Goal: Task Accomplishment & Management: Complete application form

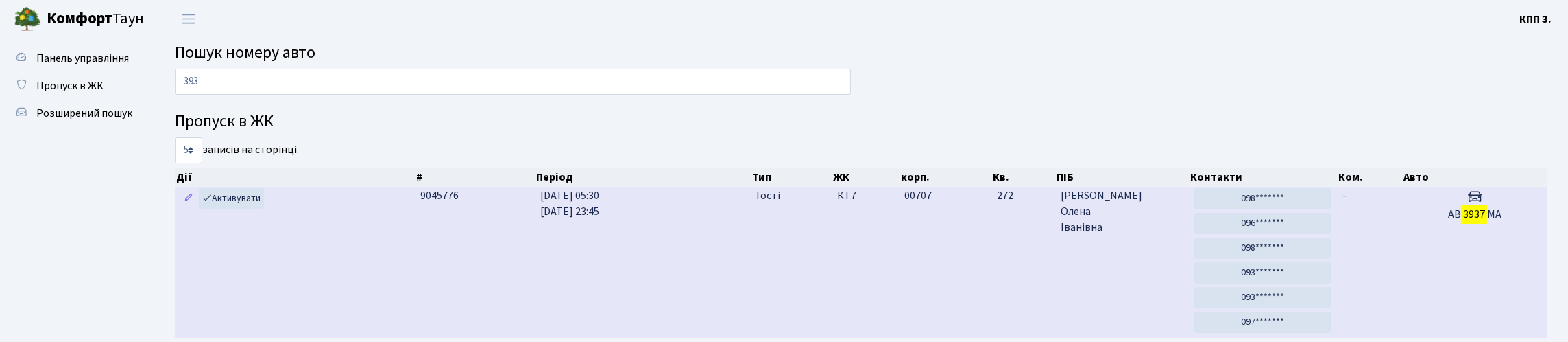
type input "393"
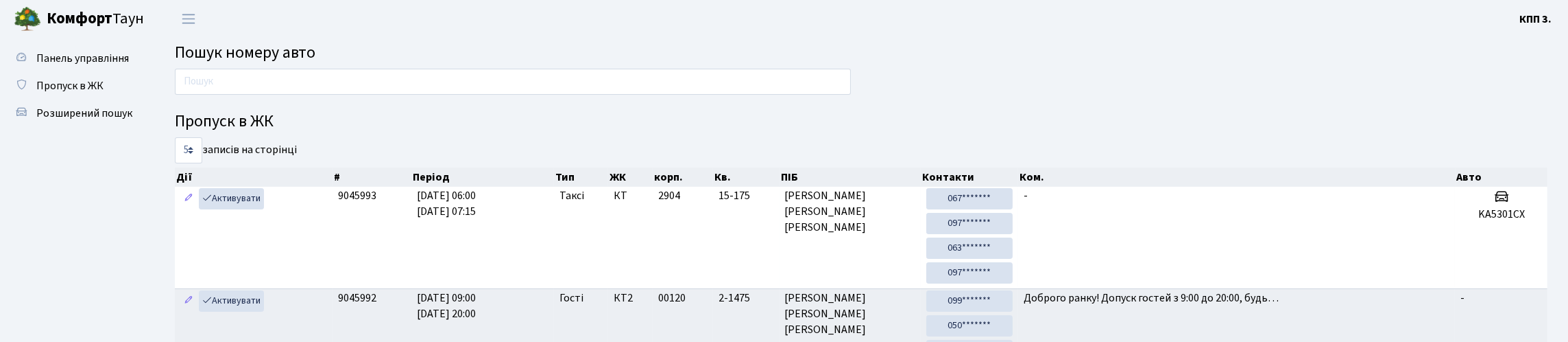
click at [421, 63] on h2 "Пошук номеру авто" at bounding box center [861, 53] width 1373 height 20
click at [421, 95] on input "text" at bounding box center [512, 82] width 676 height 26
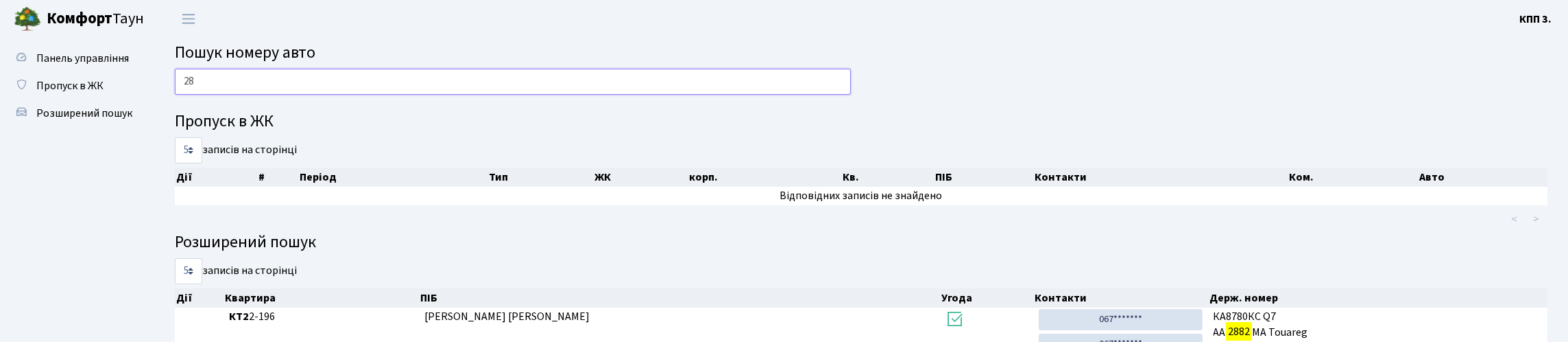
type input "2"
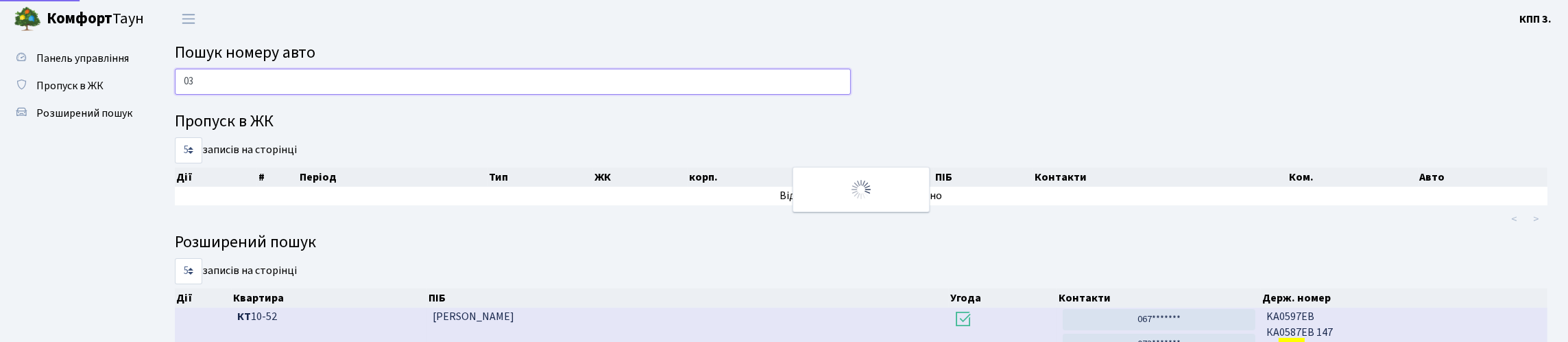
type input "0"
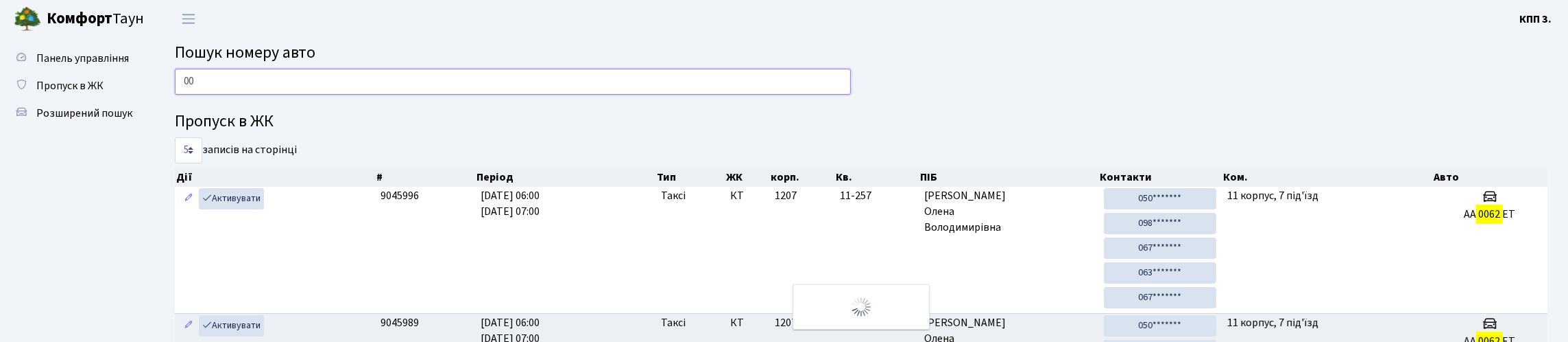
type input "0"
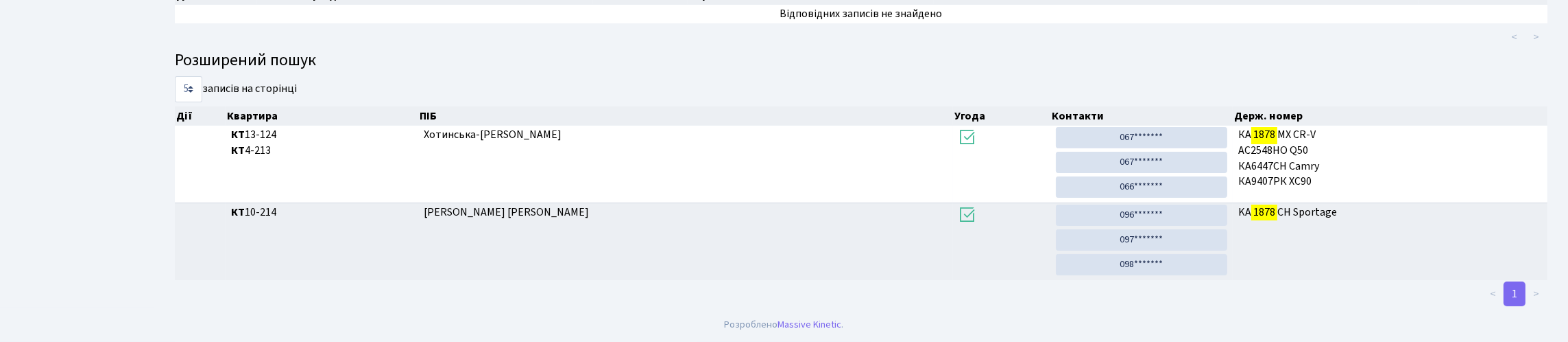
scroll to position [83, 0]
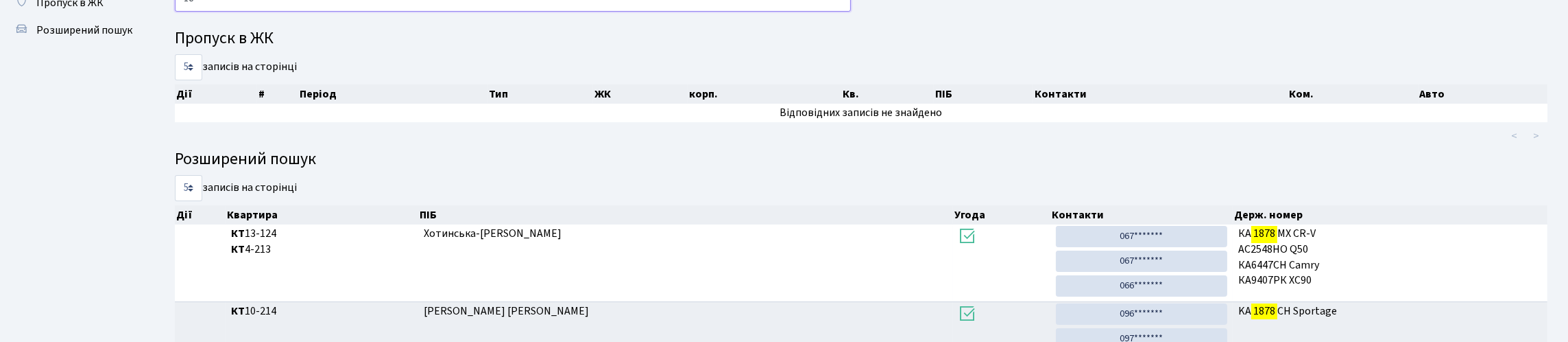
type input "1"
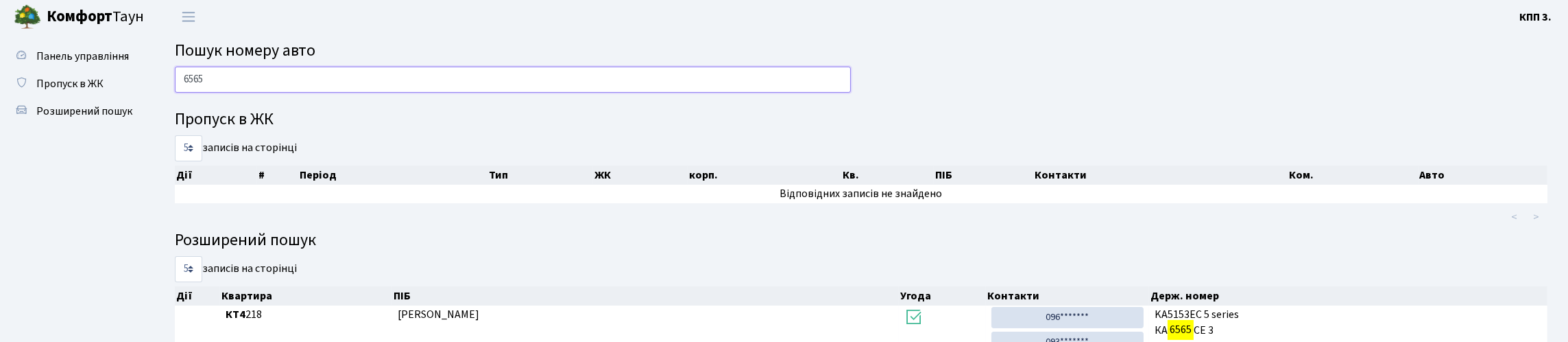
scroll to position [0, 0]
type input "6"
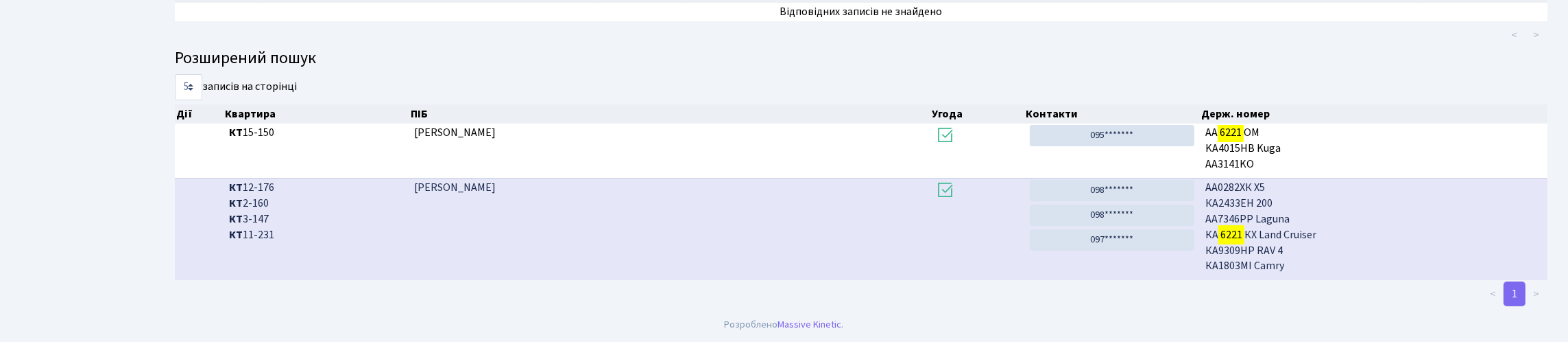
scroll to position [83, 0]
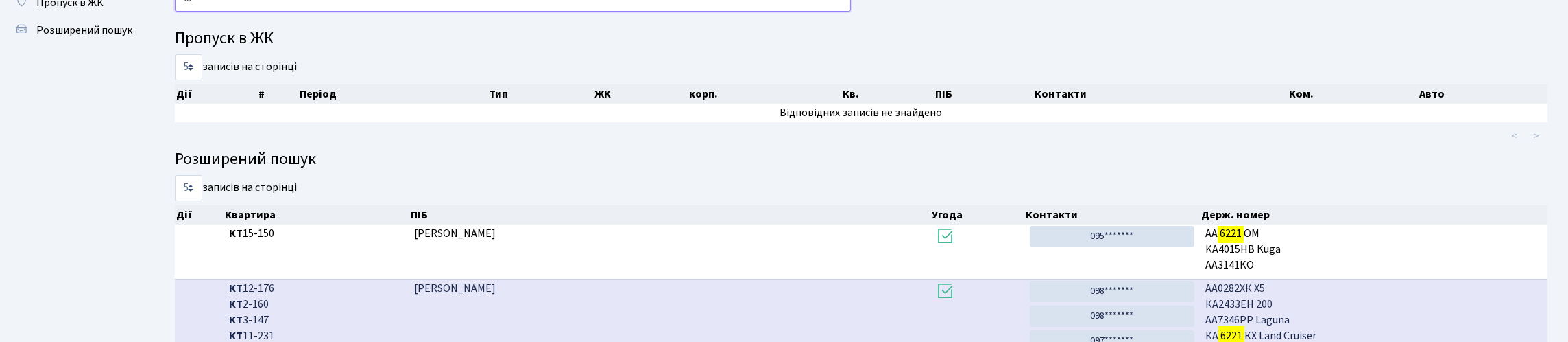
type input "6"
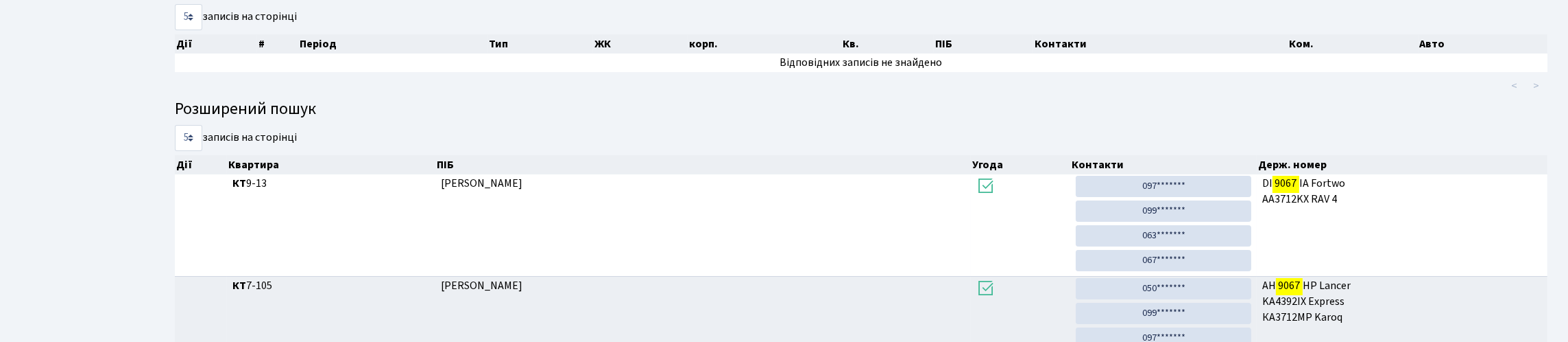
scroll to position [0, 0]
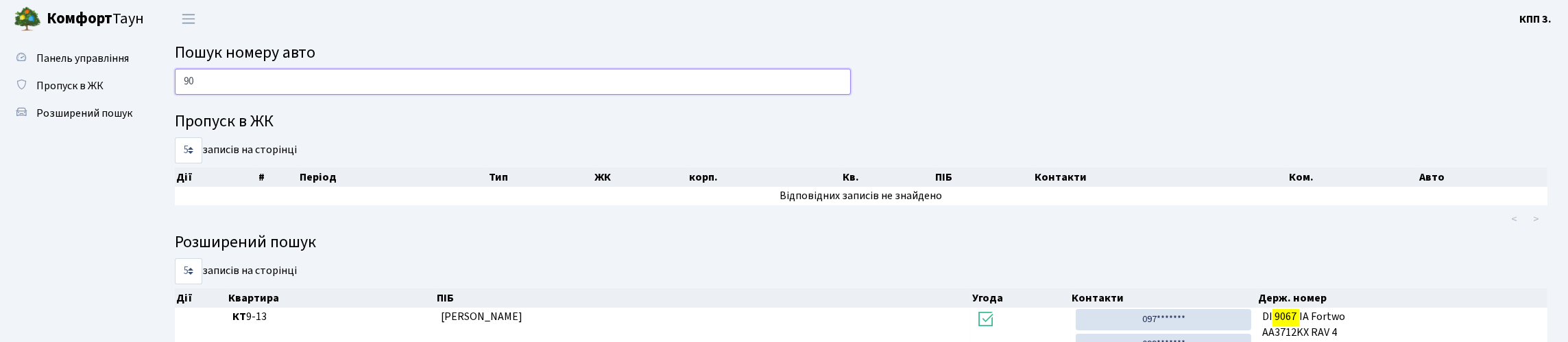
type input "9"
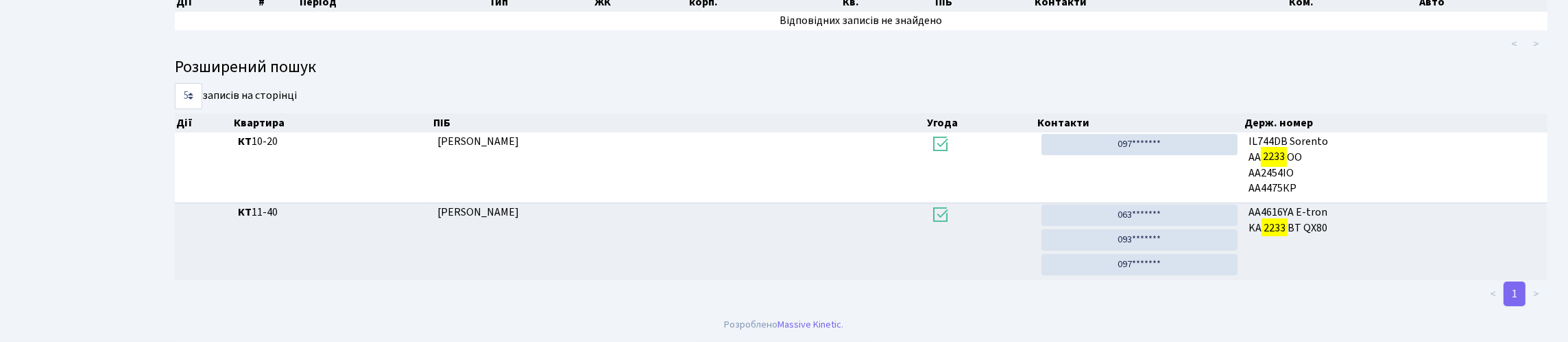
scroll to position [83, 0]
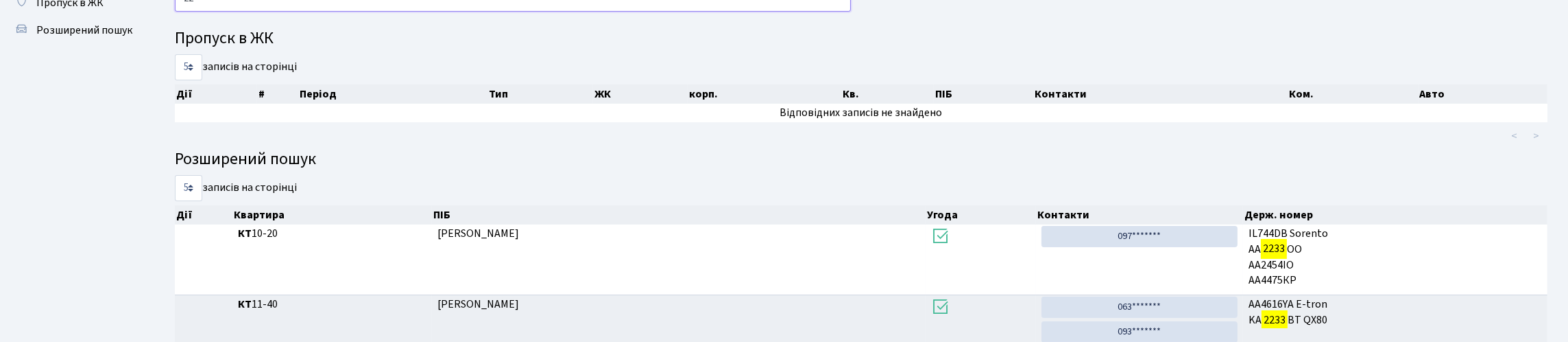
type input "2"
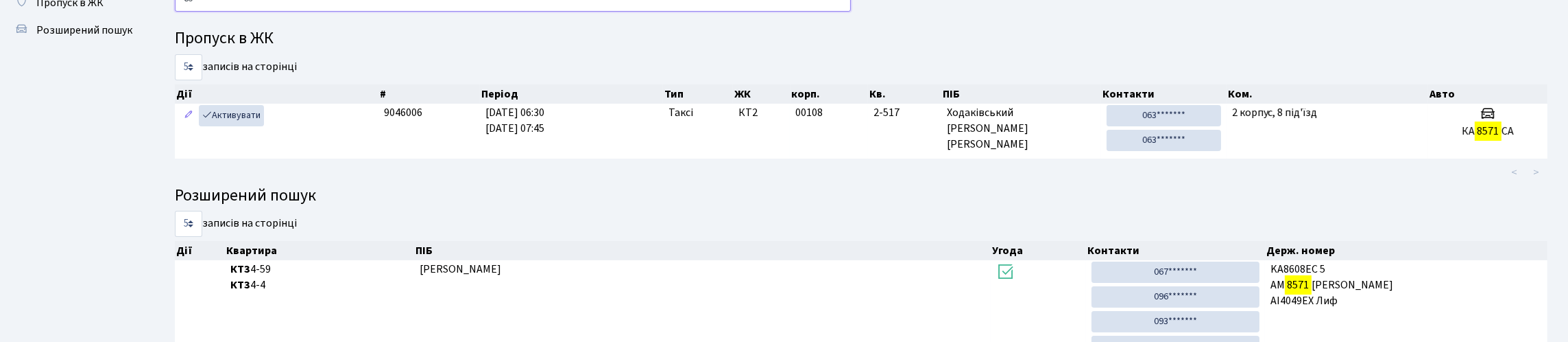
type input "8"
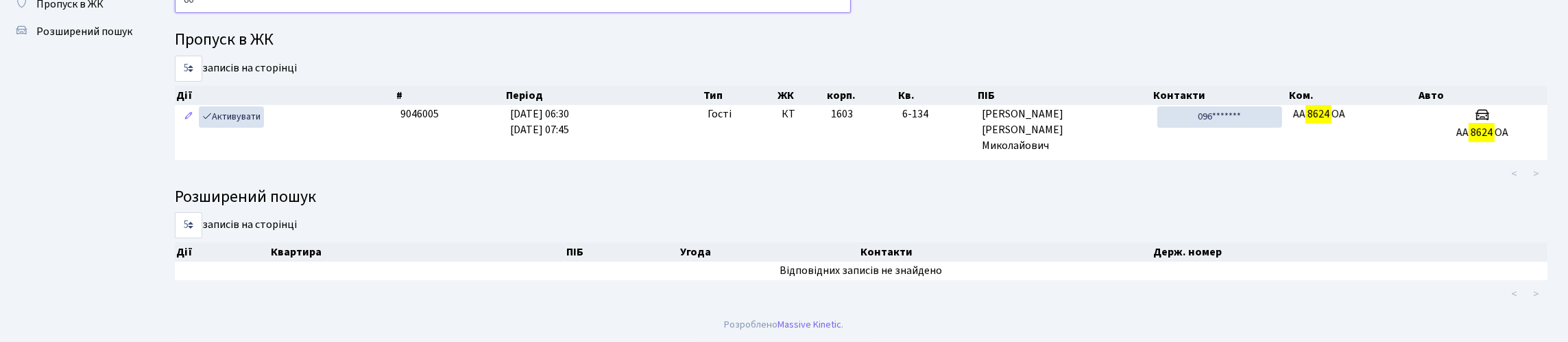
type input "8"
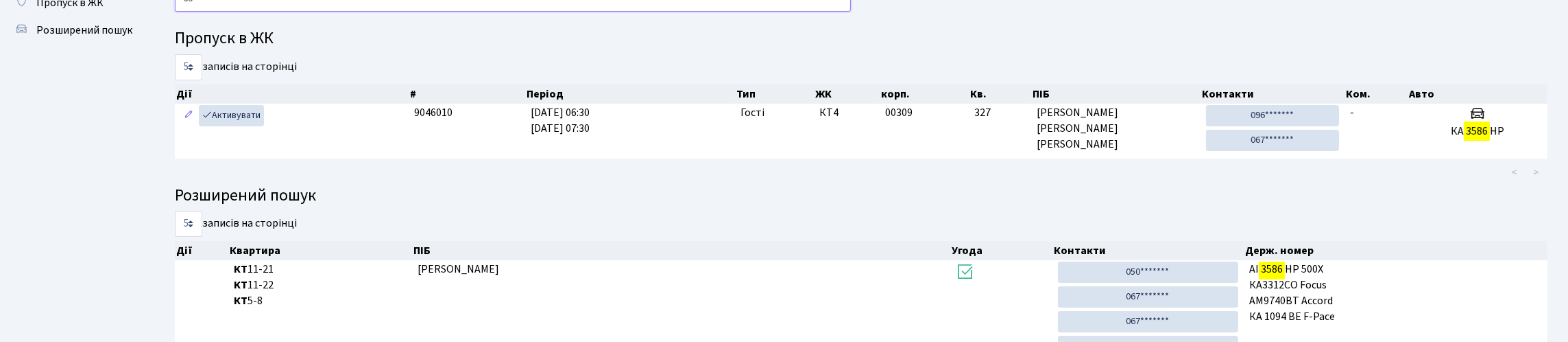
type input "3"
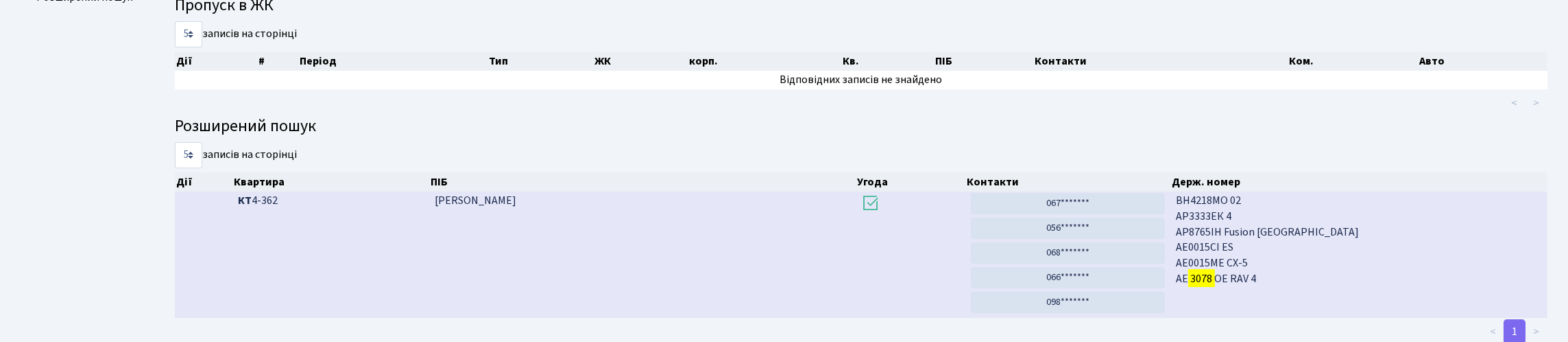
scroll to position [0, 0]
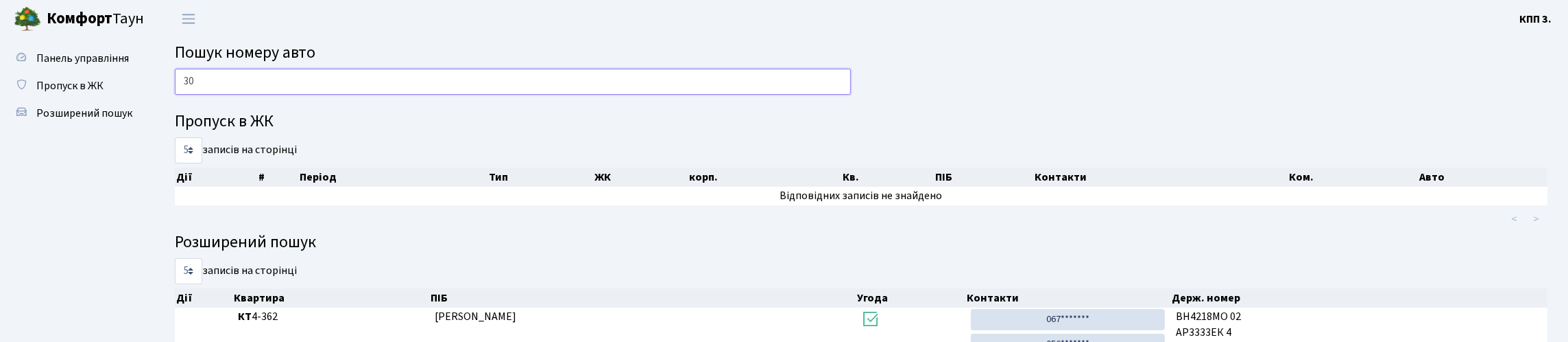
type input "3"
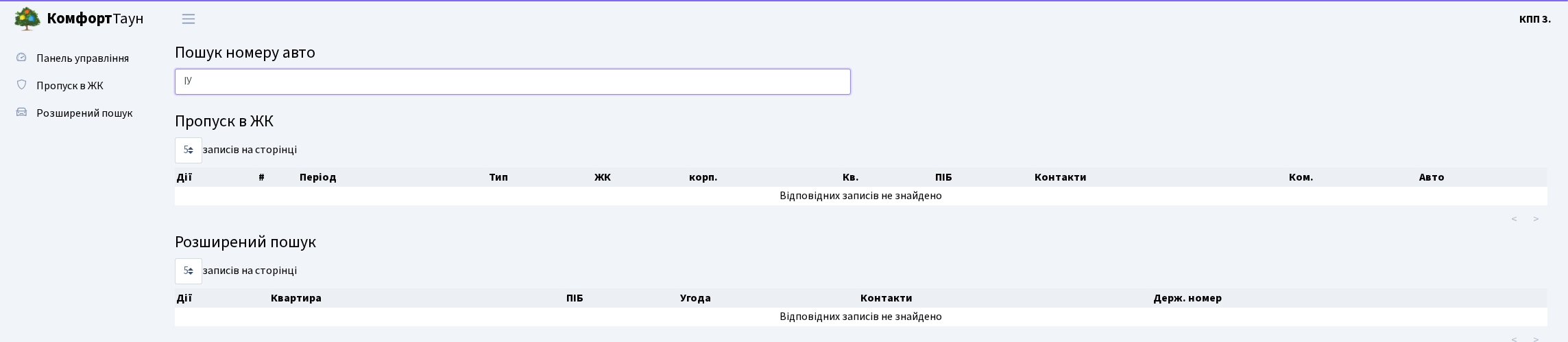
type input "І"
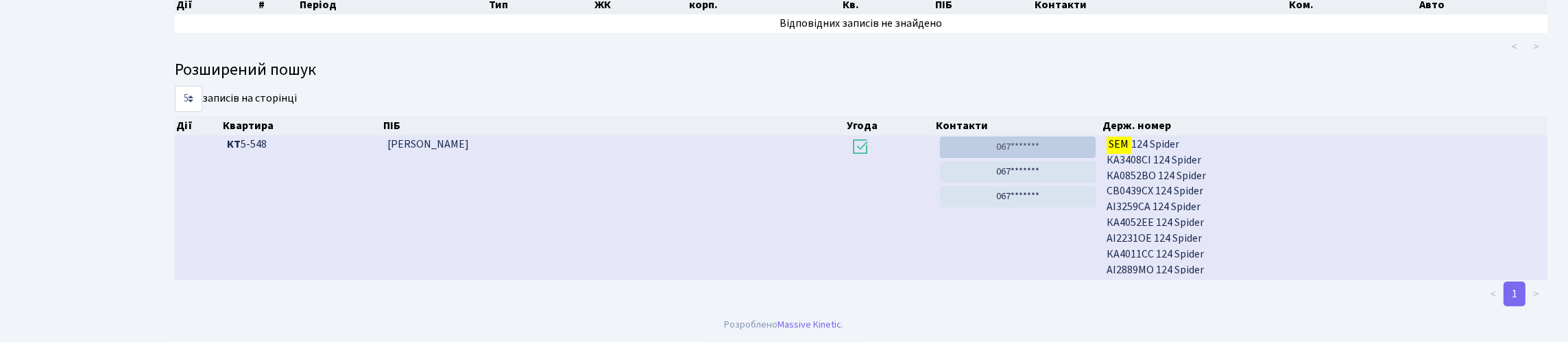
scroll to position [83, 0]
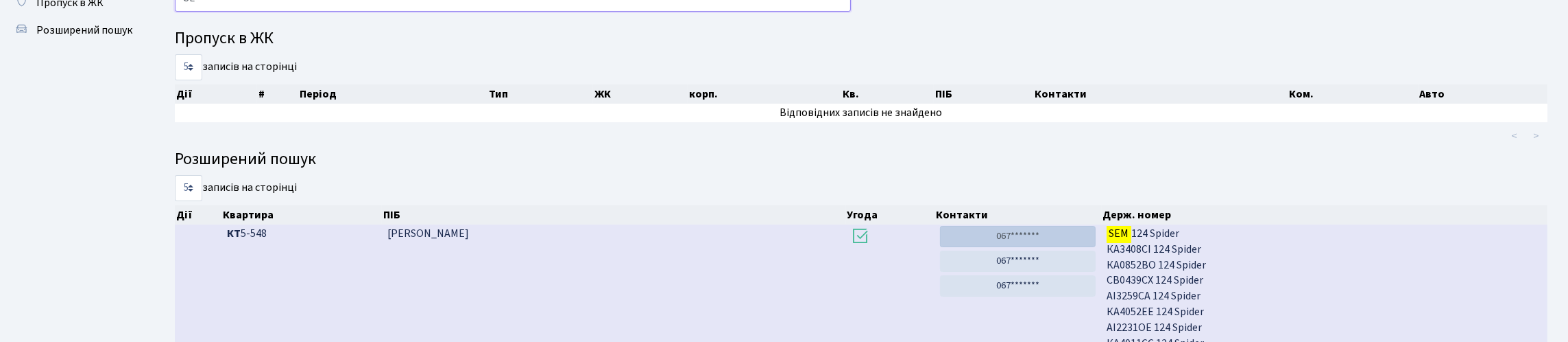
type input "S"
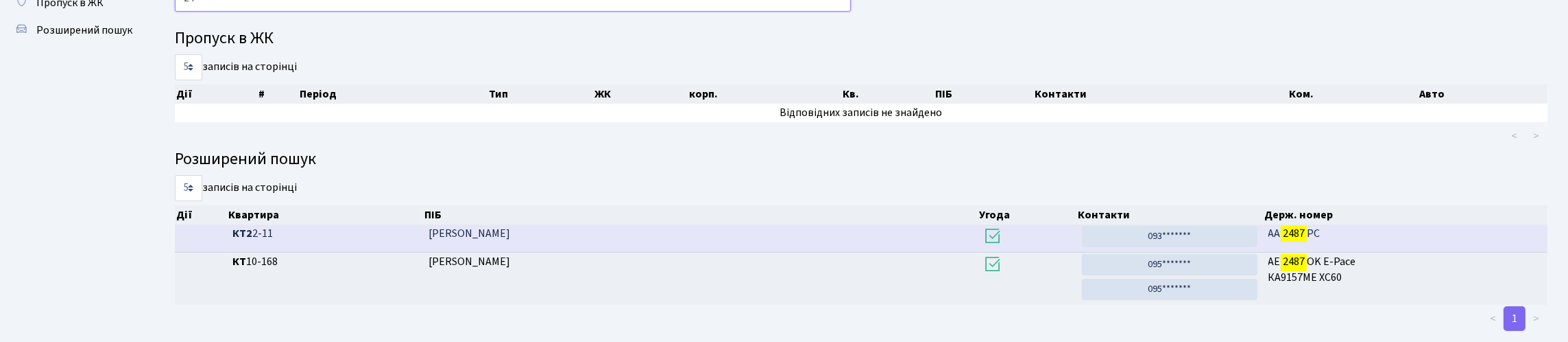
type input "2"
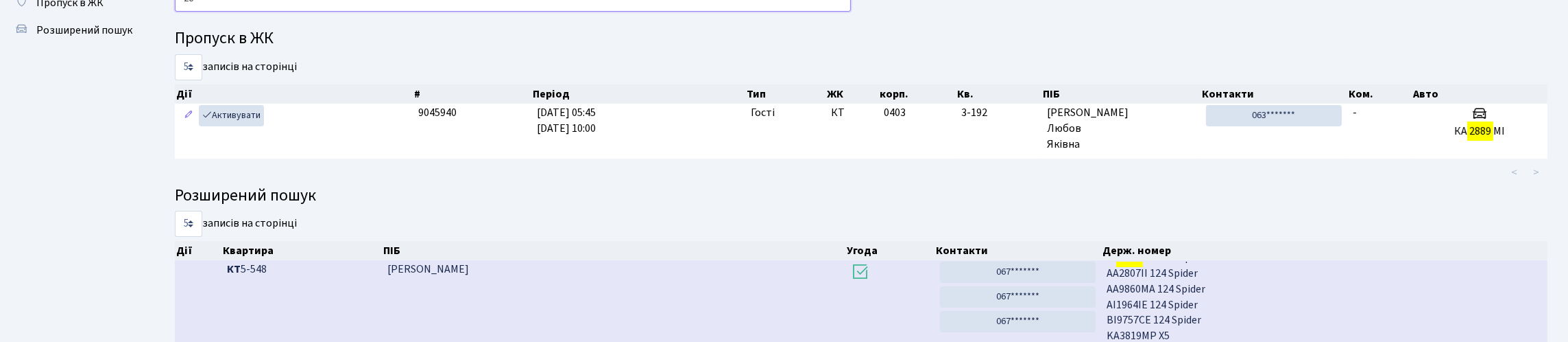
type input "2"
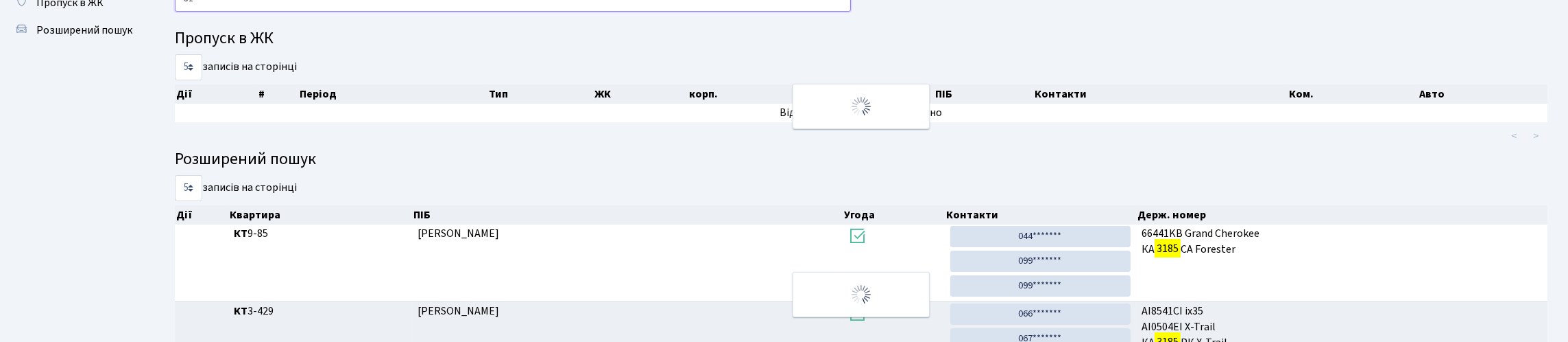
type input "3"
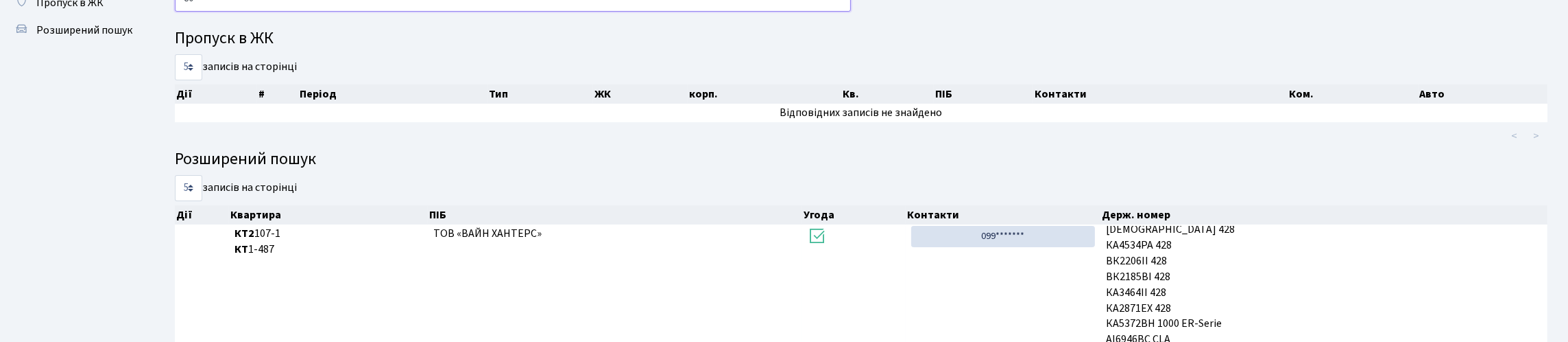
type input "8"
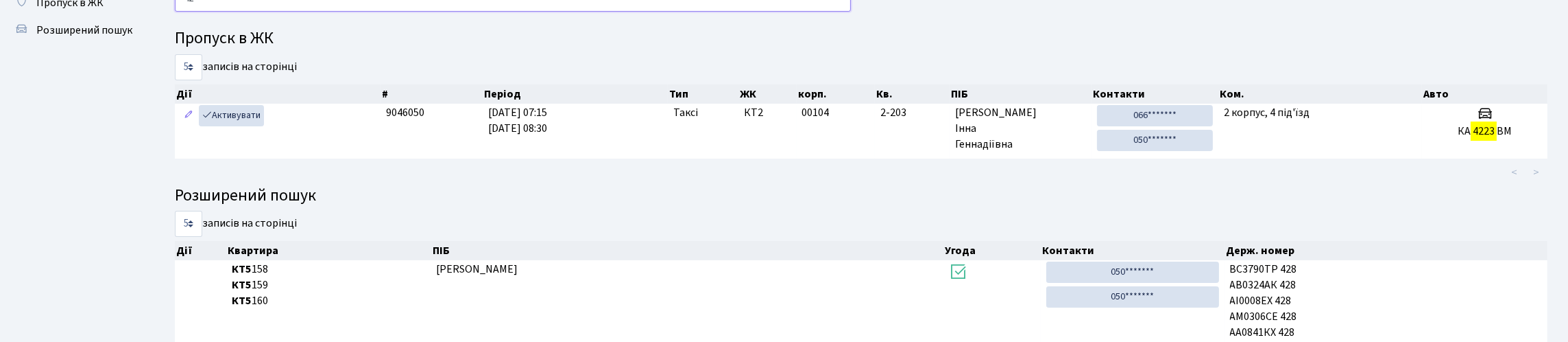
type input "4"
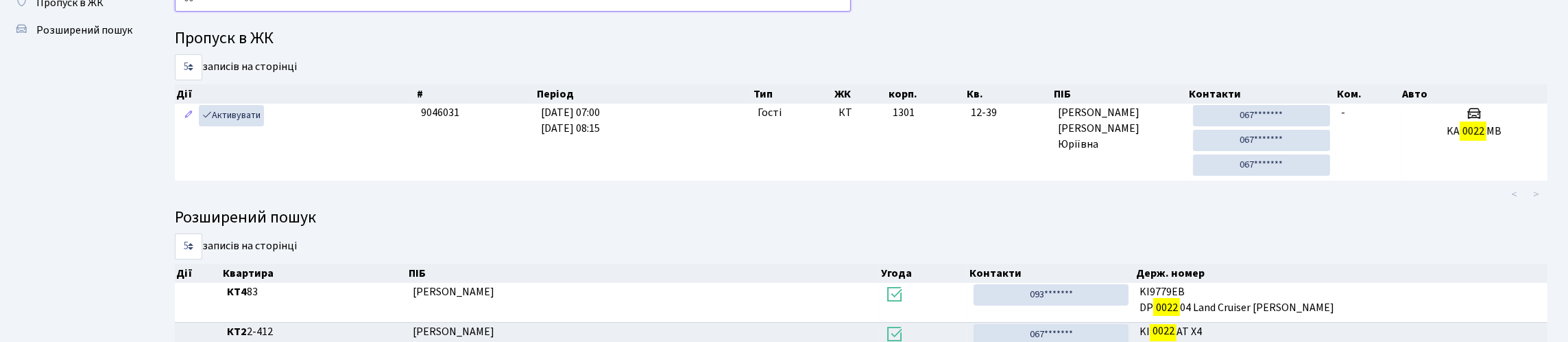
type input "0"
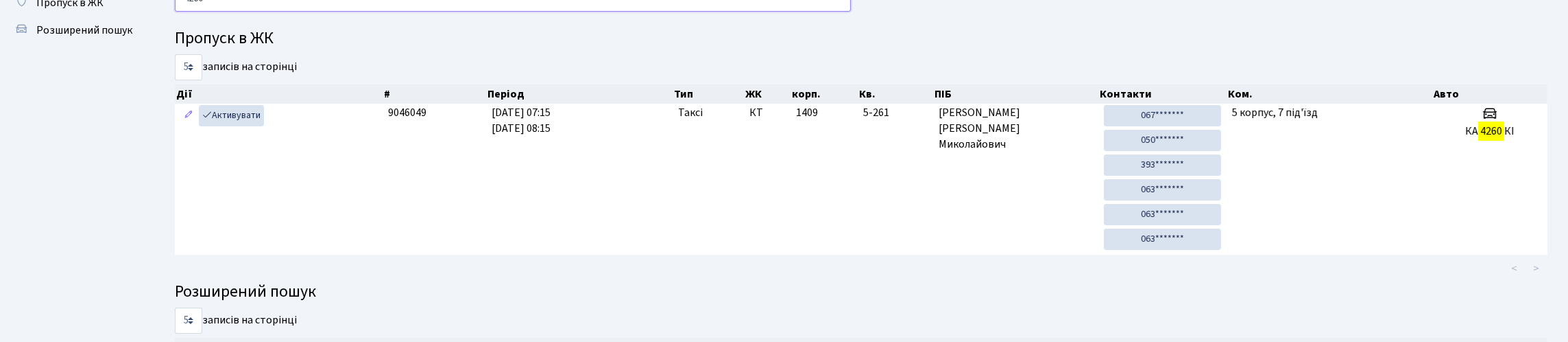
scroll to position [0, 0]
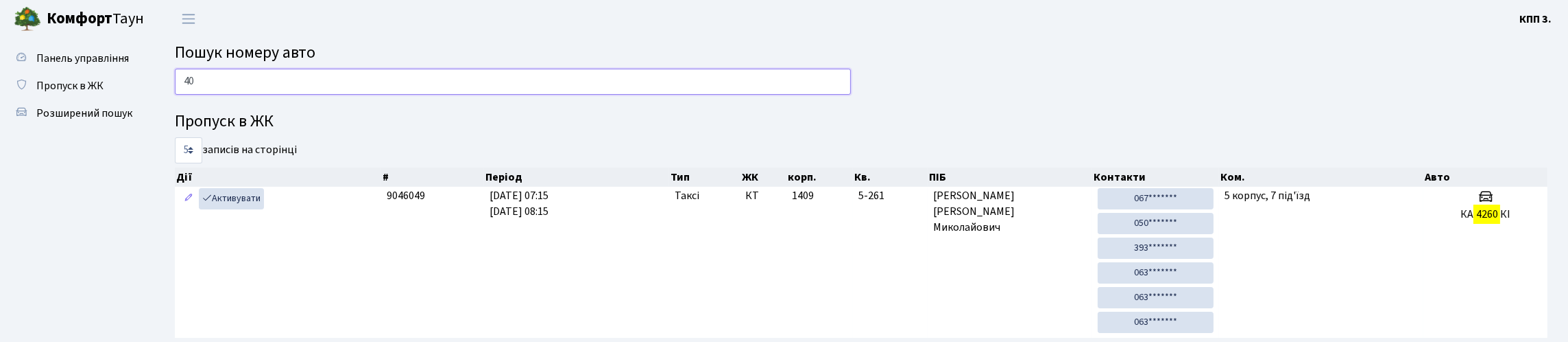
type input "0"
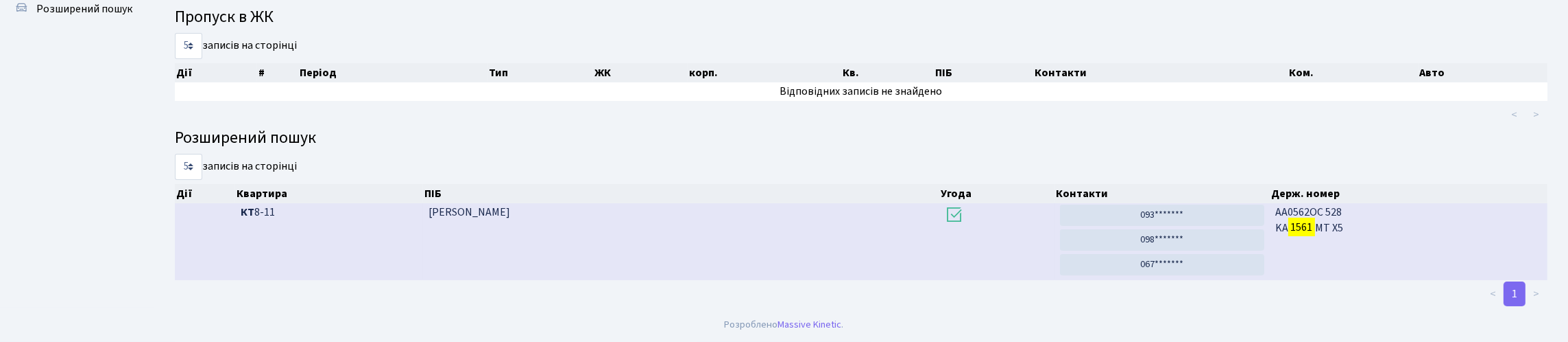
scroll to position [83, 0]
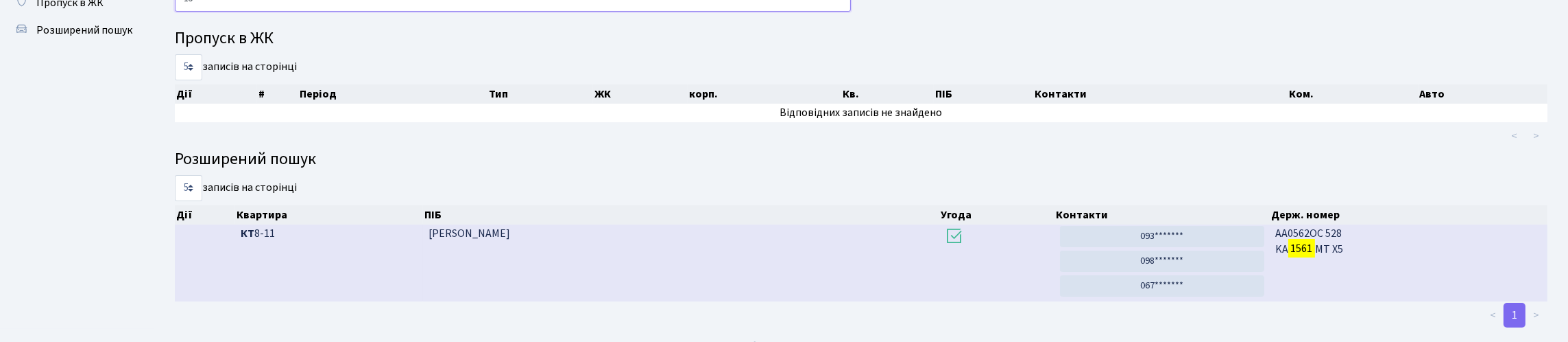
type input "1"
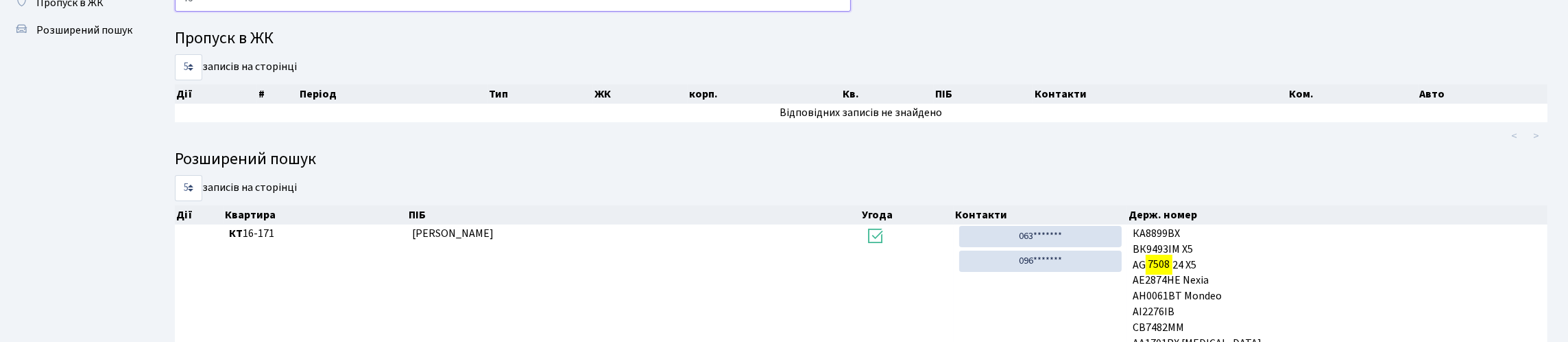
type input "7"
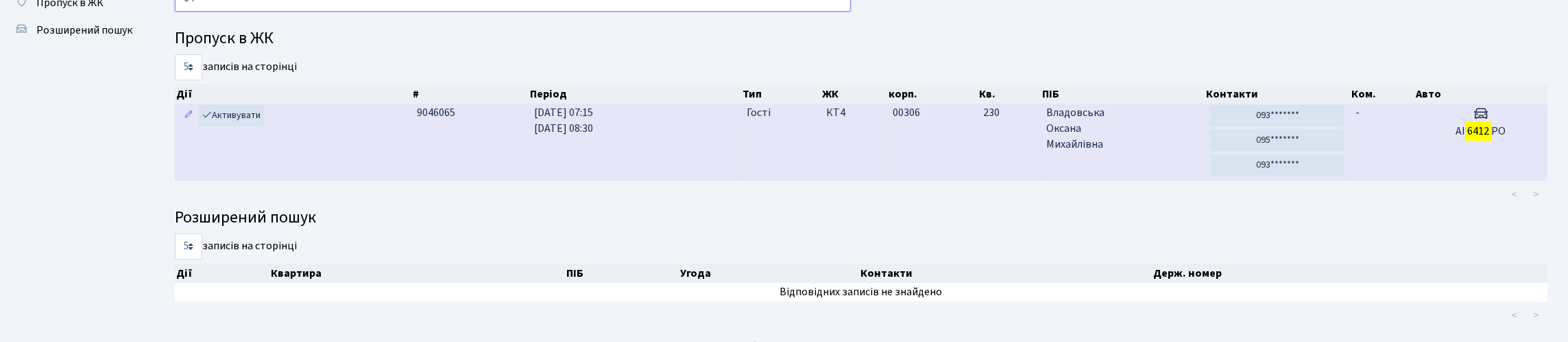
type input "6"
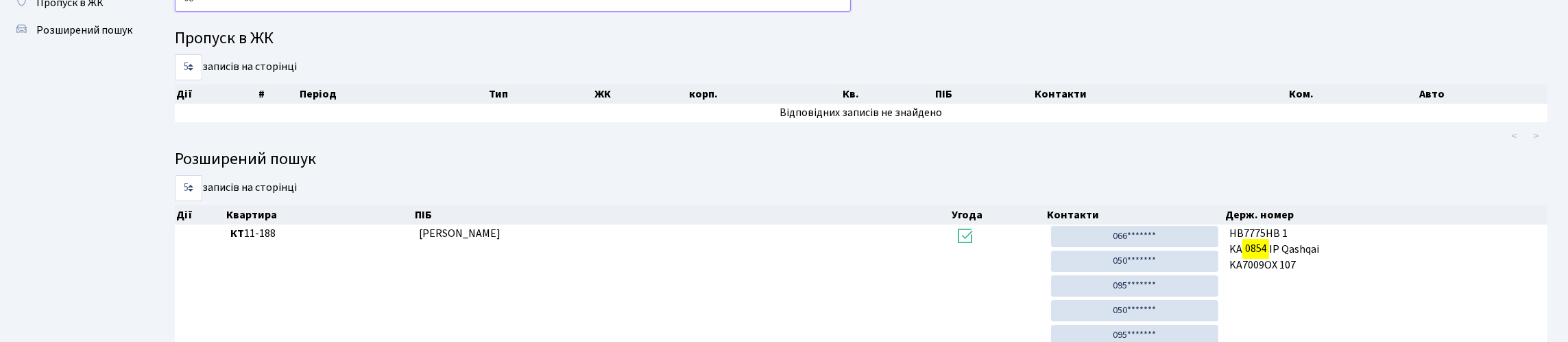
type input "0"
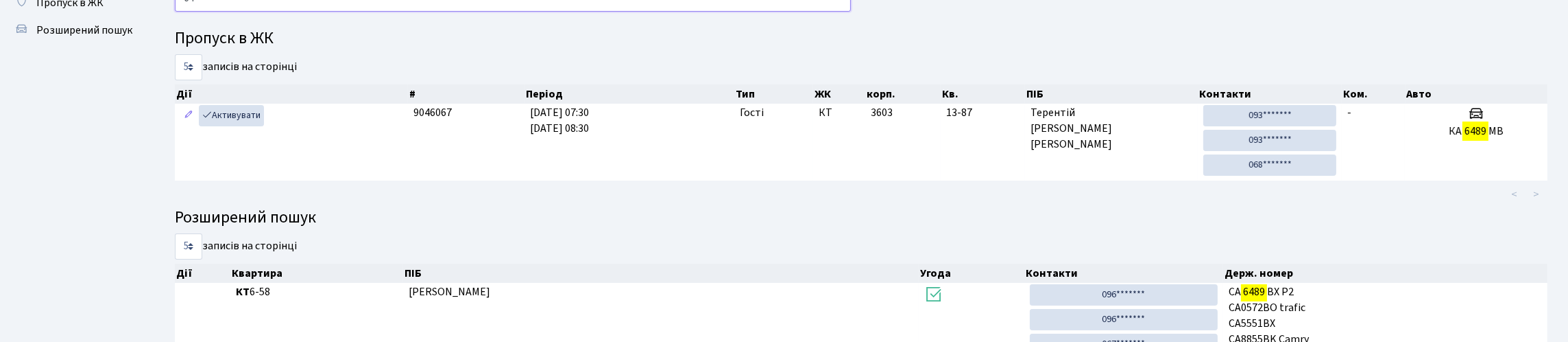
type input "6"
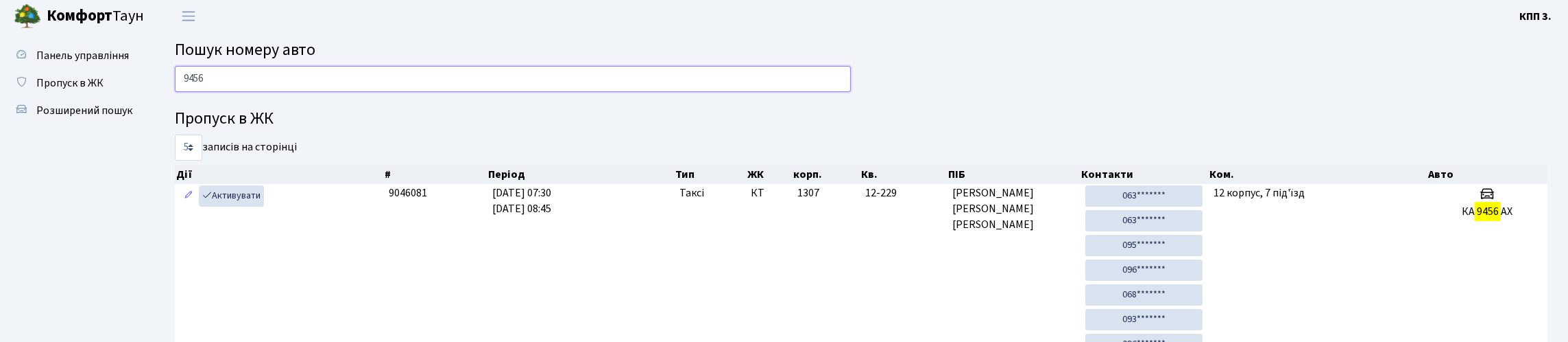
scroll to position [0, 0]
click at [448, 95] on input "9456" at bounding box center [512, 82] width 676 height 26
type input "9"
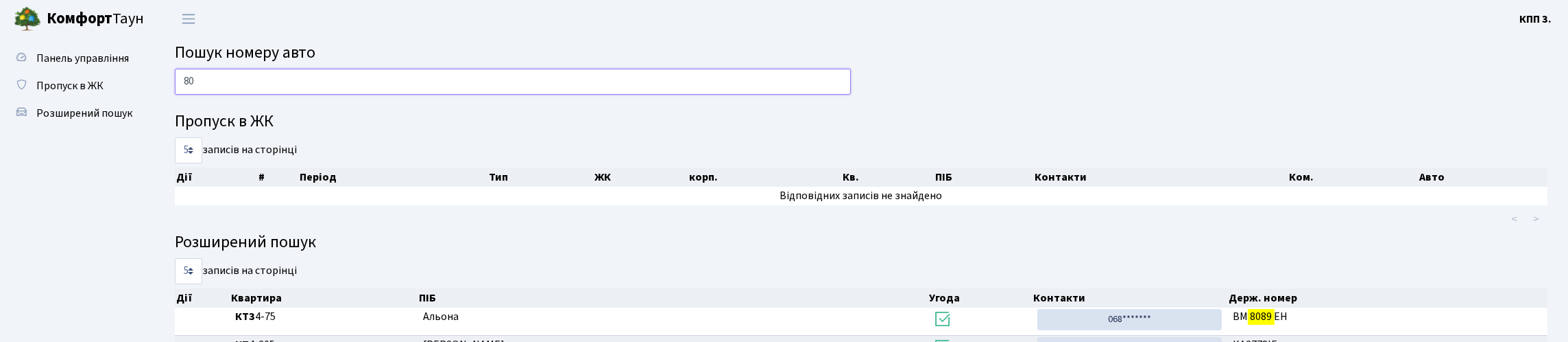
type input "8"
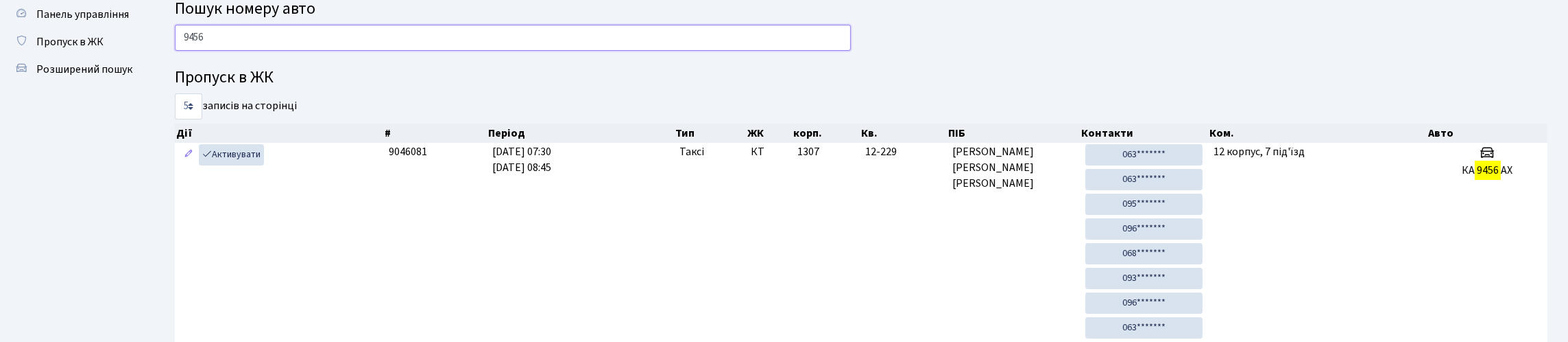
scroll to position [68, 0]
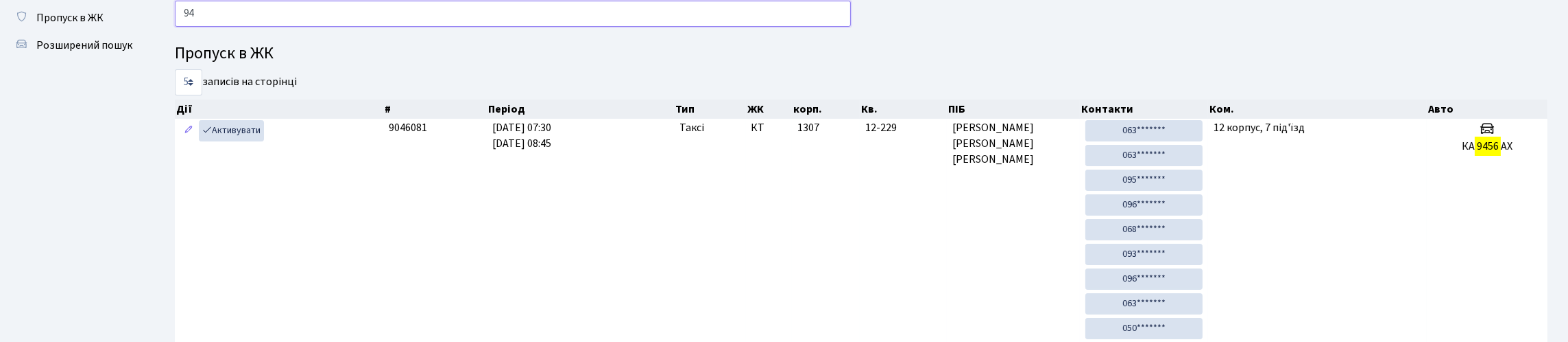
type input "9"
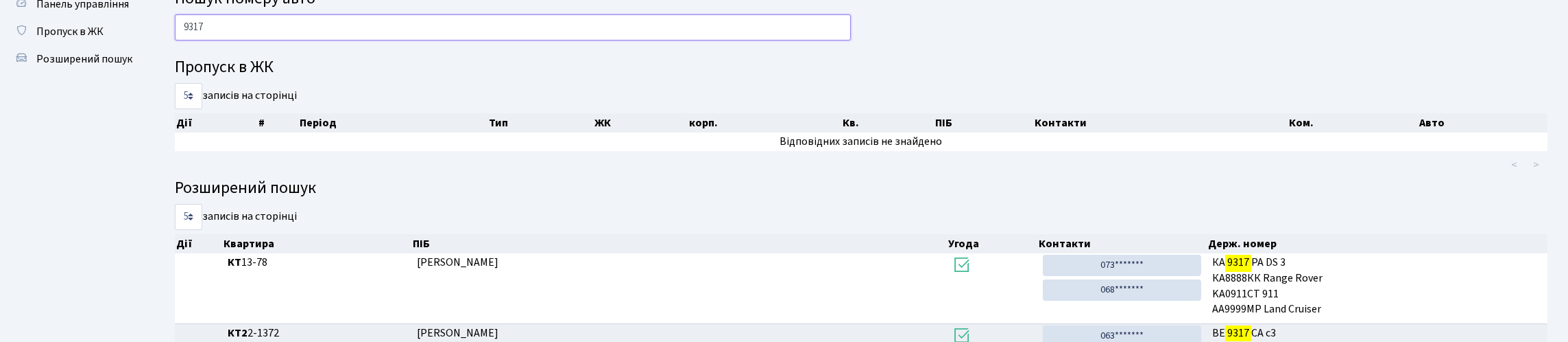
scroll to position [0, 0]
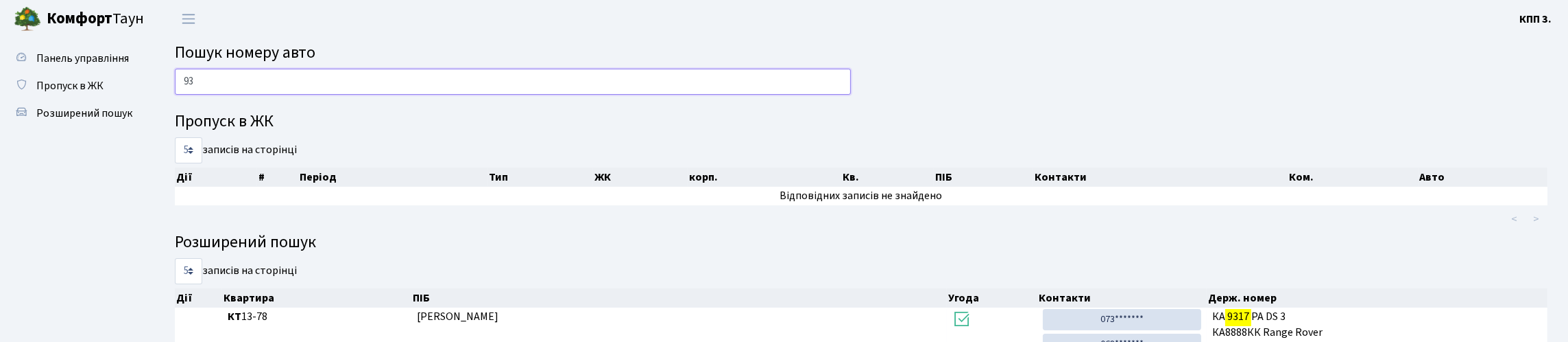
type input "9"
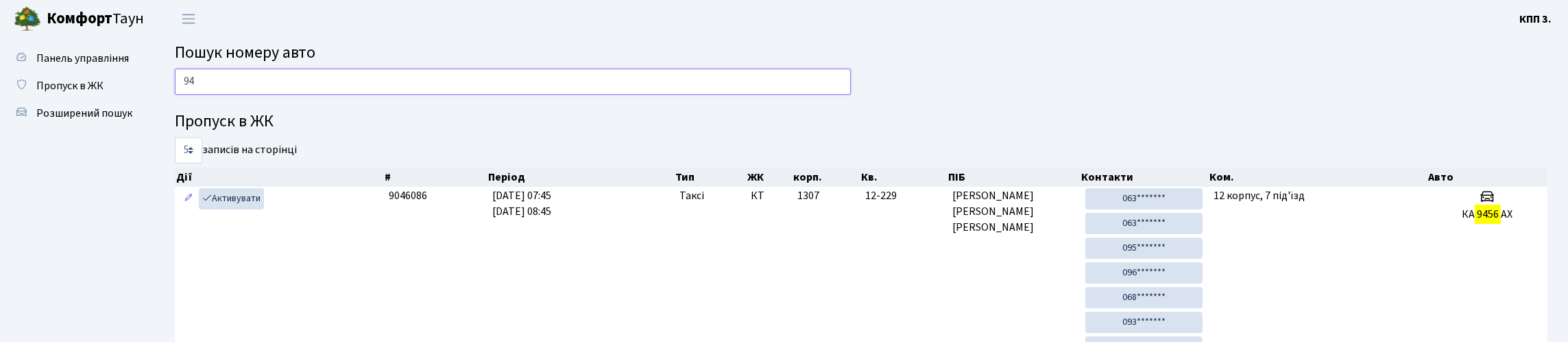
type input "9"
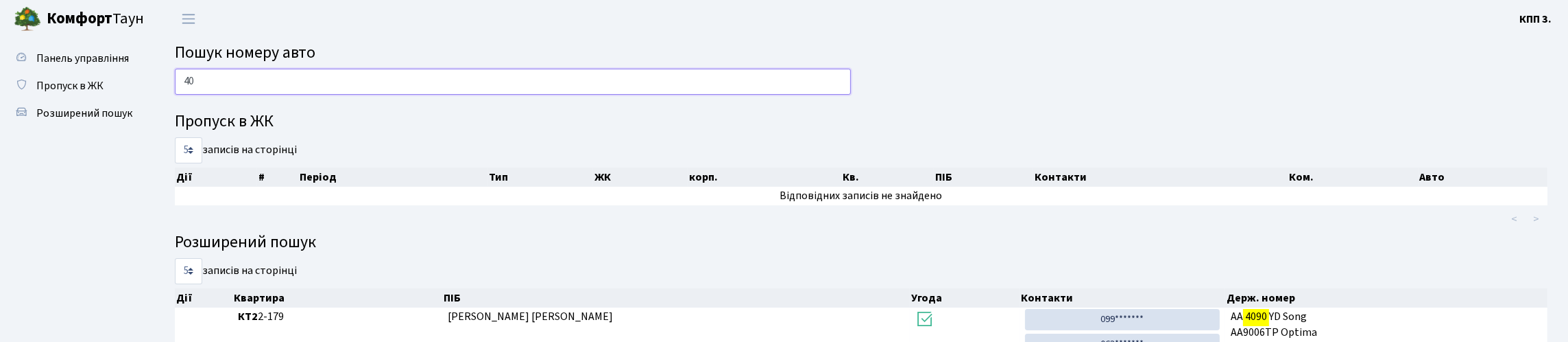
type input "4"
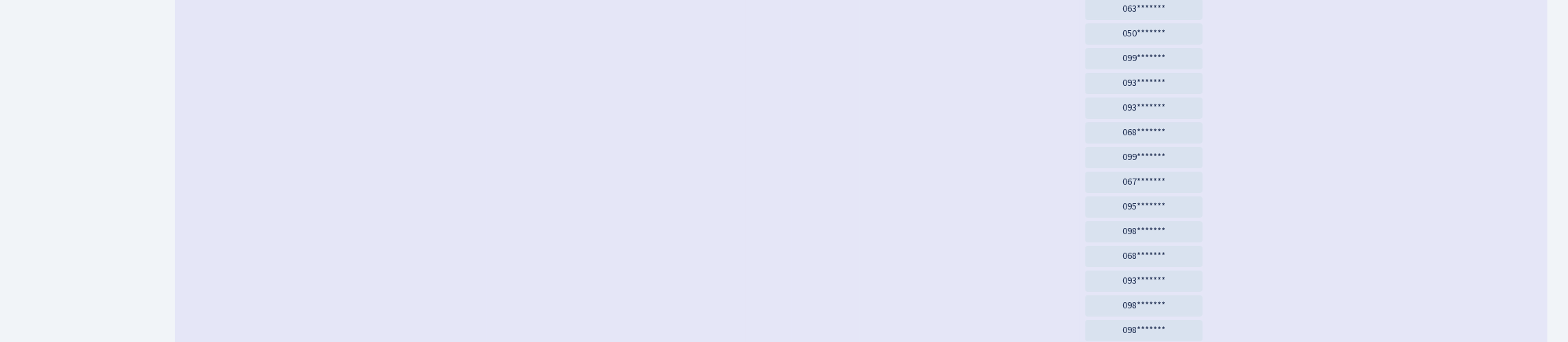
scroll to position [83, 0]
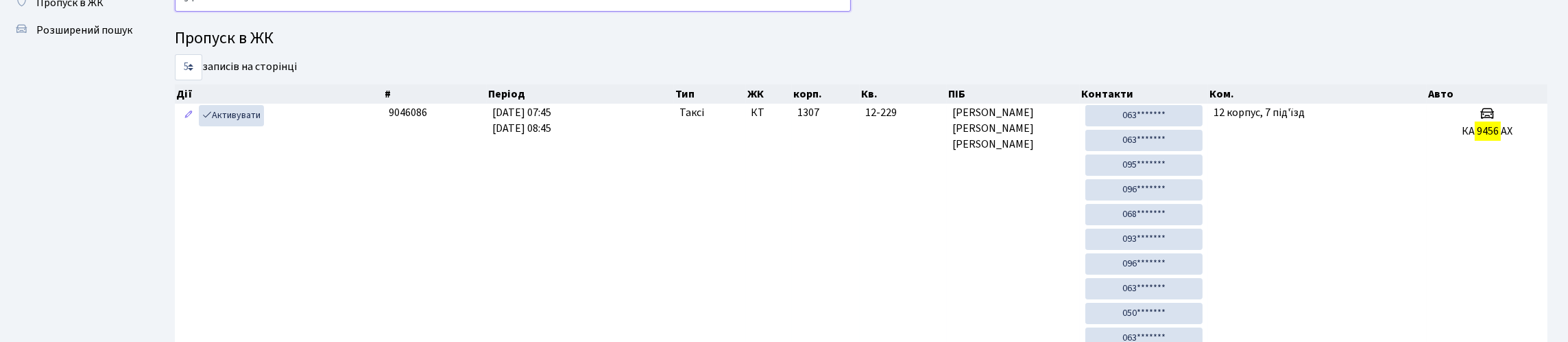
type input "9"
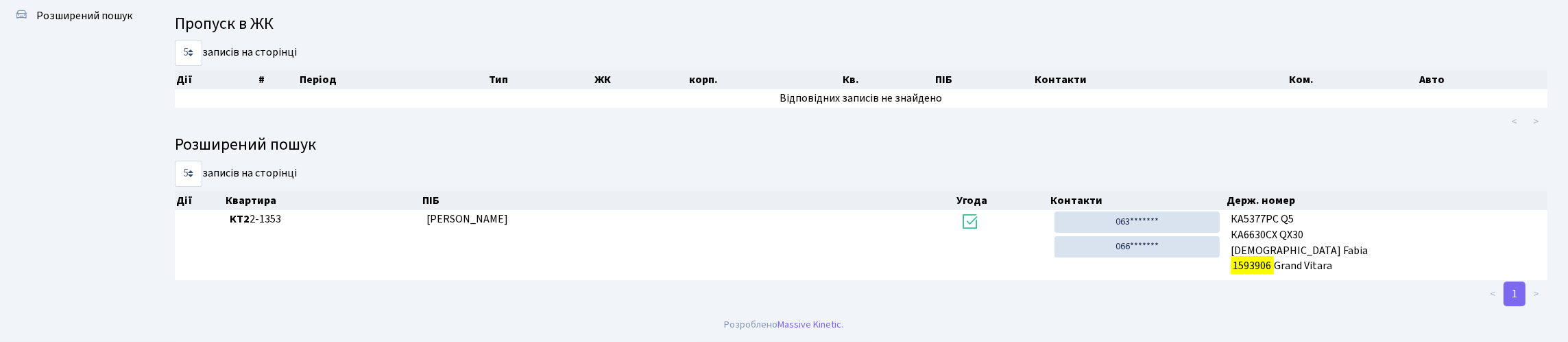
scroll to position [0, 0]
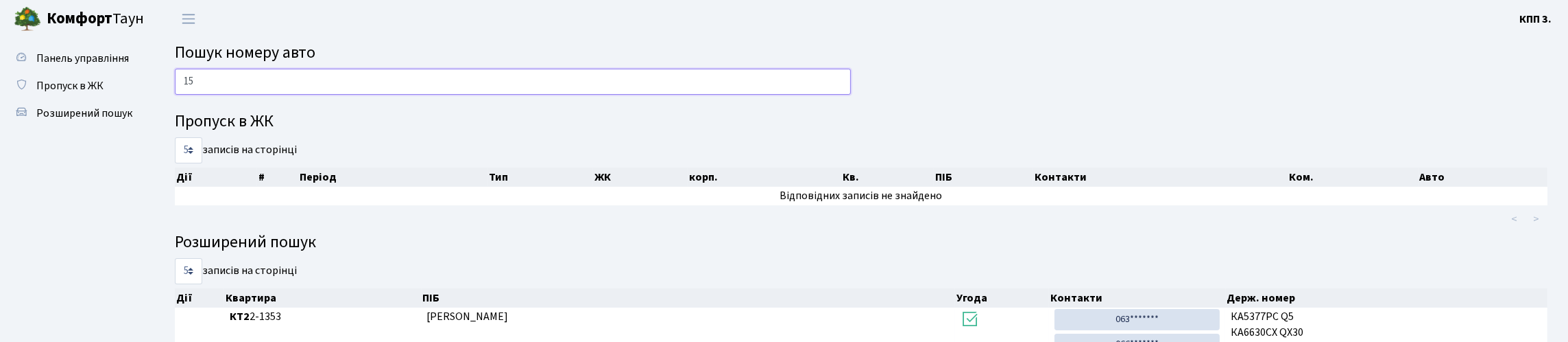
type input "1"
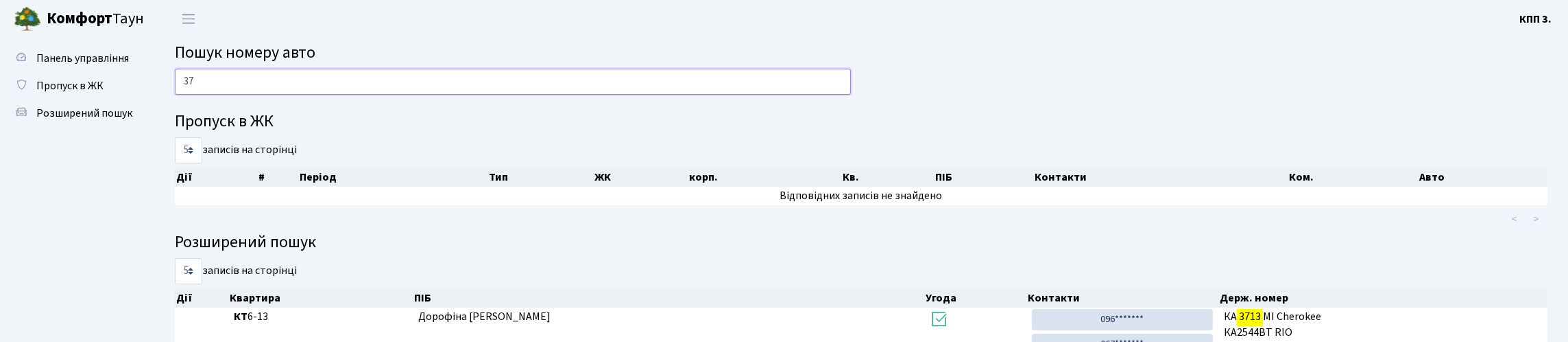
type input "3"
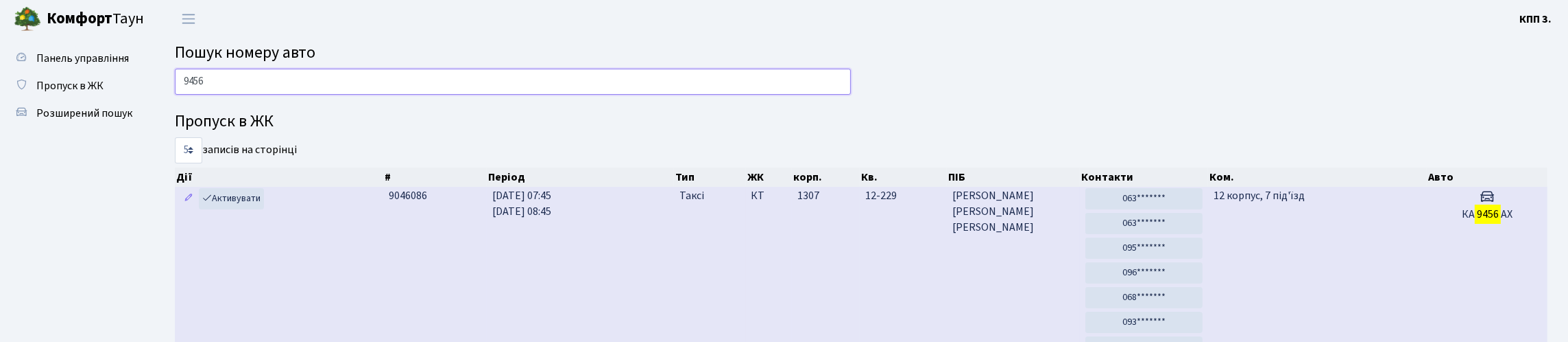
type input "9456"
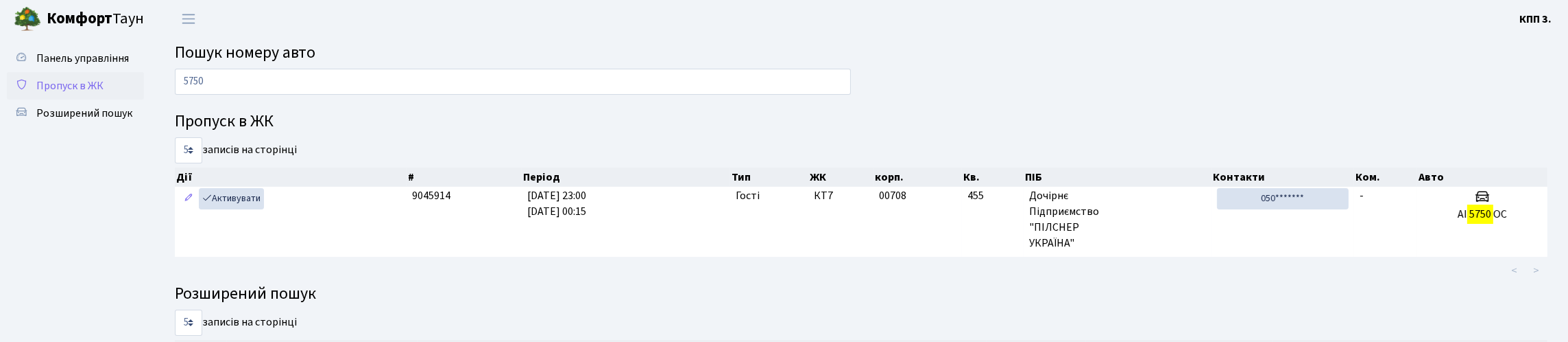
click at [71, 93] on span "Пропуск в ЖК" at bounding box center [70, 85] width 67 height 15
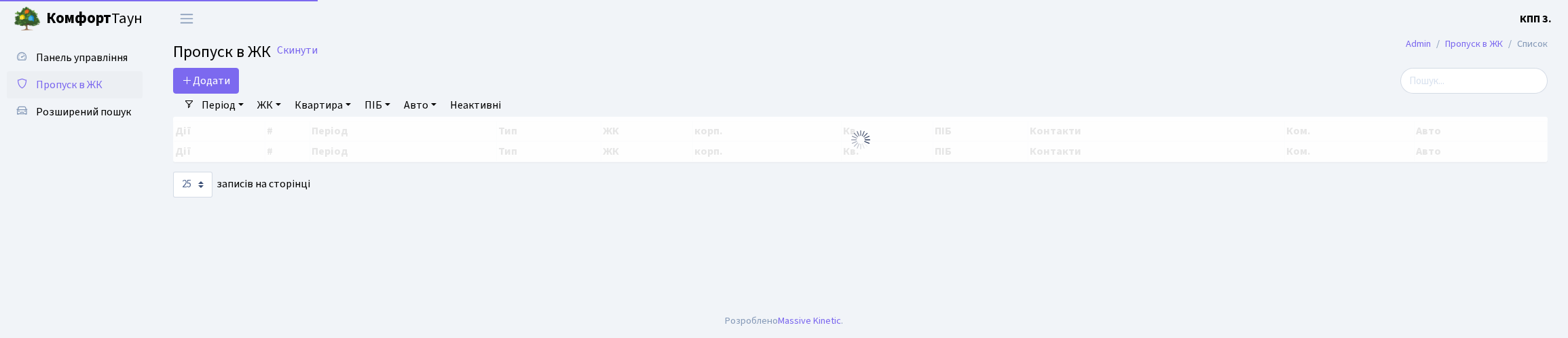
select select "25"
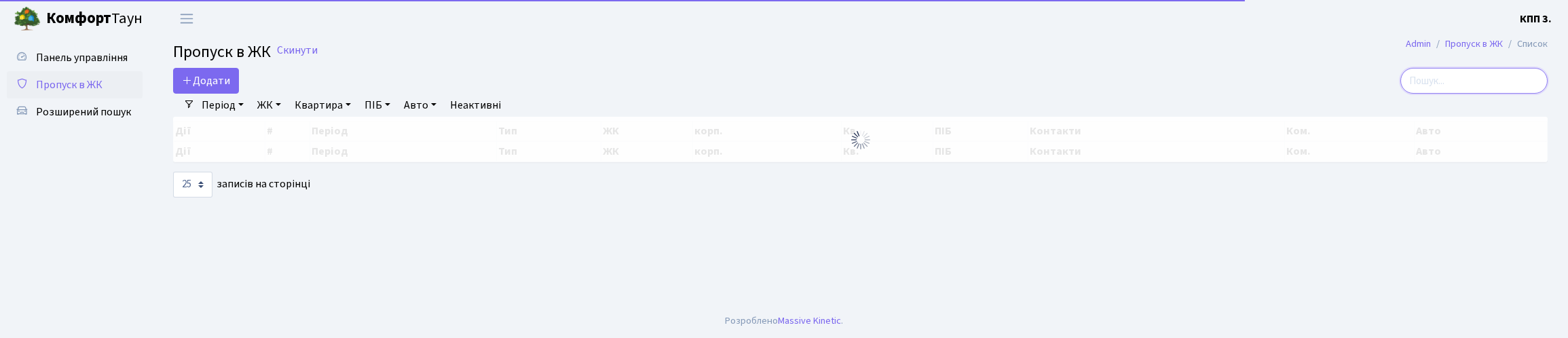
drag, startPoint x: 1444, startPoint y: 95, endPoint x: 1446, endPoint y: 84, distance: 11.2
click at [1446, 94] on input "search" at bounding box center [1475, 81] width 148 height 26
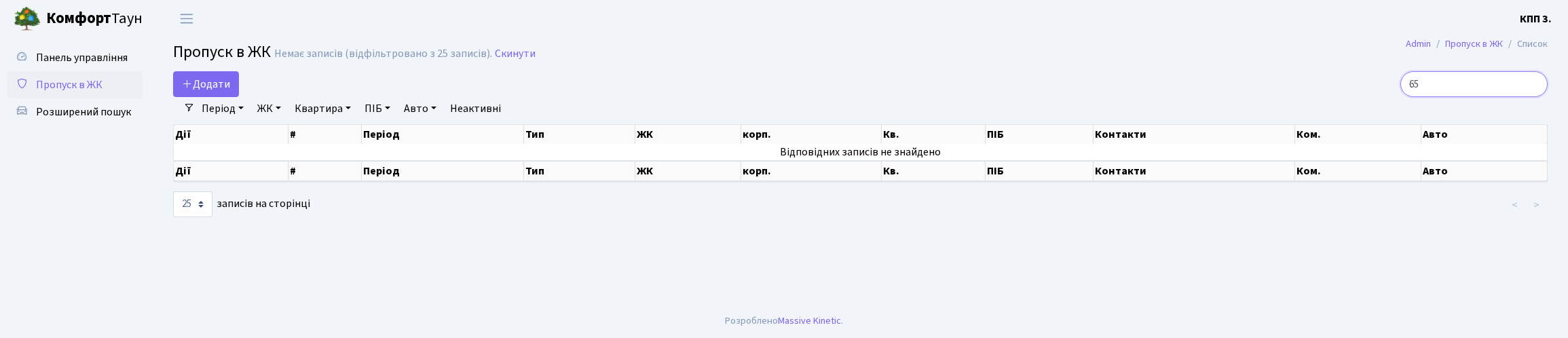
type input "6"
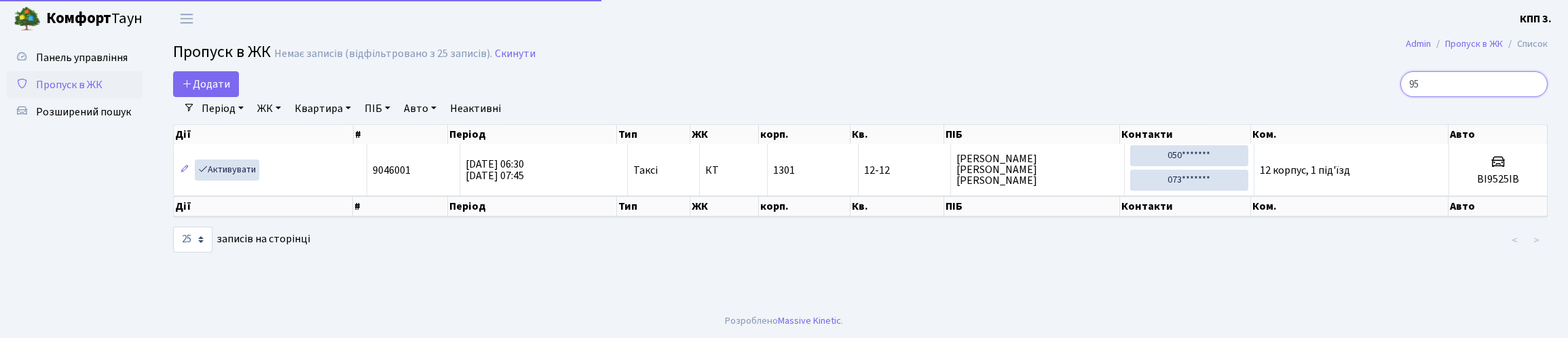
type input "9"
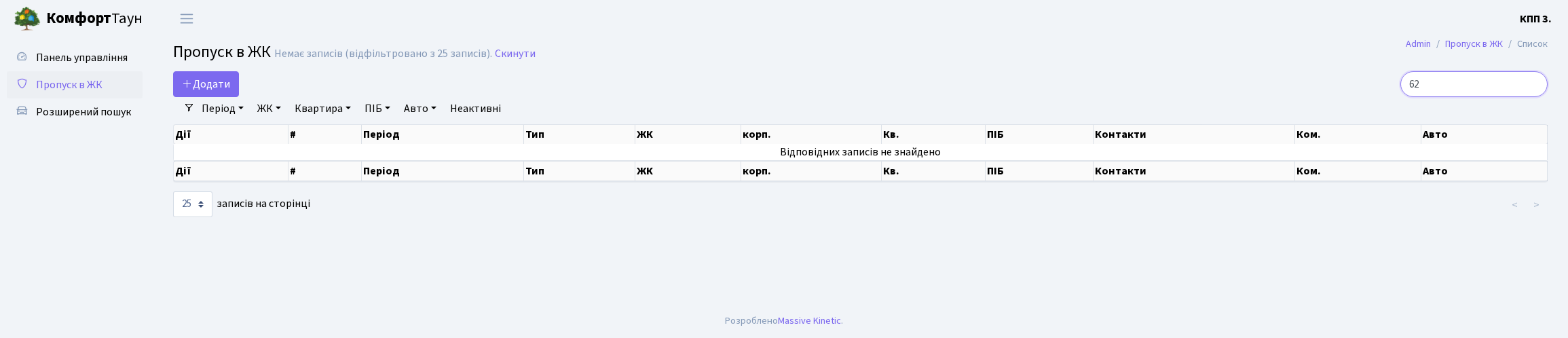
type input "6"
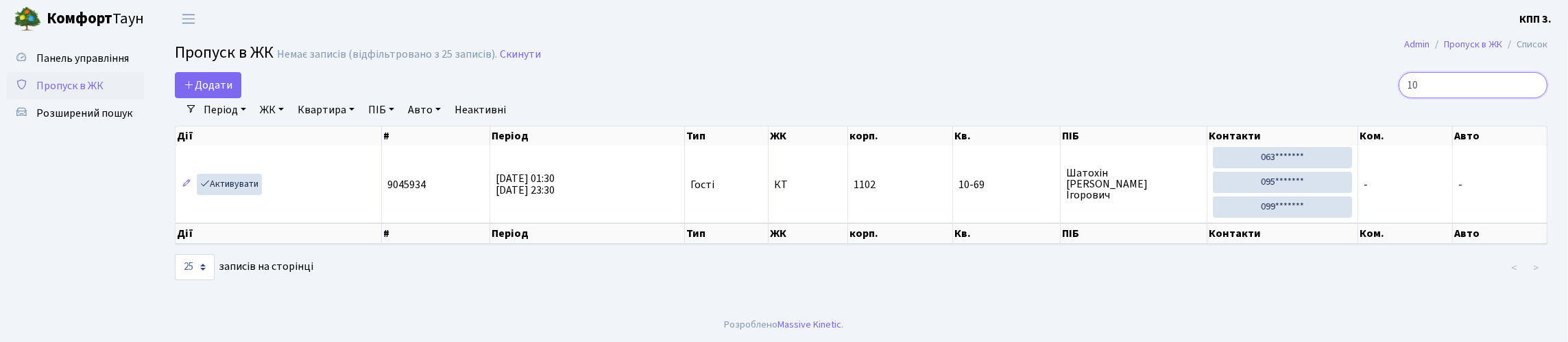
type input "1"
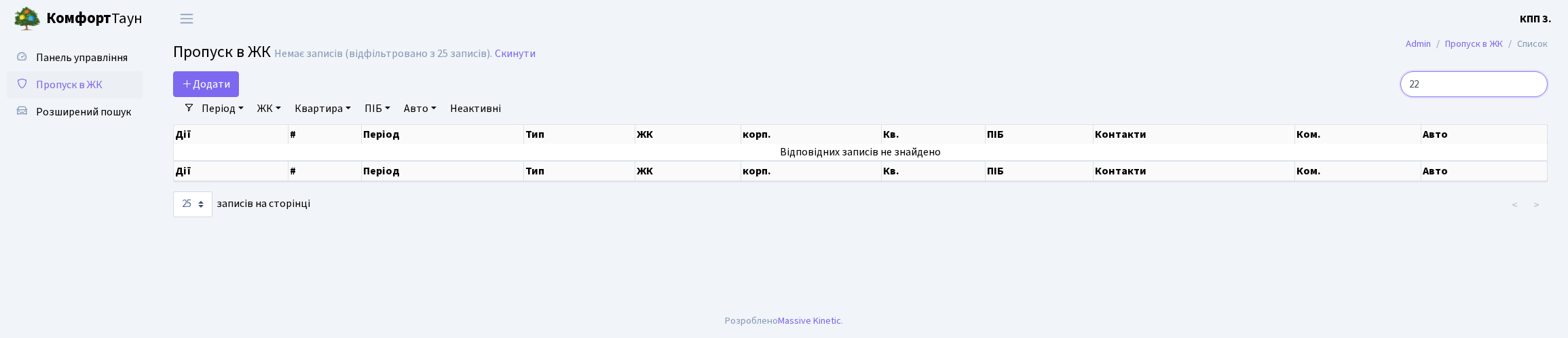
type input "2"
type input "3"
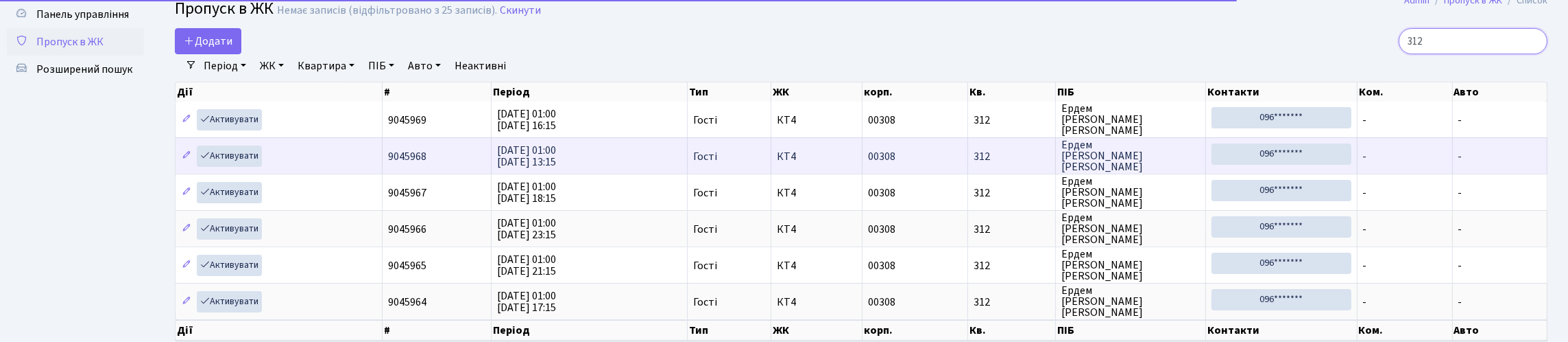
scroll to position [68, 0]
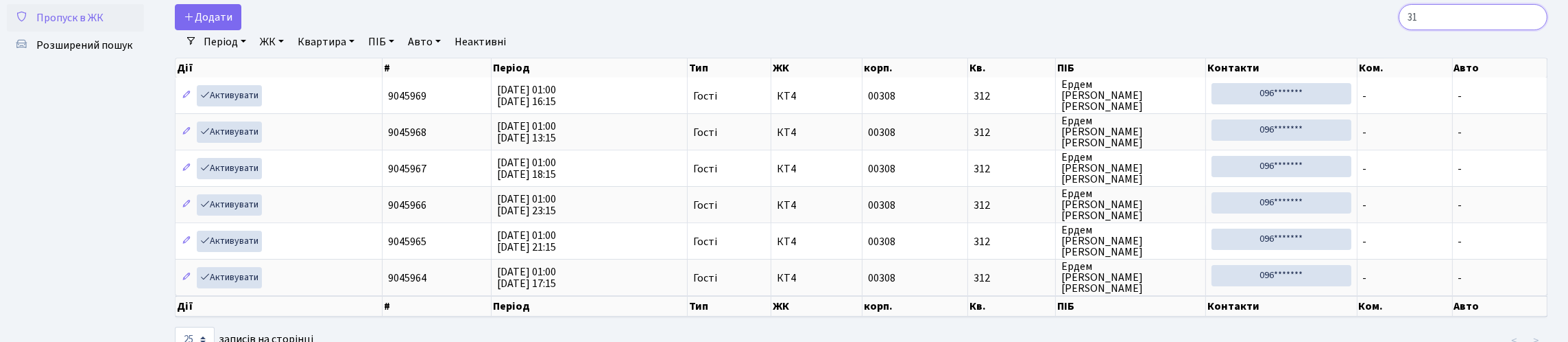
type input "3"
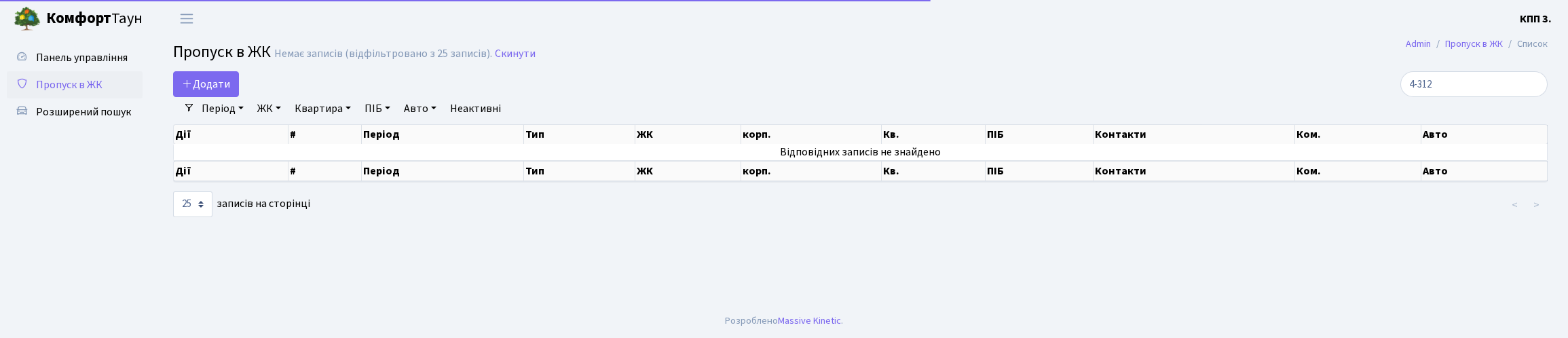
select select "25"
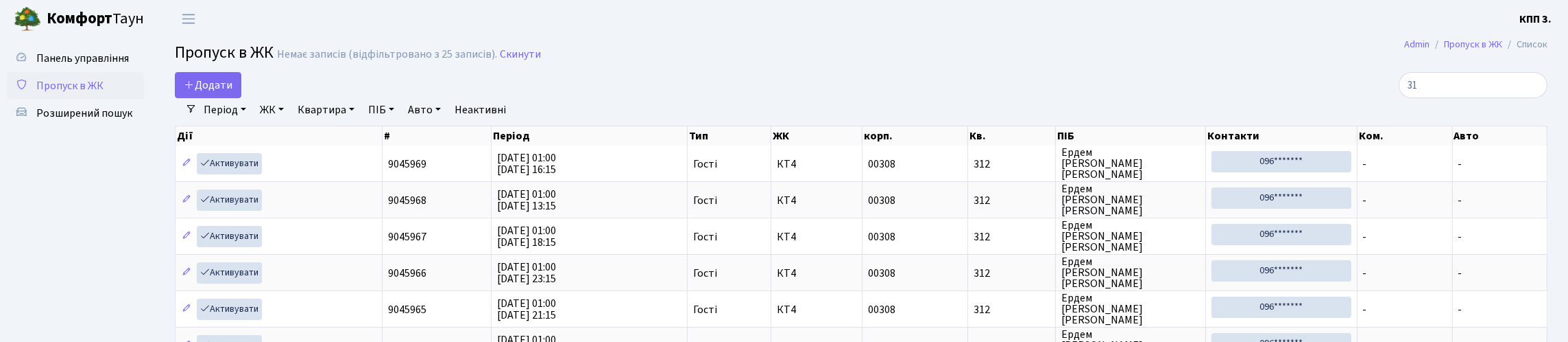
type input "3"
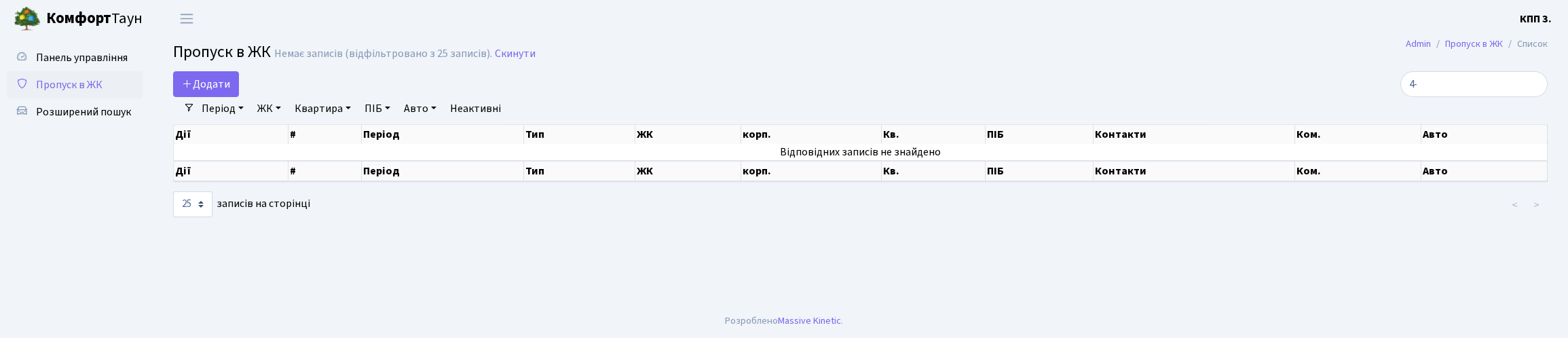
type input "4"
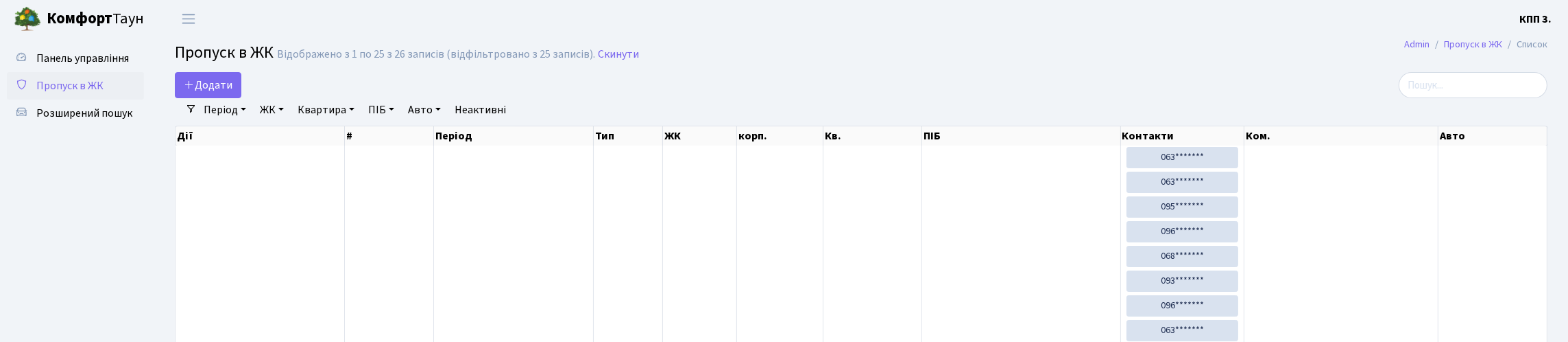
click at [360, 116] on link "Квартира" at bounding box center [326, 110] width 68 height 23
click at [289, 121] on link "ЖК" at bounding box center [272, 110] width 35 height 23
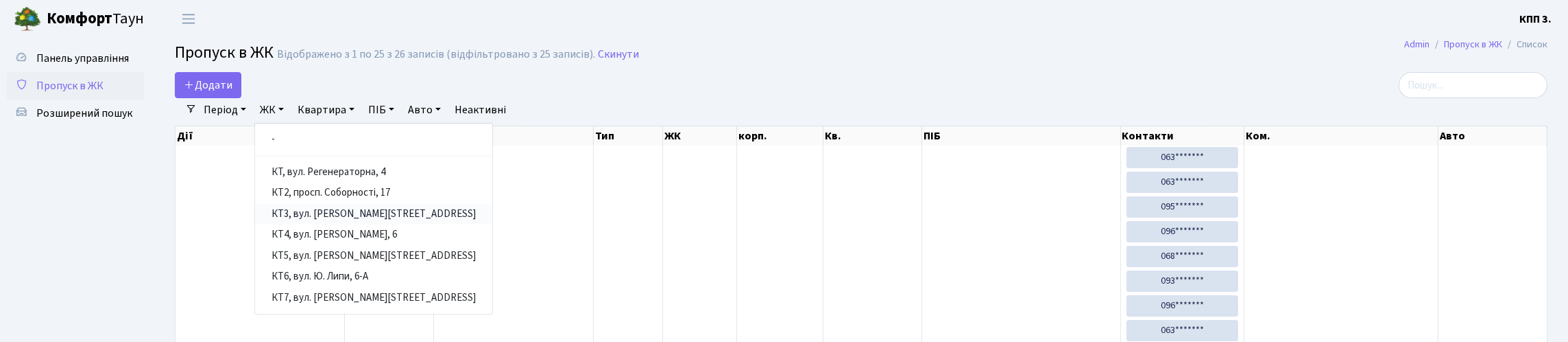
click at [384, 226] on link "КТ3, вул. [PERSON_NAME][STREET_ADDRESS]" at bounding box center [374, 215] width 238 height 21
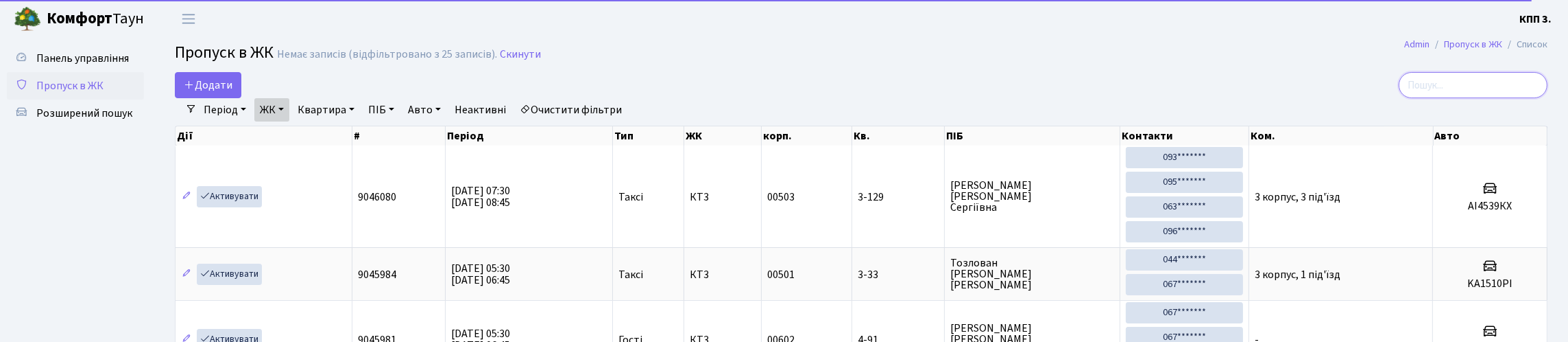
click at [1456, 98] on input "search" at bounding box center [1473, 85] width 149 height 26
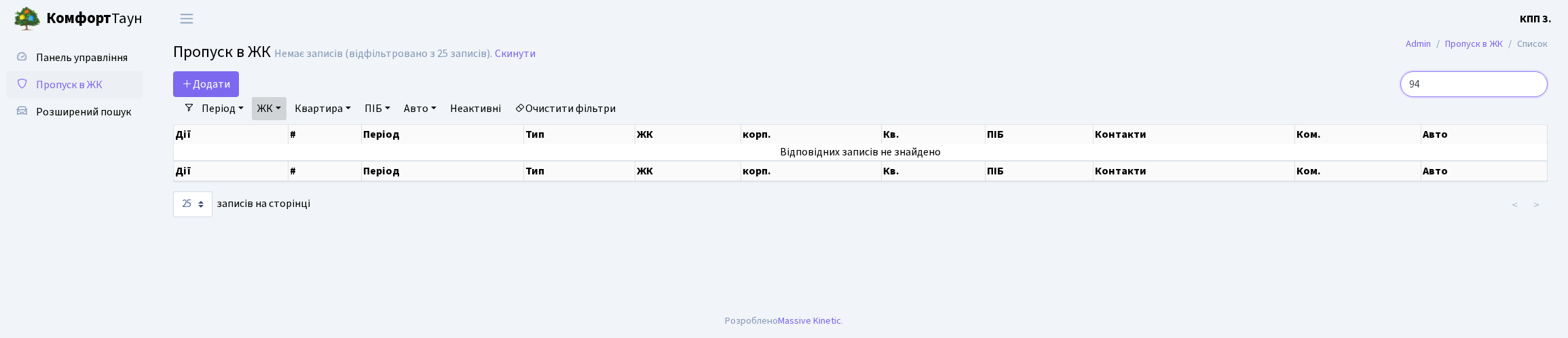
type input "9"
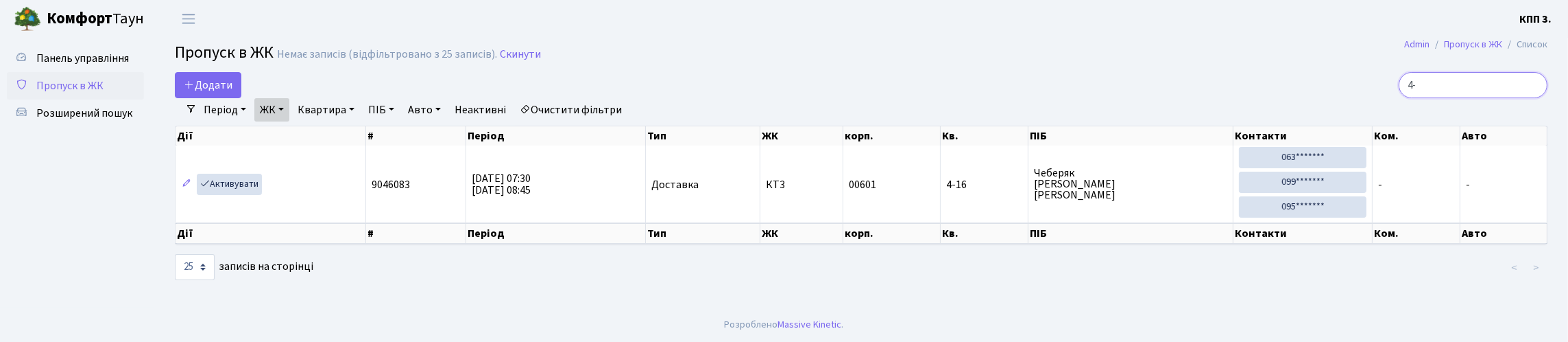
type input "4"
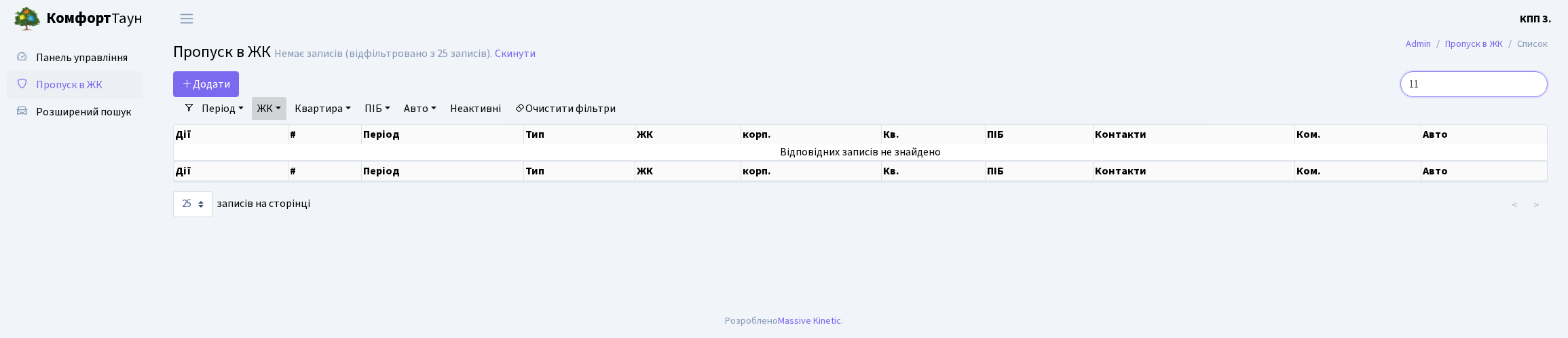
type input "1"
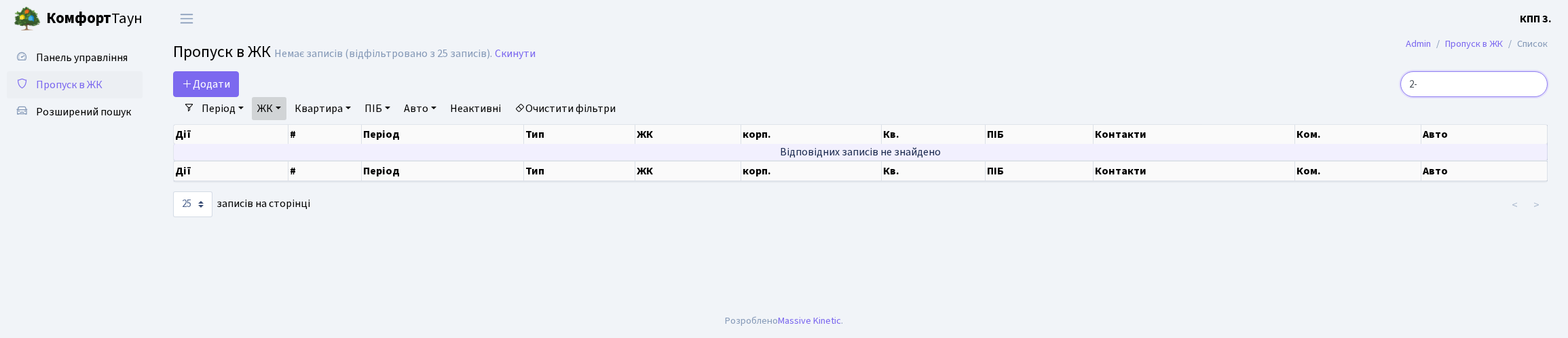
type input "2"
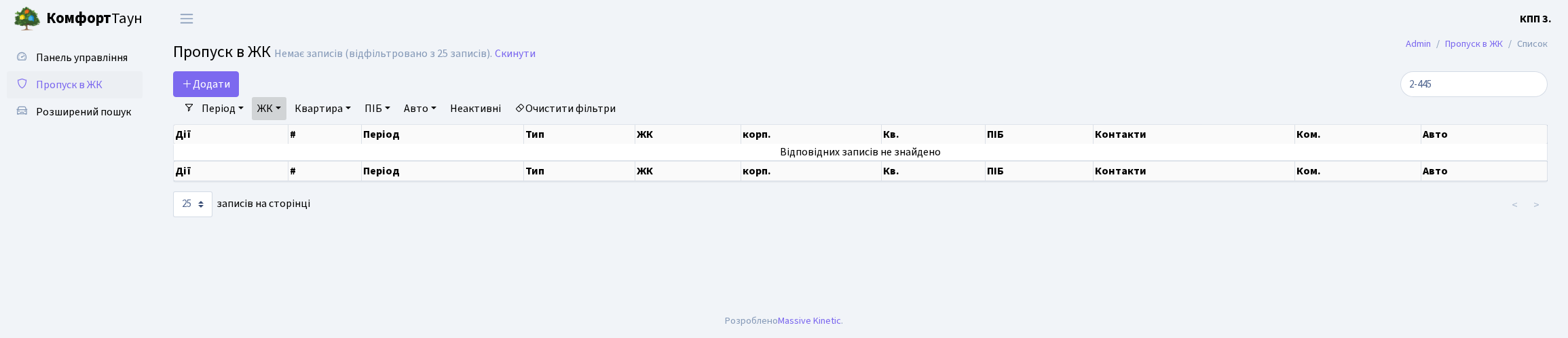
click at [286, 120] on link "ЖК" at bounding box center [269, 109] width 35 height 23
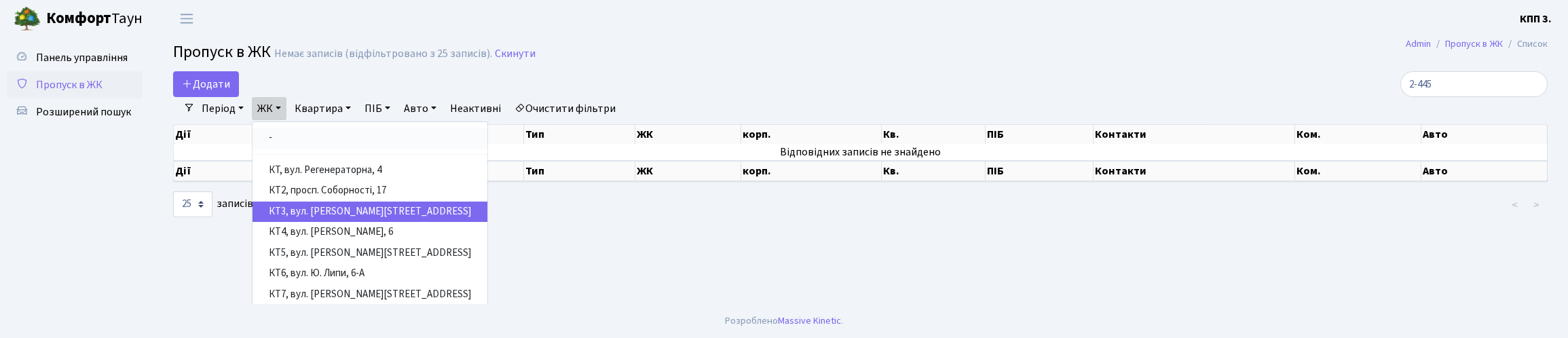
click at [354, 148] on link "-" at bounding box center [370, 138] width 235 height 21
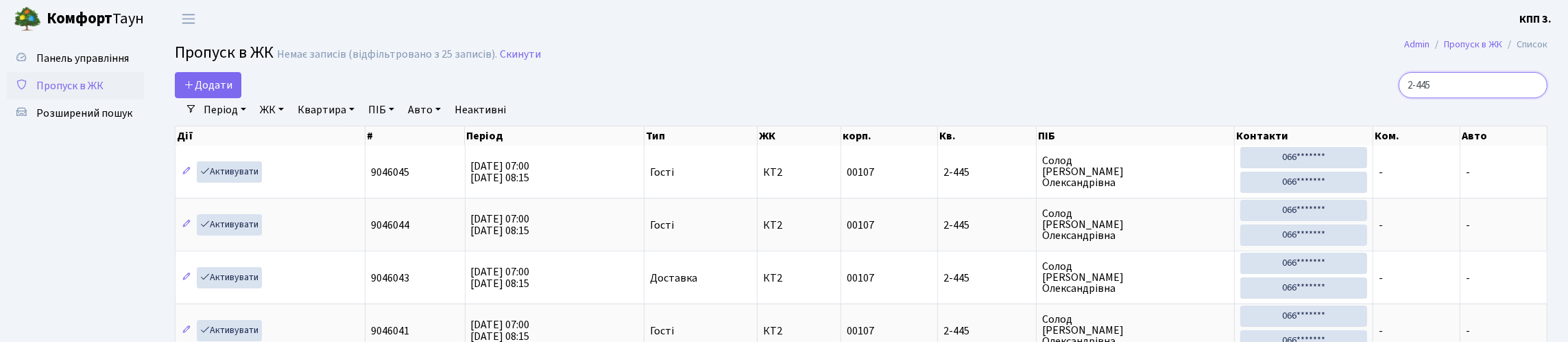
click at [1475, 98] on input "2-445" at bounding box center [1473, 85] width 149 height 26
type input "2"
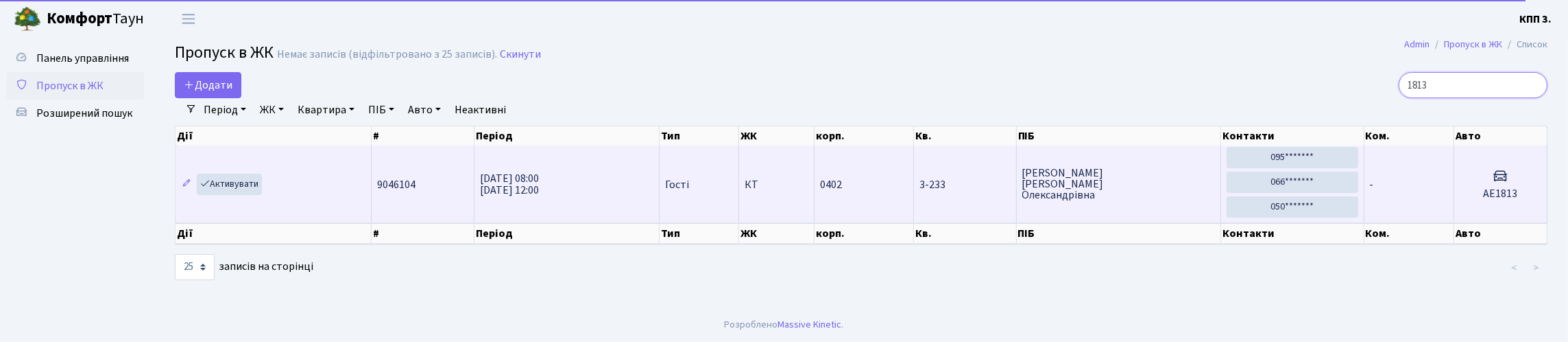
scroll to position [25, 0]
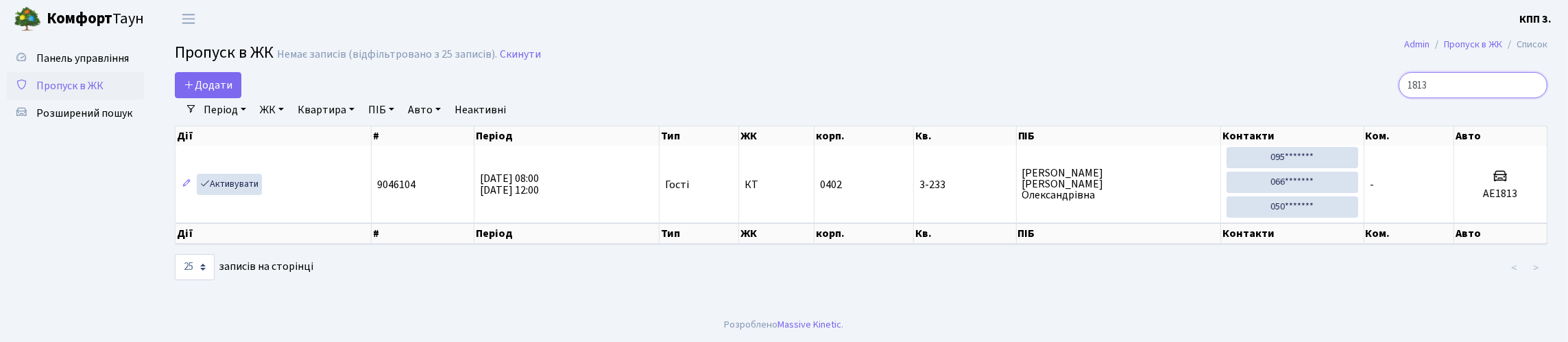
type input "1813"
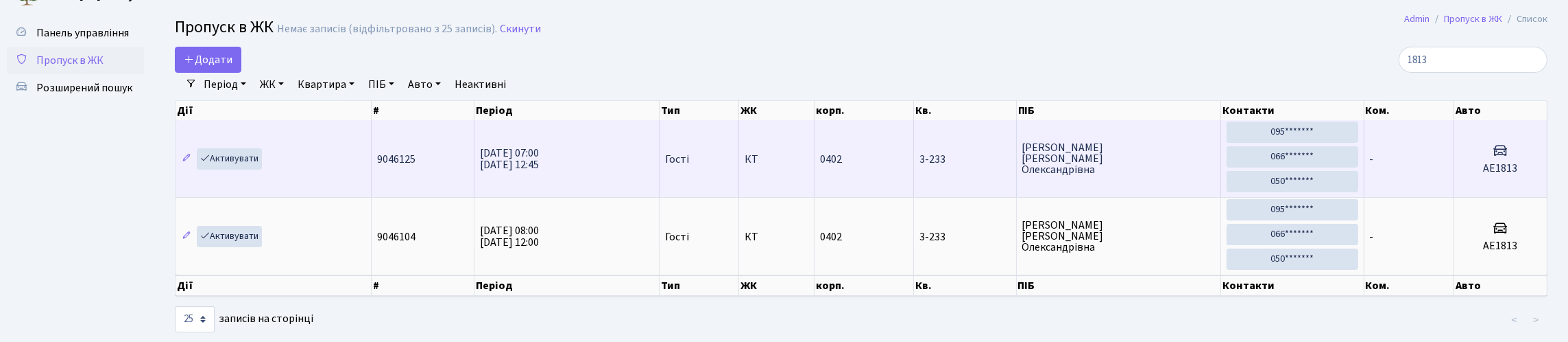
click at [898, 197] on td "0402" at bounding box center [864, 158] width 100 height 77
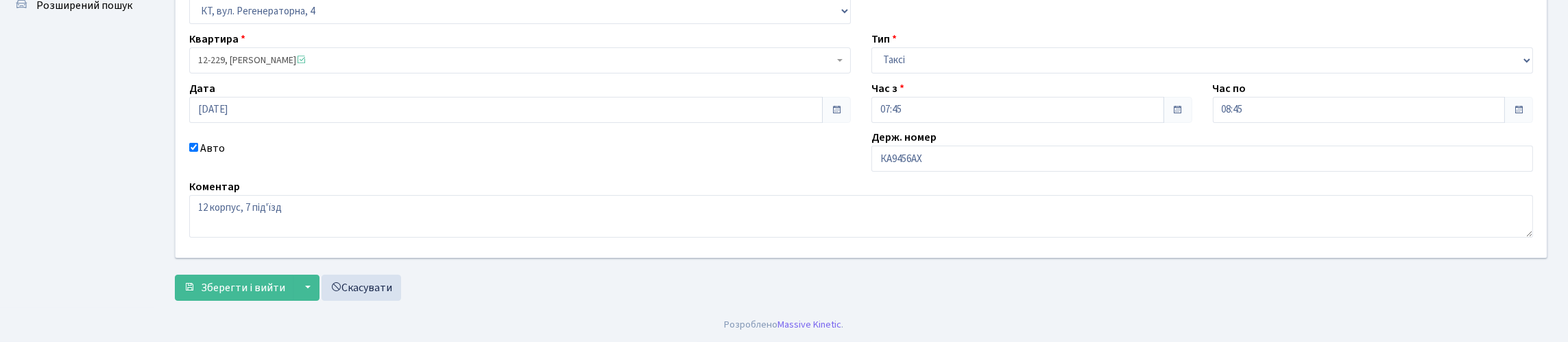
scroll to position [137, 0]
click at [936, 171] on input "КА9456АХ" at bounding box center [1203, 158] width 662 height 26
click at [928, 171] on input "КА9456АХ" at bounding box center [1203, 158] width 662 height 26
type input "КА9456ЕХ"
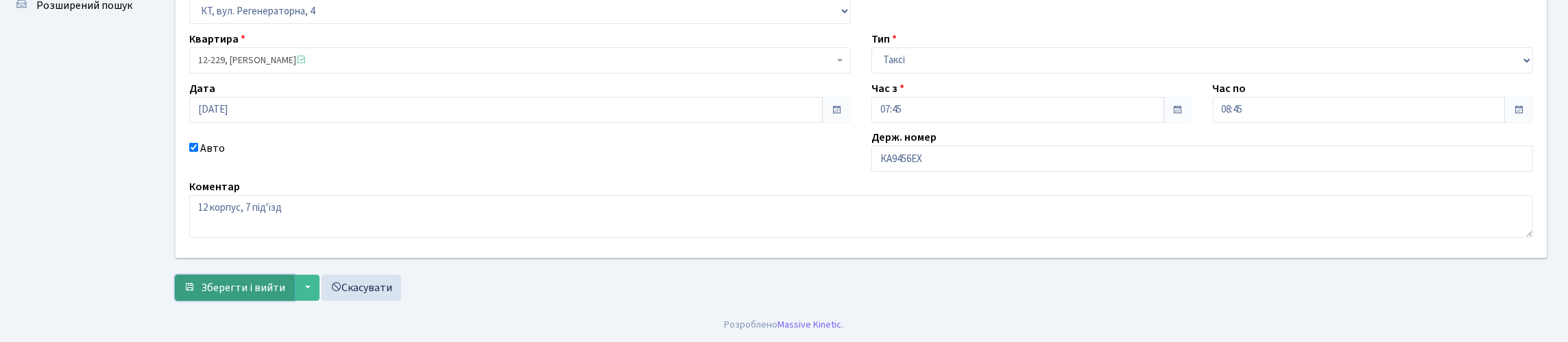
click at [270, 282] on span "Зберегти і вийти" at bounding box center [242, 287] width 84 height 15
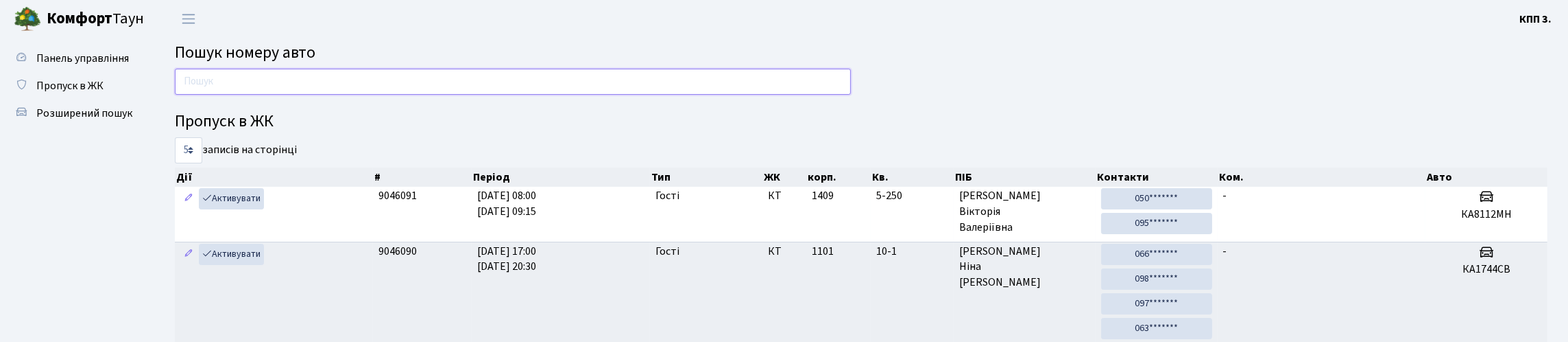
click at [245, 86] on input "text" at bounding box center [512, 82] width 676 height 26
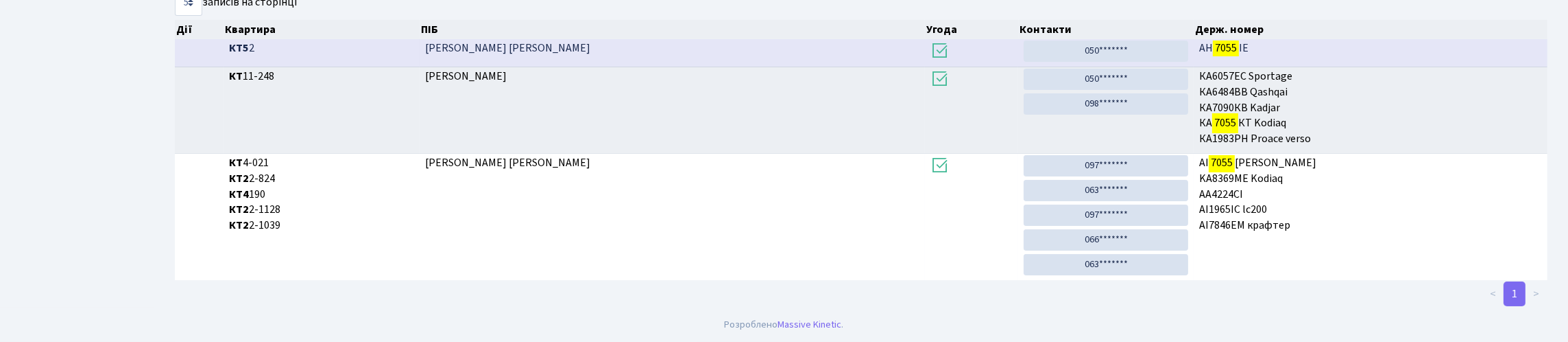
scroll to position [83, 0]
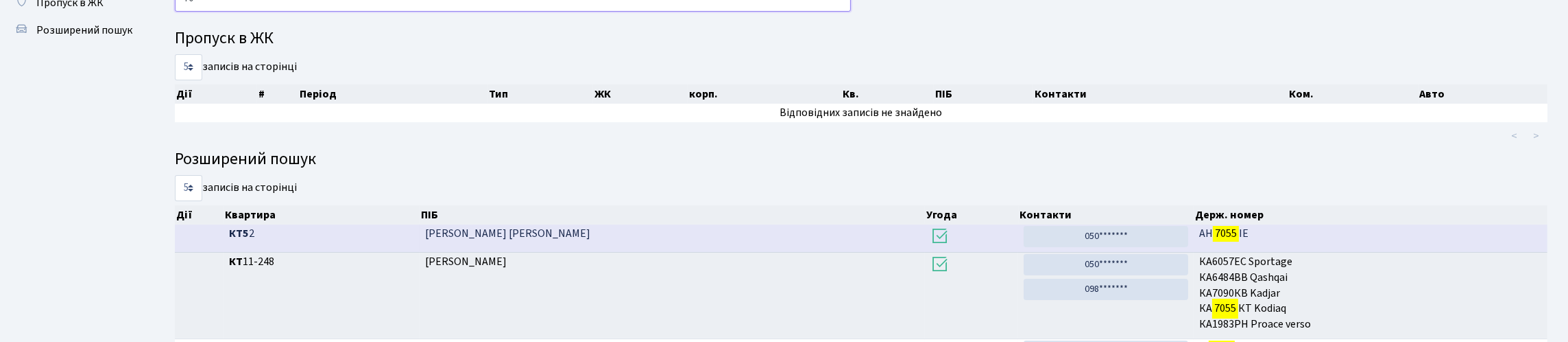
type input "7"
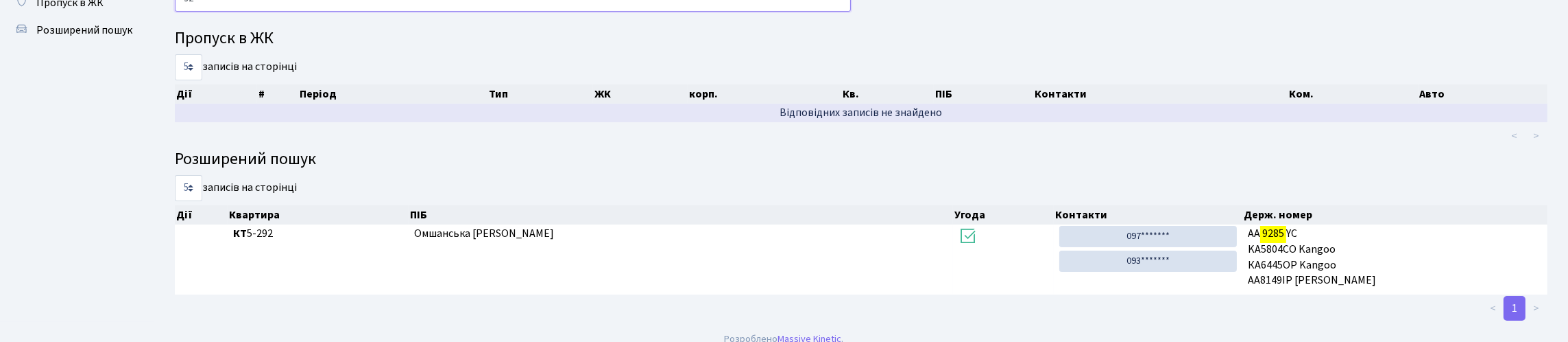
type input "9"
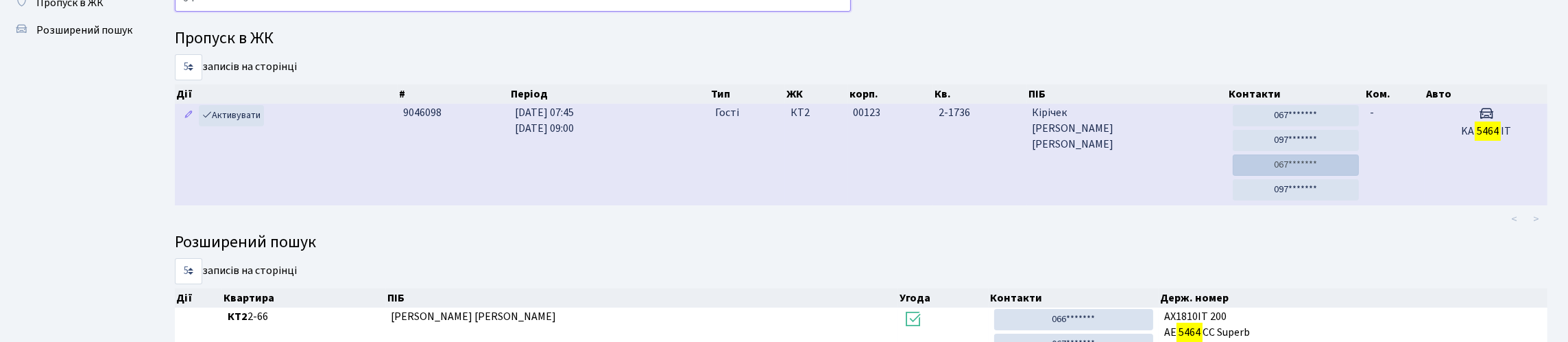
type input "5"
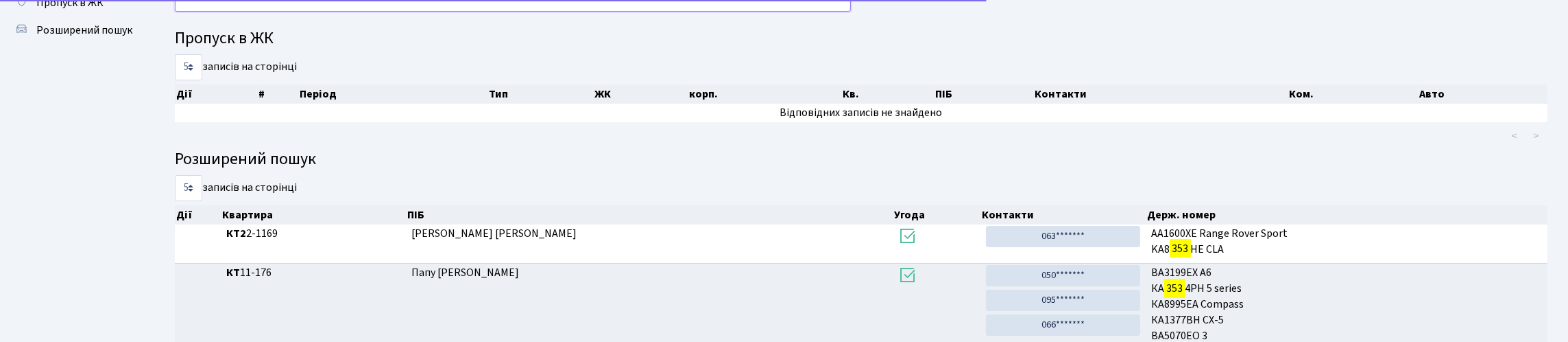
type input "3"
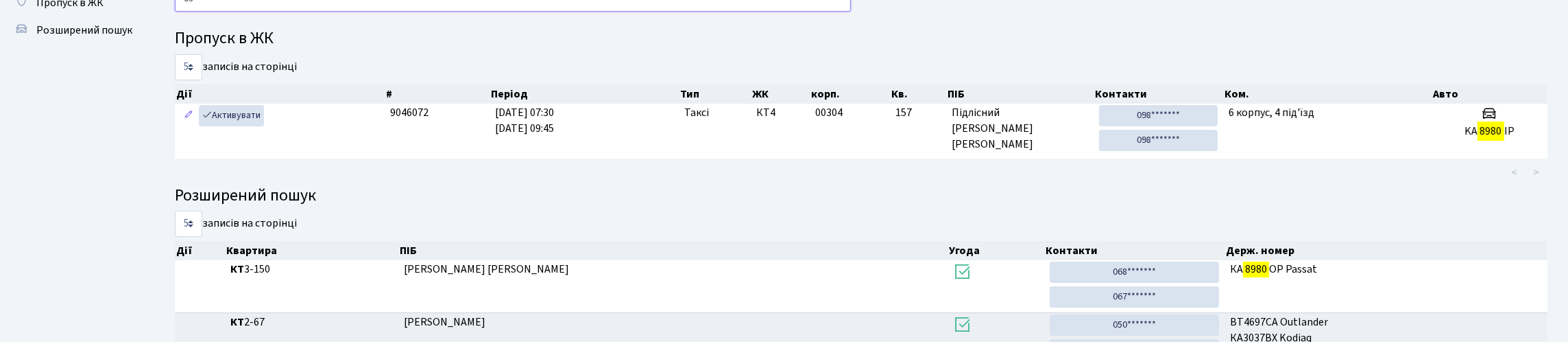
type input "8"
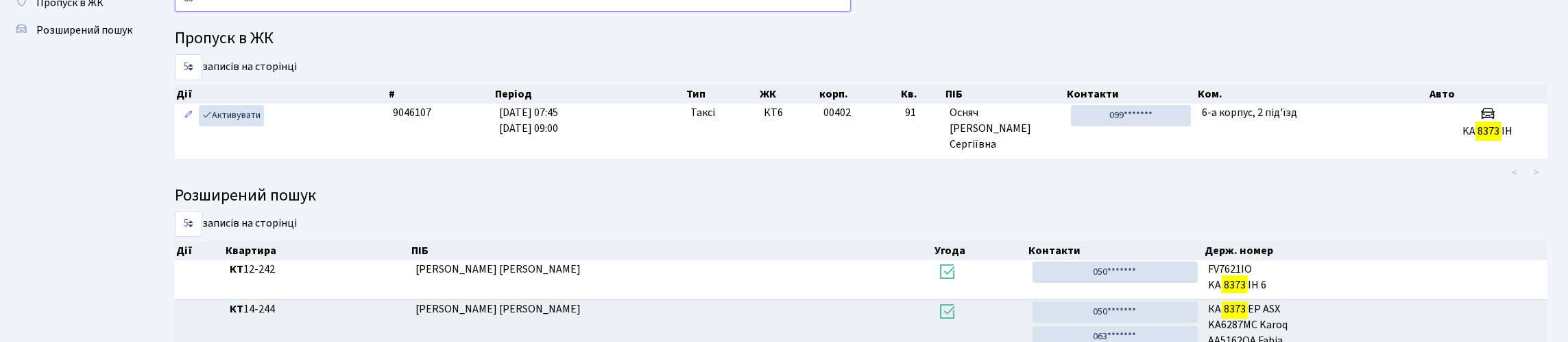
type input "8"
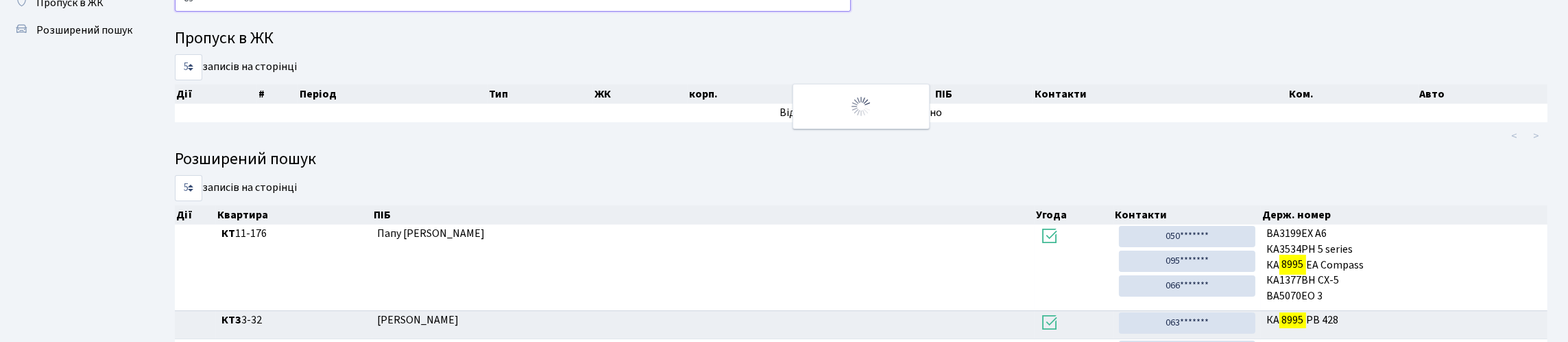
type input "8"
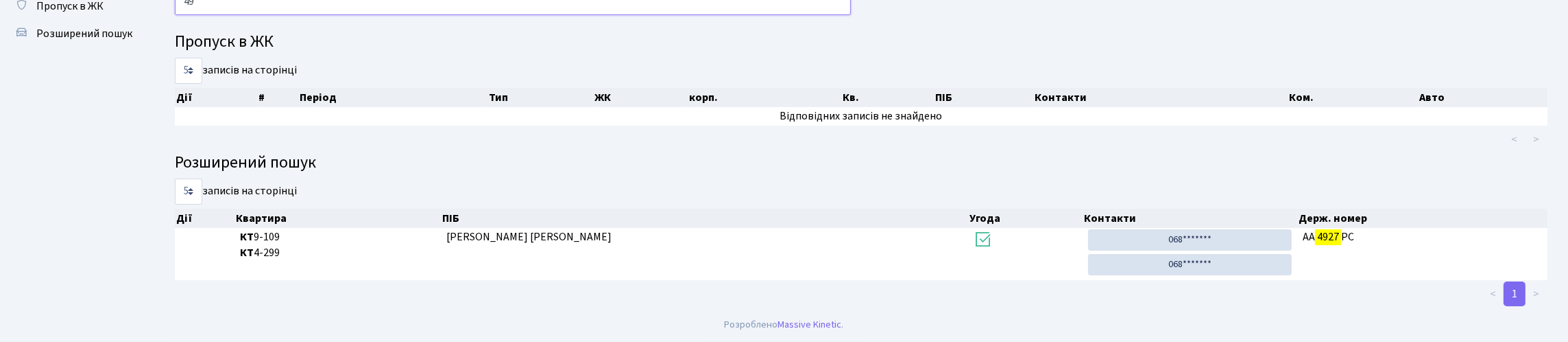
type input "4"
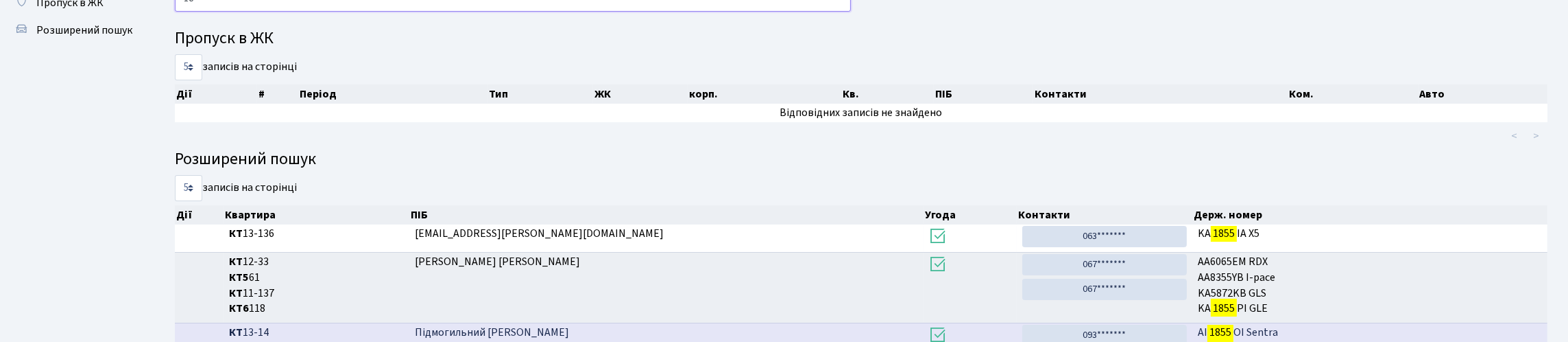
type input "1"
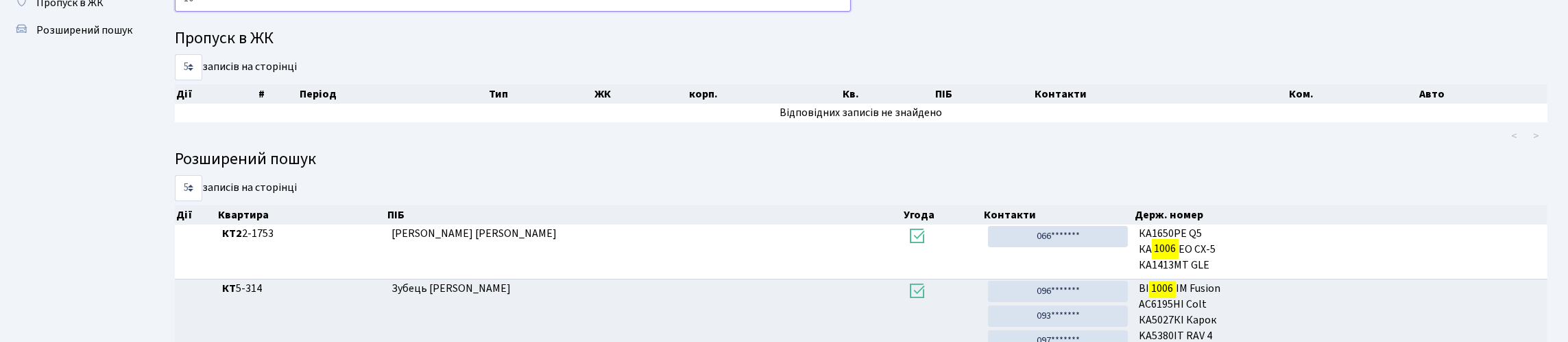
type input "1"
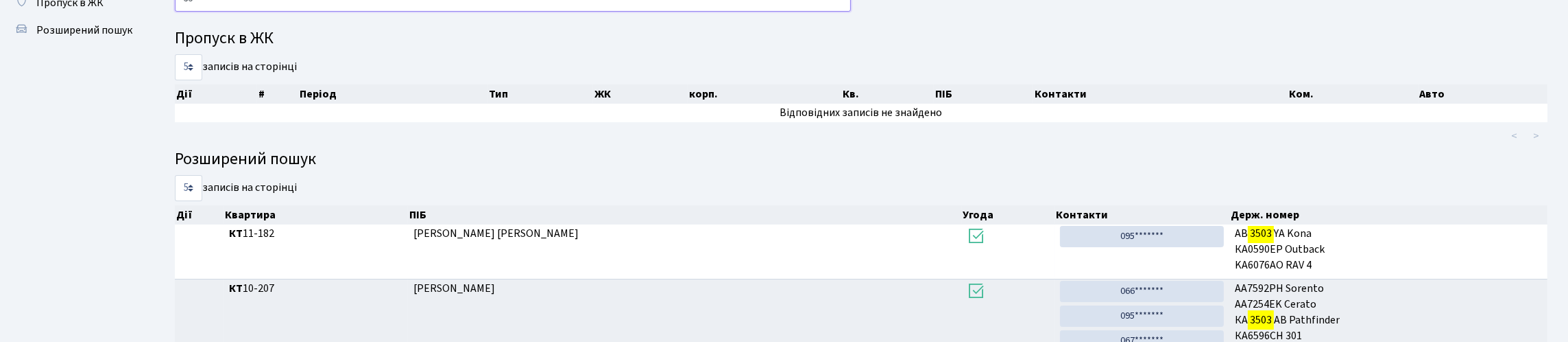
type input "3"
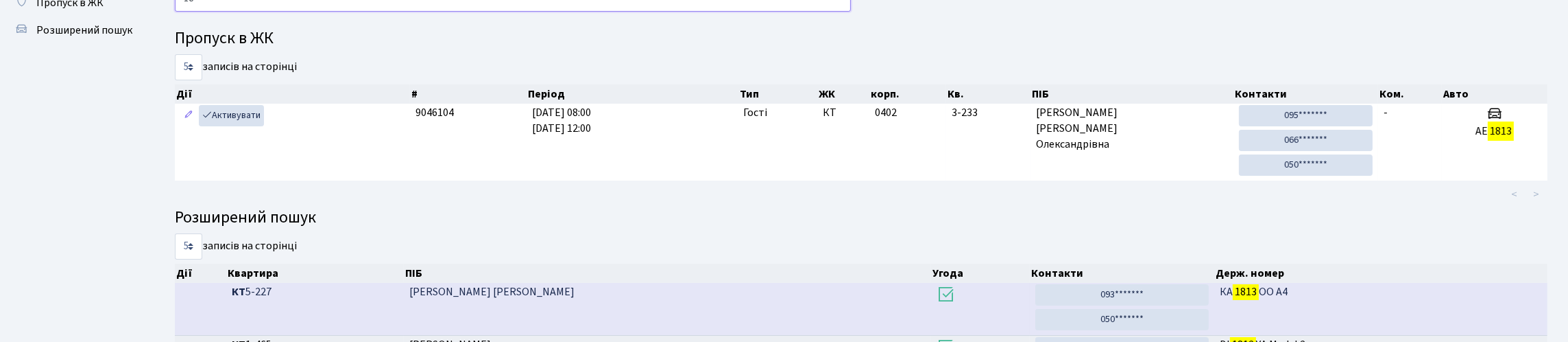
type input "1"
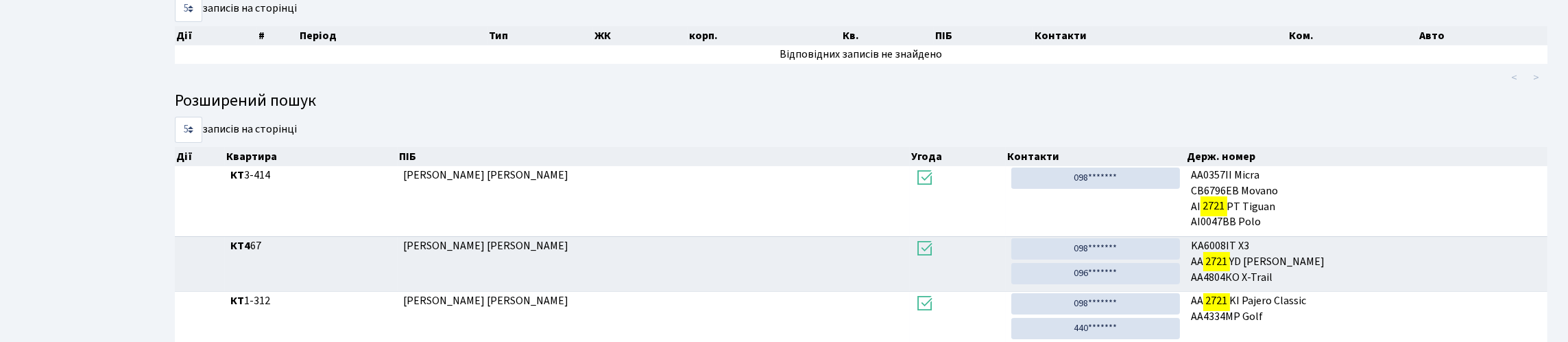
scroll to position [0, 0]
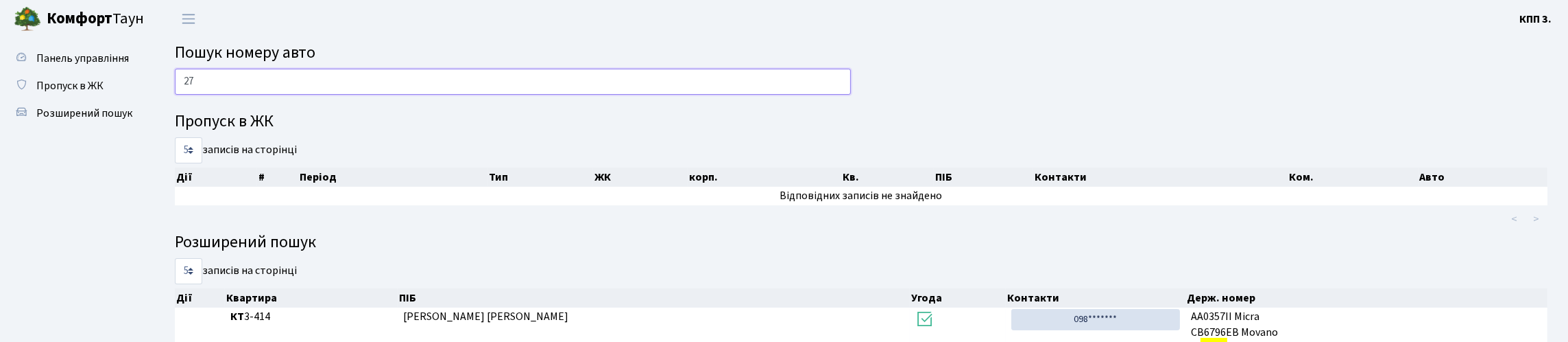
type input "2"
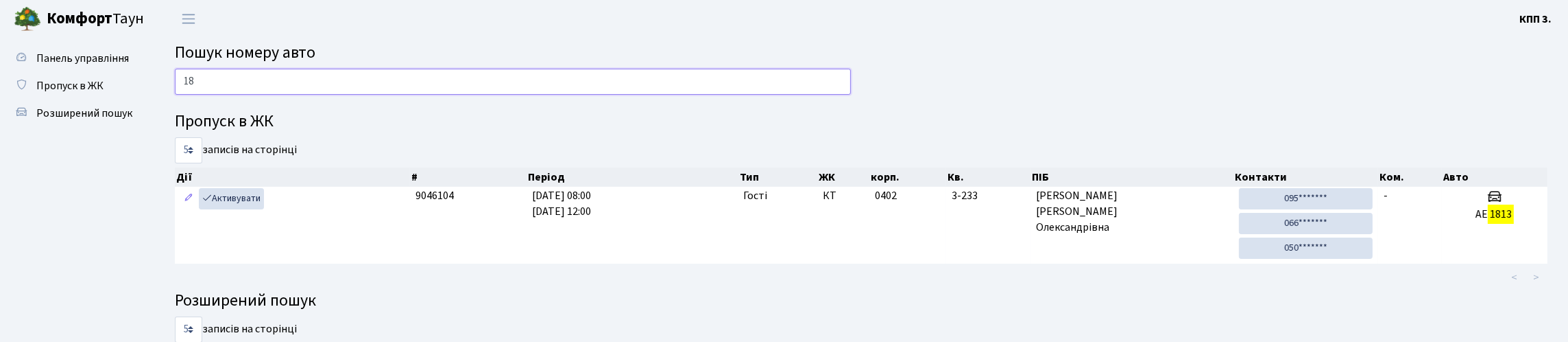
type input "1"
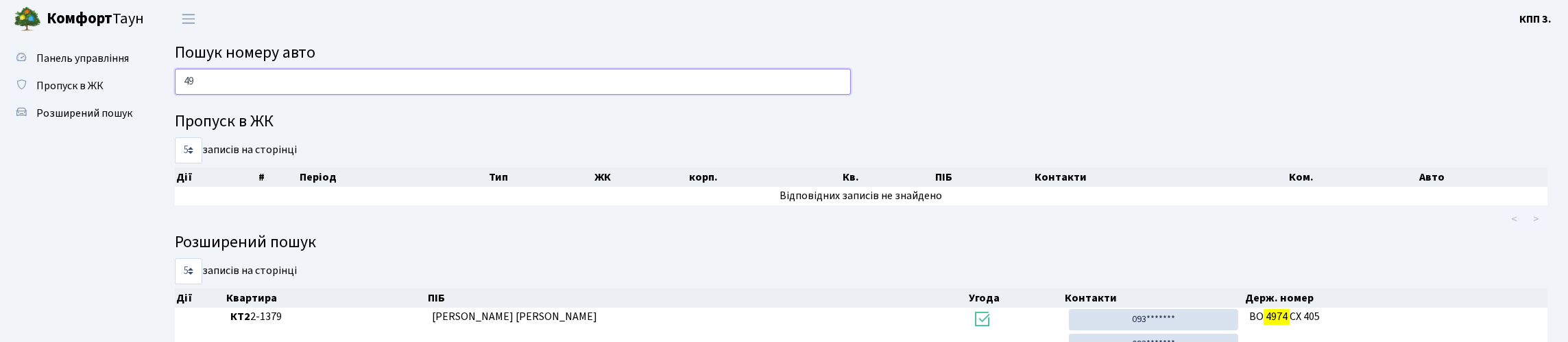
type input "4"
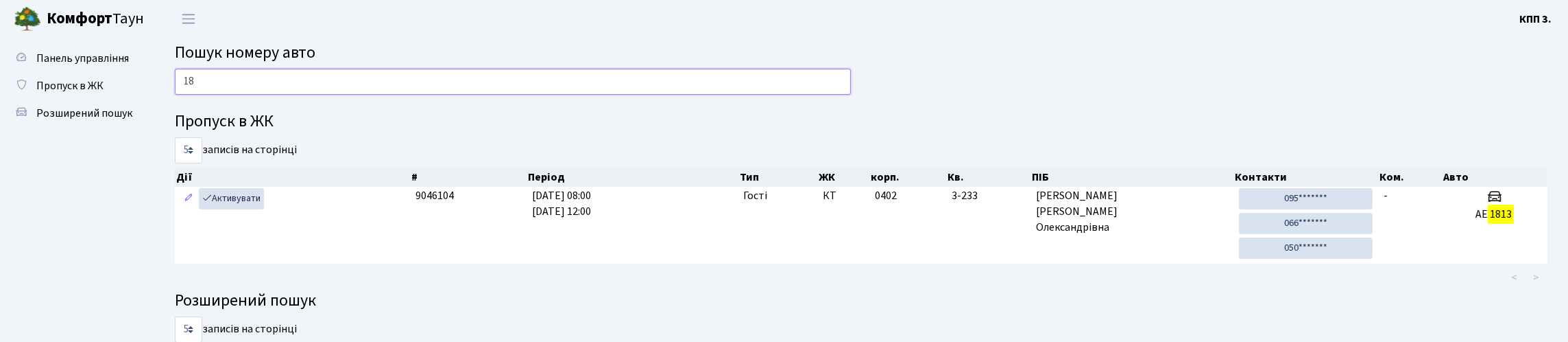
type input "1"
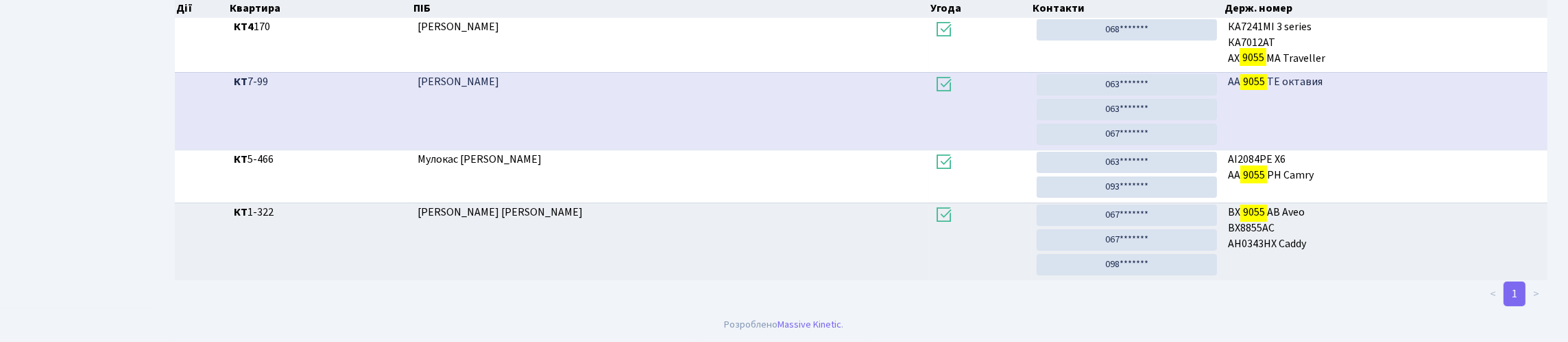
scroll to position [83, 0]
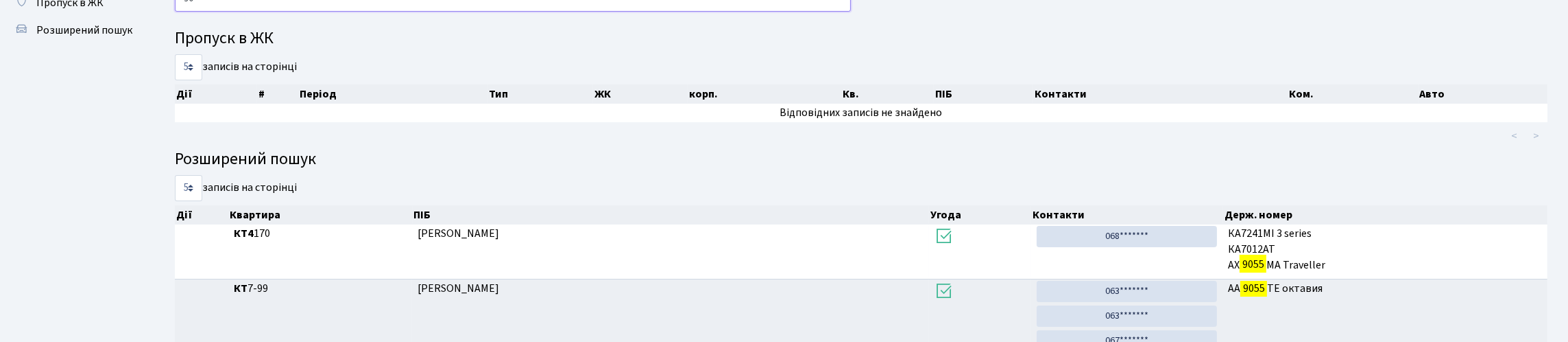
type input "9"
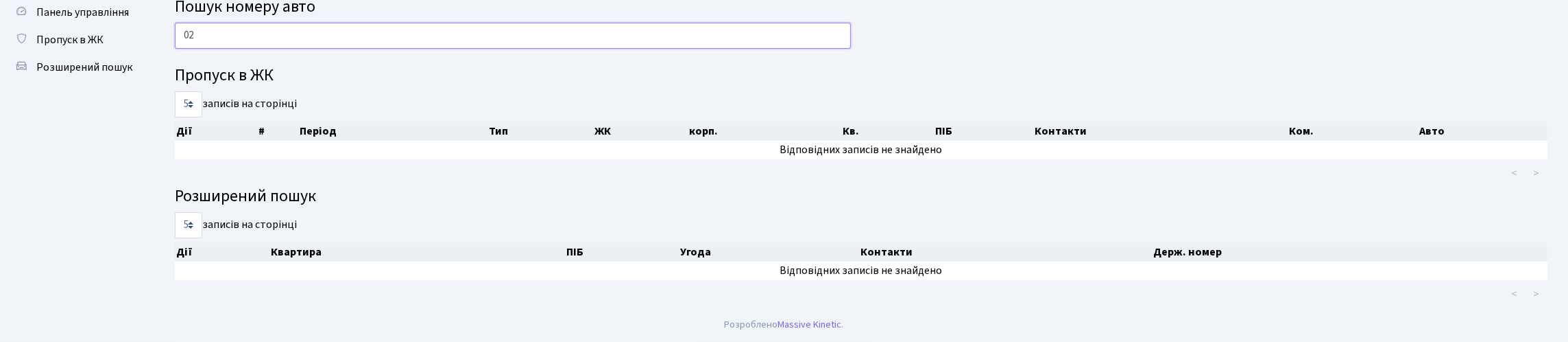
type input "0"
type input "9"
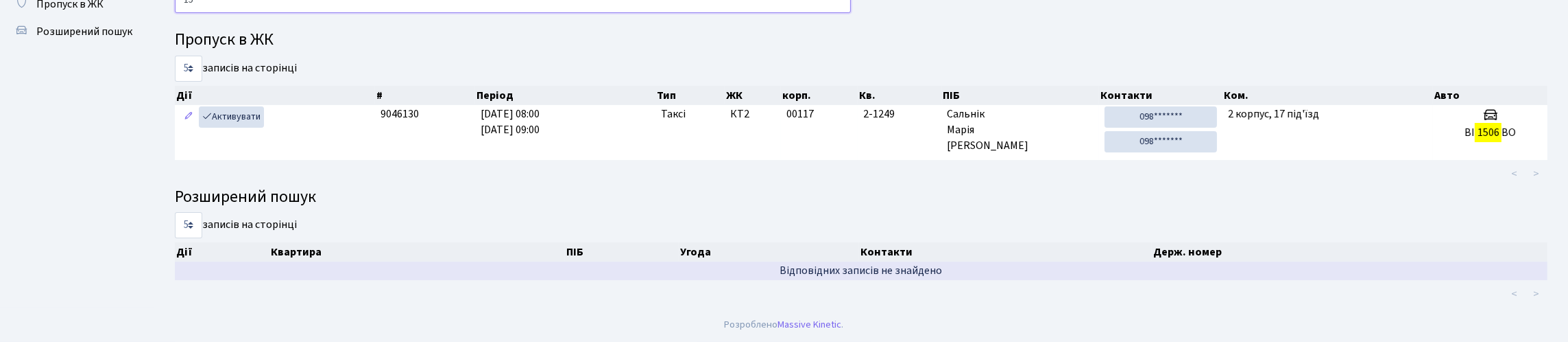
type input "1"
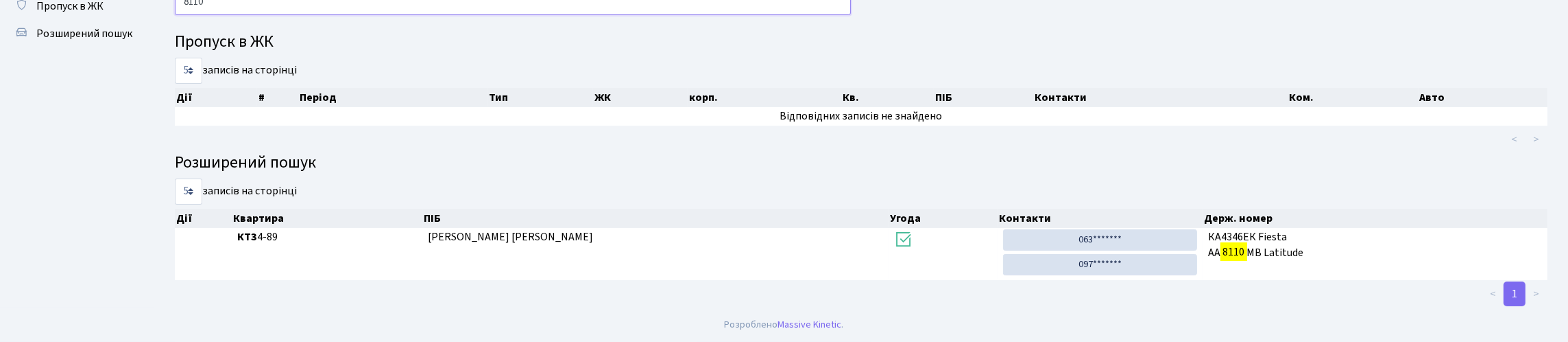
scroll to position [0, 0]
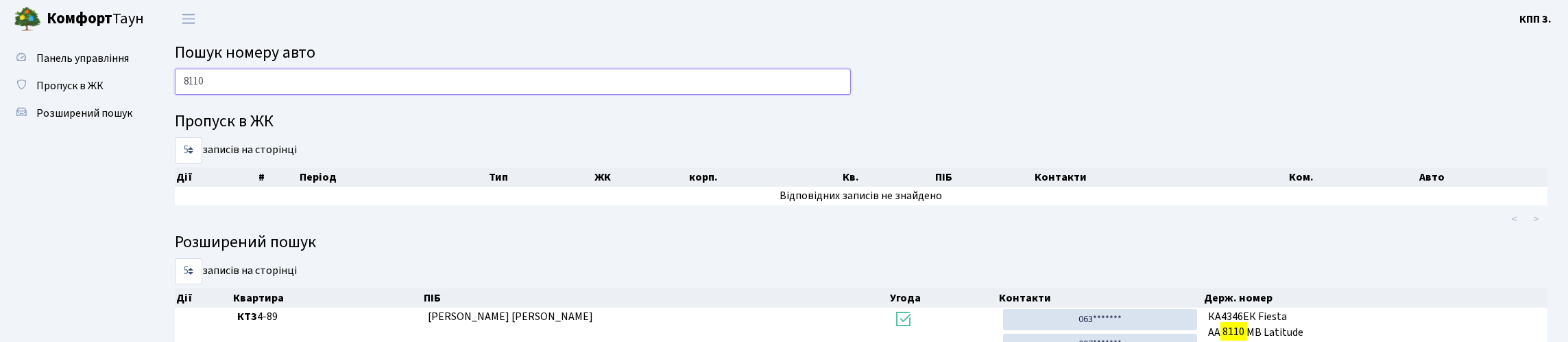
type input "8110"
click at [93, 93] on span "Пропуск в ЖК" at bounding box center [70, 85] width 67 height 15
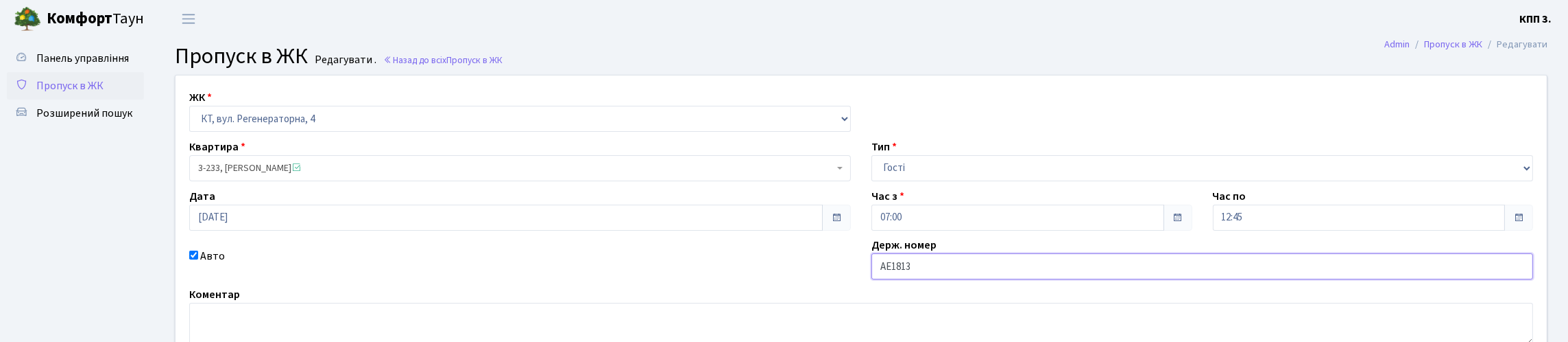
click at [931, 280] on input "АЕ1813" at bounding box center [1203, 267] width 662 height 26
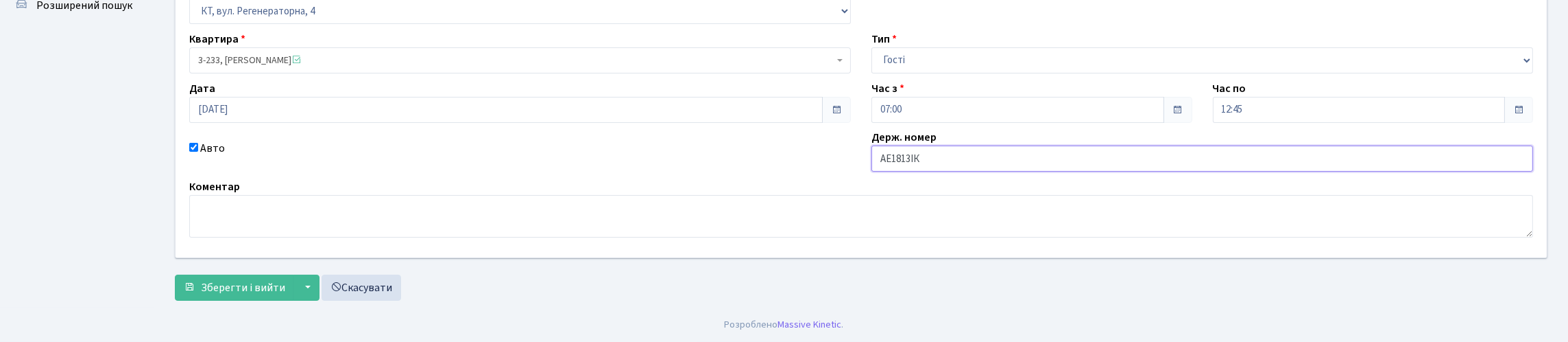
scroll to position [202, 0]
type input "АЕ1813ІК"
click at [285, 289] on span "Зберегти і вийти" at bounding box center [242, 287] width 84 height 15
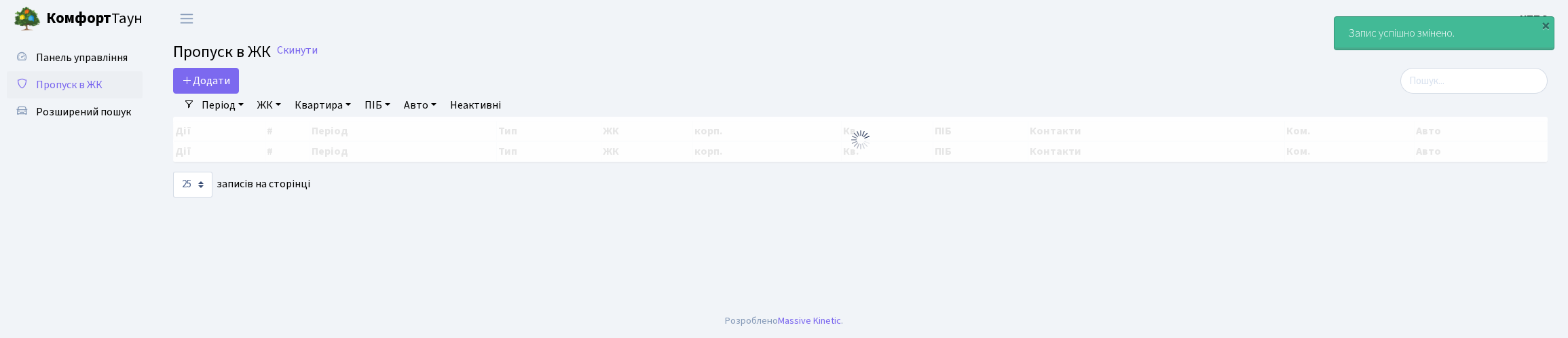
select select "25"
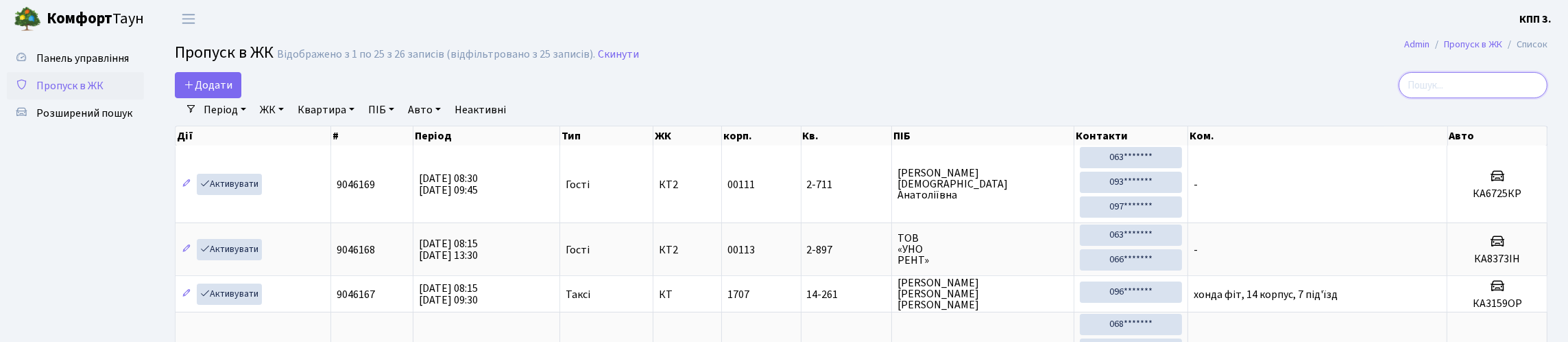
click at [1415, 98] on input "search" at bounding box center [1473, 85] width 149 height 26
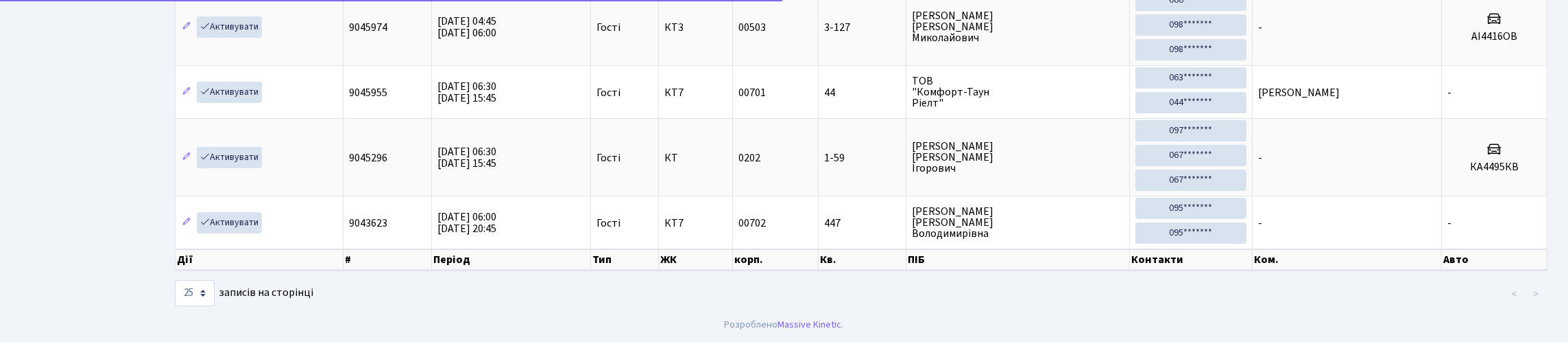
scroll to position [480, 0]
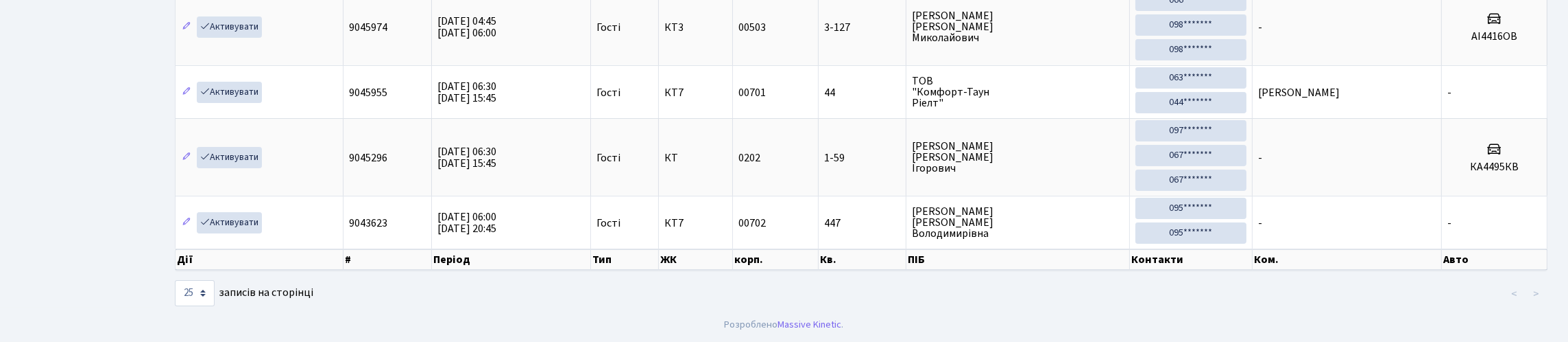
type input "44"
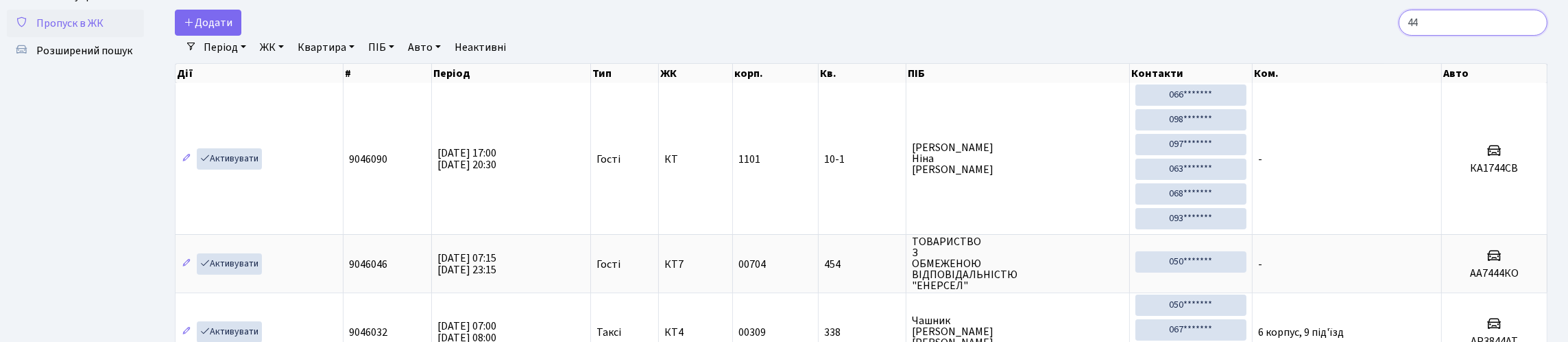
scroll to position [0, 0]
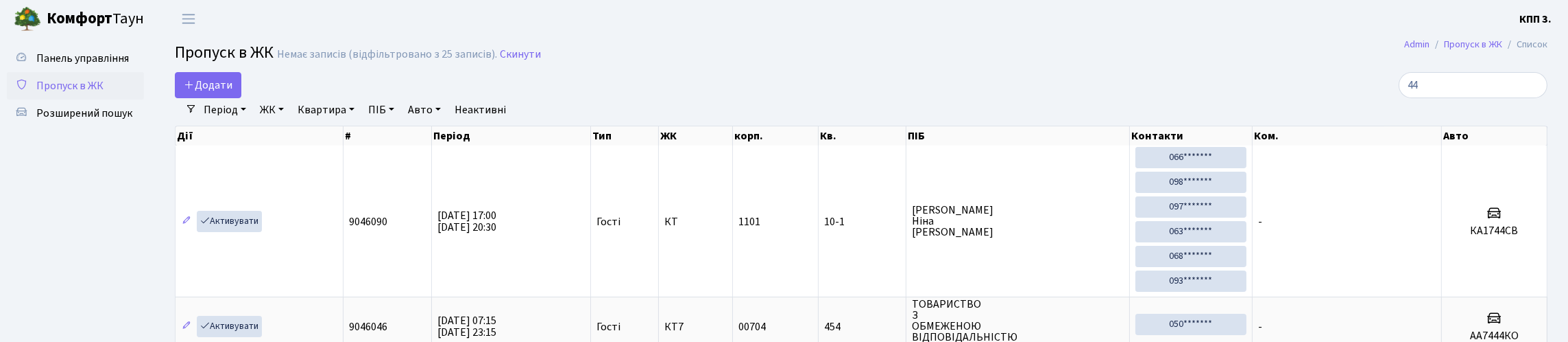
click at [79, 93] on span "Пропуск в ЖК" at bounding box center [70, 85] width 67 height 15
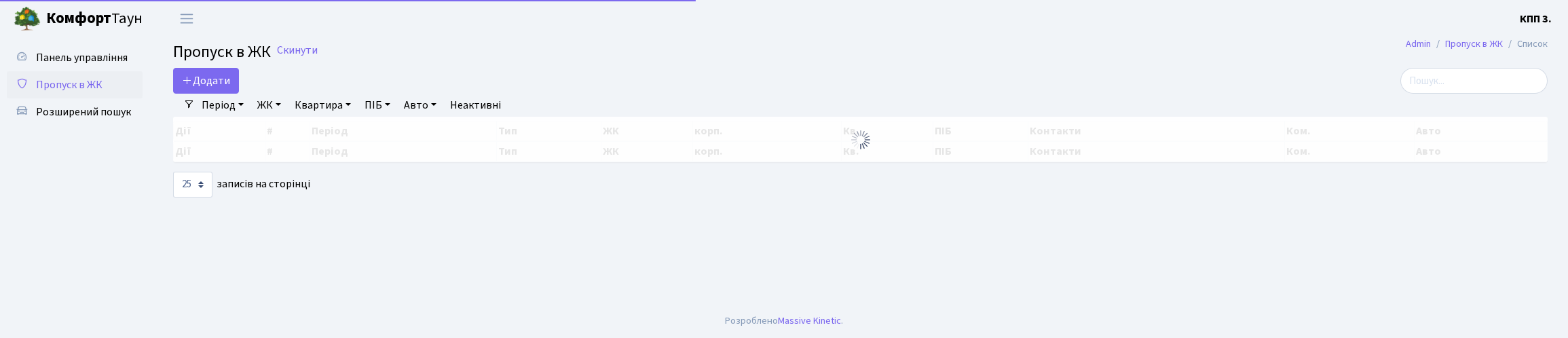
select select "25"
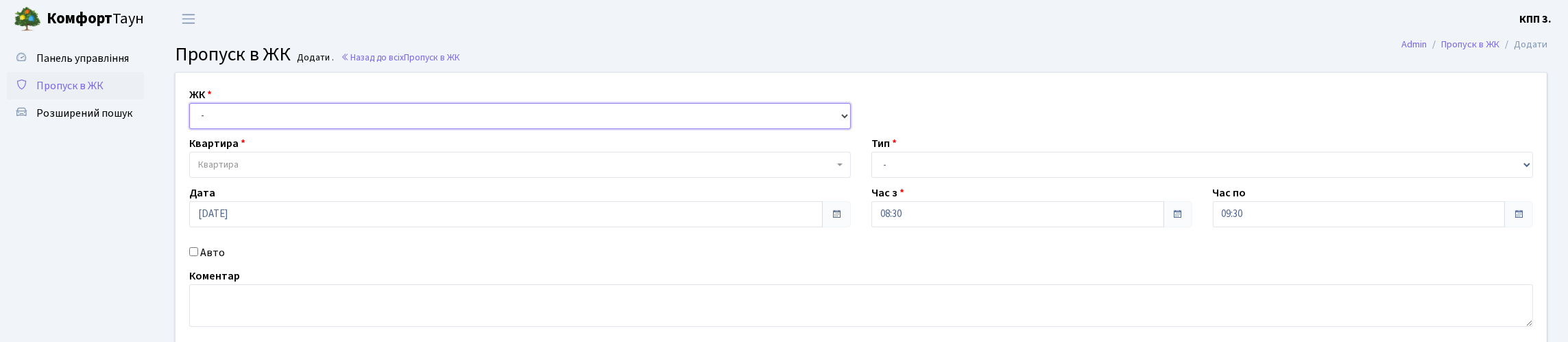
click at [261, 129] on select "- КТ, вул. Регенераторна, 4 КТ2, просп. Соборності, 17 КТ3, вул. Березнева, 16 …" at bounding box center [520, 116] width 662 height 26
select select "271"
click at [193, 119] on select "- КТ, вул. Регенераторна, 4 КТ2, просп. Соборності, 17 КТ3, вул. Березнева, 16 …" at bounding box center [520, 116] width 662 height 26
select select
click at [253, 171] on span "Квартира" at bounding box center [516, 165] width 636 height 14
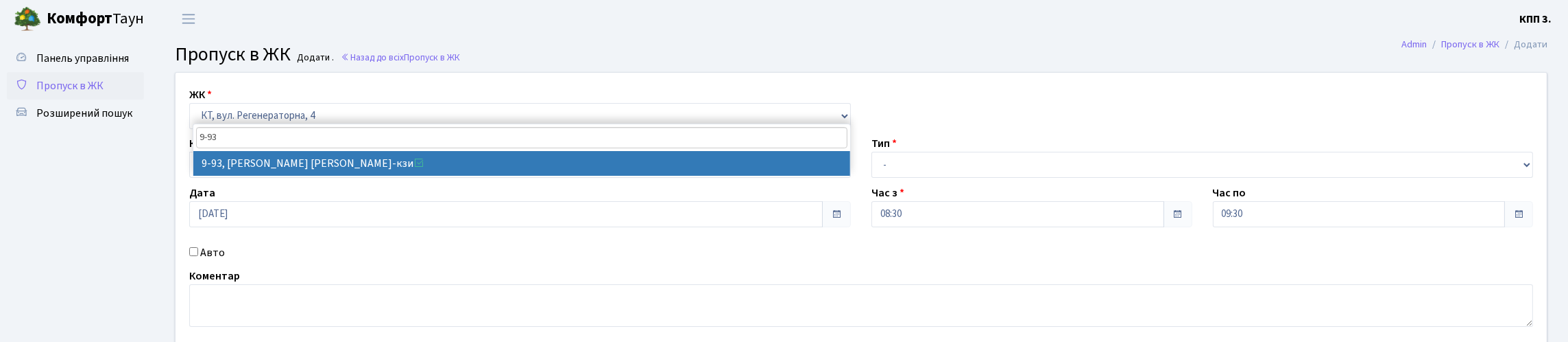
type input "9-93"
select select "6443"
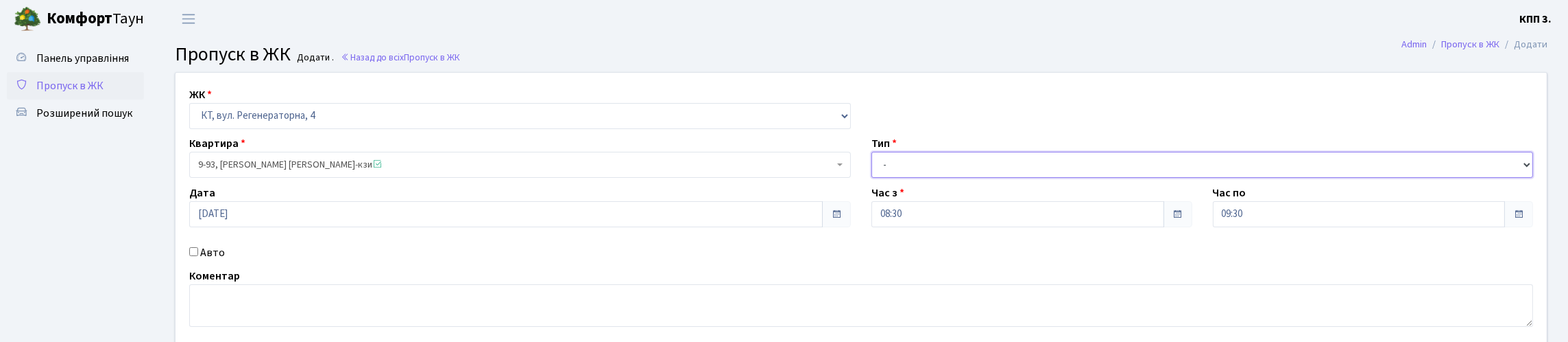
click at [948, 178] on select "- Доставка Таксі Гості Сервіс" at bounding box center [1203, 165] width 662 height 26
select select "1"
click at [872, 178] on select "- Доставка Таксі Гості Сервіс" at bounding box center [1203, 165] width 662 height 26
click at [193, 256] on input "Авто" at bounding box center [193, 251] width 9 height 9
checkbox input "true"
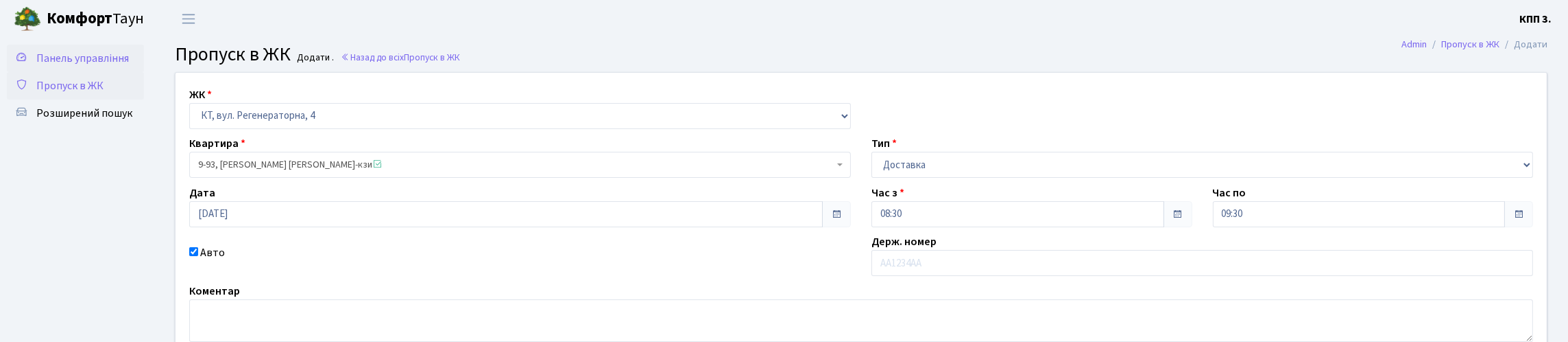
click at [66, 66] on span "Панель управління" at bounding box center [82, 58] width 93 height 15
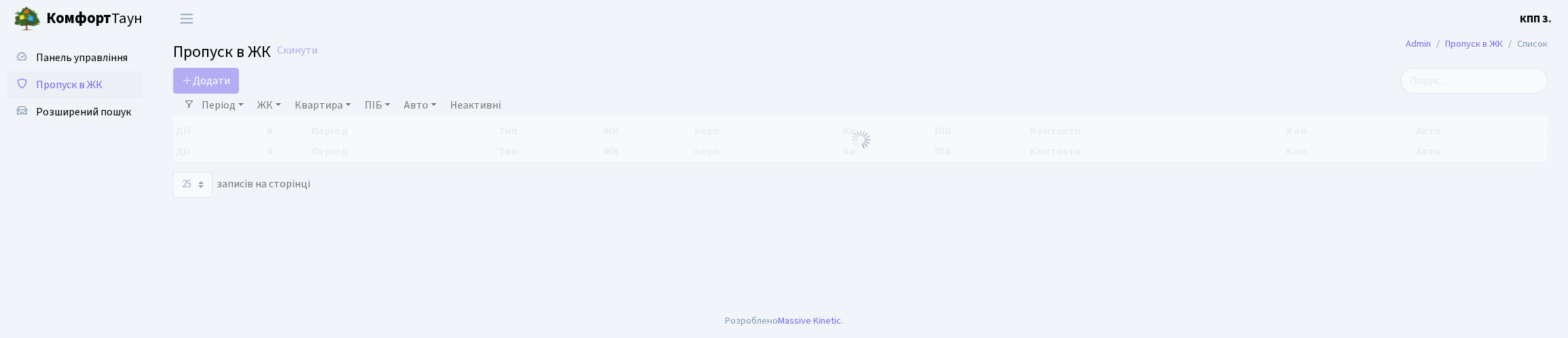
select select "25"
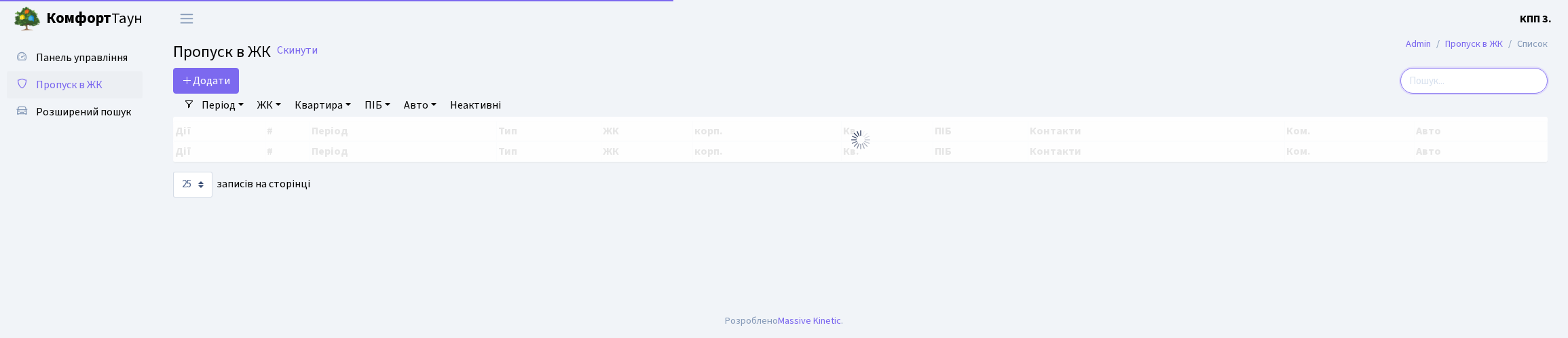
click at [1493, 94] on input "search" at bounding box center [1475, 81] width 148 height 26
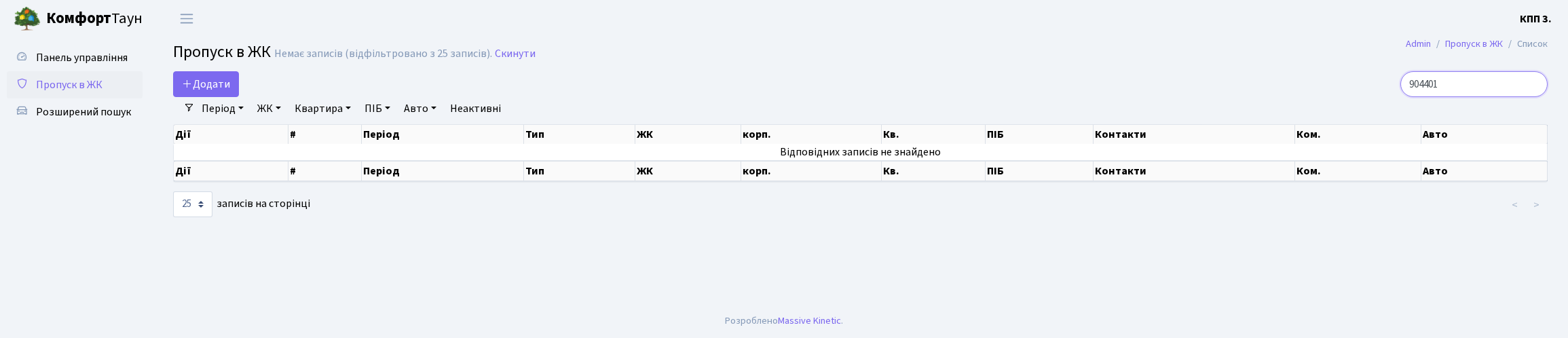
click at [1428, 96] on input "904401" at bounding box center [1475, 84] width 148 height 26
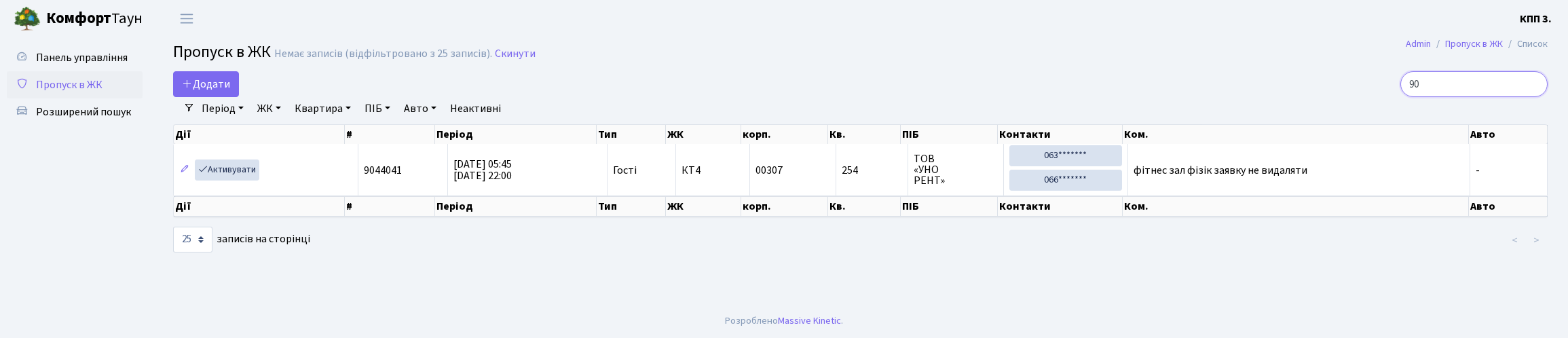
type input "9"
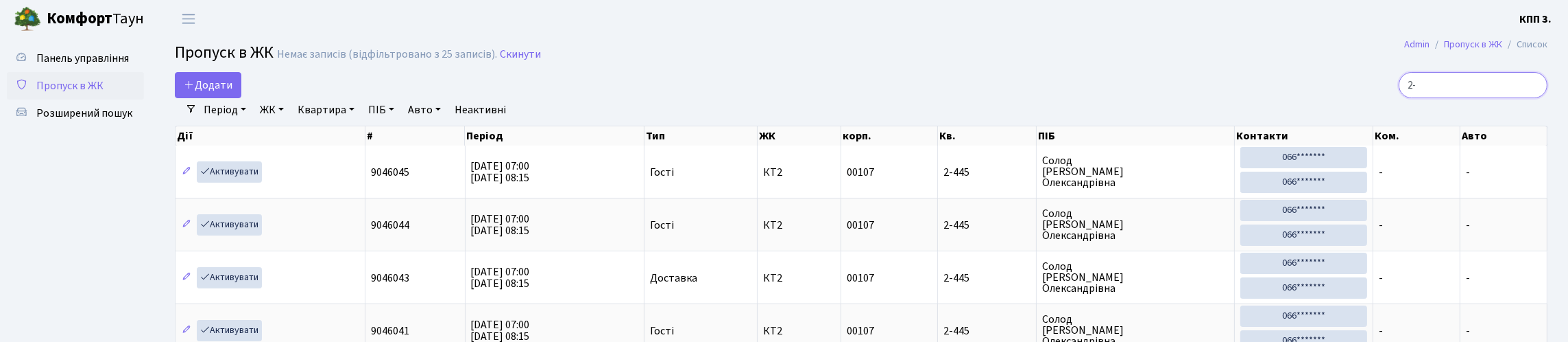
type input "2"
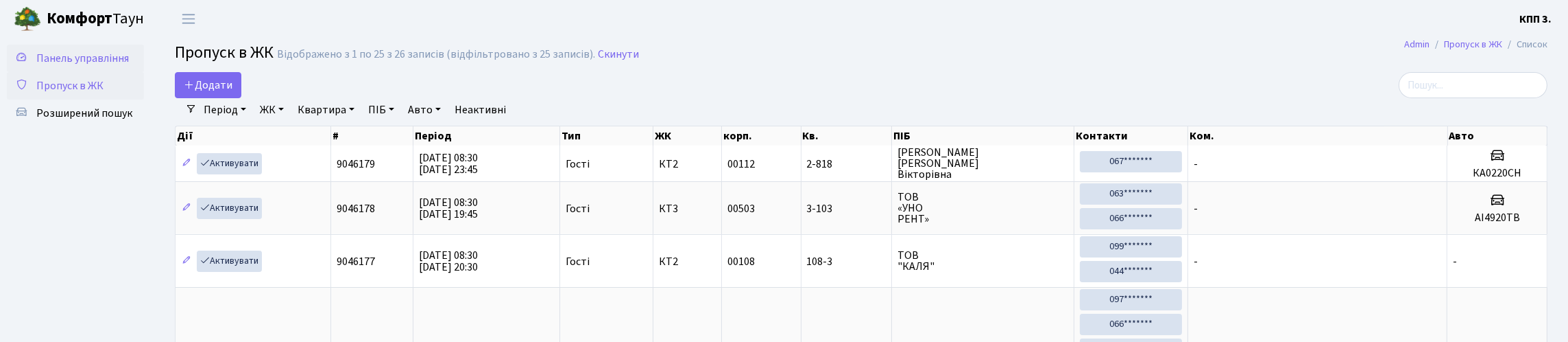
click at [63, 57] on span "Панель управління" at bounding box center [82, 58] width 93 height 15
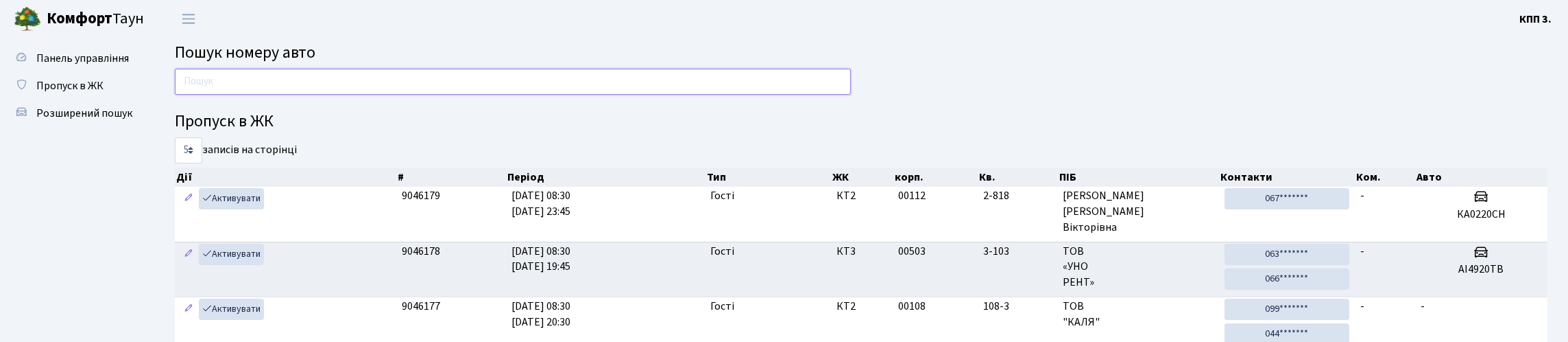
click at [327, 88] on input "text" at bounding box center [512, 82] width 676 height 26
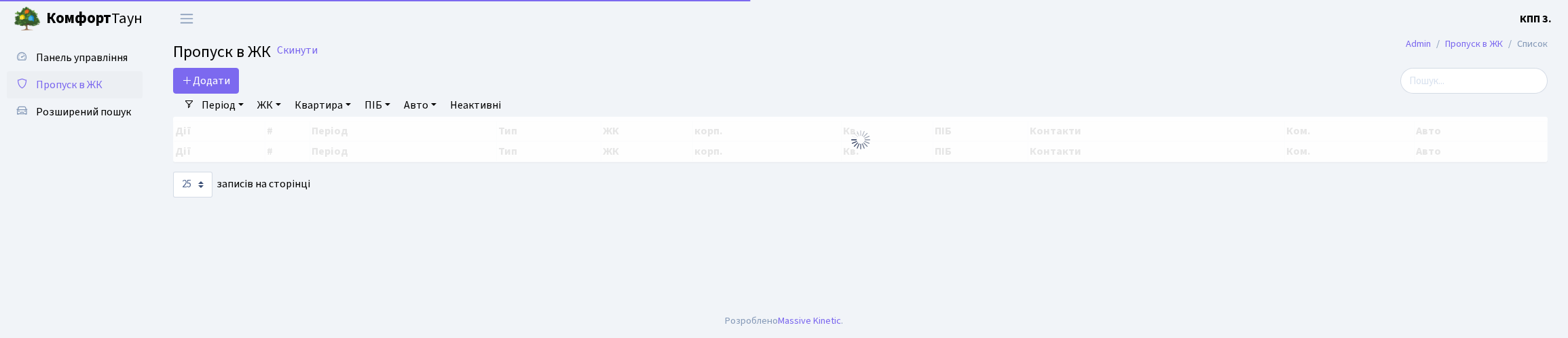
select select "25"
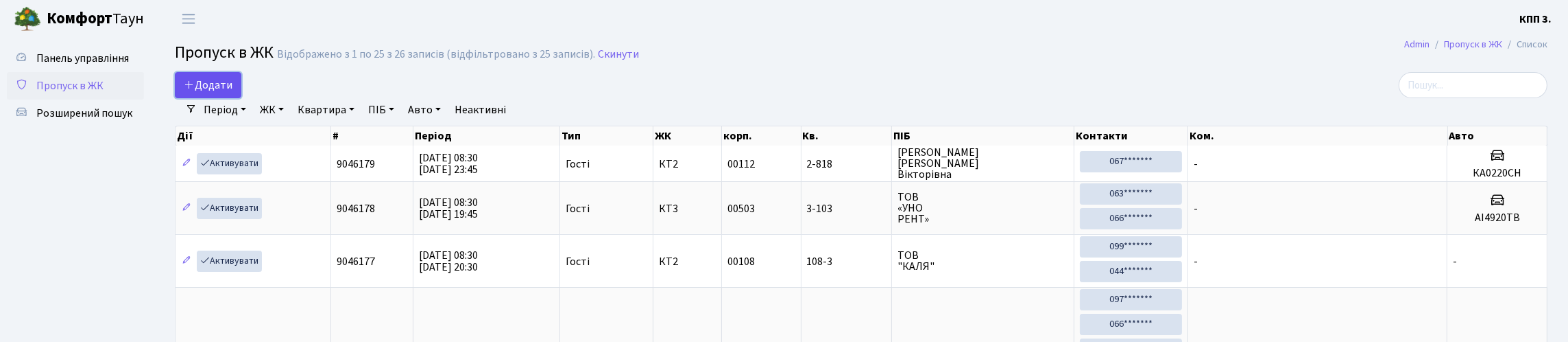
click at [233, 93] on span "Додати" at bounding box center [207, 85] width 48 height 15
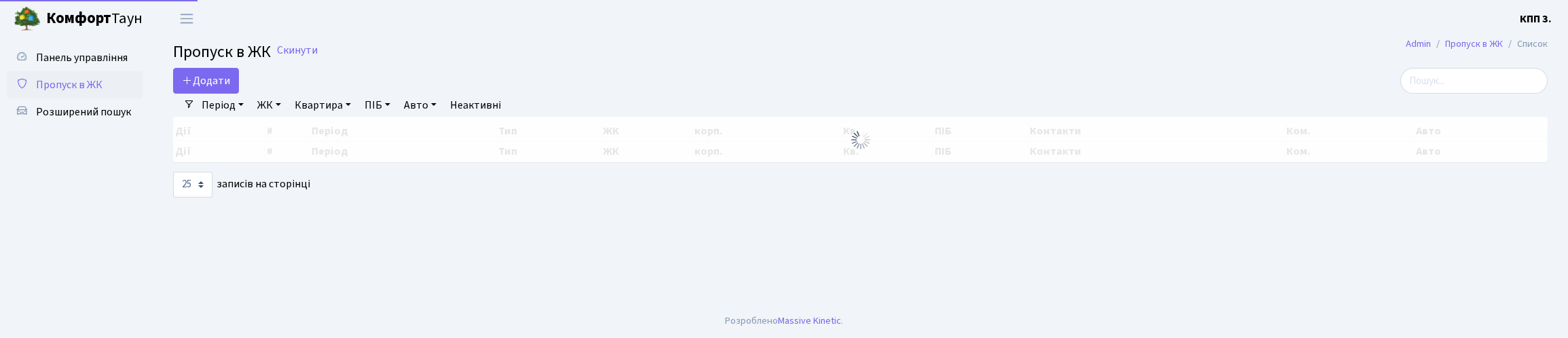
select select "25"
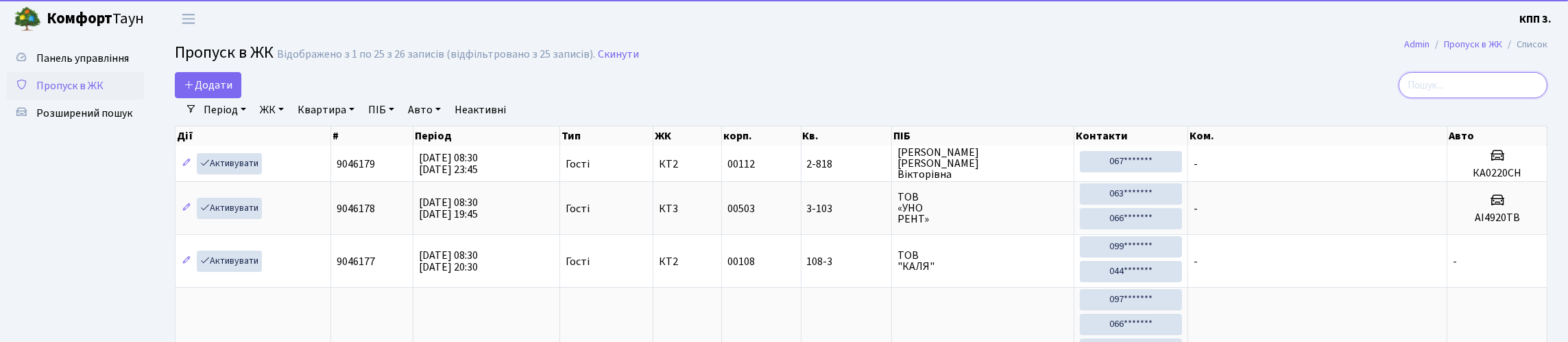
click at [1491, 93] on input "search" at bounding box center [1473, 85] width 149 height 26
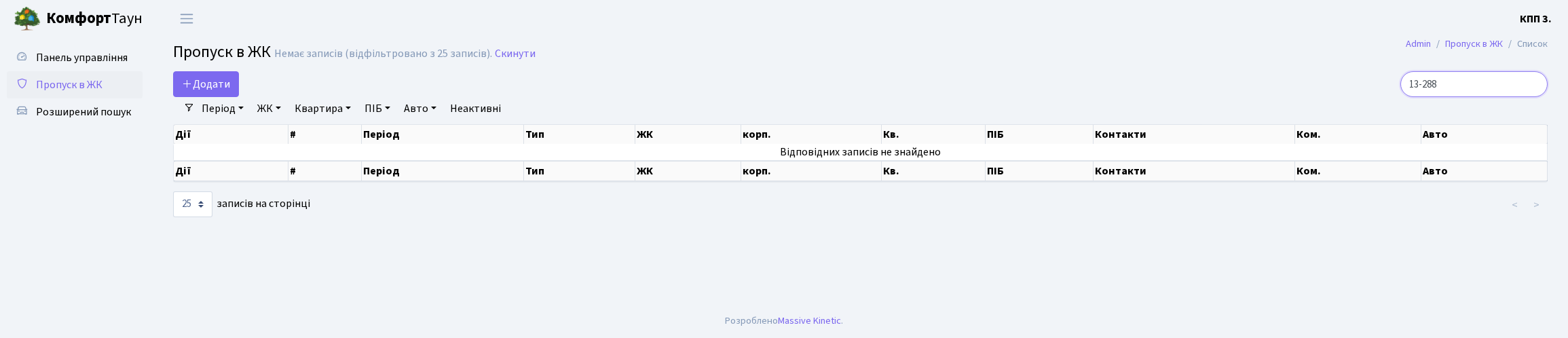
click at [1450, 97] on input "13-288" at bounding box center [1475, 84] width 148 height 26
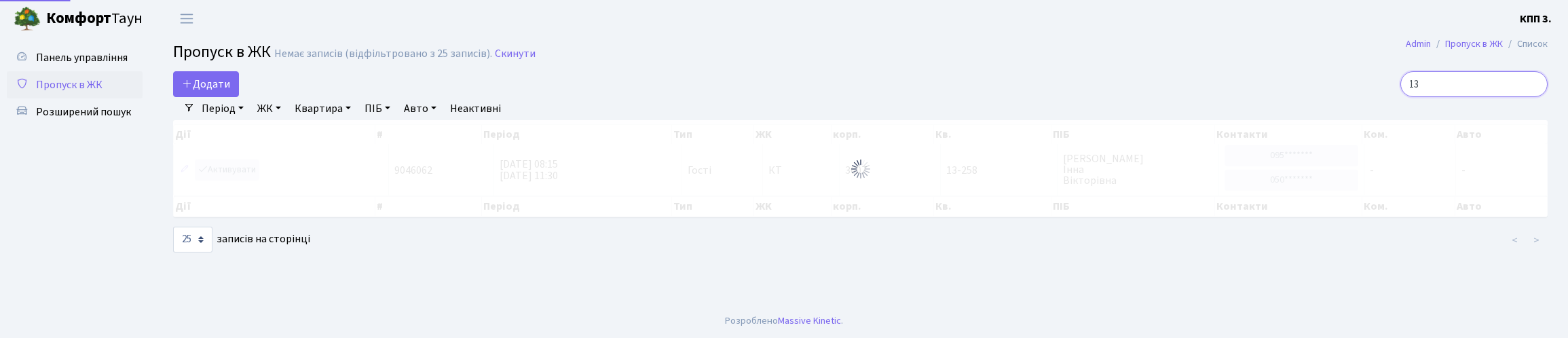
type input "1"
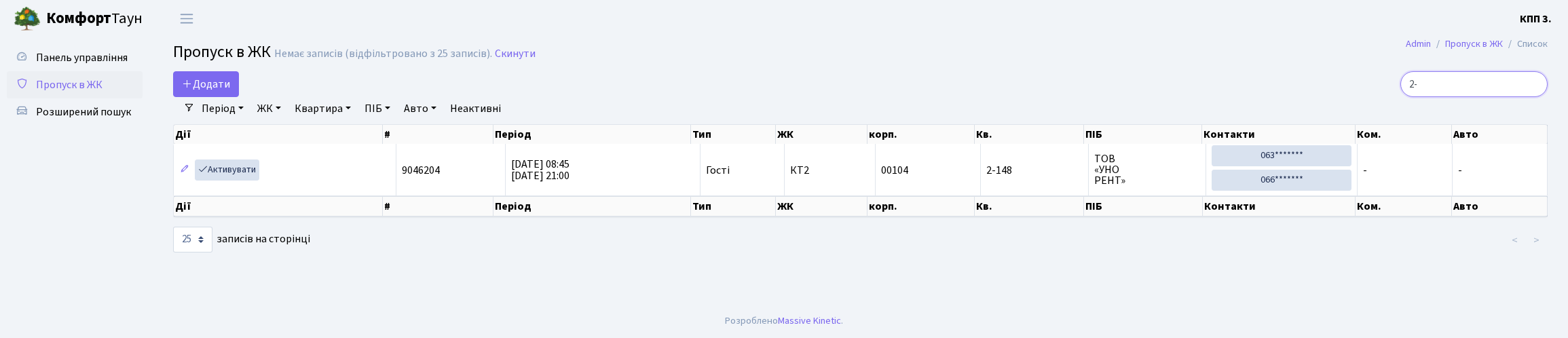
type input "2"
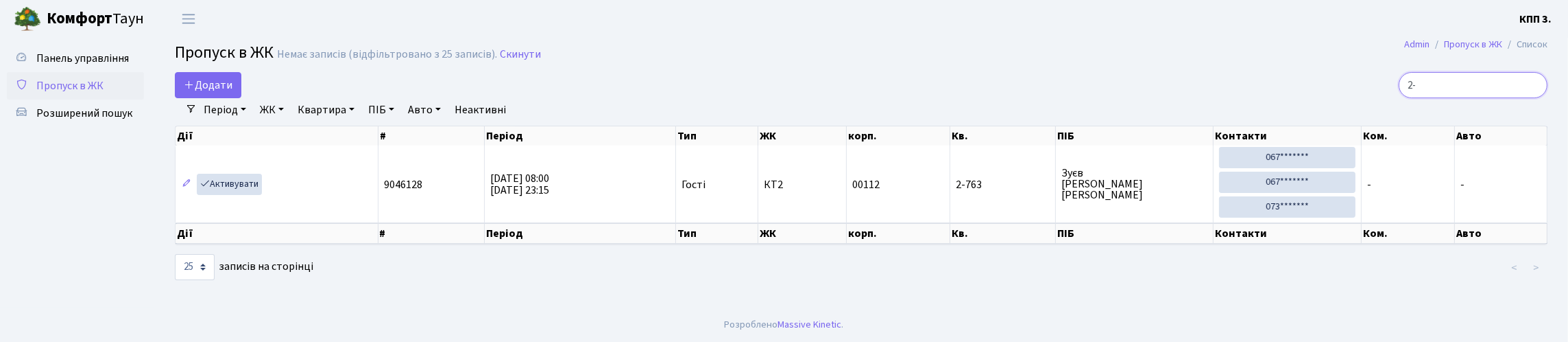
type input "2"
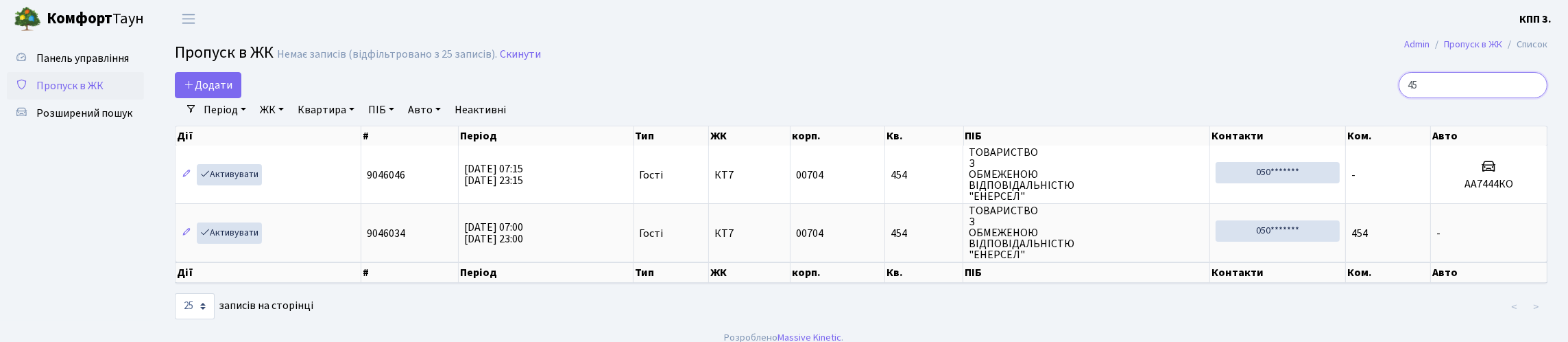
type input "4"
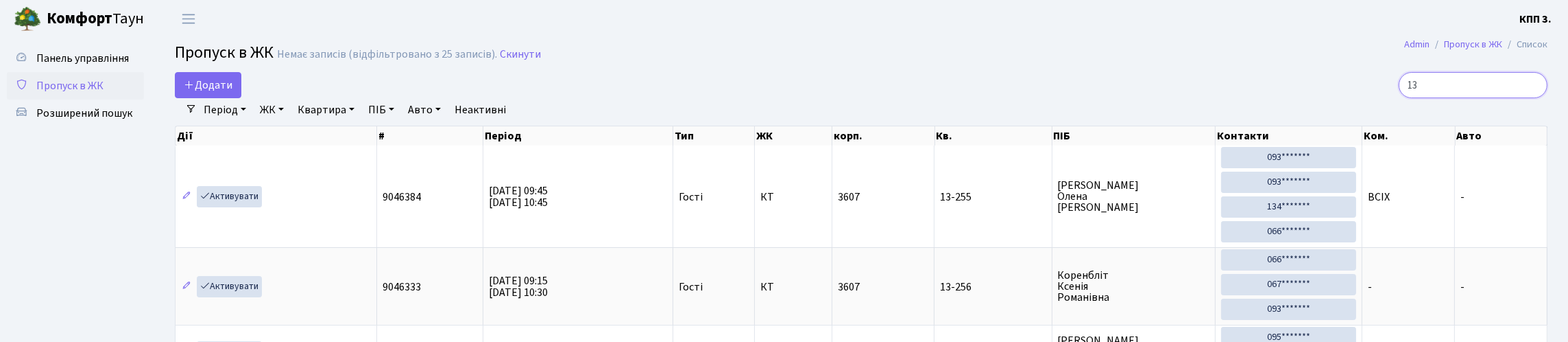
type input "1"
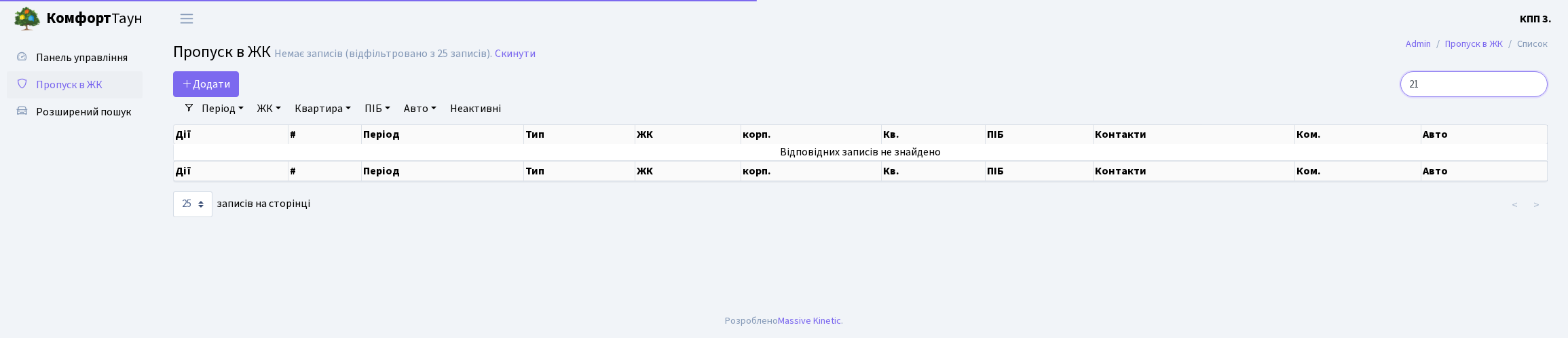
type input "2"
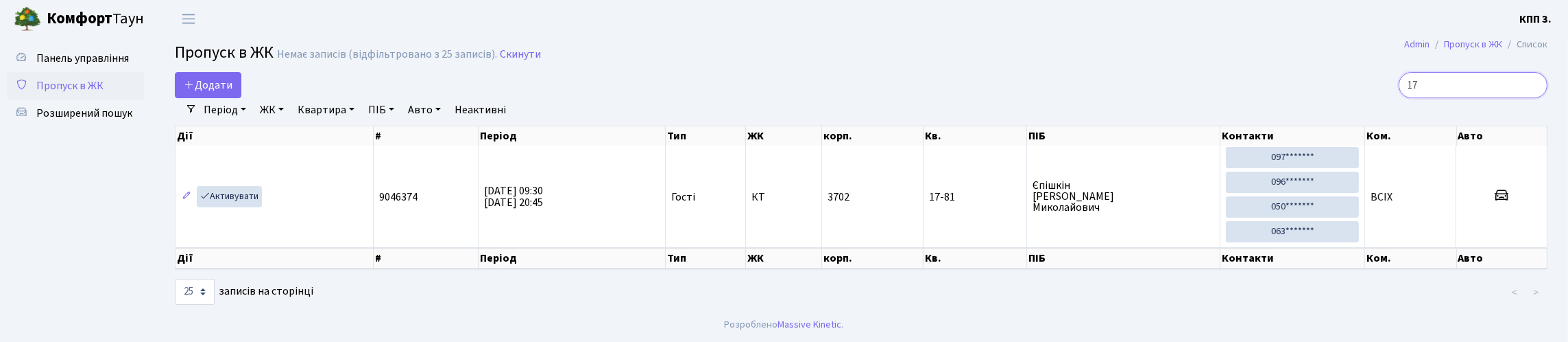
type input "1"
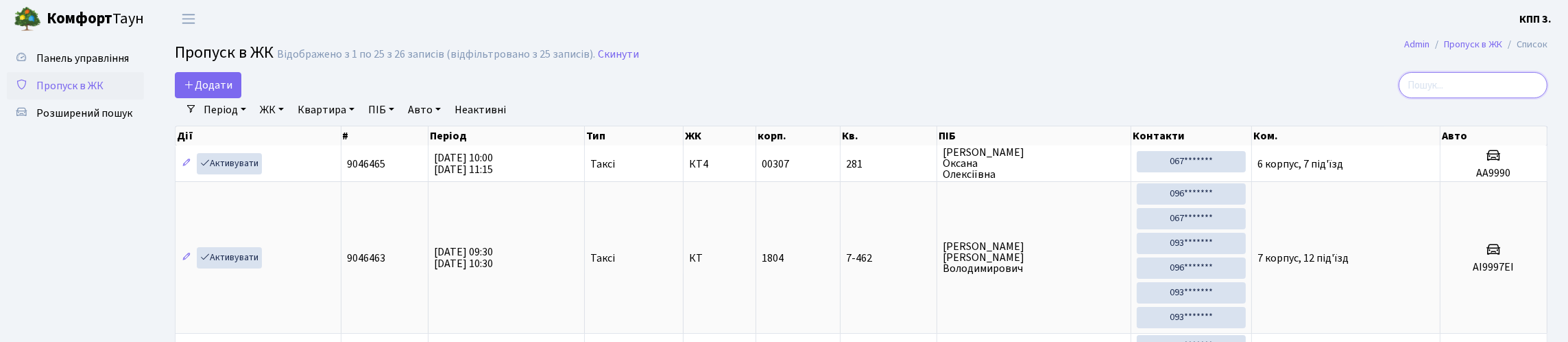
type input "7"
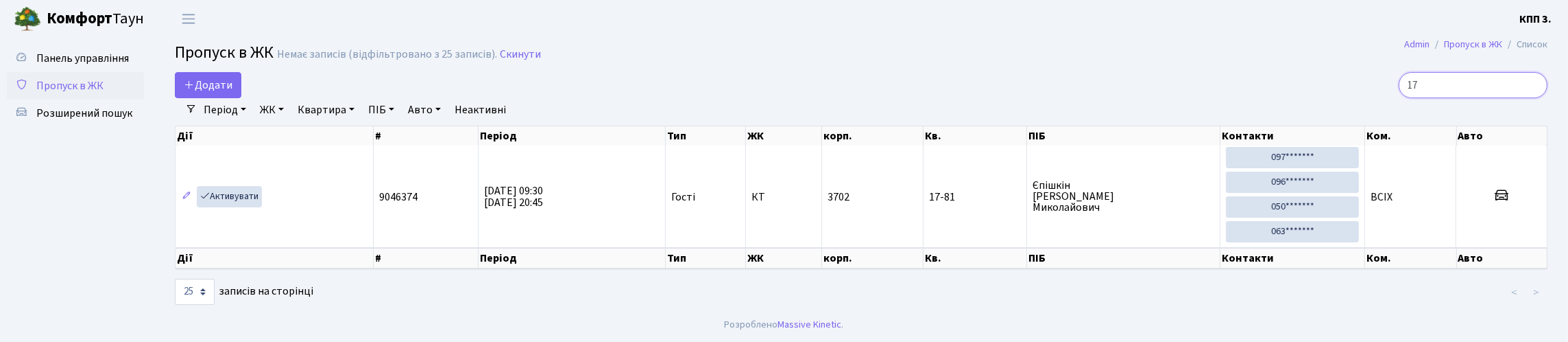
type input "1"
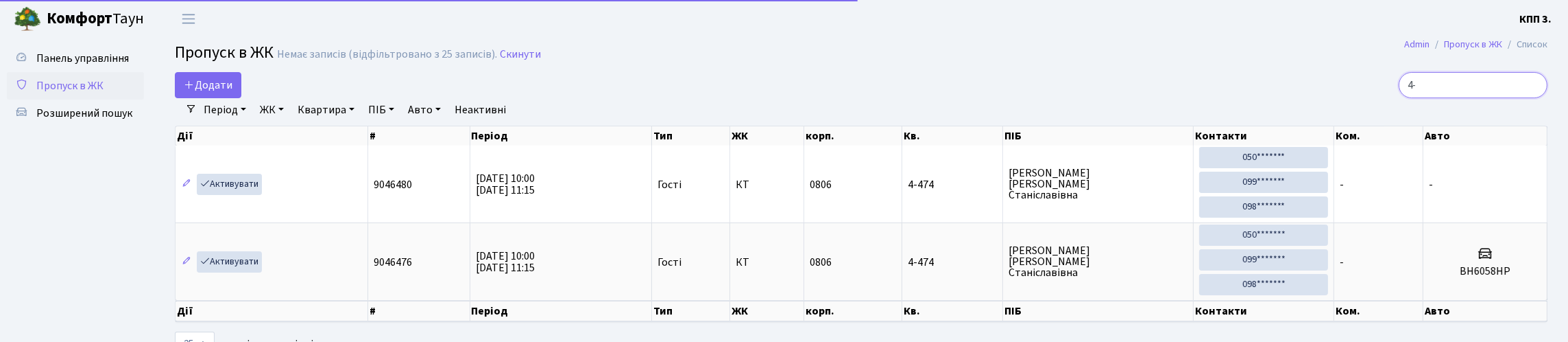
type input "4"
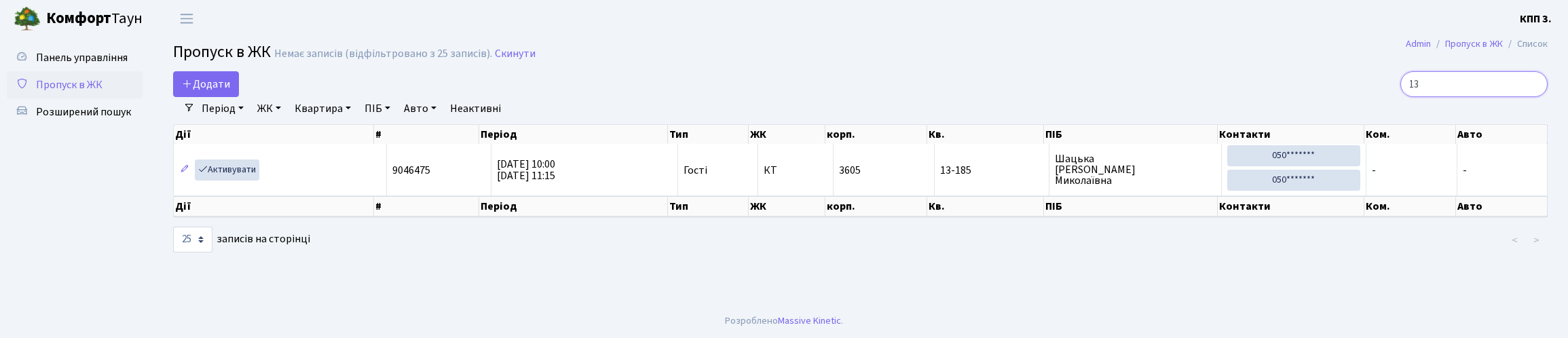
type input "1"
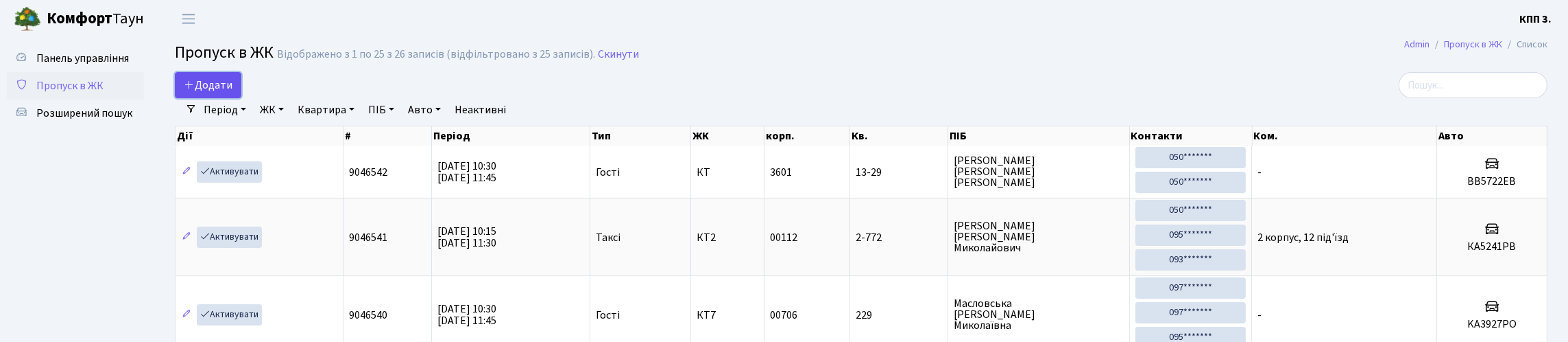
click at [233, 93] on span "Додати" at bounding box center [207, 85] width 48 height 15
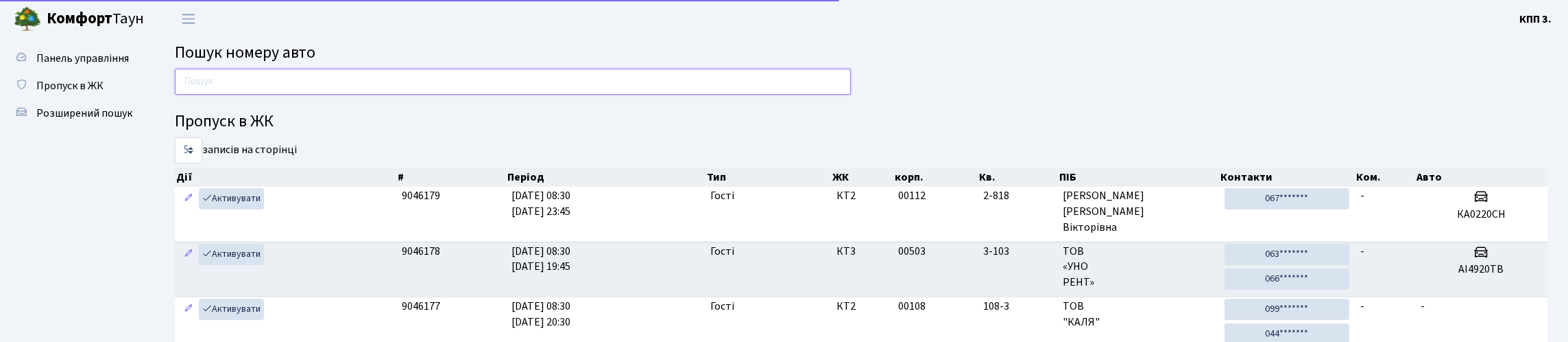
click at [229, 82] on input "text" at bounding box center [512, 82] width 676 height 26
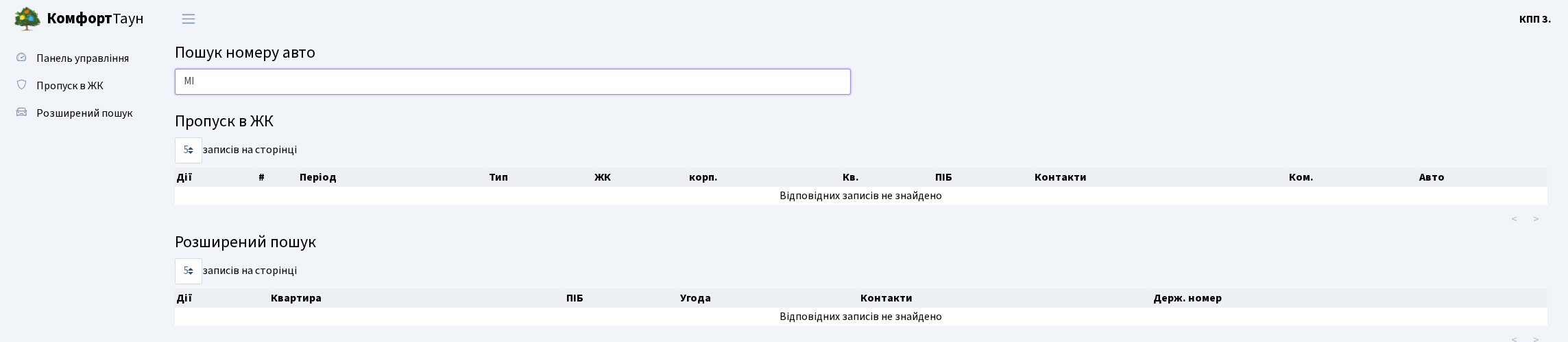
type input "М"
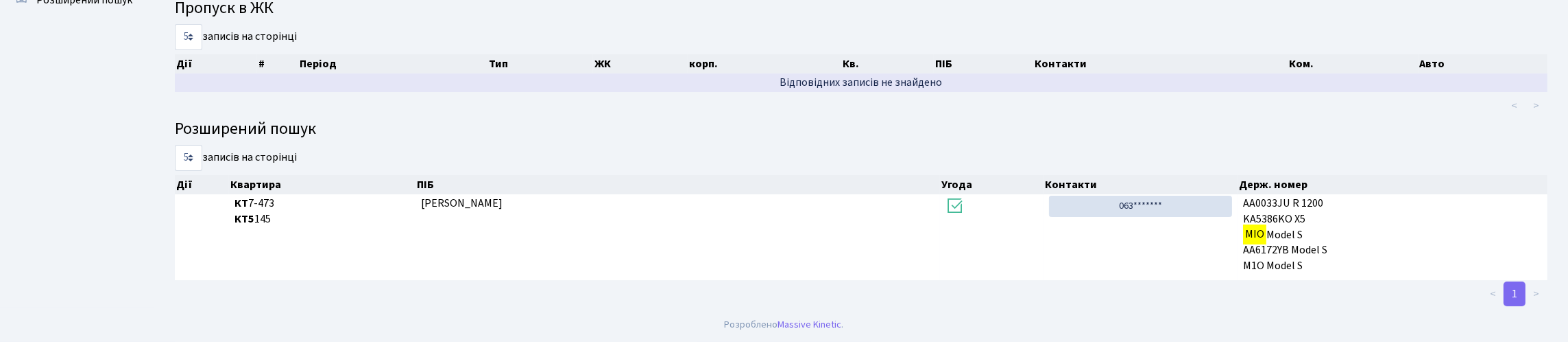
scroll to position [83, 0]
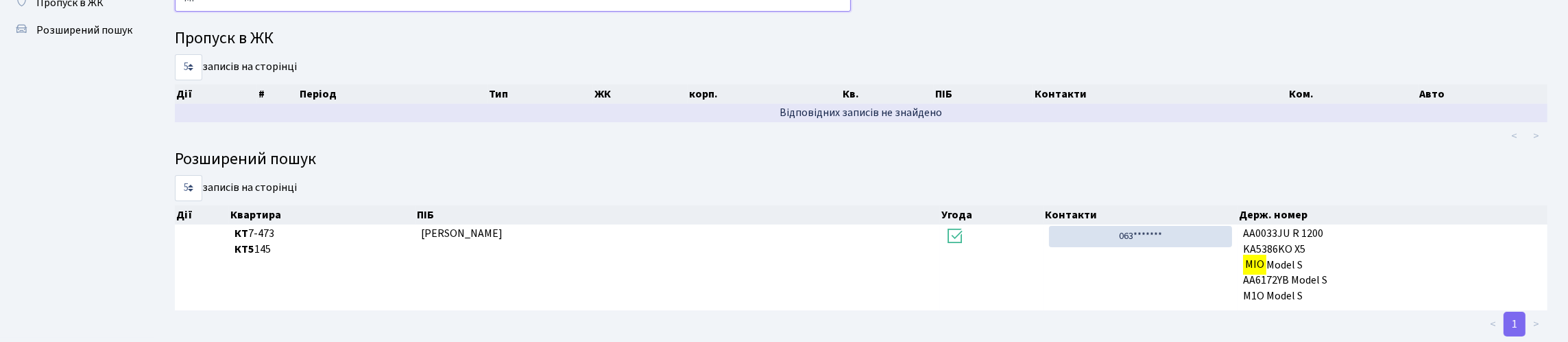
type input "M"
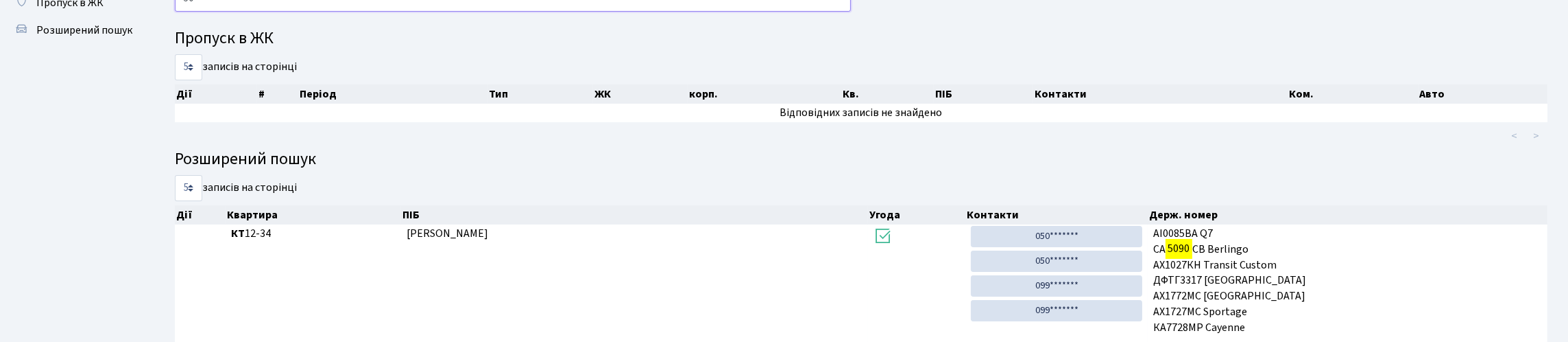
type input "5"
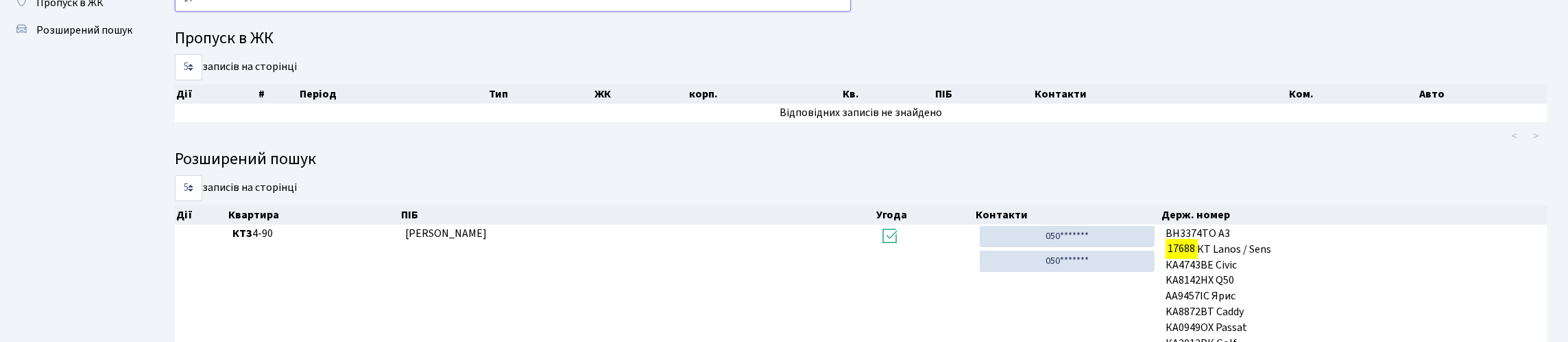
type input "1"
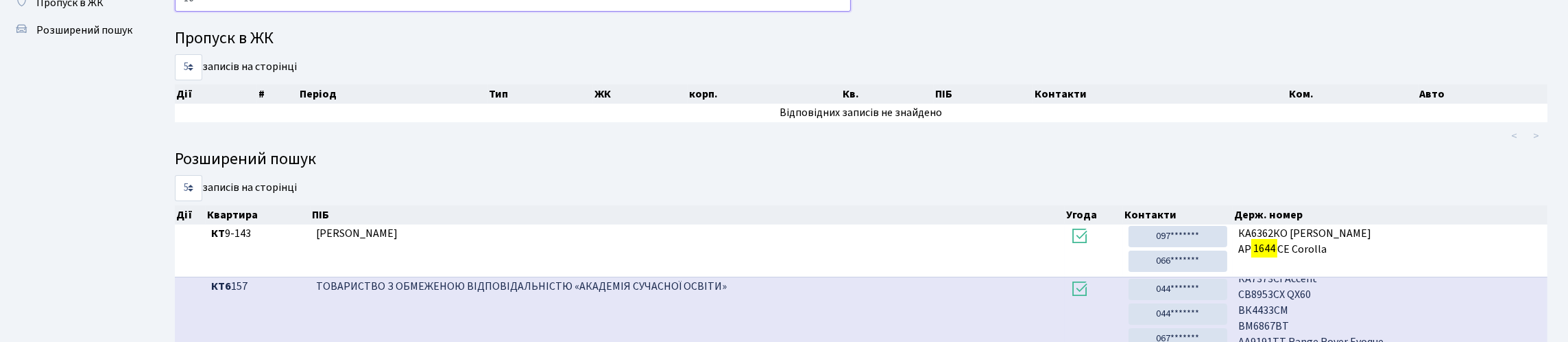
type input "1"
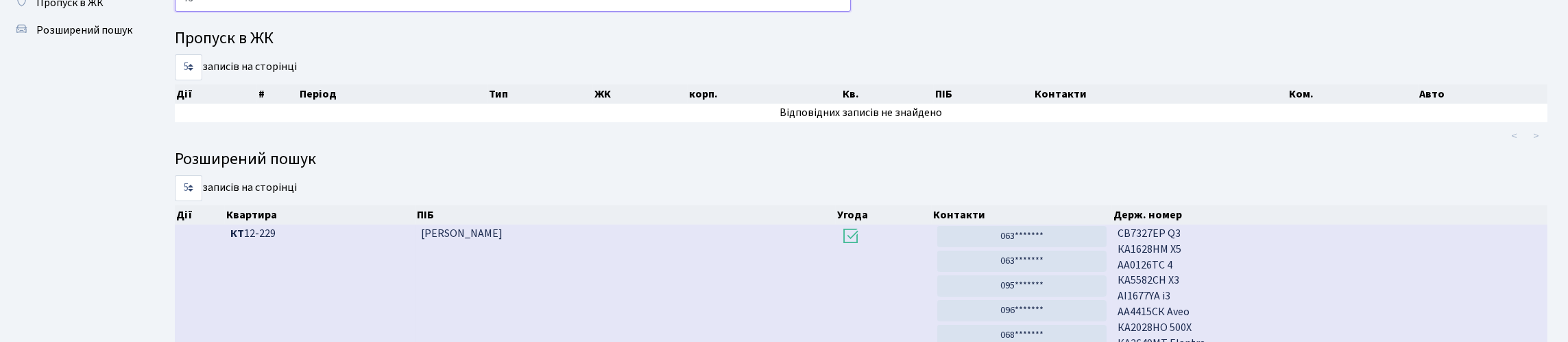
type input "7"
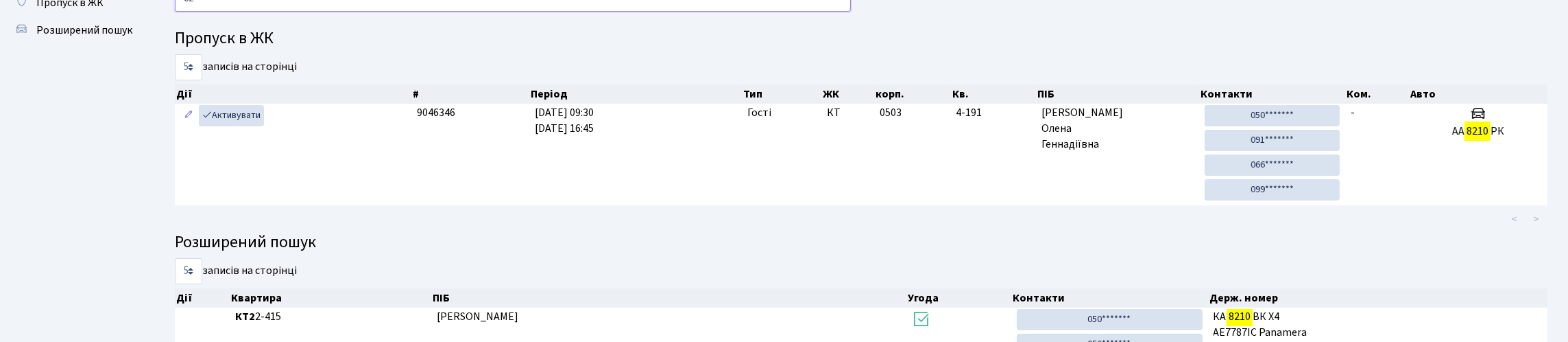
type input "8"
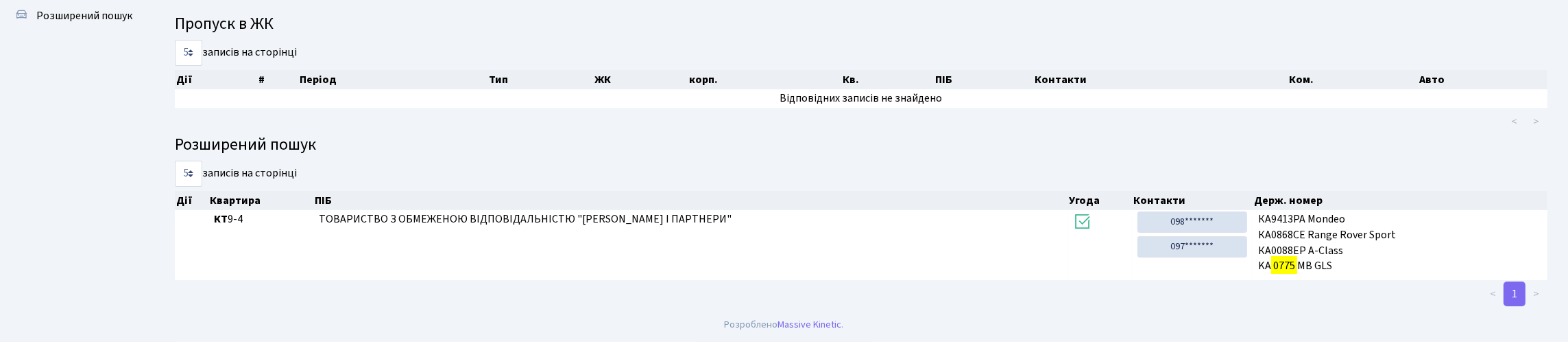
scroll to position [183, 0]
type input "0775"
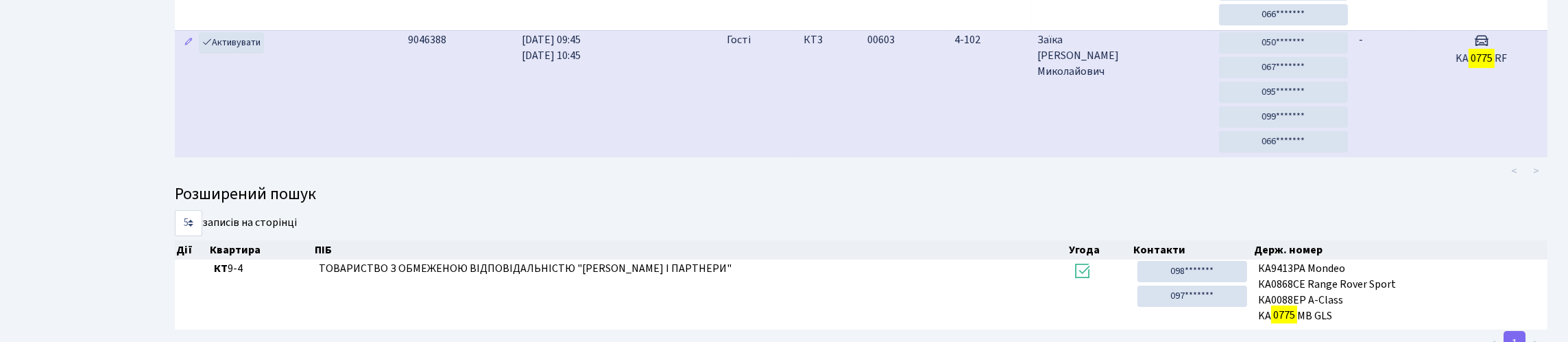
scroll to position [261, 0]
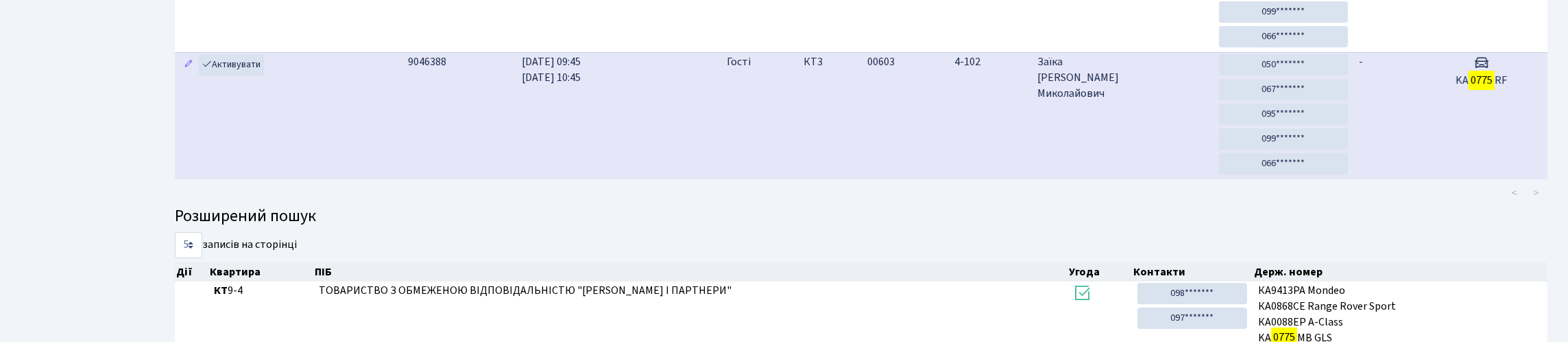
click at [877, 179] on td "00603" at bounding box center [905, 116] width 87 height 127
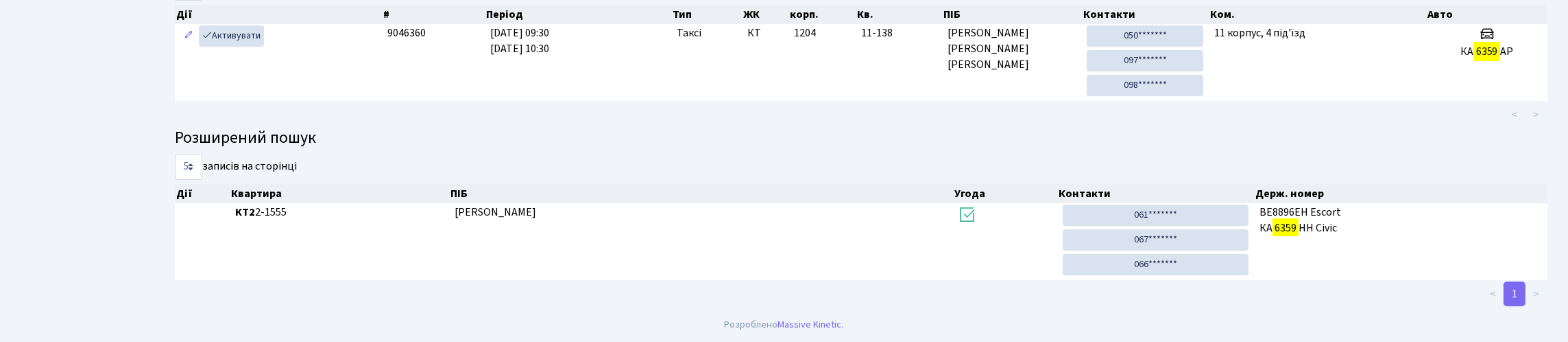
scroll to position [83, 0]
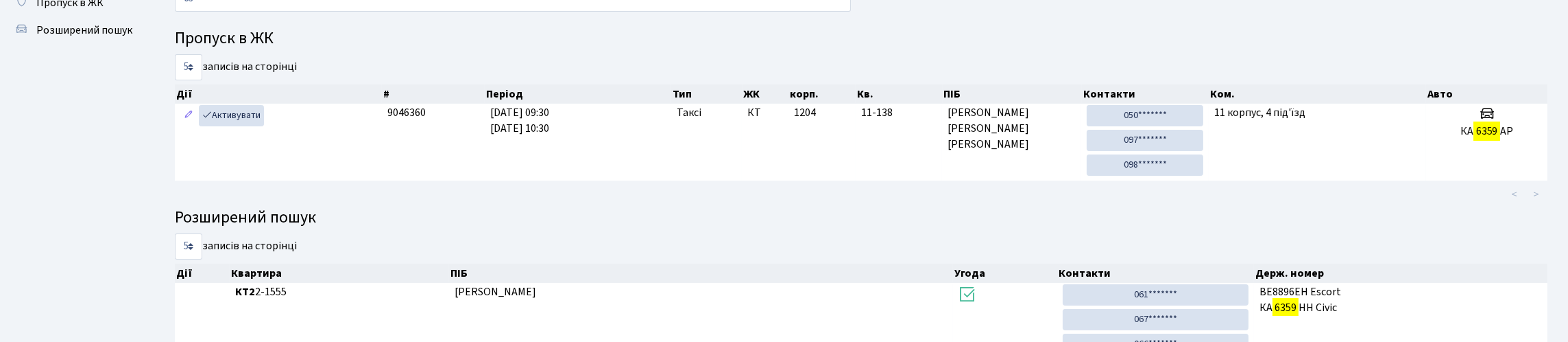
type input "6"
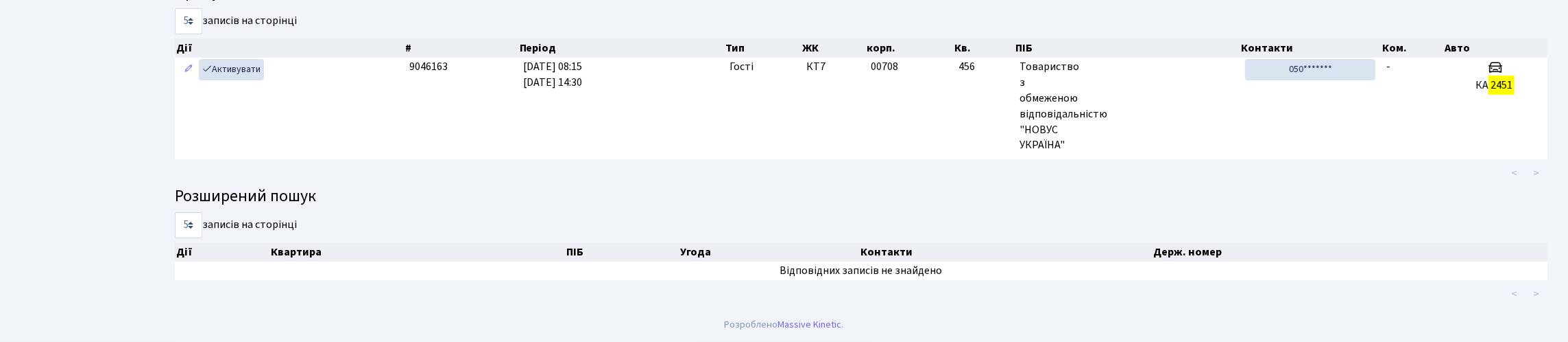
scroll to position [17, 0]
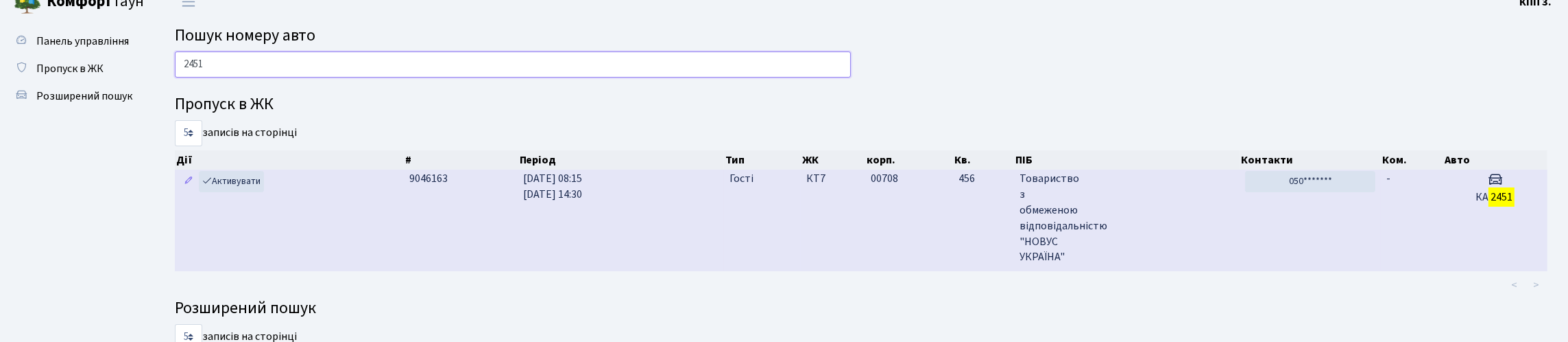
type input "2451"
click at [337, 267] on td "Активувати" at bounding box center [289, 221] width 229 height 102
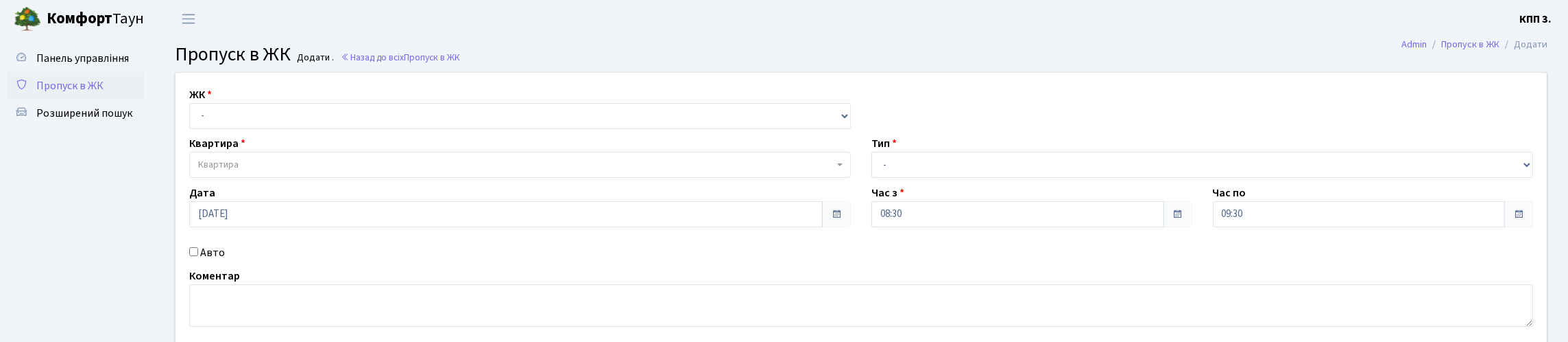
drag, startPoint x: 95, startPoint y: 118, endPoint x: 104, endPoint y: 114, distance: 9.8
click at [95, 93] on span "Пропуск в ЖК" at bounding box center [70, 85] width 67 height 15
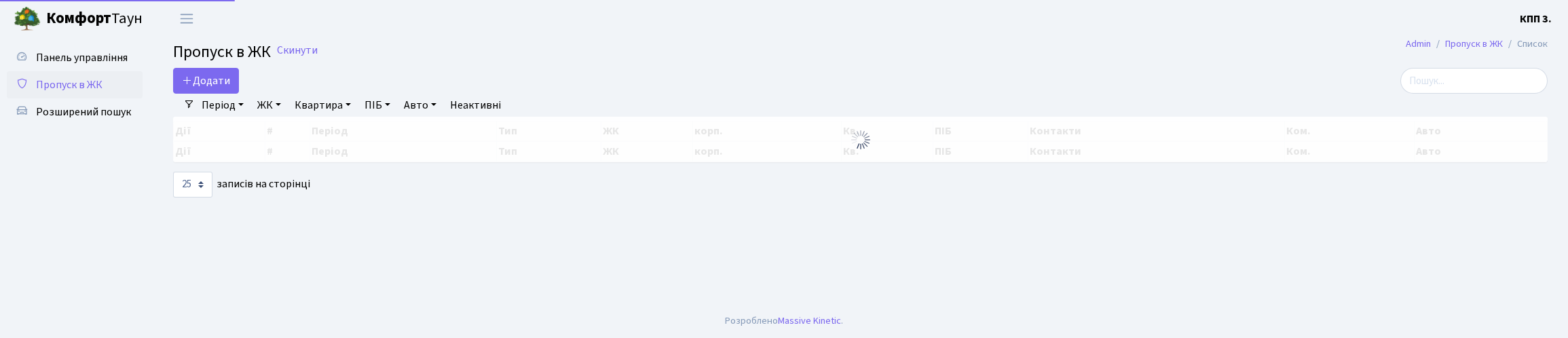
select select "25"
click at [1401, 91] on input "search" at bounding box center [1475, 81] width 148 height 26
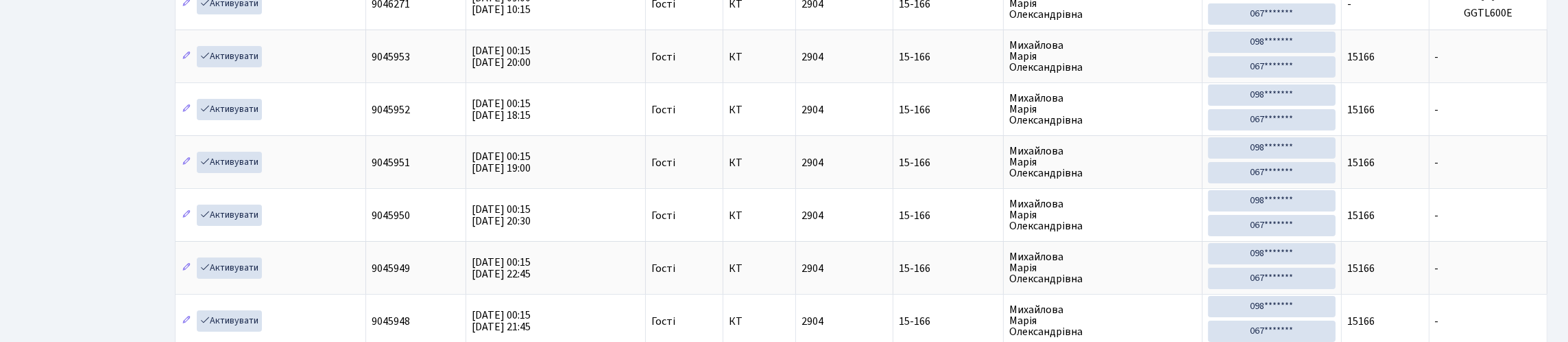
scroll to position [89, 0]
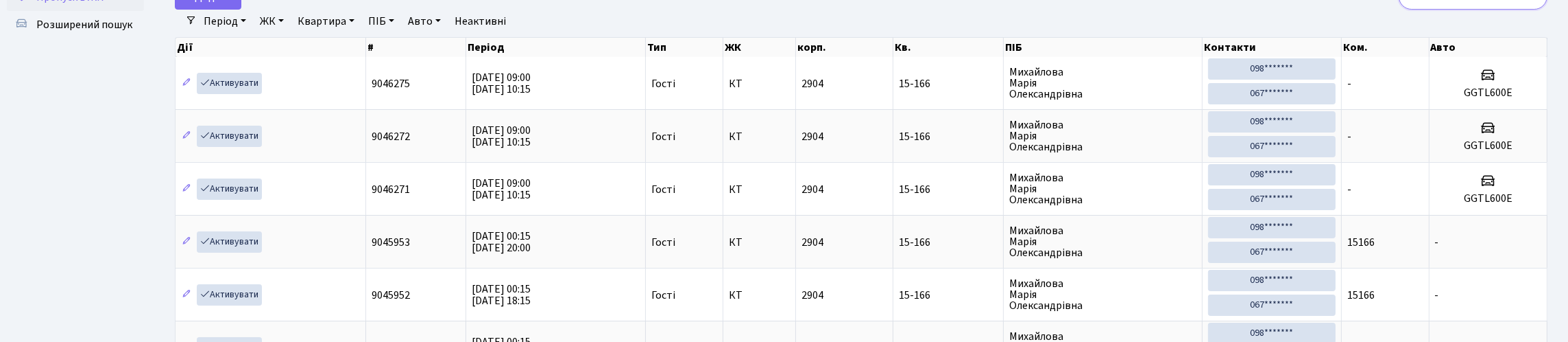
type input "1"
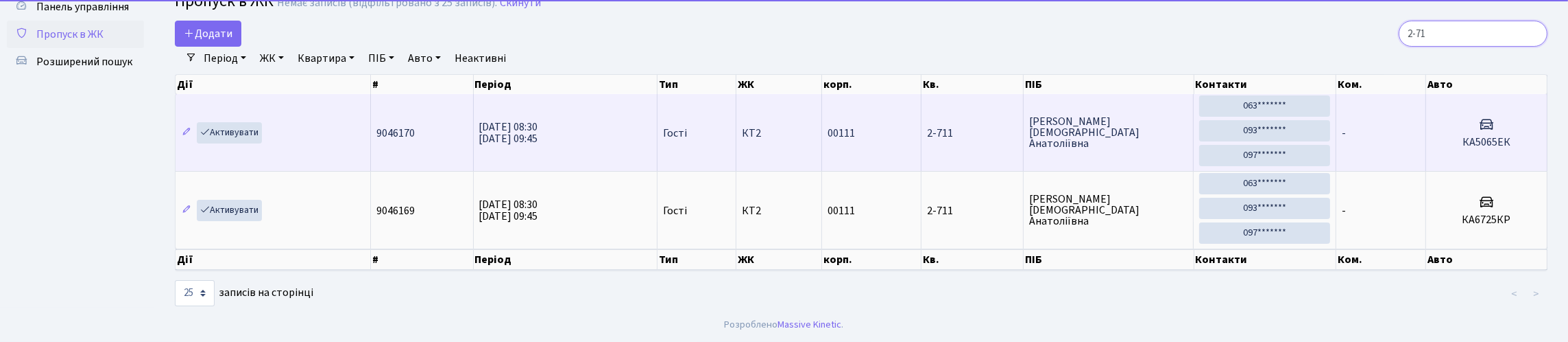
scroll to position [0, 0]
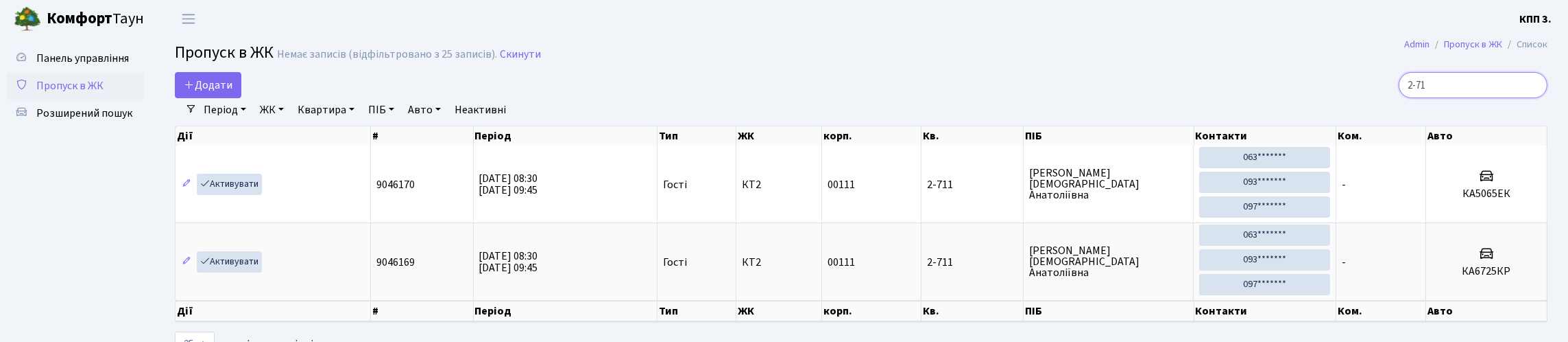
type input "2-71"
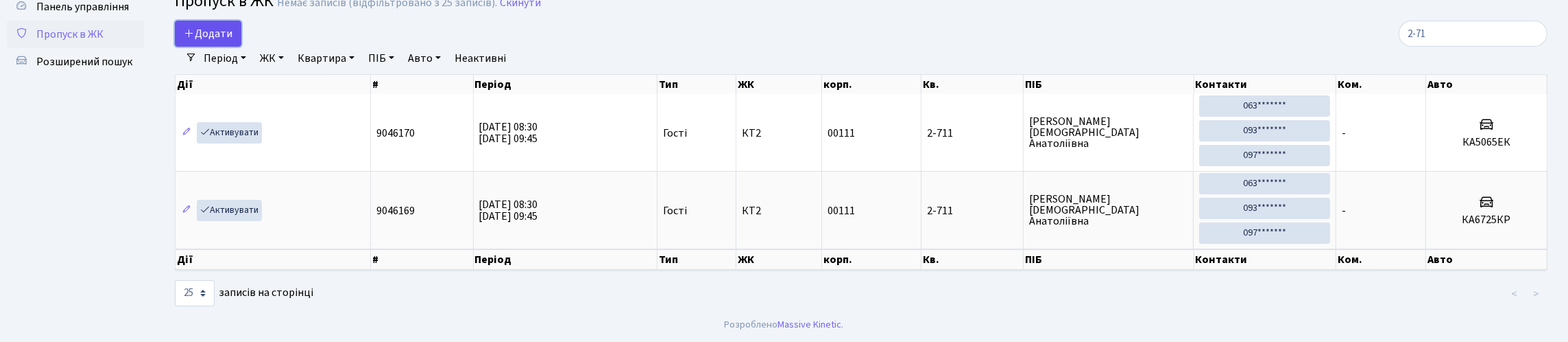
click at [225, 28] on span "Додати" at bounding box center [207, 34] width 48 height 15
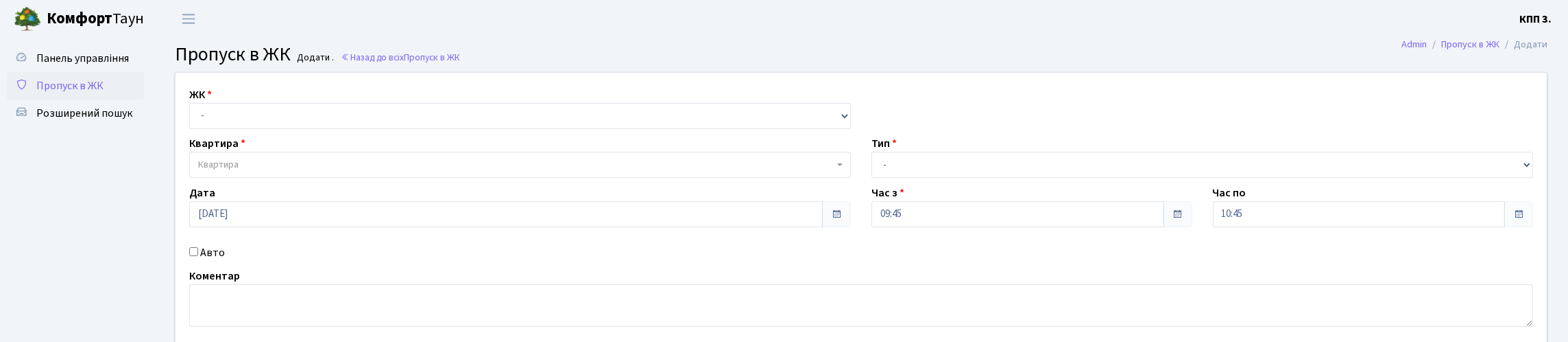
select select "271"
click at [193, 119] on select "- КТ, вул. Регенераторна, 4 КТ2, просп. [STREET_ADDRESS] [STREET_ADDRESS] [PERS…" at bounding box center [520, 116] width 662 height 26
select select
drag, startPoint x: 256, startPoint y: 192, endPoint x: 266, endPoint y: 180, distance: 15.6
click at [257, 171] on span "Квартира" at bounding box center [516, 165] width 636 height 14
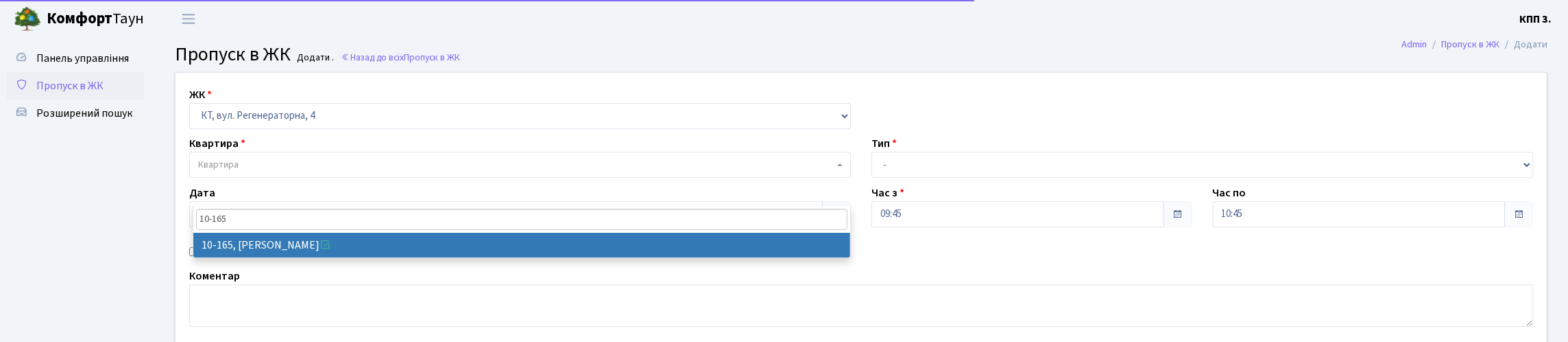
type input "10-165"
select select "6734"
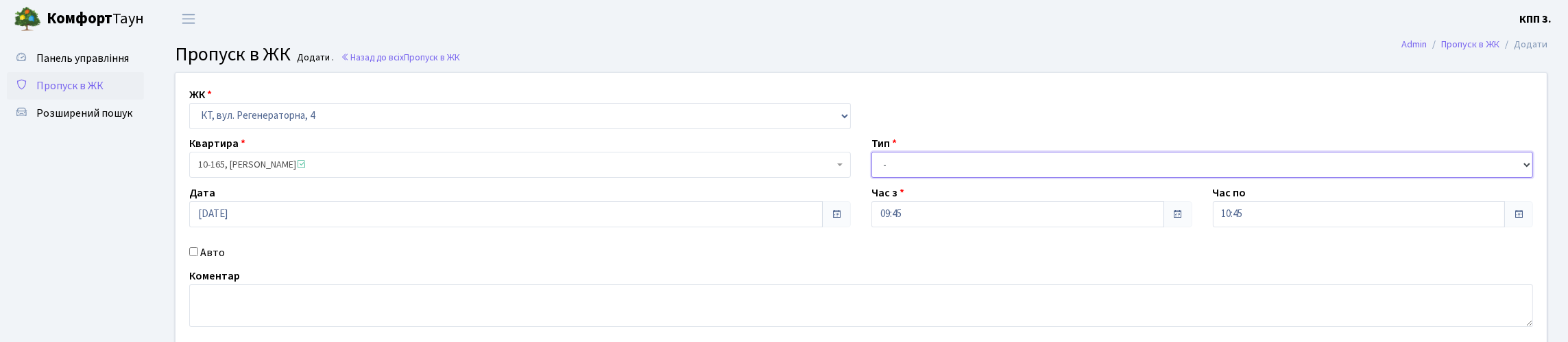
click at [932, 178] on select "- Доставка Таксі Гості Сервіс" at bounding box center [1203, 165] width 662 height 26
select select "2"
click at [872, 178] on select "- Доставка Таксі Гості Сервіс" at bounding box center [1203, 165] width 662 height 26
click at [208, 261] on label "Авто" at bounding box center [212, 253] width 25 height 16
click at [198, 256] on input "Авто" at bounding box center [193, 251] width 9 height 9
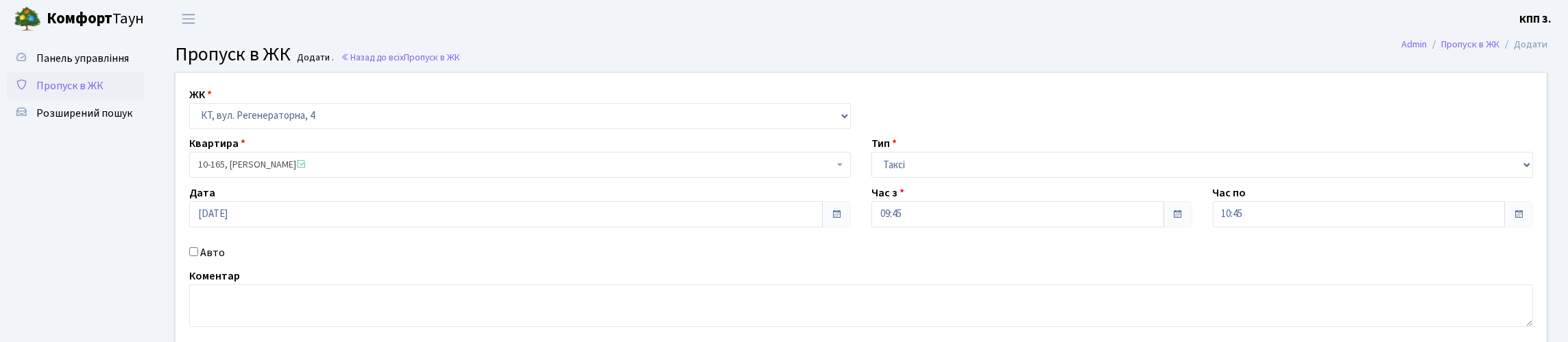
checkbox input "true"
type input "ВК3094НА"
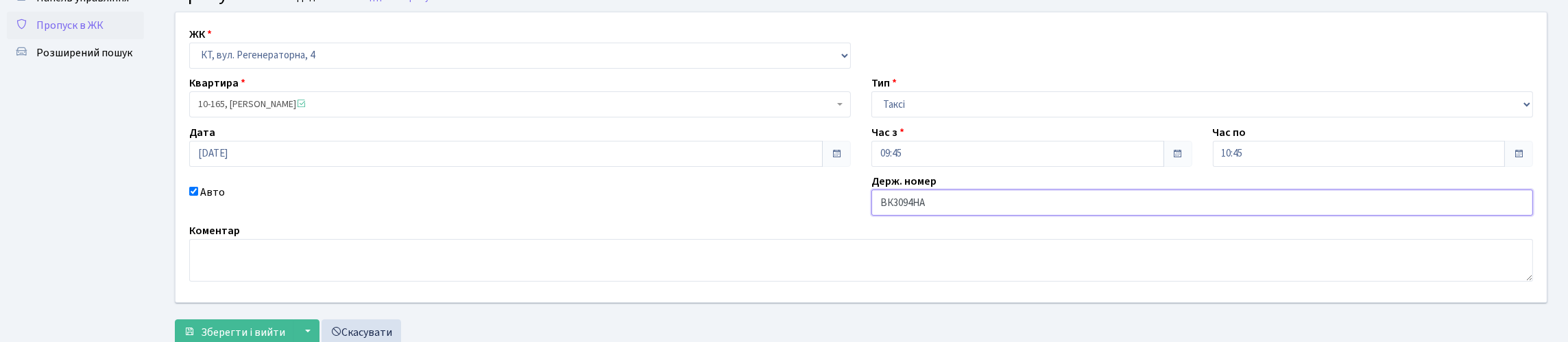
scroll to position [198, 0]
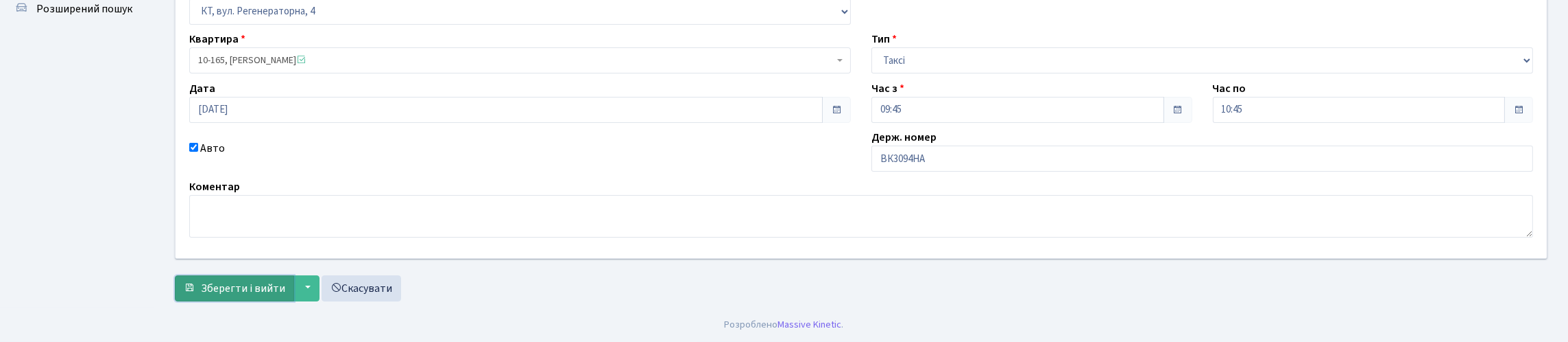
click at [285, 291] on span "Зберегти і вийти" at bounding box center [242, 288] width 84 height 15
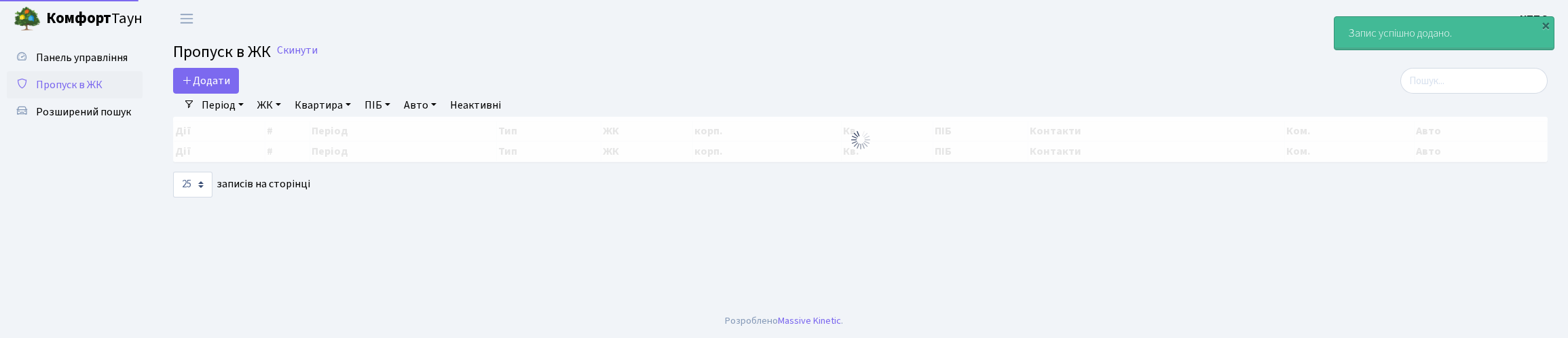
select select "25"
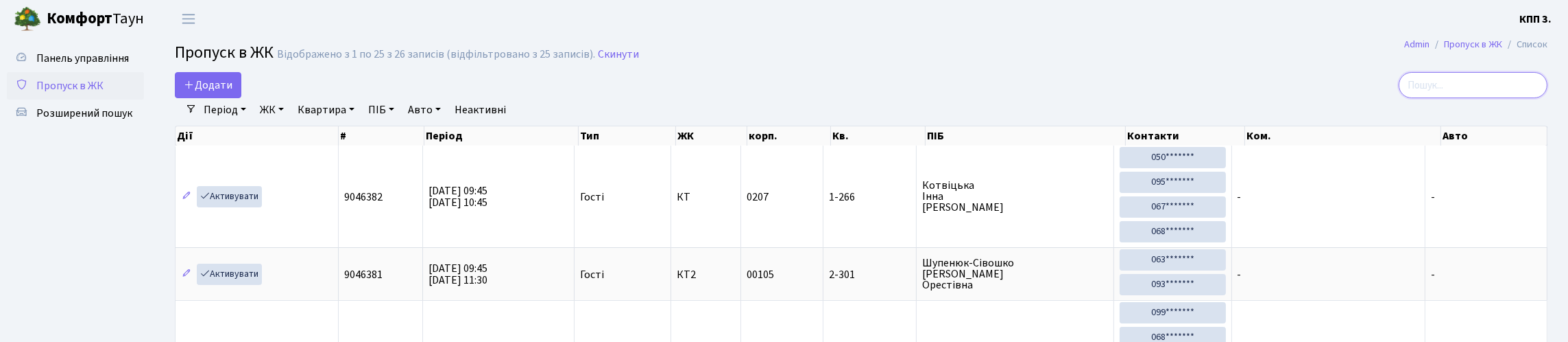
click at [1430, 98] on input "search" at bounding box center [1473, 85] width 149 height 26
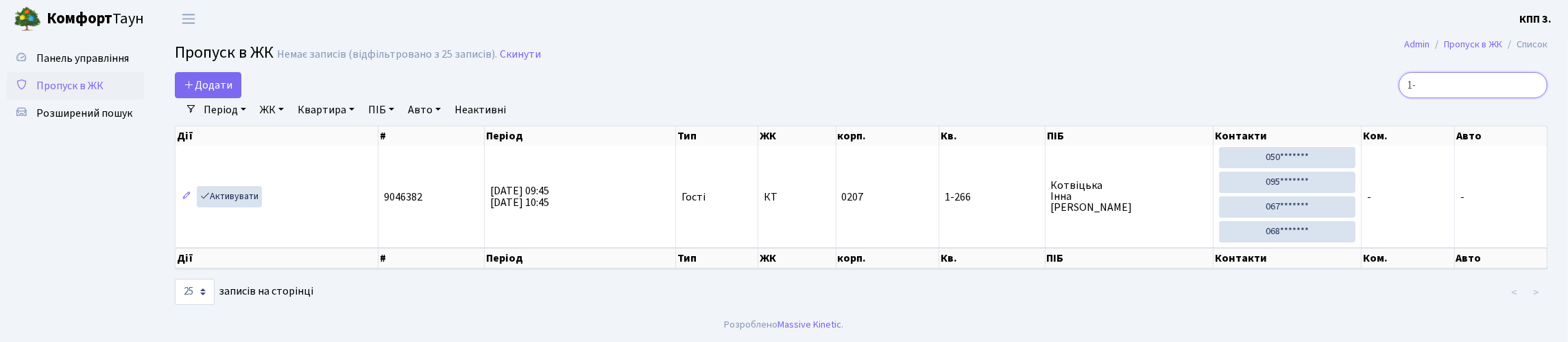
type input "1"
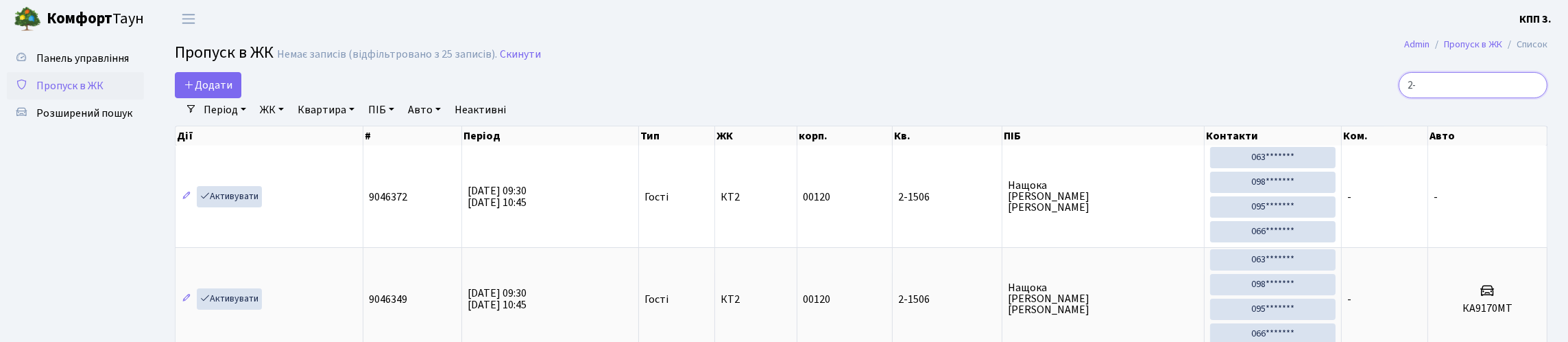
type input "2"
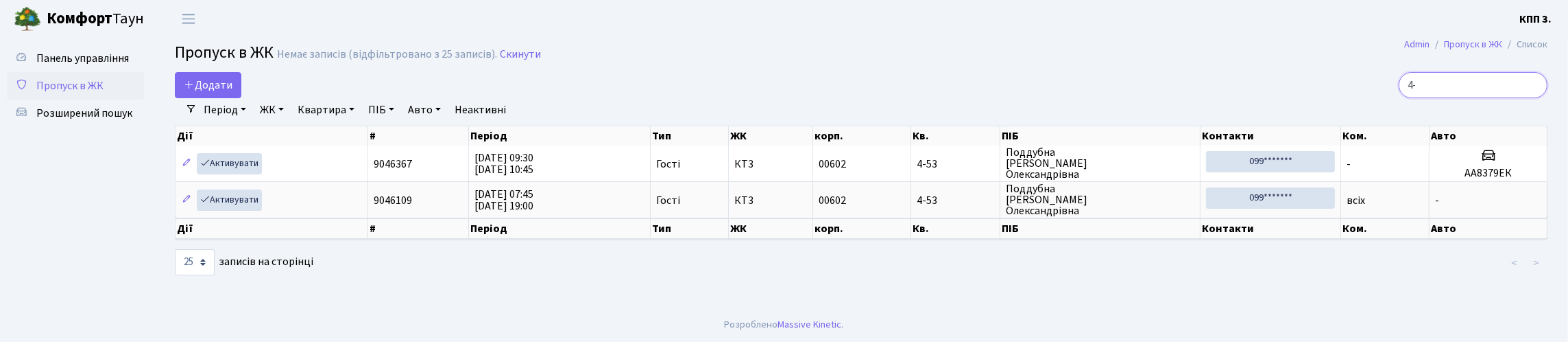
type input "4"
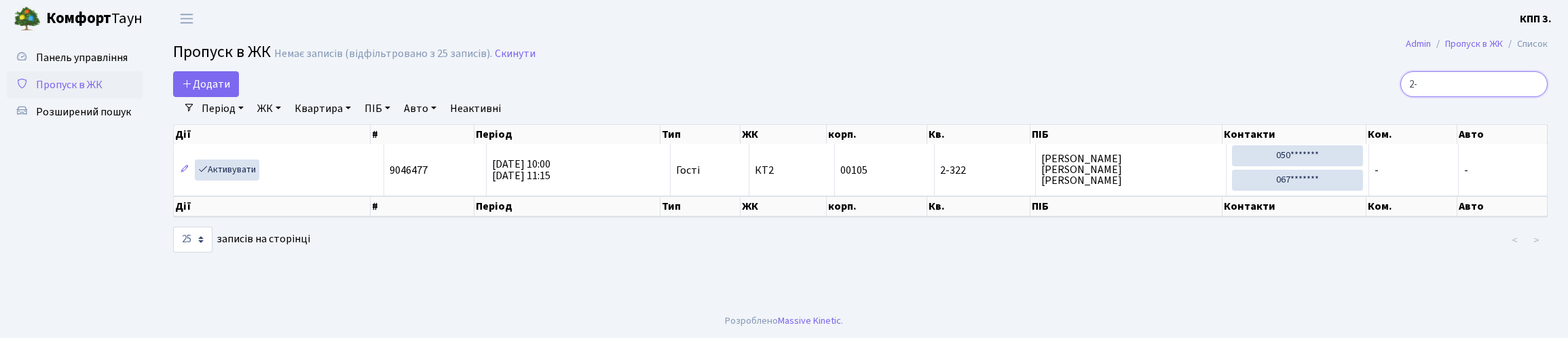
type input "2"
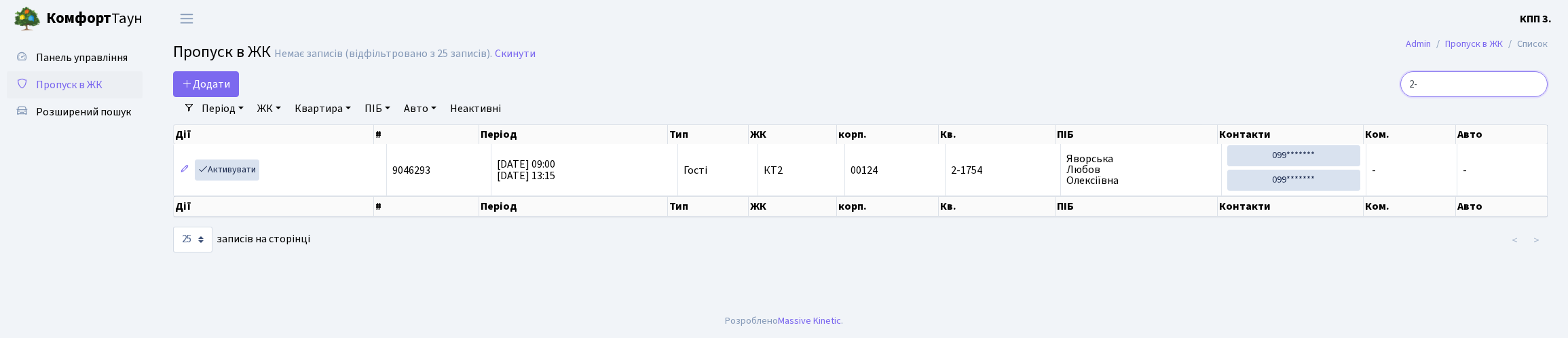
type input "2"
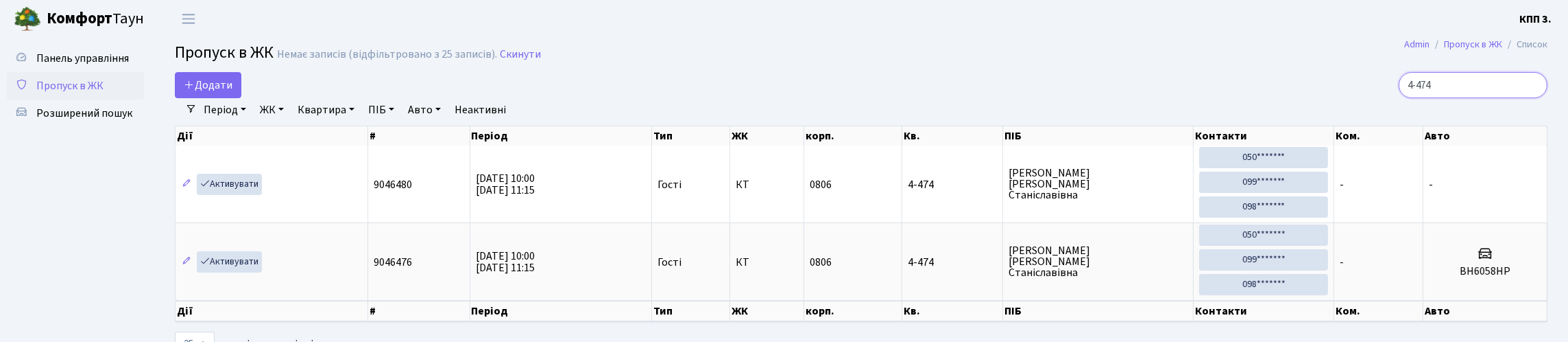
type input "4-474"
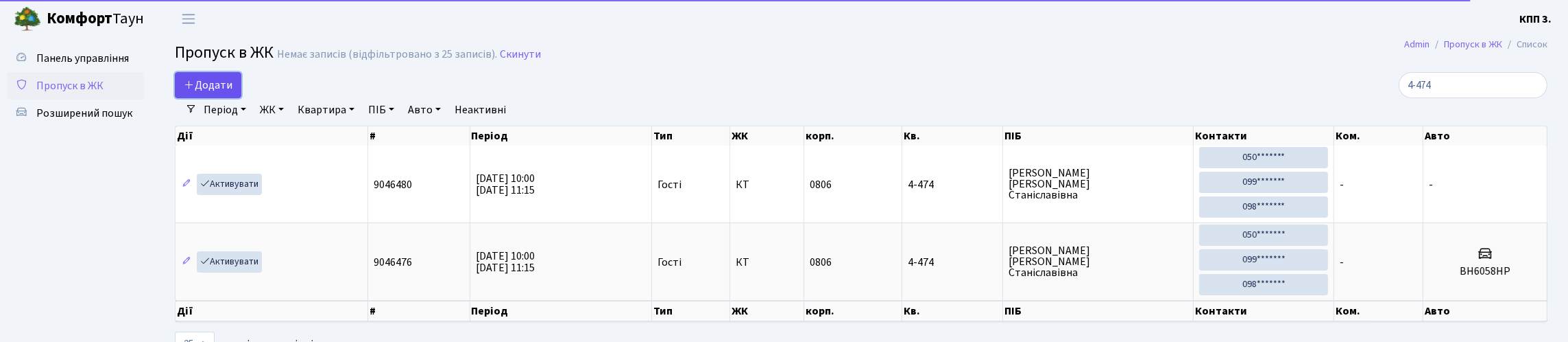
click at [201, 92] on span "Додати" at bounding box center [207, 85] width 48 height 15
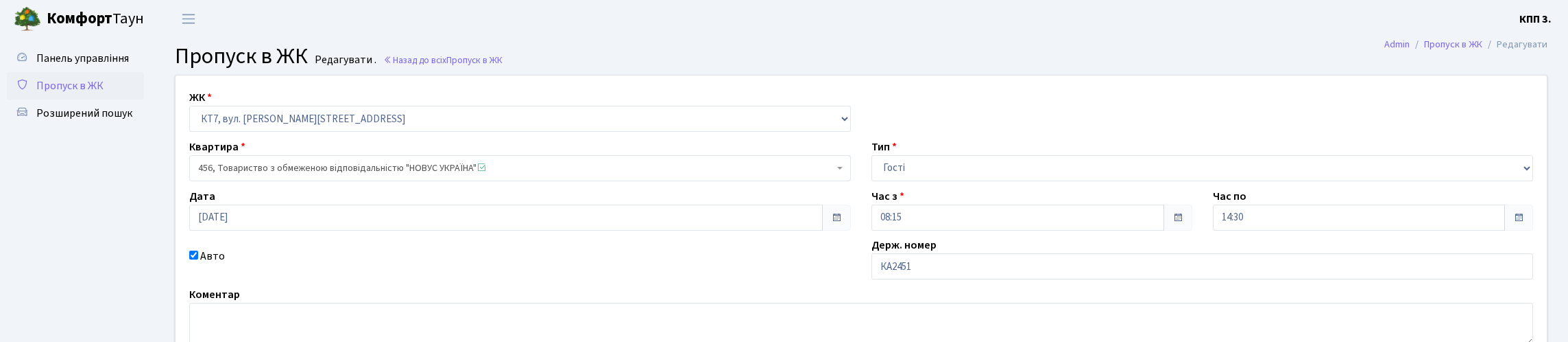
scroll to position [202, 0]
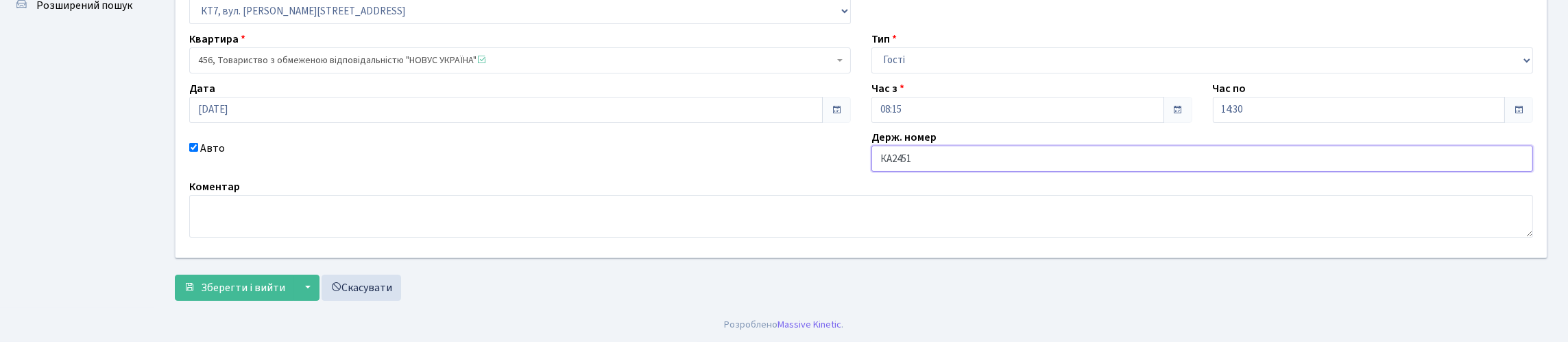
click at [951, 145] on input "КА2451" at bounding box center [1203, 158] width 662 height 26
type input "КА2451ММ"
click at [201, 285] on button "Зберегти і вийти" at bounding box center [234, 288] width 120 height 26
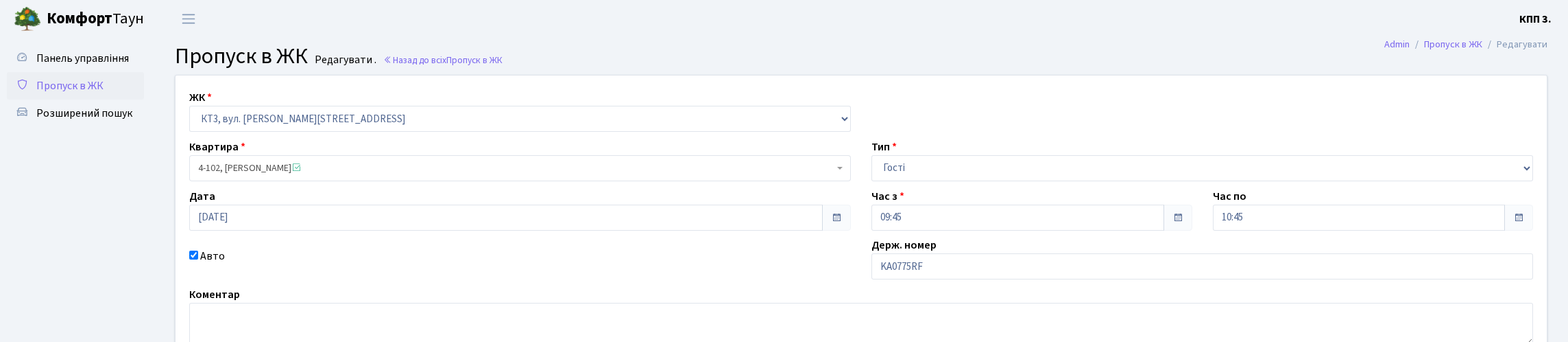
scroll to position [137, 0]
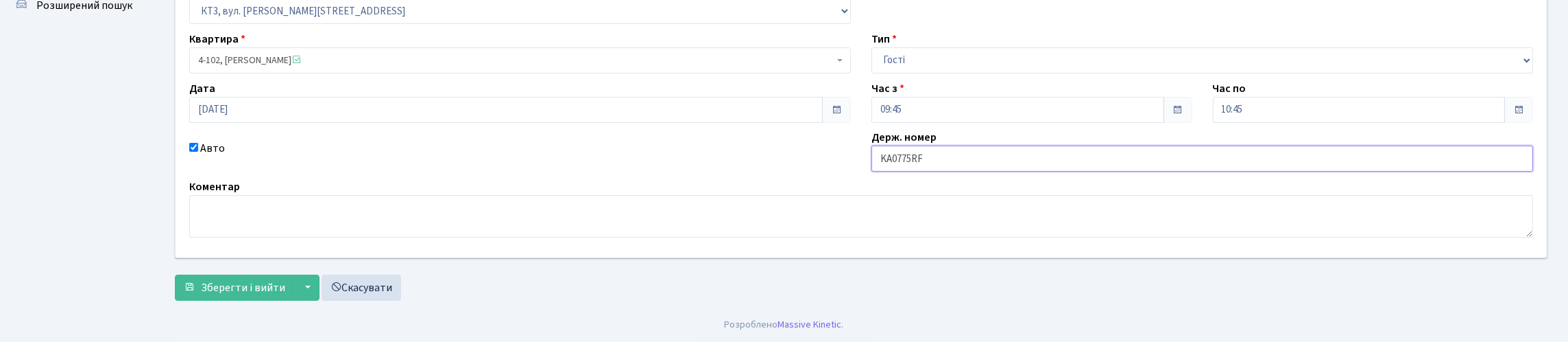
click at [1057, 171] on input "KA0775RF" at bounding box center [1203, 158] width 662 height 26
type input "KA0775РС"
click at [246, 280] on span "Зберегти і вийти" at bounding box center [242, 287] width 84 height 15
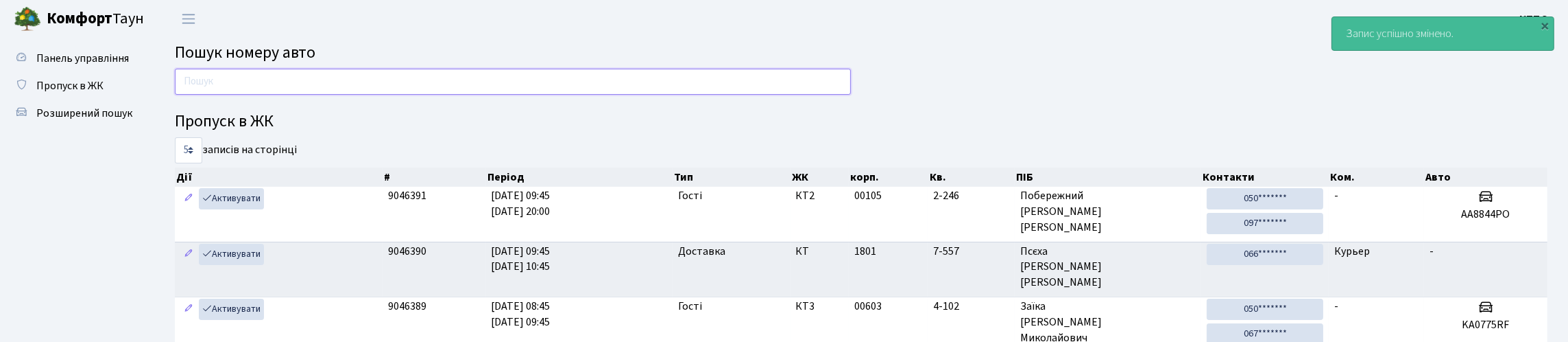
click at [365, 95] on input "text" at bounding box center [512, 82] width 676 height 26
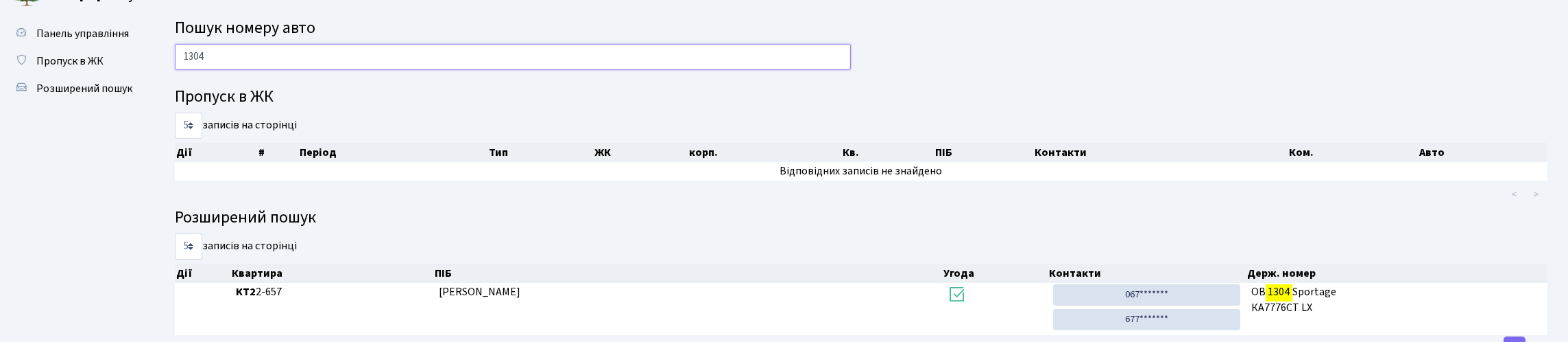
scroll to position [21, 0]
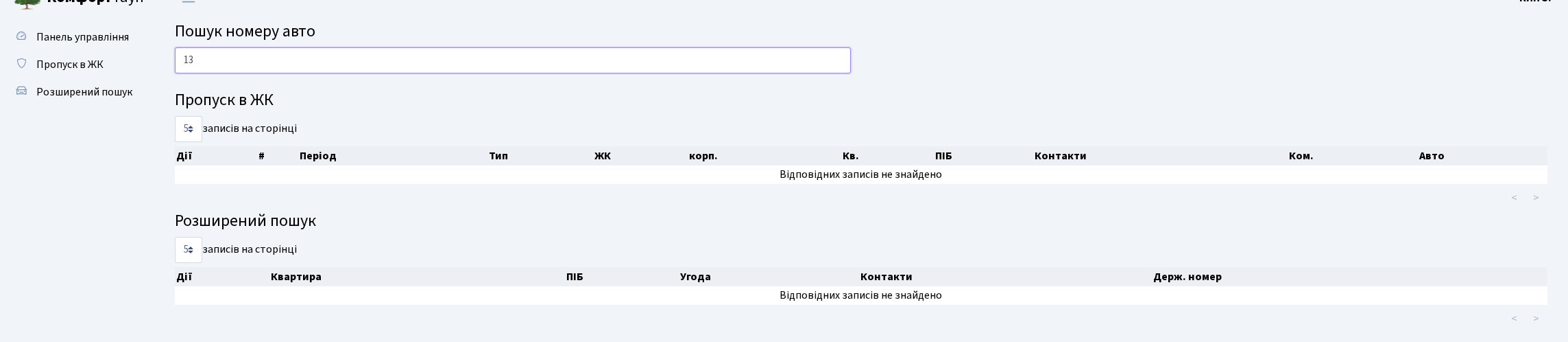
type input "1"
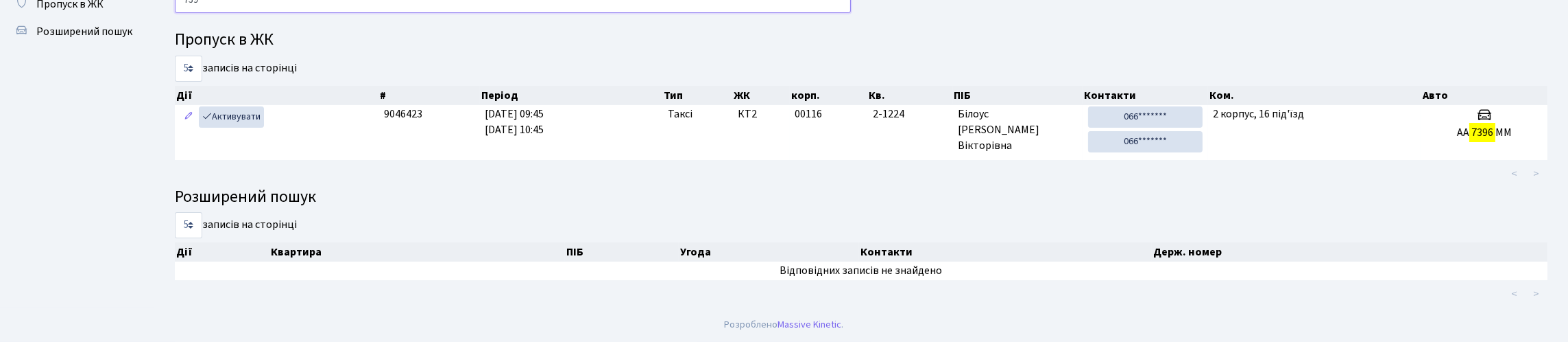
scroll to position [83, 0]
type input "7"
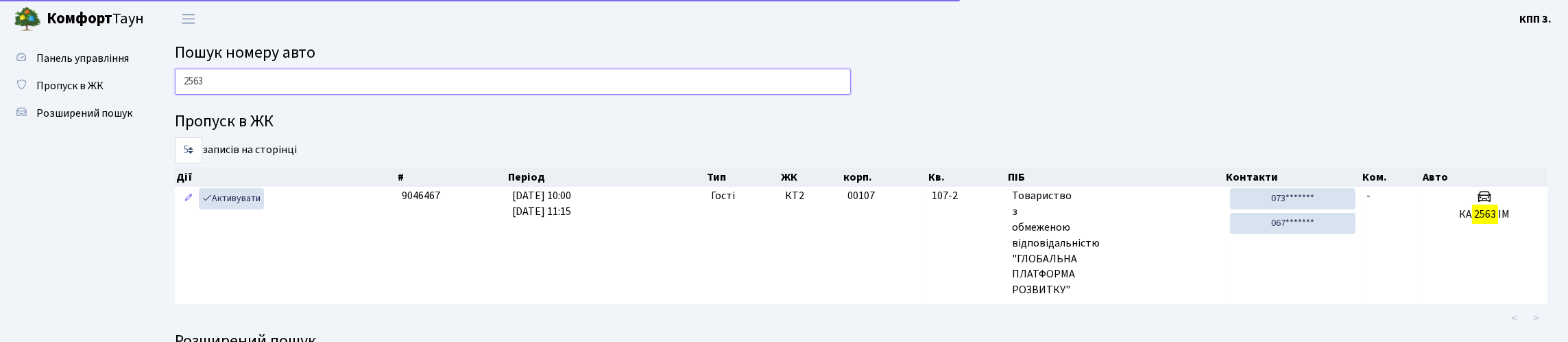
scroll to position [68, 0]
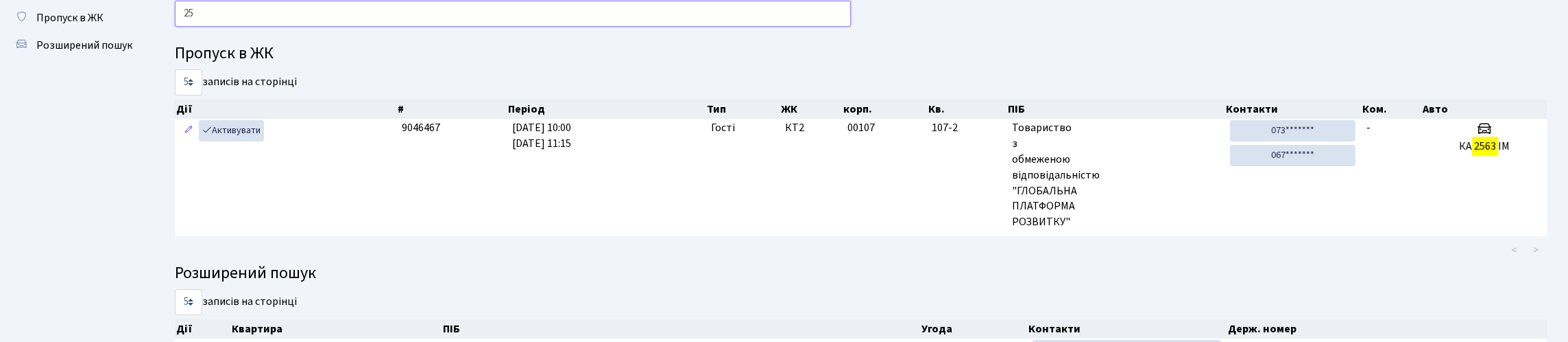
type input "2"
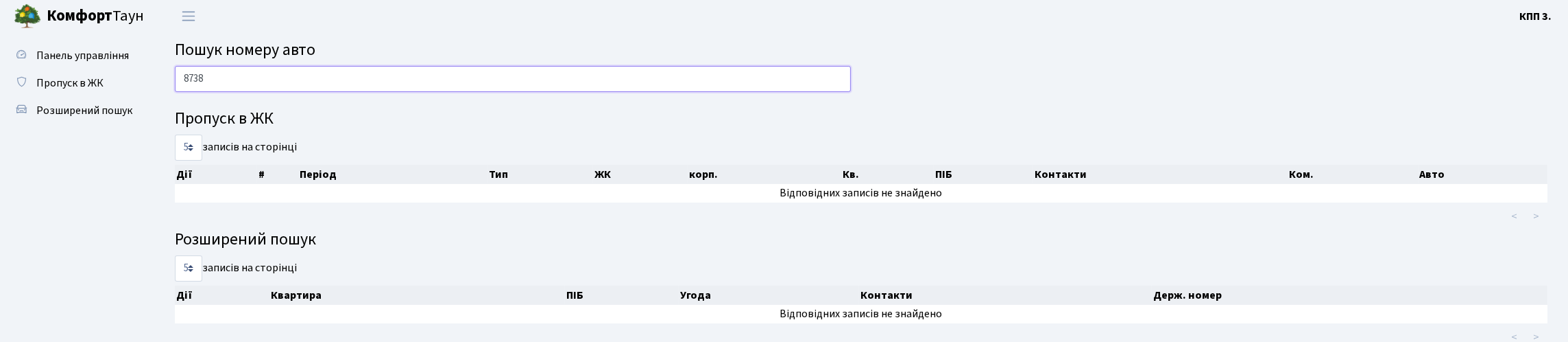
scroll to position [0, 0]
type input "8"
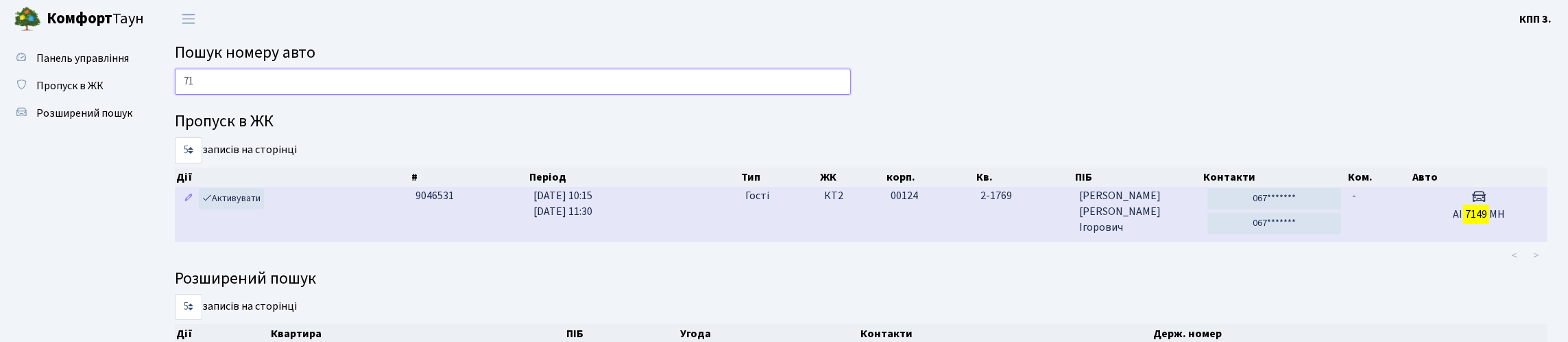
type input "7"
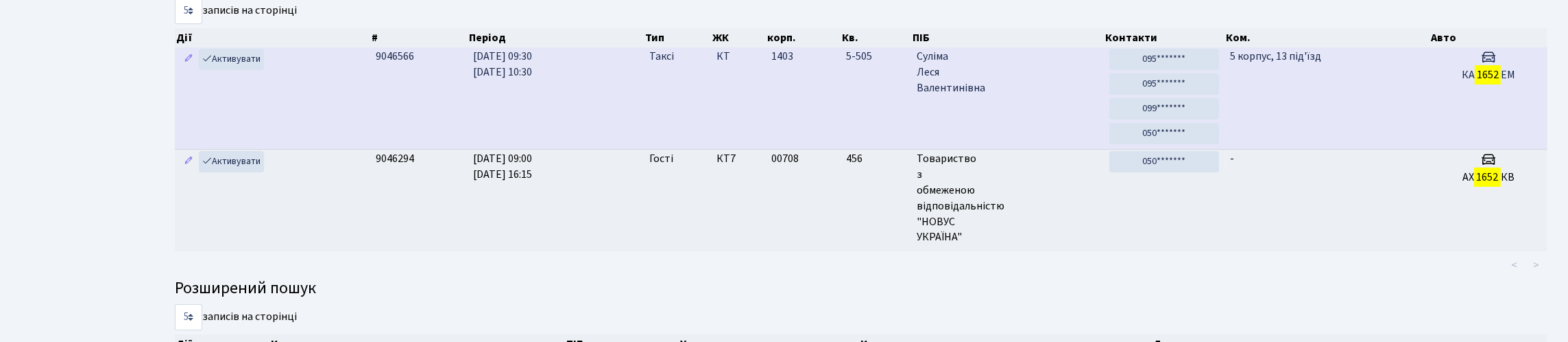
scroll to position [137, 0]
type input "1652"
click at [1283, 151] on td "5 корпус, 13 під'їзд" at bounding box center [1327, 100] width 205 height 102
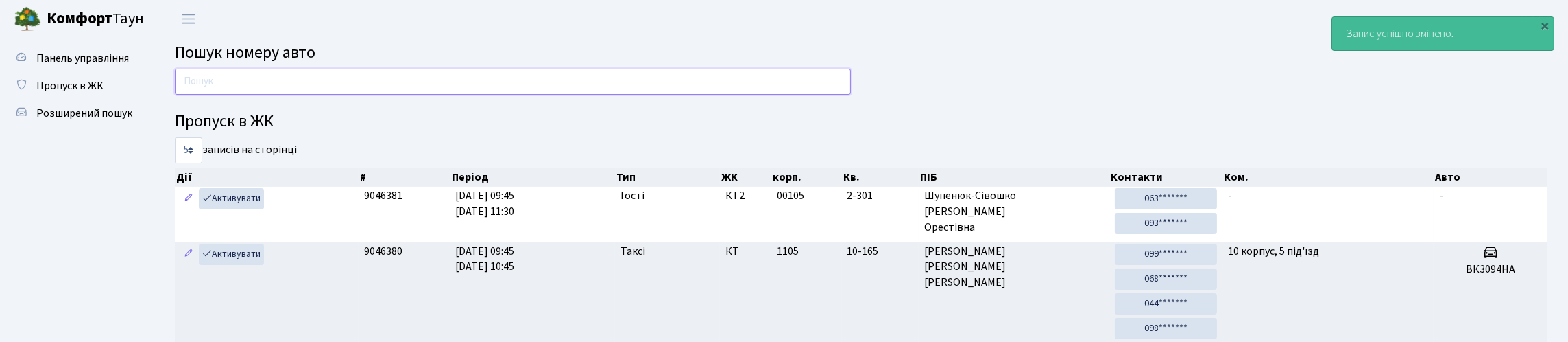
click at [494, 84] on input "text" at bounding box center [512, 82] width 676 height 26
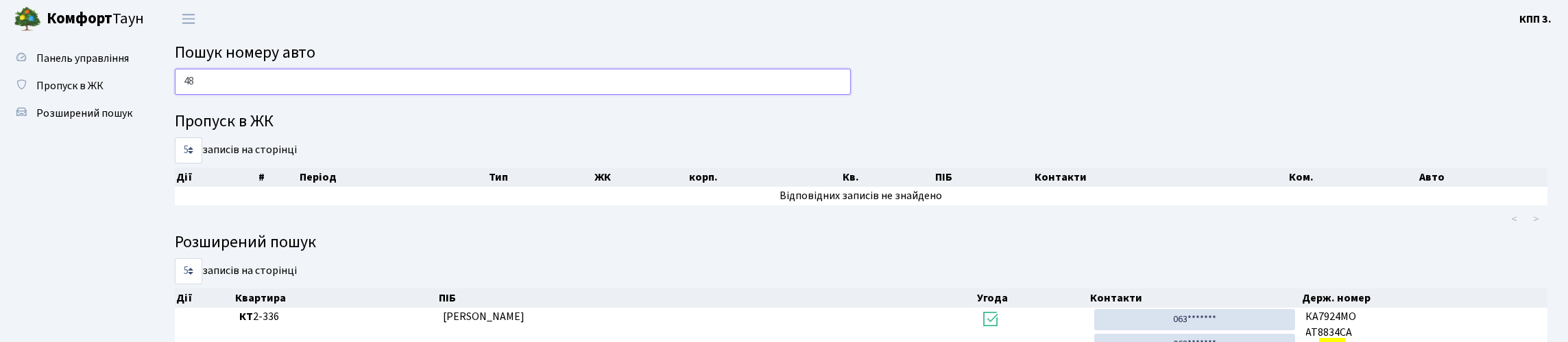
type input "4"
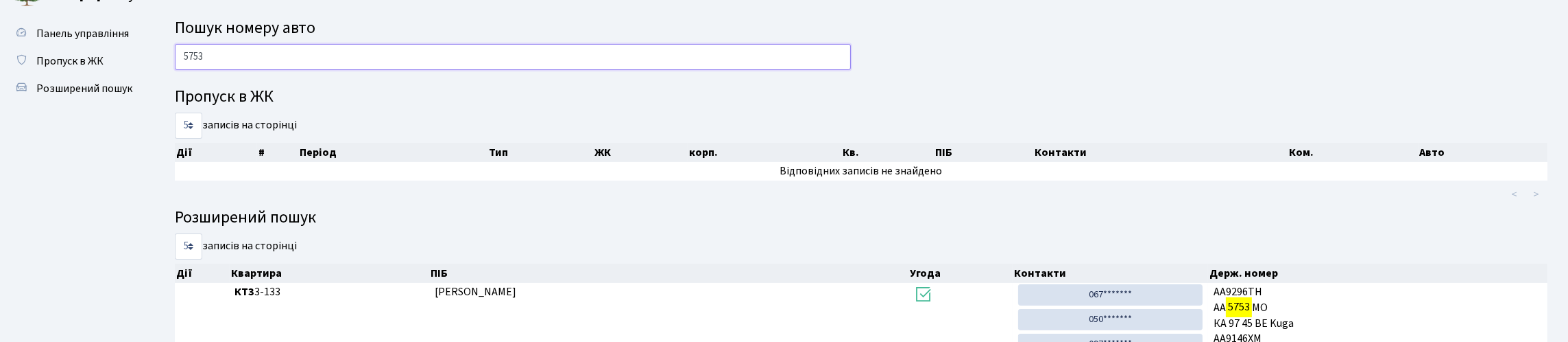
scroll to position [17, 0]
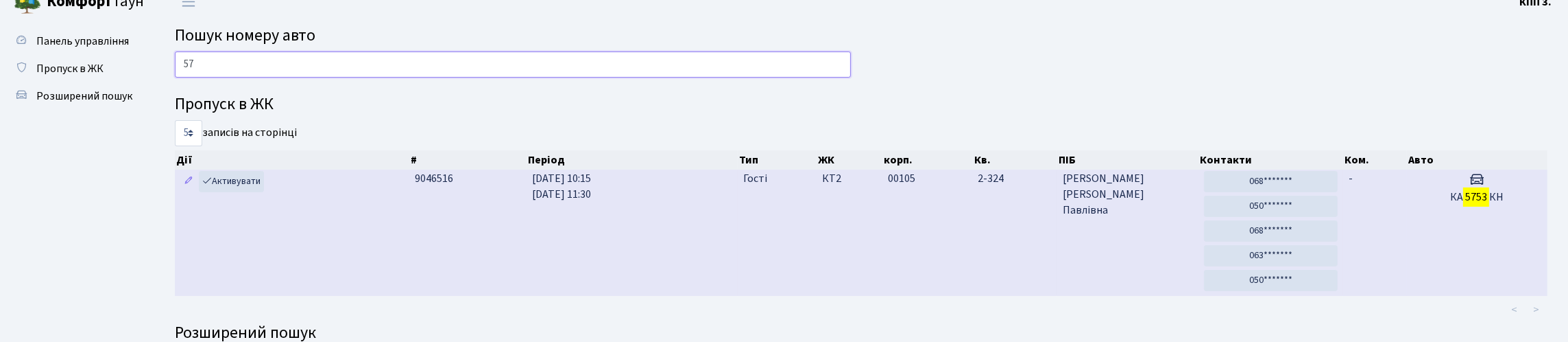
type input "5"
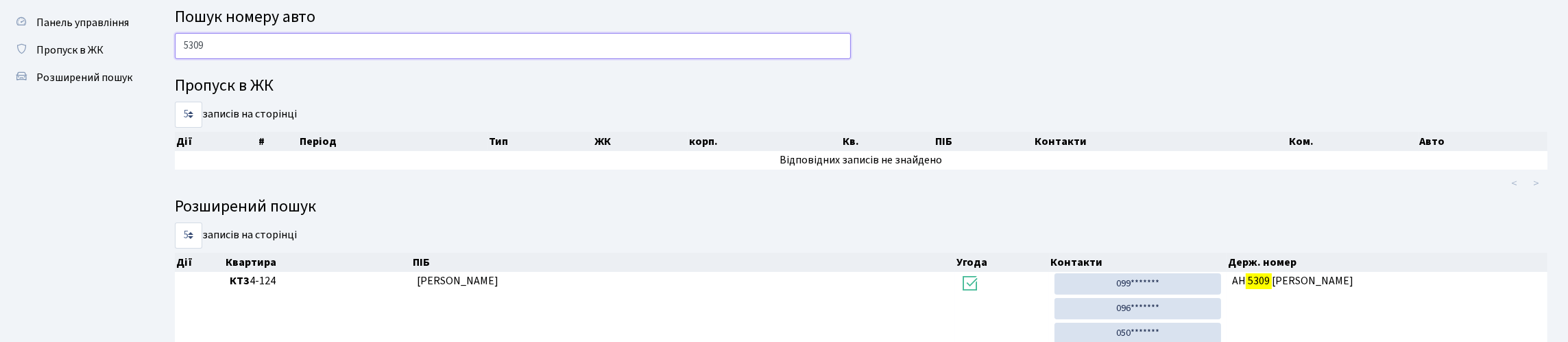
scroll to position [0, 0]
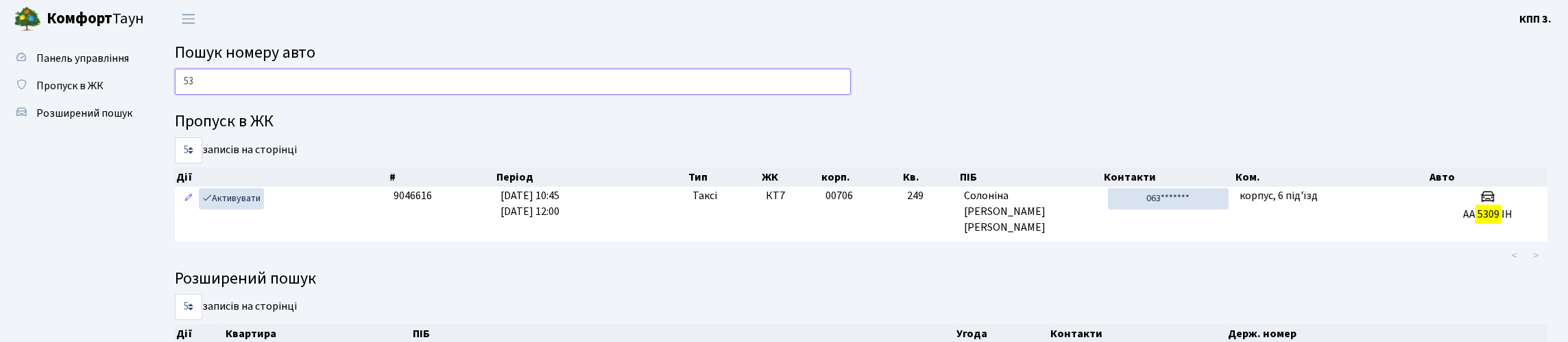
type input "5"
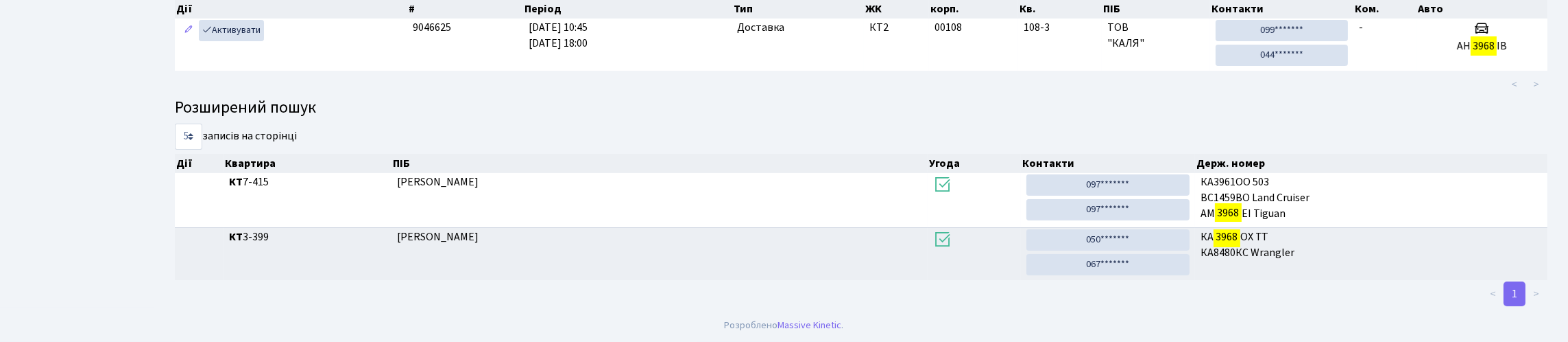
scroll to position [83, 0]
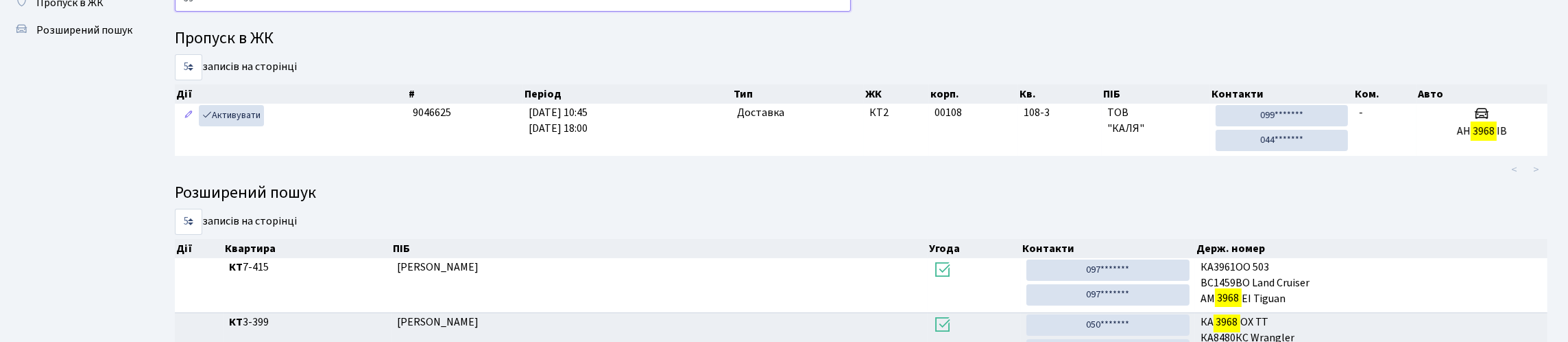
type input "3"
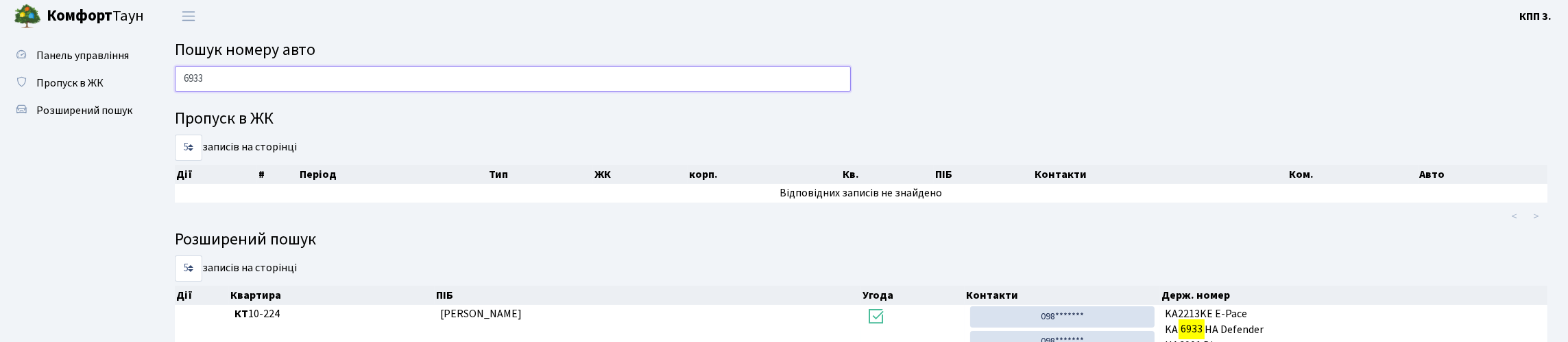
scroll to position [0, 0]
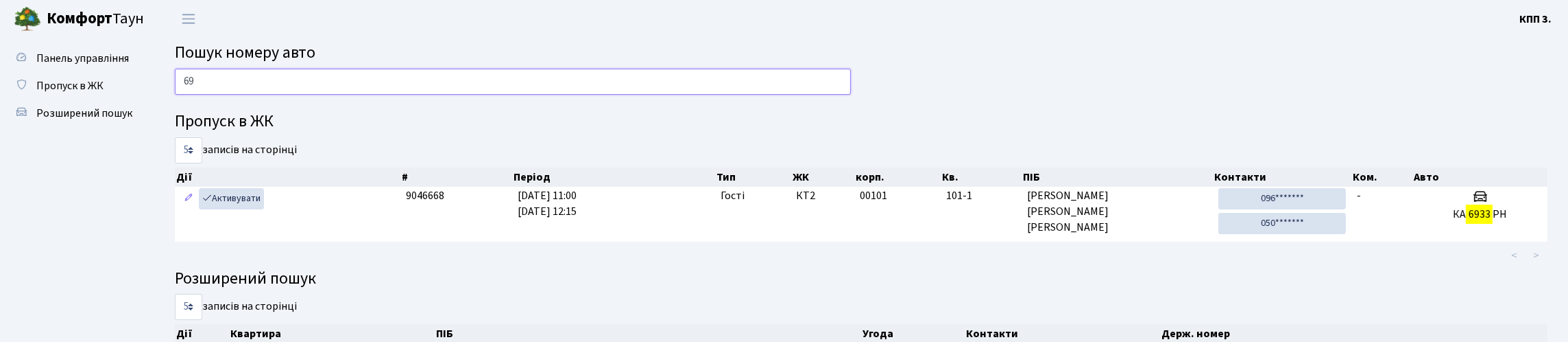
type input "6"
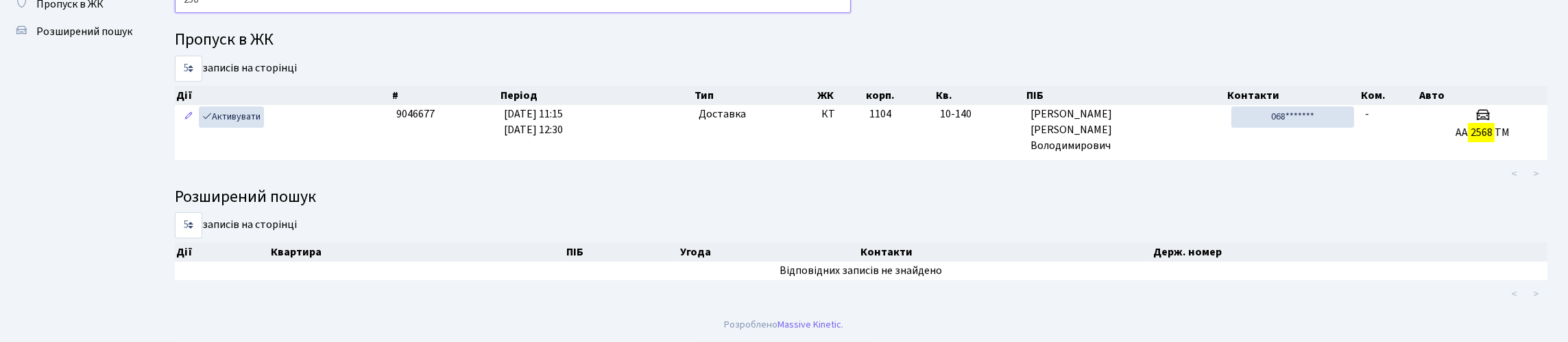
scroll to position [83, 0]
type input "2"
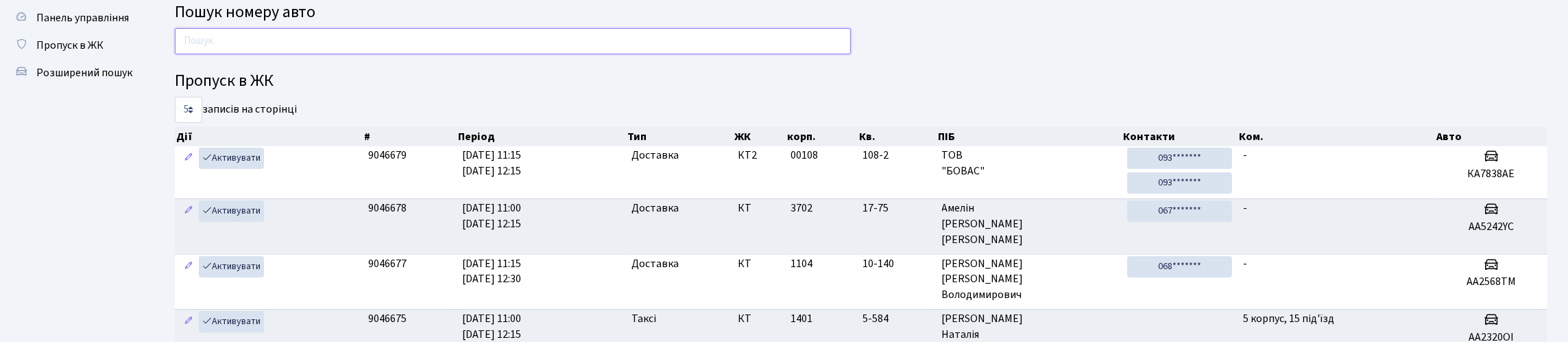
scroll to position [0, 0]
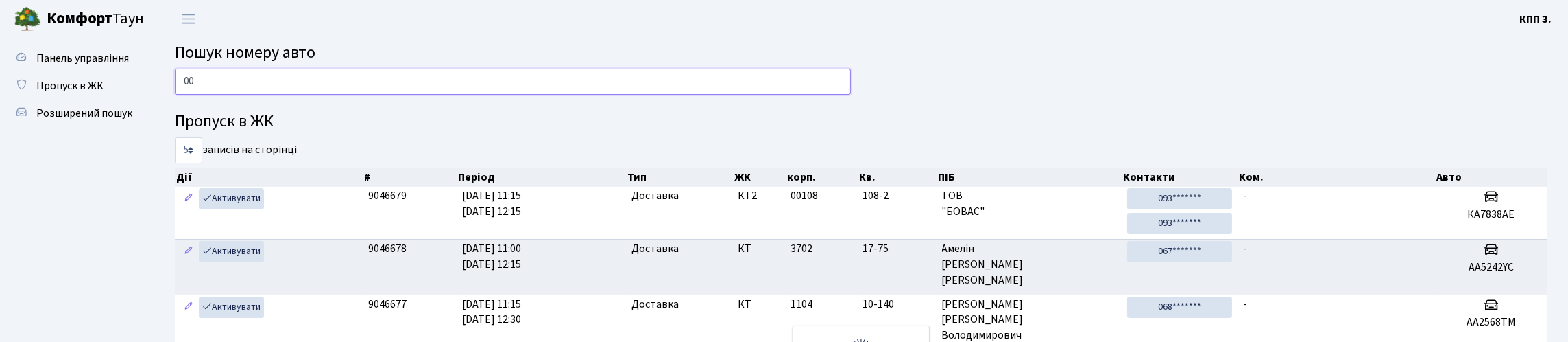
type input "0"
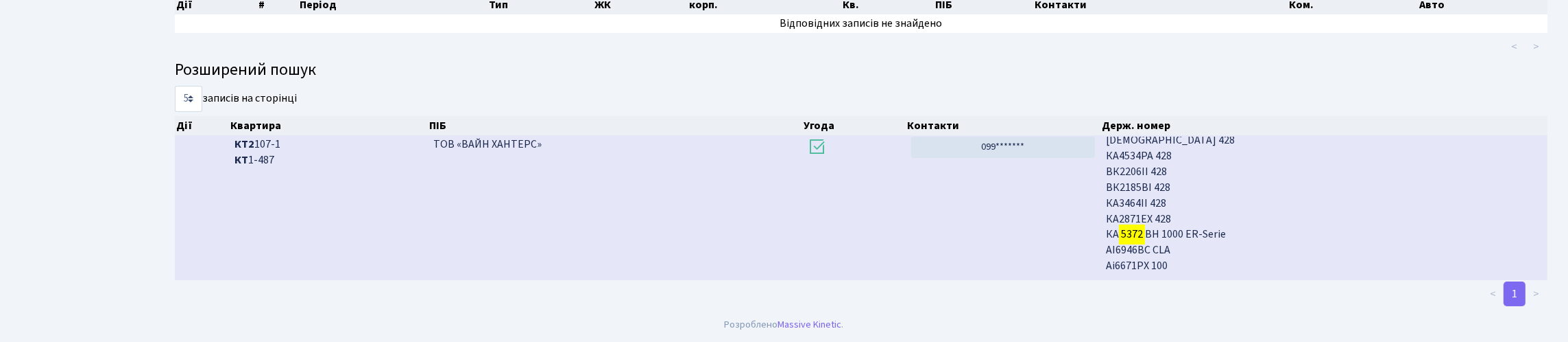
scroll to position [83, 0]
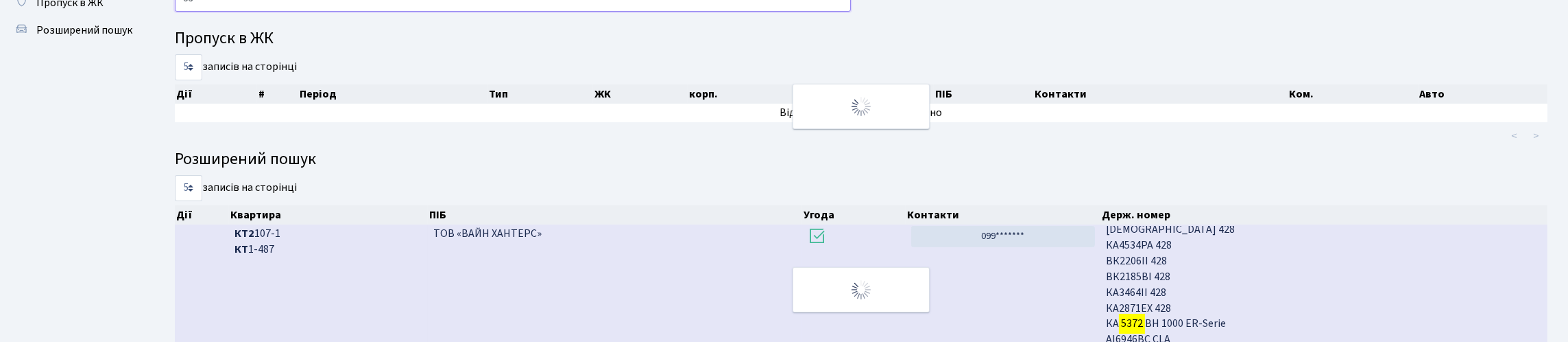
type input "5"
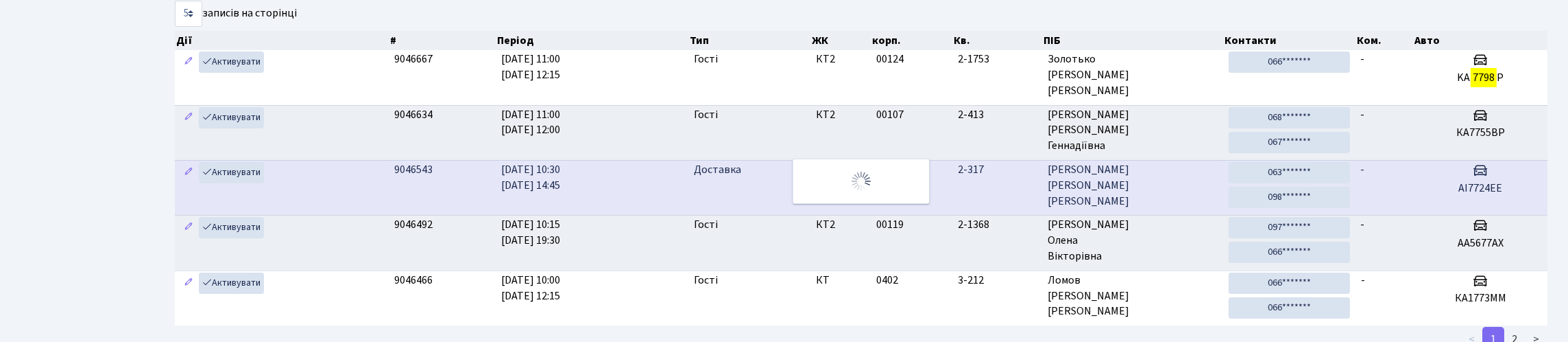
scroll to position [151, 0]
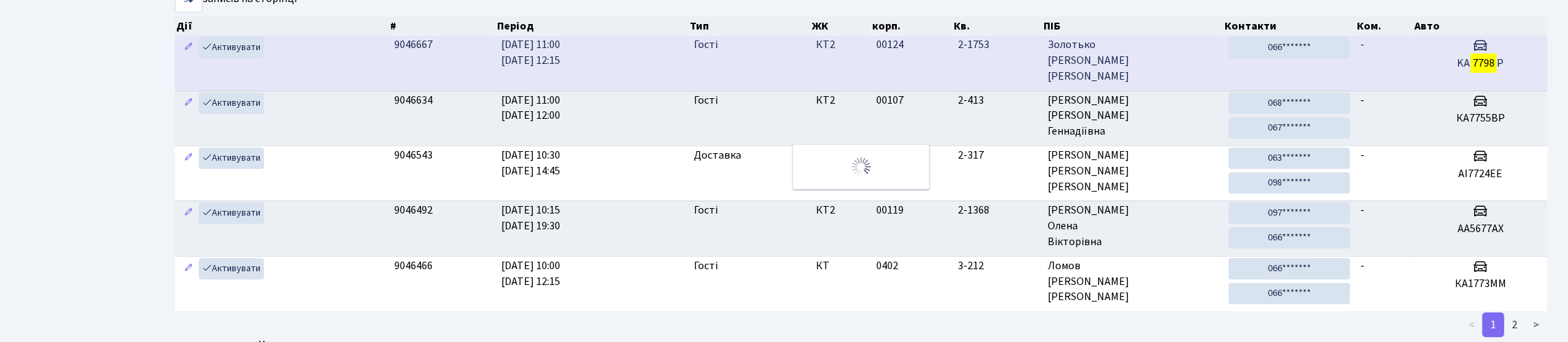
type input "7798"
click at [1412, 90] on td "-" at bounding box center [1384, 63] width 58 height 54
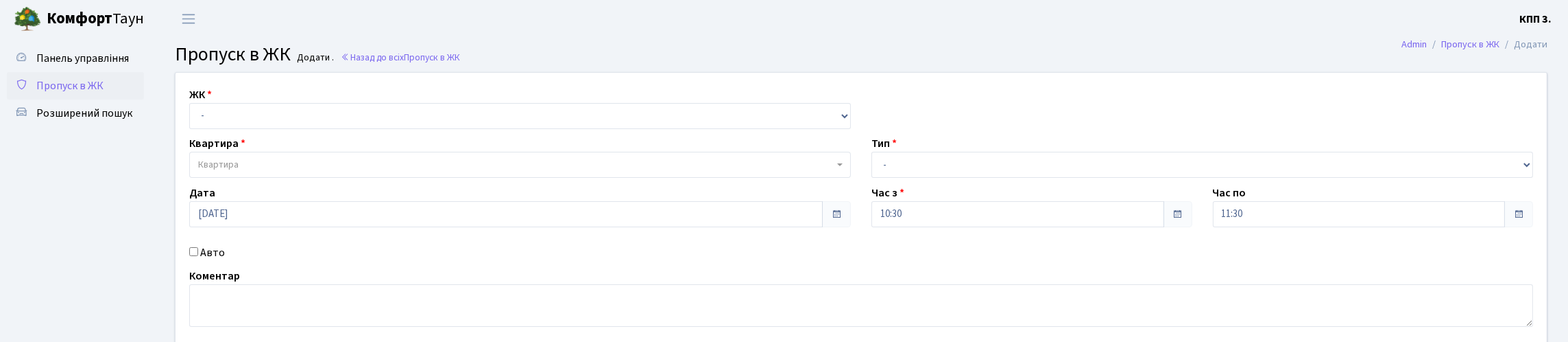
select select "271"
click at [193, 119] on select "- КТ, вул. Регенераторна, 4 КТ2, просп. [STREET_ADDRESS] [STREET_ADDRESS] [PERS…" at bounding box center [520, 116] width 662 height 26
select select
click at [295, 171] on span "Квартира" at bounding box center [516, 165] width 636 height 14
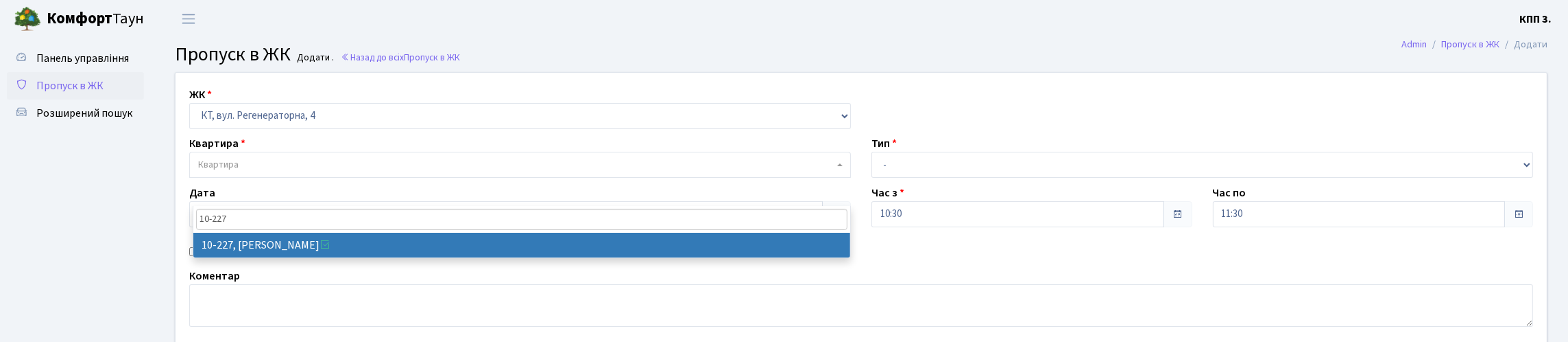
type input "10-227"
select select "6796"
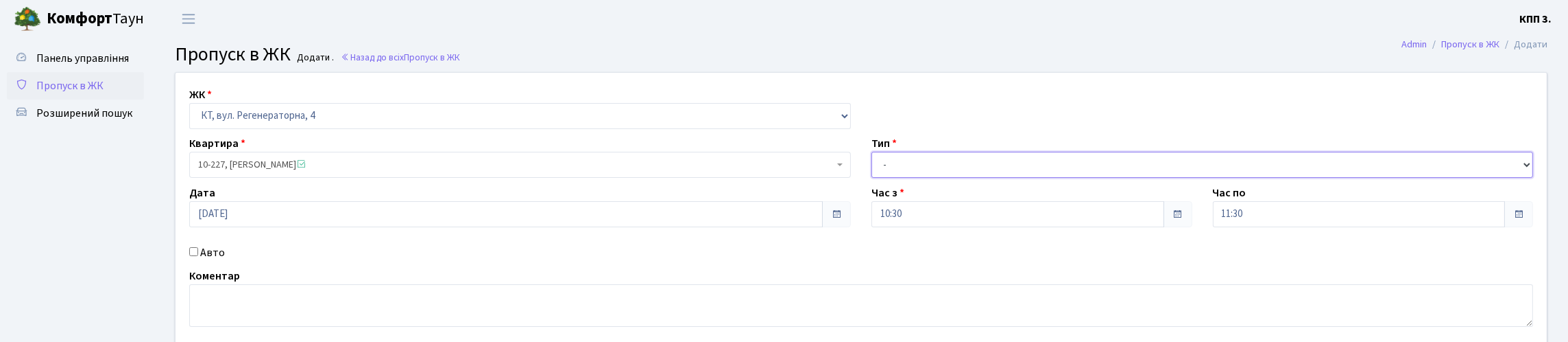
click at [960, 178] on select "- Доставка Таксі Гості Сервіс" at bounding box center [1203, 165] width 662 height 26
select select "3"
click at [872, 178] on select "- Доставка Таксі Гості Сервіс" at bounding box center [1203, 165] width 662 height 26
click at [202, 261] on div "Авто" at bounding box center [519, 253] width 682 height 16
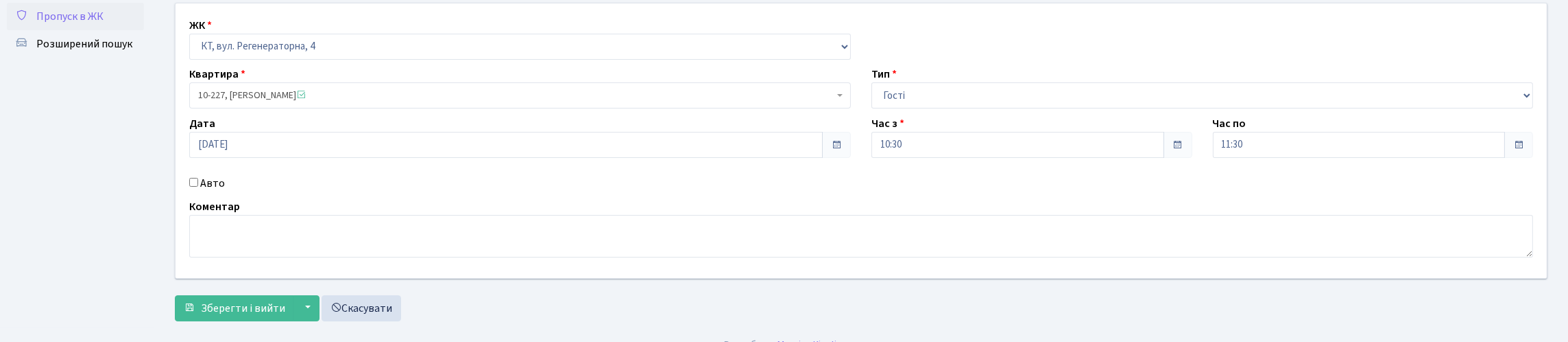
scroll to position [179, 0]
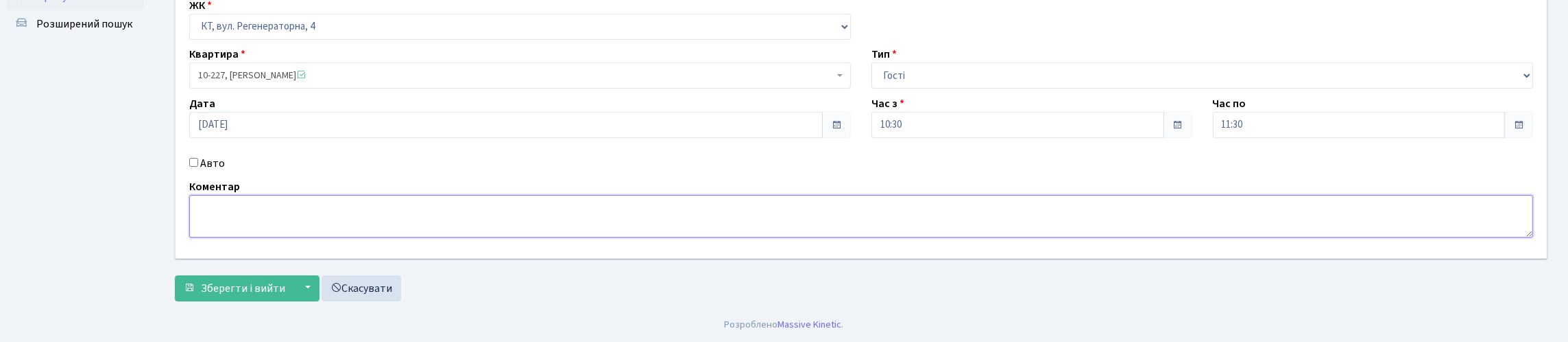
click at [269, 196] on textarea at bounding box center [861, 217] width 1344 height 43
type textarea "ВСЕХ"
click at [285, 286] on span "Зберегти і вийти" at bounding box center [242, 288] width 84 height 15
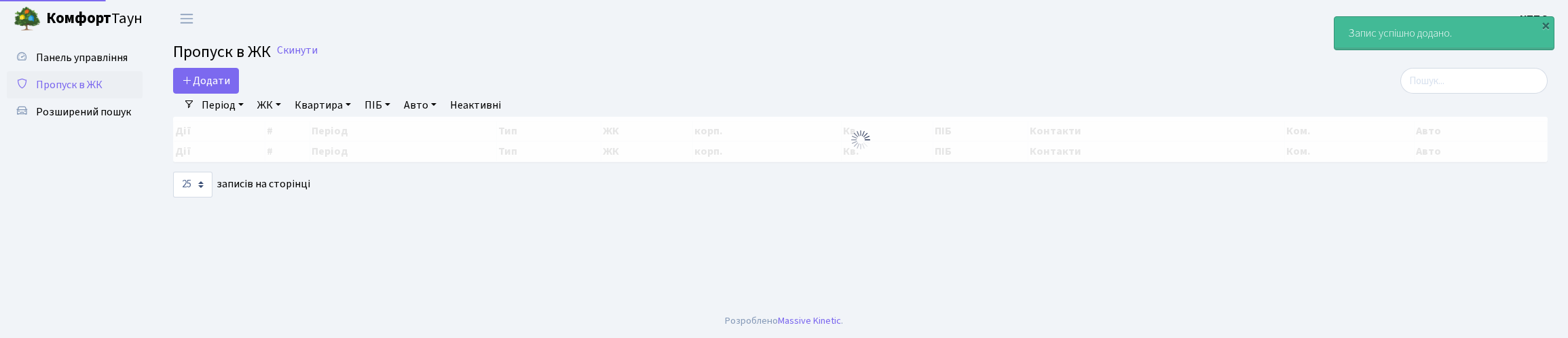
select select "25"
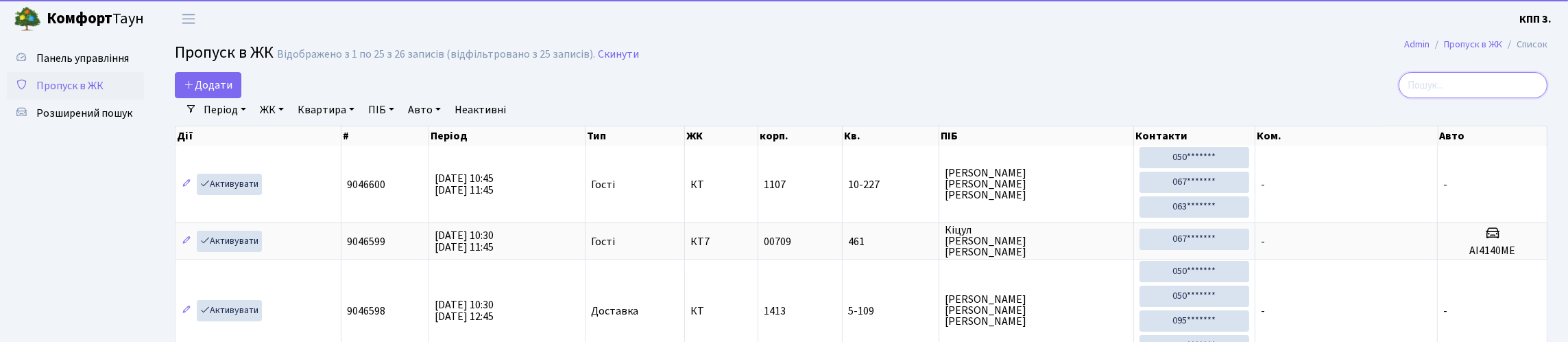
click at [1418, 93] on input "search" at bounding box center [1473, 85] width 149 height 26
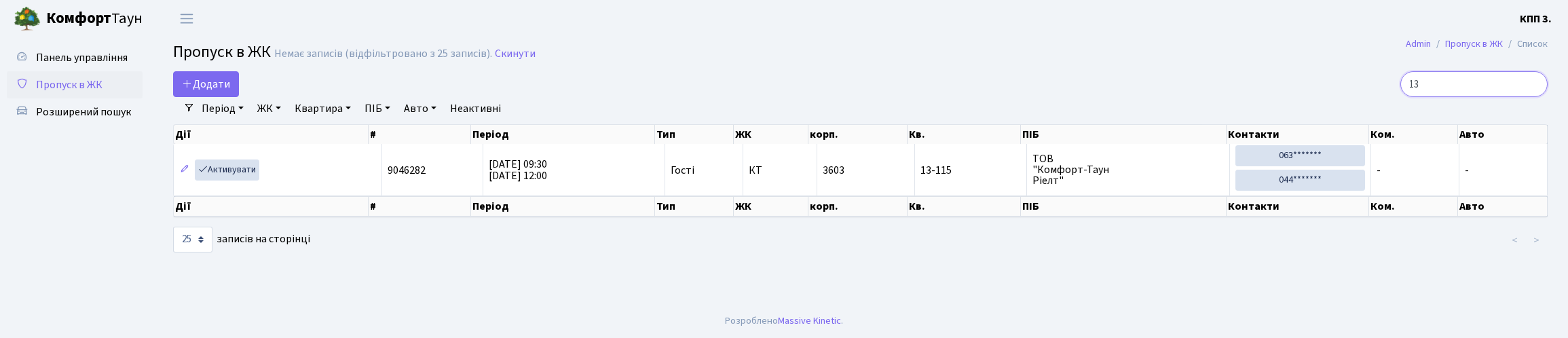
type input "1"
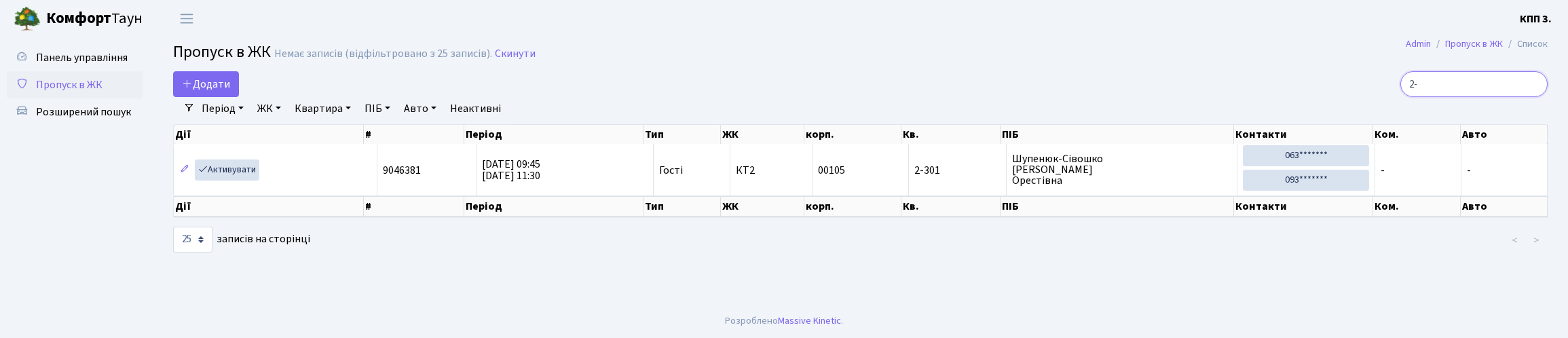
type input "2"
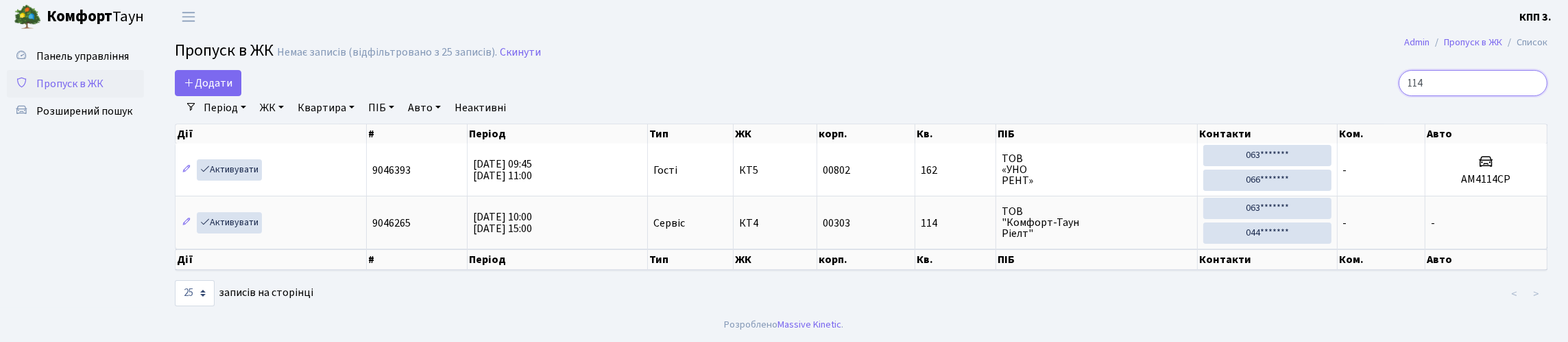
scroll to position [59, 0]
type input "1"
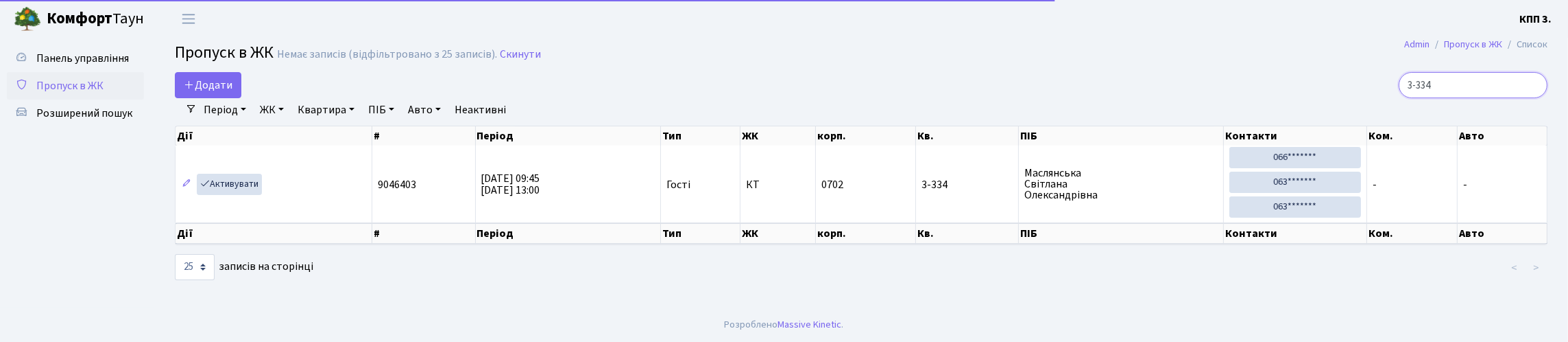
scroll to position [25, 0]
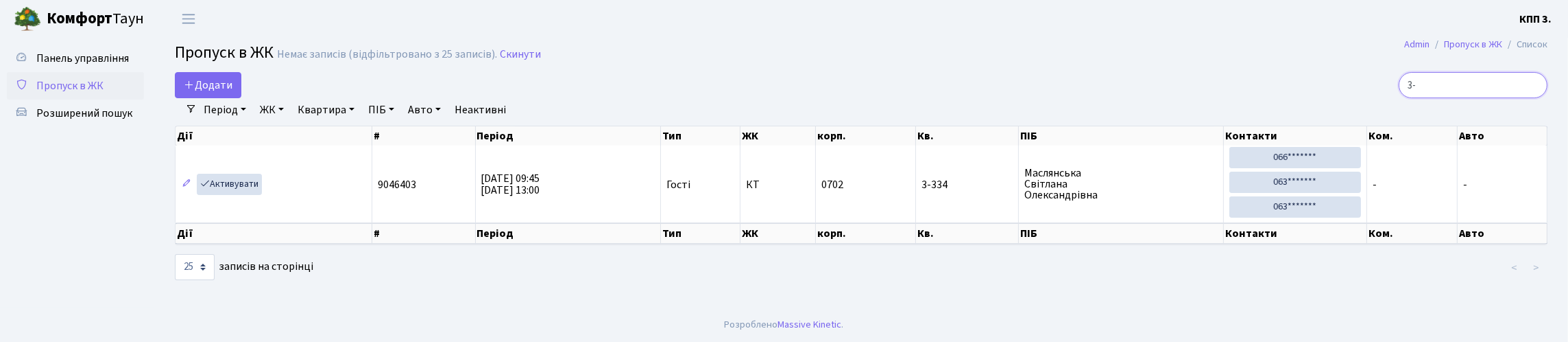
type input "3"
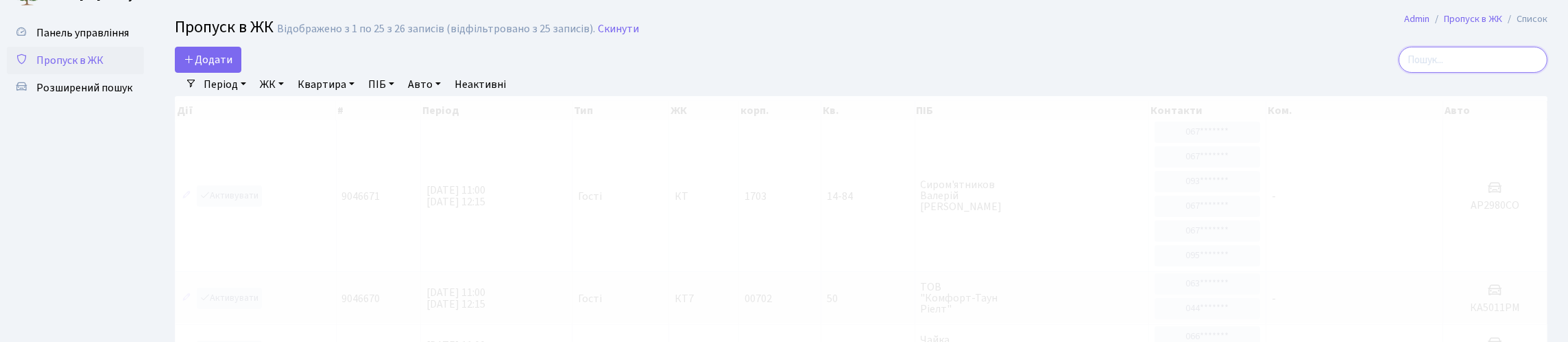
scroll to position [0, 0]
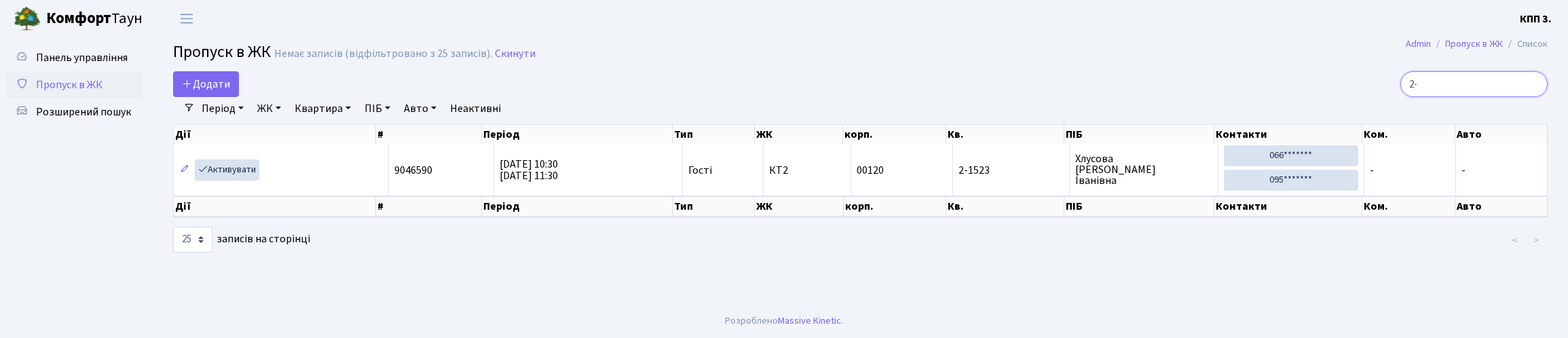
type input "2"
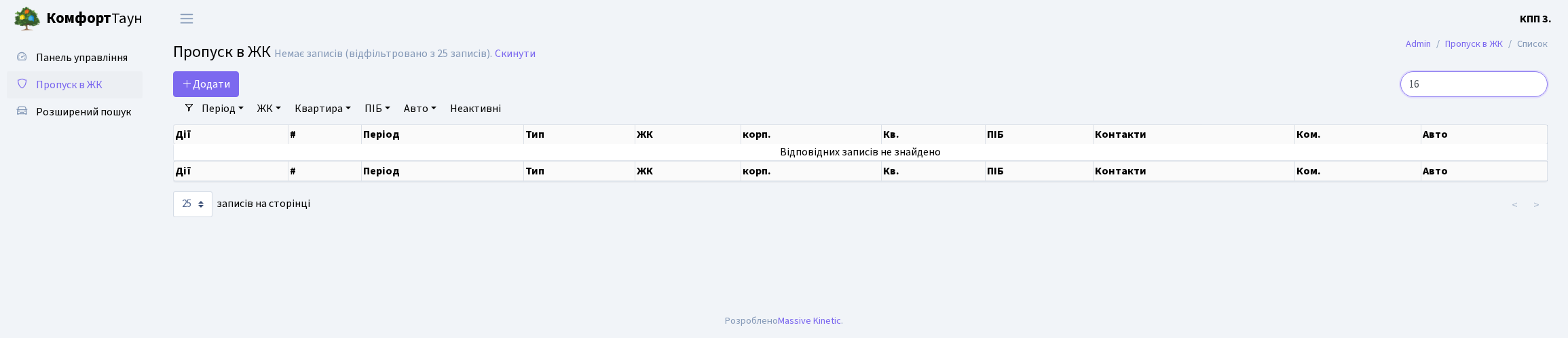
type input "1"
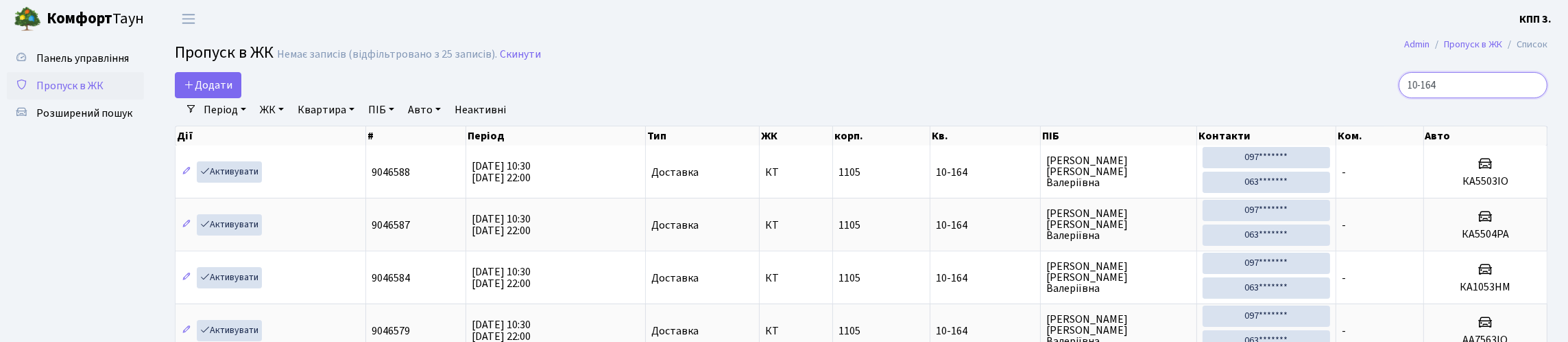
drag, startPoint x: 1393, startPoint y: 101, endPoint x: 1442, endPoint y: 85, distance: 51.5
click at [1442, 85] on input "10-164" at bounding box center [1473, 85] width 149 height 26
type input "10-164"
click at [233, 93] on span "Додати" at bounding box center [207, 85] width 48 height 15
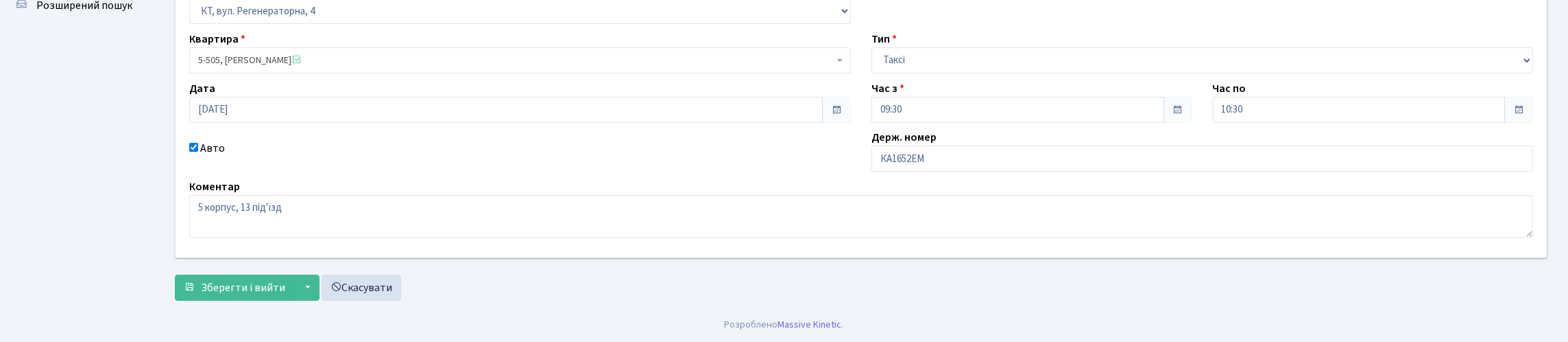
scroll to position [202, 0]
click at [970, 145] on input "КА1652ЕМ" at bounding box center [1203, 158] width 662 height 26
type input "КА1652ЕН"
drag, startPoint x: 267, startPoint y: 278, endPoint x: 495, endPoint y: 267, distance: 228.3
click at [285, 280] on span "Зберегти і вийти" at bounding box center [242, 287] width 84 height 15
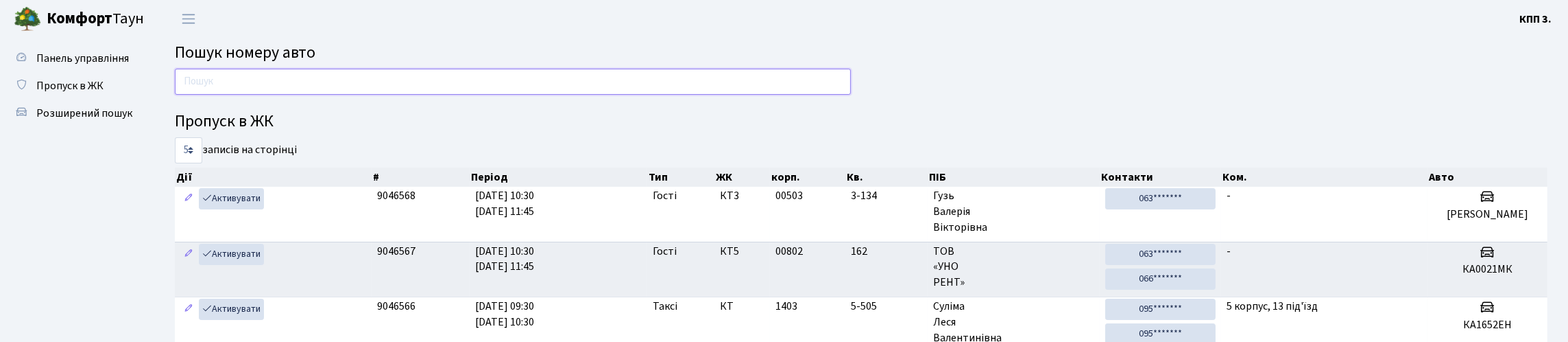
click at [353, 95] on input "text" at bounding box center [512, 82] width 676 height 26
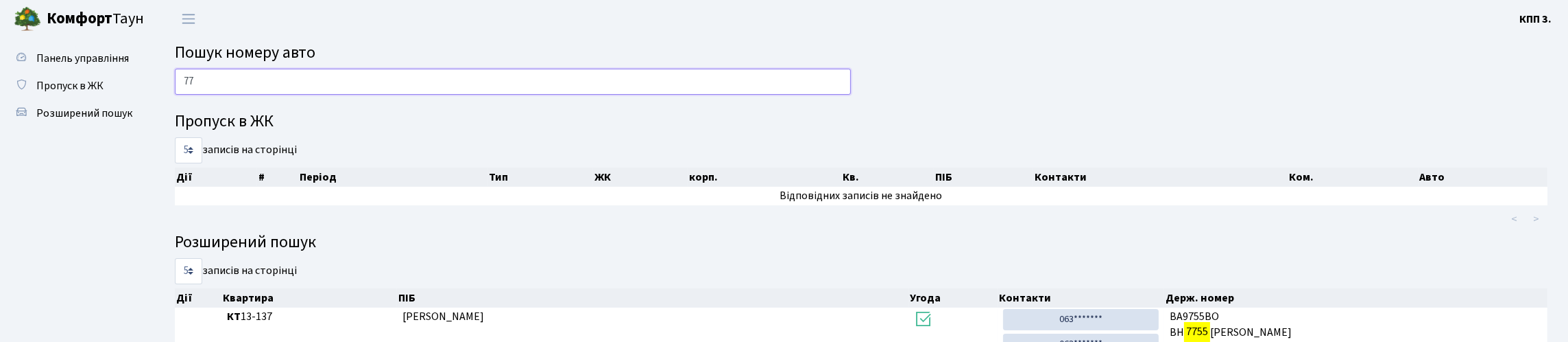
type input "7"
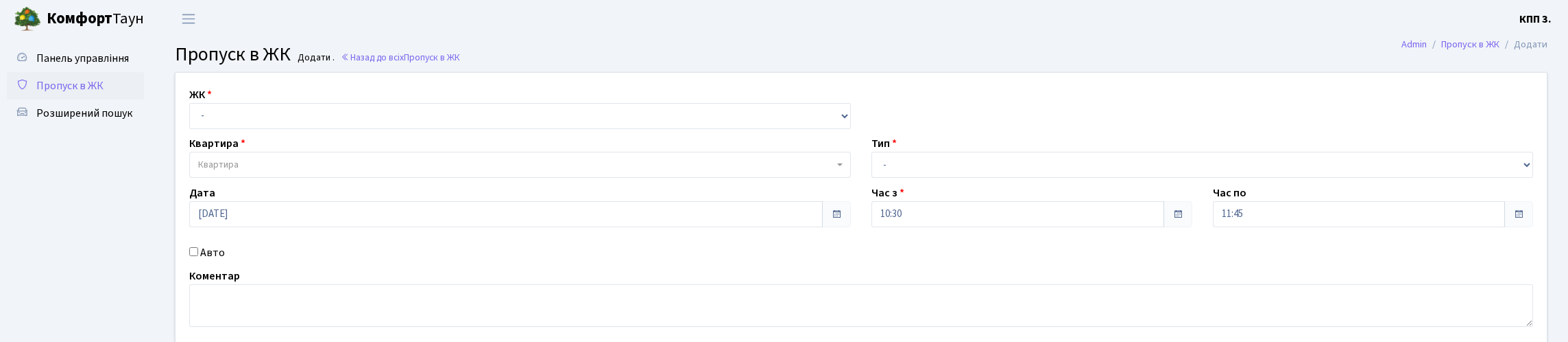
click at [204, 103] on label "ЖК" at bounding box center [201, 94] width 23 height 16
click at [213, 129] on select "- КТ, вул. Регенераторна, 4 КТ2, просп. Соборності, 17 КТ3, вул. Березнева, 16 …" at bounding box center [520, 116] width 662 height 26
select select "271"
click at [193, 119] on select "- КТ, вул. Регенераторна, 4 КТ2, просп. Соборності, 17 КТ3, вул. Березнева, 16 …" at bounding box center [520, 116] width 662 height 26
select select
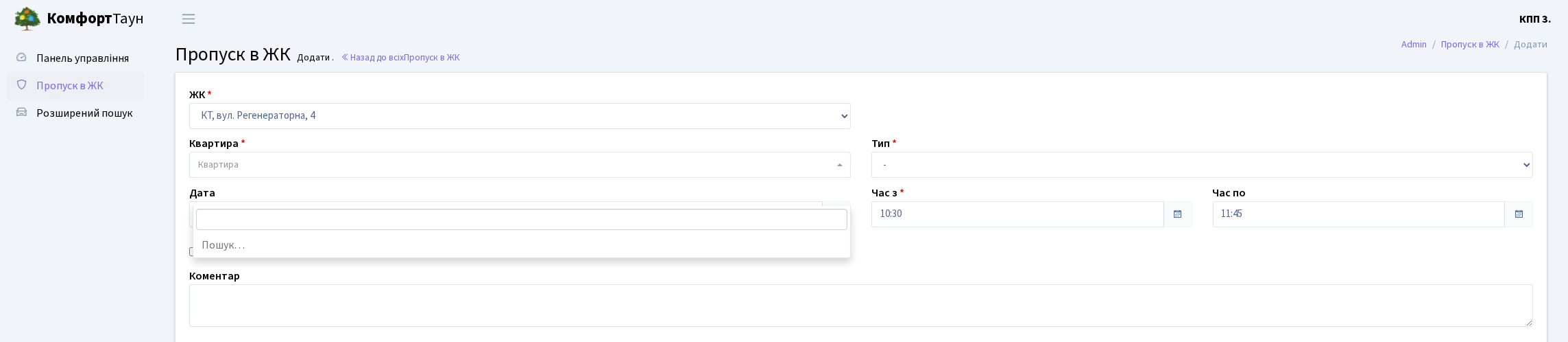
click at [215, 171] on span "Квартира" at bounding box center [218, 165] width 40 height 14
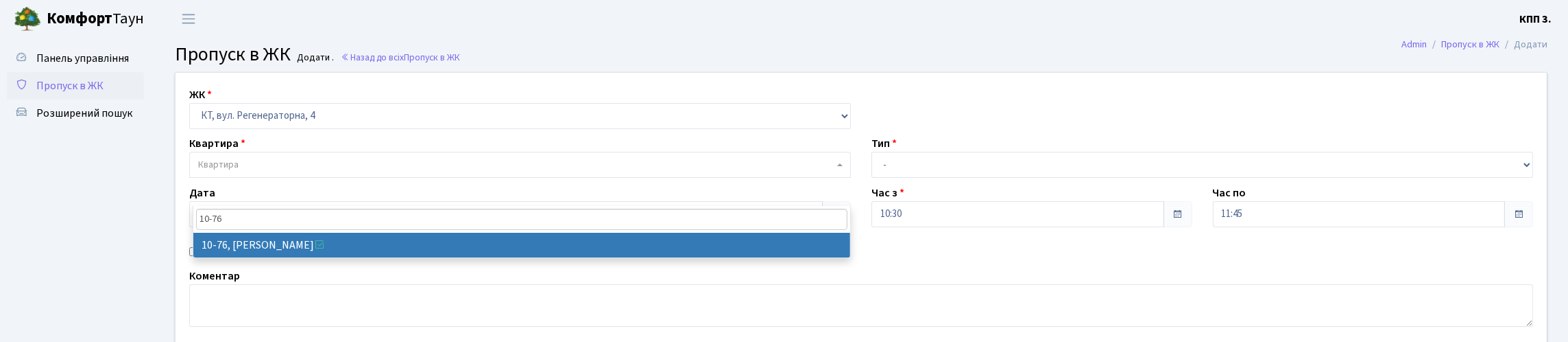
type input "10-76"
select select "6645"
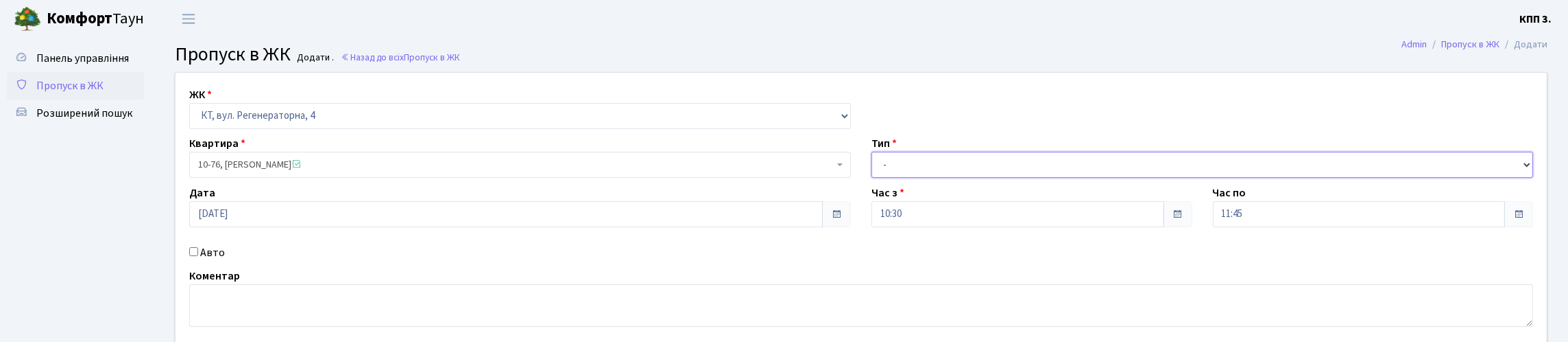
drag, startPoint x: 1050, startPoint y: 204, endPoint x: 1013, endPoint y: 202, distance: 37.1
click at [1041, 178] on select "- Доставка Таксі Гості Сервіс" at bounding box center [1203, 165] width 662 height 26
select select "2"
click at [872, 178] on select "- Доставка Таксі Гості Сервіс" at bounding box center [1203, 165] width 662 height 26
click at [220, 261] on label "Авто" at bounding box center [212, 253] width 25 height 16
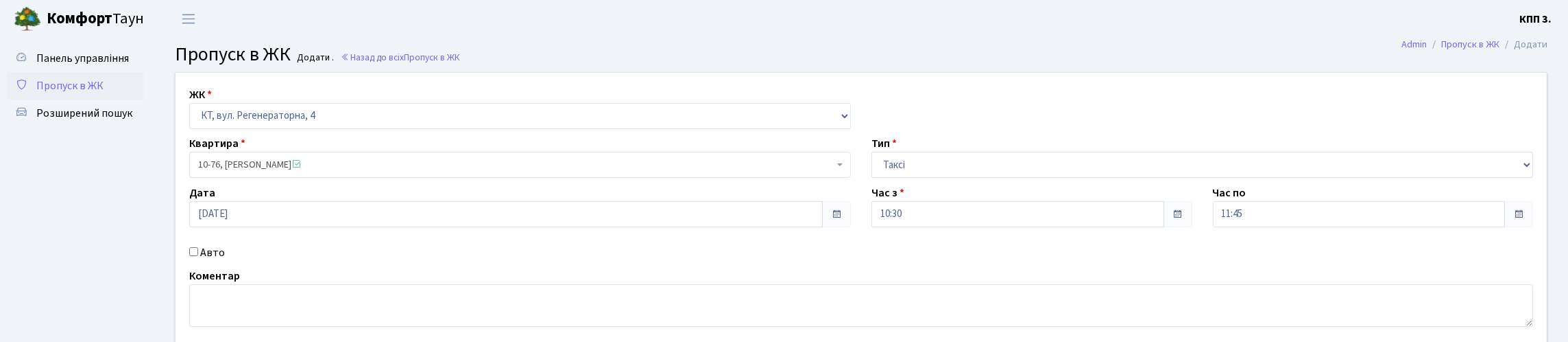
click at [198, 256] on input "Авто" at bounding box center [193, 251] width 9 height 9
checkbox input "true"
type input "КА9276КН"
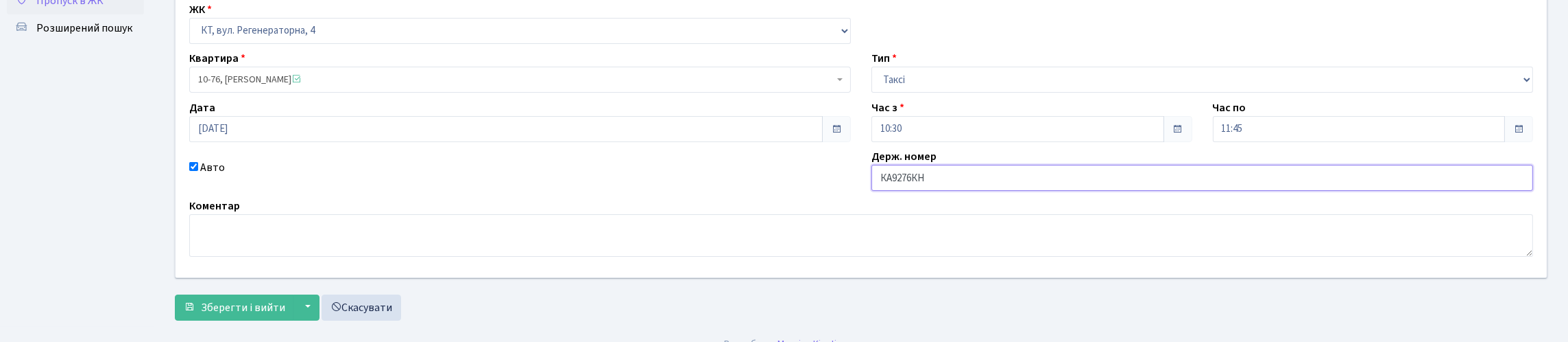
scroll to position [198, 0]
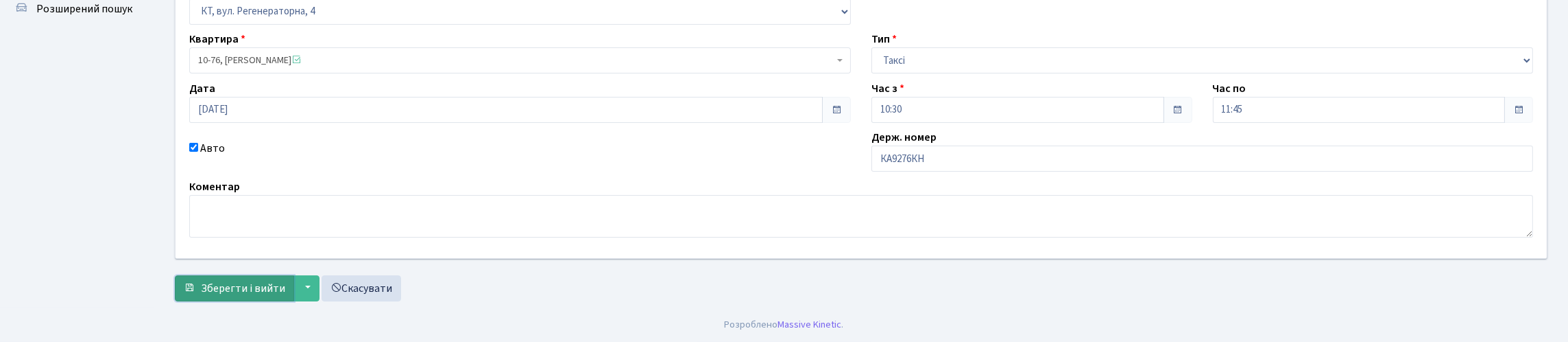
click at [285, 280] on span "Зберегти і вийти" at bounding box center [242, 288] width 84 height 15
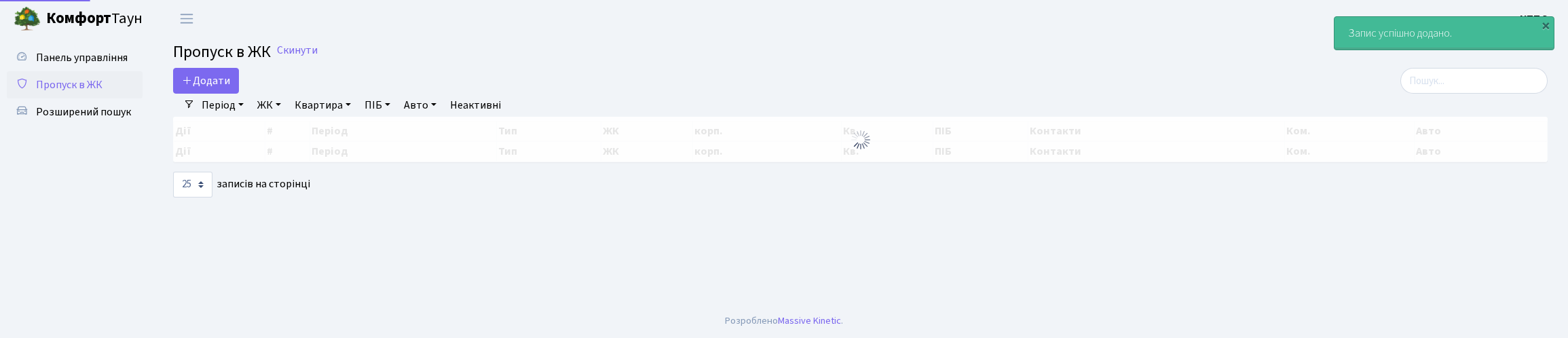
select select "25"
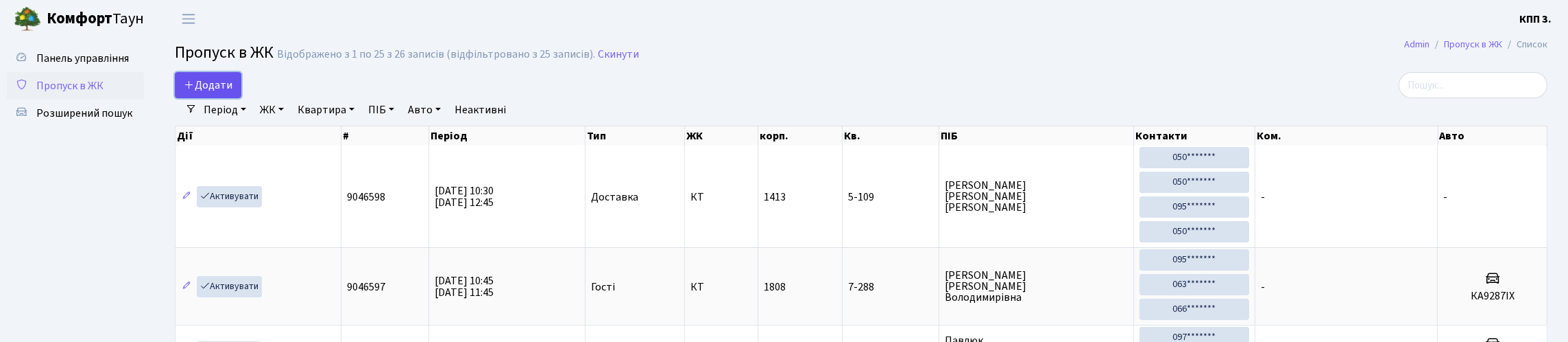
click at [221, 93] on span "Додати" at bounding box center [207, 85] width 48 height 15
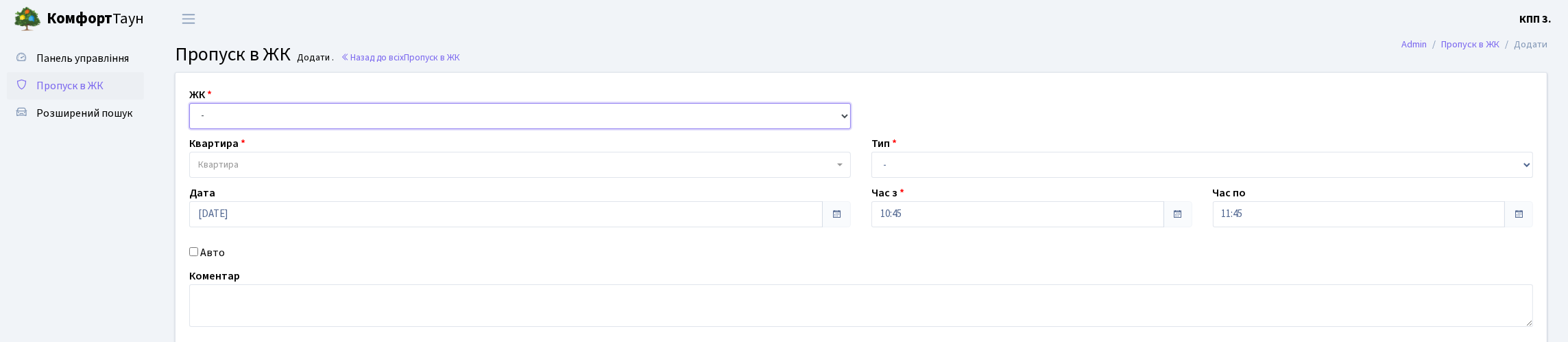
click at [262, 129] on select "- КТ, вул. Регенераторна, 4 КТ2, просп. [STREET_ADDRESS] [STREET_ADDRESS] [PERS…" at bounding box center [520, 116] width 662 height 26
select select "271"
click at [193, 119] on select "- КТ, вул. Регенераторна, 4 КТ2, просп. [STREET_ADDRESS] [STREET_ADDRESS] [PERS…" at bounding box center [520, 116] width 662 height 26
select select
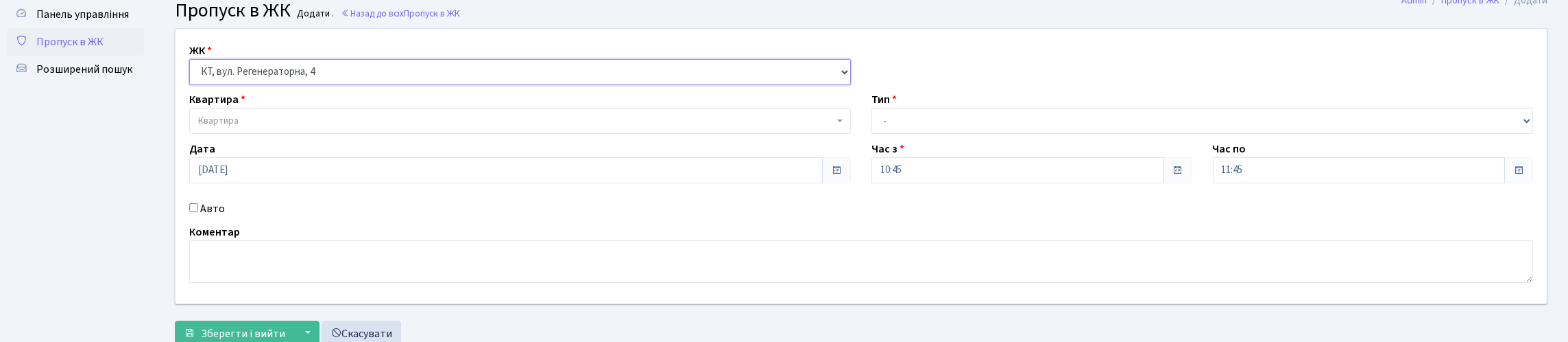
scroll to position [68, 0]
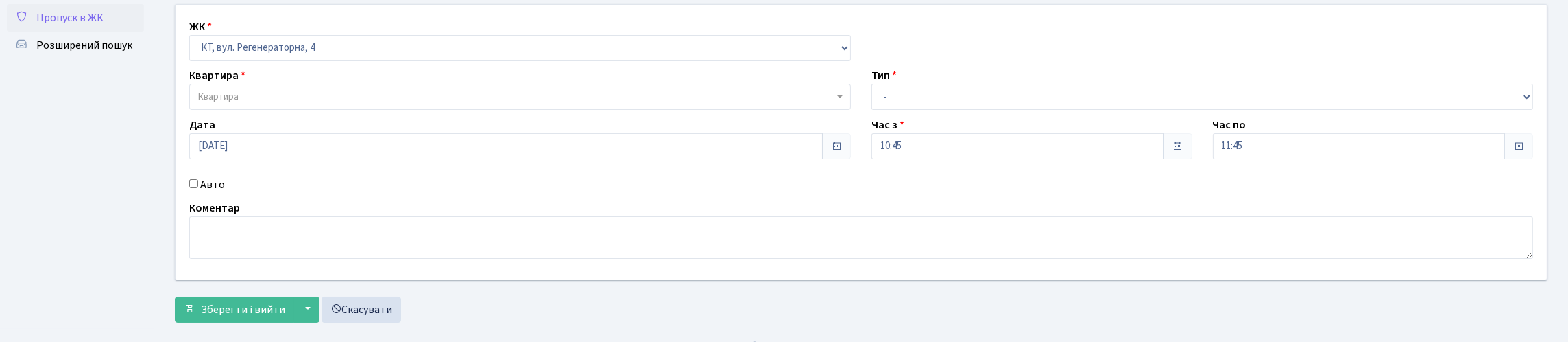
click at [253, 103] on span "Квартира" at bounding box center [516, 97] width 636 height 14
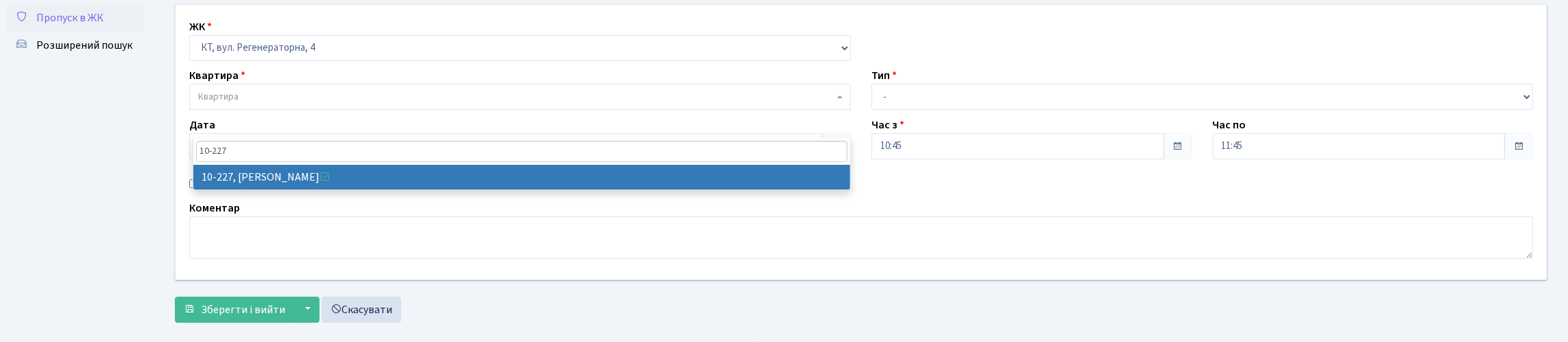
type input "10-227"
select select "6796"
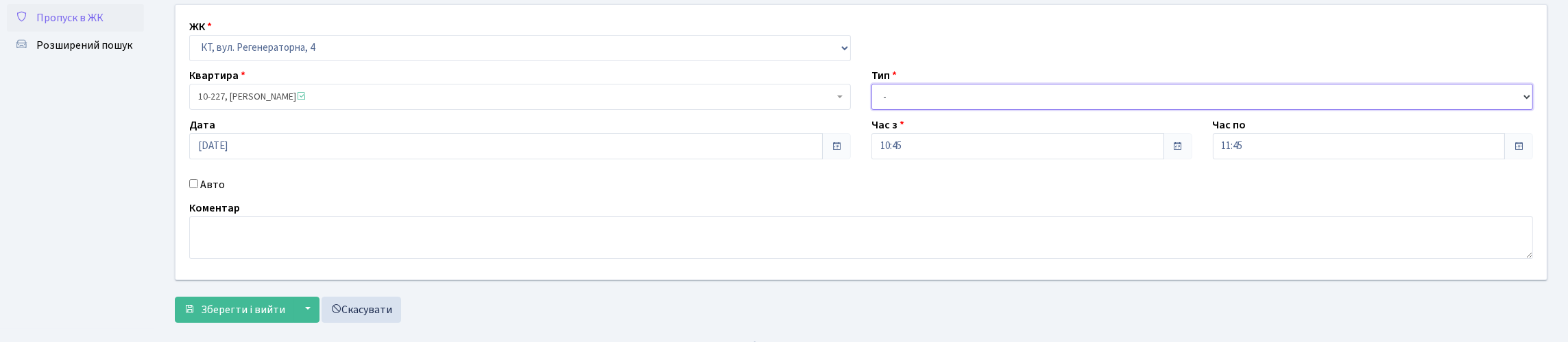
click at [943, 110] on select "- Доставка Таксі Гості Сервіс" at bounding box center [1203, 97] width 662 height 26
select select "3"
click at [872, 110] on select "- Доставка Таксі Гості Сервіс" at bounding box center [1203, 97] width 662 height 26
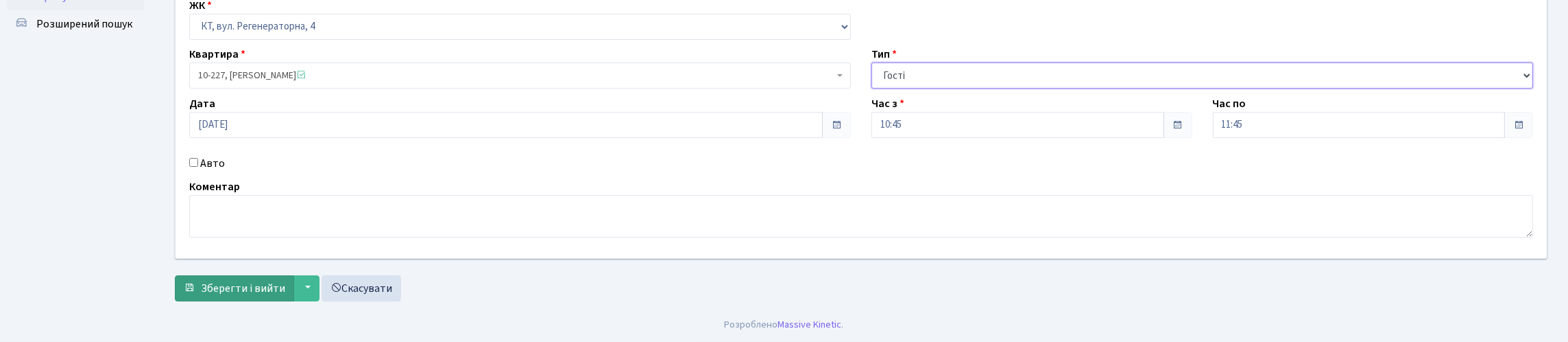
scroll to position [179, 0]
click at [294, 285] on button "Зберегти і вийти" at bounding box center [234, 289] width 120 height 26
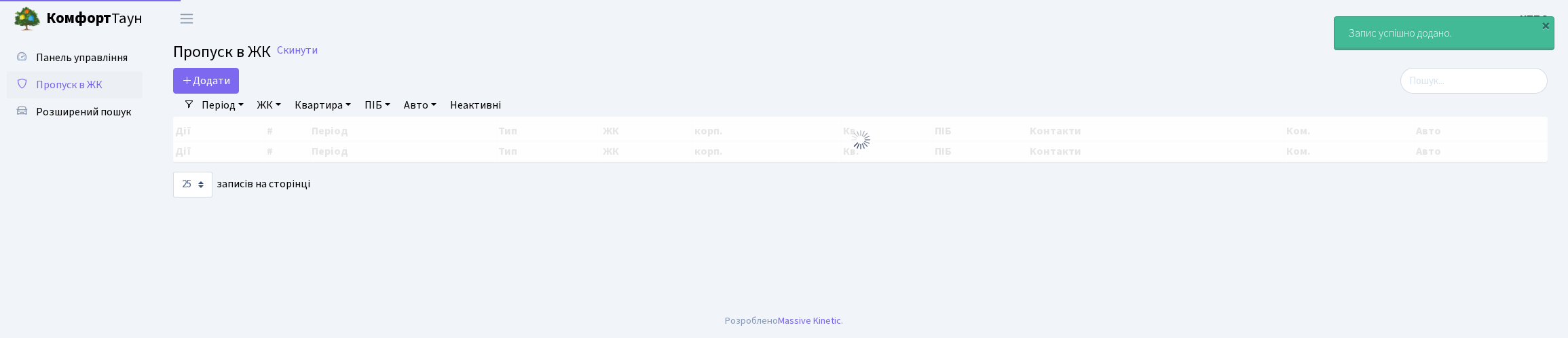
select select "25"
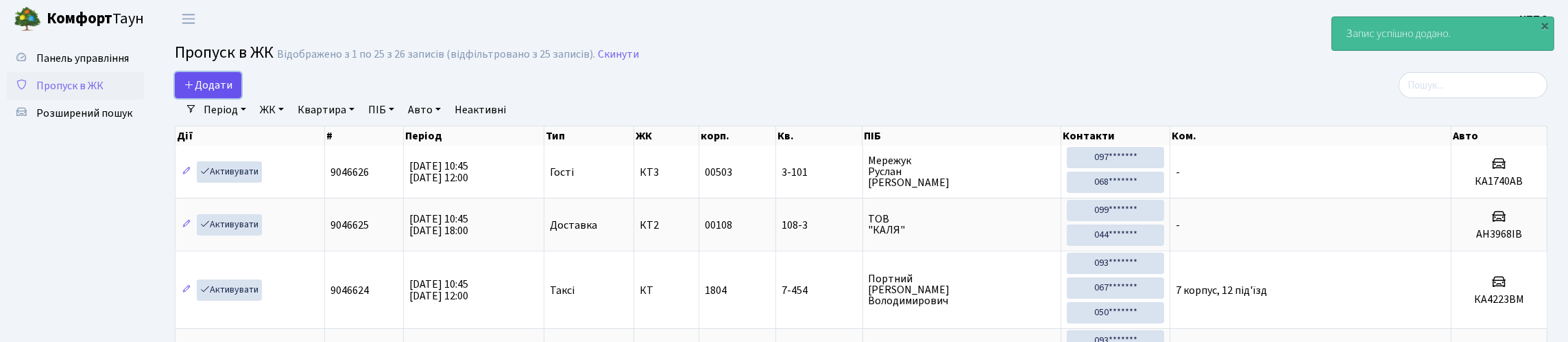
click at [229, 93] on span "Додати" at bounding box center [207, 85] width 48 height 15
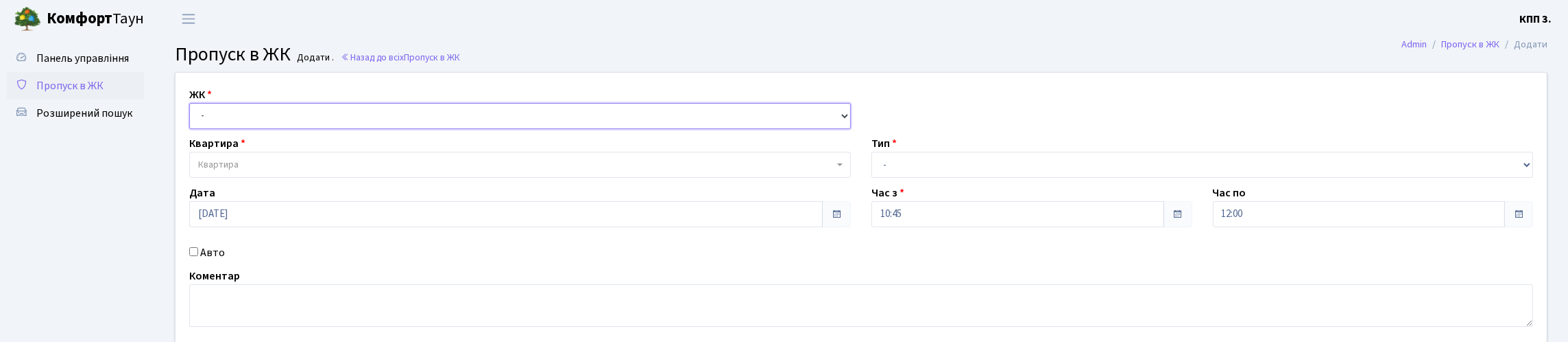
drag, startPoint x: 0, startPoint y: 0, endPoint x: 268, endPoint y: 143, distance: 303.8
click at [268, 129] on select "- КТ, вул. Регенераторна, 4 КТ2, просп. [STREET_ADDRESS] [STREET_ADDRESS] [PERS…" at bounding box center [520, 116] width 662 height 26
select select "271"
click at [193, 119] on select "- КТ, вул. Регенераторна, 4 КТ2, просп. [STREET_ADDRESS] [STREET_ADDRESS] [PERS…" at bounding box center [520, 116] width 662 height 26
select select
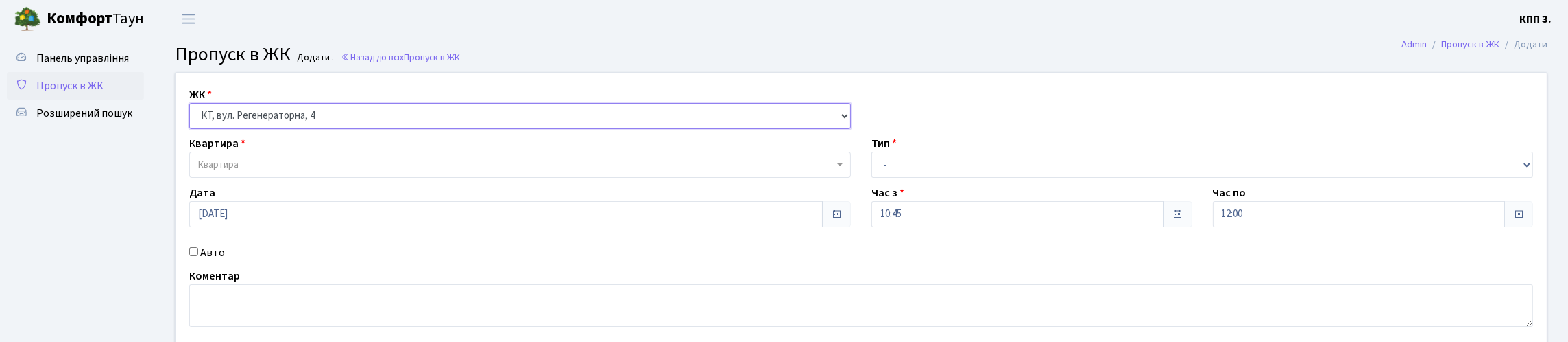
scroll to position [68, 0]
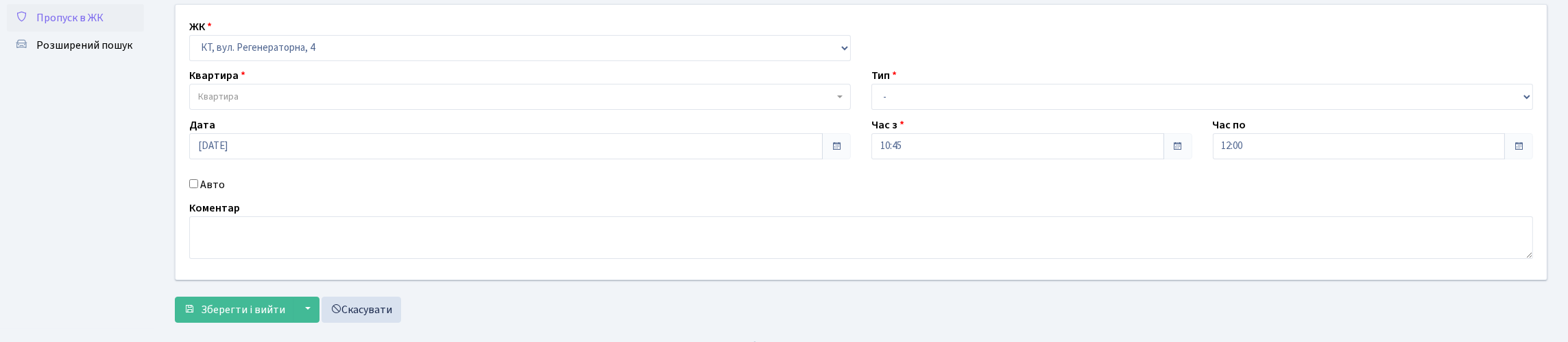
click at [196, 188] on input "Авто" at bounding box center [193, 183] width 9 height 9
checkbox input "true"
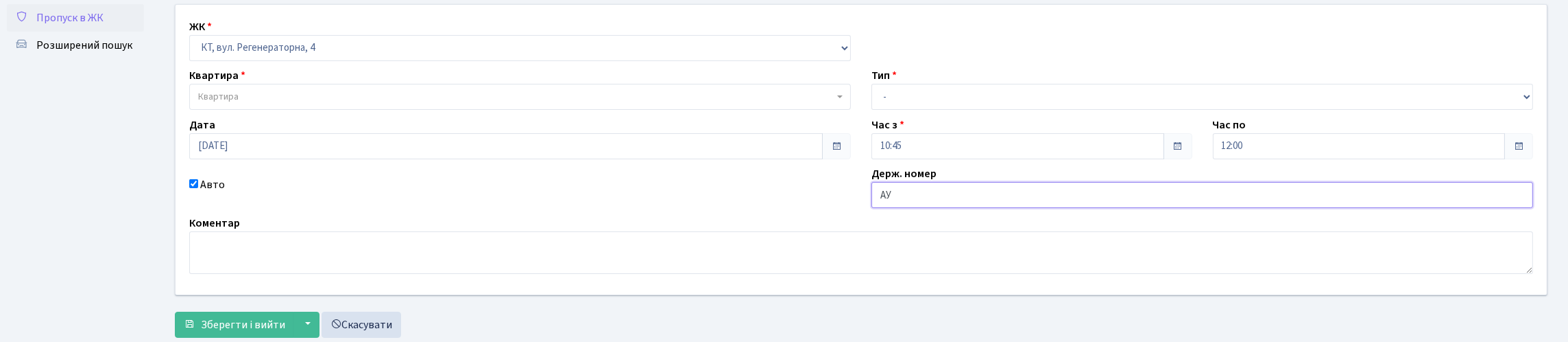
type input "А"
type input "АЕ8245ЕМ"
click at [276, 110] on span "Квартира" at bounding box center [520, 97] width 662 height 26
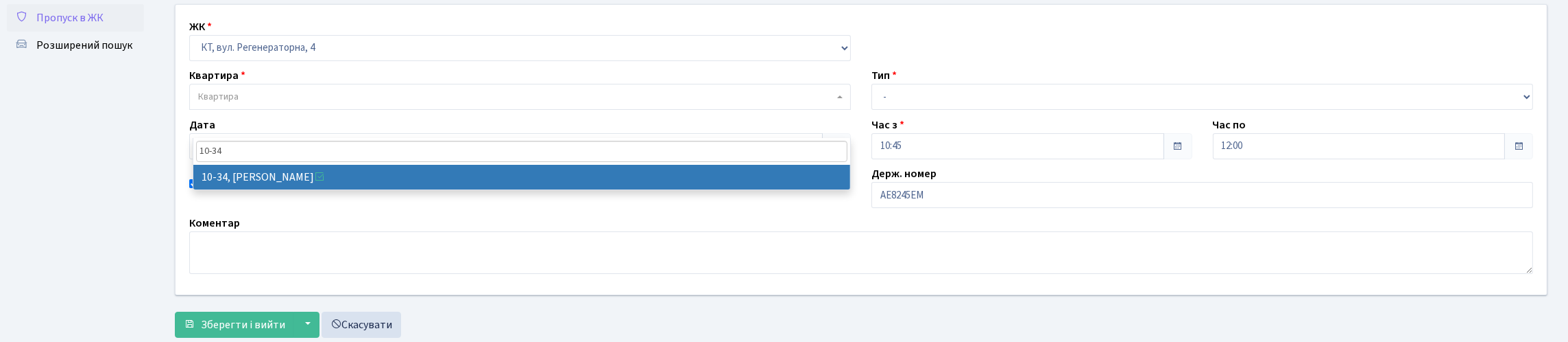
type input "10-34"
select select "6603"
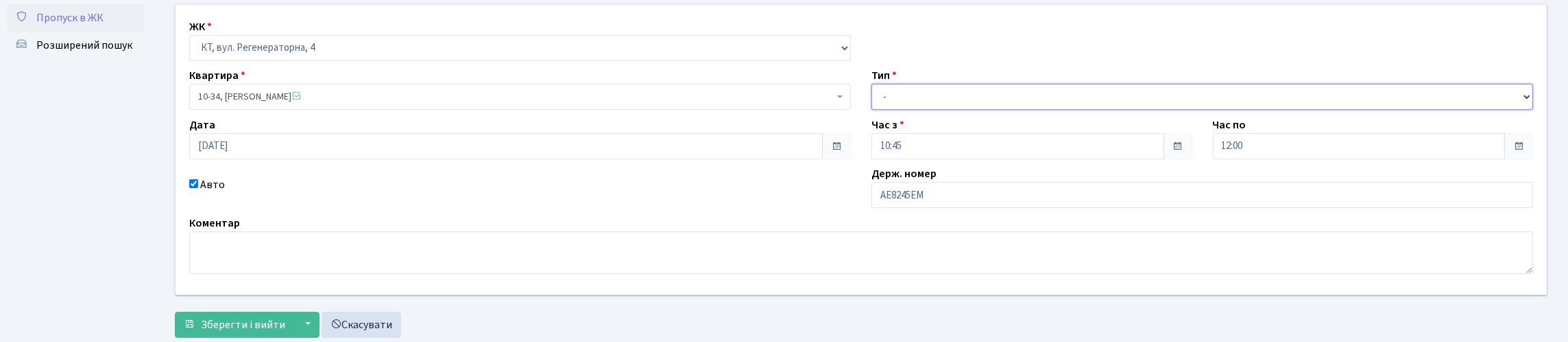
click at [917, 110] on select "- Доставка Таксі Гості Сервіс" at bounding box center [1203, 97] width 662 height 26
select select "3"
click at [872, 110] on select "- Доставка Таксі Гості Сервіс" at bounding box center [1203, 97] width 662 height 26
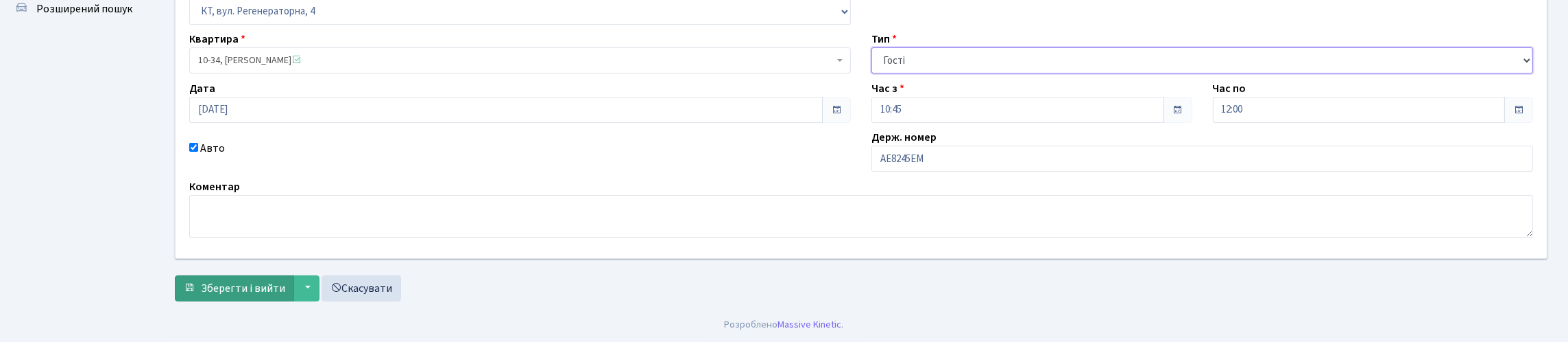
scroll to position [198, 0]
click at [285, 288] on span "Зберегти і вийти" at bounding box center [242, 288] width 84 height 15
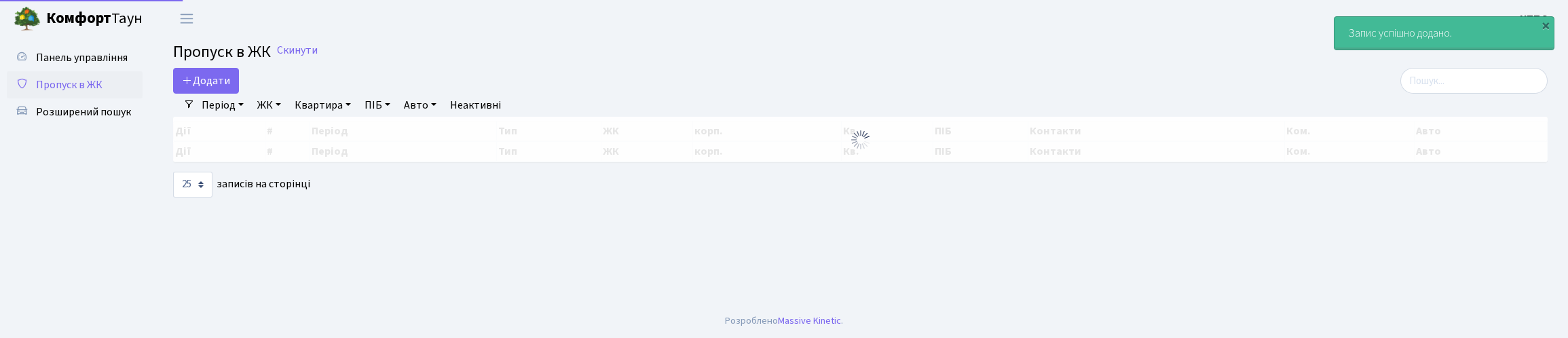
select select "25"
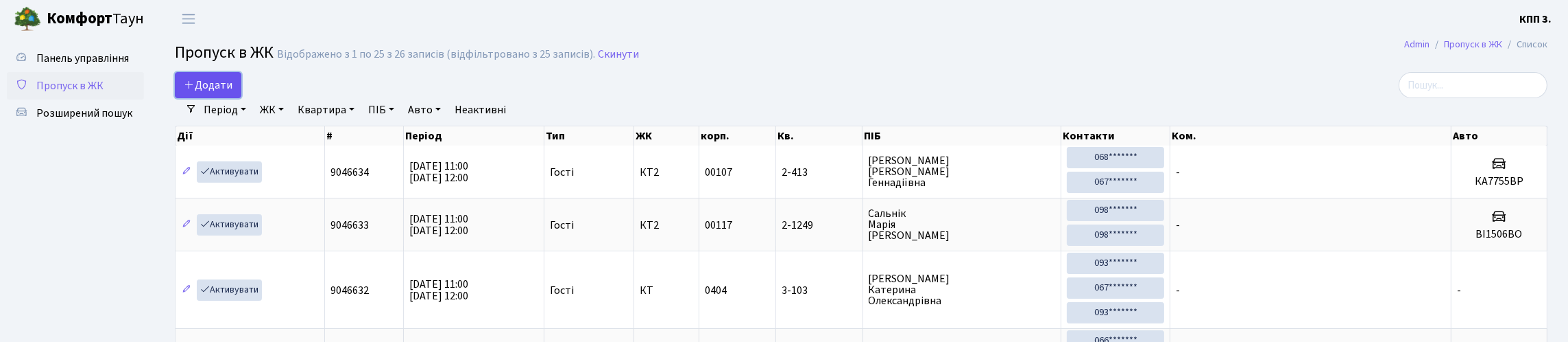
click at [237, 84] on link "Додати" at bounding box center [207, 85] width 66 height 26
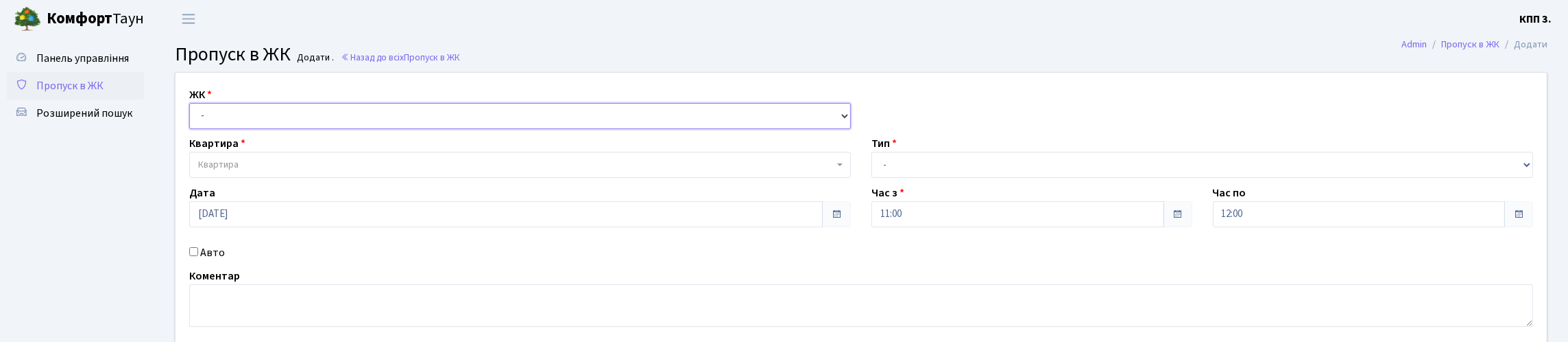
click at [276, 129] on select "- КТ, вул. Регенераторна, 4 КТ2, просп. Соборності, 17 КТ3, вул. Березнева, 16 …" at bounding box center [520, 116] width 662 height 26
select select "271"
click at [193, 119] on select "- КТ, вул. Регенераторна, 4 КТ2, просп. Соборності, 17 КТ3, вул. Березнева, 16 …" at bounding box center [520, 116] width 662 height 26
select select
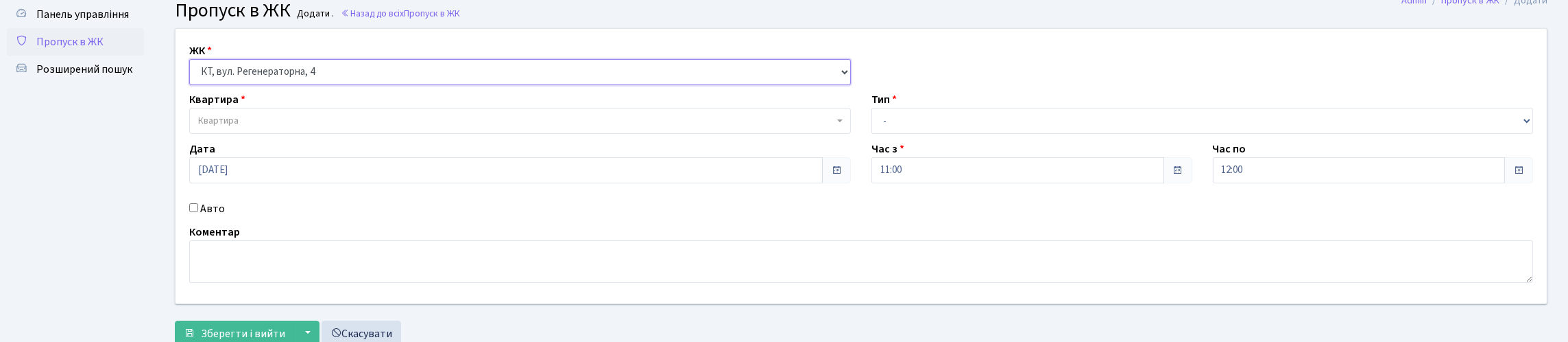
scroll to position [68, 0]
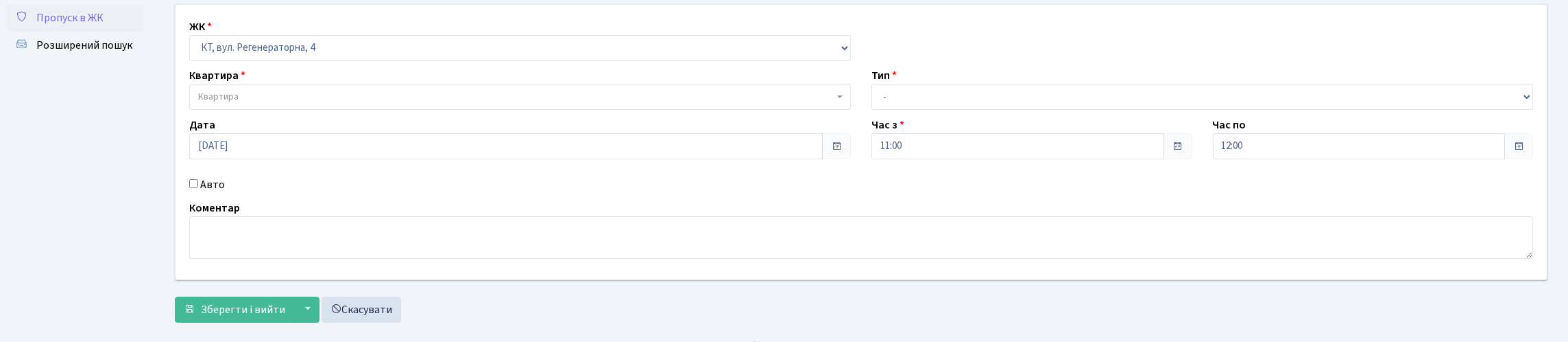
click at [194, 188] on input "Авто" at bounding box center [193, 183] width 9 height 9
checkbox input "true"
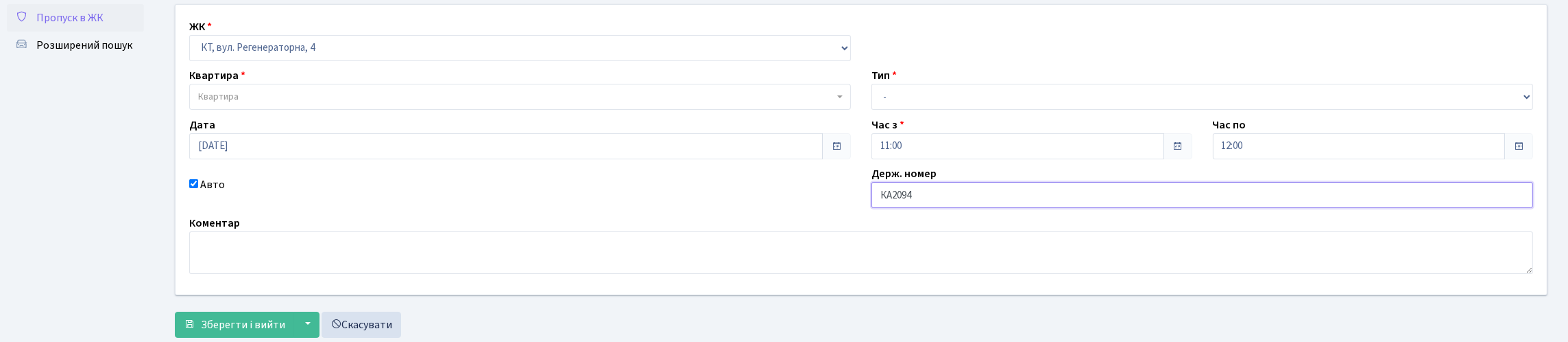
type input "КА2094ТО"
click at [940, 110] on select "- Доставка Таксі Гості Сервіс" at bounding box center [1203, 97] width 662 height 26
select select "3"
click at [872, 110] on select "- Доставка Таксі Гості Сервіс" at bounding box center [1203, 97] width 662 height 26
click at [442, 103] on span "Квартира" at bounding box center [516, 97] width 636 height 14
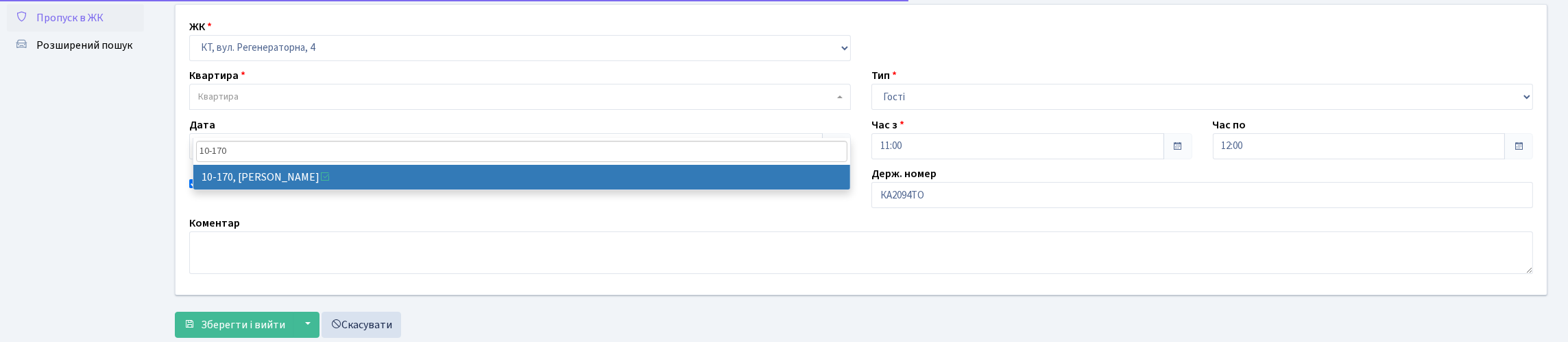
type input "10-170"
select select "6739"
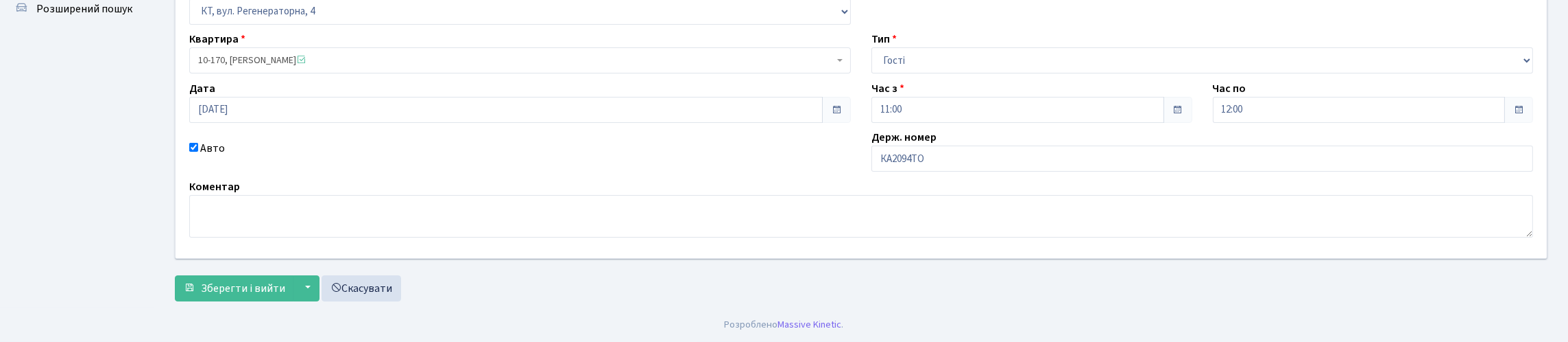
scroll to position [198, 0]
click at [275, 285] on span "Зберегти і вийти" at bounding box center [242, 288] width 84 height 15
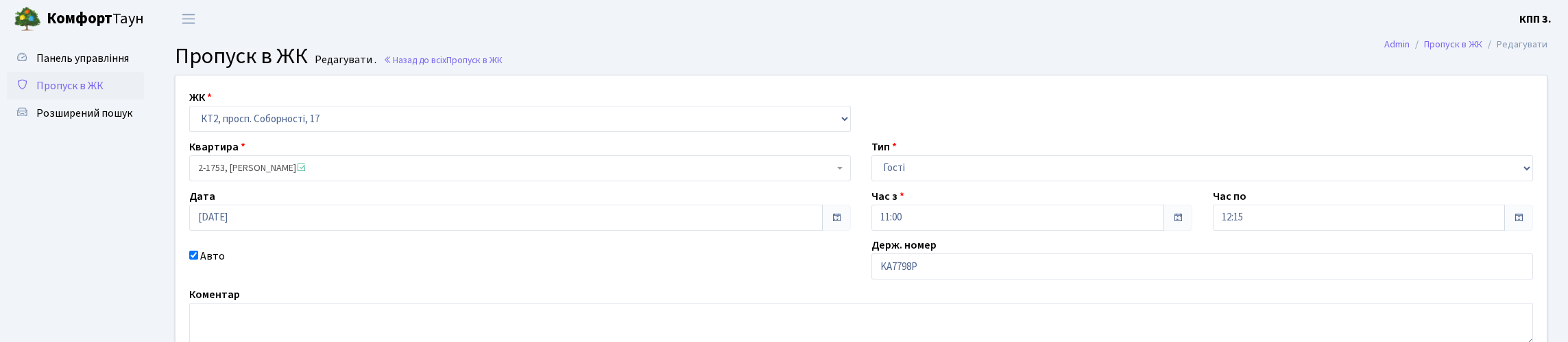
scroll to position [202, 0]
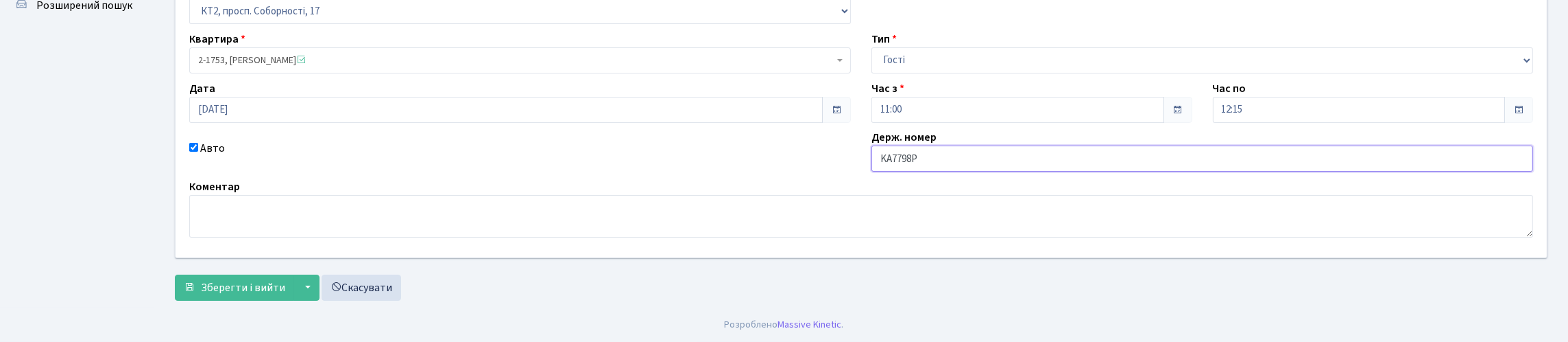
click at [1017, 145] on input "KA7798P" at bounding box center [1203, 158] width 662 height 26
type input "KA7798PЕ"
click at [232, 280] on span "Зберегти і вийти" at bounding box center [242, 287] width 84 height 15
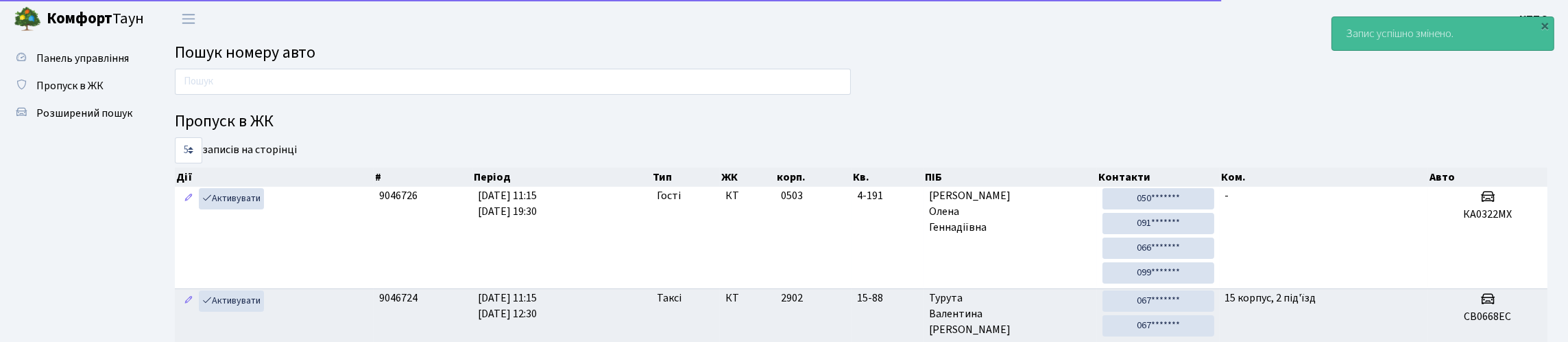
click at [731, 74] on main "Пошук номеру авто Пропуск в ЖК 5 10 25 50 записів на сторінці Дії # Період Тип …" at bounding box center [861, 347] width 1414 height 619
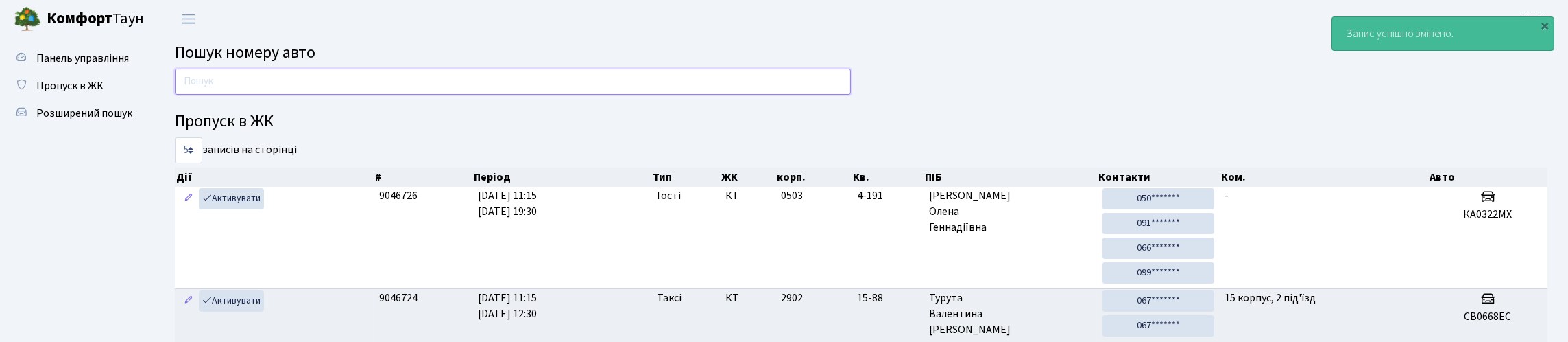
click at [727, 89] on input "text" at bounding box center [512, 82] width 676 height 26
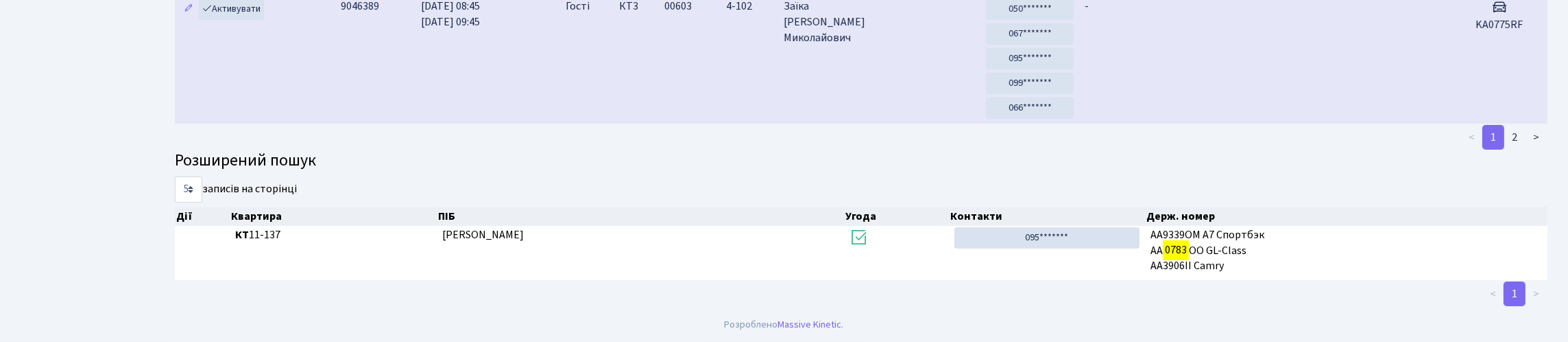
scroll to position [83, 0]
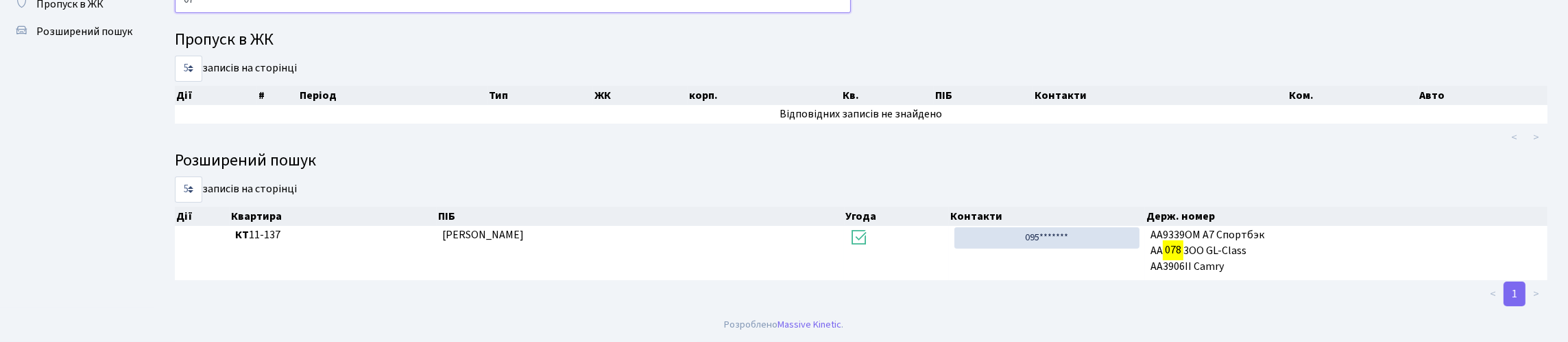
type input "0"
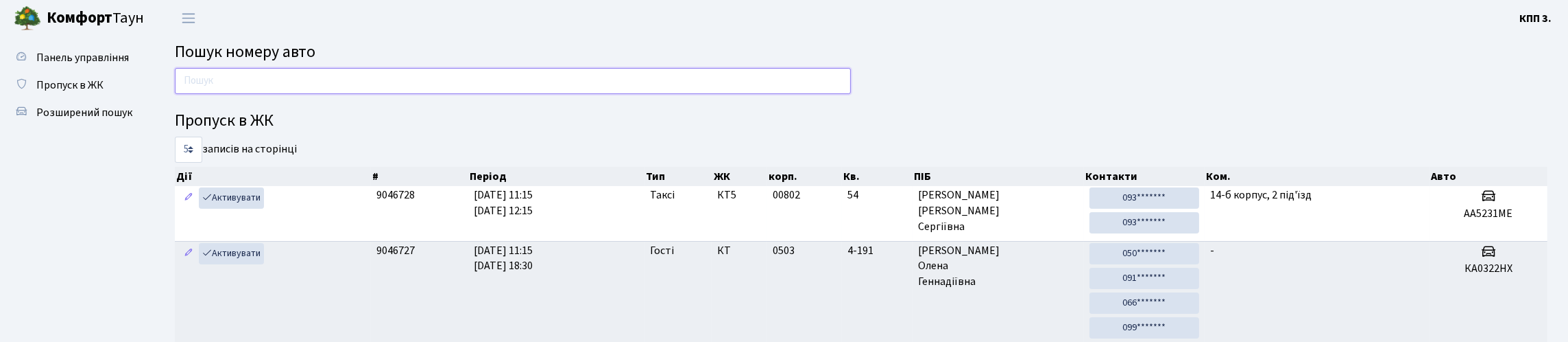
scroll to position [0, 0]
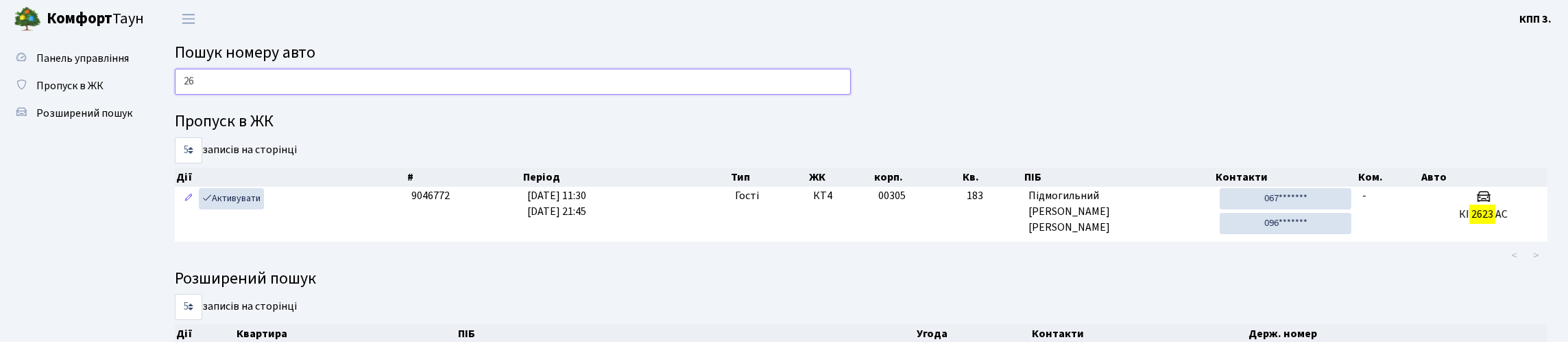
type input "2"
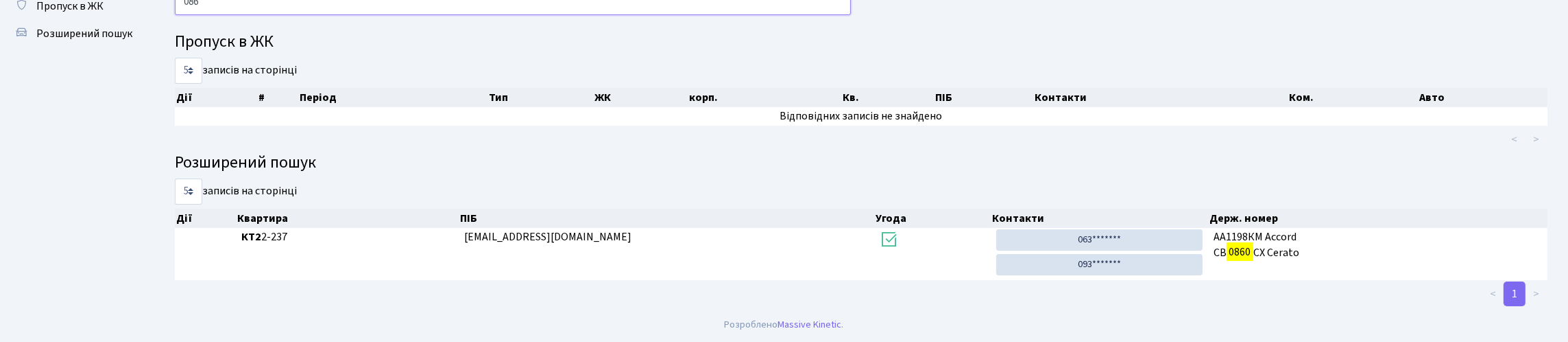
scroll to position [83, 0]
type input "0"
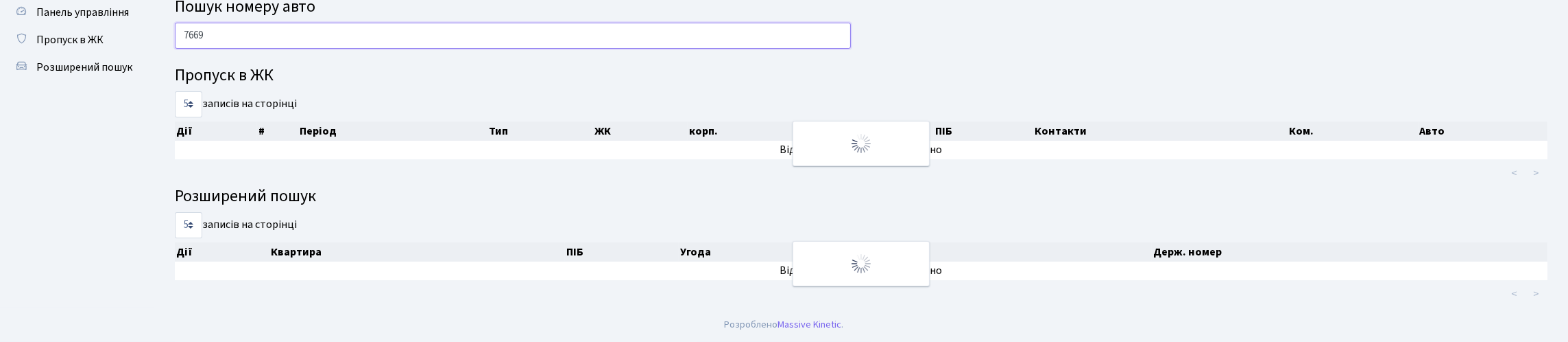
scroll to position [15, 0]
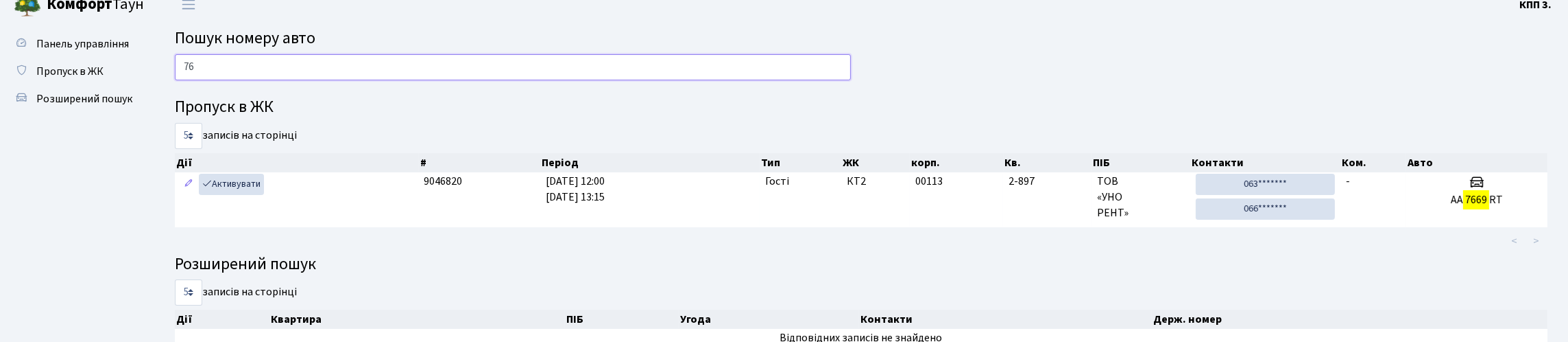
type input "7"
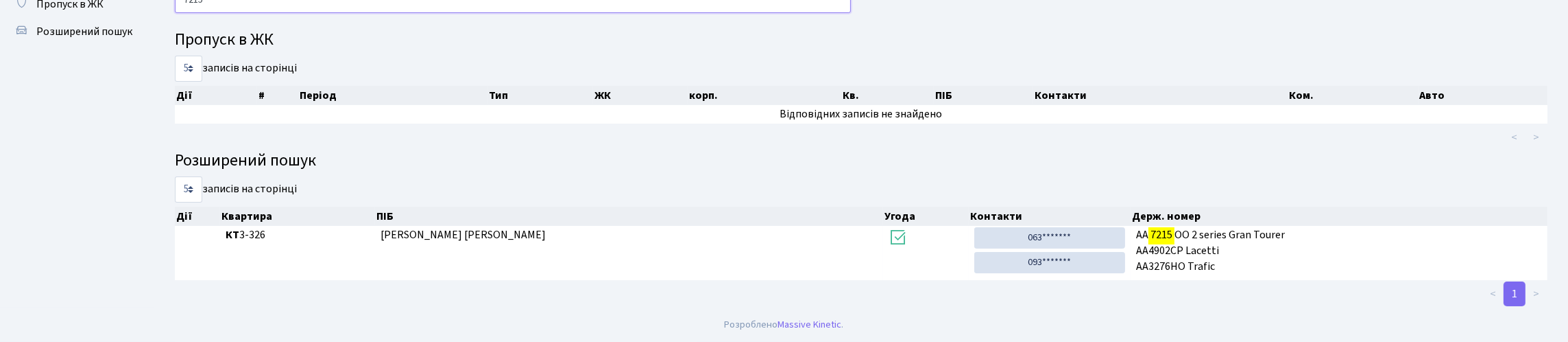
scroll to position [163, 0]
type input "7215"
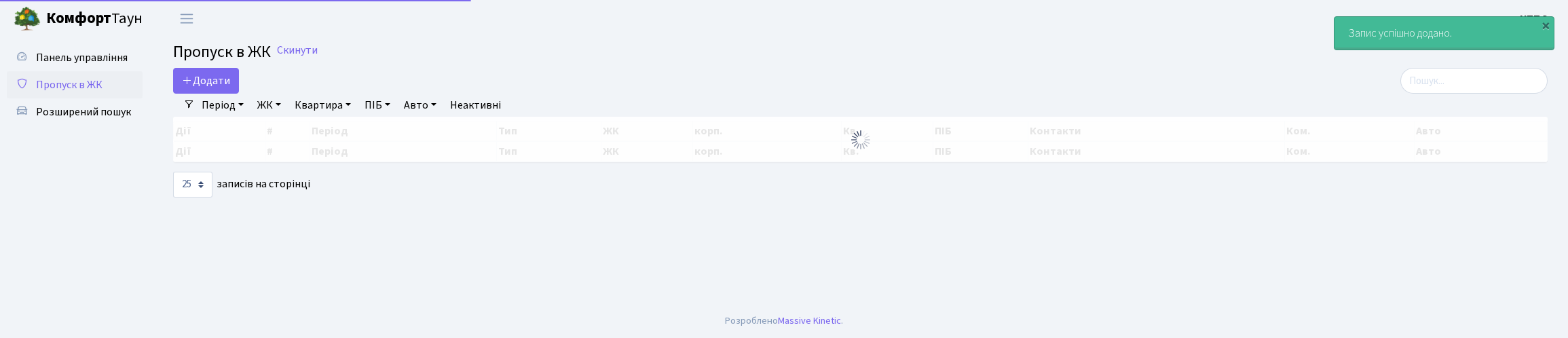
select select "25"
click at [214, 88] on span "Додати" at bounding box center [205, 80] width 48 height 15
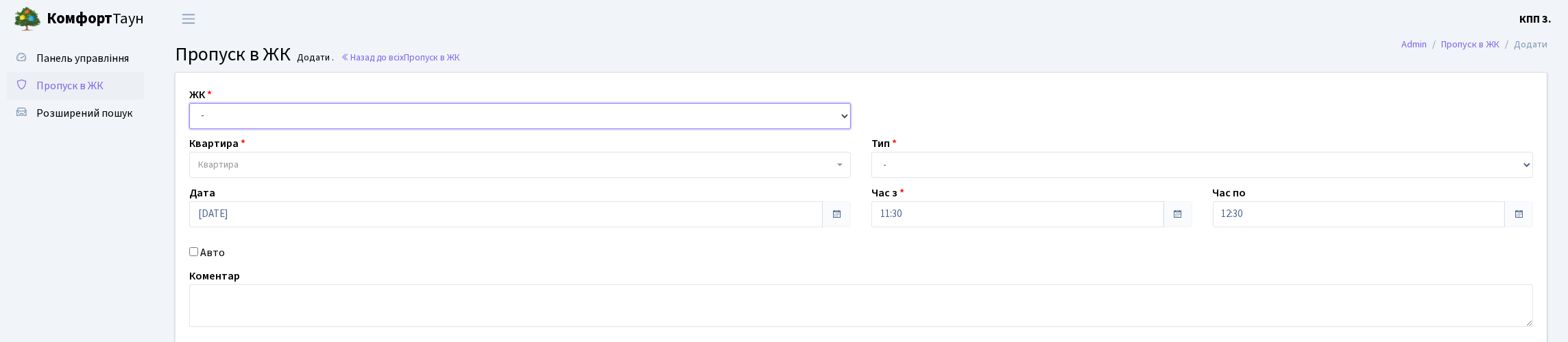
click at [406, 124] on select "- КТ, вул. Регенераторна, 4 КТ2, просп. [STREET_ADDRESS] [STREET_ADDRESS] [PERS…" at bounding box center [520, 116] width 662 height 26
select select "271"
click at [193, 119] on select "- КТ, вул. Регенераторна, 4 КТ2, просп. Соборності, 17 КТ3, вул. Березнева, 16 …" at bounding box center [520, 116] width 662 height 26
select select
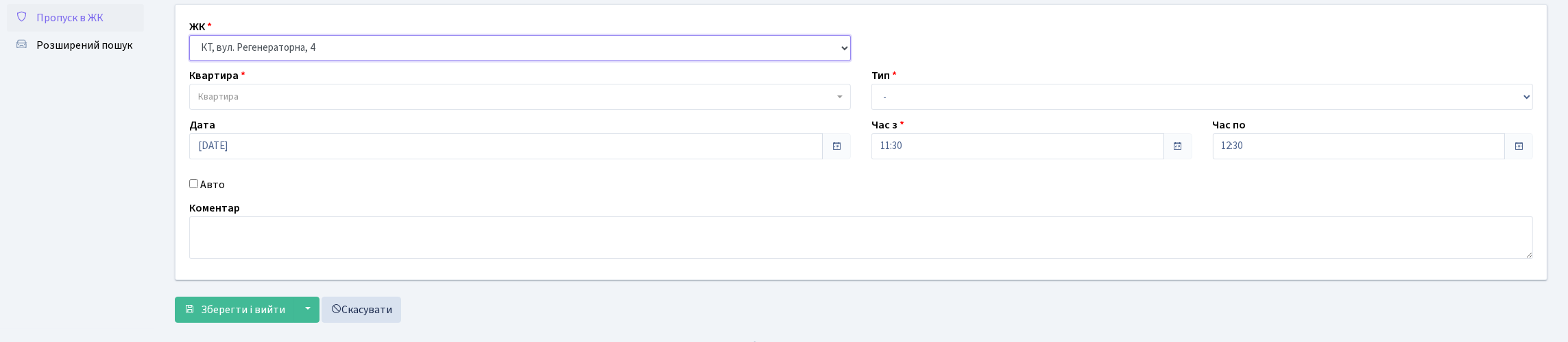
scroll to position [137, 0]
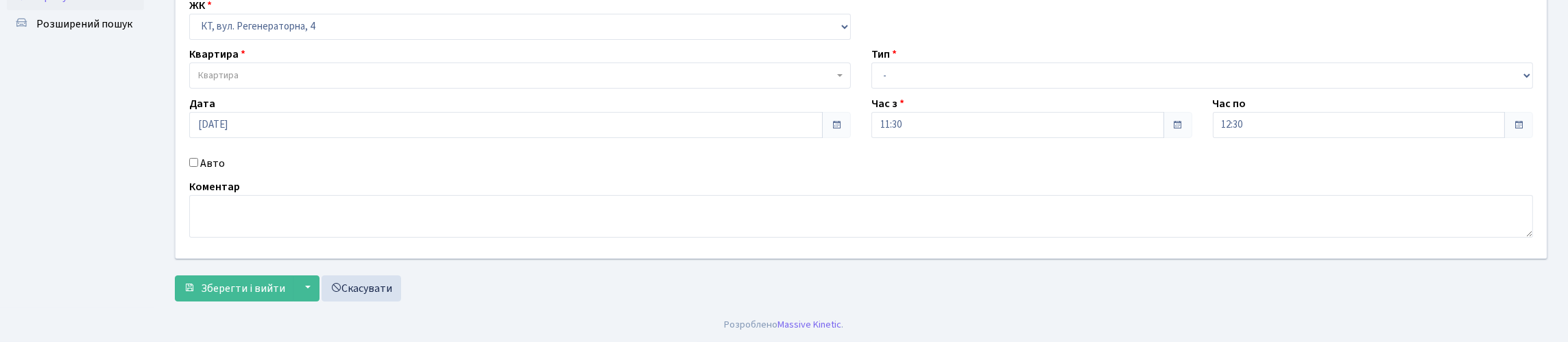
click at [196, 166] on input "Авто" at bounding box center [193, 162] width 9 height 9
checkbox input "true"
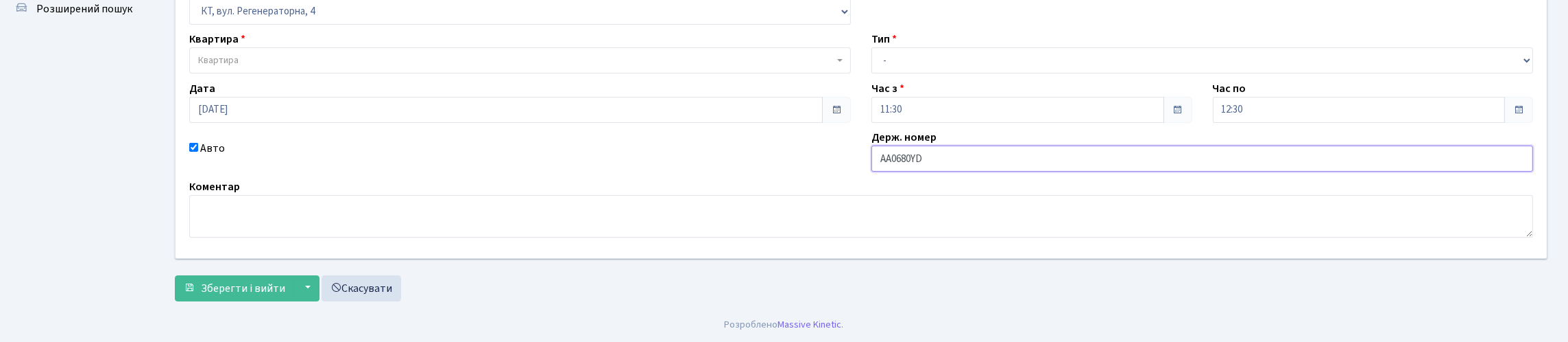
type input "АА0680YD"
click at [1022, 66] on select "- Доставка Таксі Гості Сервіс" at bounding box center [1203, 61] width 662 height 26
select select "3"
click at [872, 48] on select "- Доставка Таксі Гості Сервіс" at bounding box center [1203, 61] width 662 height 26
click at [455, 65] on span "Квартира" at bounding box center [520, 61] width 662 height 26
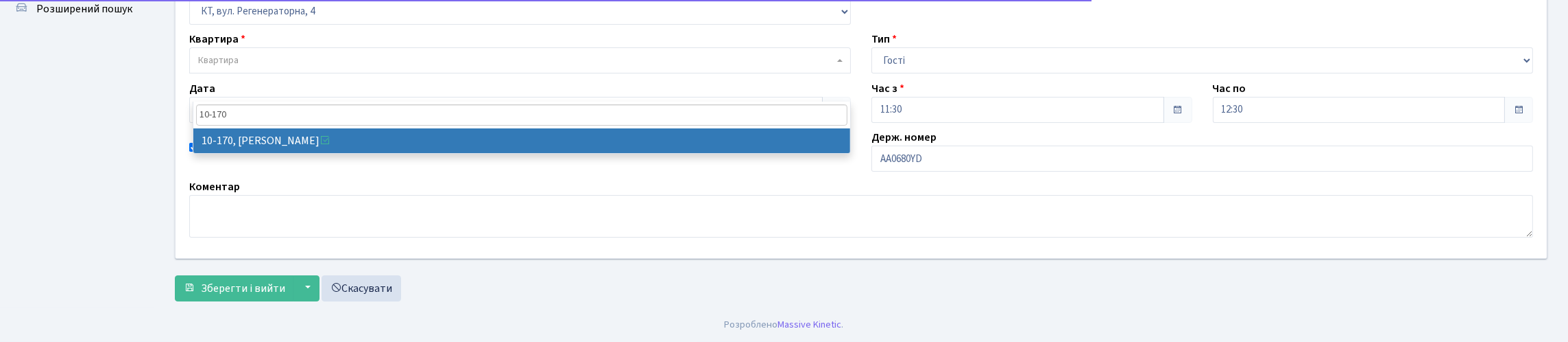
type input "10-170"
select select "6739"
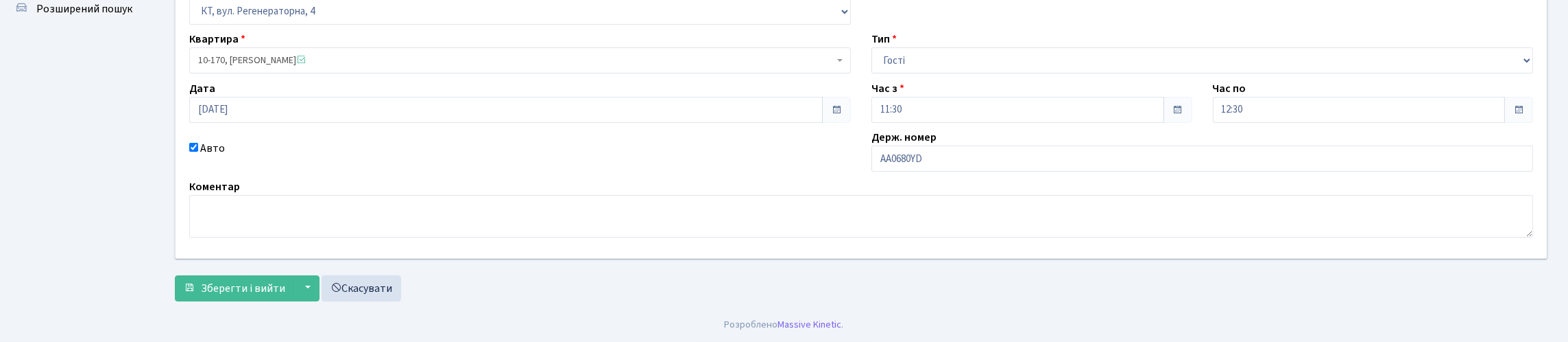
scroll to position [198, 0]
click at [268, 285] on span "Зберегти і вийти" at bounding box center [242, 288] width 84 height 15
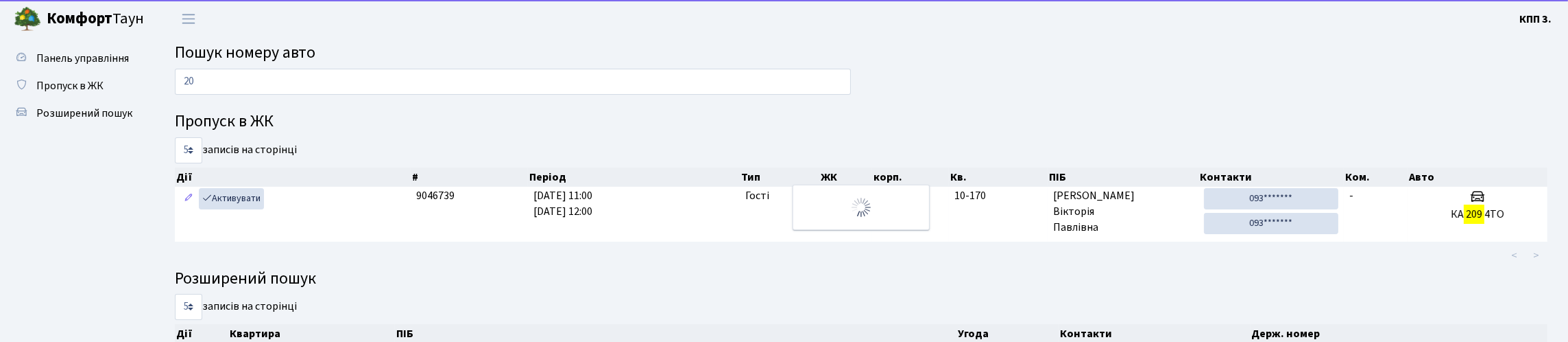
type input "2"
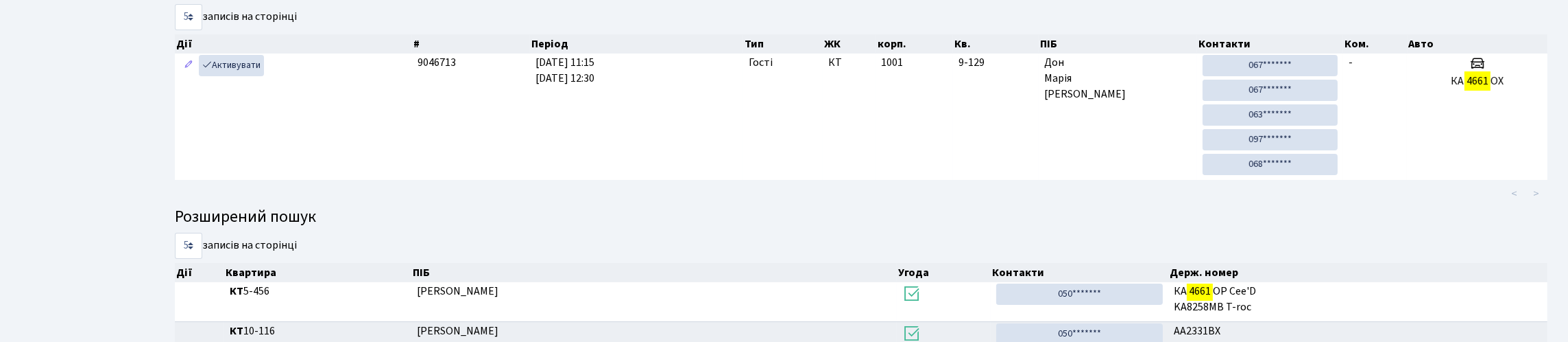
scroll to position [83, 0]
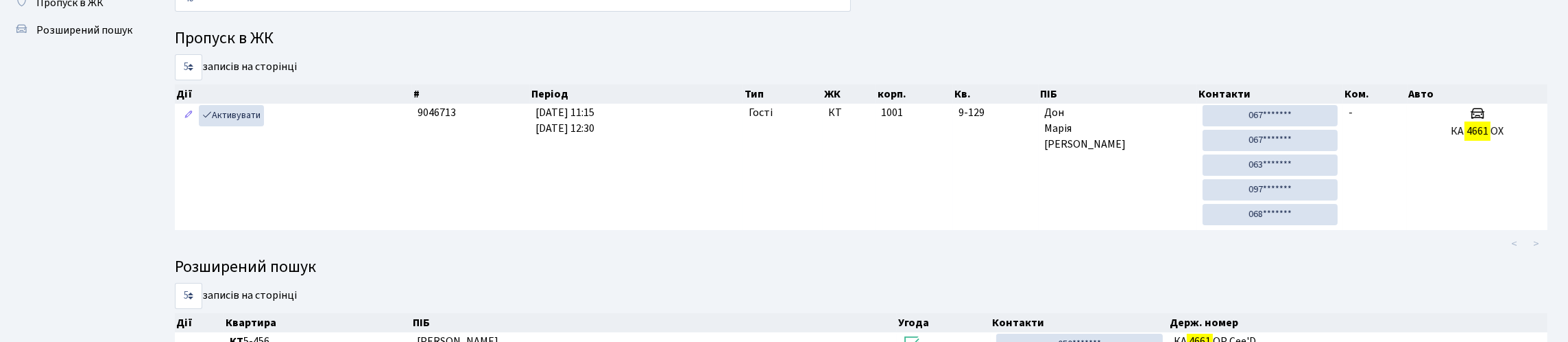
type input "4"
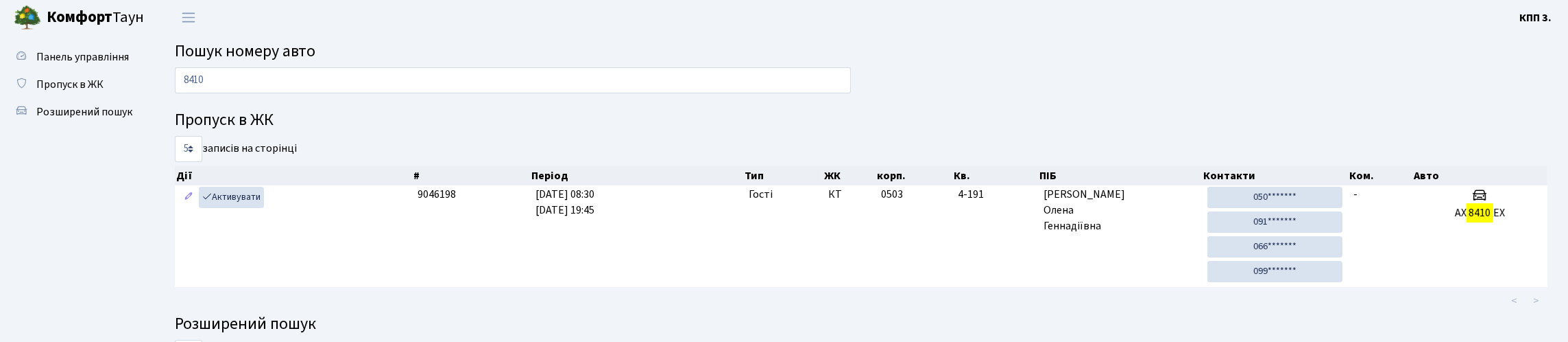
scroll to position [0, 0]
type input "8"
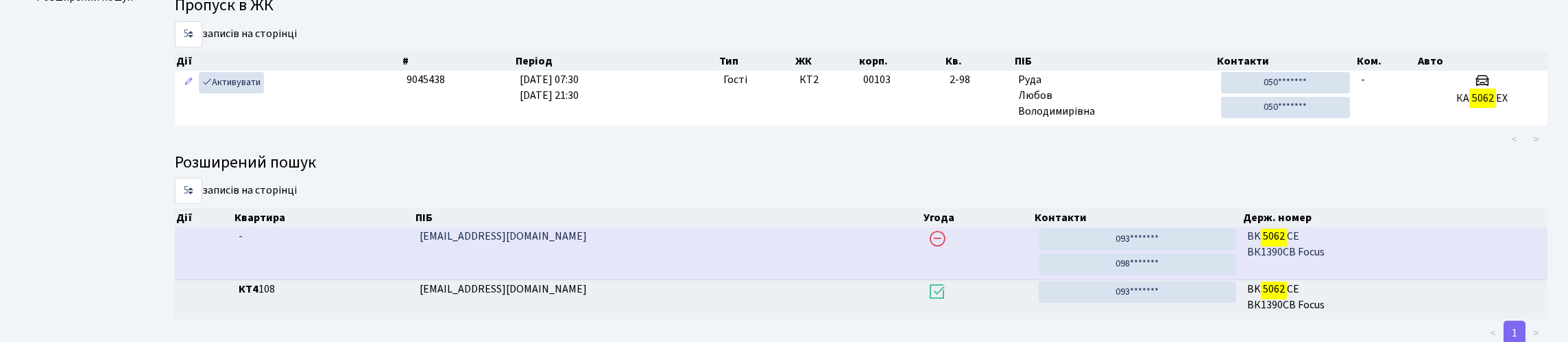
scroll to position [83, 0]
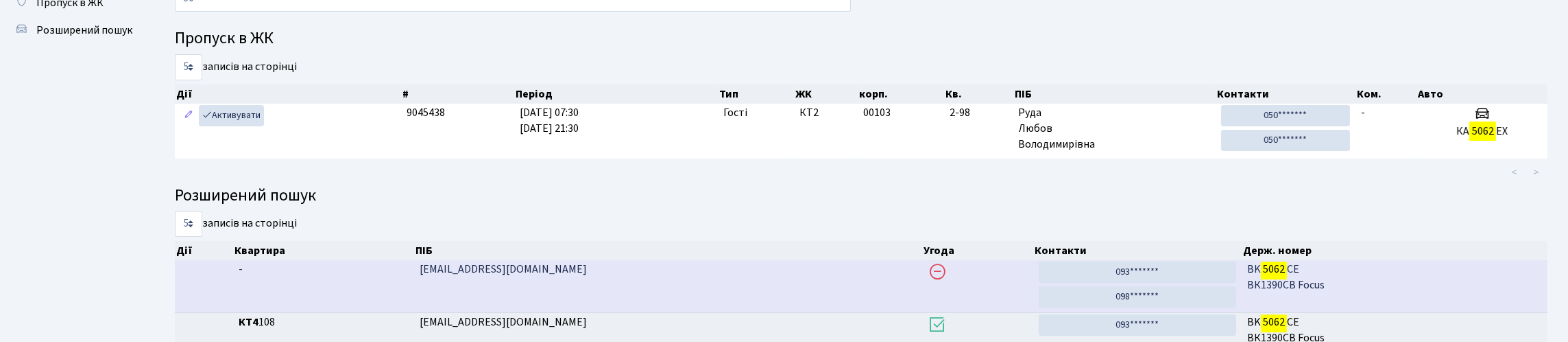
type input "5"
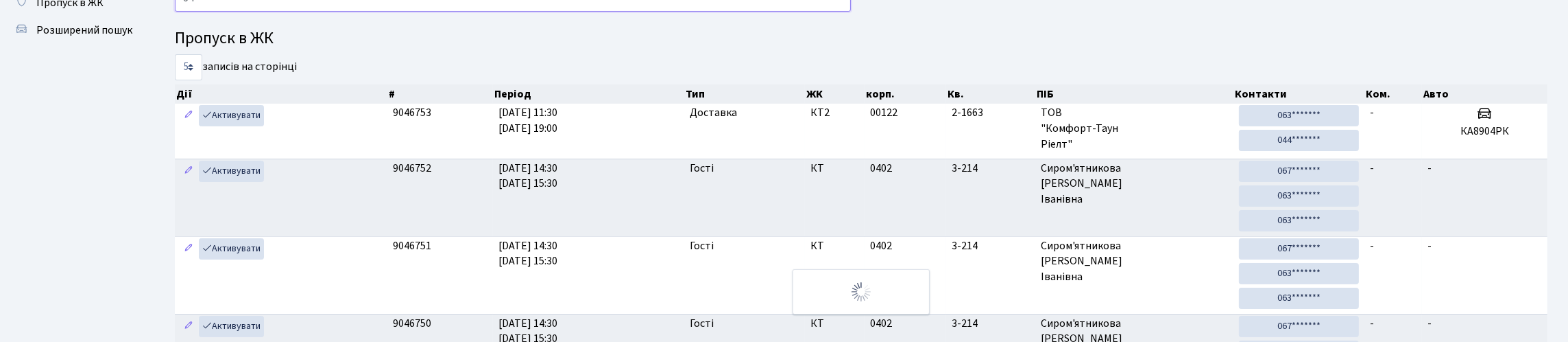
type input "5"
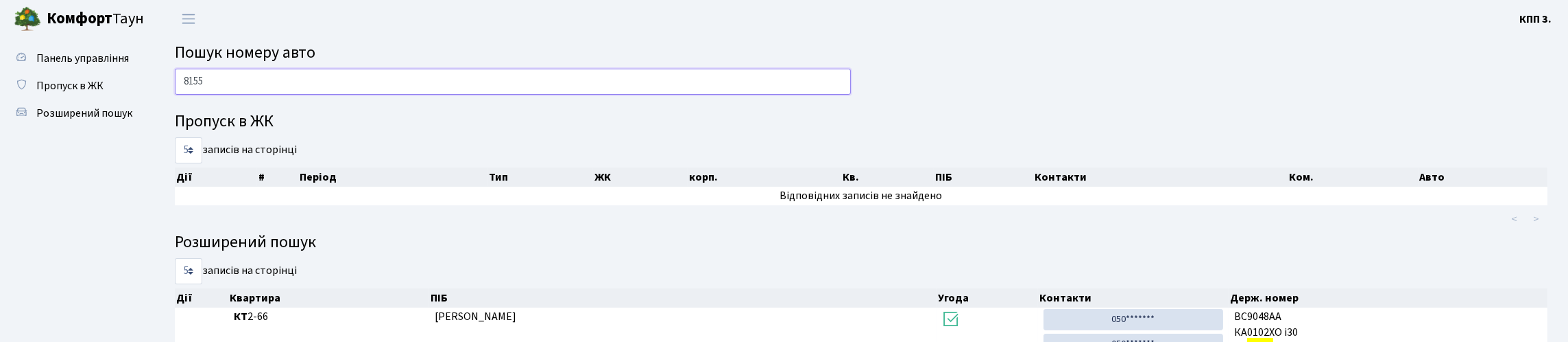
scroll to position [68, 0]
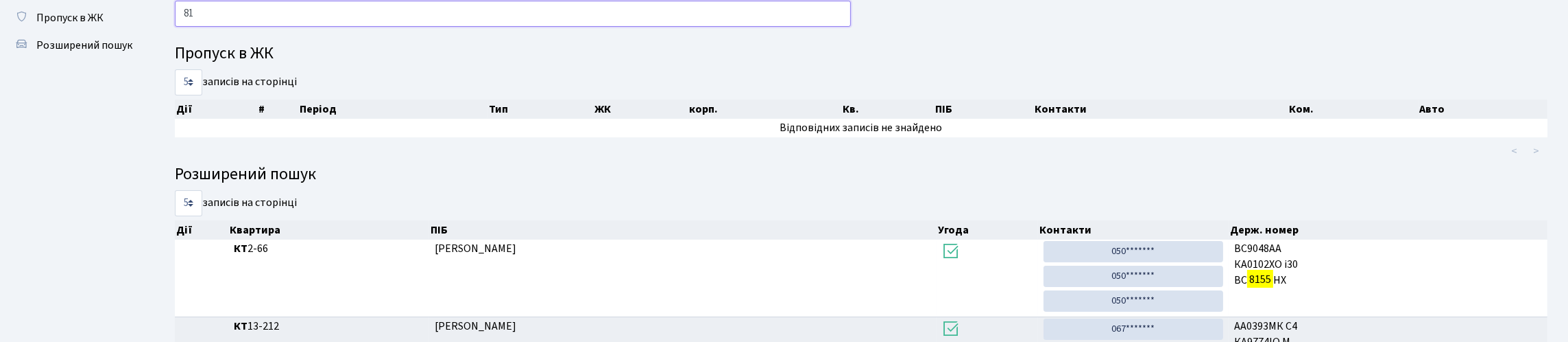
type input "8"
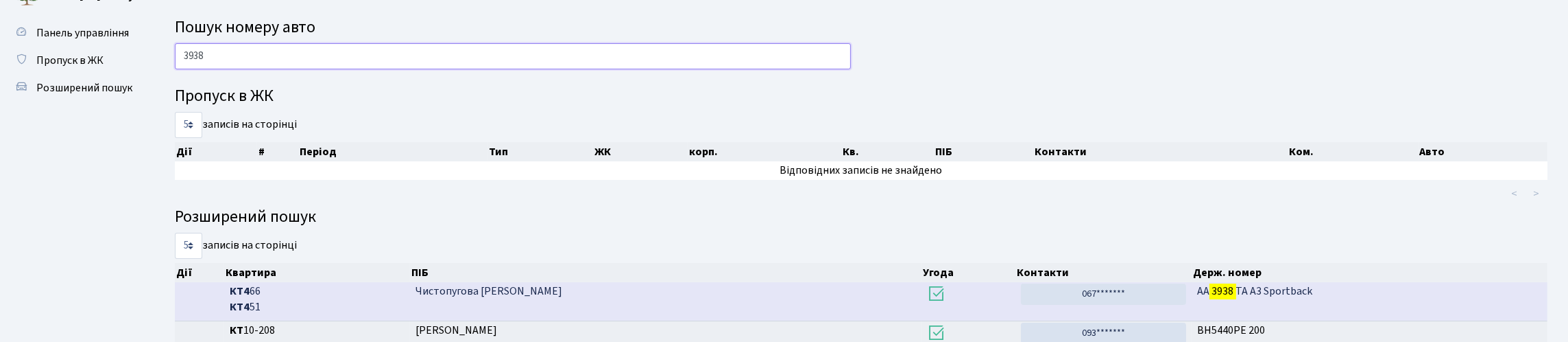
scroll to position [0, 0]
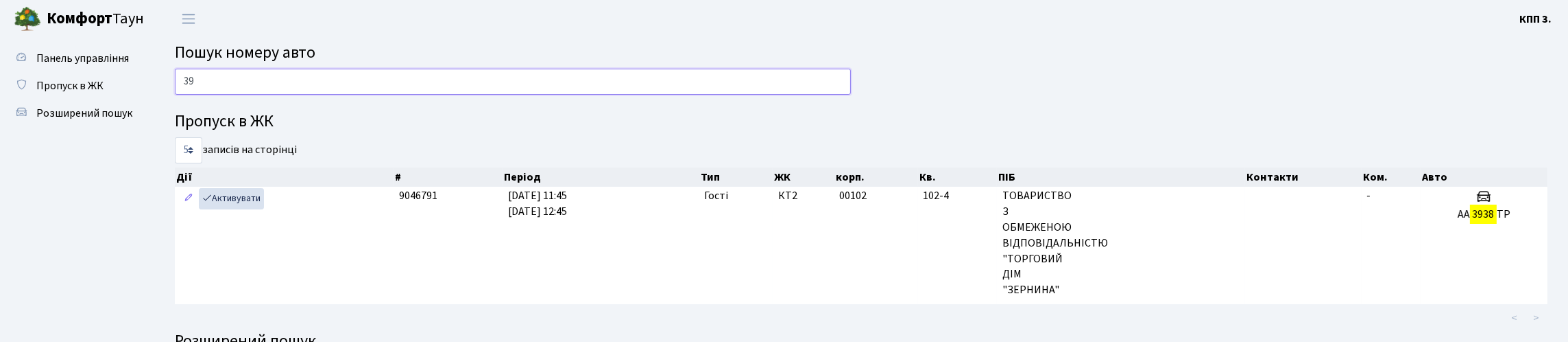
type input "3"
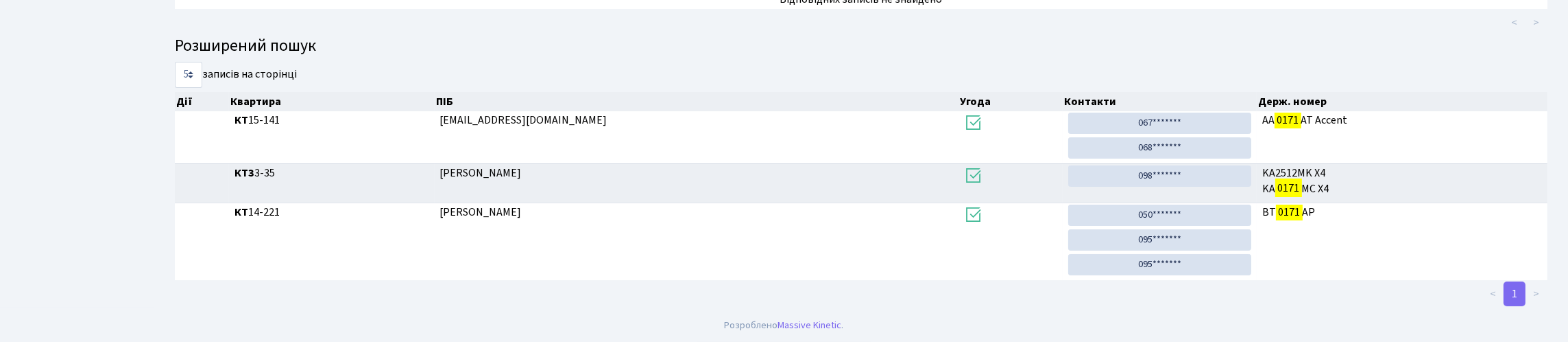
scroll to position [83, 0]
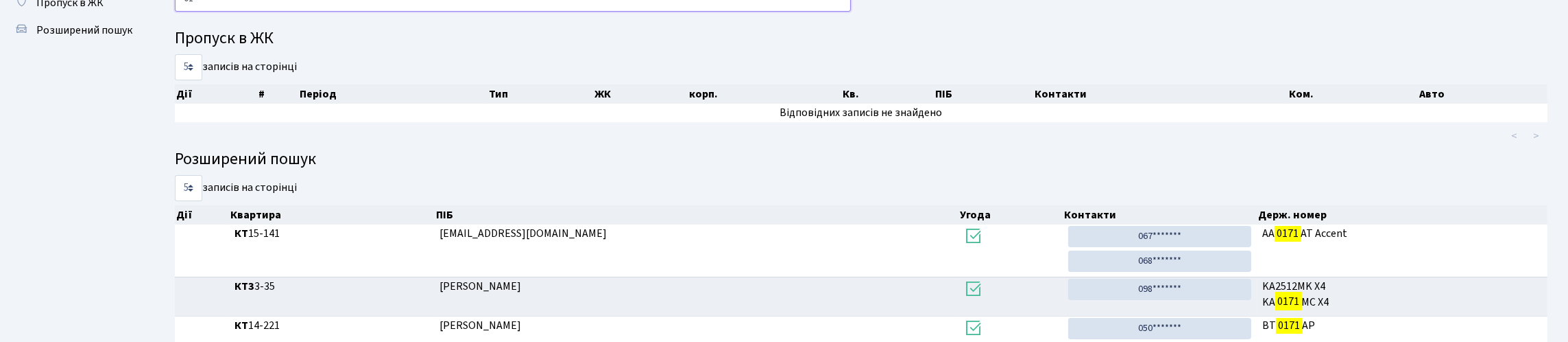
type input "0"
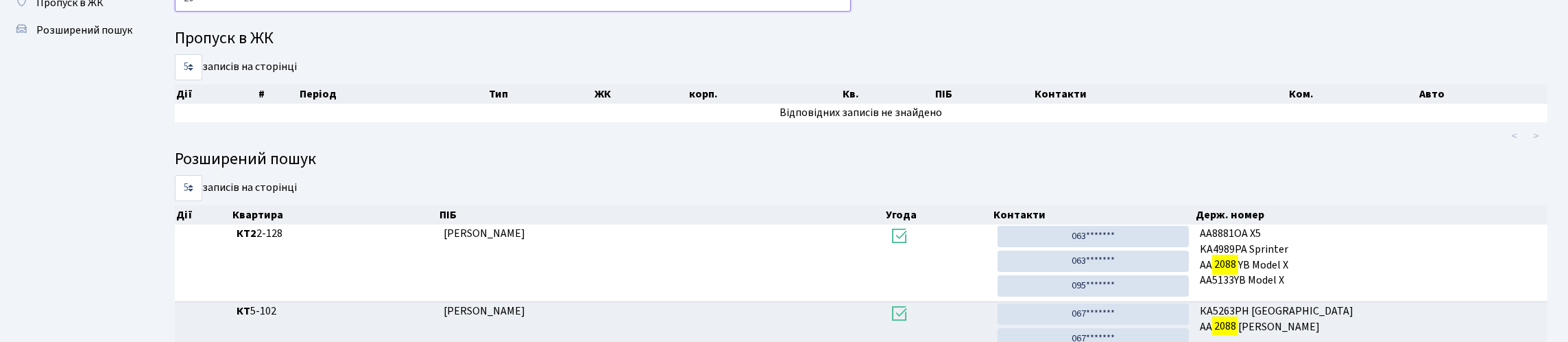
type input "2"
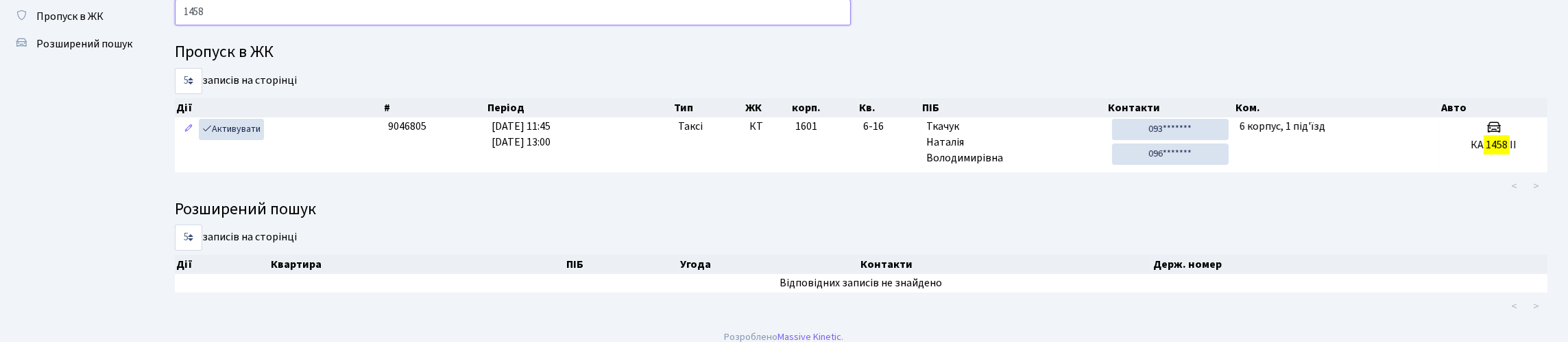
scroll to position [0, 0]
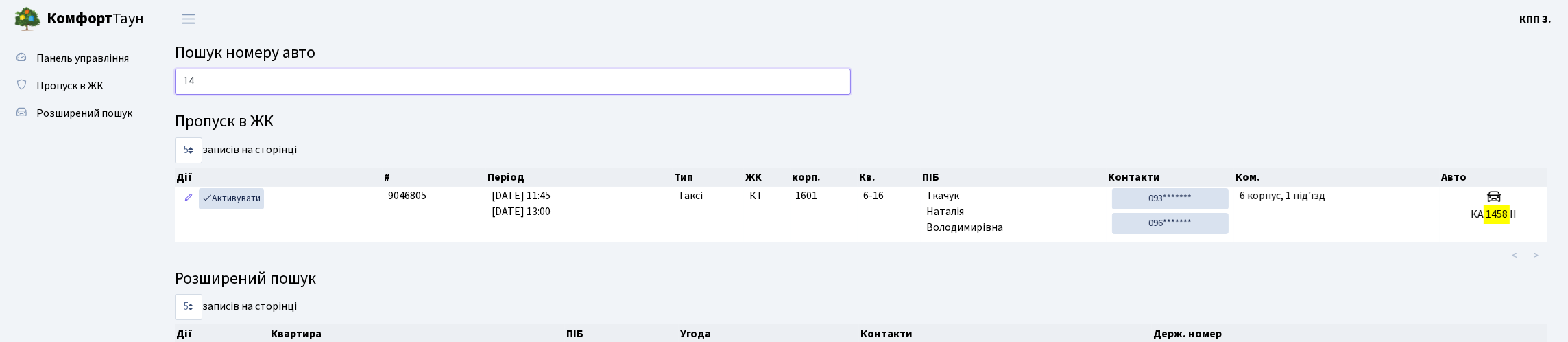
type input "1"
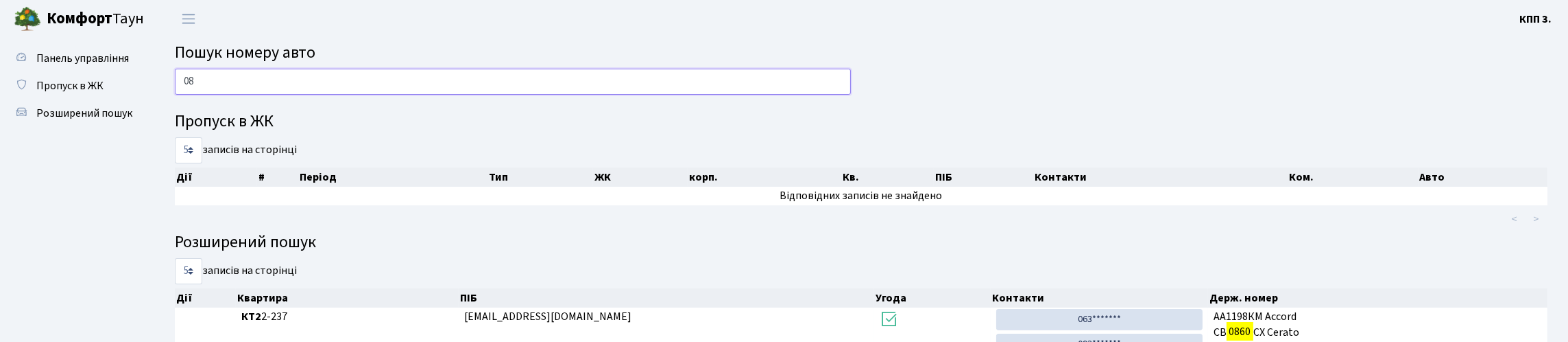
type input "0"
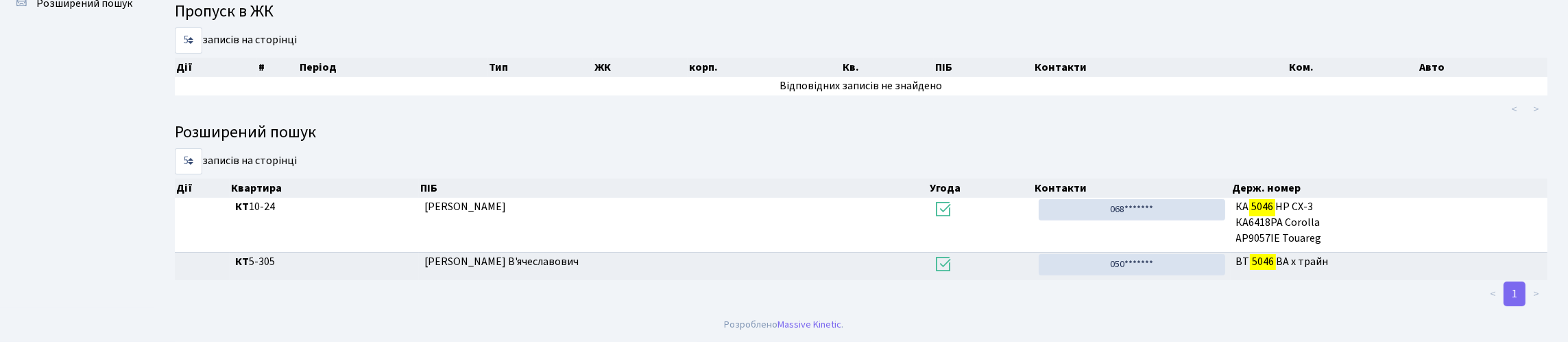
scroll to position [83, 0]
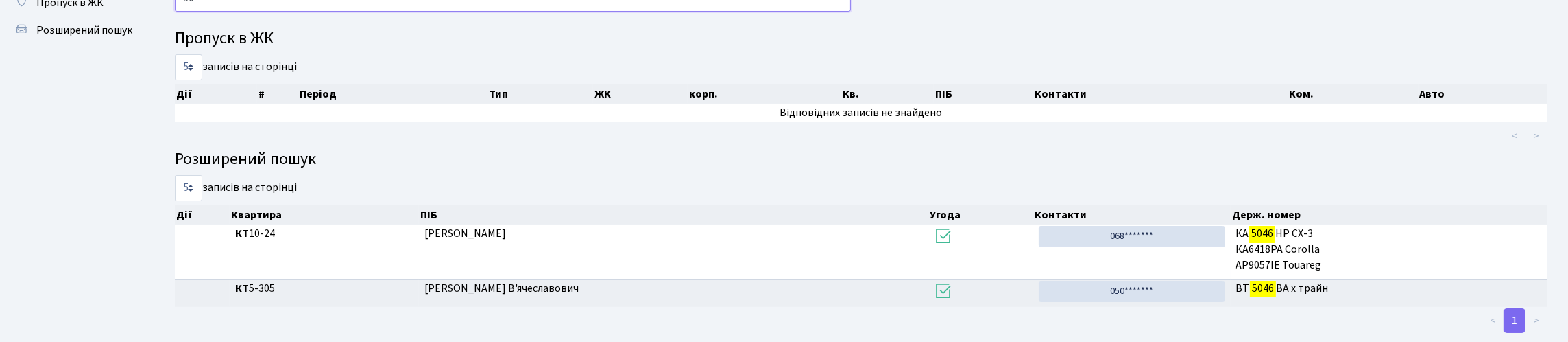
type input "5"
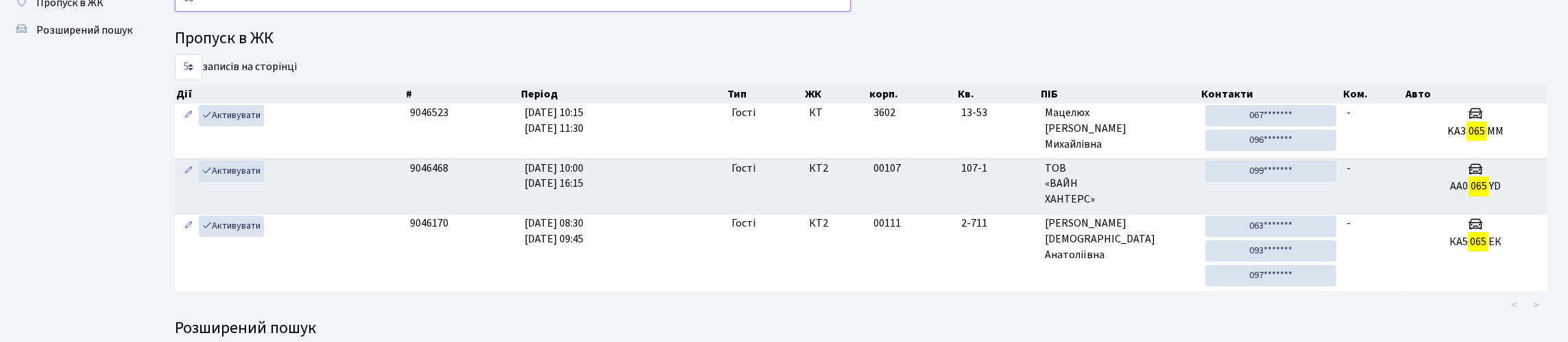
type input "0"
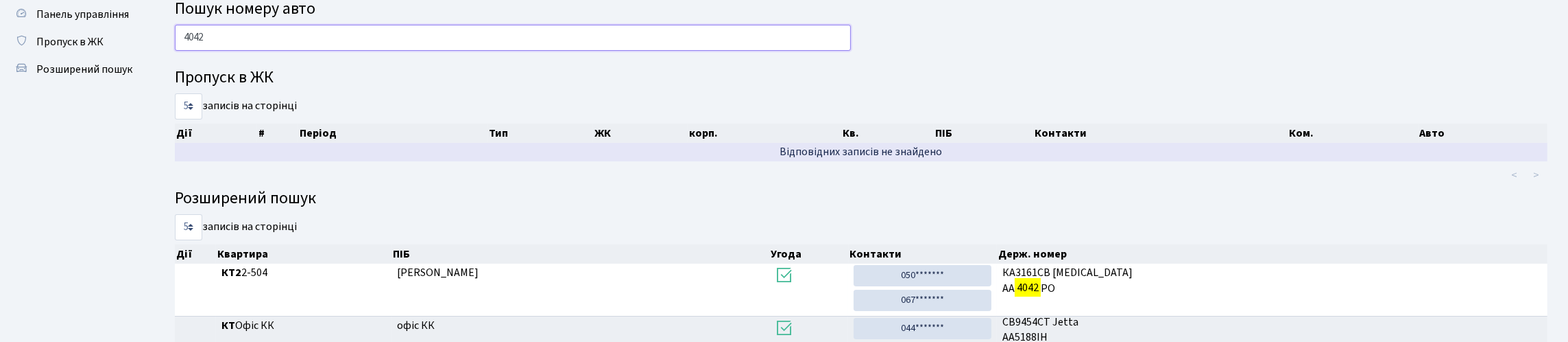
scroll to position [0, 0]
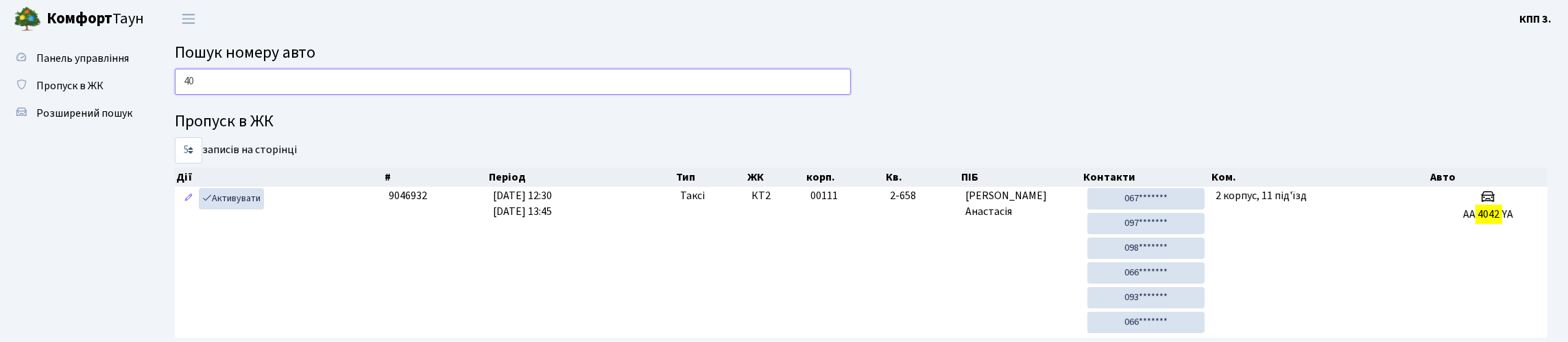
type input "4"
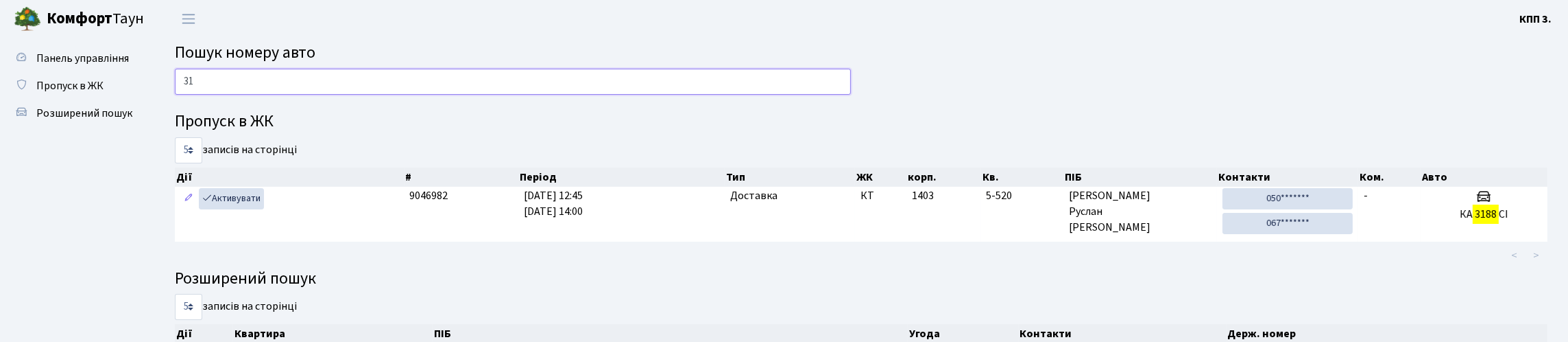
type input "3"
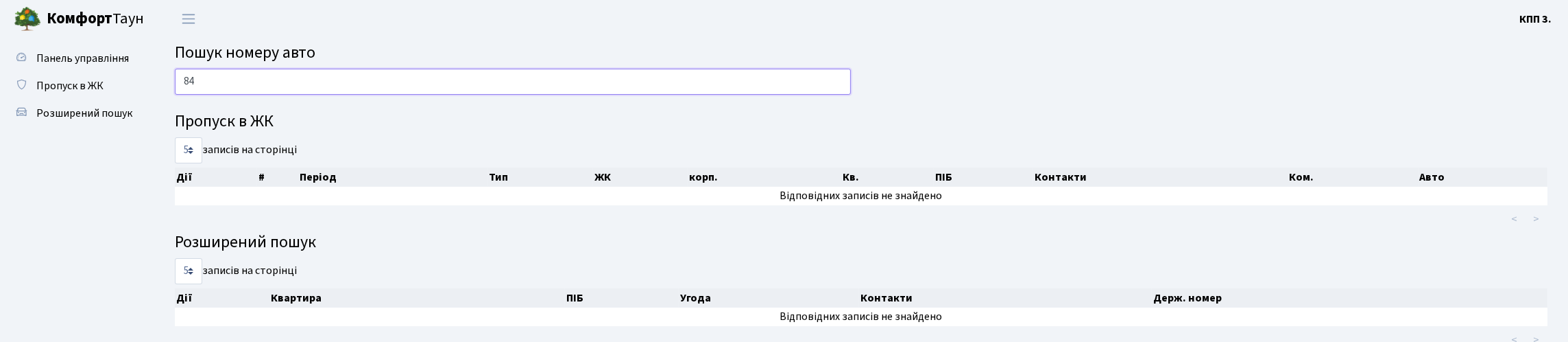
type input "8"
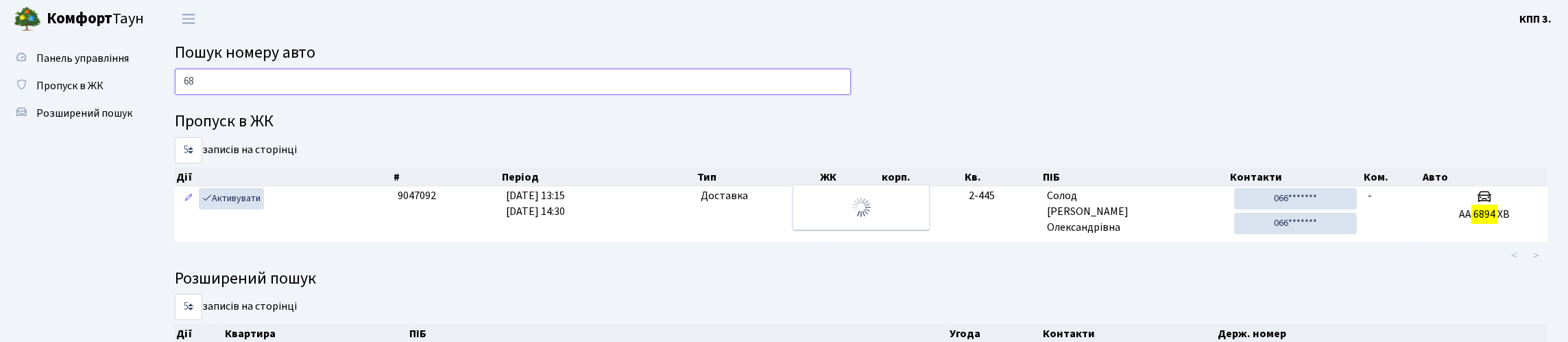
type input "6"
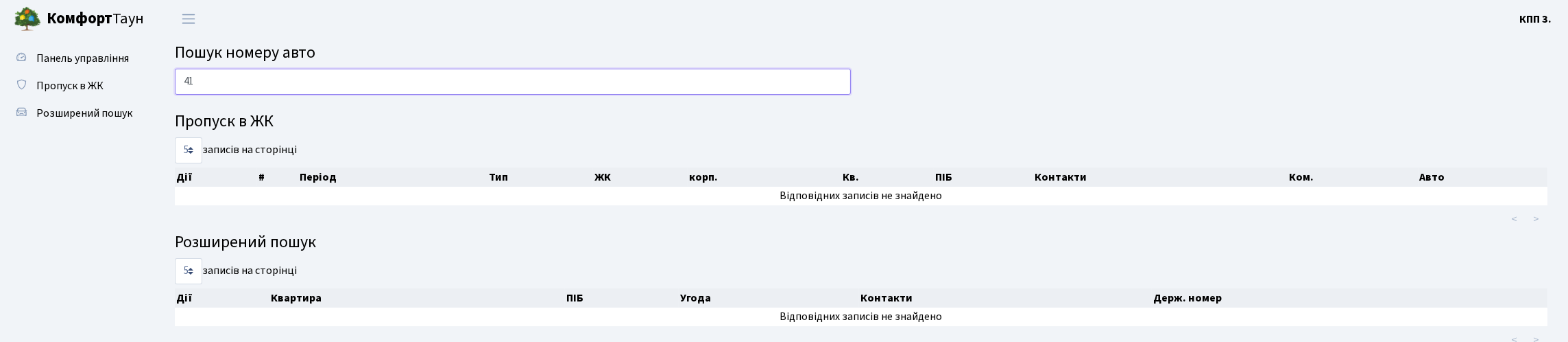
type input "4"
type input "0"
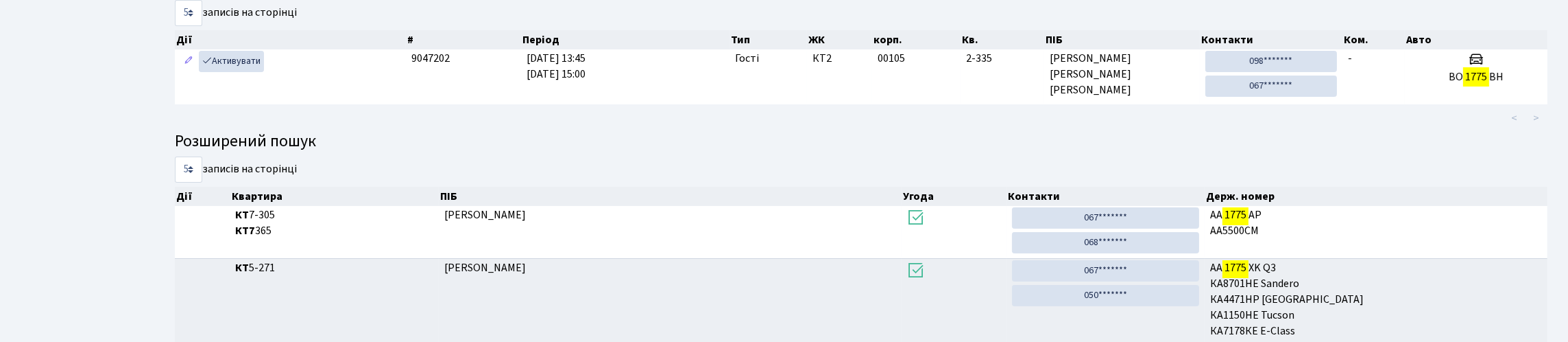
scroll to position [83, 0]
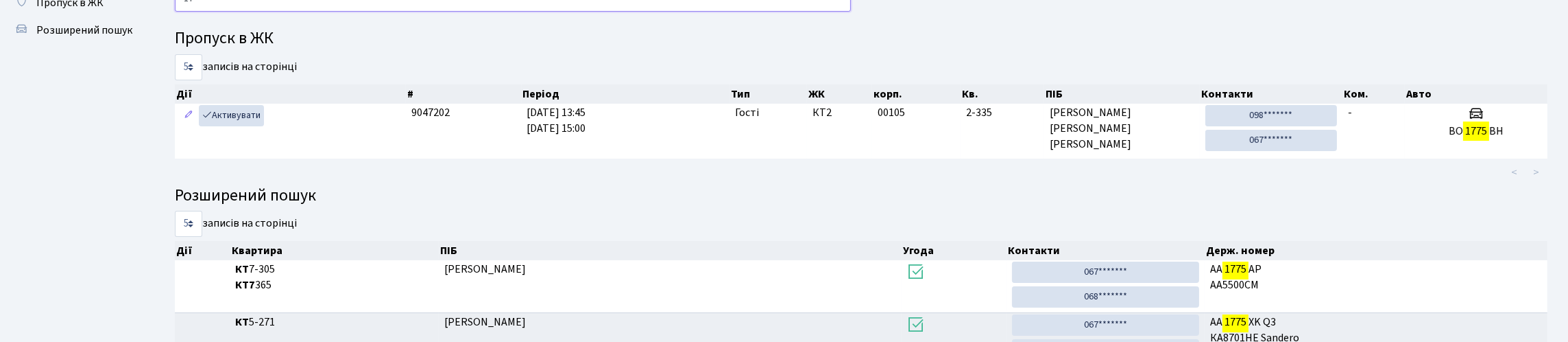
type input "1"
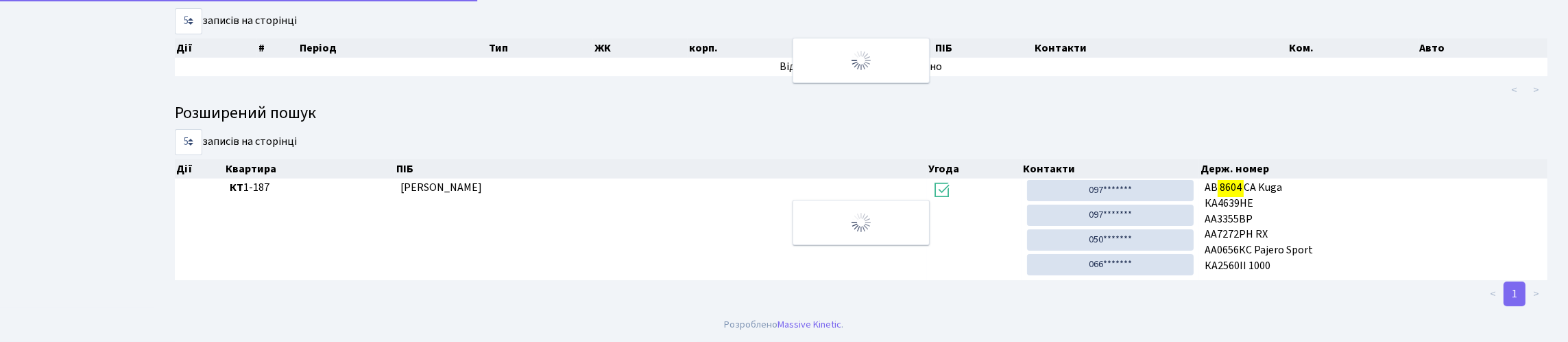
scroll to position [0, 0]
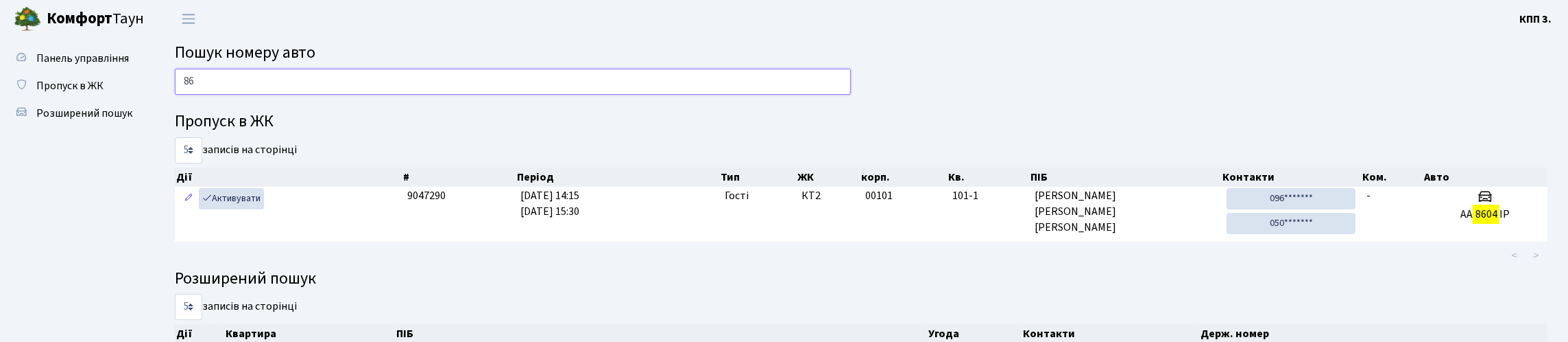
type input "8"
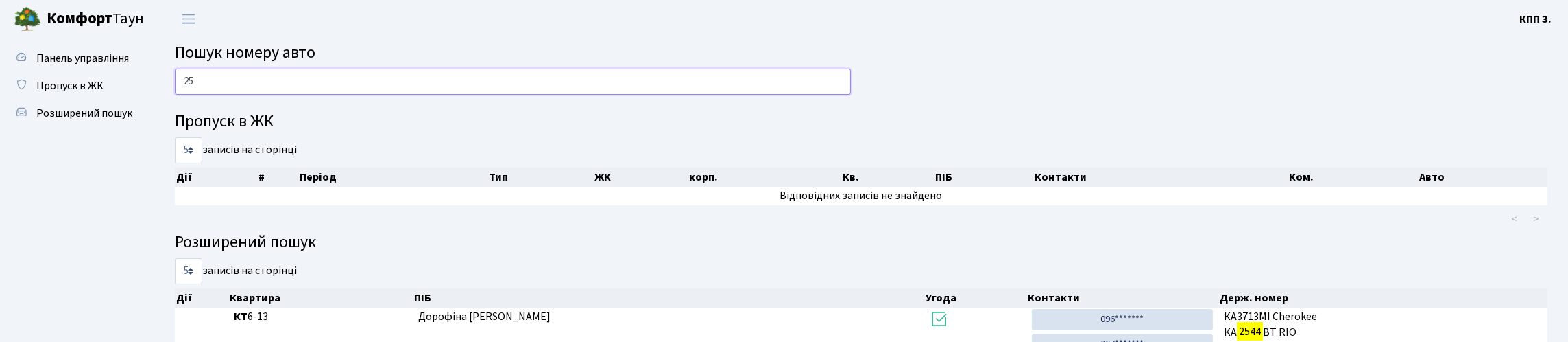
type input "2"
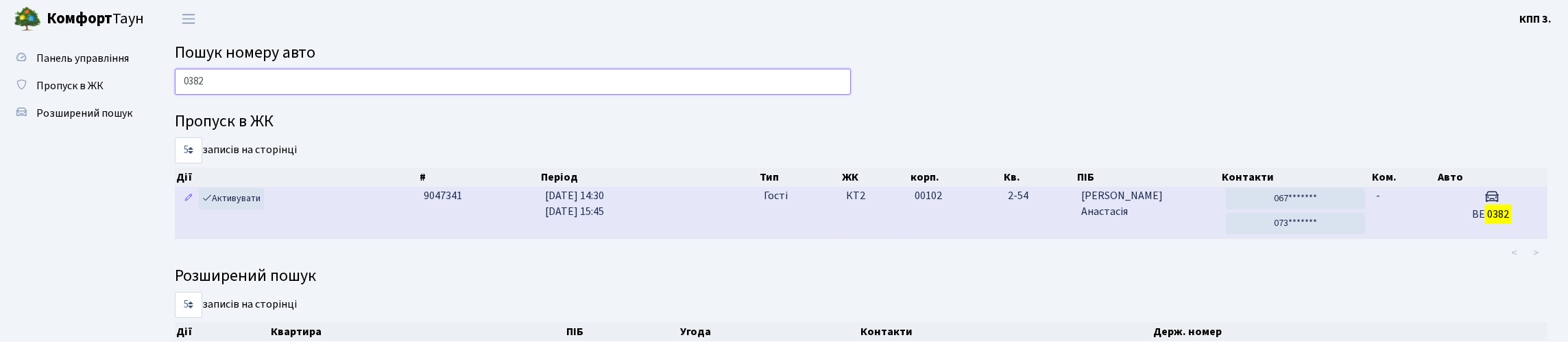
type input "0382"
click at [1449, 221] on h5 "ВЕ 0382" at bounding box center [1492, 215] width 100 height 13
click at [1431, 239] on td "-" at bounding box center [1403, 213] width 66 height 52
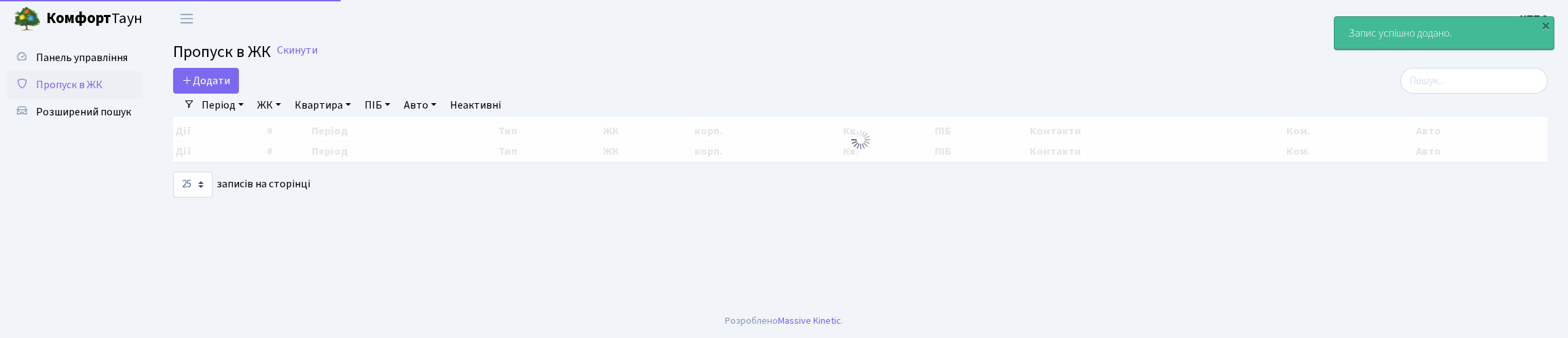
select select "25"
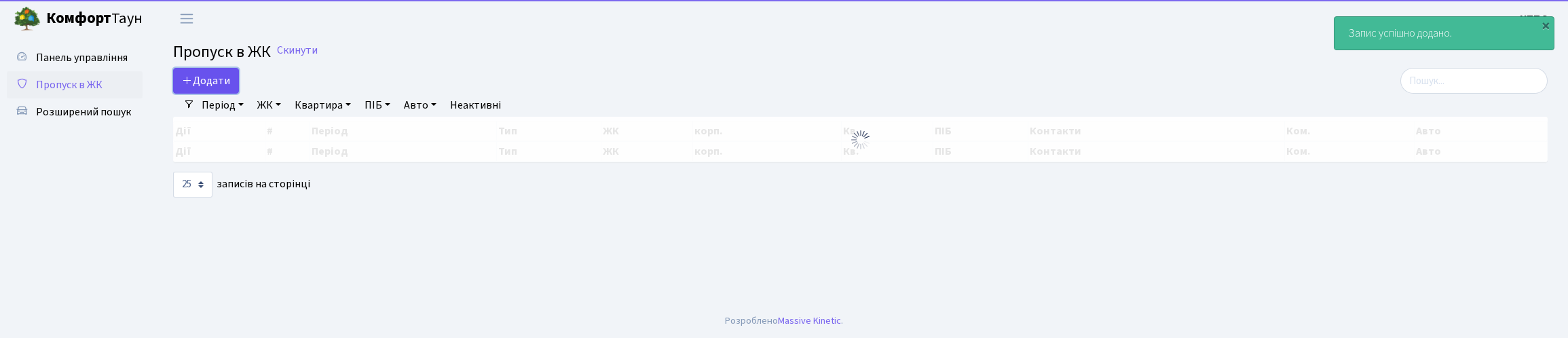
click at [208, 88] on span "Додати" at bounding box center [205, 80] width 48 height 15
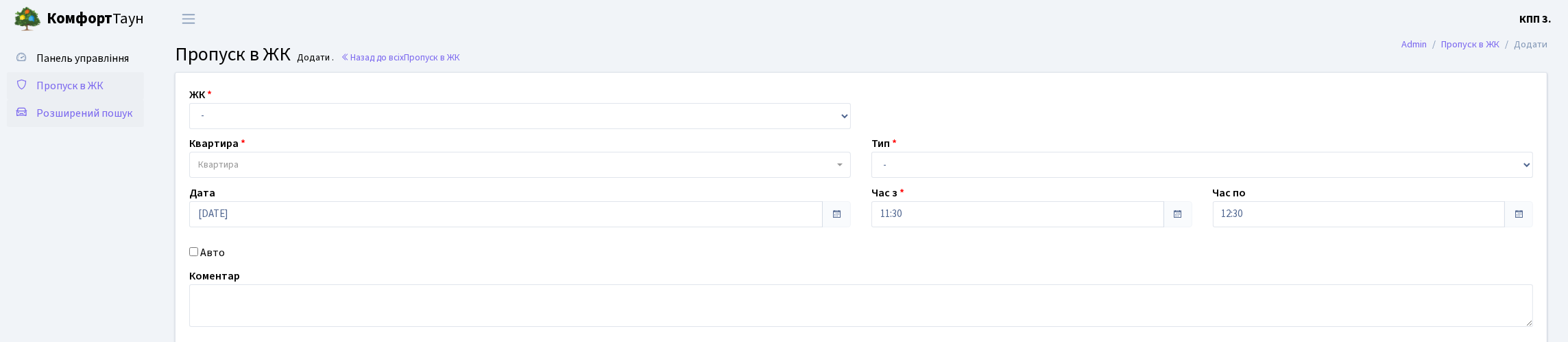
click at [84, 121] on span "Розширений пошук" at bounding box center [84, 113] width 96 height 15
click at [254, 129] on select "- КТ, вул. Регенераторна, 4 КТ2, просп. Соборності, 17 КТ3, вул. Березнева, 16 …" at bounding box center [520, 116] width 662 height 26
select select "271"
click at [193, 119] on select "- КТ, вул. Регенераторна, 4 КТ2, просп. Соборності, 17 КТ3, вул. Березнева, 16 …" at bounding box center [520, 116] width 662 height 26
select select
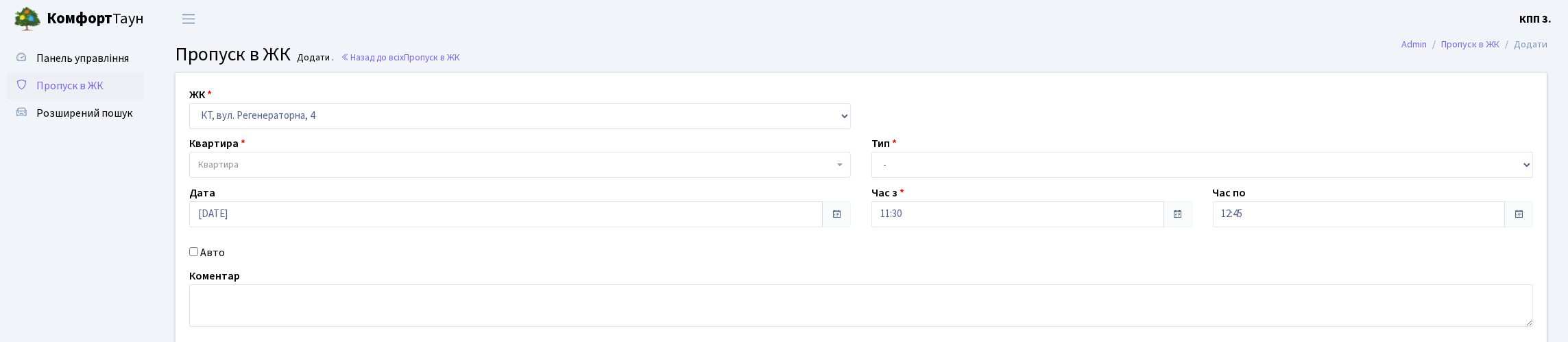
click at [271, 178] on span "Квартира" at bounding box center [520, 165] width 662 height 26
drag, startPoint x: 271, startPoint y: 189, endPoint x: 219, endPoint y: 212, distance: 56.9
click at [219, 212] on input "search" at bounding box center [521, 219] width 651 height 21
paste input "10-164"
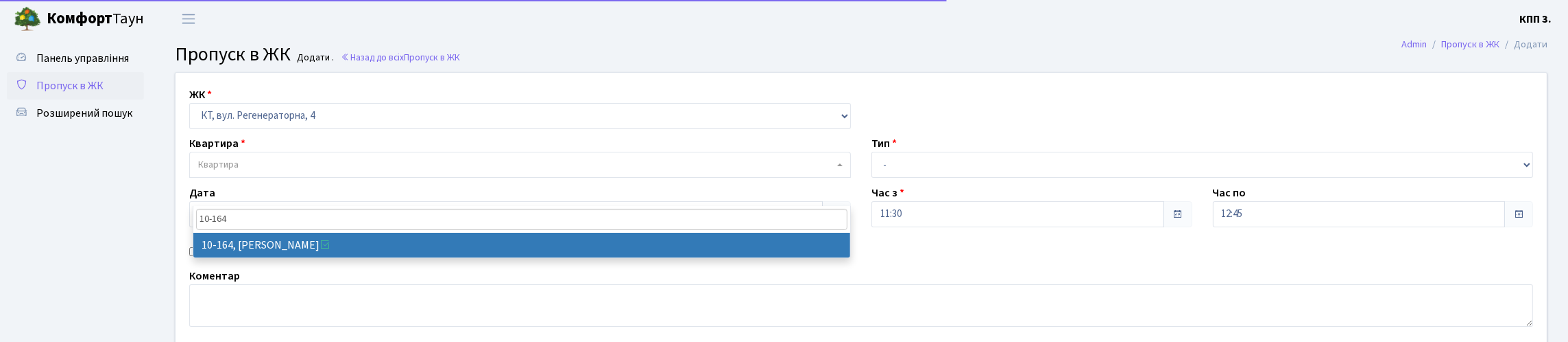
type input "10-164"
select select "6733"
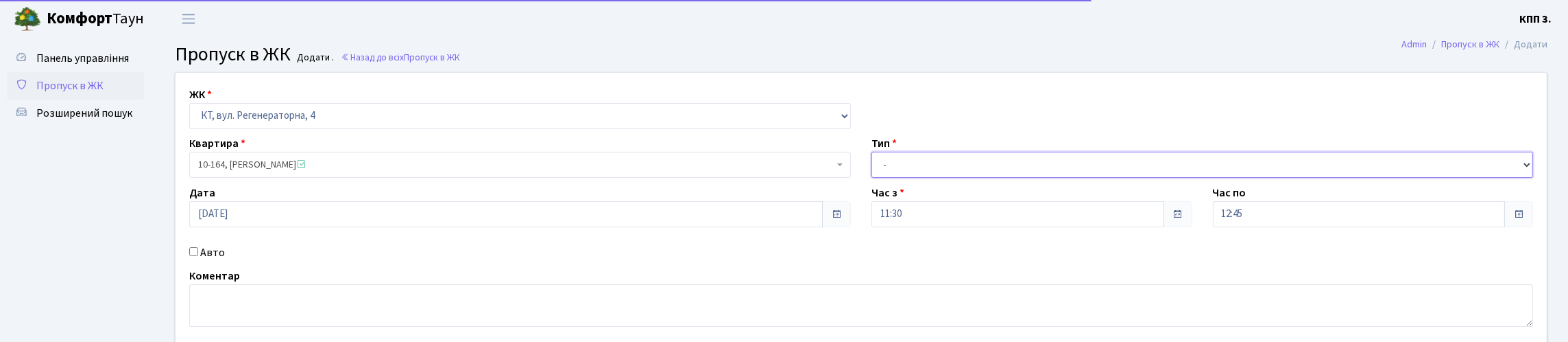
click at [953, 178] on select "- Доставка Таксі Гості Сервіс" at bounding box center [1203, 165] width 662 height 26
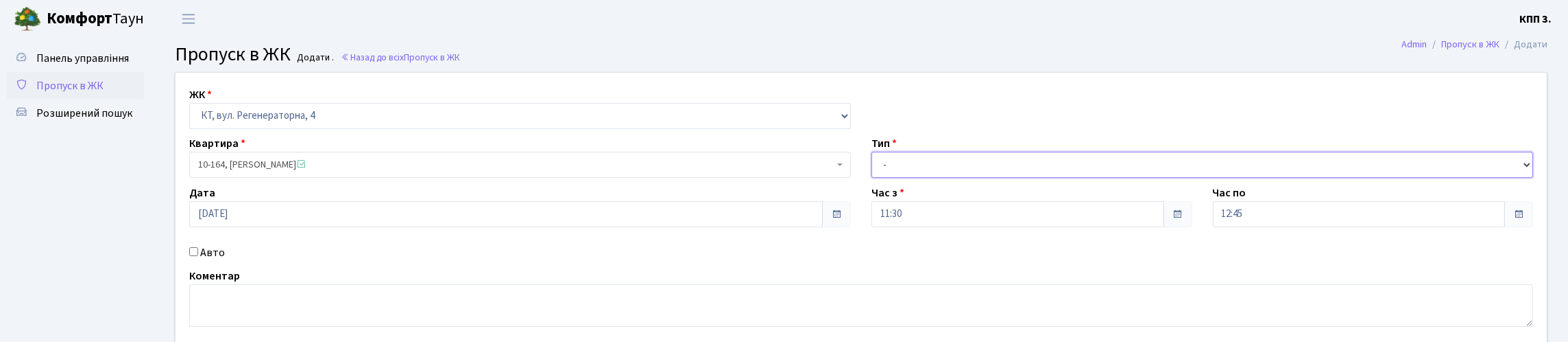
select select "3"
click at [872, 178] on select "- Доставка Таксі Гості Сервіс" at bounding box center [1203, 165] width 662 height 26
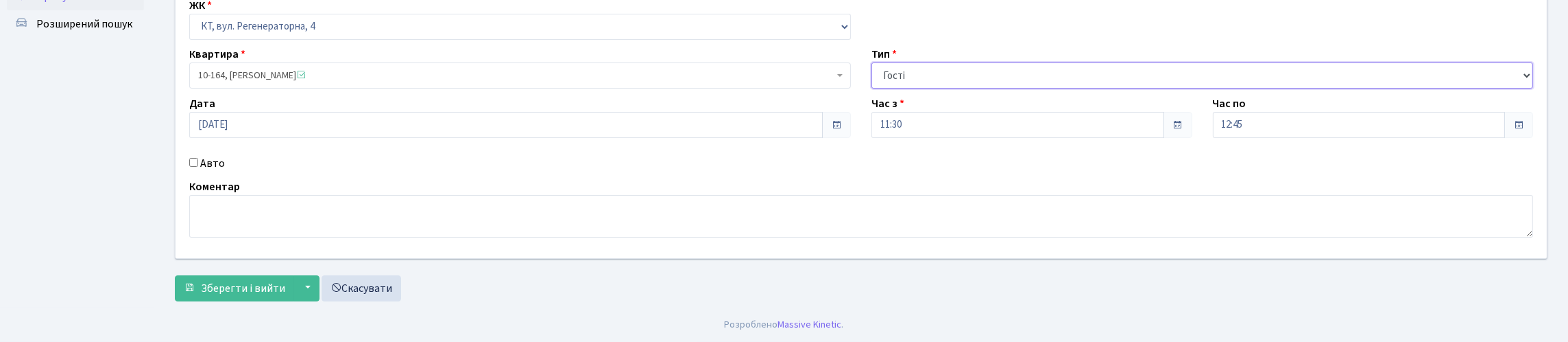
scroll to position [179, 0]
click at [283, 280] on span "Зберегти і вийти" at bounding box center [242, 288] width 84 height 15
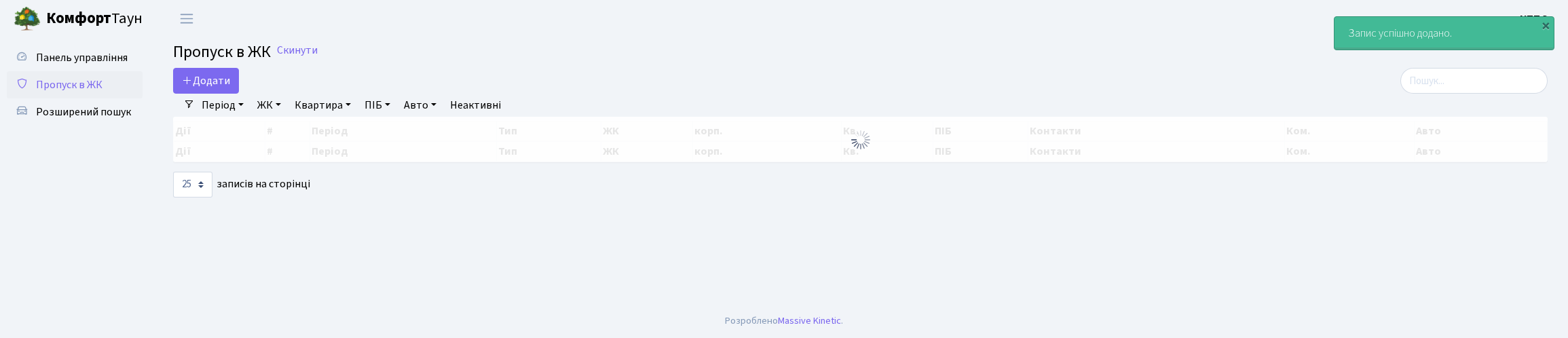
select select "25"
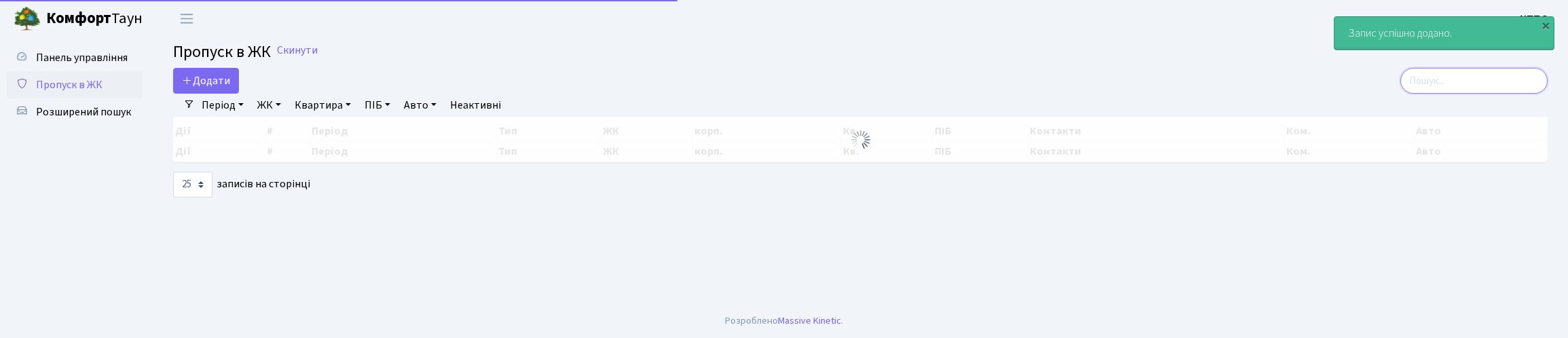
click at [1424, 94] on input "search" at bounding box center [1475, 81] width 148 height 26
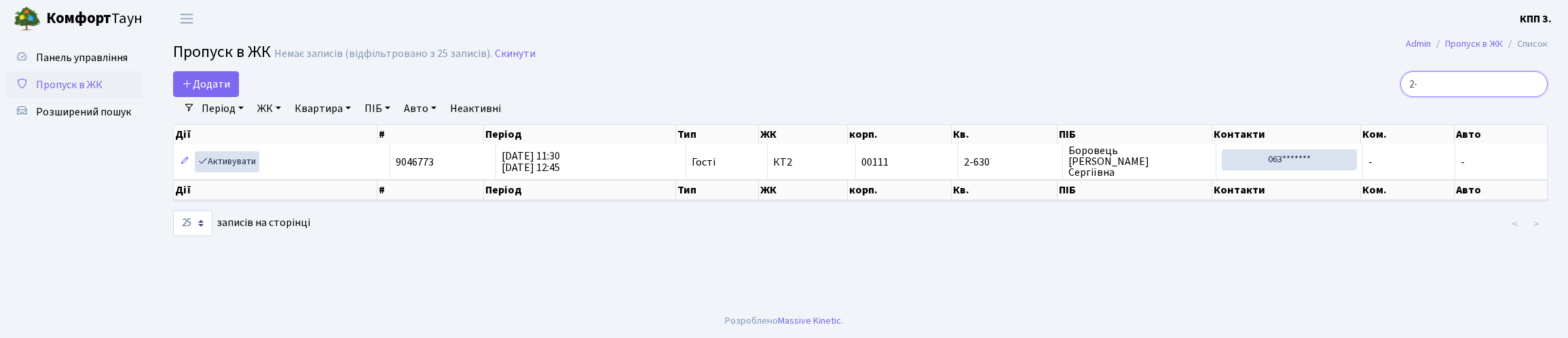
type input "2"
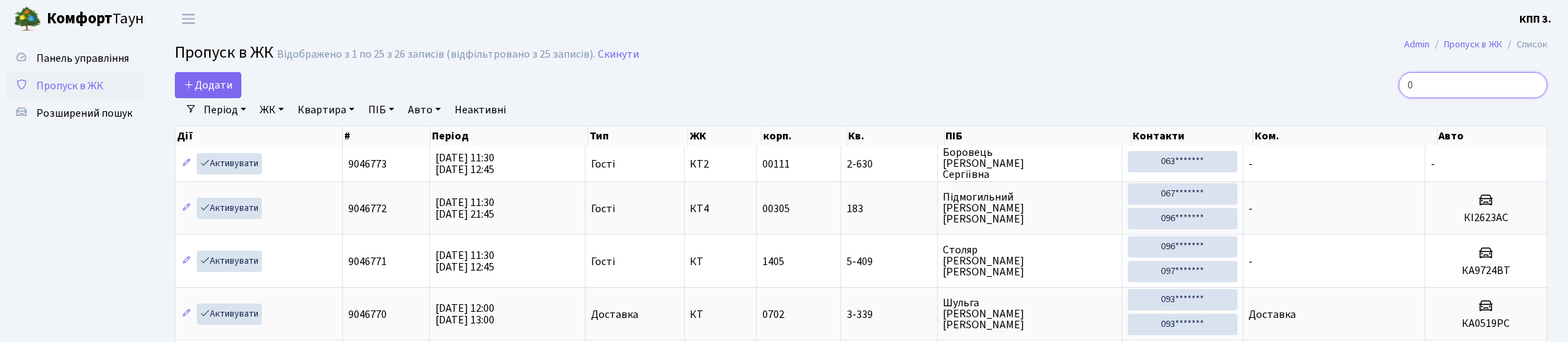
type input "0"
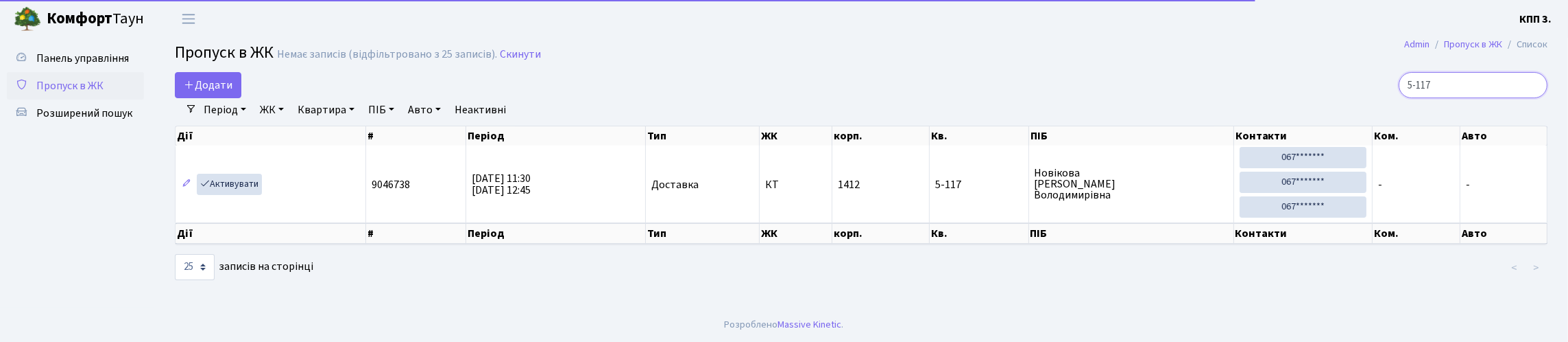
scroll to position [25, 0]
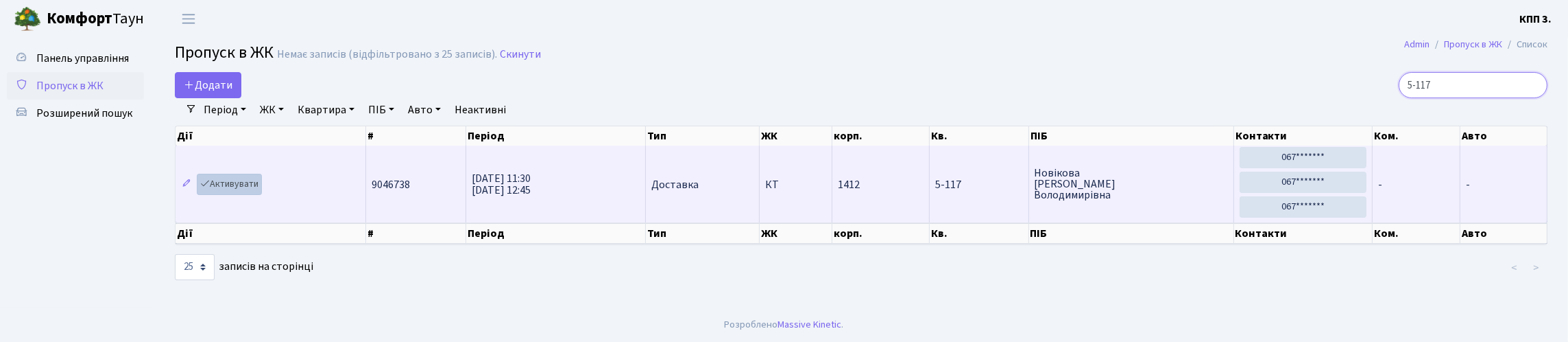
type input "5-117"
drag, startPoint x: 229, startPoint y: 188, endPoint x: 238, endPoint y: 188, distance: 9.0
click at [229, 189] on link "Активувати" at bounding box center [229, 185] width 66 height 21
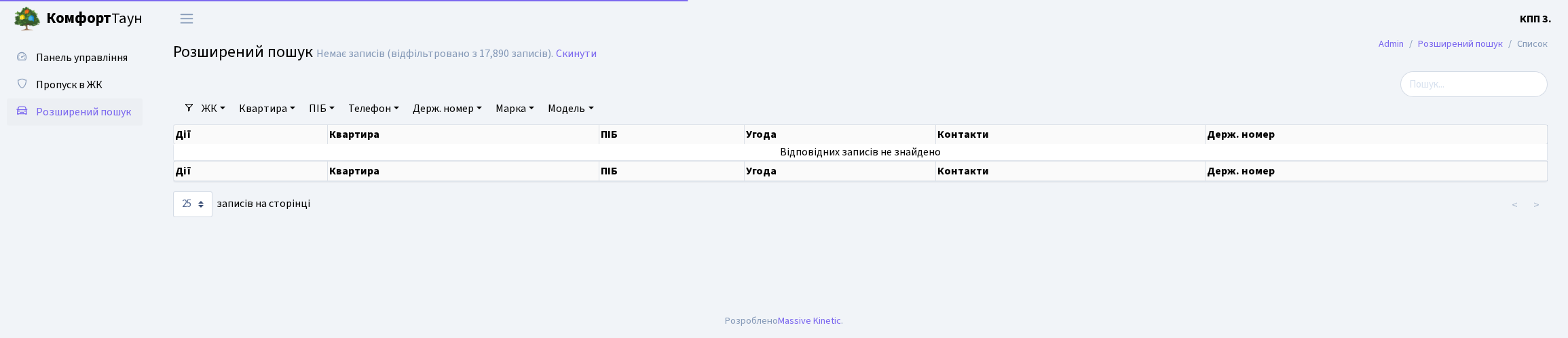
select select "25"
click at [284, 120] on link "Квартира" at bounding box center [267, 109] width 67 height 23
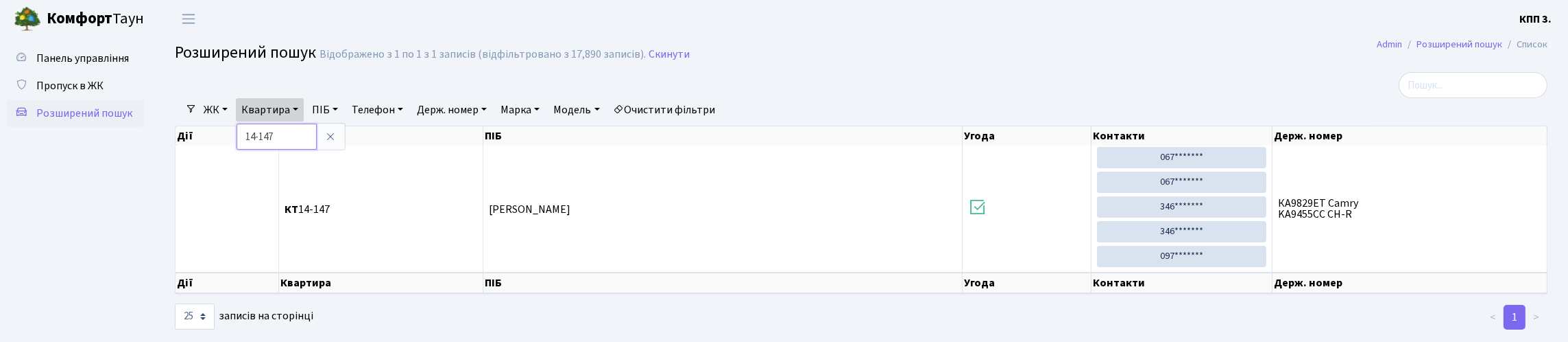
scroll to position [68, 0]
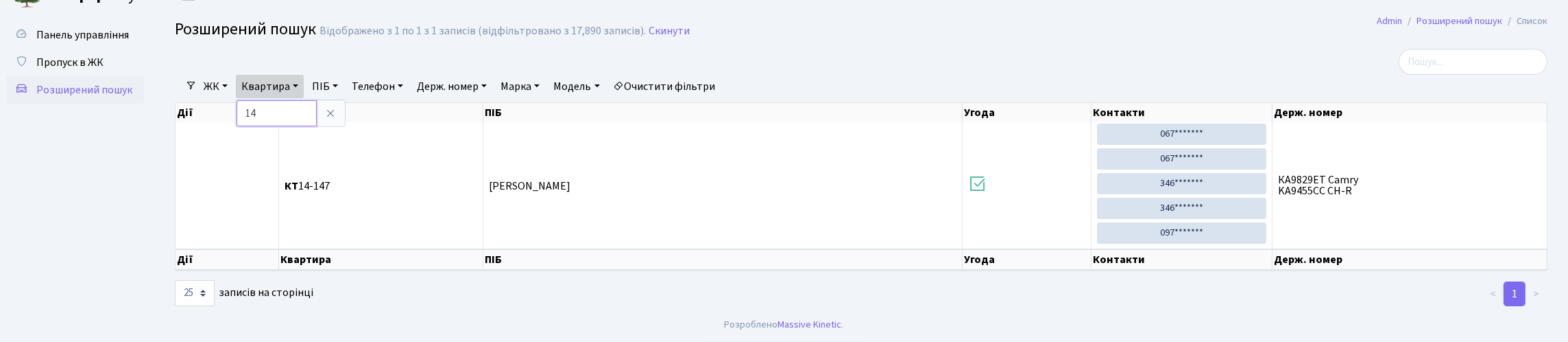
type input "1"
click at [130, 55] on link "Пропуск в ЖК" at bounding box center [75, 62] width 137 height 27
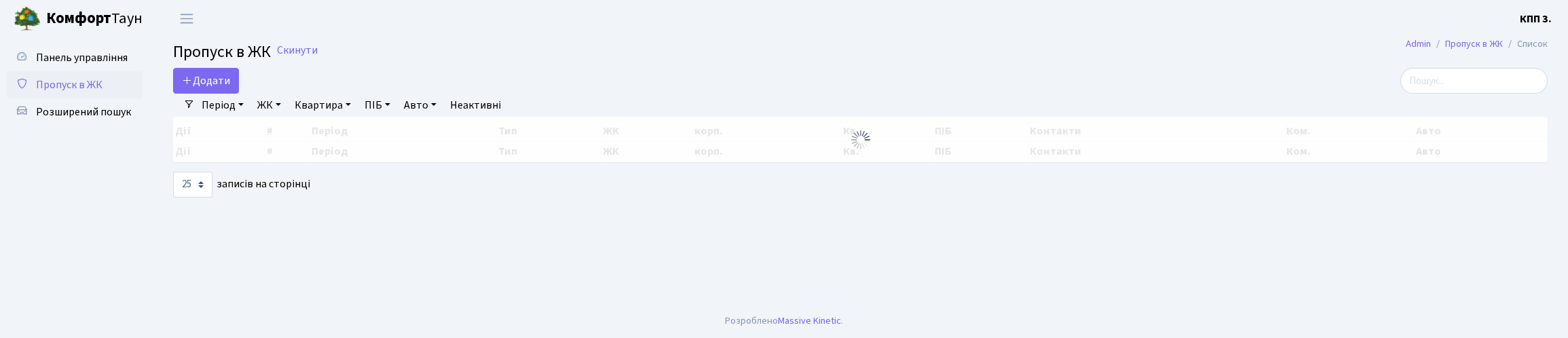
select select "25"
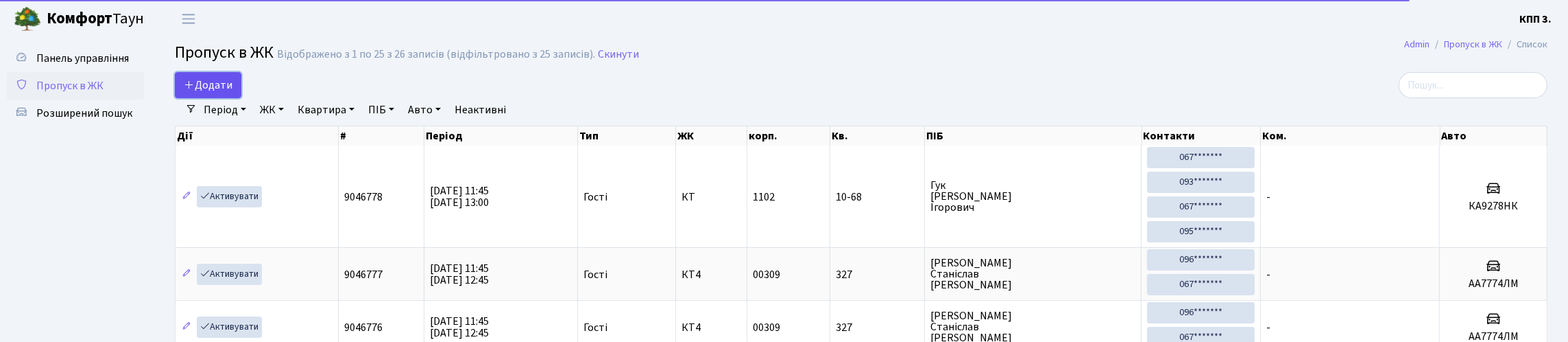
click at [233, 88] on span "Додати" at bounding box center [207, 85] width 48 height 15
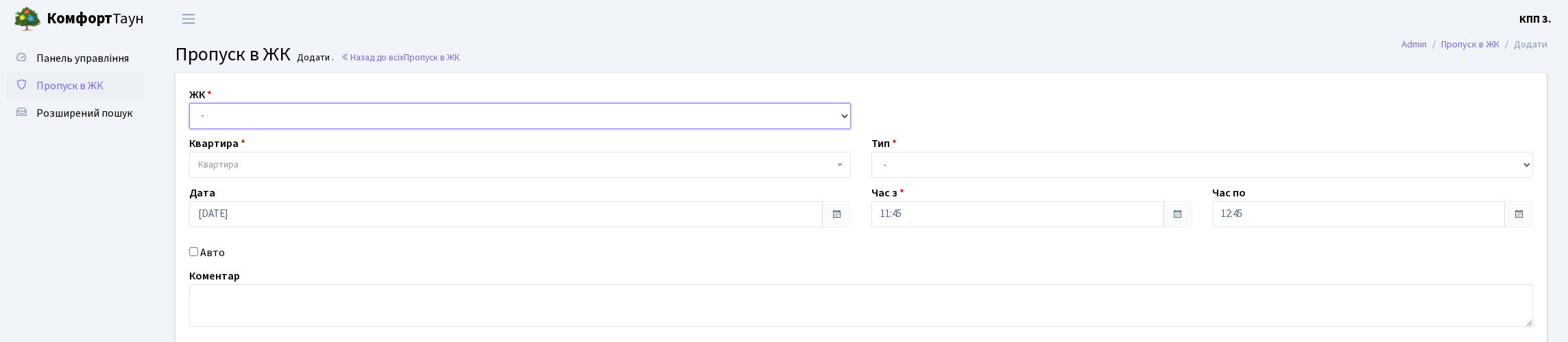
drag, startPoint x: 359, startPoint y: 134, endPoint x: 359, endPoint y: 149, distance: 15.0
click at [359, 129] on select "- КТ, вул. Регенераторна, 4 КТ2, просп. Соборності, 17 КТ3, вул. Березнева, 16 …" at bounding box center [520, 116] width 662 height 26
select select "271"
click at [193, 119] on select "- КТ, вул. Регенераторна, 4 КТ2, просп. Соборності, 17 КТ3, вул. Березнева, 16 …" at bounding box center [520, 116] width 662 height 26
select select
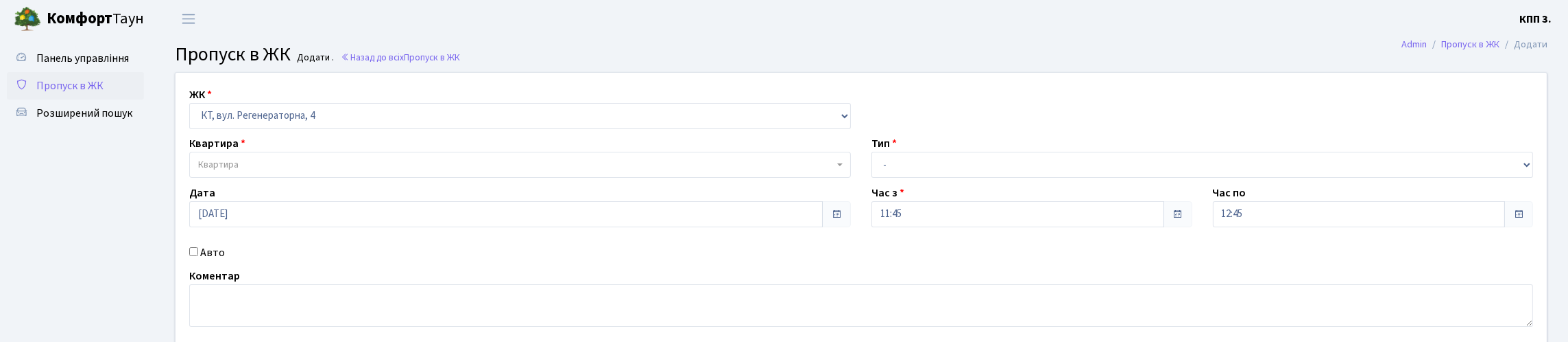
click at [361, 171] on span "Квартира" at bounding box center [516, 165] width 636 height 14
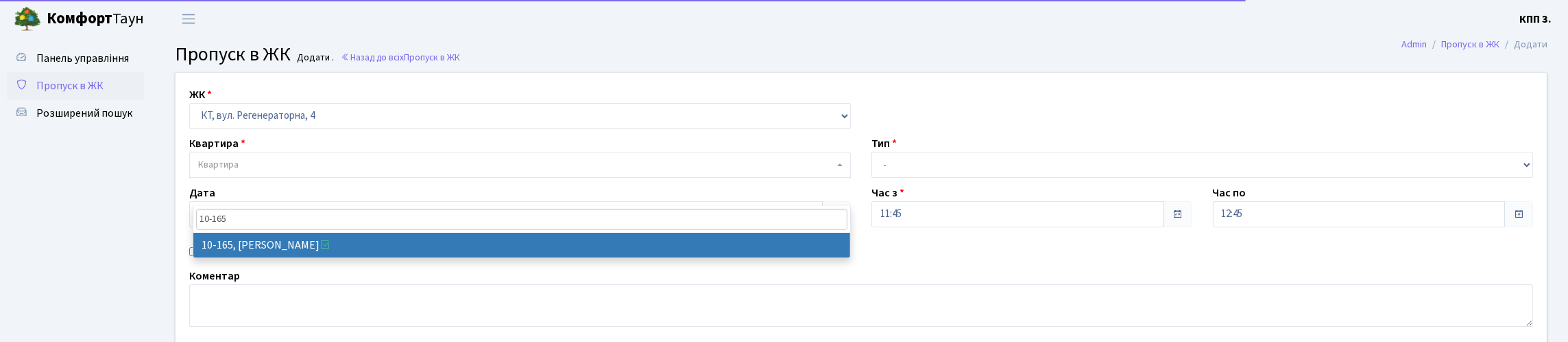
type input "10-165"
select select "6734"
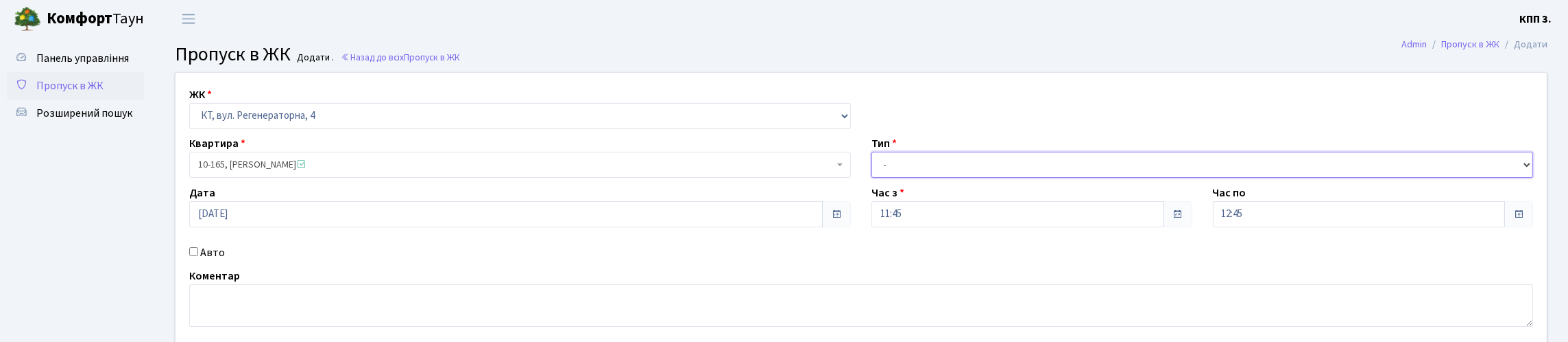
click at [949, 178] on select "- Доставка Таксі Гості Сервіс" at bounding box center [1203, 165] width 662 height 26
select select "3"
click at [872, 178] on select "- Доставка Таксі Гості Сервіс" at bounding box center [1203, 165] width 662 height 26
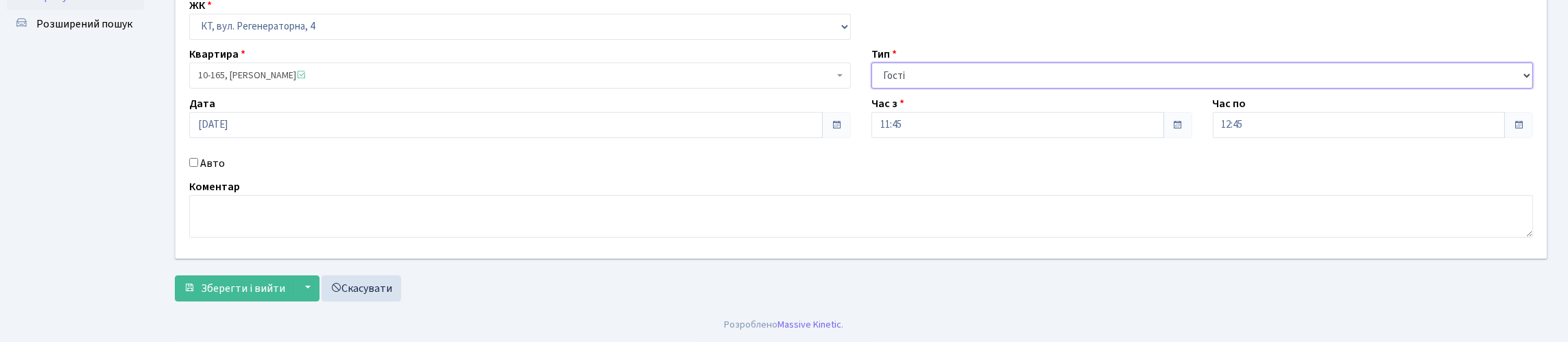
scroll to position [179, 0]
click at [225, 155] on label "Авто" at bounding box center [212, 163] width 25 height 16
click at [198, 158] on input "Авто" at bounding box center [193, 162] width 9 height 9
checkbox input "true"
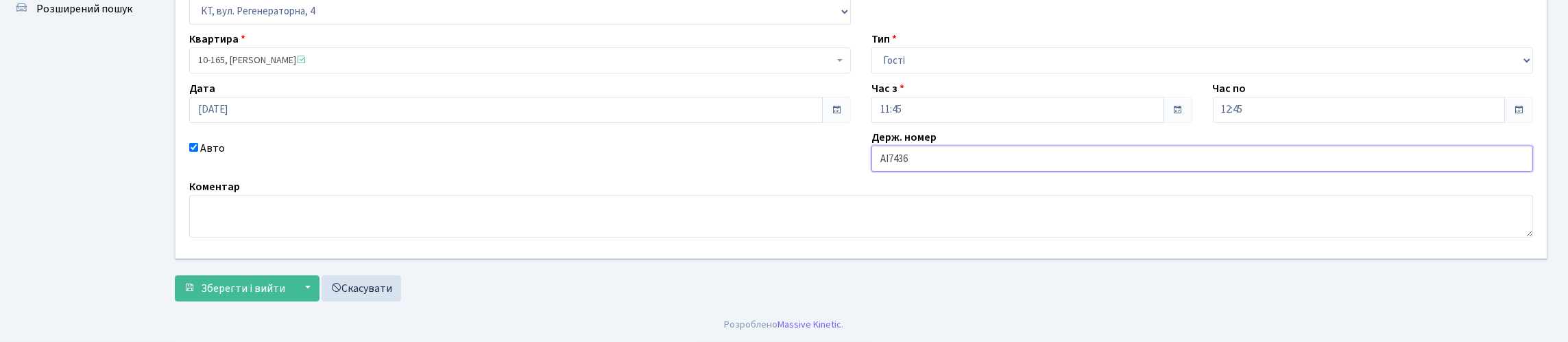
type input "АІ7436ОТ"
click at [273, 214] on textarea at bounding box center [861, 217] width 1344 height 43
type textarea "ВСЕХ"
click at [270, 296] on span "Зберегти і вийти" at bounding box center [242, 288] width 84 height 15
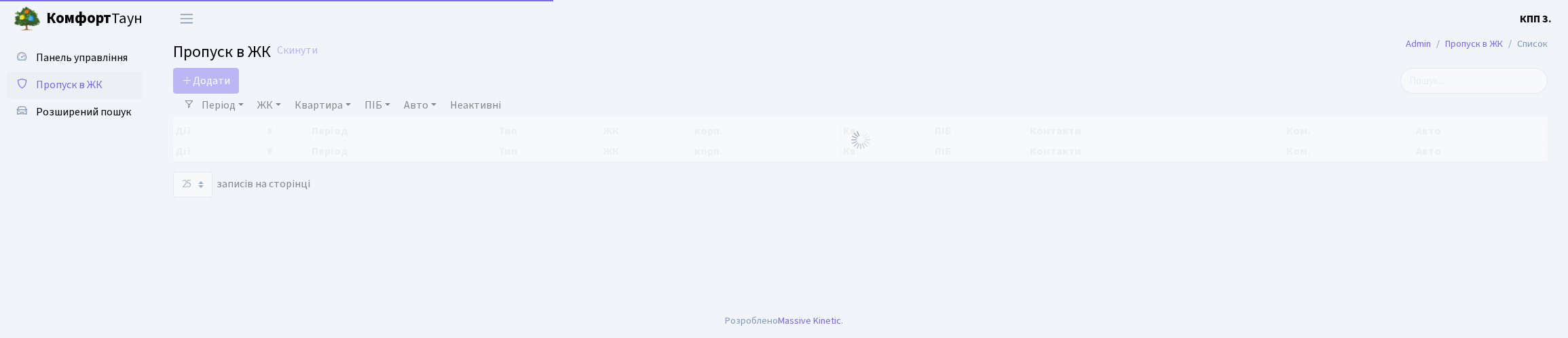
select select "25"
click at [1476, 109] on div "Період [DATE] - [DATE] ЖК - КТ, вул. Регенераторна, 4 КТ2, просп. [STREET_ADDRE…" at bounding box center [866, 105] width 1342 height 23
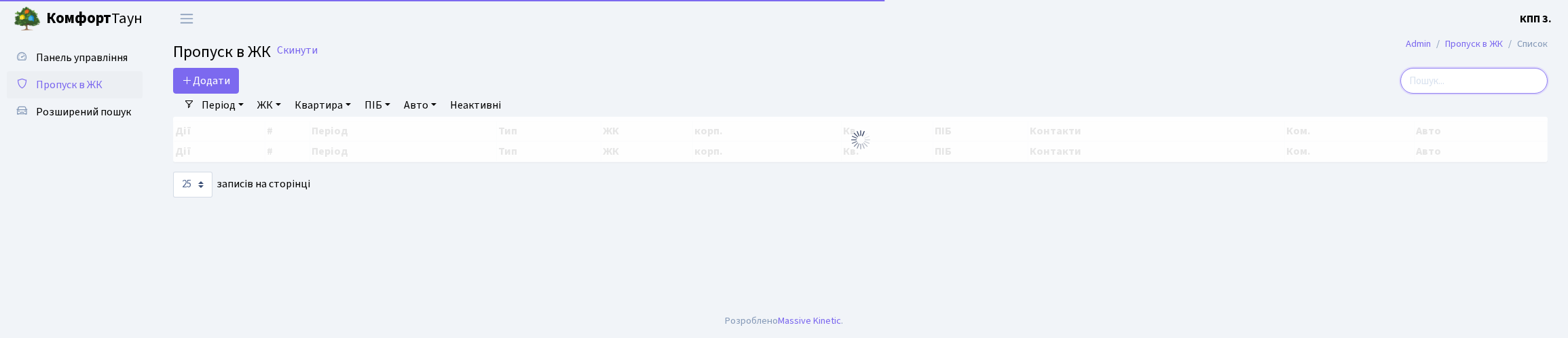
click at [1453, 92] on input "search" at bounding box center [1475, 81] width 148 height 26
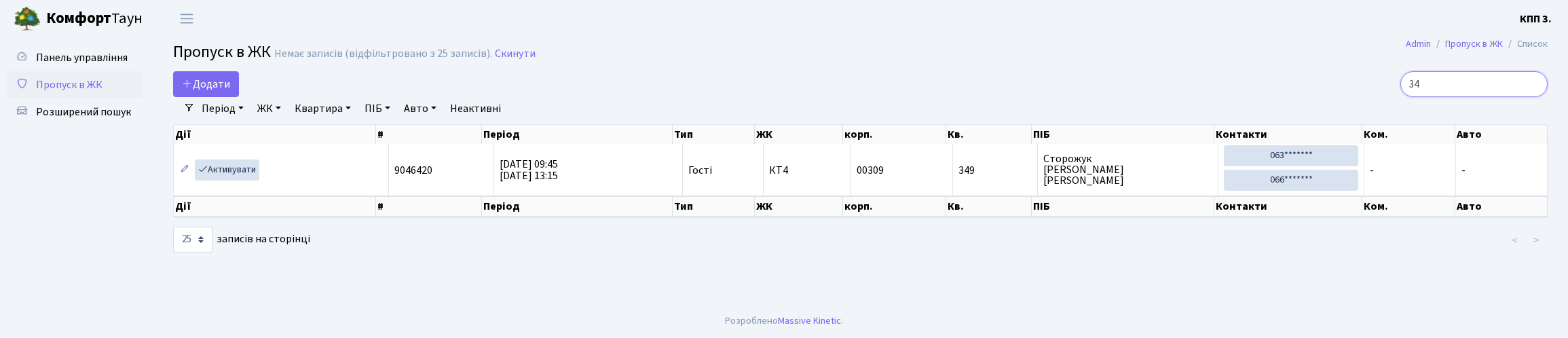
type input "3"
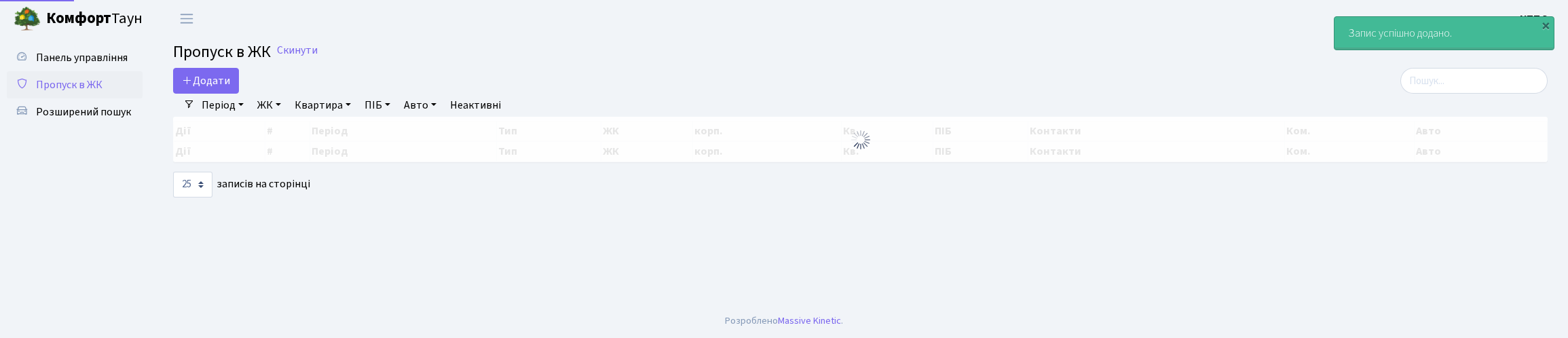
select select "25"
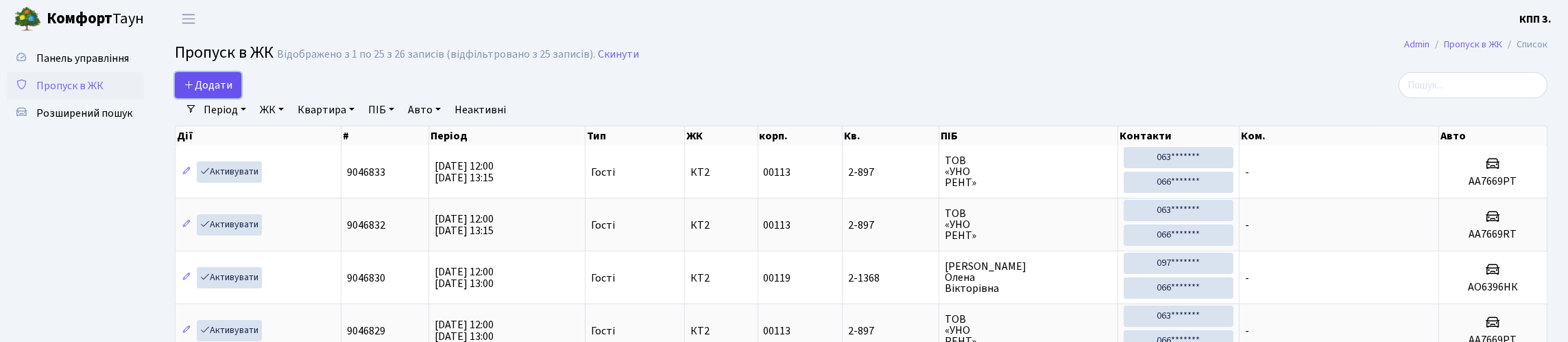
click at [195, 98] on link "Додати" at bounding box center [207, 85] width 66 height 26
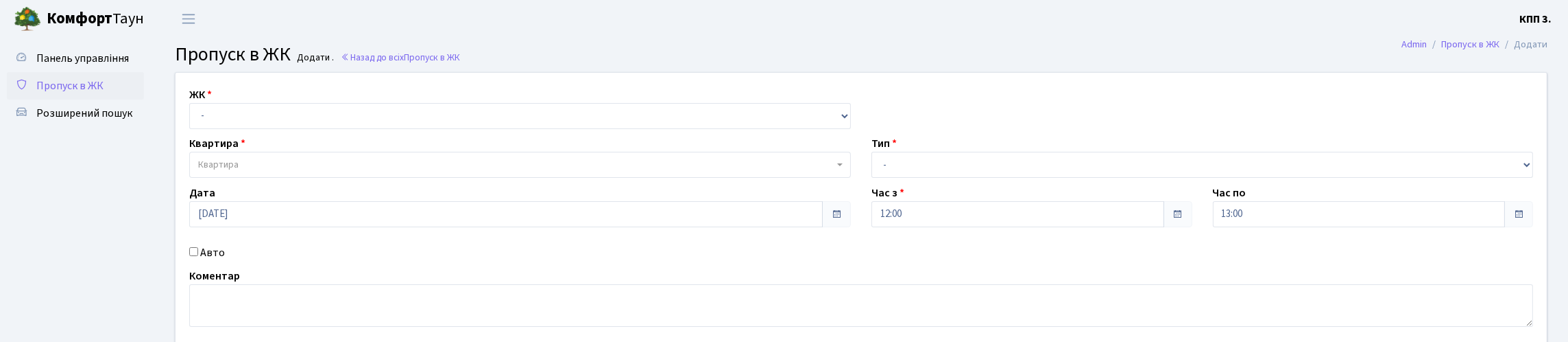
select select "271"
click at [193, 119] on select "- КТ, вул. Регенераторна, 4 КТ2, просп. [STREET_ADDRESS] [STREET_ADDRESS] [PERS…" at bounding box center [520, 116] width 662 height 26
select select
click at [233, 178] on span "Квартира" at bounding box center [520, 165] width 662 height 26
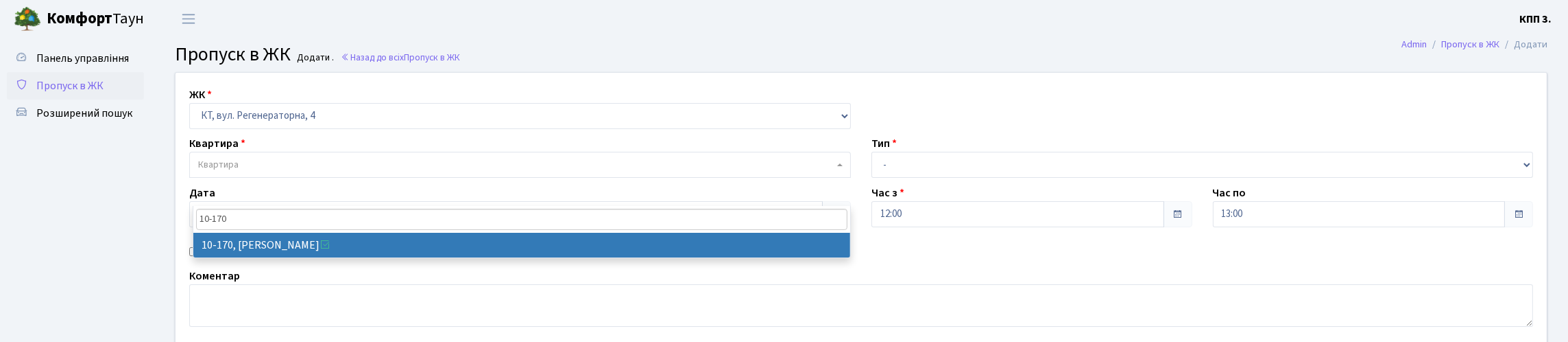
type input "10-170"
select select "6739"
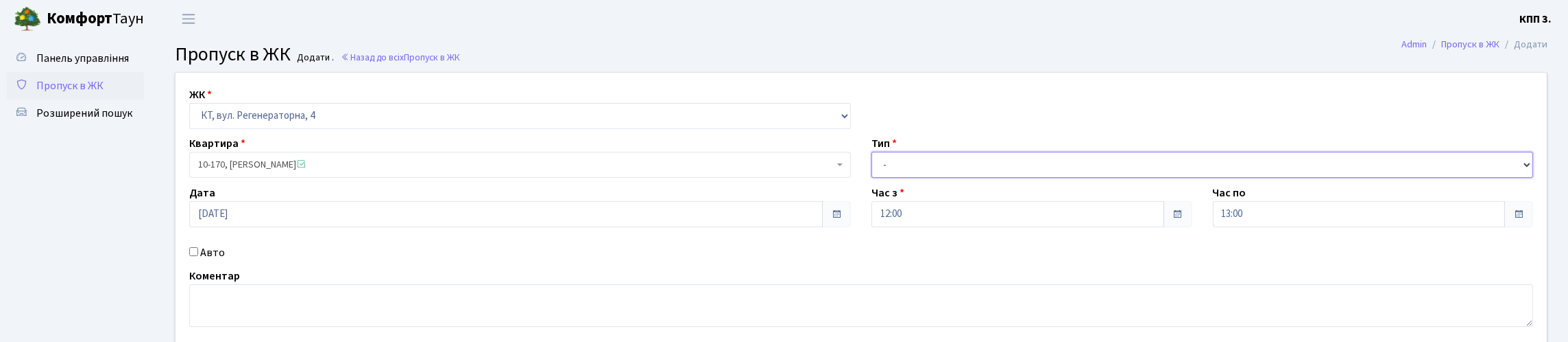
click at [1002, 178] on select "- Доставка Таксі Гості Сервіс" at bounding box center [1203, 165] width 662 height 26
select select "3"
click at [872, 178] on select "- Доставка Таксі Гості Сервіс" at bounding box center [1203, 165] width 662 height 26
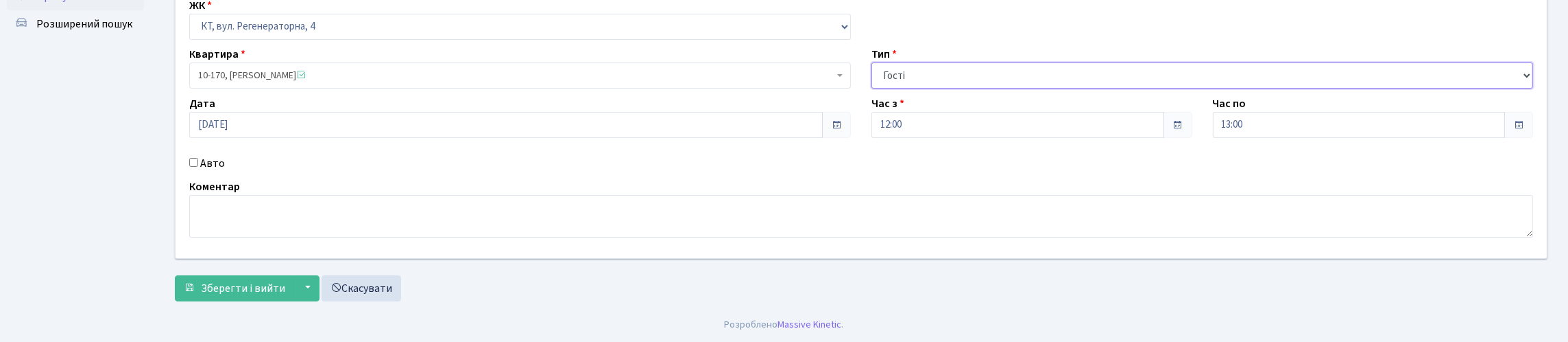
scroll to position [179, 0]
click at [225, 155] on label "Авто" at bounding box center [212, 163] width 25 height 16
click at [198, 158] on input "Авто" at bounding box center [193, 162] width 9 height 9
checkbox input "true"
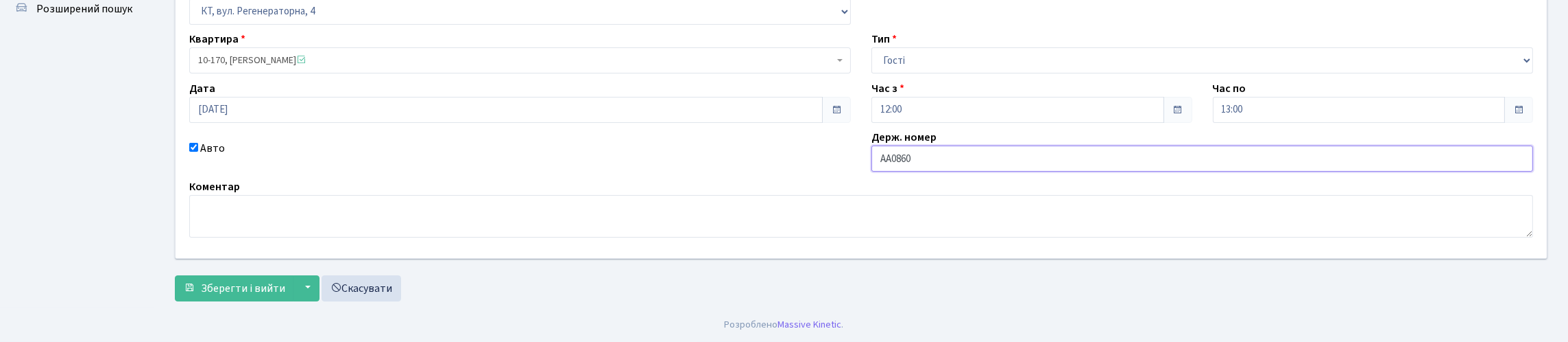
type input "АА0860YD"
click at [228, 301] on button "Зберегти і вийти" at bounding box center [234, 289] width 120 height 26
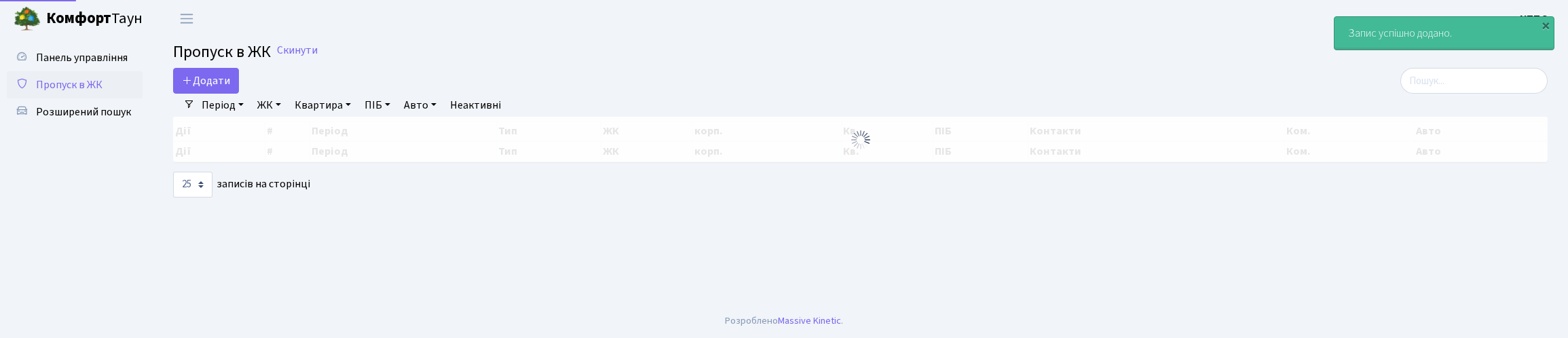
select select "25"
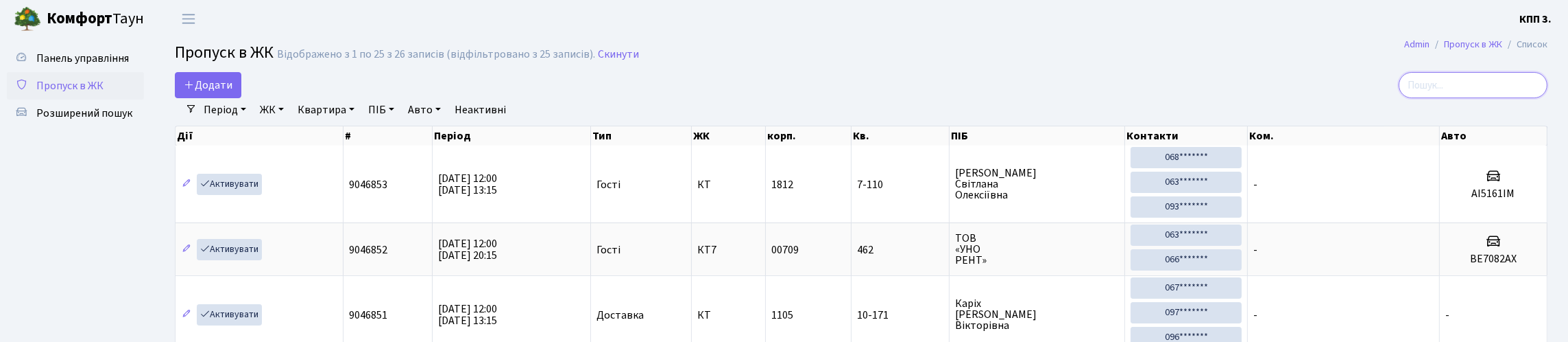
click at [1486, 86] on input "search" at bounding box center [1473, 85] width 149 height 26
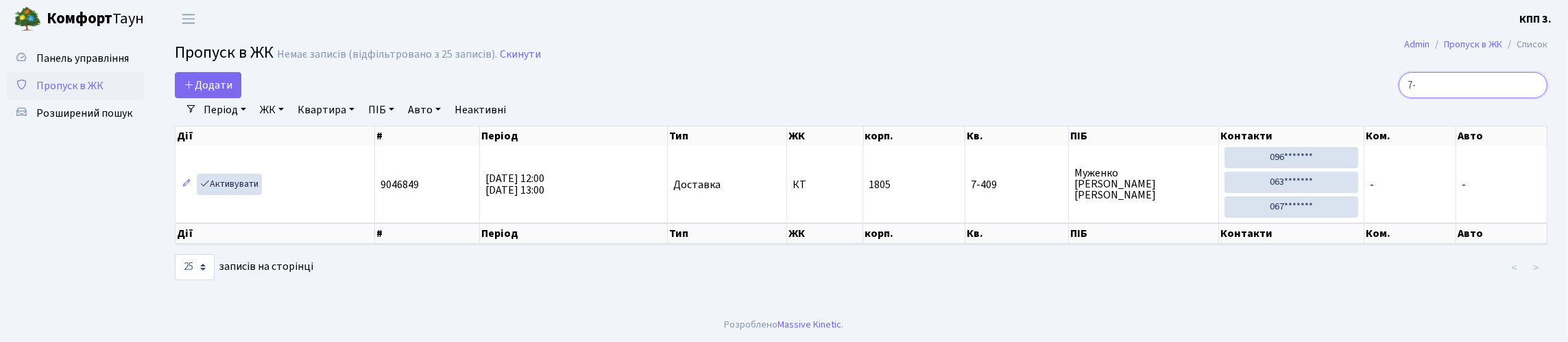
type input "7"
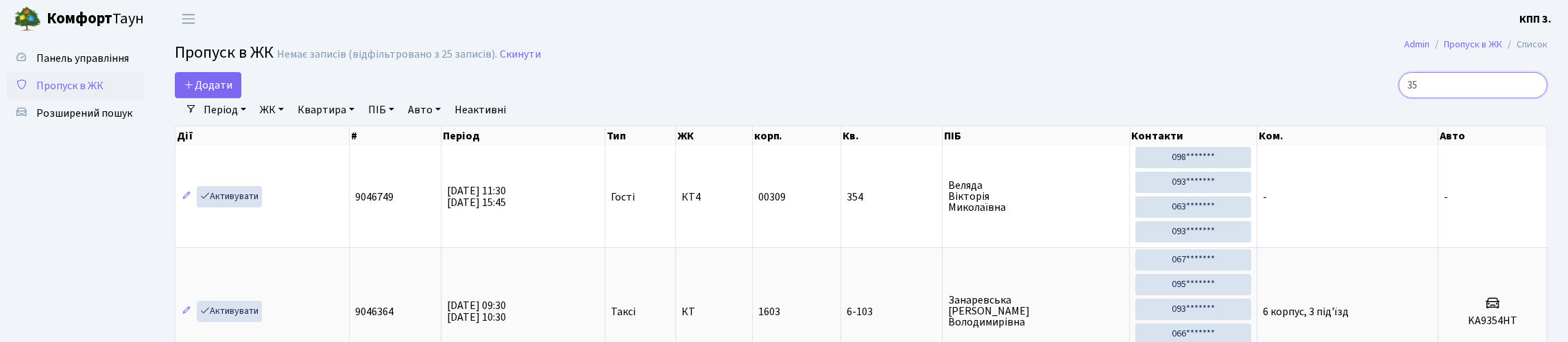
type input "3"
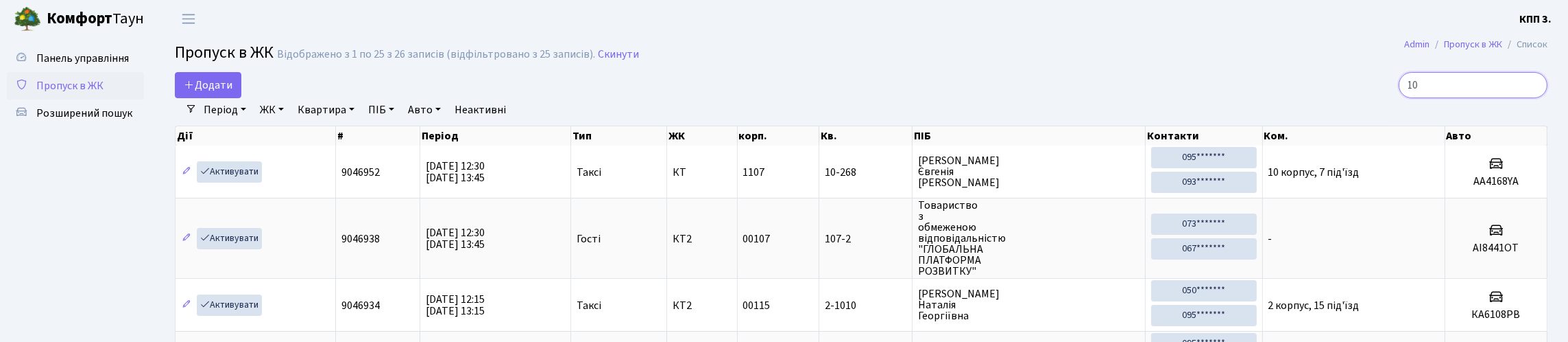
type input "1"
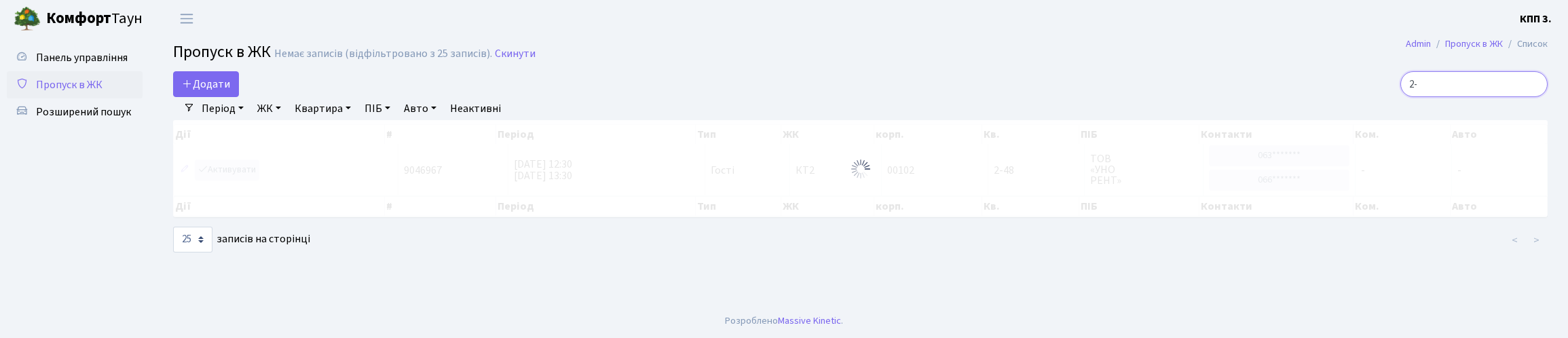
type input "2"
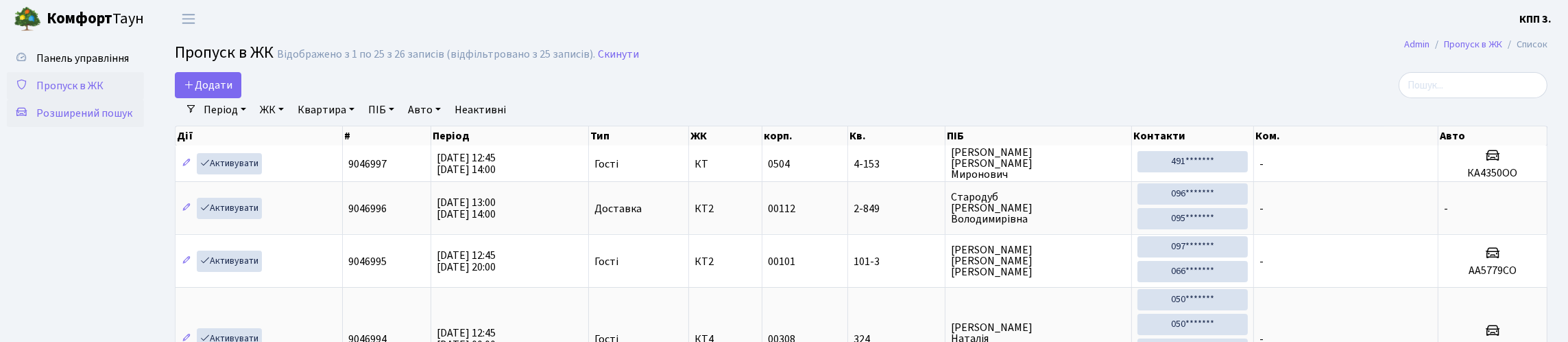
click at [108, 127] on link "Розширений пошук" at bounding box center [75, 112] width 137 height 27
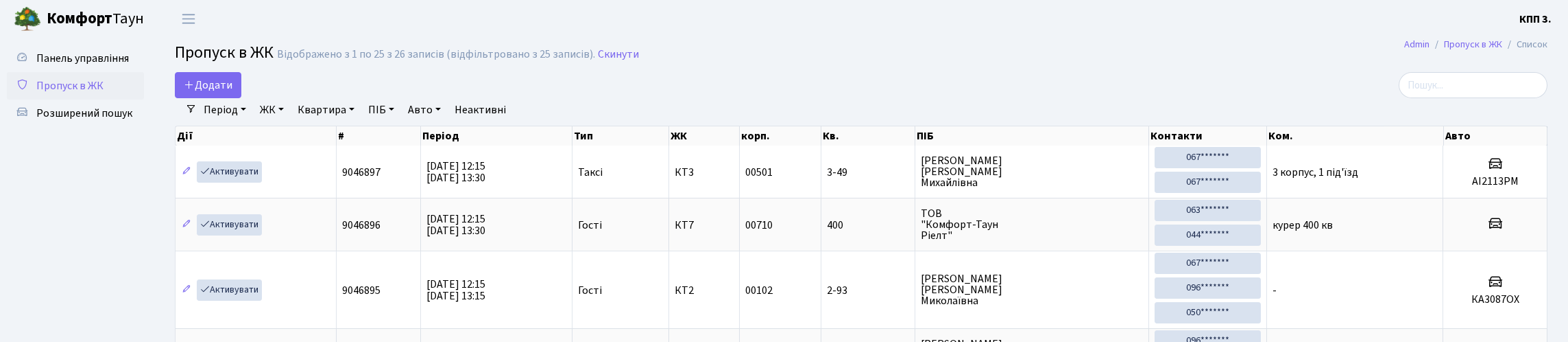
select select "25"
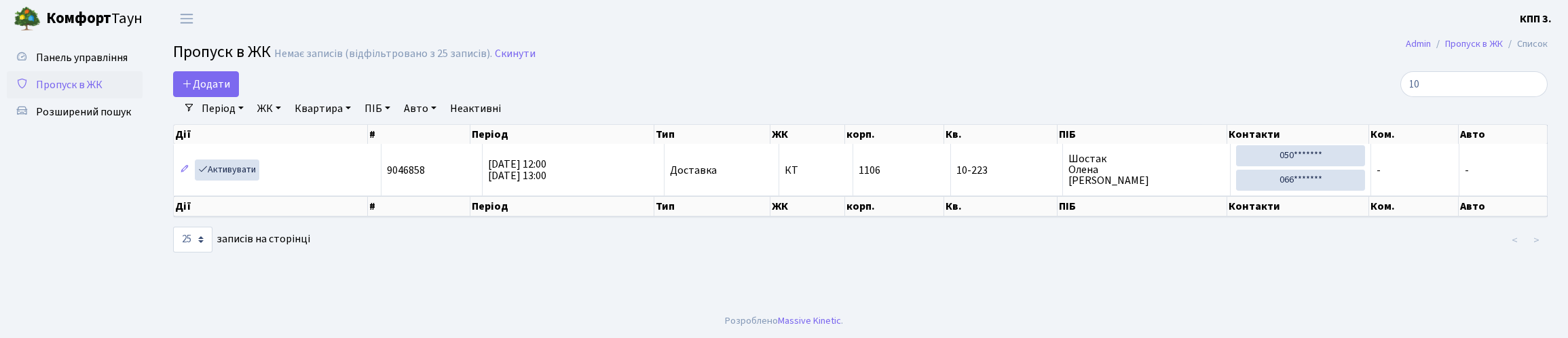
type input "1"
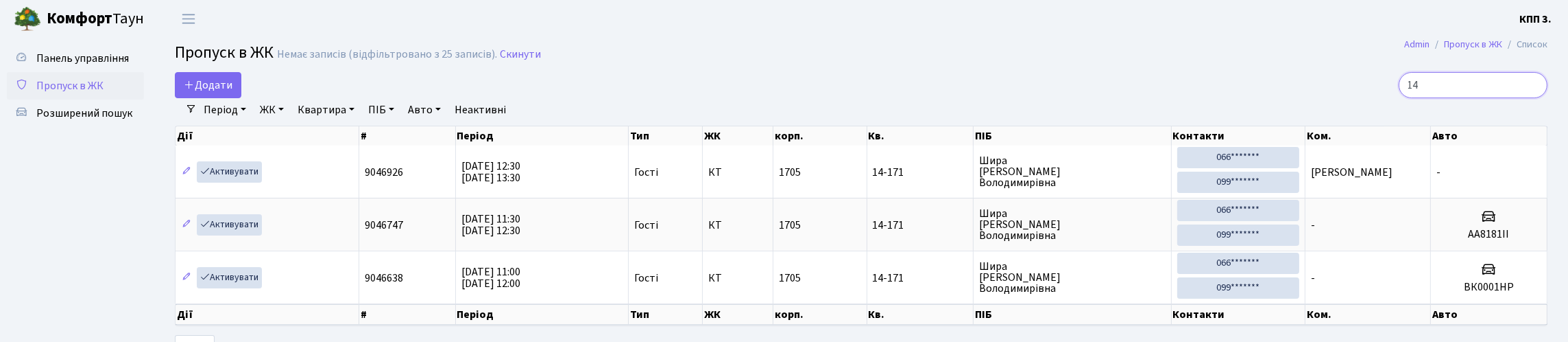
type input "1"
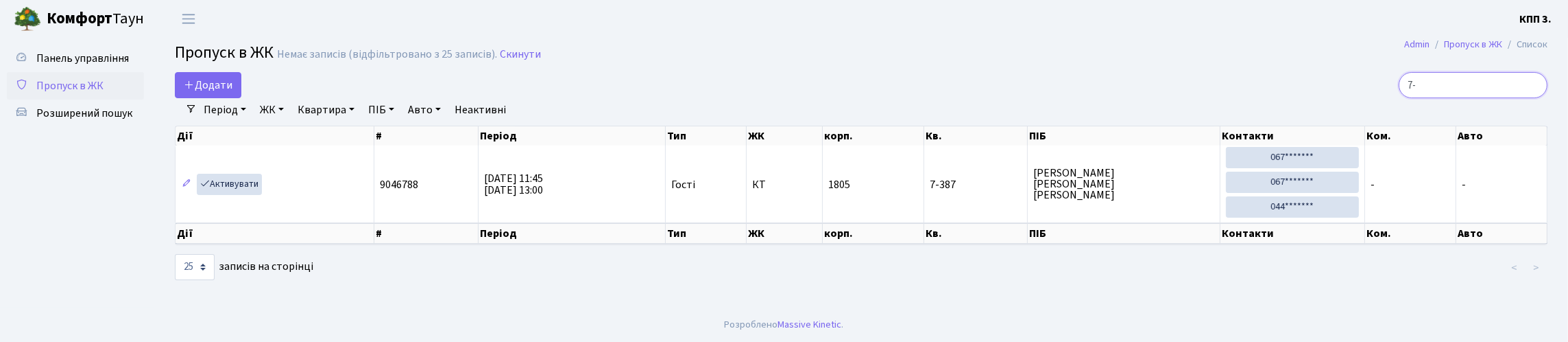
type input "7"
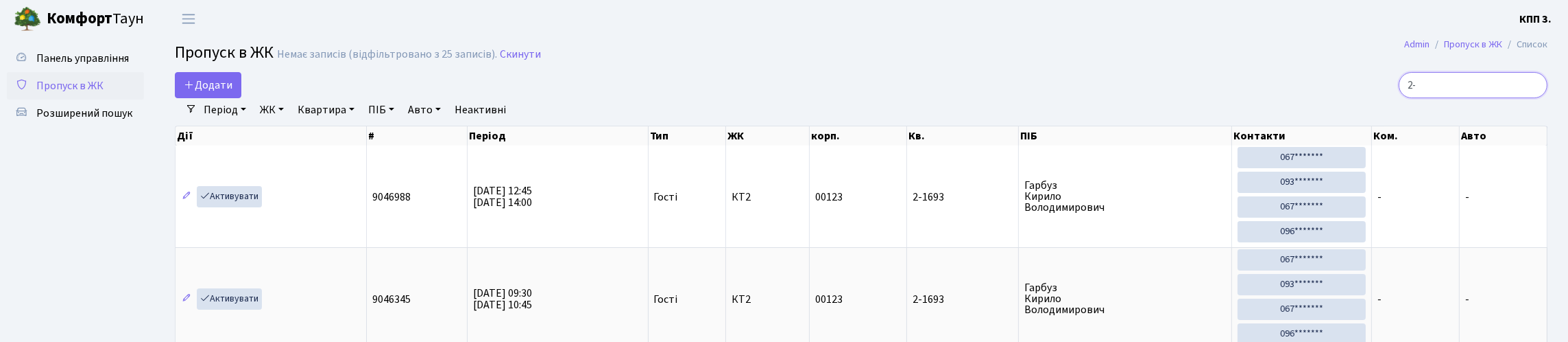
type input "2"
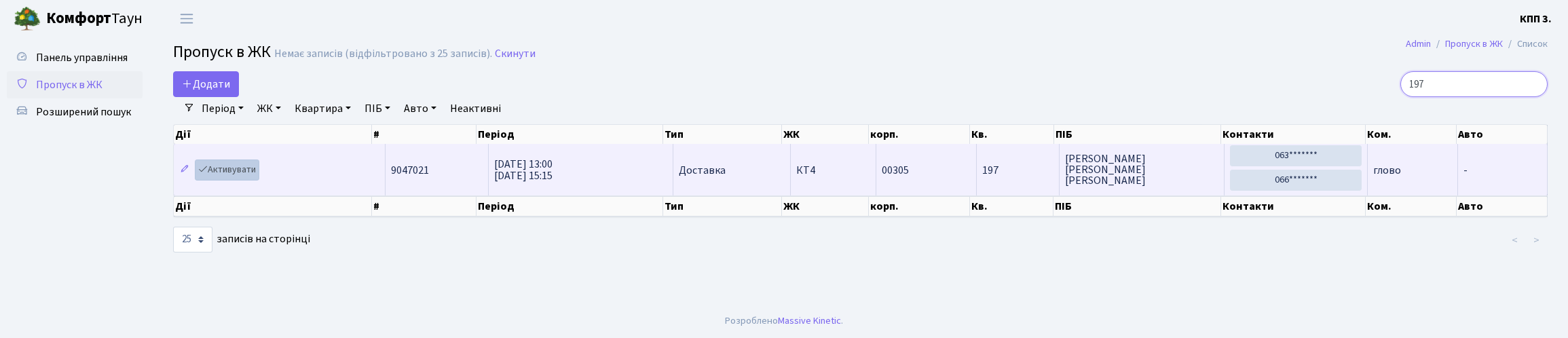
type input "197"
click at [260, 181] on link "Активувати" at bounding box center [227, 170] width 65 height 21
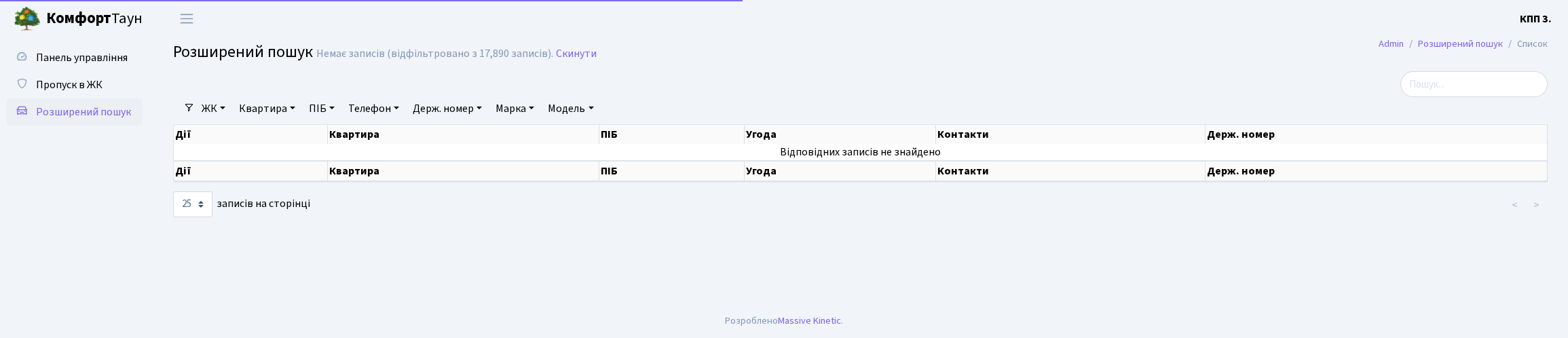
select select "25"
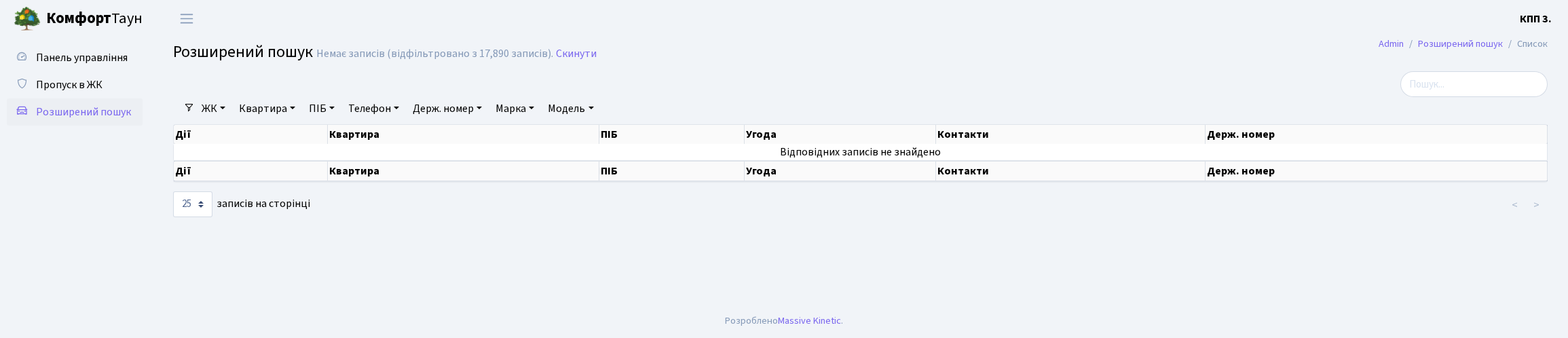
click at [292, 120] on link "Квартира" at bounding box center [267, 109] width 67 height 23
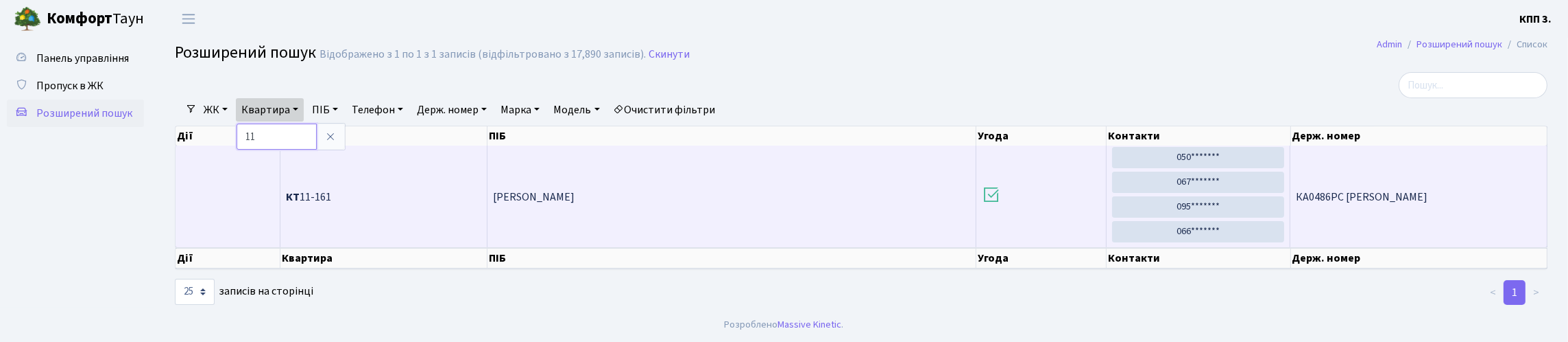
type input "1"
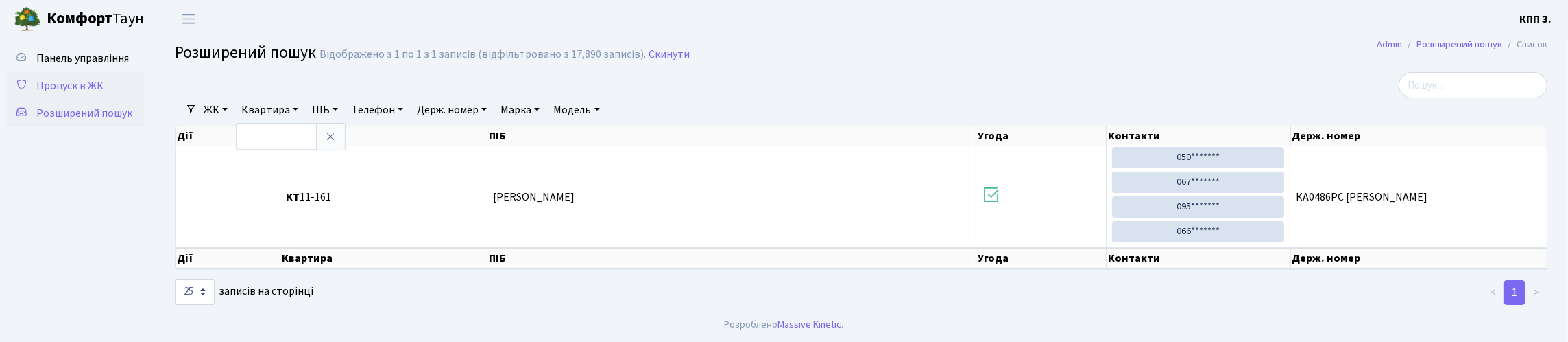
click at [103, 93] on span "Пропуск в ЖК" at bounding box center [70, 85] width 67 height 15
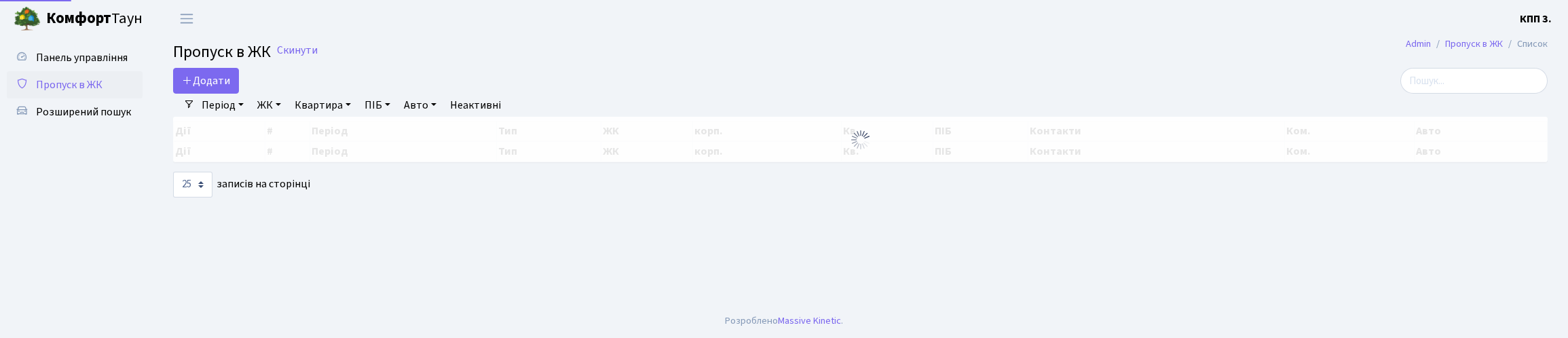
select select "25"
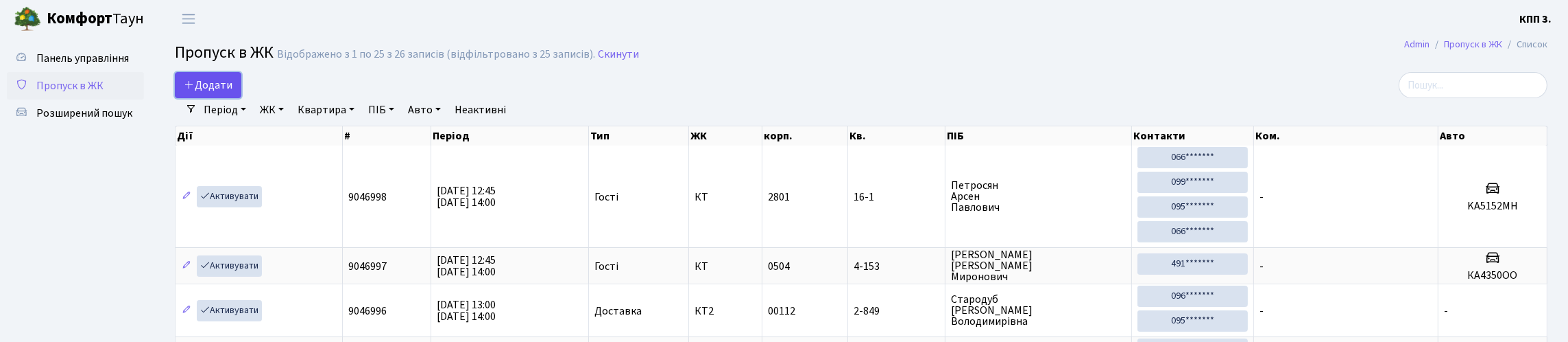
click at [212, 93] on span "Додати" at bounding box center [207, 85] width 48 height 15
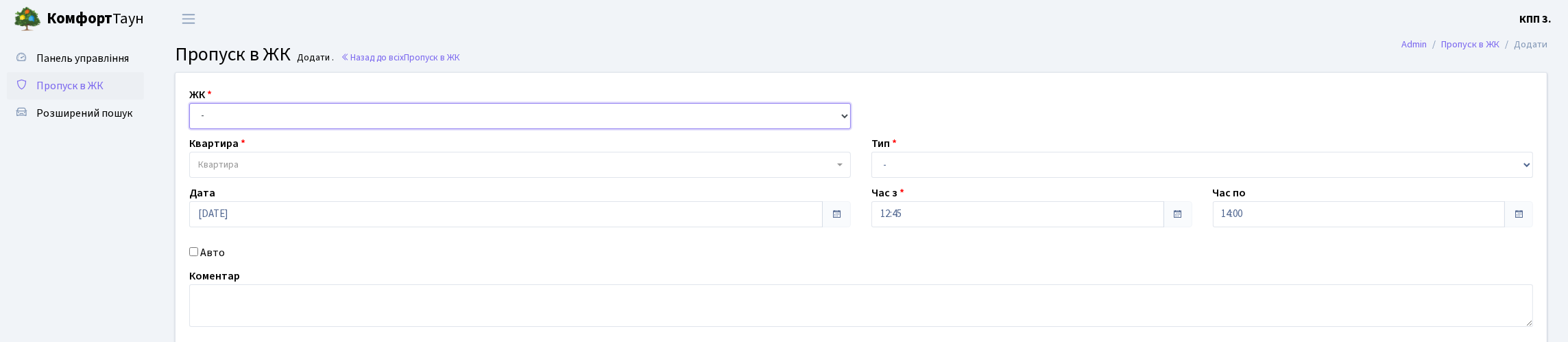
click at [331, 127] on select "- КТ, вул. Регенераторна, 4 КТ2, просп. [STREET_ADDRESS] [STREET_ADDRESS] [PERS…" at bounding box center [520, 116] width 662 height 26
select select "271"
click at [193, 119] on select "- КТ, вул. Регенераторна, 4 КТ2, просп. [STREET_ADDRESS] [STREET_ADDRESS] [PERS…" at bounding box center [520, 116] width 662 height 26
select select
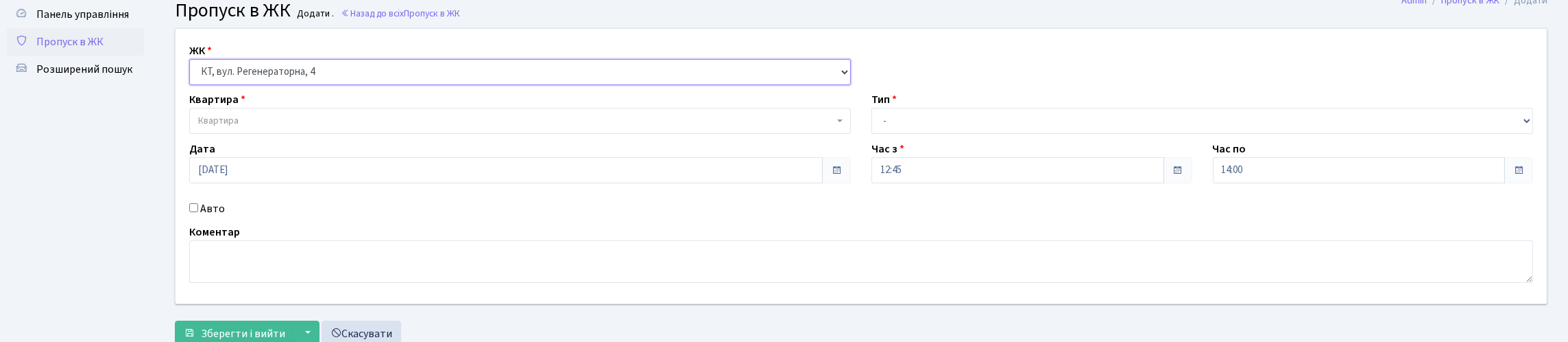
scroll to position [68, 0]
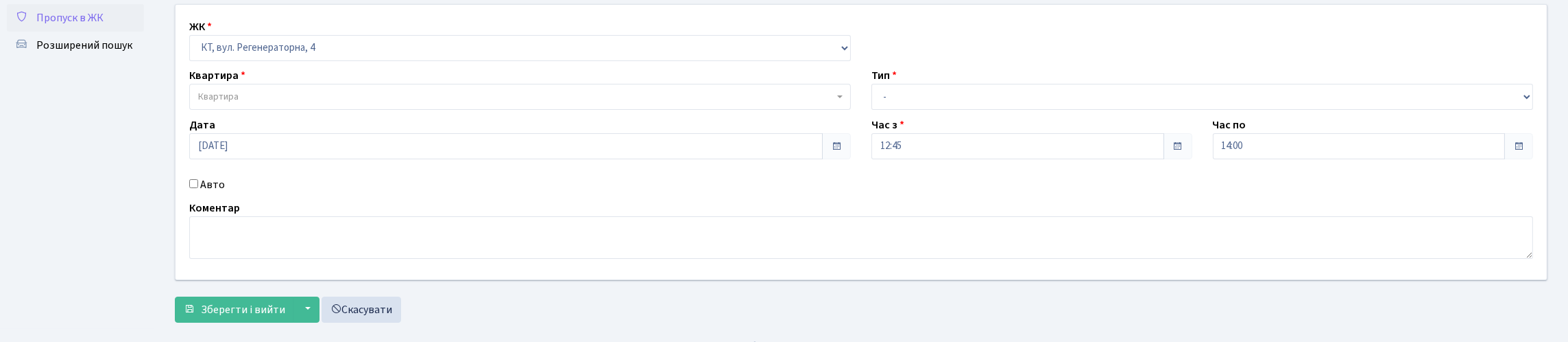
click at [237, 103] on span "Квартира" at bounding box center [218, 97] width 40 height 14
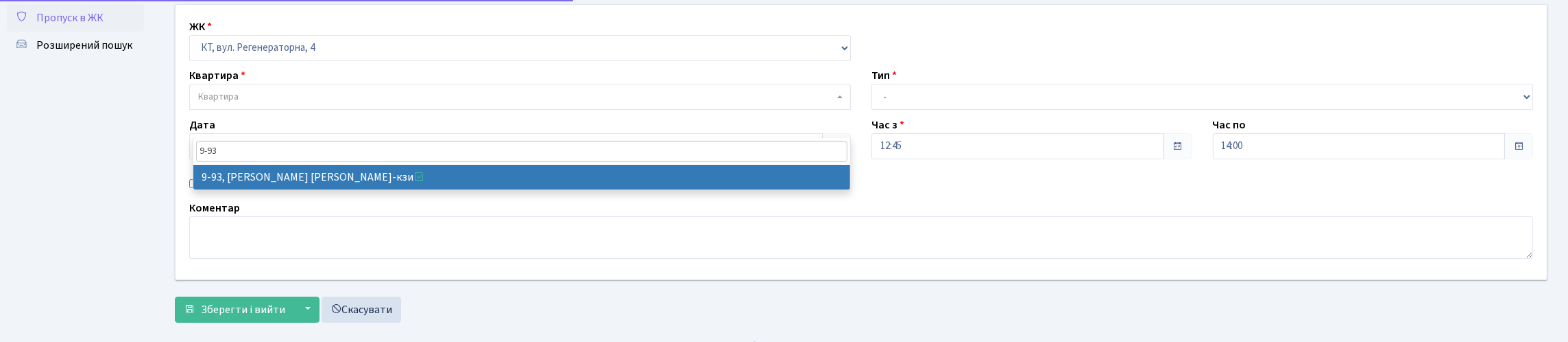
type input "9-93"
drag, startPoint x: 254, startPoint y: 177, endPoint x: 815, endPoint y: 103, distance: 565.9
select select "6443"
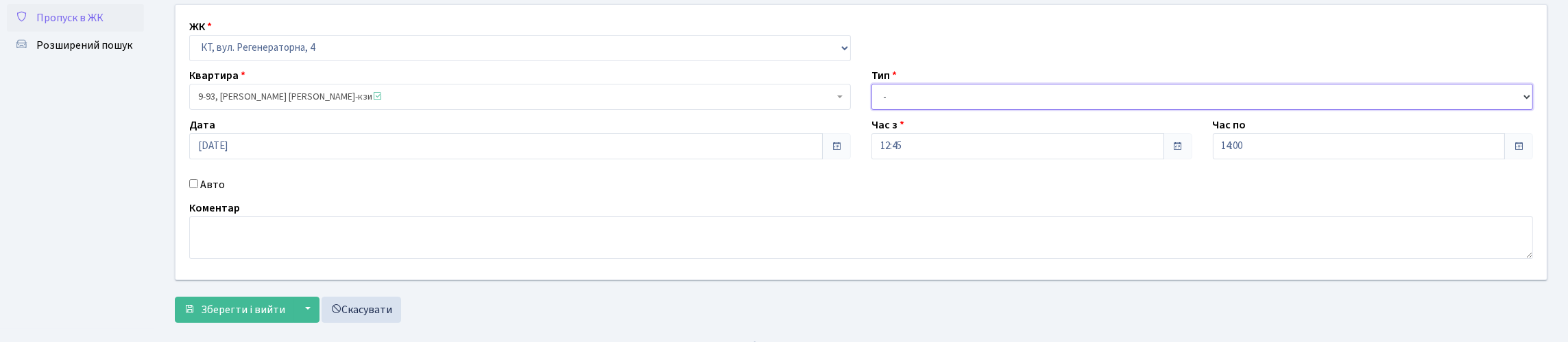
click at [914, 110] on select "- Доставка Таксі Гості Сервіс" at bounding box center [1203, 97] width 662 height 26
select select "1"
click at [872, 110] on select "- Доставка Таксі Гості Сервіс" at bounding box center [1203, 97] width 662 height 26
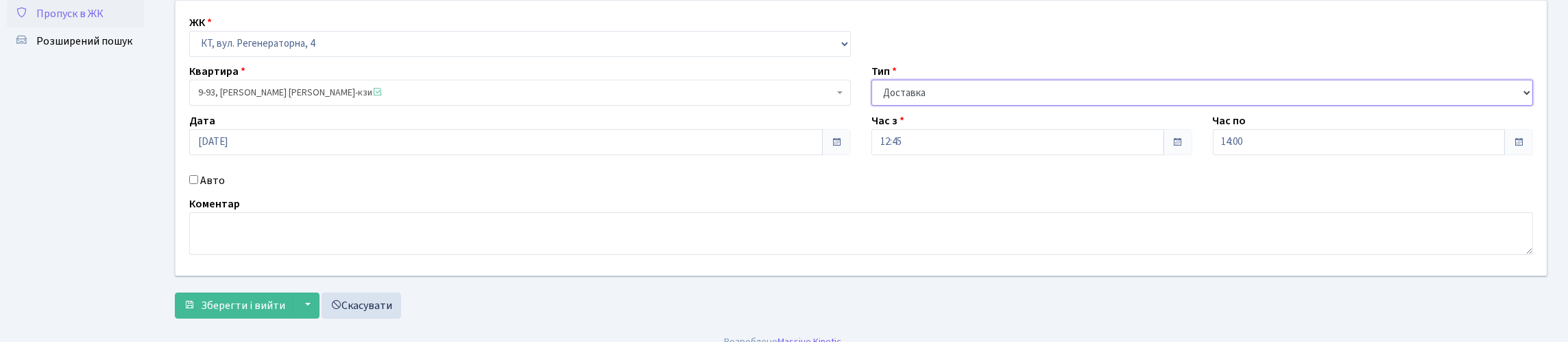
scroll to position [179, 0]
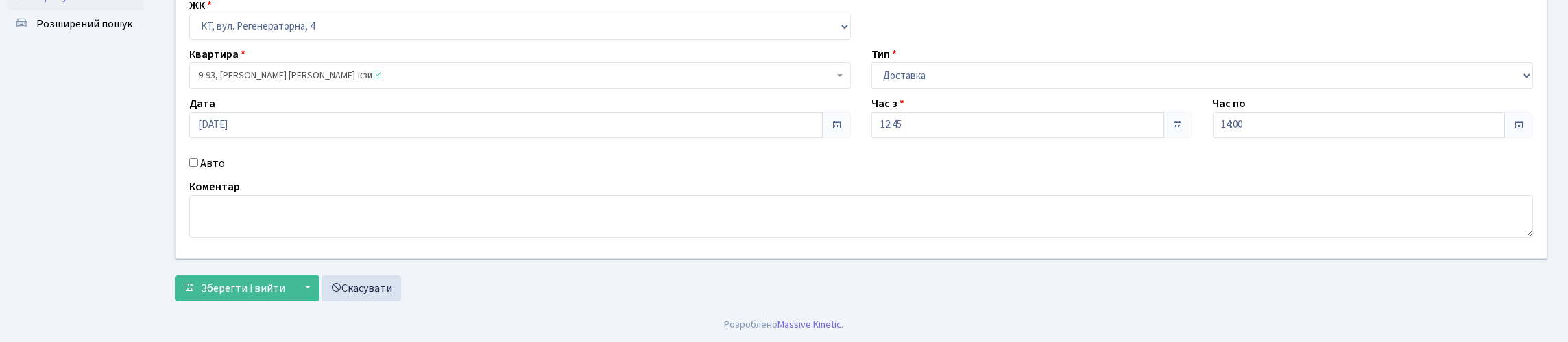
click at [261, 258] on form "ЖК - КТ, вул. Регенераторна, 4 КТ2, просп. Соборності, 17 КТ3, вул. Березнева, …" at bounding box center [861, 142] width 1373 height 318
click at [269, 283] on span "Зберегти і вийти" at bounding box center [242, 288] width 84 height 15
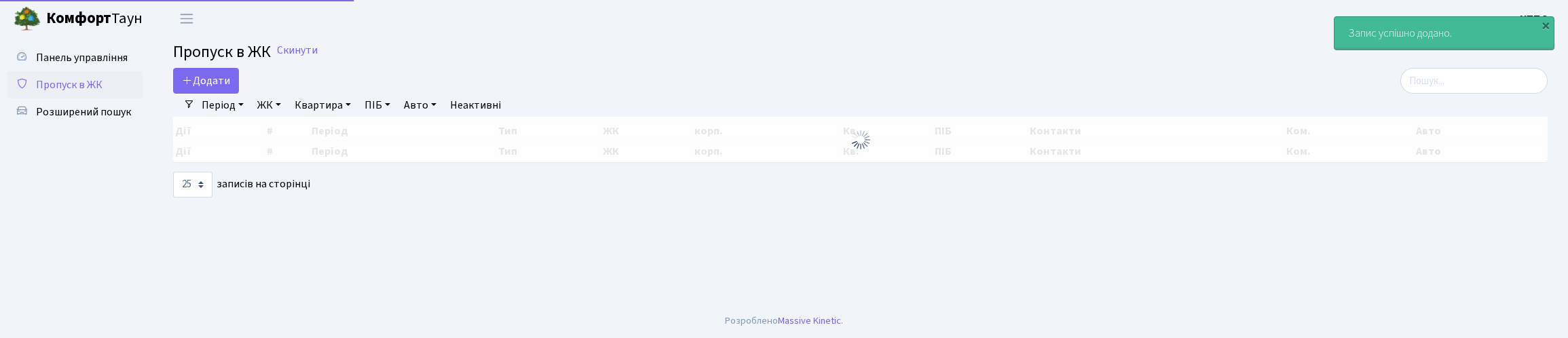
select select "25"
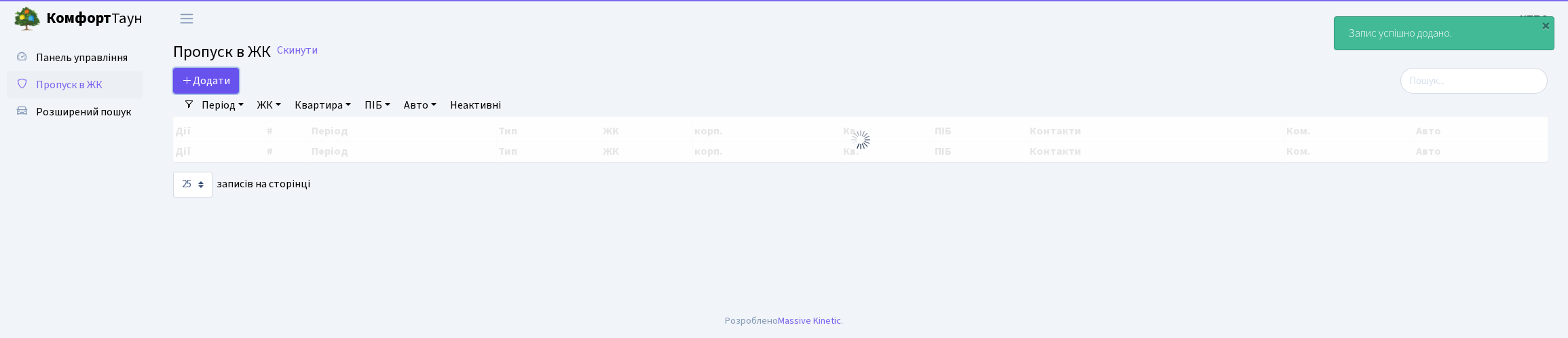
click at [230, 88] on span "Додати" at bounding box center [205, 80] width 48 height 15
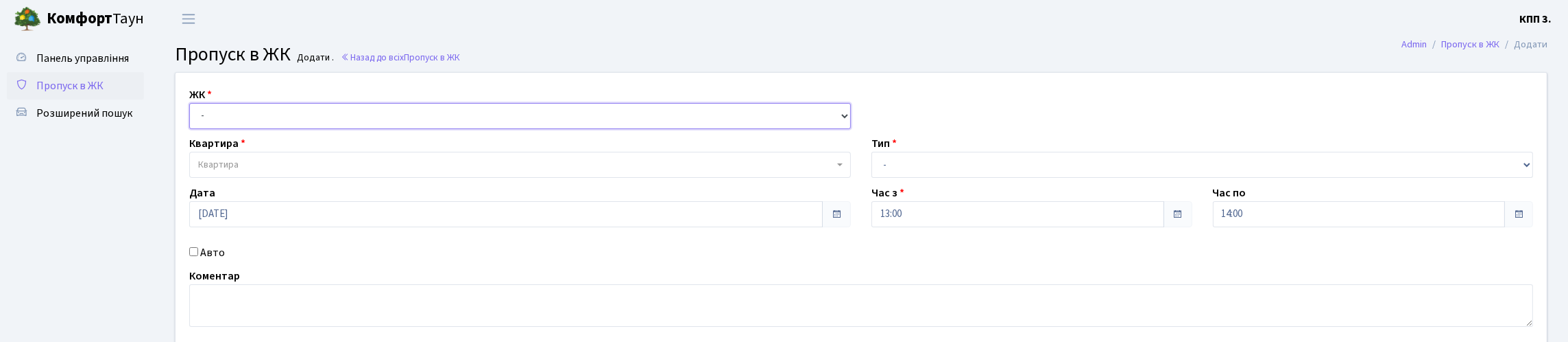
click at [319, 129] on select "- КТ, вул. Регенераторна, 4 КТ2, просп. [STREET_ADDRESS] [STREET_ADDRESS] [PERS…" at bounding box center [520, 116] width 662 height 26
select select "271"
click at [193, 119] on select "- КТ, вул. Регенераторна, 4 КТ2, просп. [STREET_ADDRESS] [STREET_ADDRESS] [PERS…" at bounding box center [520, 116] width 662 height 26
select select
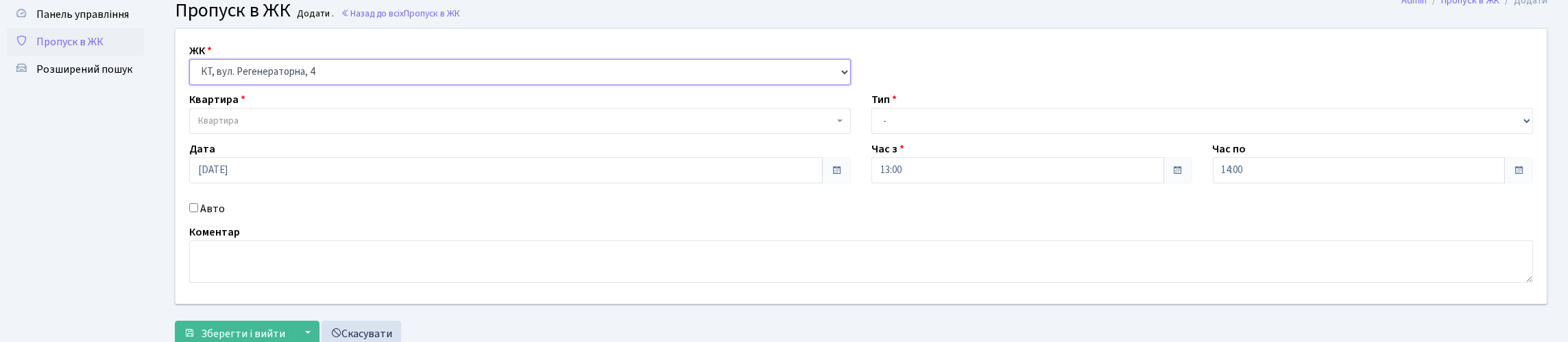
scroll to position [68, 0]
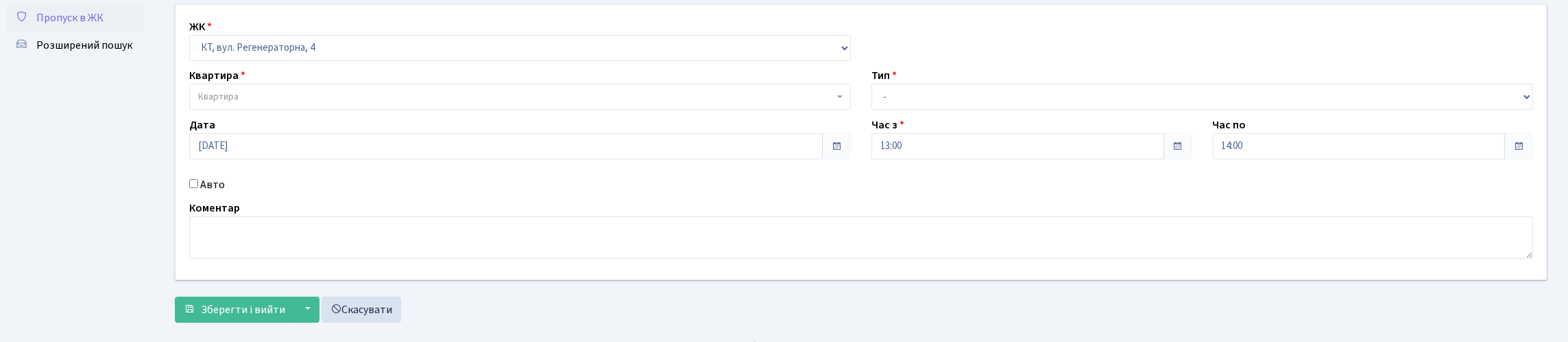
click at [196, 188] on input "Авто" at bounding box center [193, 183] width 9 height 9
checkbox input "true"
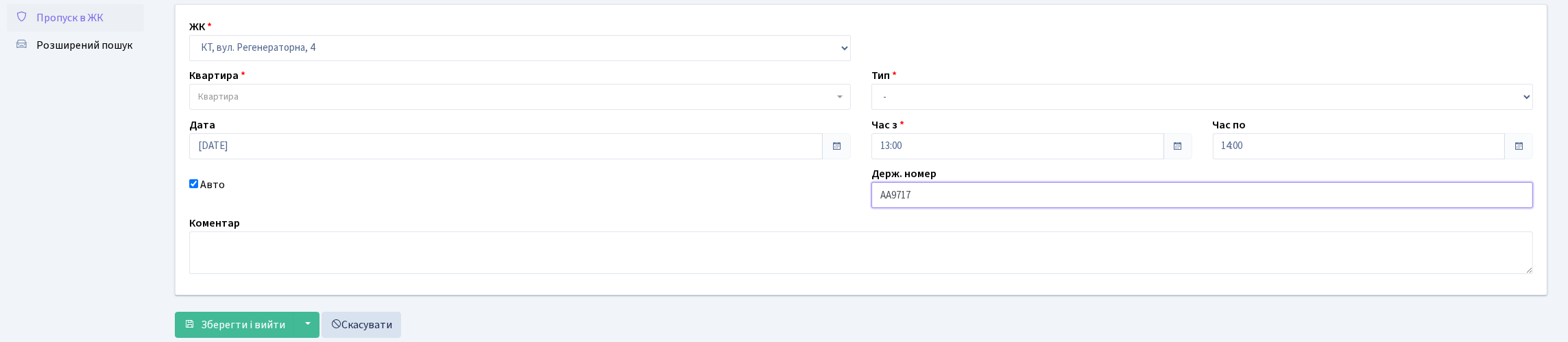
type input "АА9717ОІ"
click at [388, 103] on span "Квартира" at bounding box center [516, 97] width 636 height 14
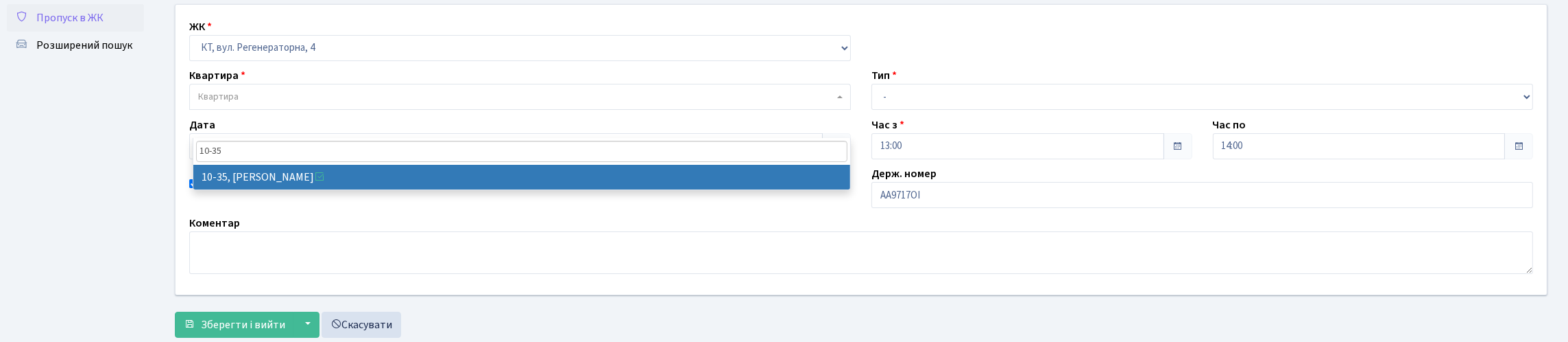
type input "10-35"
select select "6604"
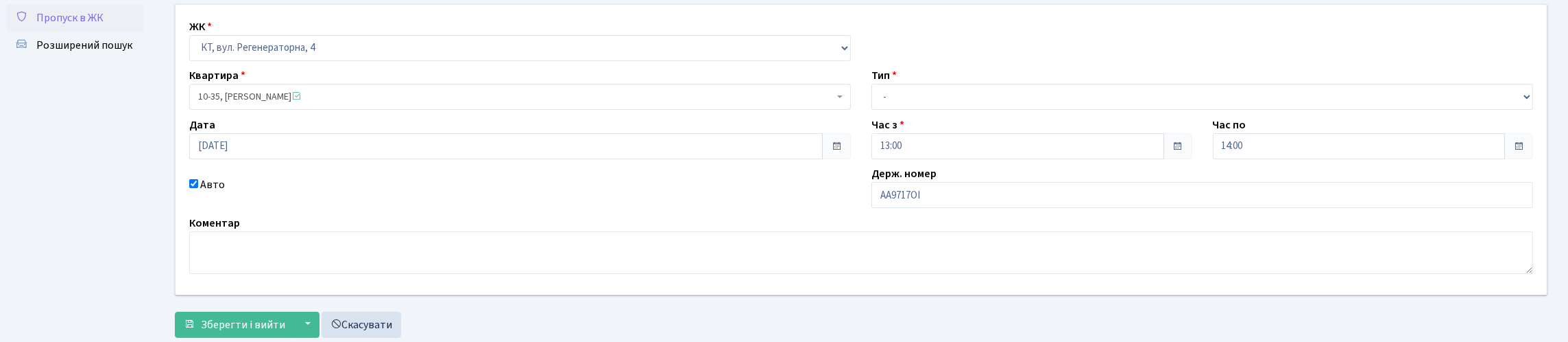
click at [1055, 149] on div "ЖК - КТ, вул. Регенераторна, 4 КТ2, просп. Соборності, 17 КТ3, вул. Березнева, …" at bounding box center [861, 149] width 1392 height 290
click at [1025, 110] on select "- Доставка Таксі Гості Сервіс" at bounding box center [1203, 97] width 662 height 26
select select "3"
click at [872, 110] on select "- Доставка Таксі Гості Сервіс" at bounding box center [1203, 97] width 662 height 26
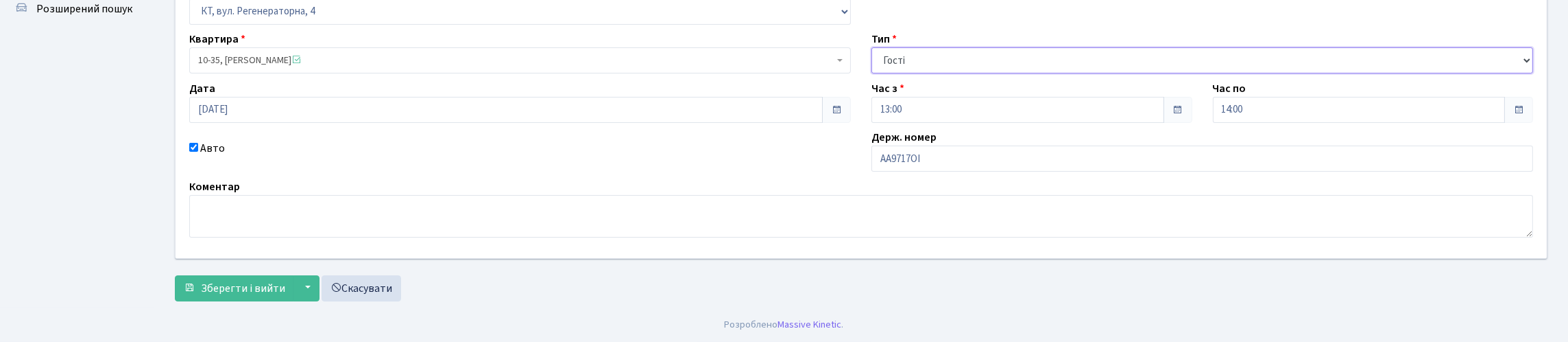
scroll to position [198, 0]
click at [279, 285] on span "Зберегти і вийти" at bounding box center [242, 288] width 84 height 15
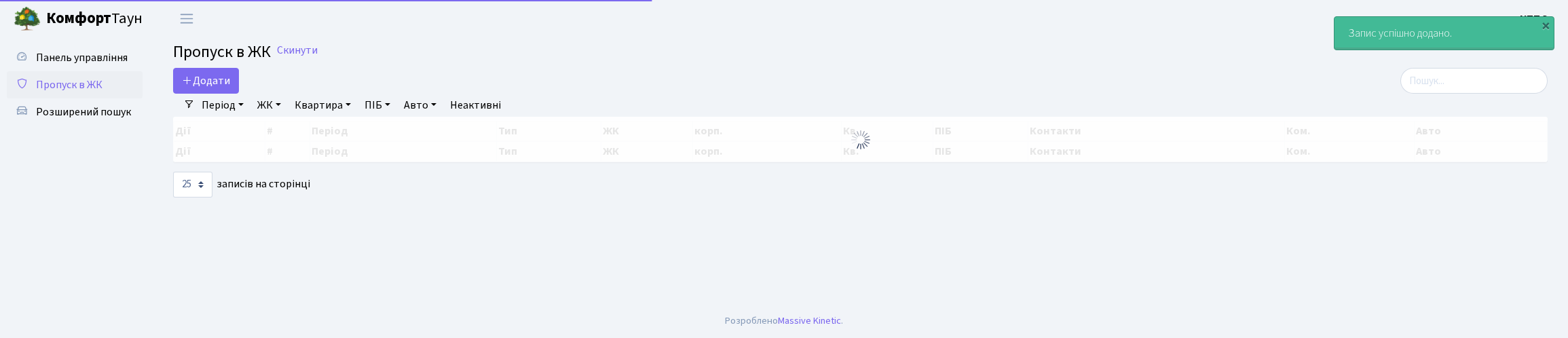
select select "25"
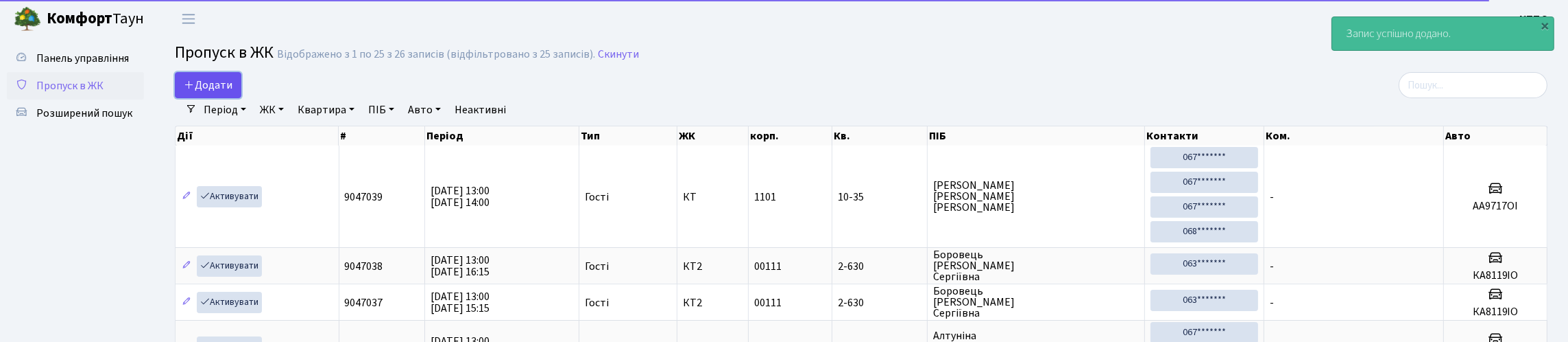
click at [242, 98] on link "Додати" at bounding box center [207, 85] width 66 height 26
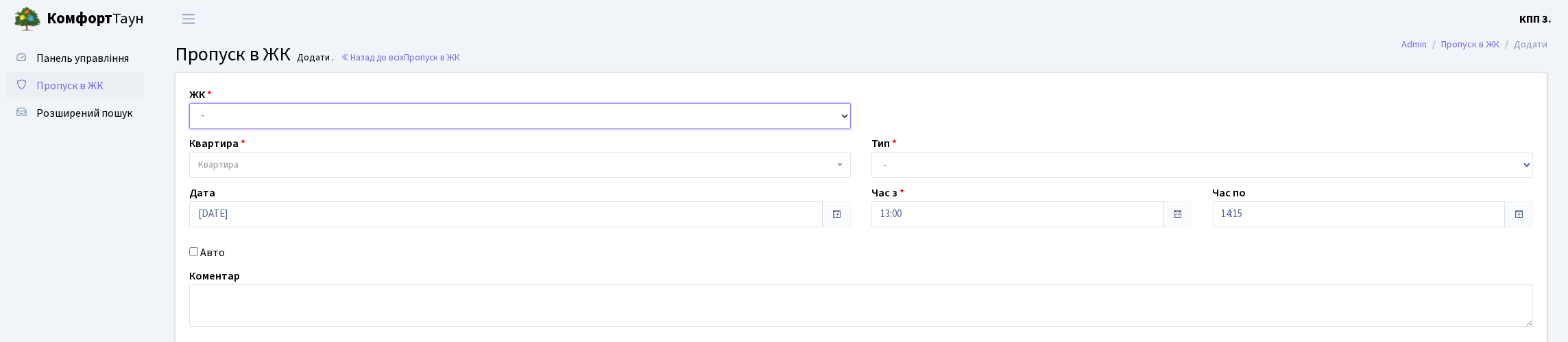
click at [245, 129] on select "- КТ, вул. Регенераторна, 4 КТ2, просп. [STREET_ADDRESS] [STREET_ADDRESS] [PERS…" at bounding box center [520, 116] width 662 height 26
select select "271"
click at [193, 119] on select "- КТ, вул. Регенераторна, 4 КТ2, просп. [STREET_ADDRESS] [STREET_ADDRESS] [PERS…" at bounding box center [520, 116] width 662 height 26
select select
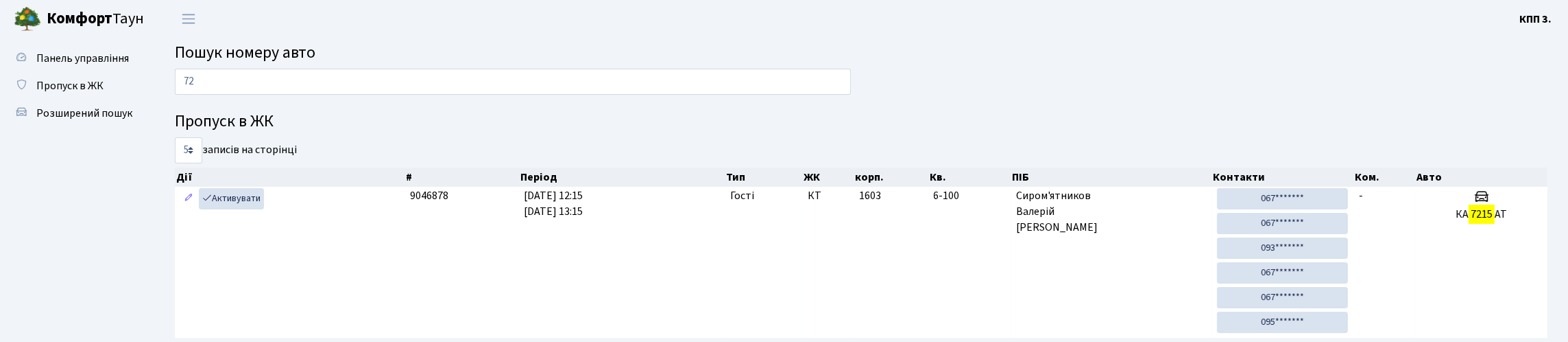
type input "7"
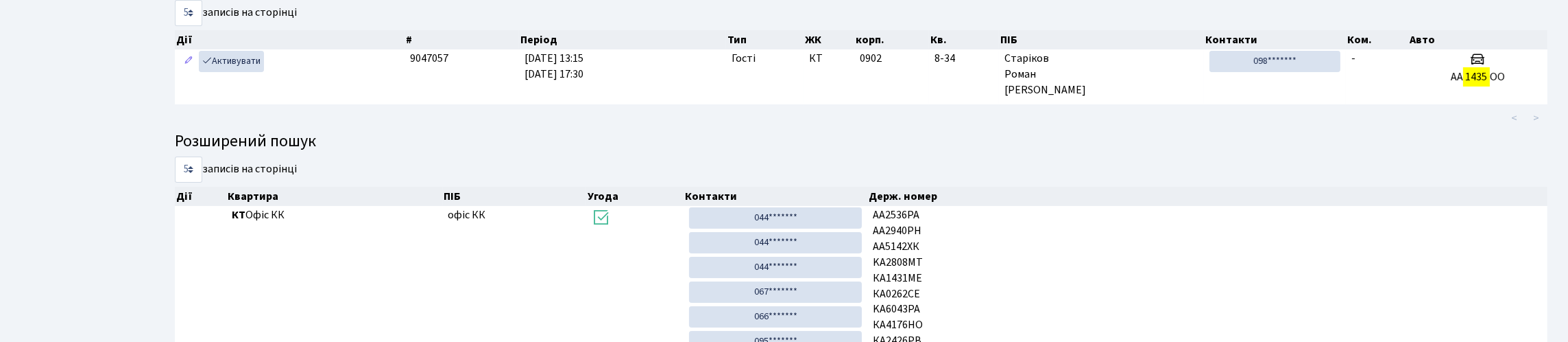
scroll to position [83, 0]
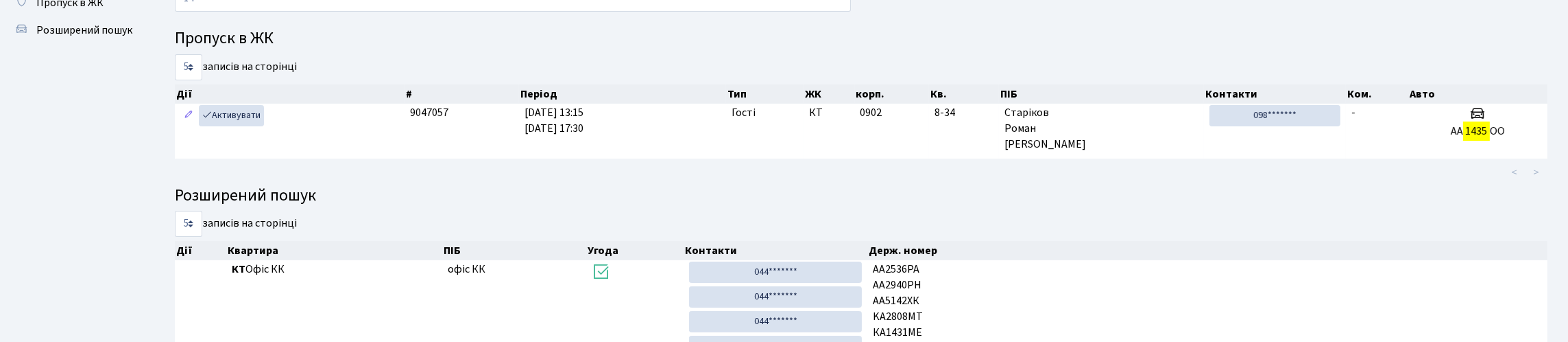
type input "1"
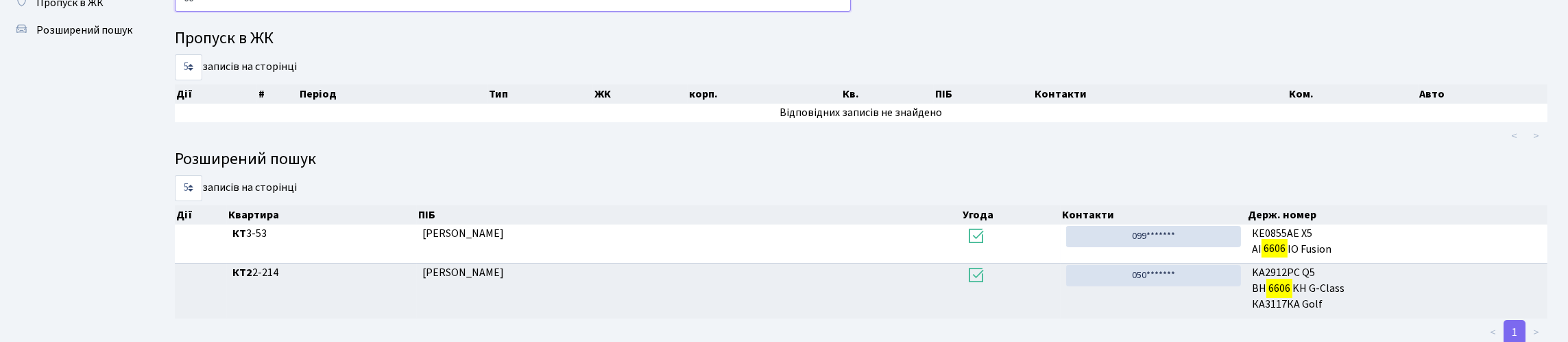
type input "6"
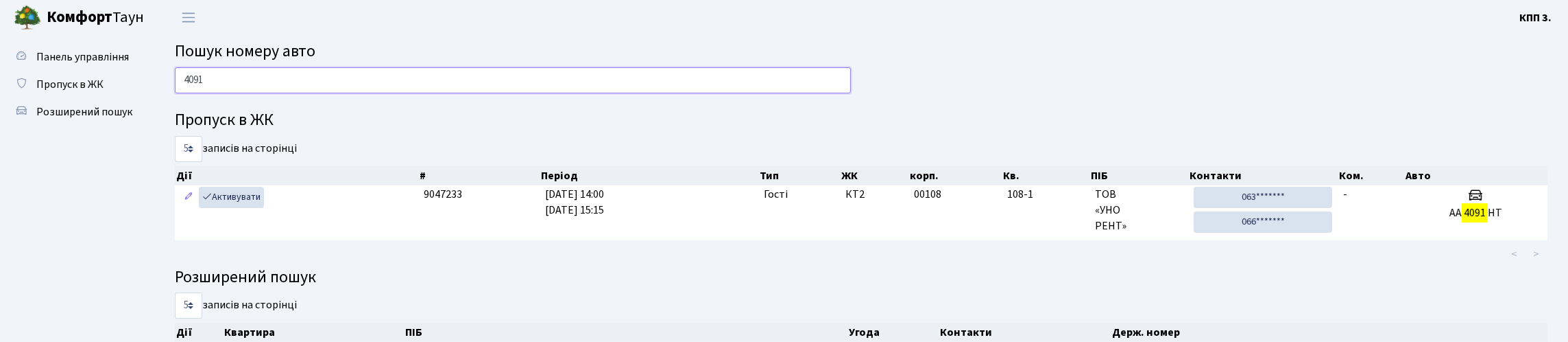
scroll to position [0, 0]
type input "4"
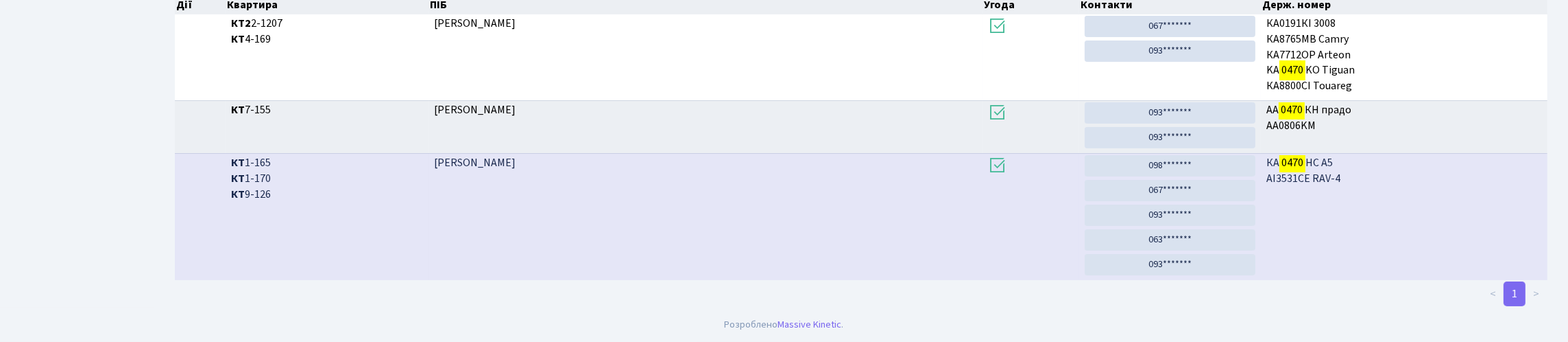
scroll to position [83, 0]
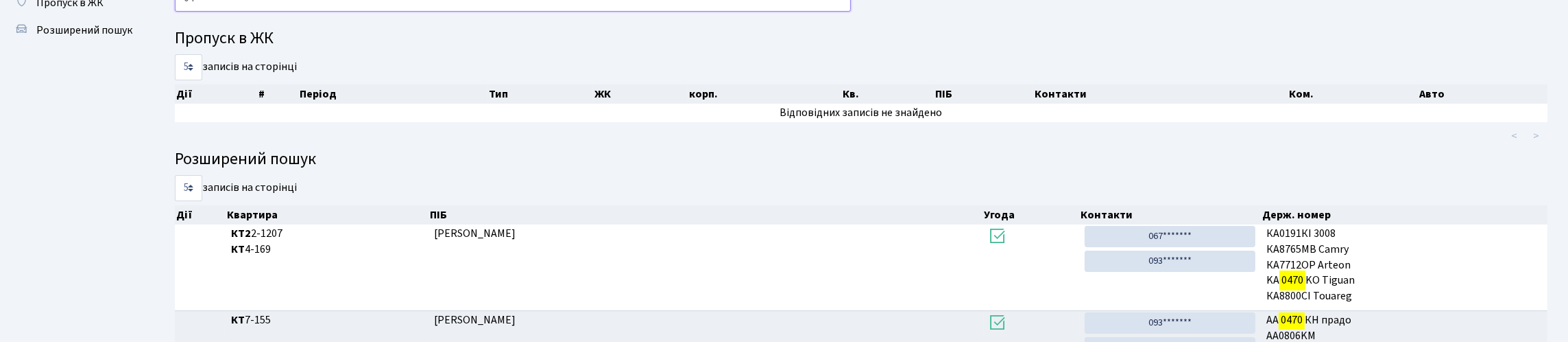
type input "0"
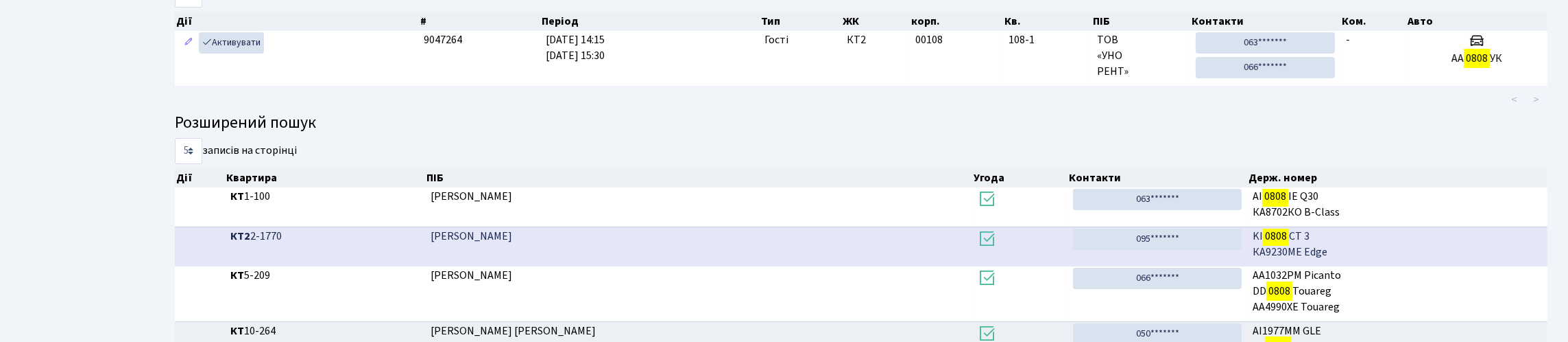
scroll to position [0, 0]
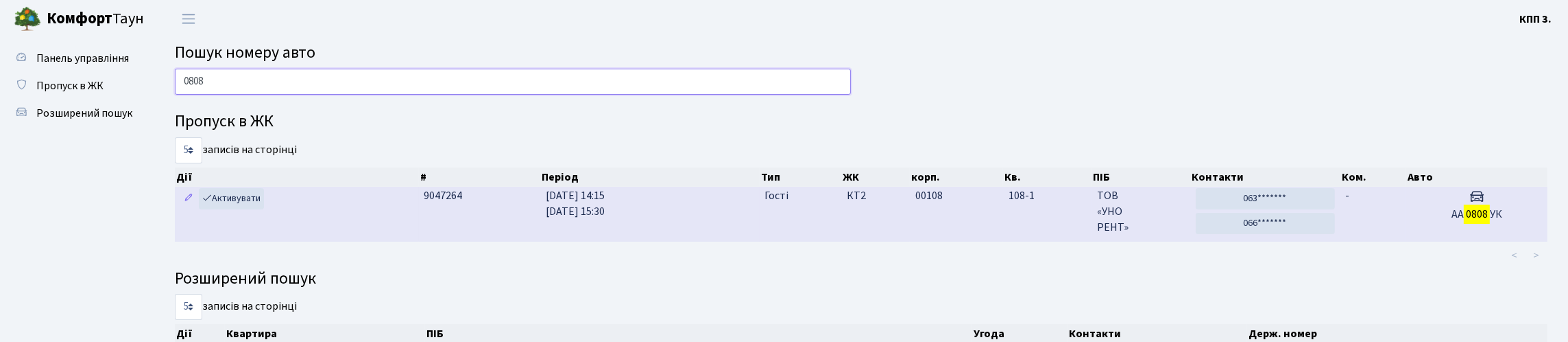
type input "0808"
click at [1403, 241] on td "-" at bounding box center [1373, 214] width 66 height 54
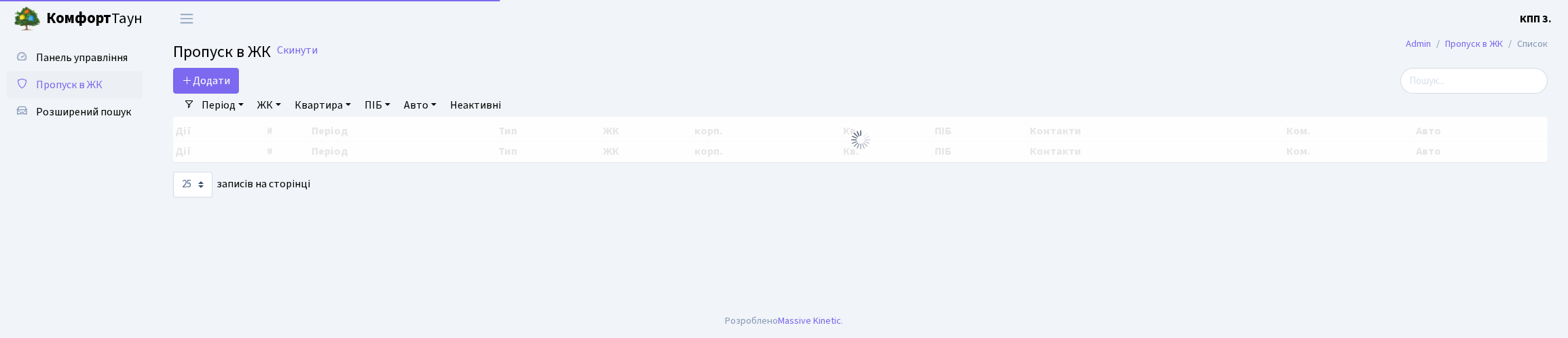
select select "25"
click at [1435, 92] on input "search" at bounding box center [1475, 81] width 148 height 26
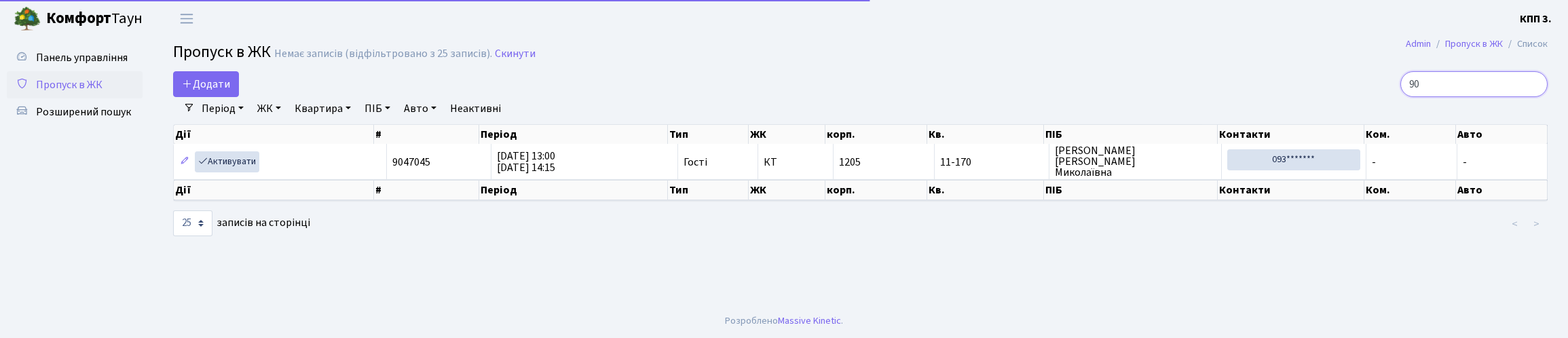
type input "9"
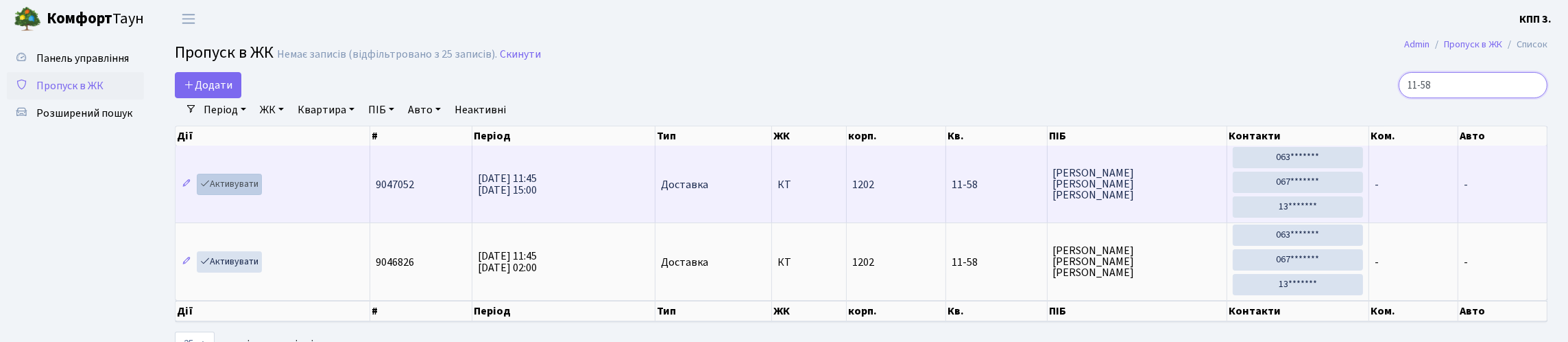
type input "11-58"
click at [249, 195] on link "Активувати" at bounding box center [229, 185] width 66 height 21
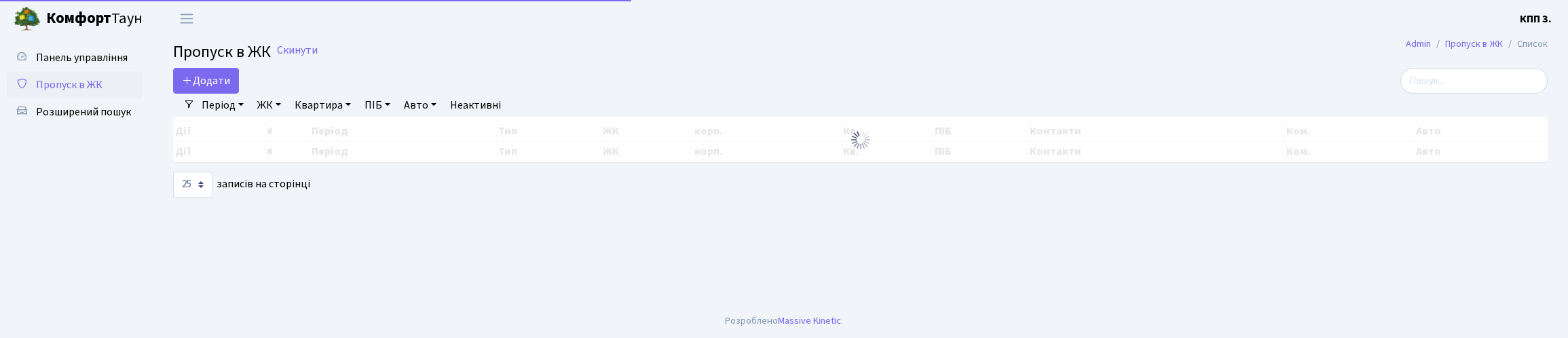
select select "25"
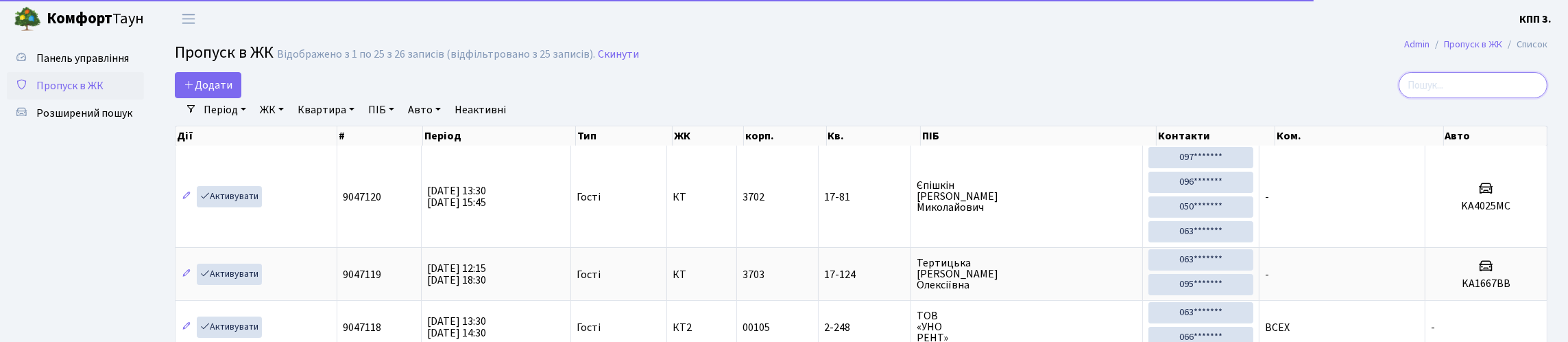
click at [1437, 98] on input "search" at bounding box center [1473, 85] width 149 height 26
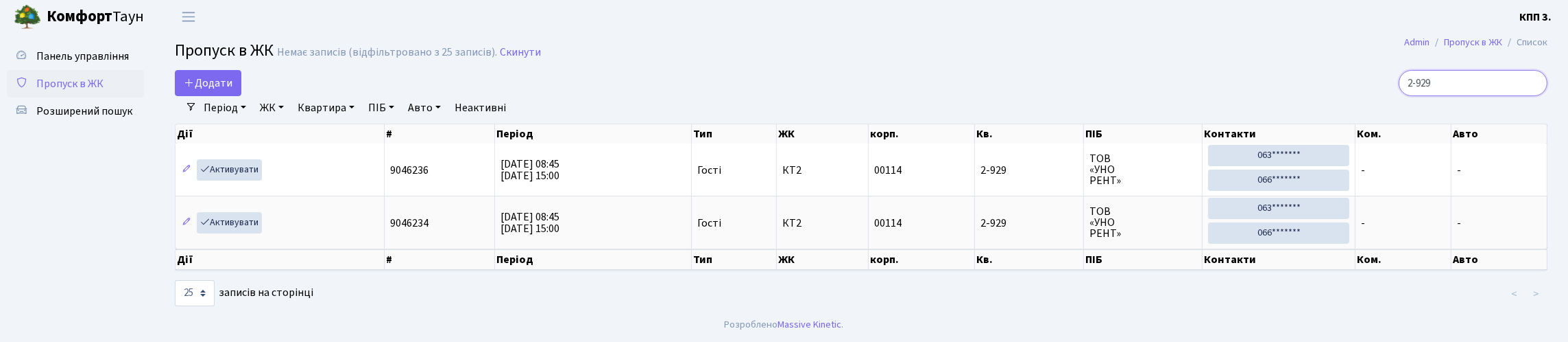
scroll to position [59, 0]
type input "2"
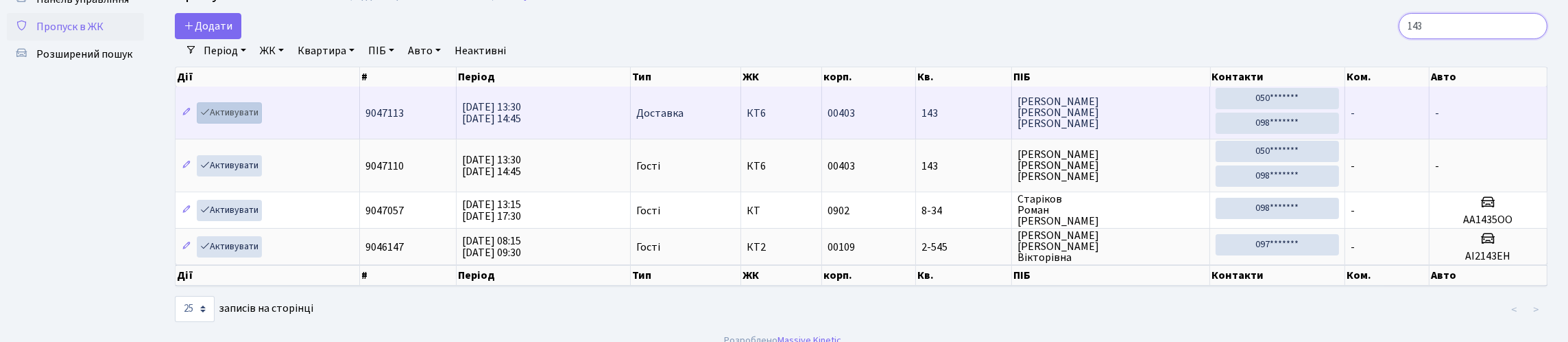
type input "143"
click at [248, 124] on link "Активувати" at bounding box center [229, 113] width 66 height 21
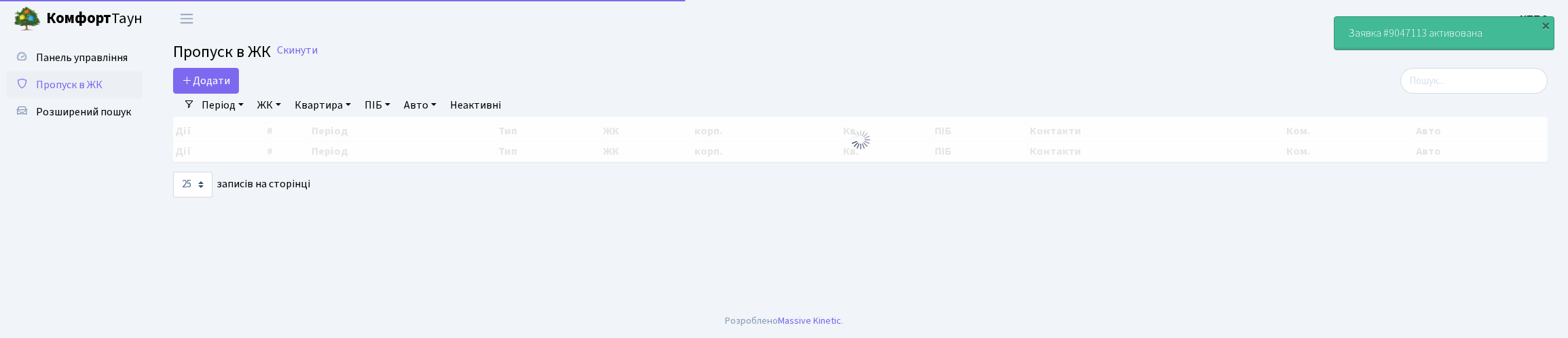
select select "25"
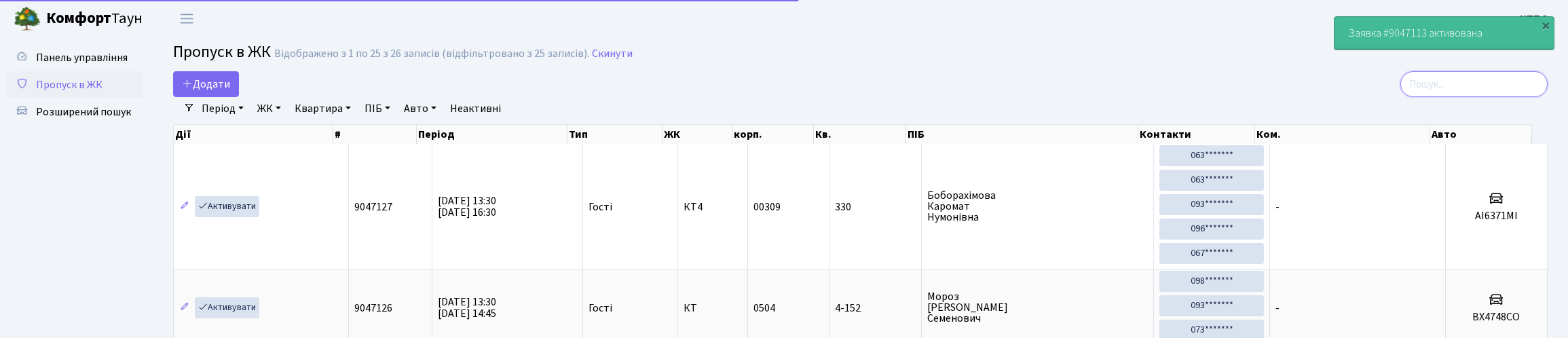
click at [1412, 97] on input "search" at bounding box center [1475, 84] width 148 height 26
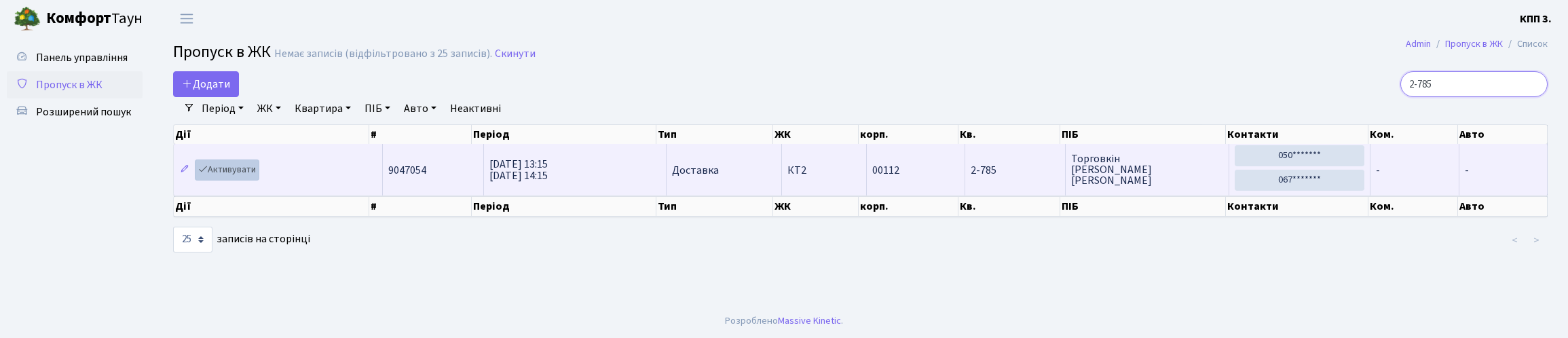
type input "2-785"
click at [260, 181] on link "Активувати" at bounding box center [227, 170] width 65 height 21
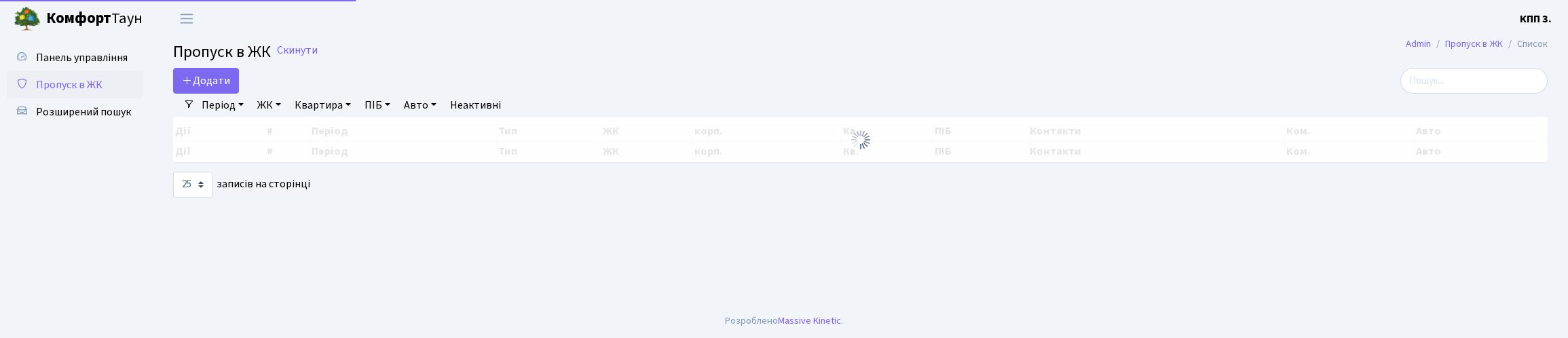
select select "25"
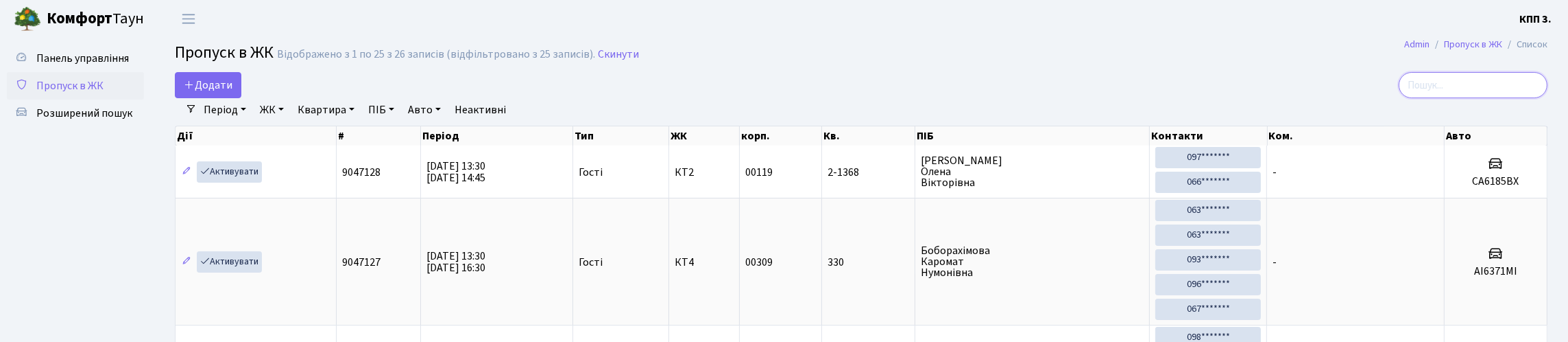
click at [1504, 98] on input "search" at bounding box center [1473, 85] width 149 height 26
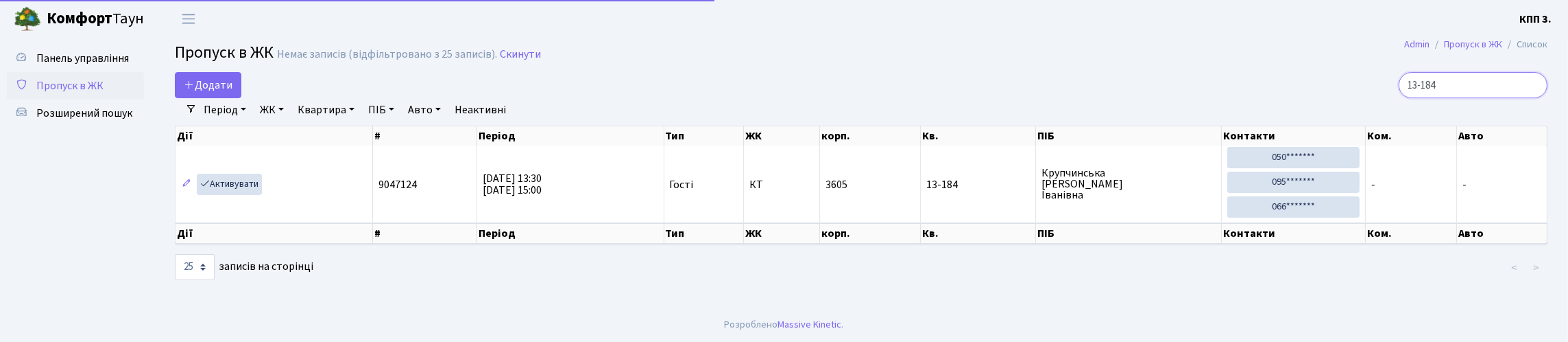
scroll to position [25, 0]
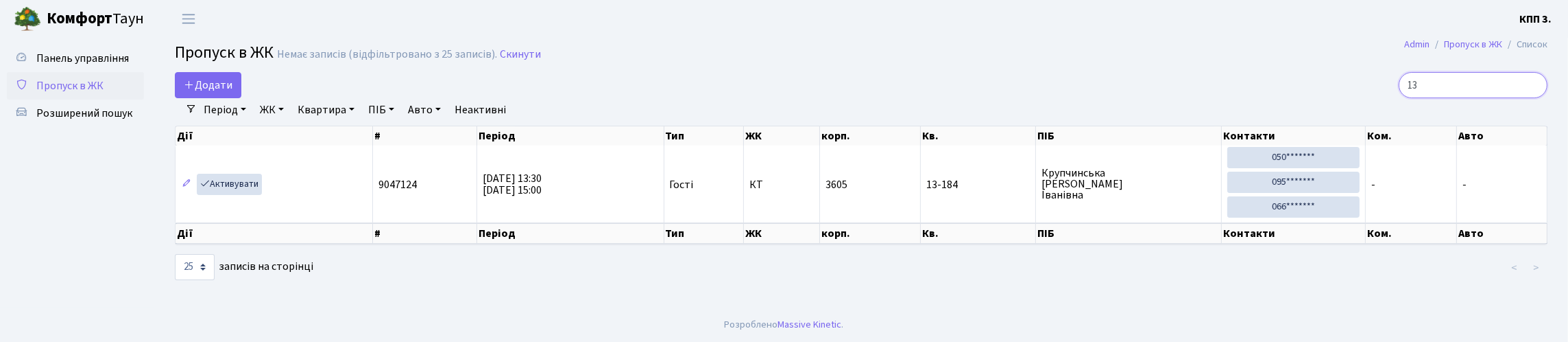
type input "1"
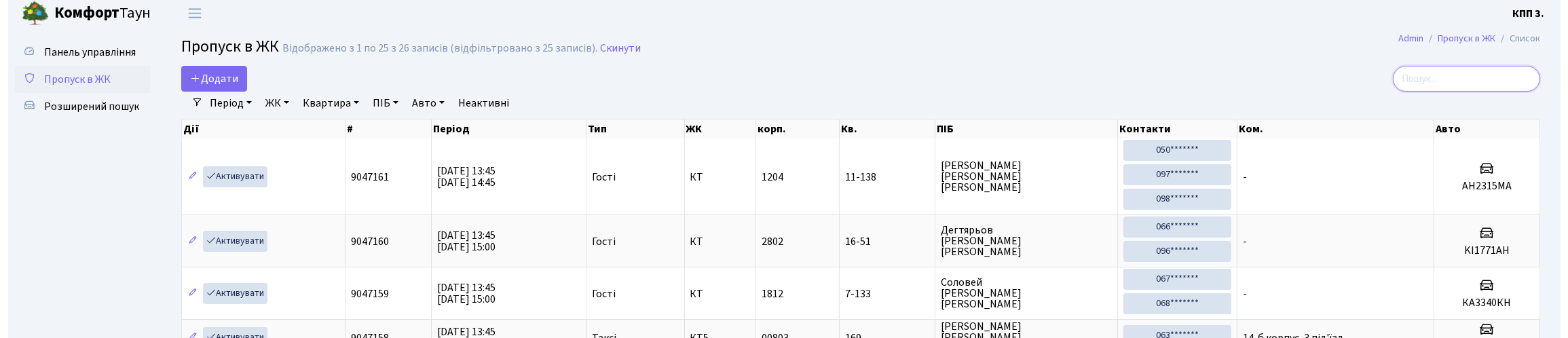
scroll to position [0, 0]
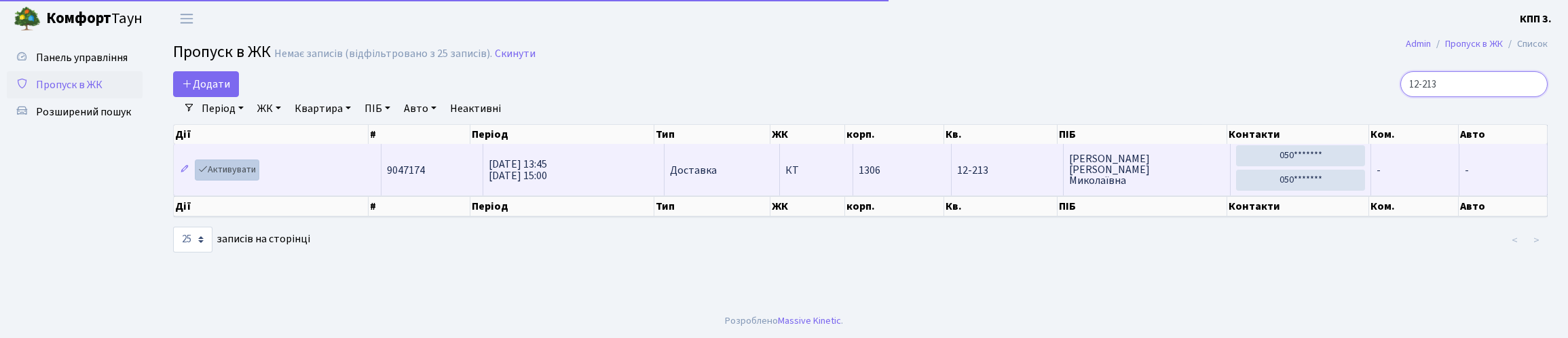
type input "12-213"
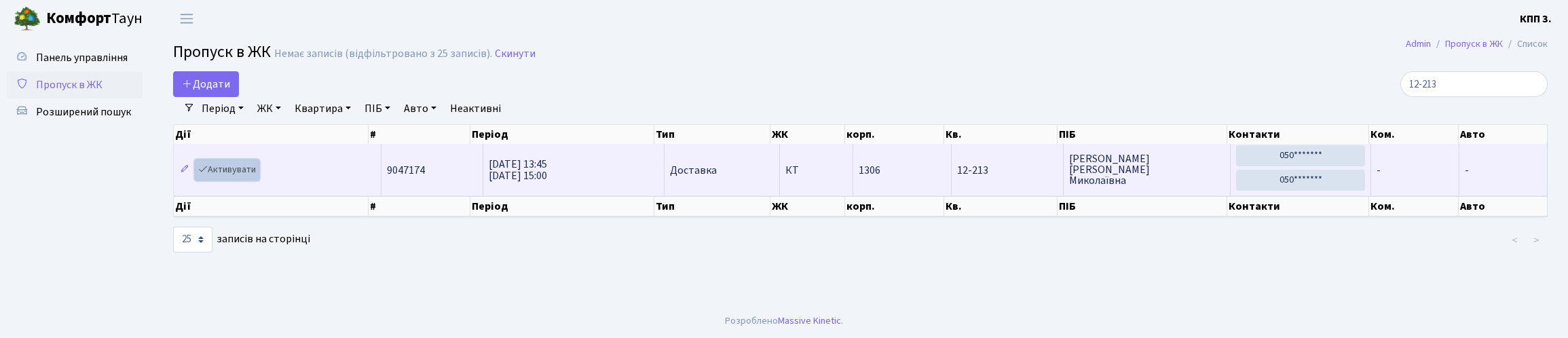
click at [237, 181] on link "Активувати" at bounding box center [227, 170] width 65 height 21
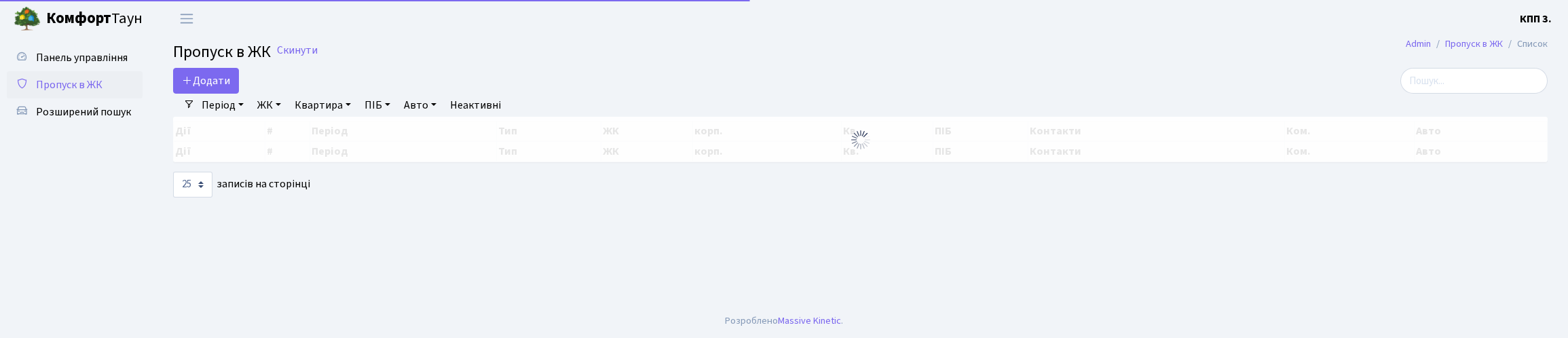
select select "25"
click at [1419, 94] on input "search" at bounding box center [1475, 81] width 148 height 26
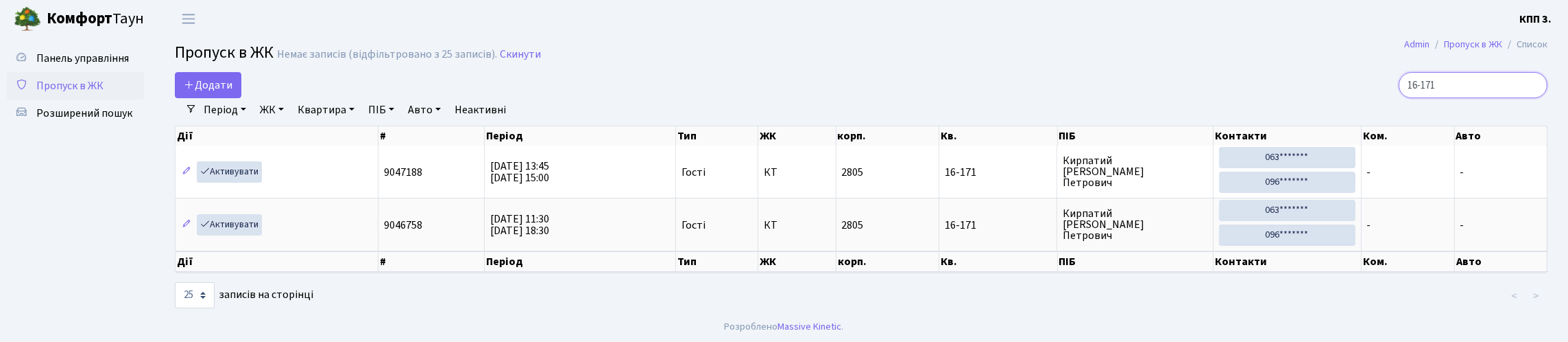
scroll to position [59, 0]
type input "1"
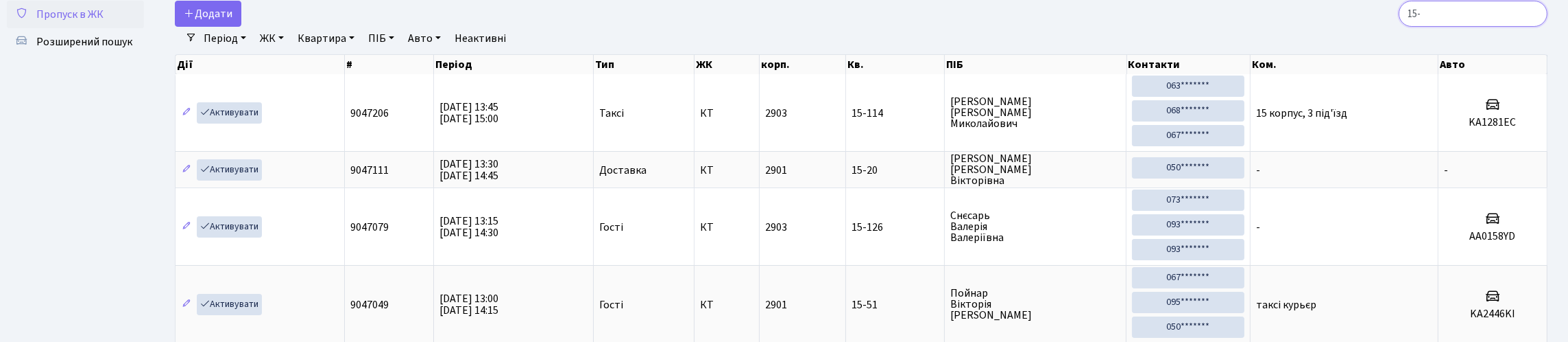
scroll to position [0, 0]
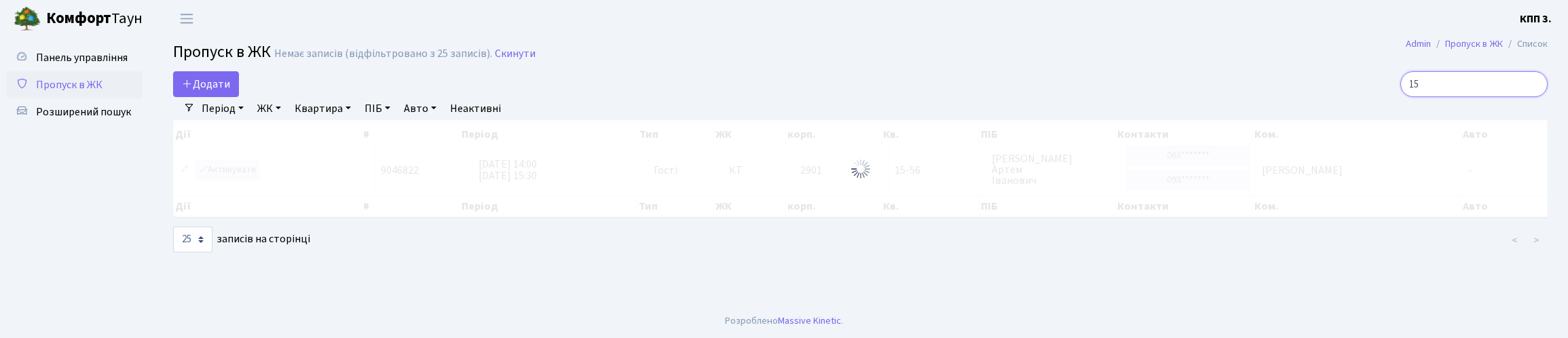
type input "1"
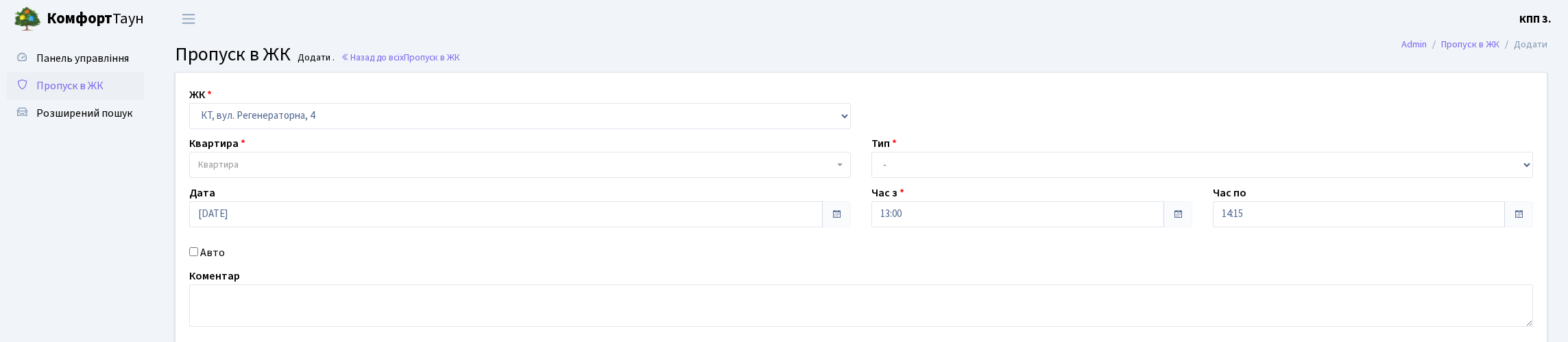
select select "271"
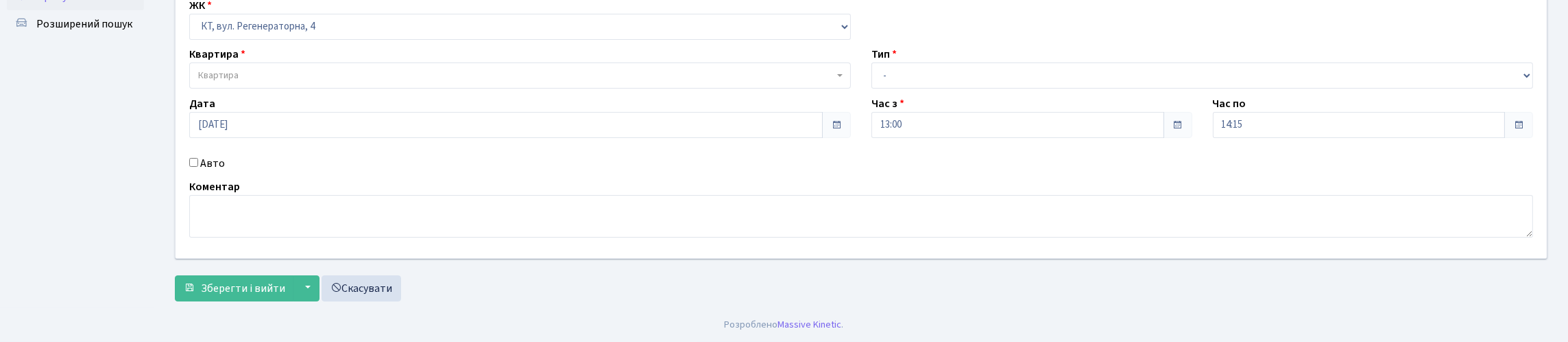
scroll to position [68, 0]
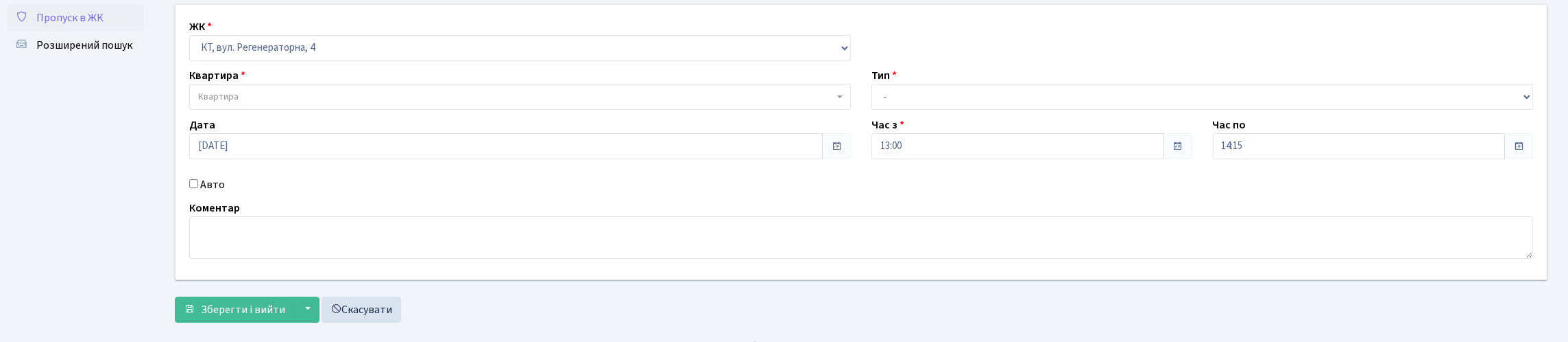
click at [368, 32] on div "ЖК - КТ, вул. Регенераторна, 4 КТ2, просп. [STREET_ADDRESS] [STREET_ADDRESS] [P…" at bounding box center [519, 40] width 682 height 43
click at [382, 61] on select "- КТ, вул. Регенераторна, 4 КТ2, просп. [STREET_ADDRESS] [STREET_ADDRESS] [PERS…" at bounding box center [520, 48] width 662 height 26
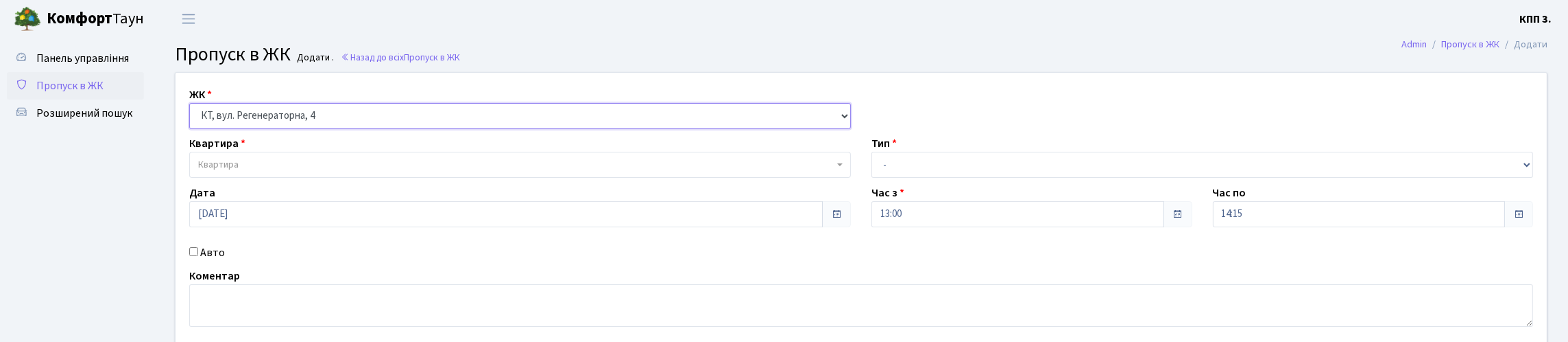
select select
select select "271"
select select
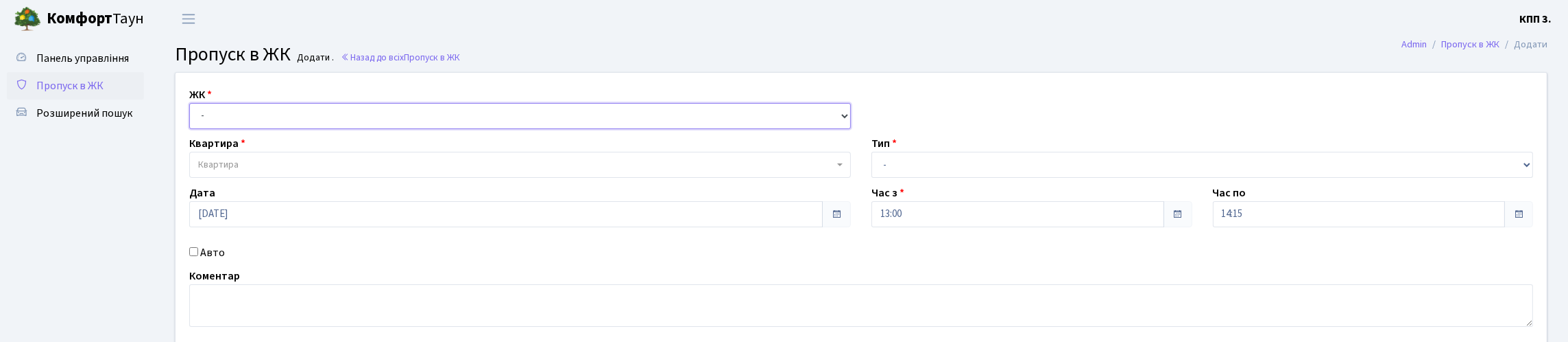
select select
select select "271"
select select
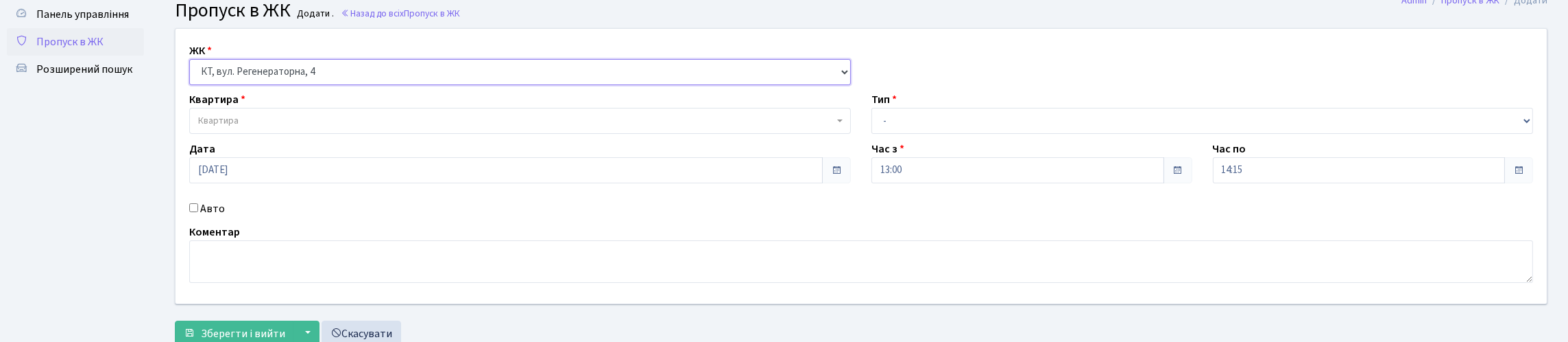
scroll to position [68, 0]
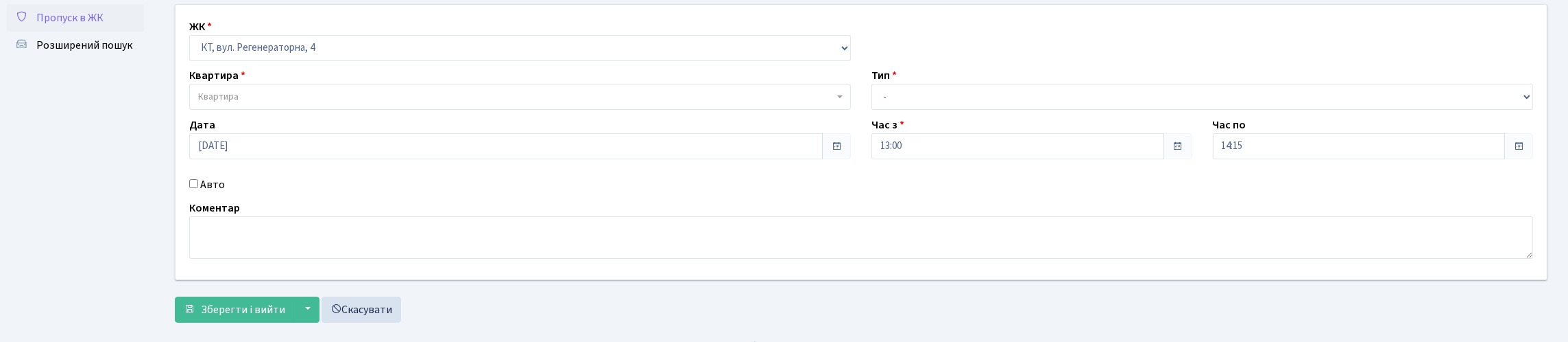
click at [196, 188] on input "Авто" at bounding box center [193, 183] width 9 height 9
checkbox input "true"
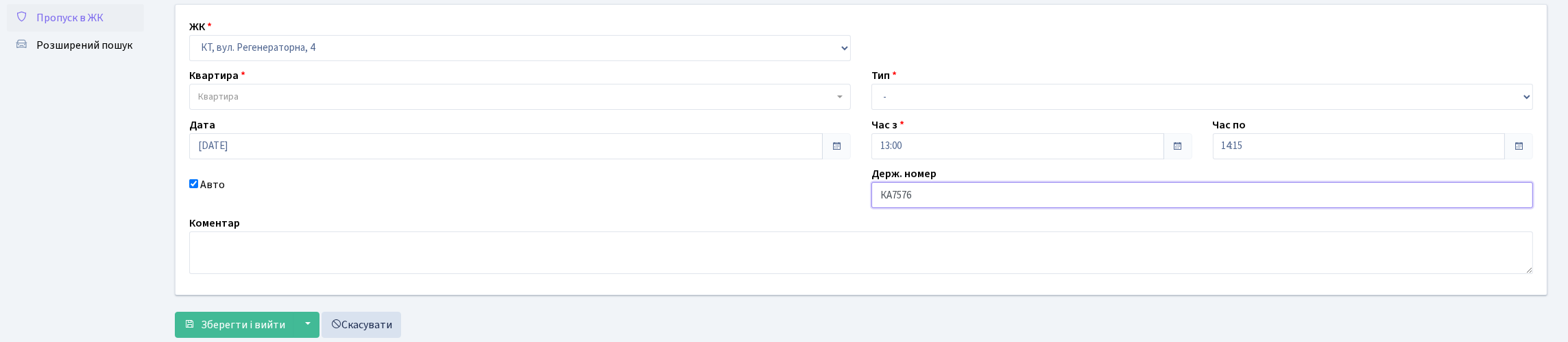
type input "КА7576ІН"
drag, startPoint x: 961, startPoint y: 113, endPoint x: 977, endPoint y: 139, distance: 30.5
click at [961, 110] on select "- Доставка Таксі Гості Сервіс" at bounding box center [1203, 97] width 662 height 26
select select "3"
click at [872, 110] on select "- Доставка Таксі Гості Сервіс" at bounding box center [1203, 97] width 662 height 26
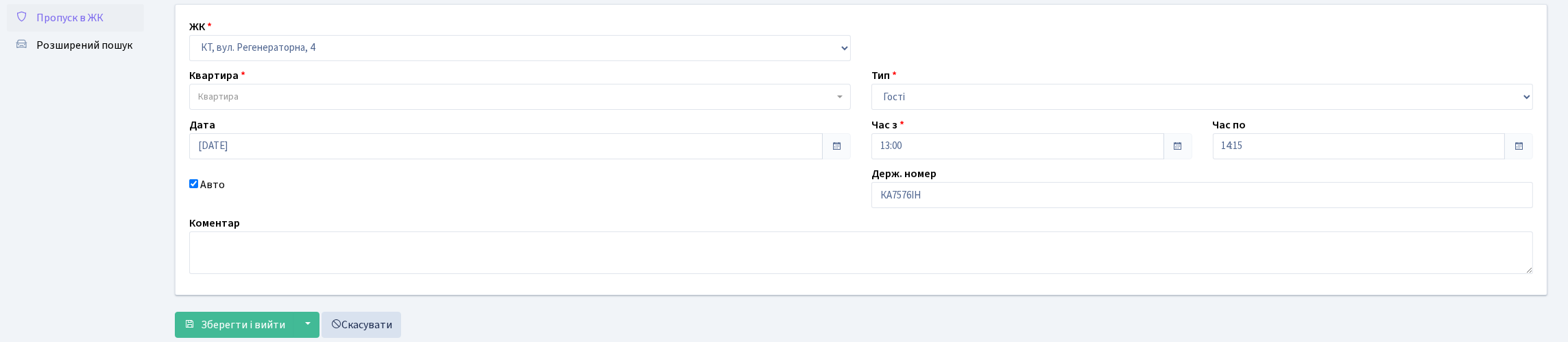
click at [278, 103] on span "Квартира" at bounding box center [516, 97] width 636 height 14
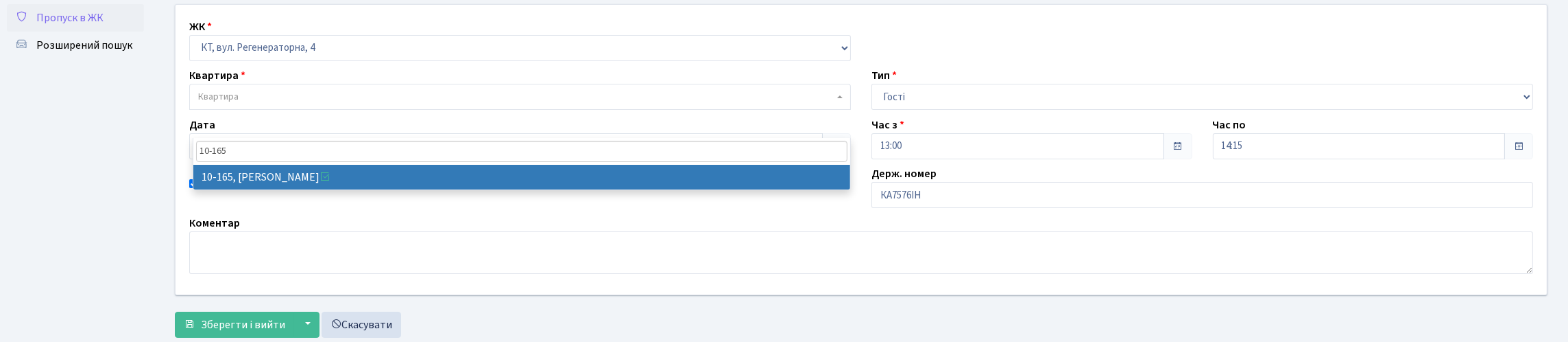
type input "10-165"
select select "6734"
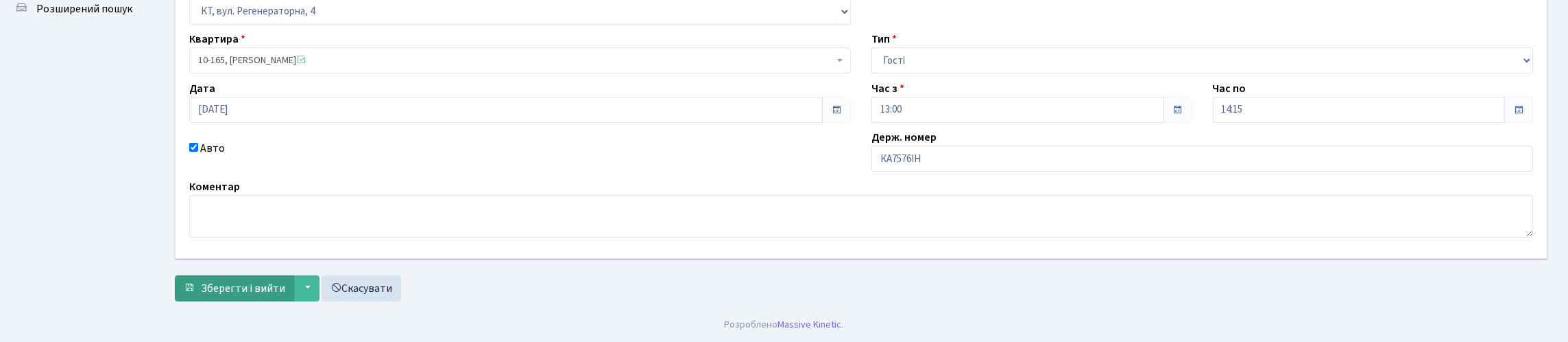
scroll to position [198, 0]
click at [268, 299] on div "ЖК - КТ, вул. Регенераторна, 4 КТ2, просп. Соборності, 17 КТ3, вул. Березнева, …" at bounding box center [861, 138] width 1394 height 340
click at [233, 280] on span "Зберегти і вийти" at bounding box center [242, 288] width 84 height 15
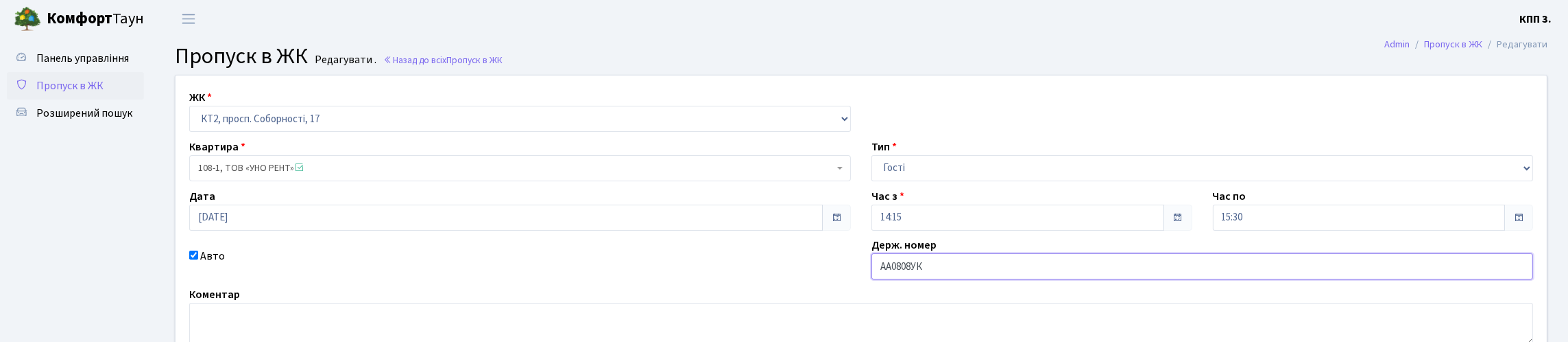
click at [928, 280] on input "АА0808УК" at bounding box center [1203, 267] width 662 height 26
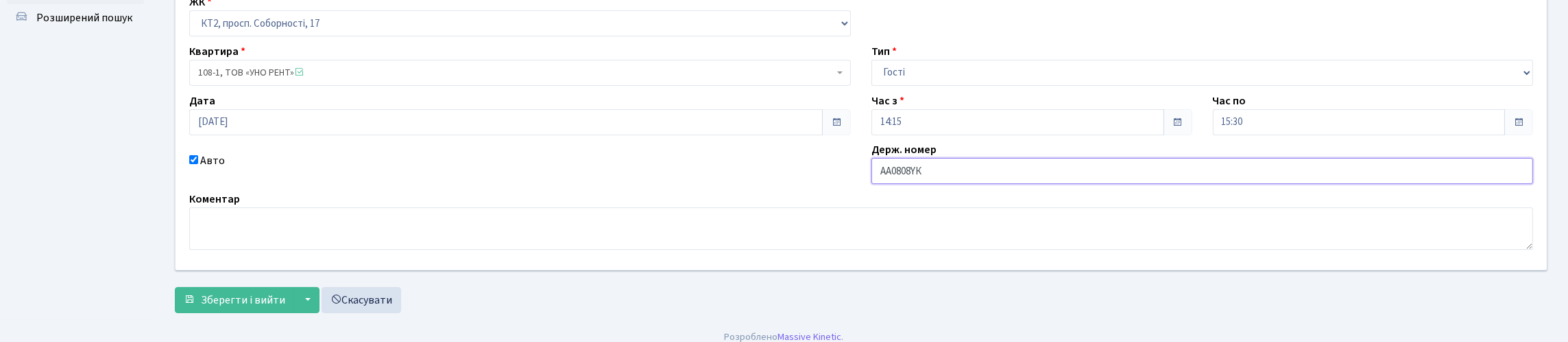
scroll to position [202, 0]
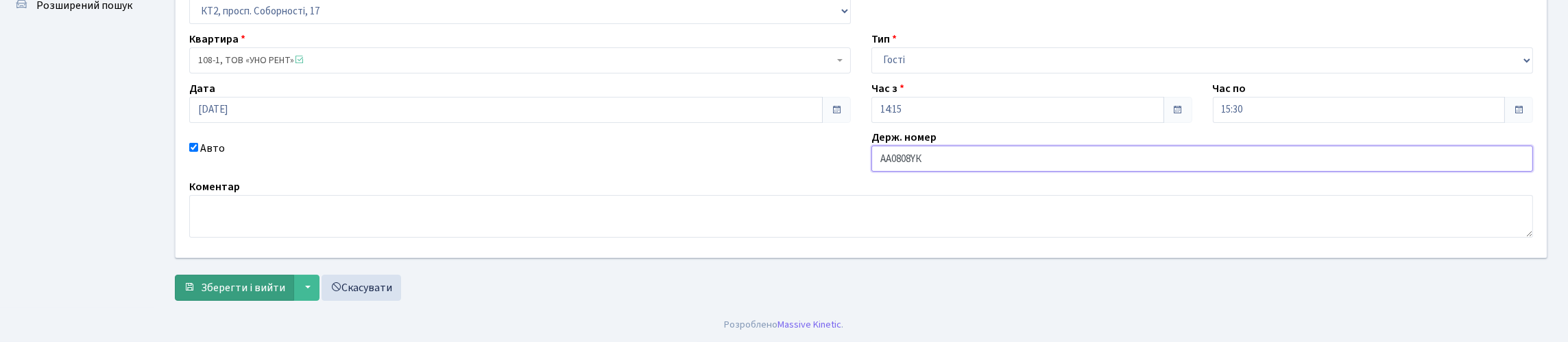
type input "АА0808YК"
click at [248, 286] on span "Зберегти і вийти" at bounding box center [242, 287] width 84 height 15
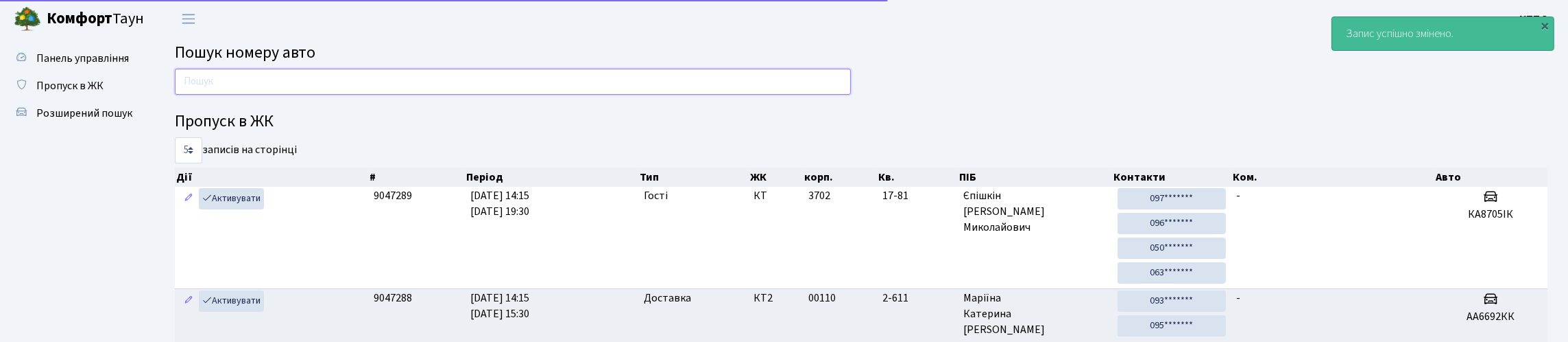
click at [355, 85] on input "text" at bounding box center [512, 82] width 676 height 26
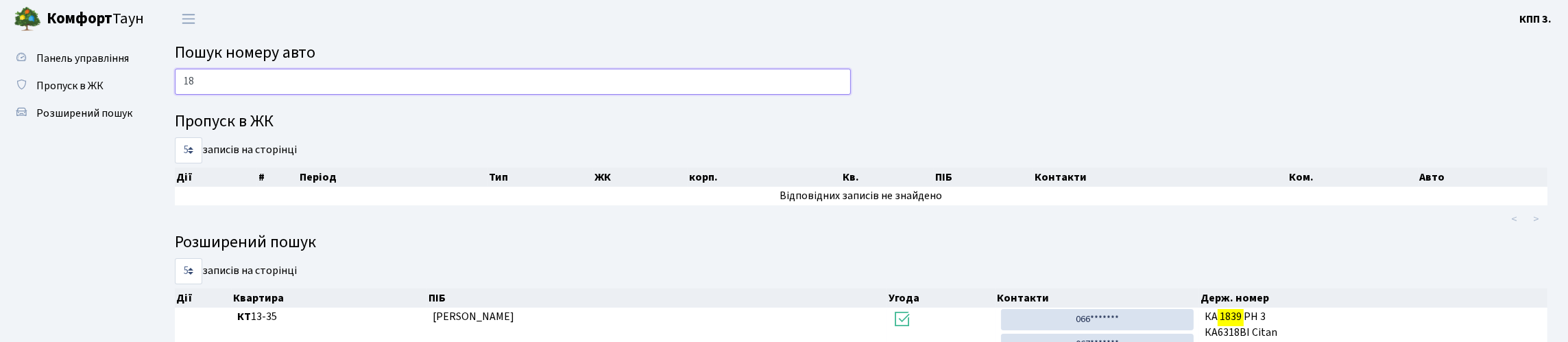
type input "1"
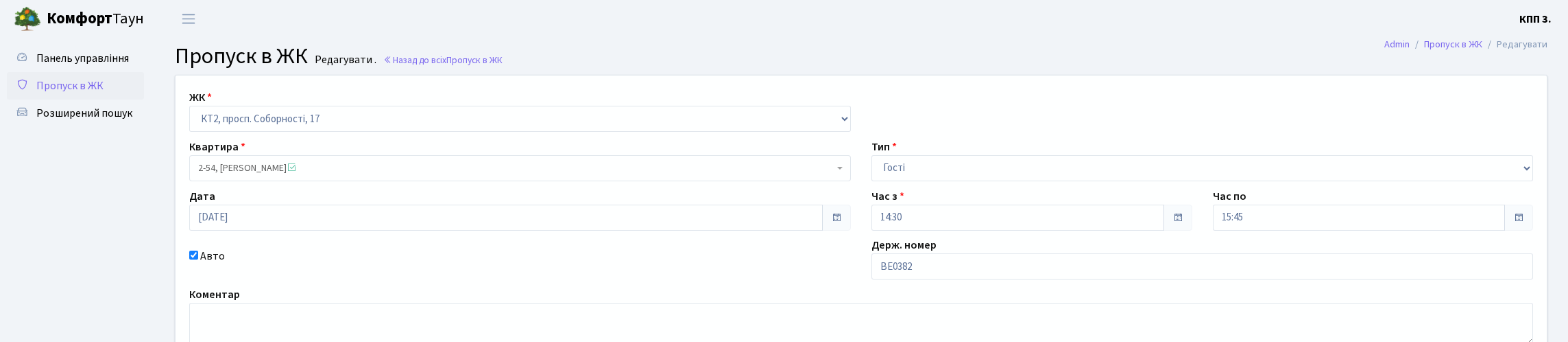
scroll to position [137, 0]
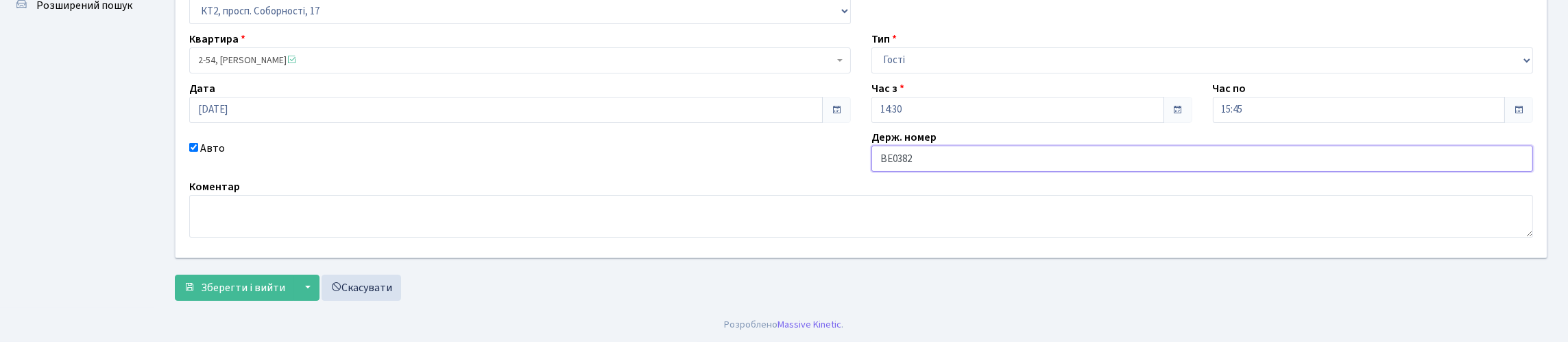
click at [1059, 171] on input "ВЕ0382" at bounding box center [1203, 158] width 662 height 26
type input "ВЕ0382ЕО"
click at [285, 280] on span "Зберегти і вийти" at bounding box center [242, 287] width 84 height 15
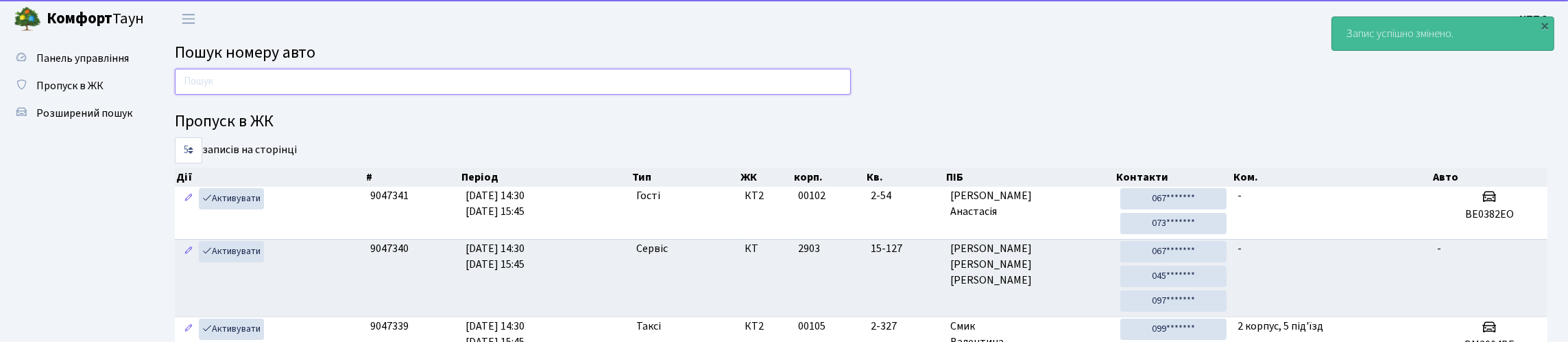
click at [371, 81] on input "text" at bounding box center [512, 82] width 676 height 26
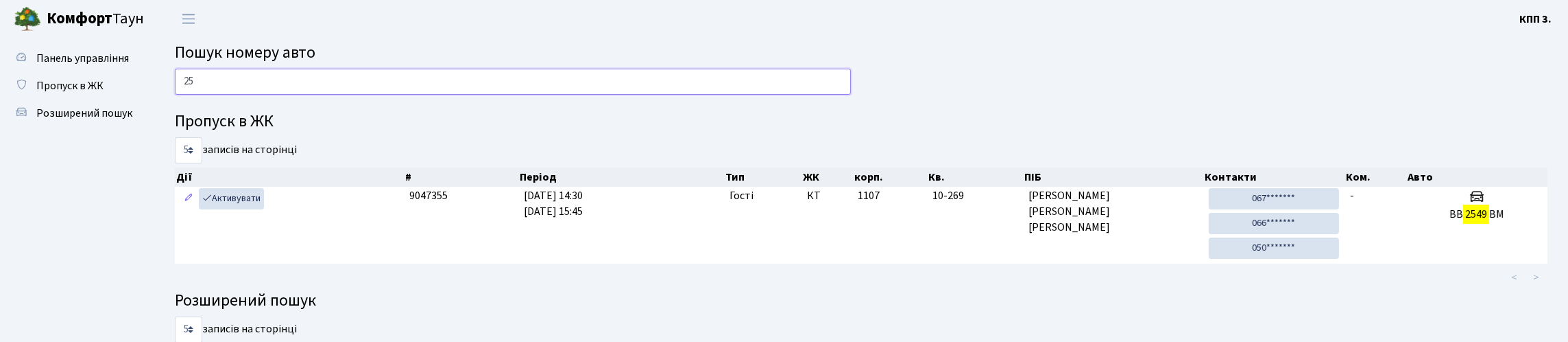
type input "2"
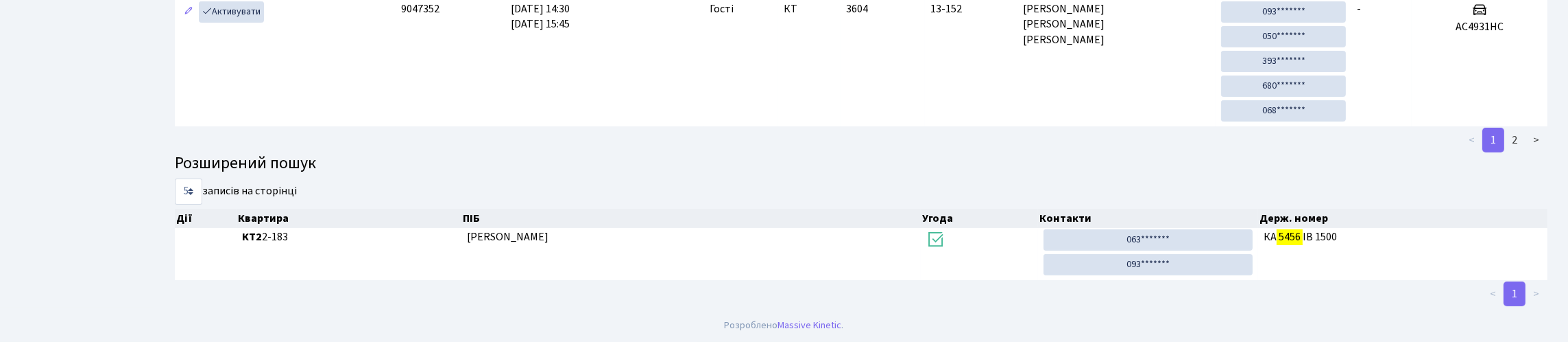
scroll to position [83, 0]
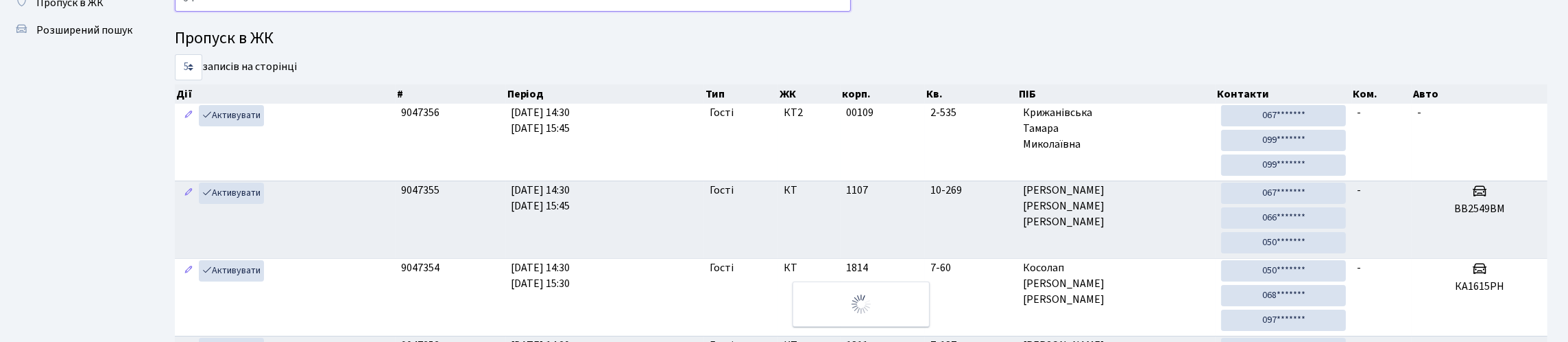
type input "5"
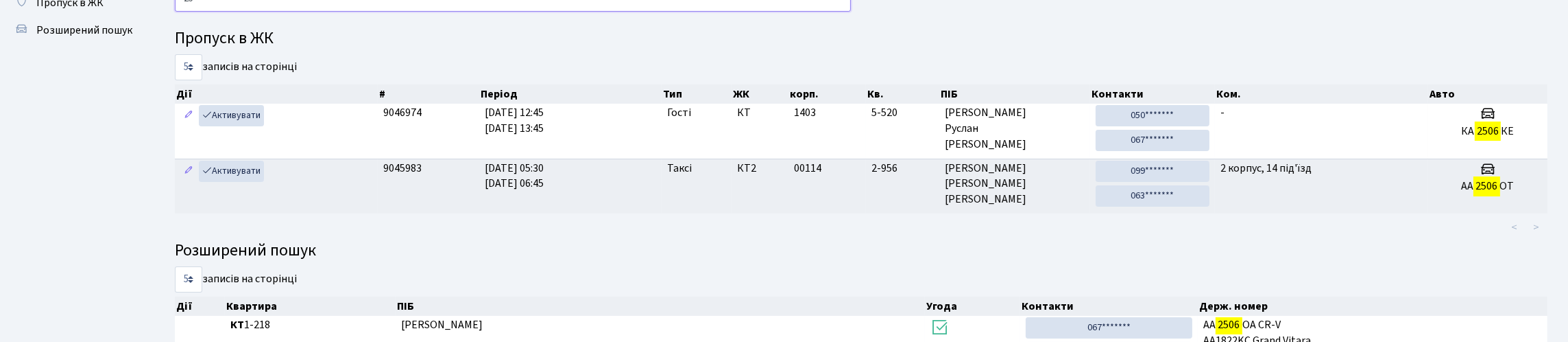
type input "2"
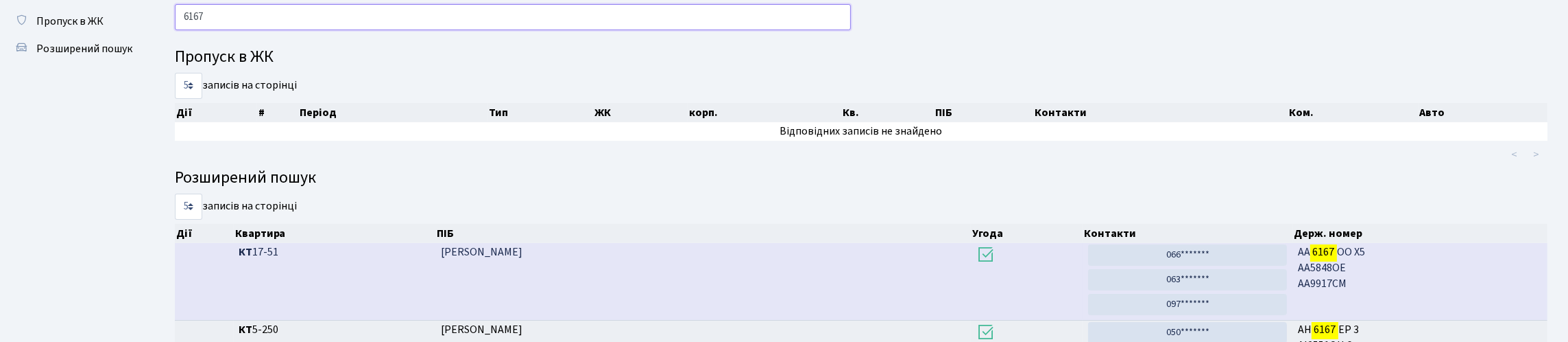
scroll to position [0, 0]
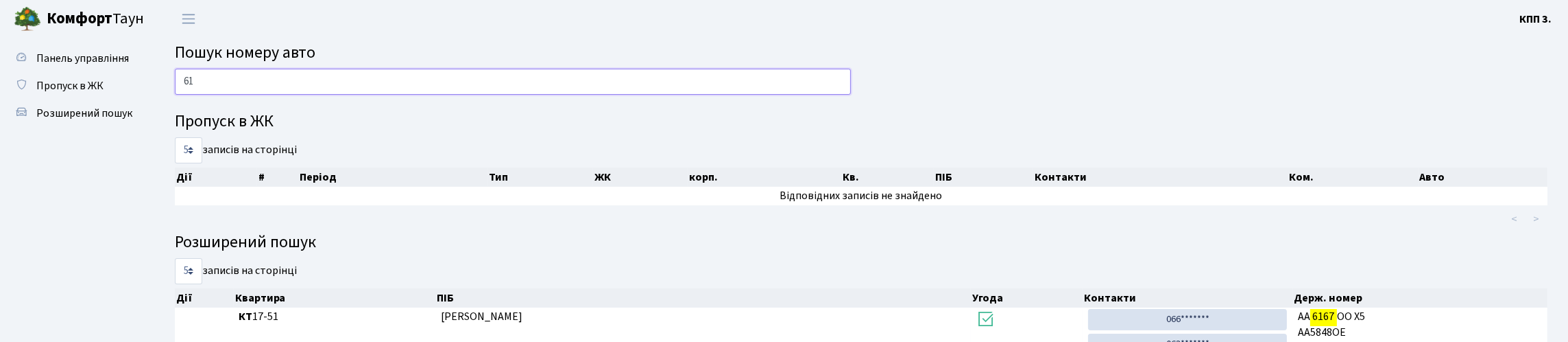
type input "6"
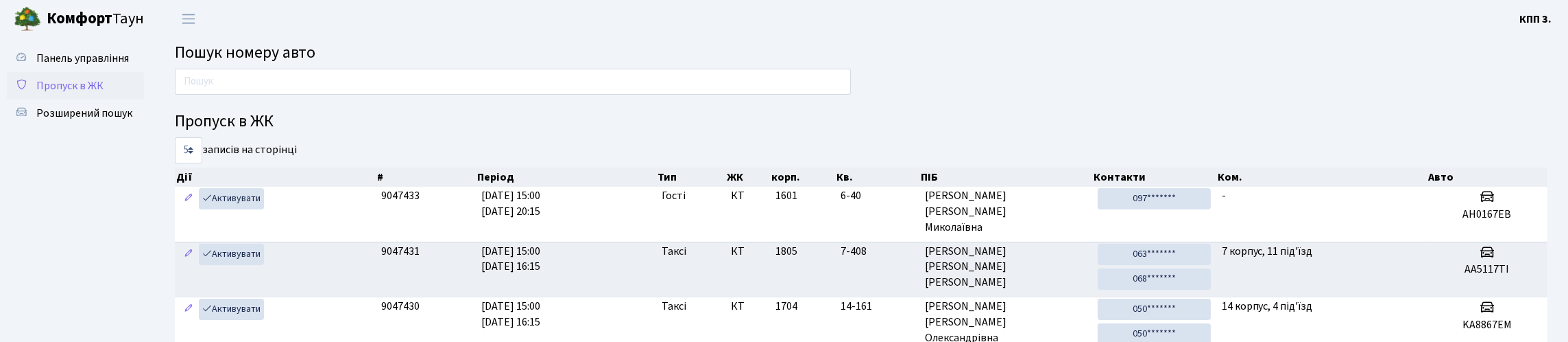
click at [85, 93] on span "Пропуск в ЖК" at bounding box center [70, 85] width 67 height 15
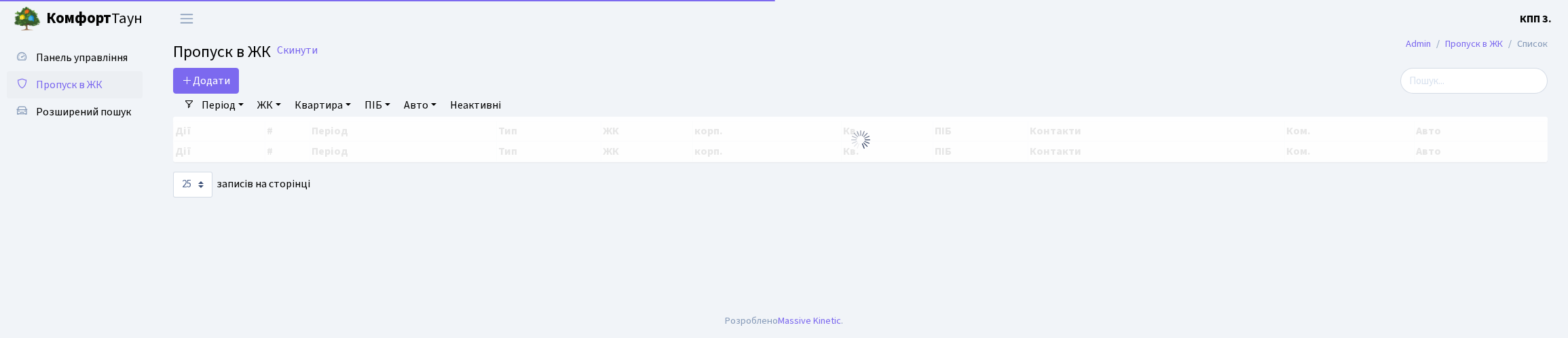
select select "25"
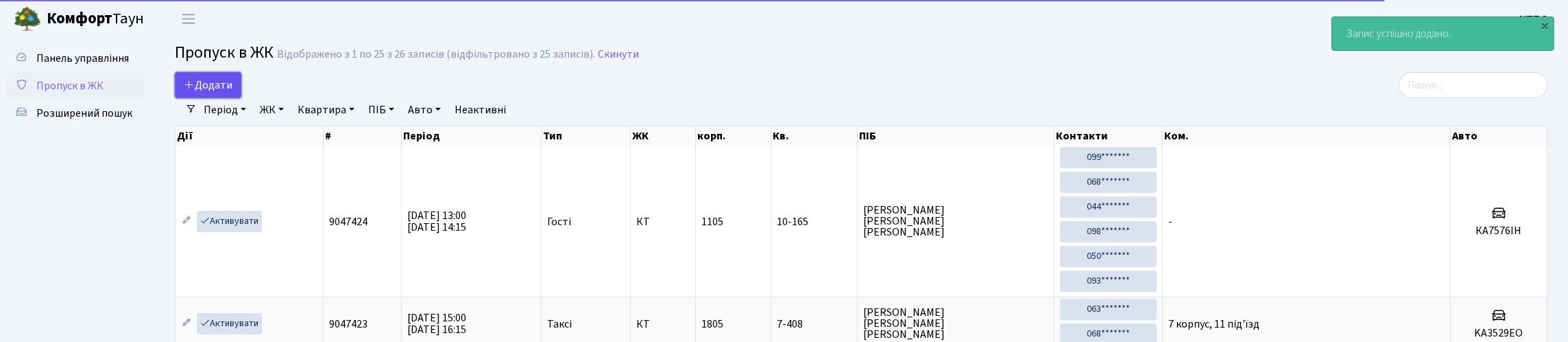
click at [233, 93] on span "Додати" at bounding box center [207, 85] width 48 height 15
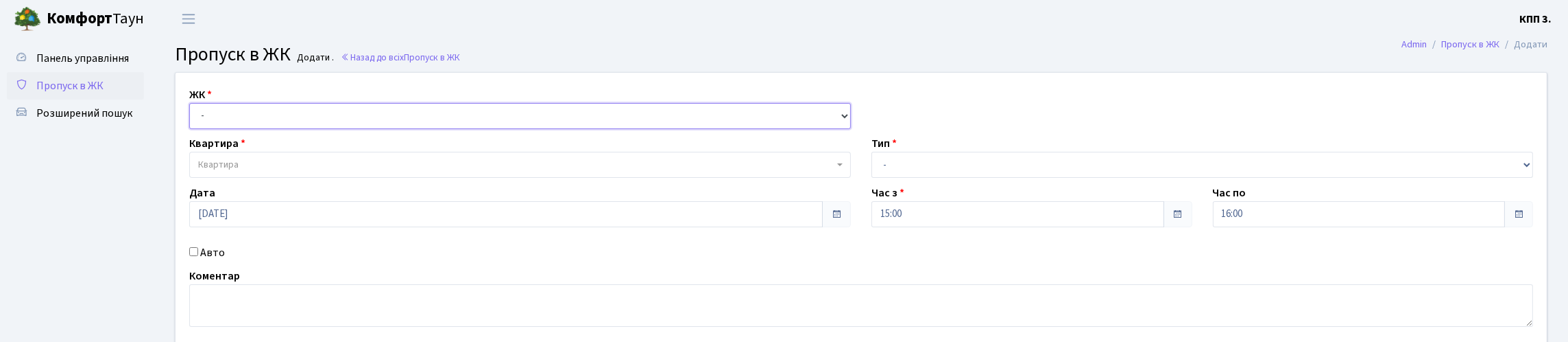
click at [280, 129] on select "- КТ, вул. Регенераторна, 4 КТ2, просп. Соборності, 17 КТ3, вул. Березнева, 16 …" at bounding box center [520, 116] width 662 height 26
select select "271"
click at [193, 119] on select "- КТ, вул. Регенераторна, 4 КТ2, просп. Соборності, 17 КТ3, вул. Березнева, 16 …" at bounding box center [520, 116] width 662 height 26
select select
click at [290, 171] on span "Квартира" at bounding box center [516, 165] width 636 height 14
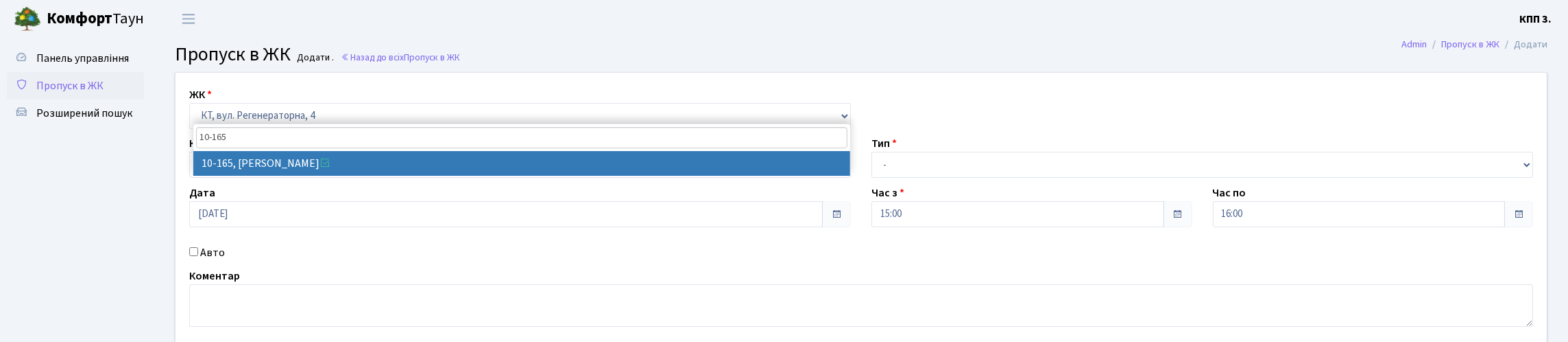
type input "10-165"
select select "6734"
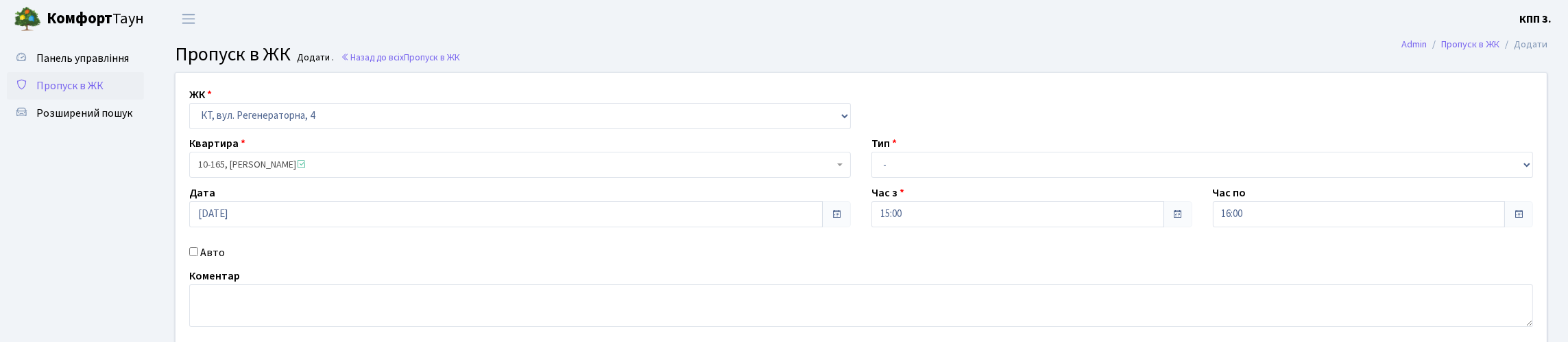
click at [915, 217] on div "ЖК - КТ, вул. Регенераторна, 4 КТ2, просп. Соборності, 17 КТ3, вул. Березнева, …" at bounding box center [861, 210] width 1392 height 275
click at [915, 178] on select "- Доставка Таксі Гості Сервіс" at bounding box center [1203, 165] width 662 height 26
select select "3"
click at [872, 178] on select "- Доставка Таксі Гості Сервіс" at bounding box center [1203, 165] width 662 height 26
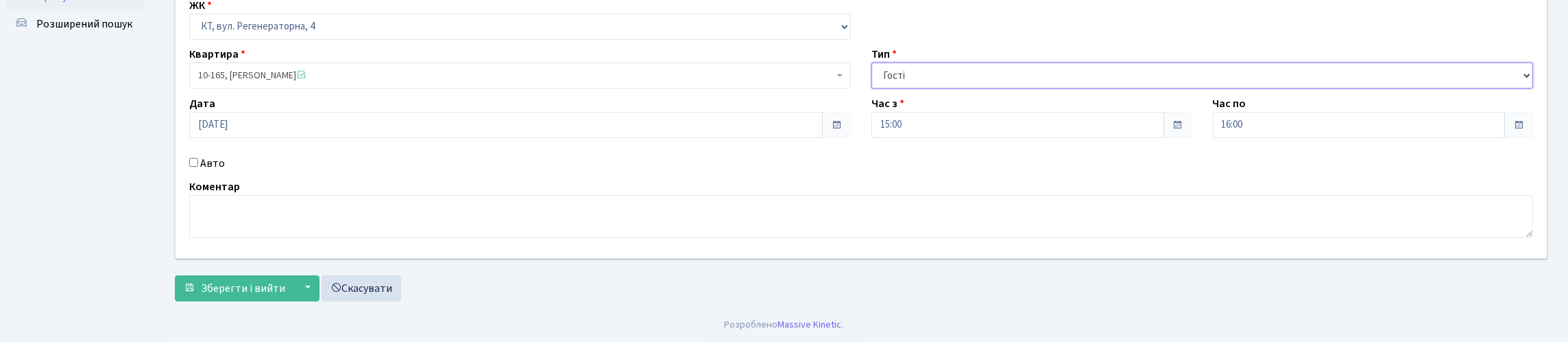
scroll to position [179, 0]
click at [245, 289] on span "Зберегти і вийти" at bounding box center [242, 288] width 84 height 15
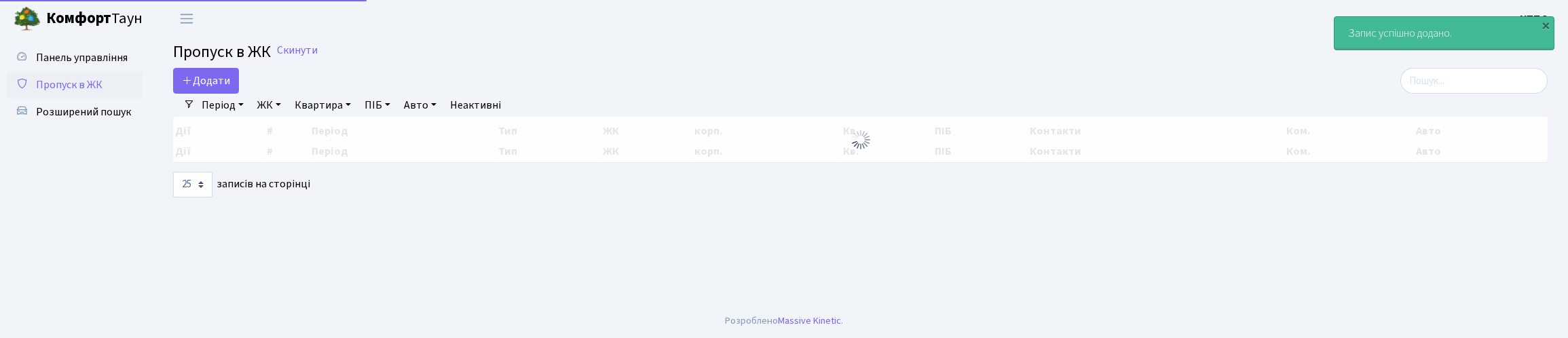
select select "25"
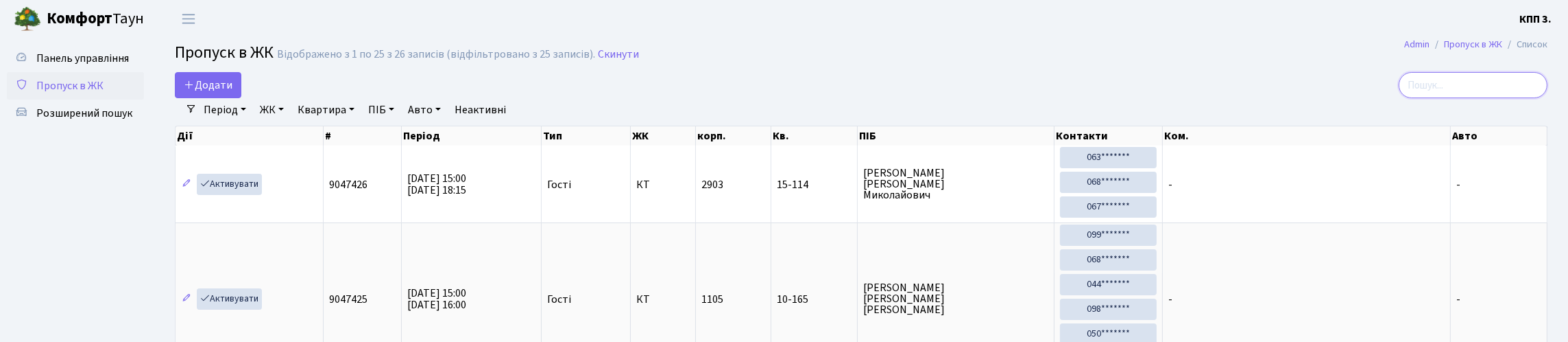
click at [1398, 98] on input "search" at bounding box center [1473, 85] width 149 height 26
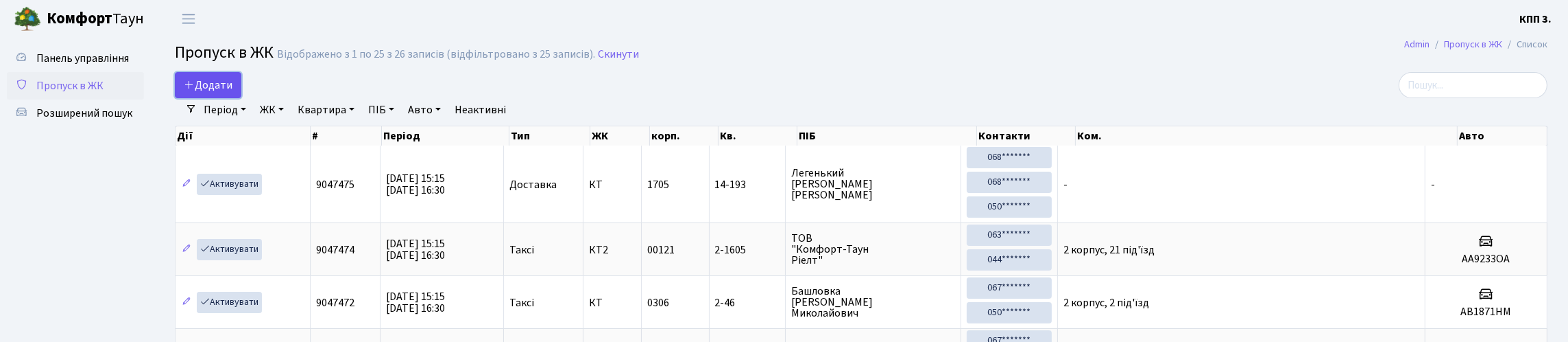
click at [223, 89] on span "Додати" at bounding box center [207, 85] width 48 height 15
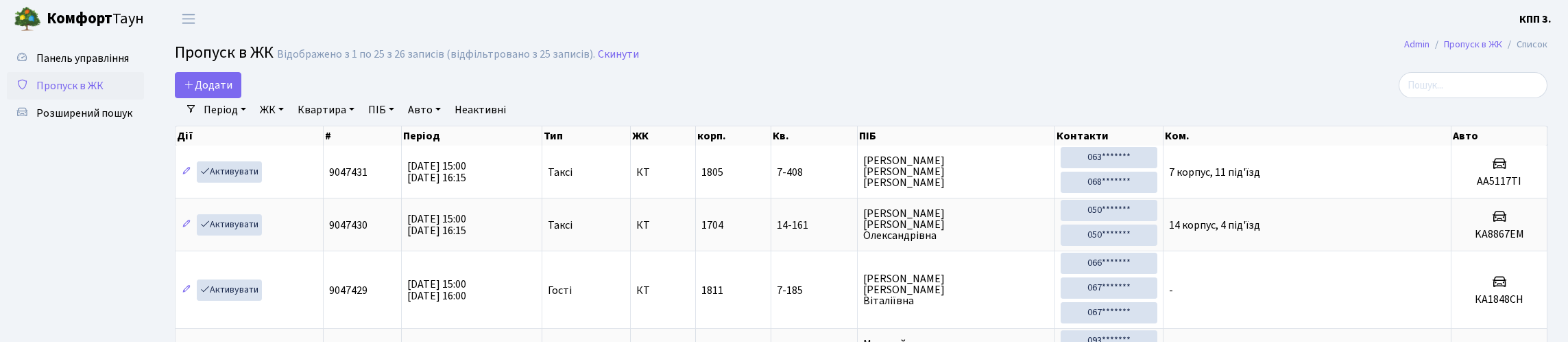
select select "25"
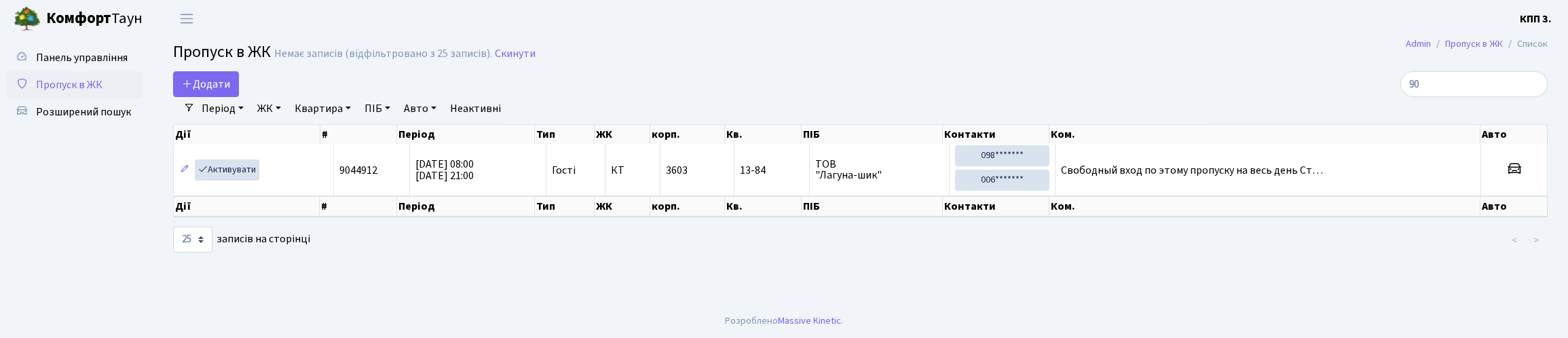
type input "9"
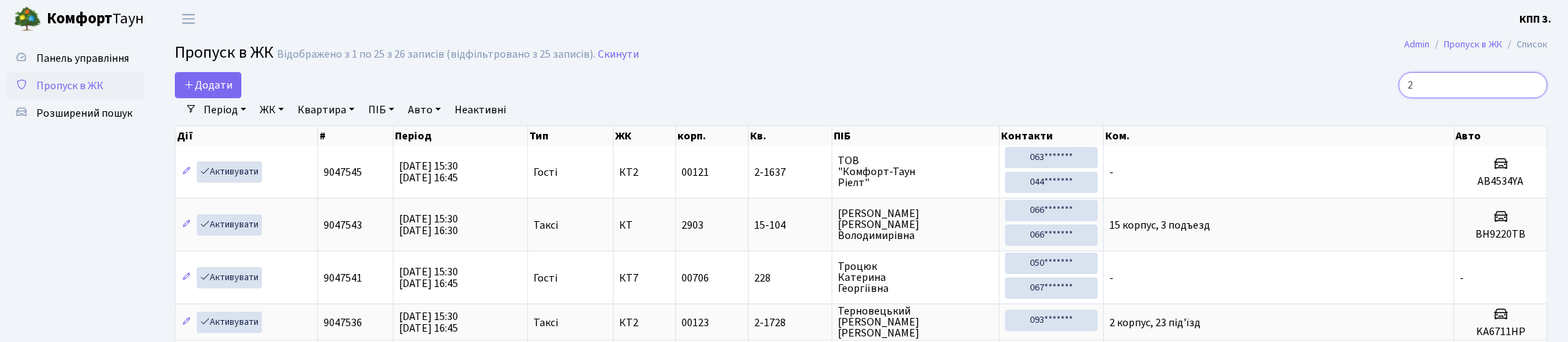
type input "2"
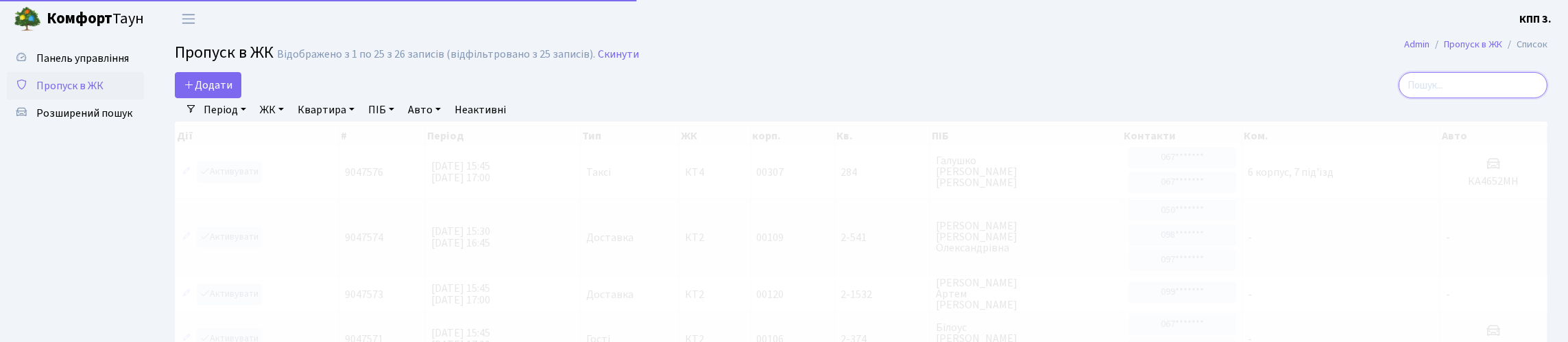
type input "9"
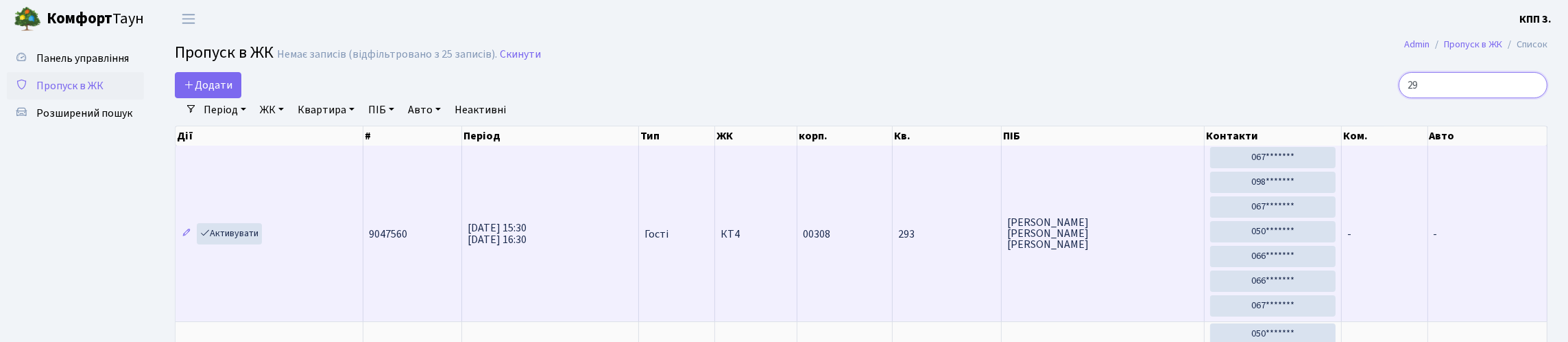
type input "2"
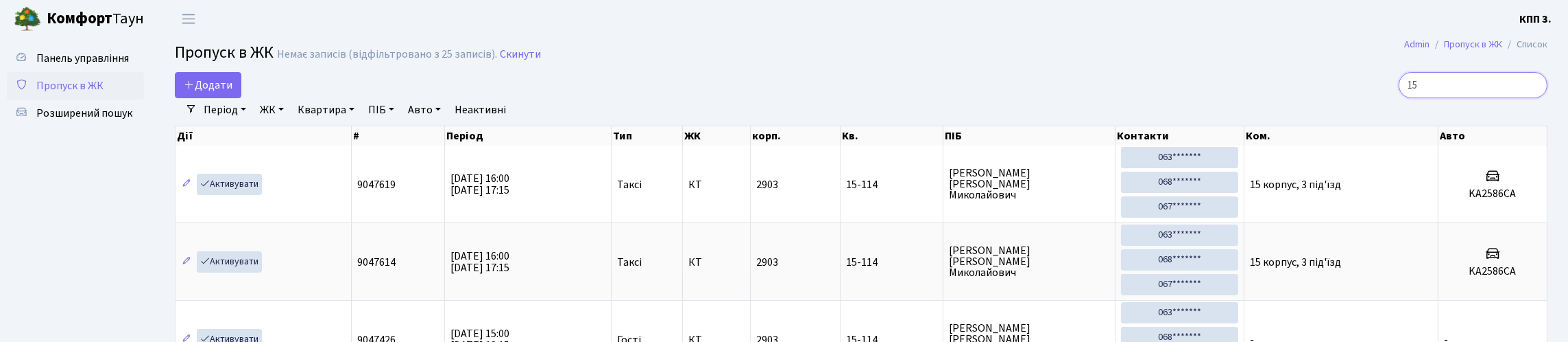
type input "1"
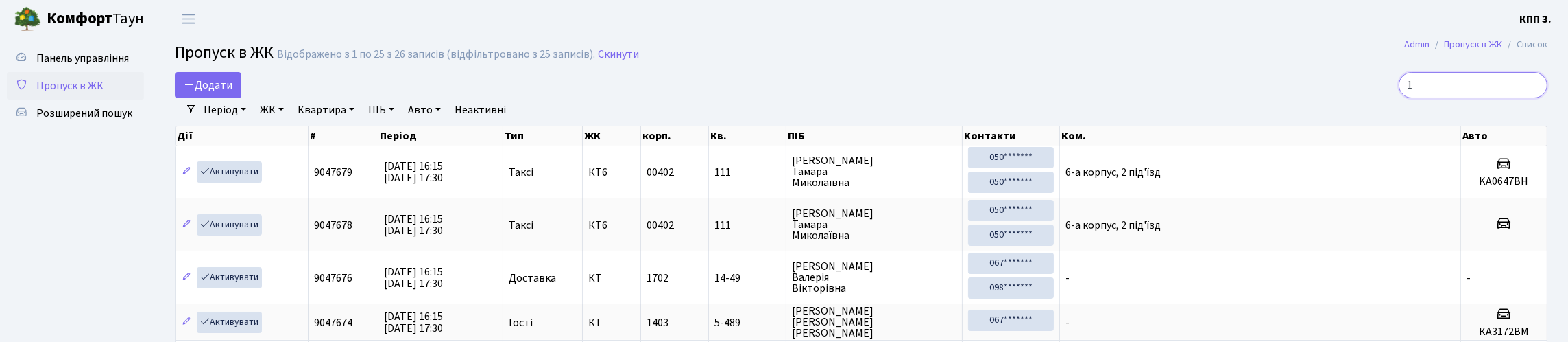
type input "1"
click at [289, 121] on link "ЖК" at bounding box center [272, 110] width 35 height 23
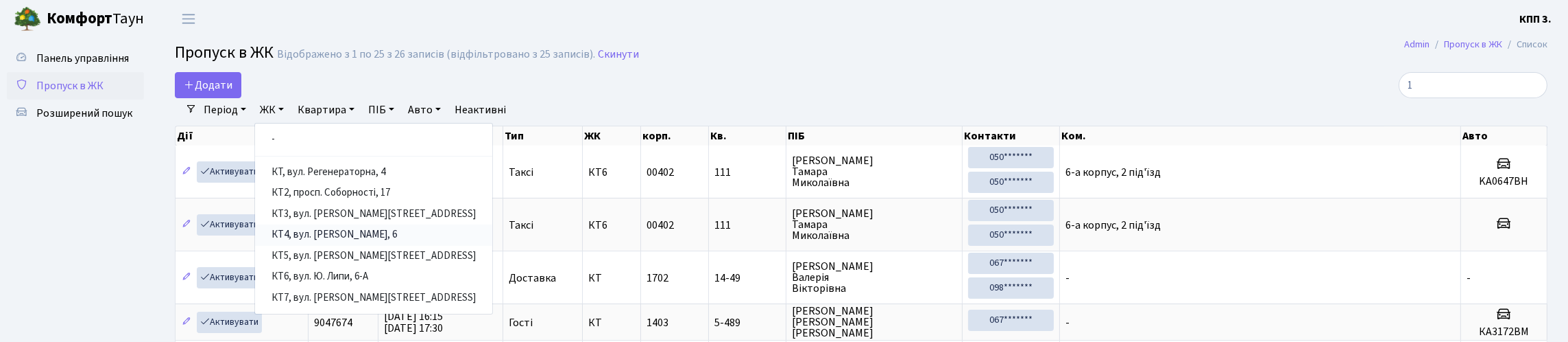
click at [361, 246] on link "КТ4, вул. Юрія Липи, 6" at bounding box center [374, 235] width 238 height 21
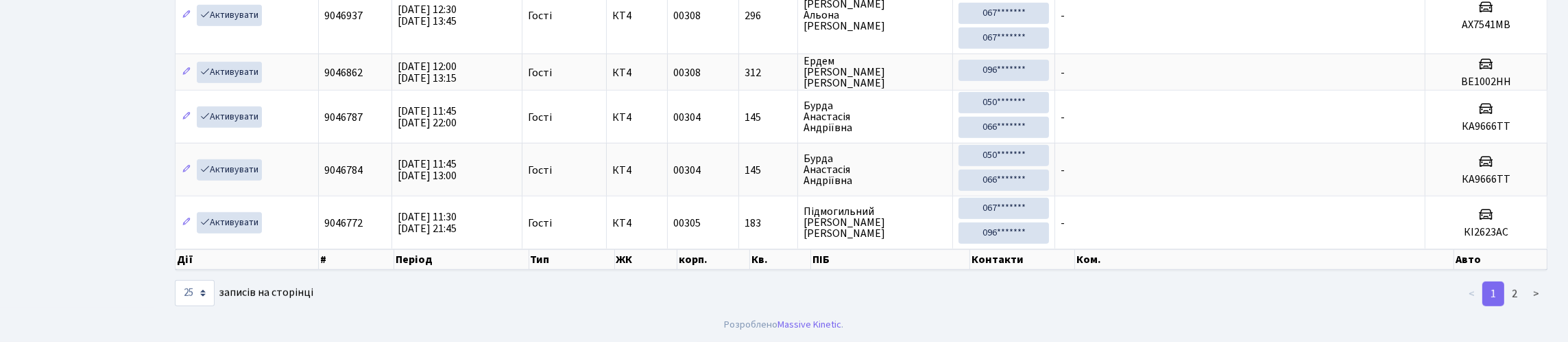
scroll to position [1660, 0]
click at [1516, 293] on link "2" at bounding box center [1515, 294] width 22 height 25
click at [1511, 299] on link "2" at bounding box center [1515, 294] width 22 height 25
click at [1525, 284] on link ">" at bounding box center [1536, 294] width 23 height 25
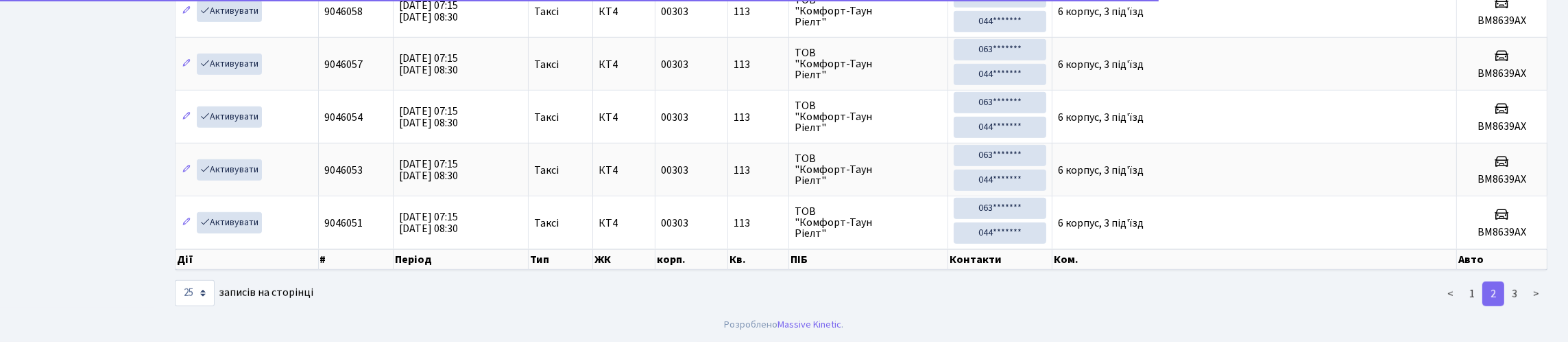
scroll to position [1673, 0]
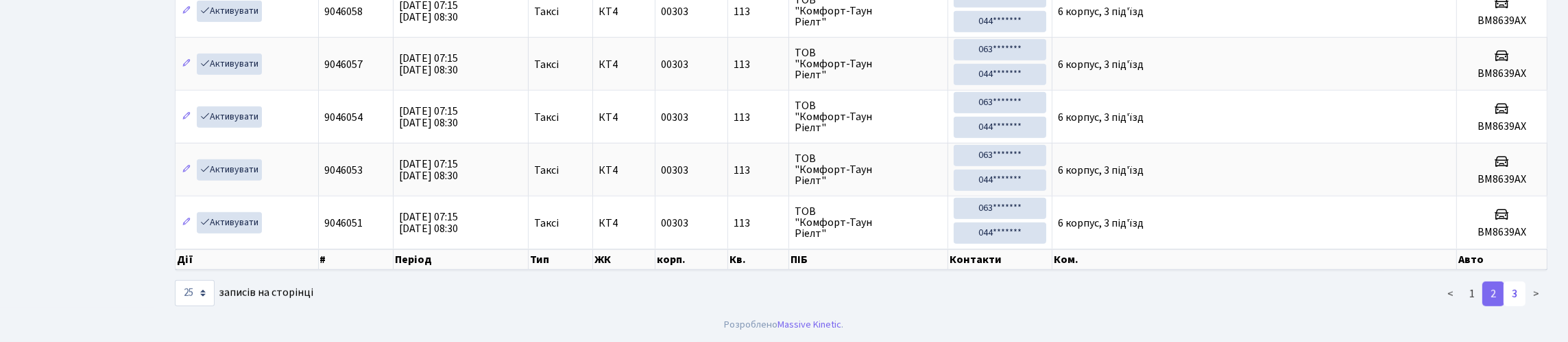
click at [1504, 306] on link "3" at bounding box center [1515, 294] width 22 height 25
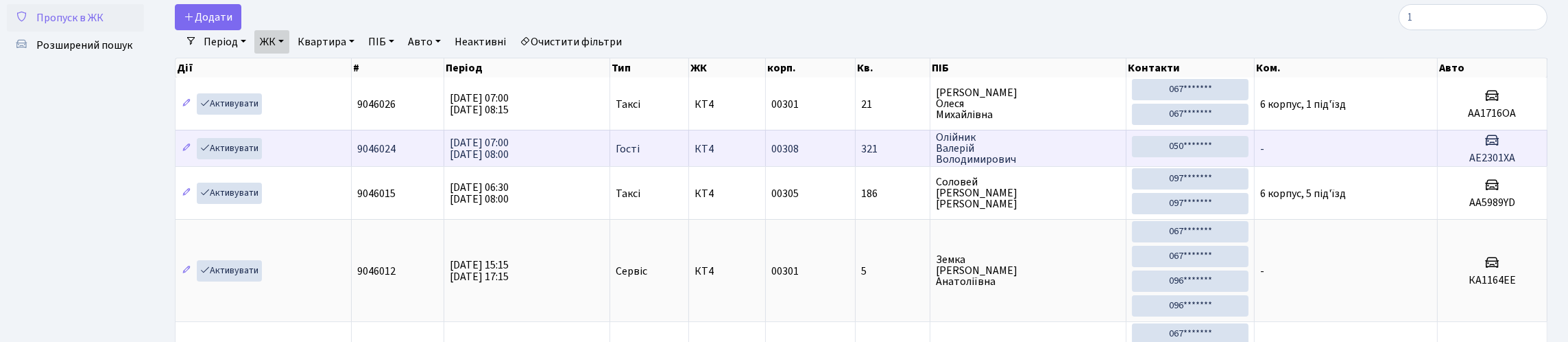
scroll to position [0, 0]
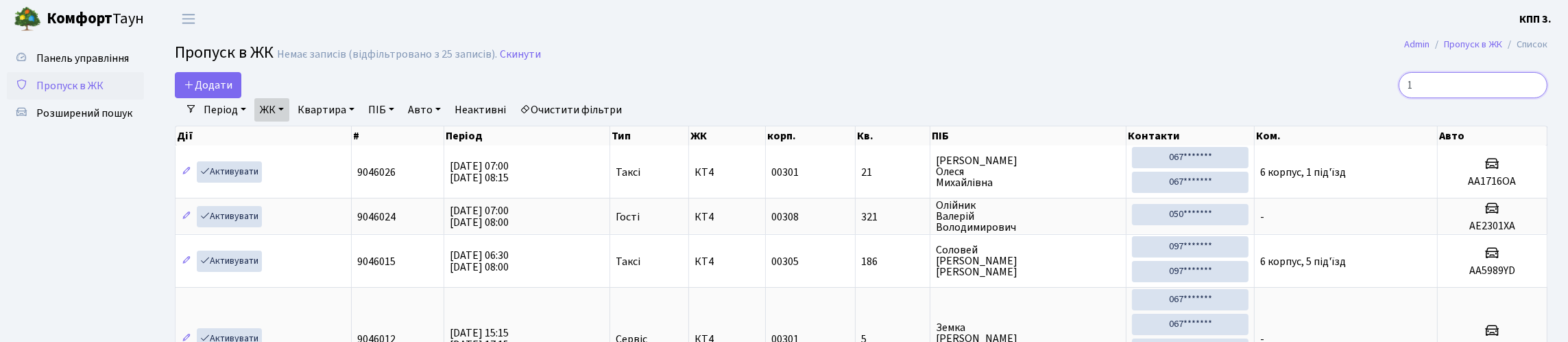
click at [1429, 98] on input "1" at bounding box center [1473, 85] width 149 height 26
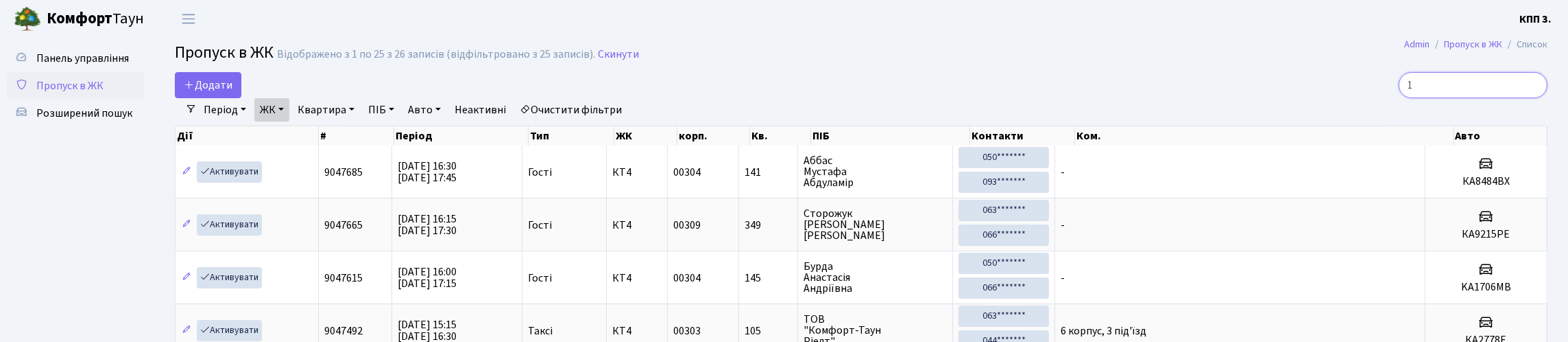
click at [1463, 90] on input "1" at bounding box center [1473, 85] width 149 height 26
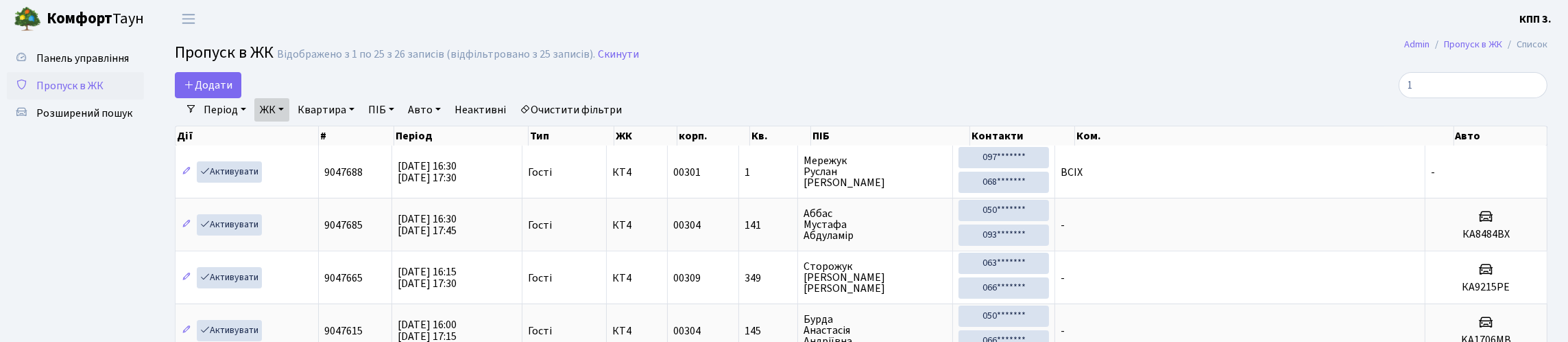
click at [69, 99] on link "Пропуск в ЖК" at bounding box center [75, 85] width 137 height 27
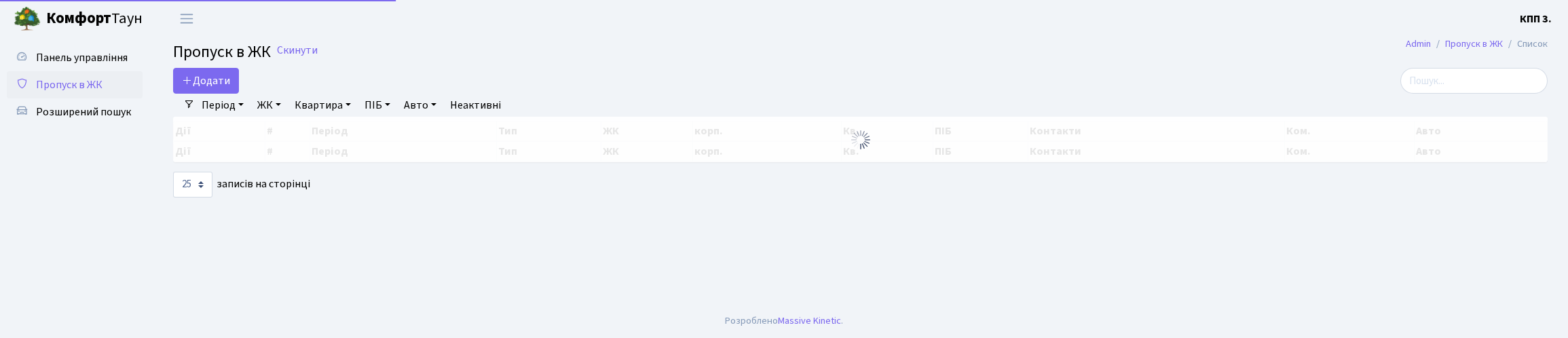
select select "25"
click at [202, 88] on span "Додати" at bounding box center [205, 80] width 48 height 15
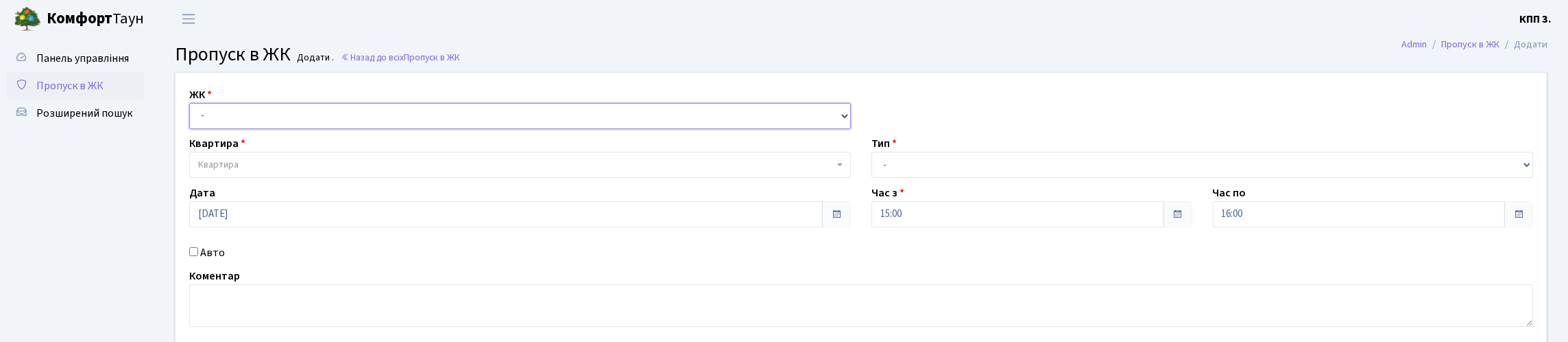
click at [259, 126] on select "- КТ, вул. Регенераторна, 4 КТ2, просп. [STREET_ADDRESS] [STREET_ADDRESS] [PERS…" at bounding box center [520, 116] width 662 height 26
select select "271"
click at [193, 119] on select "- КТ, вул. Регенераторна, 4 КТ2, просп. [STREET_ADDRESS] [STREET_ADDRESS] [PERS…" at bounding box center [520, 116] width 662 height 26
select select
click at [297, 171] on span "Квартира" at bounding box center [516, 165] width 636 height 14
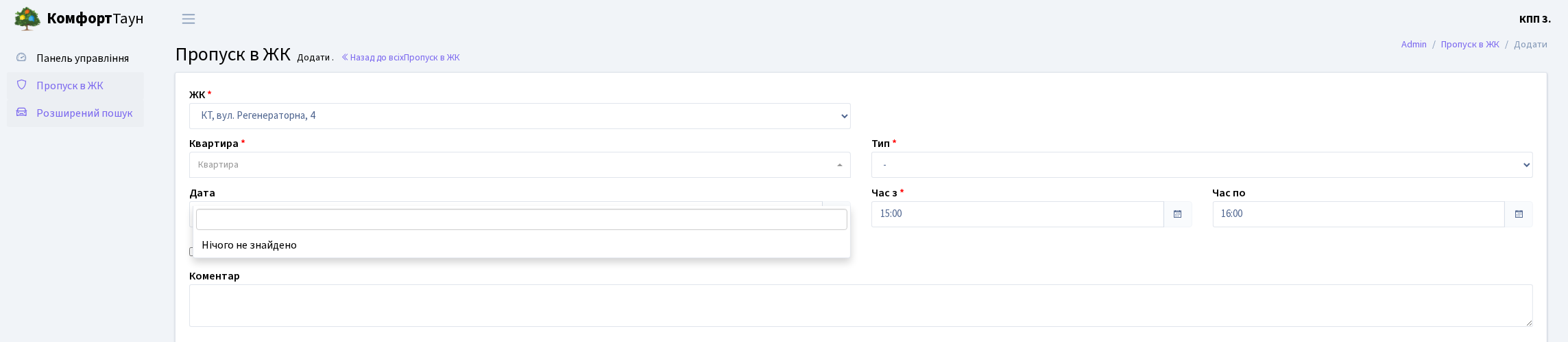
click at [87, 121] on span "Розширений пошук" at bounding box center [84, 113] width 96 height 15
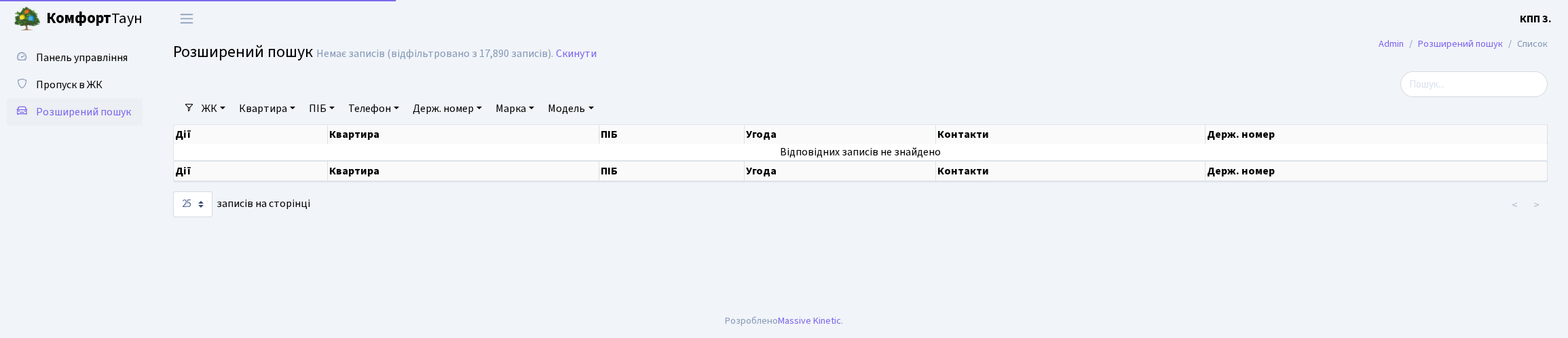
select select "25"
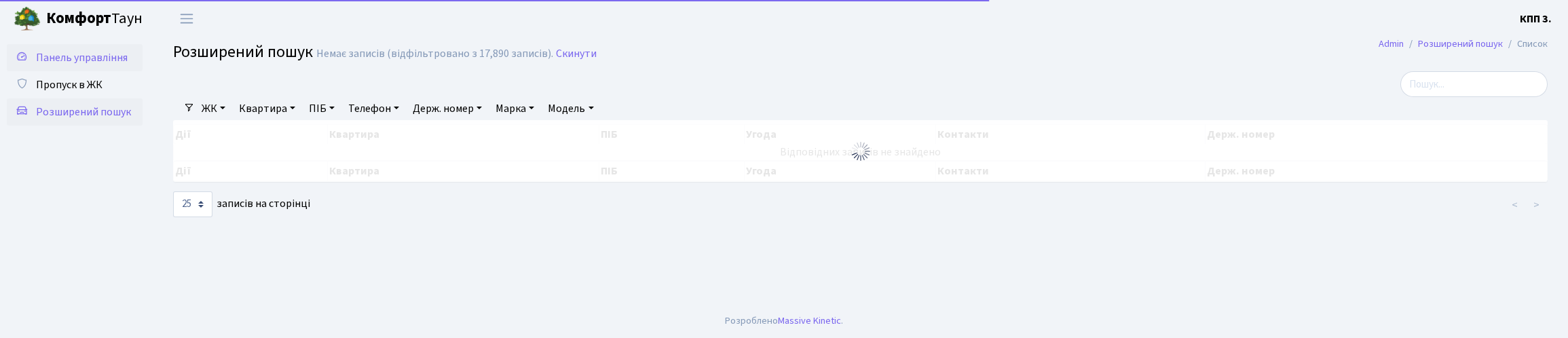
click at [51, 65] on span "Панель управління" at bounding box center [81, 58] width 92 height 15
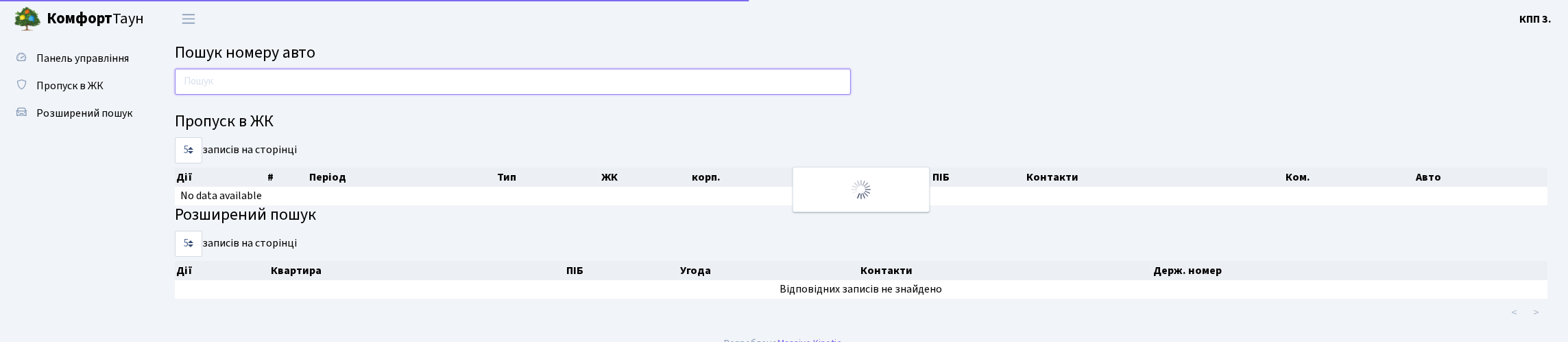
click at [208, 85] on input "text" at bounding box center [512, 82] width 676 height 26
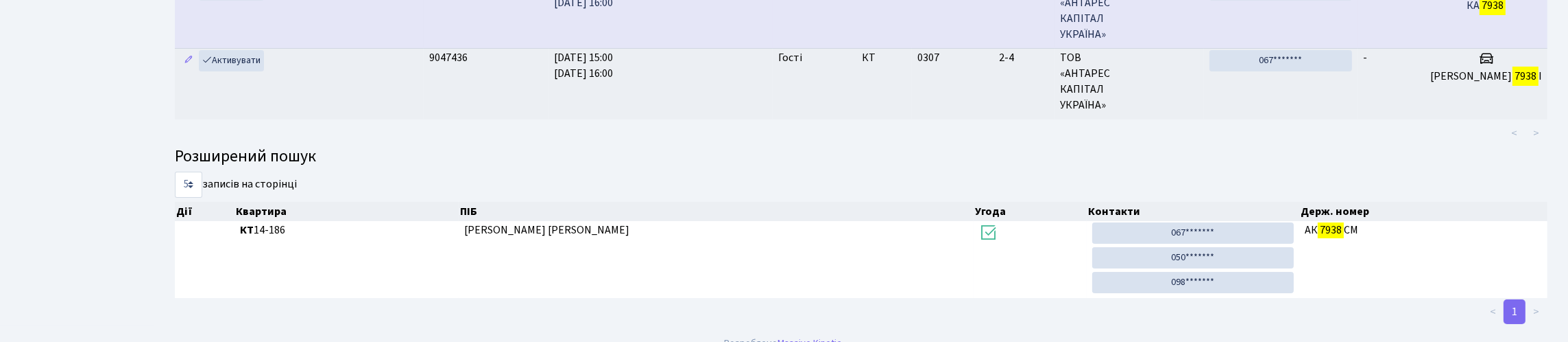
scroll to position [175, 0]
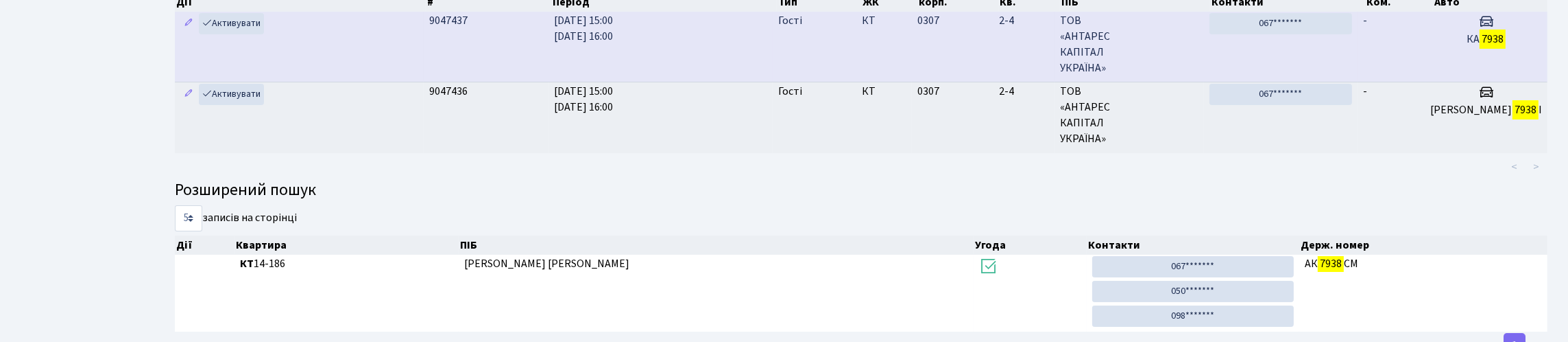
type input "7938"
click at [1399, 82] on td "-" at bounding box center [1391, 46] width 68 height 70
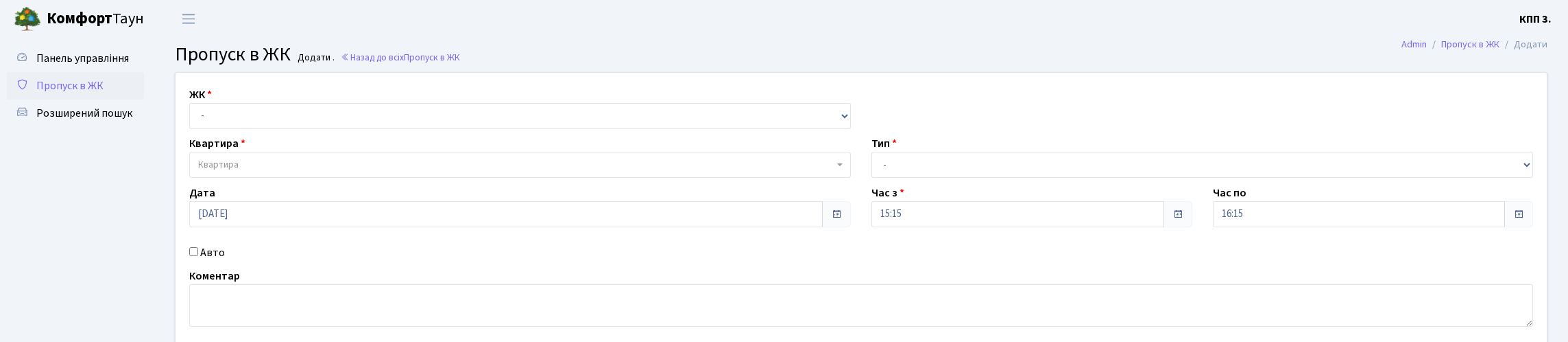
scroll to position [68, 0]
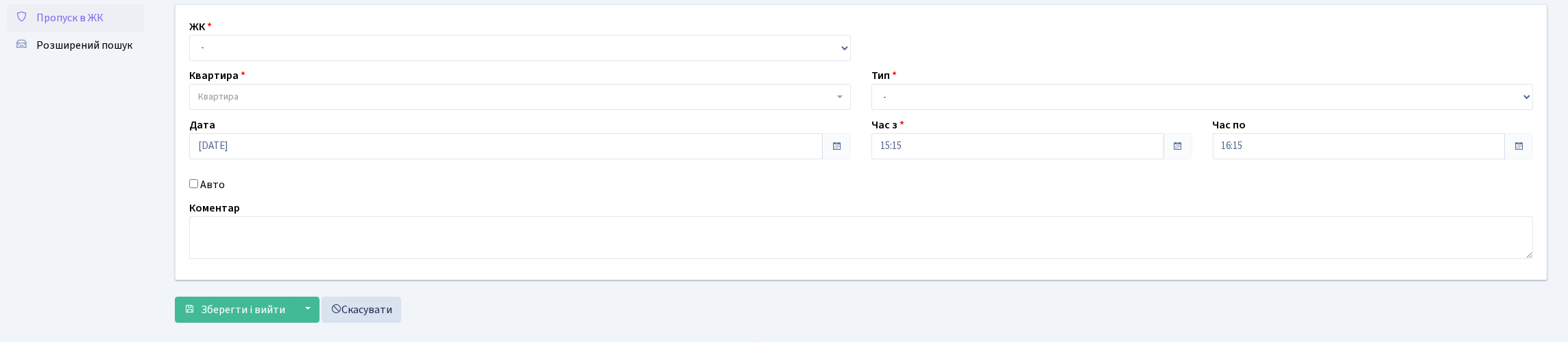
click at [194, 188] on input "Авто" at bounding box center [193, 183] width 9 height 9
checkbox input "true"
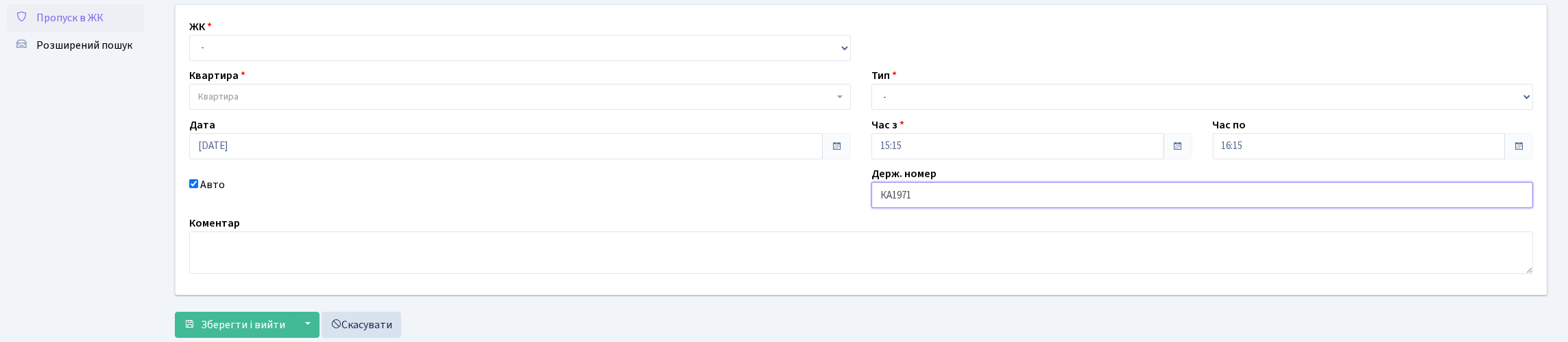
type input "КА1971МВ"
click at [208, 61] on select "- КТ, вул. Регенераторна, 4 КТ2, просп. Соборності, 17 КТ3, вул. Березнева, 16 …" at bounding box center [520, 48] width 662 height 26
select select "271"
click at [193, 50] on select "- КТ, вул. Регенераторна, 4 КТ2, просп. [STREET_ADDRESS] [STREET_ADDRESS] [PERS…" at bounding box center [520, 48] width 662 height 26
select select
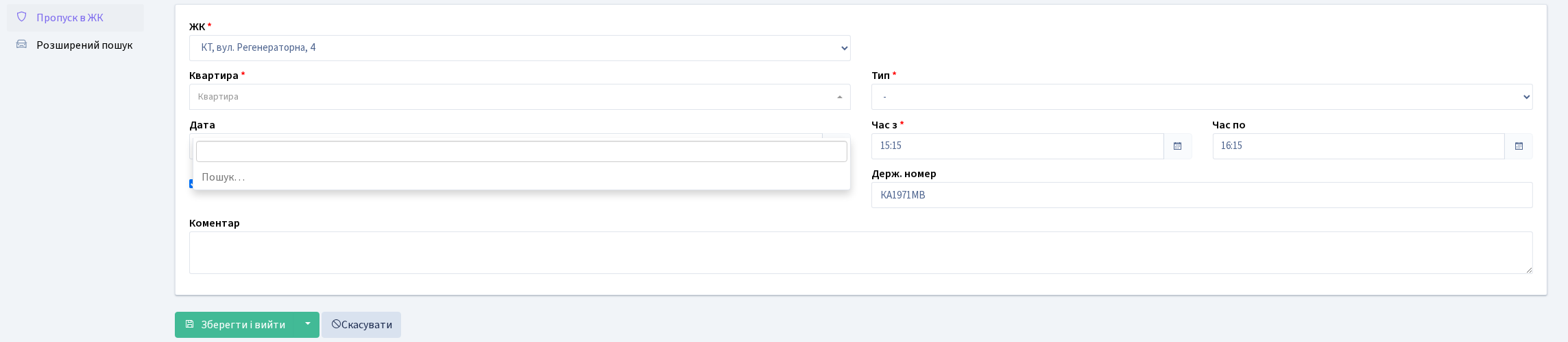
click at [274, 103] on span "Квартира" at bounding box center [516, 97] width 636 height 14
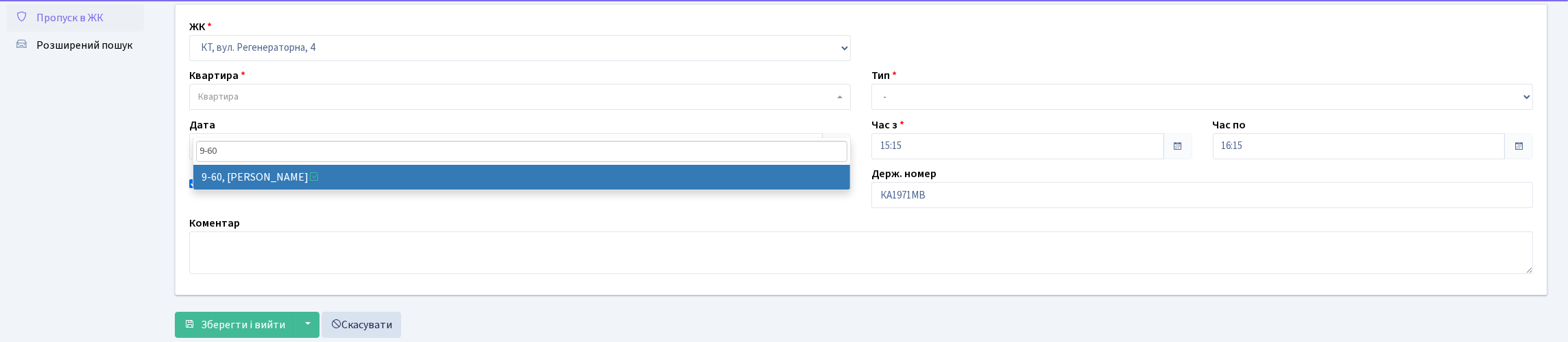
type input "9-60"
drag, startPoint x: 304, startPoint y: 167, endPoint x: 330, endPoint y: 167, distance: 26.0
select select "6514"
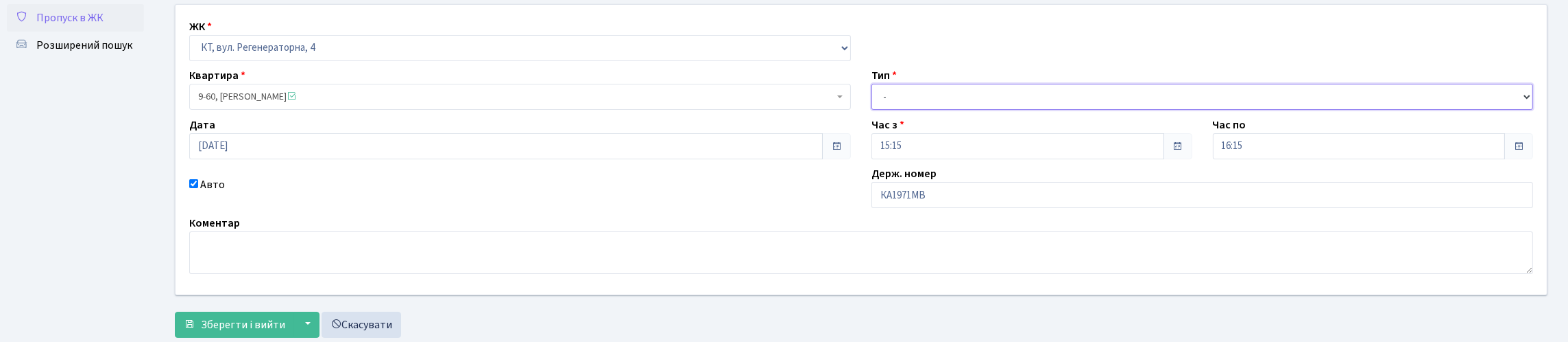
click at [939, 110] on select "- Доставка Таксі Гості Сервіс" at bounding box center [1203, 97] width 662 height 26
select select "1"
click at [872, 110] on select "- Доставка Таксі Гості Сервіс" at bounding box center [1203, 97] width 662 height 26
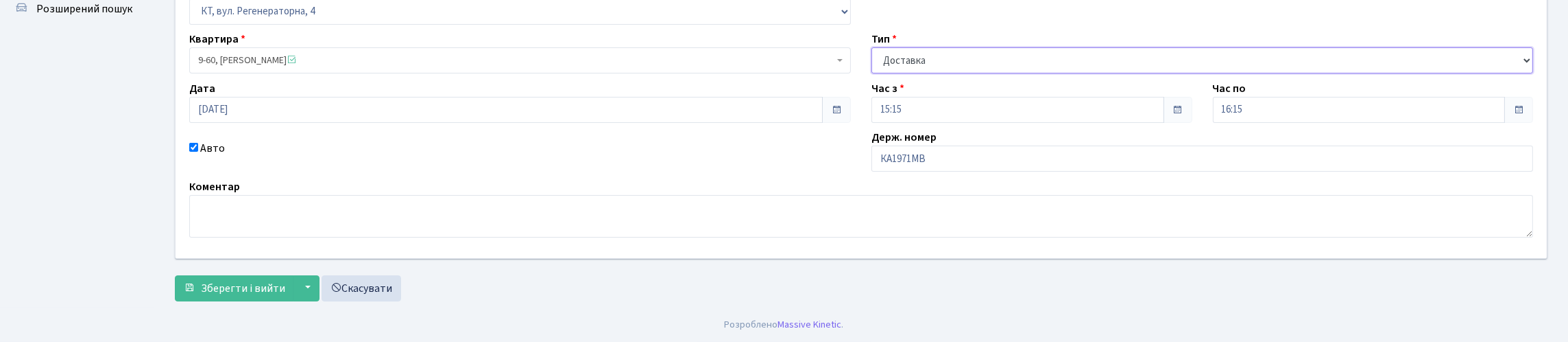
scroll to position [198, 0]
click at [254, 292] on span "Зберегти і вийти" at bounding box center [242, 288] width 84 height 15
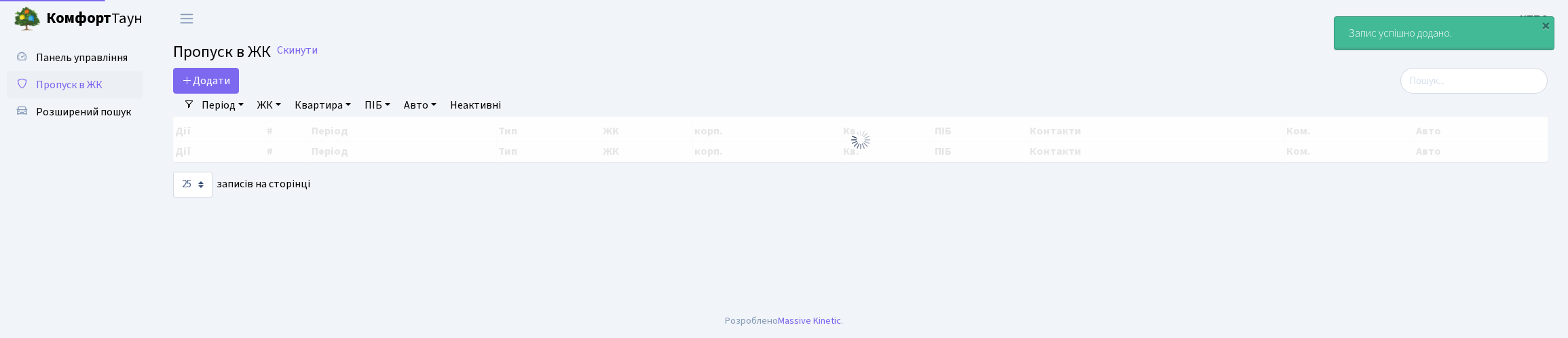
select select "25"
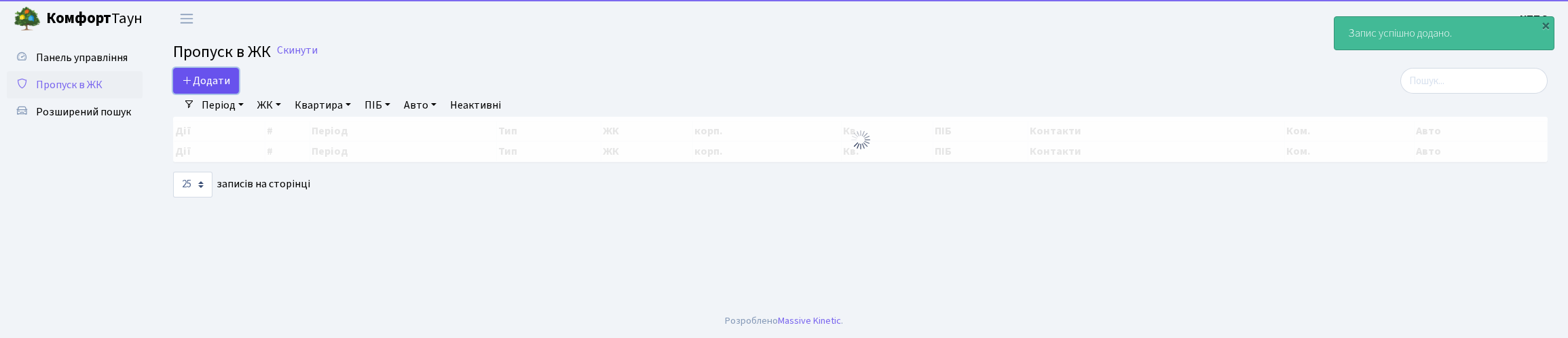
click at [227, 88] on span "Додати" at bounding box center [205, 80] width 48 height 15
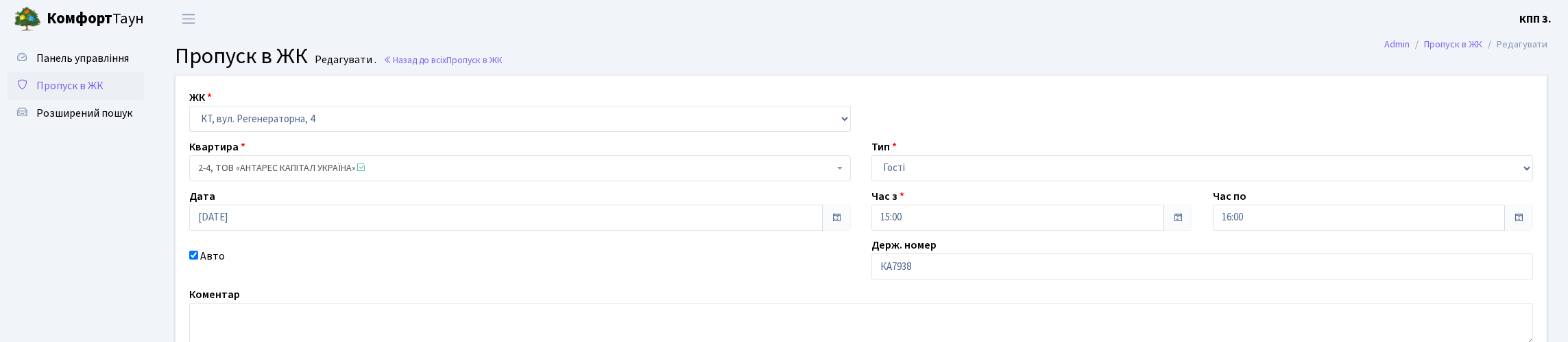
scroll to position [137, 0]
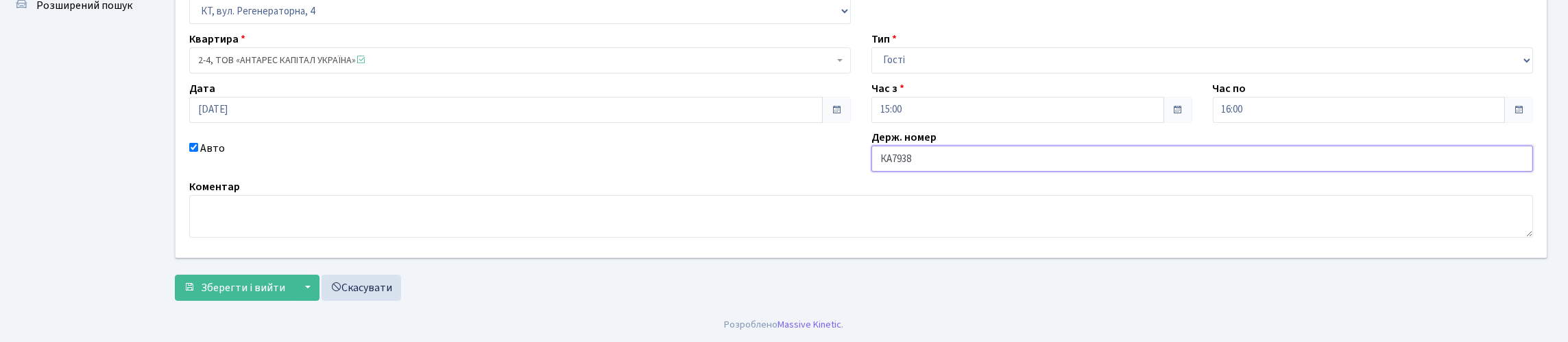
click at [974, 171] on input "КА7938" at bounding box center [1203, 158] width 662 height 26
type input "КА7938ІІ"
click at [228, 283] on span "Зберегти і вийти" at bounding box center [242, 287] width 84 height 15
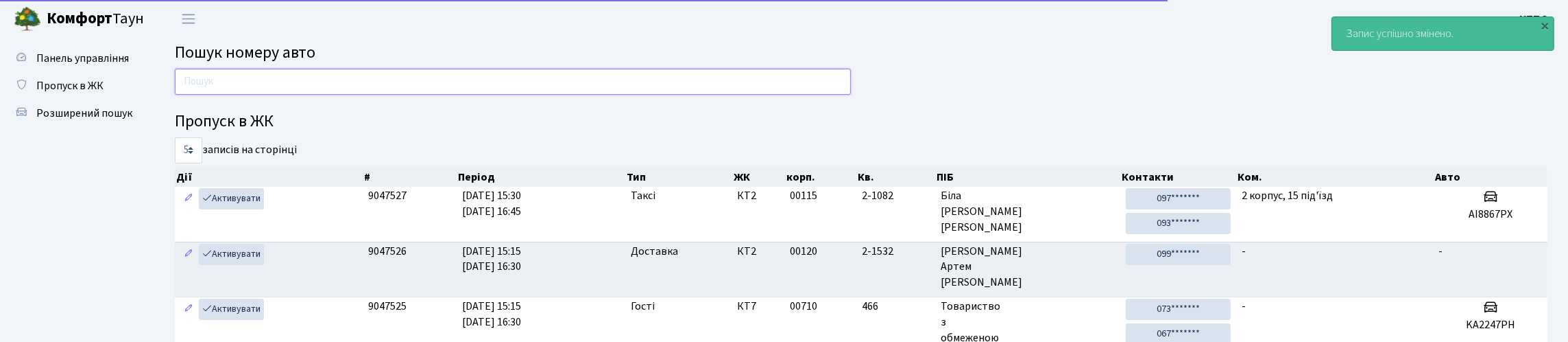
click at [401, 93] on input "text" at bounding box center [512, 82] width 676 height 26
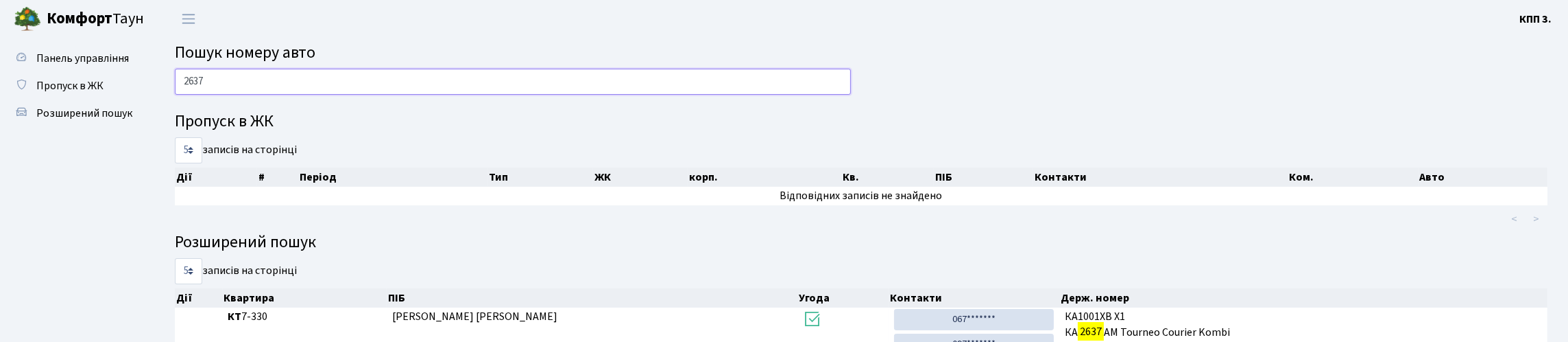
drag, startPoint x: 78, startPoint y: 66, endPoint x: 499, endPoint y: 108, distance: 423.1
click at [499, 95] on input "2637" at bounding box center [512, 82] width 676 height 26
type input "2"
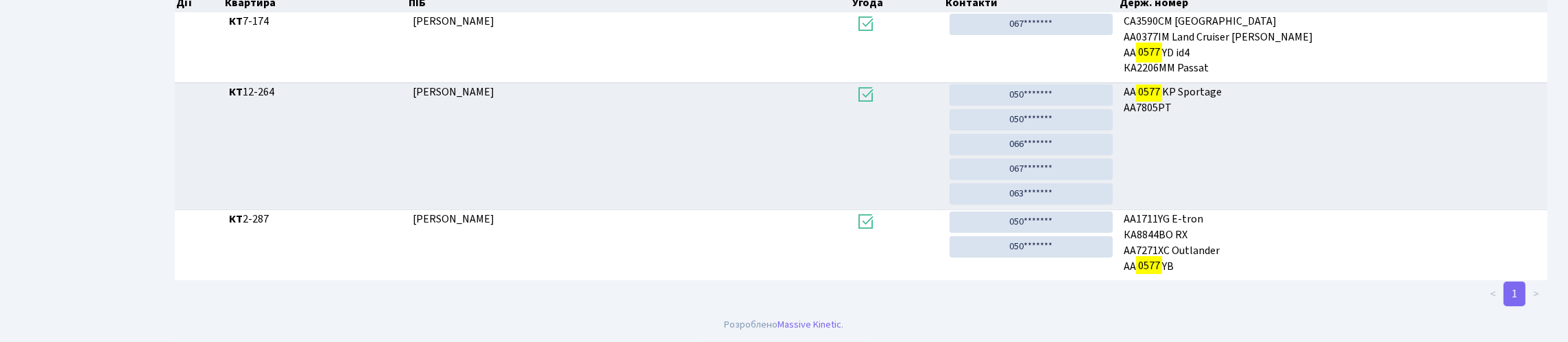
scroll to position [83, 0]
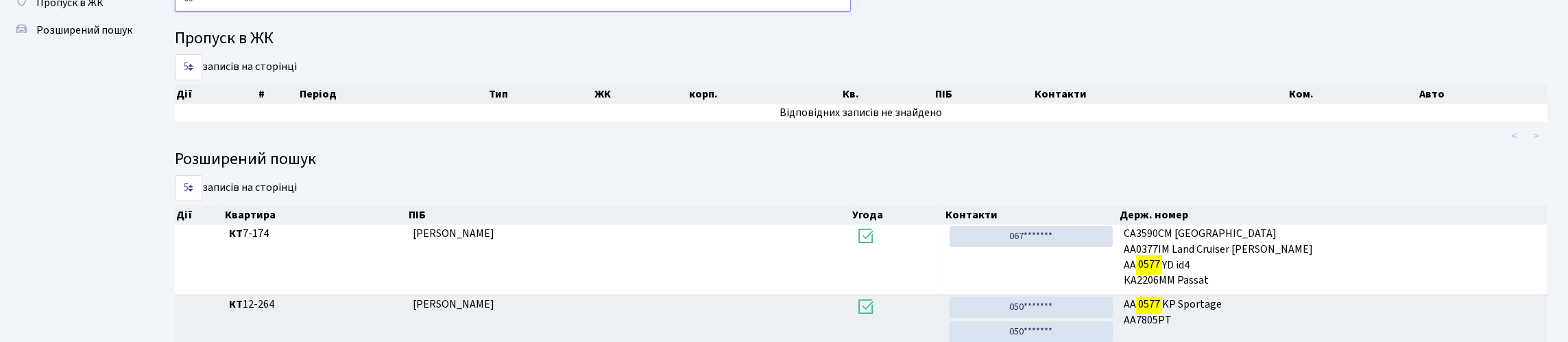
type input "0"
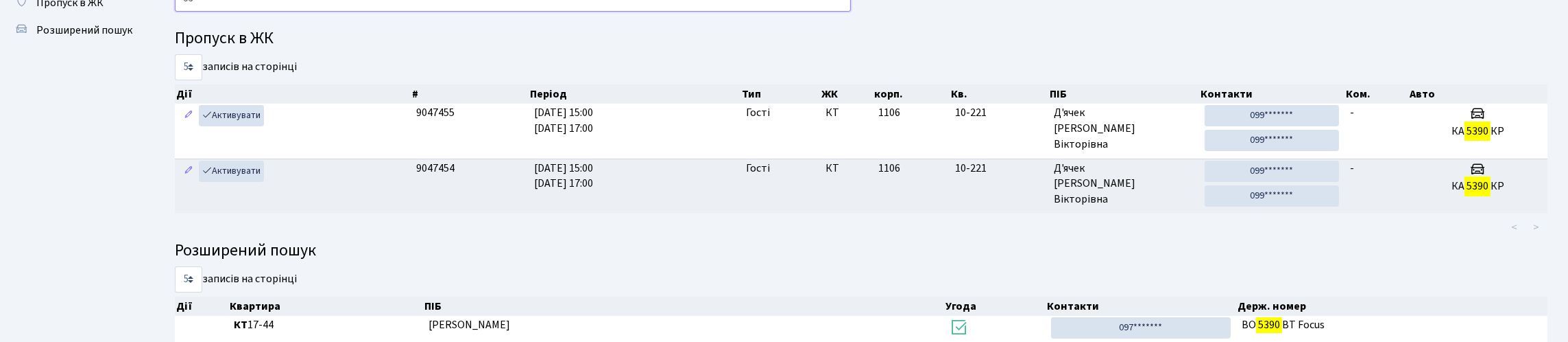
type input "5"
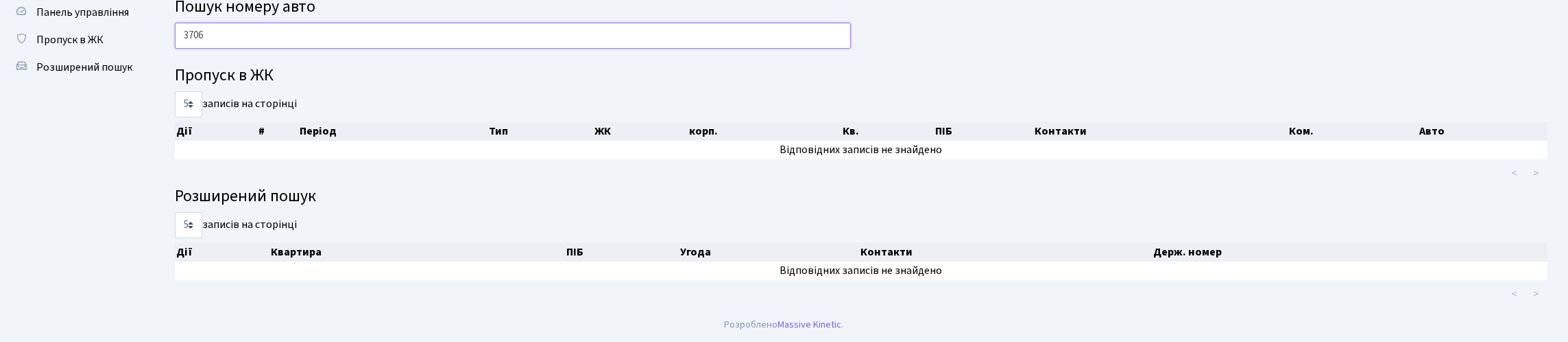
scroll to position [50, 0]
type input "3"
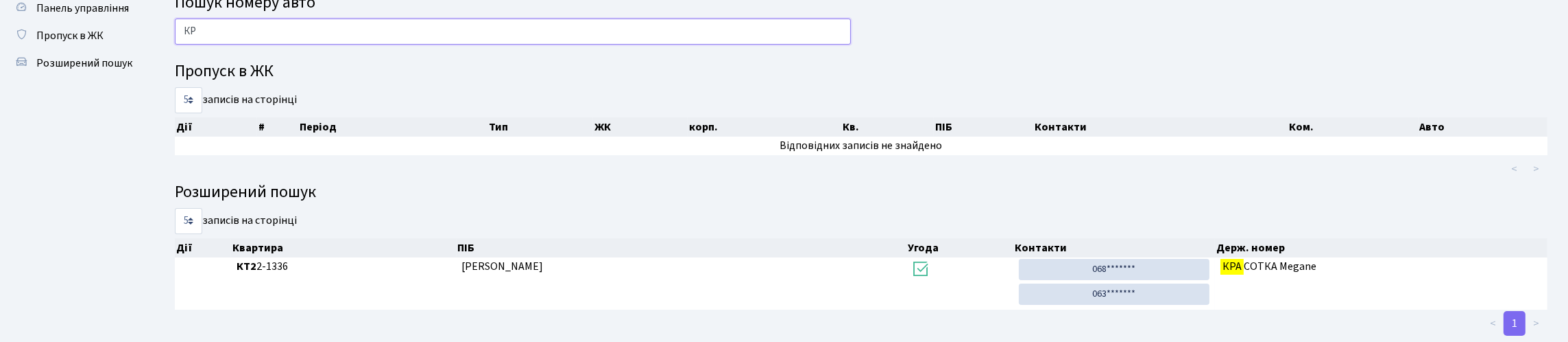
type input "К"
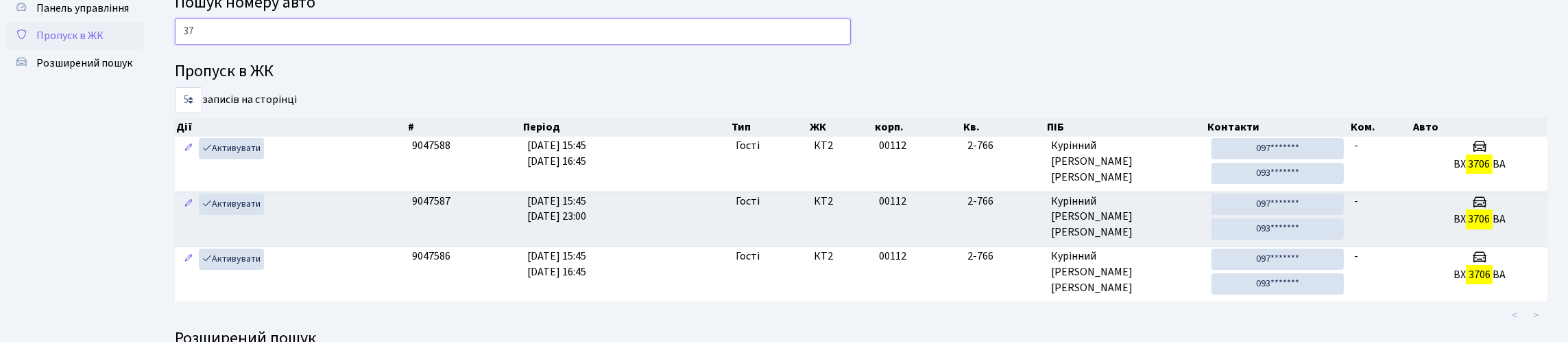
type input "3"
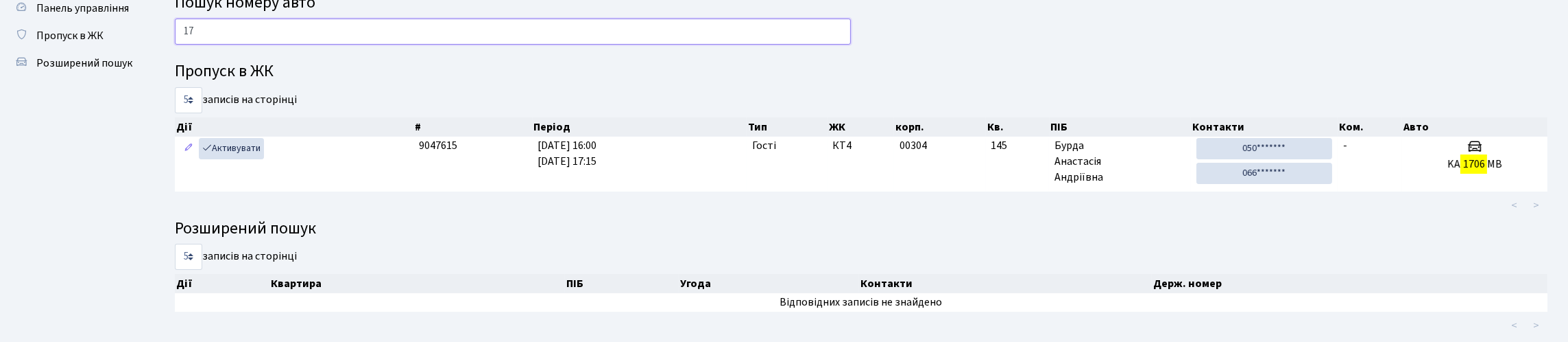
type input "1"
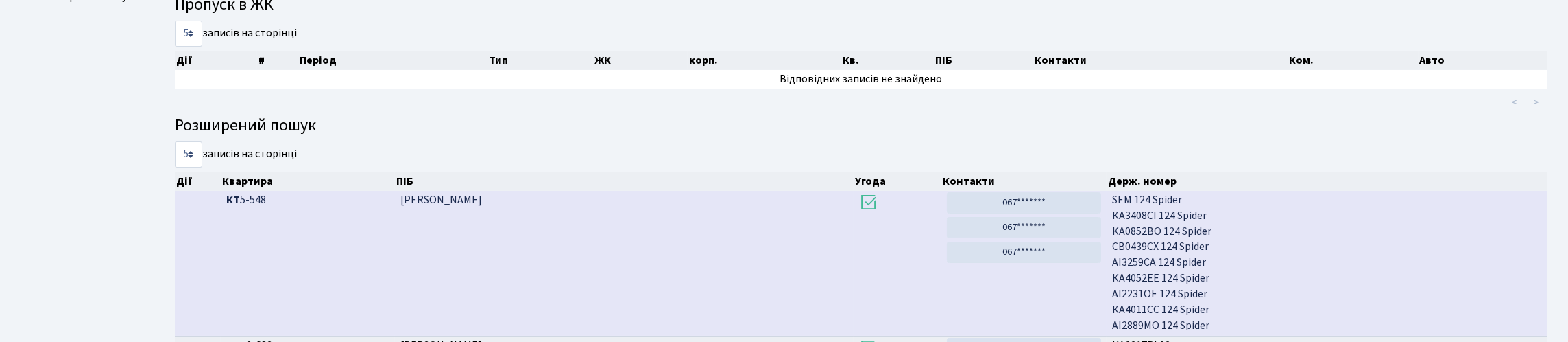
scroll to position [0, 0]
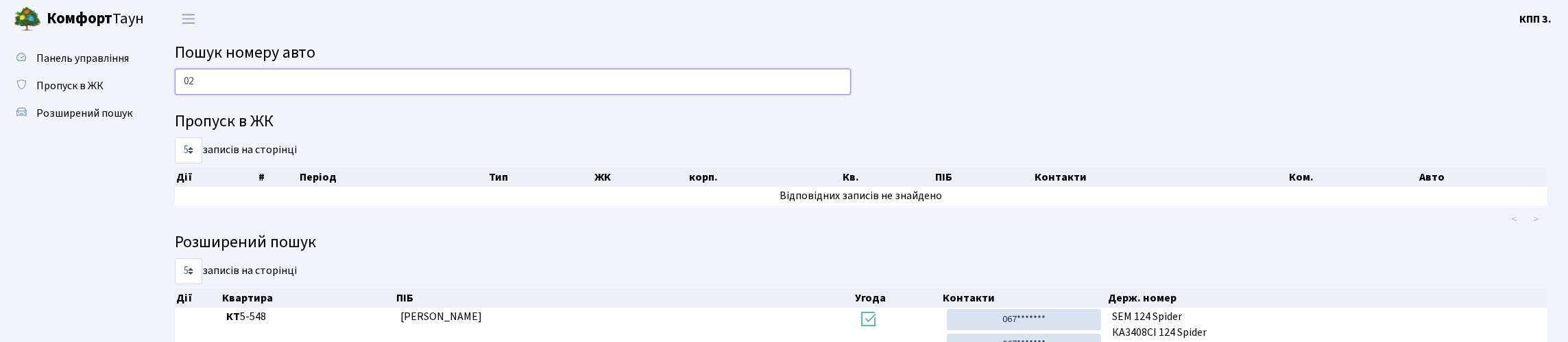
type input "0"
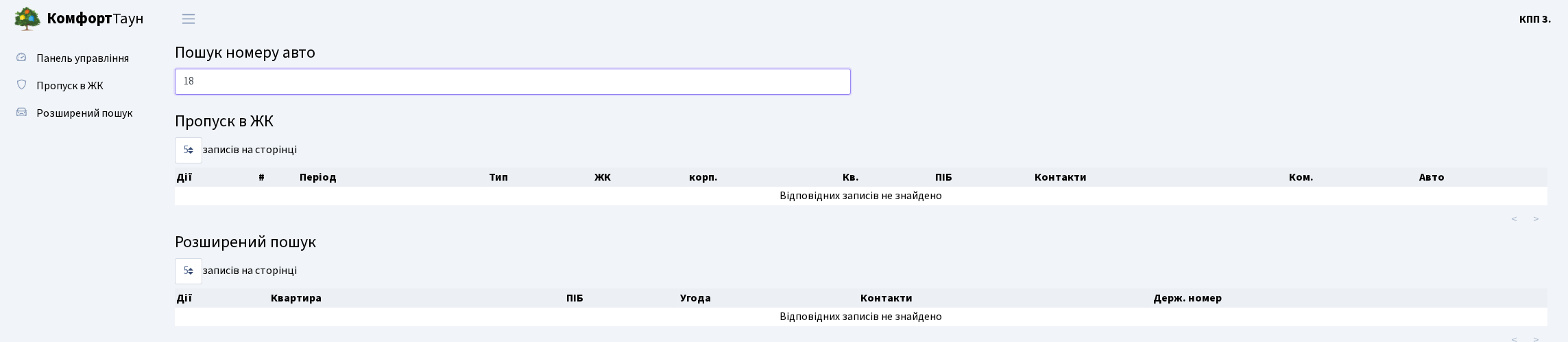
type input "8"
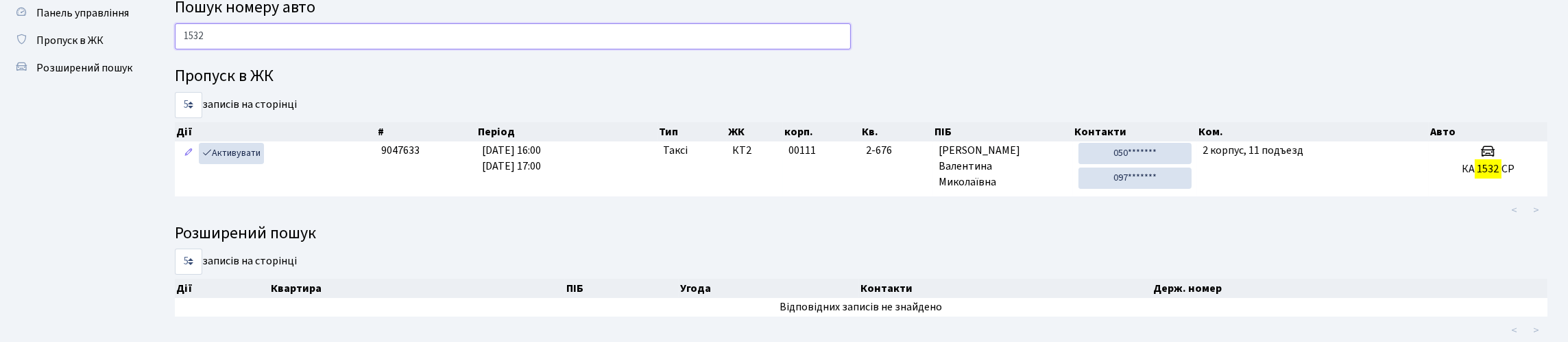
scroll to position [68, 0]
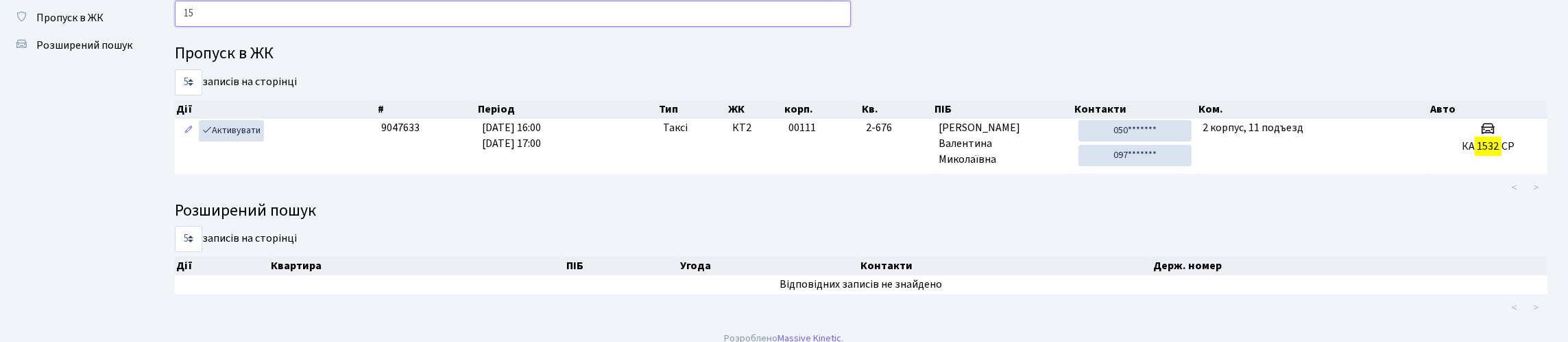
type input "1"
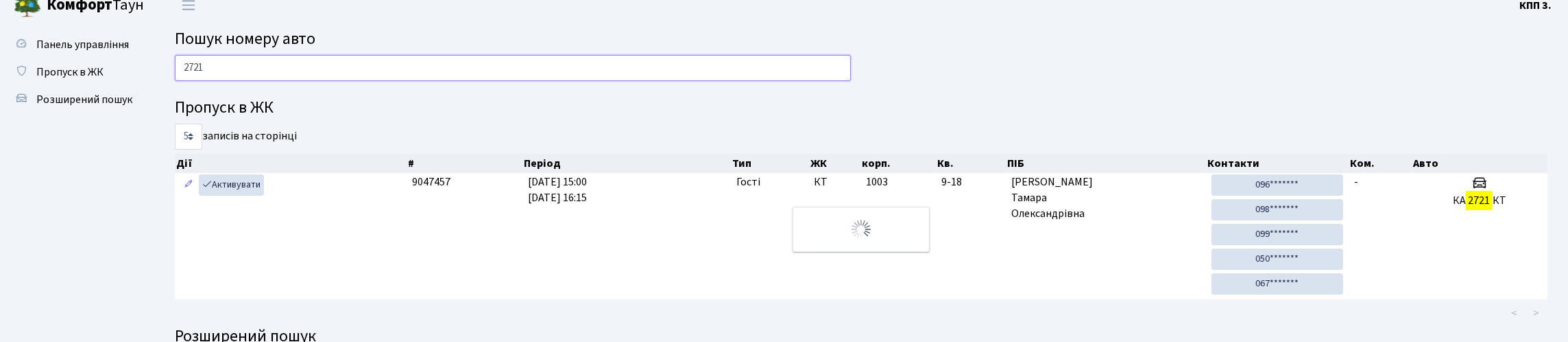
scroll to position [0, 0]
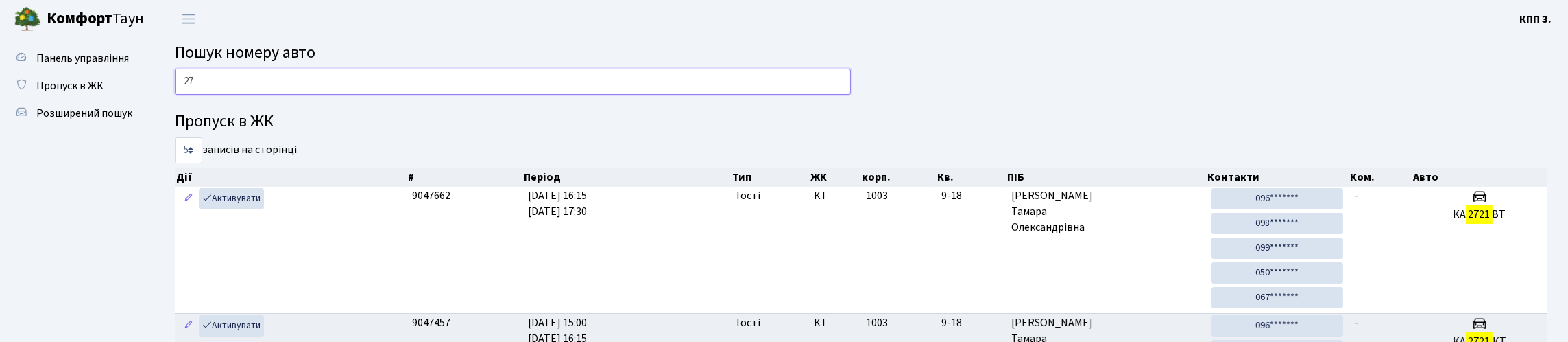
type input "2"
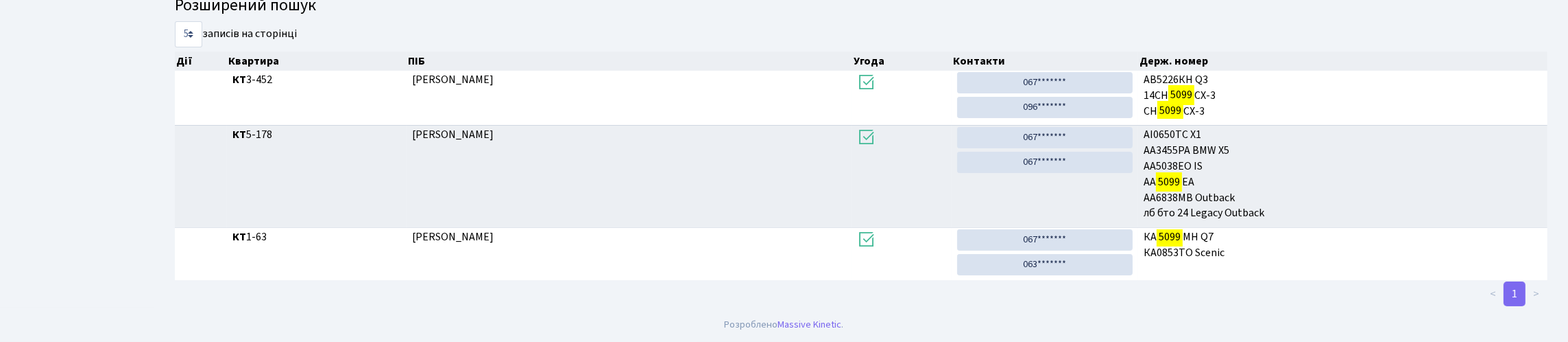
scroll to position [83, 0]
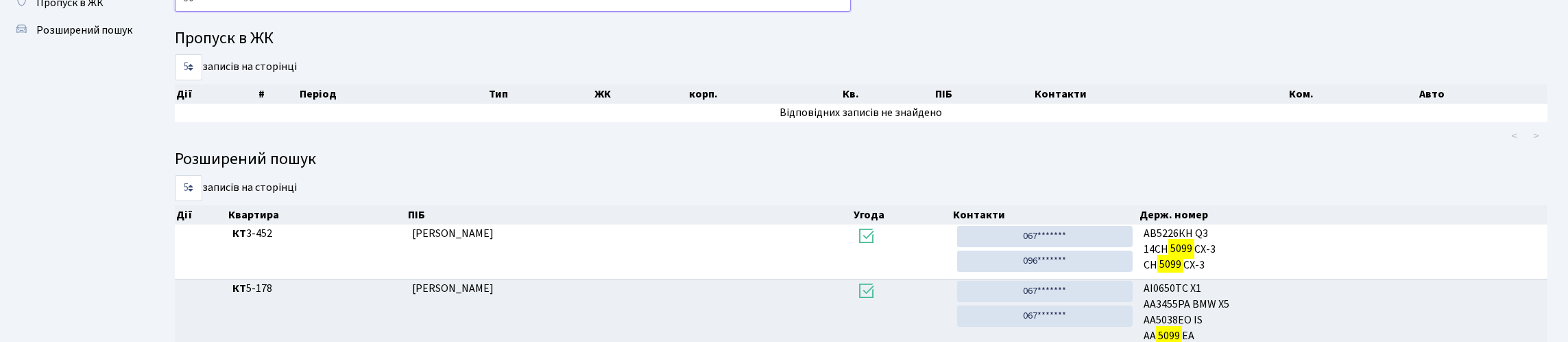
type input "5"
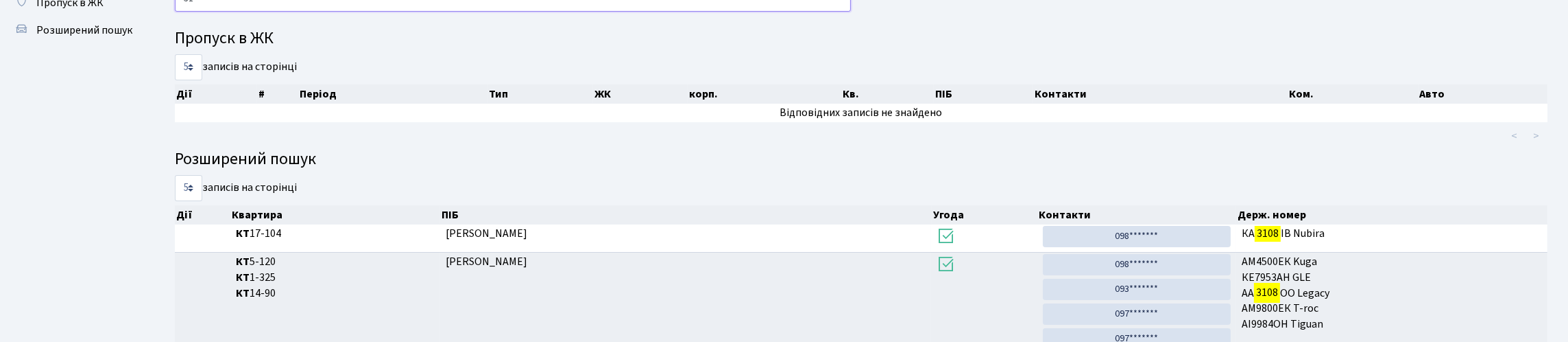
type input "3"
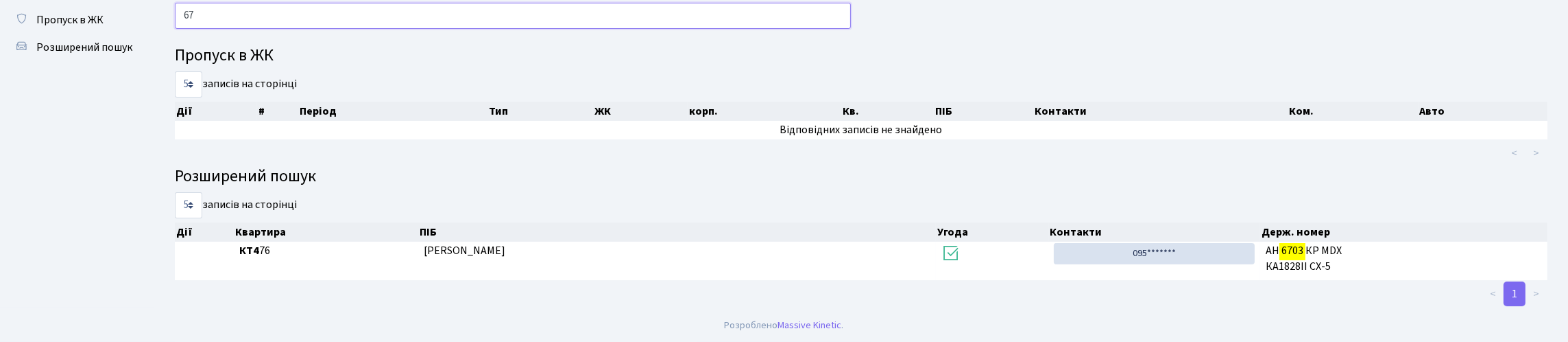
type input "6"
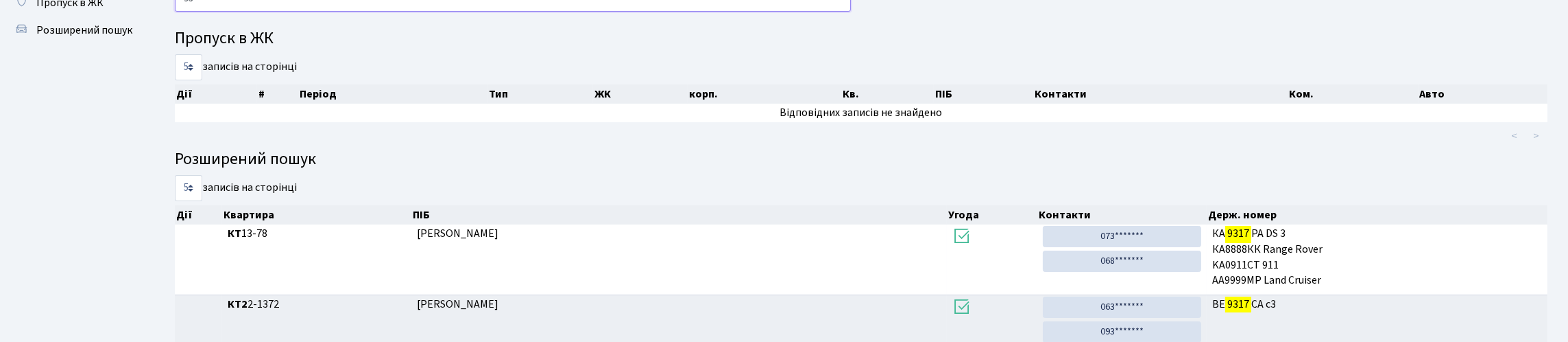
type input "9"
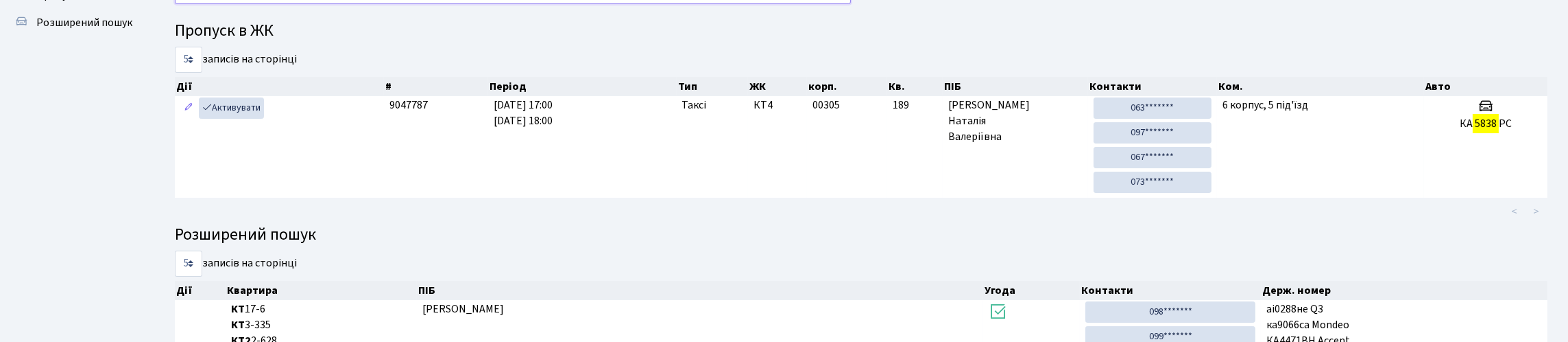
scroll to position [68, 0]
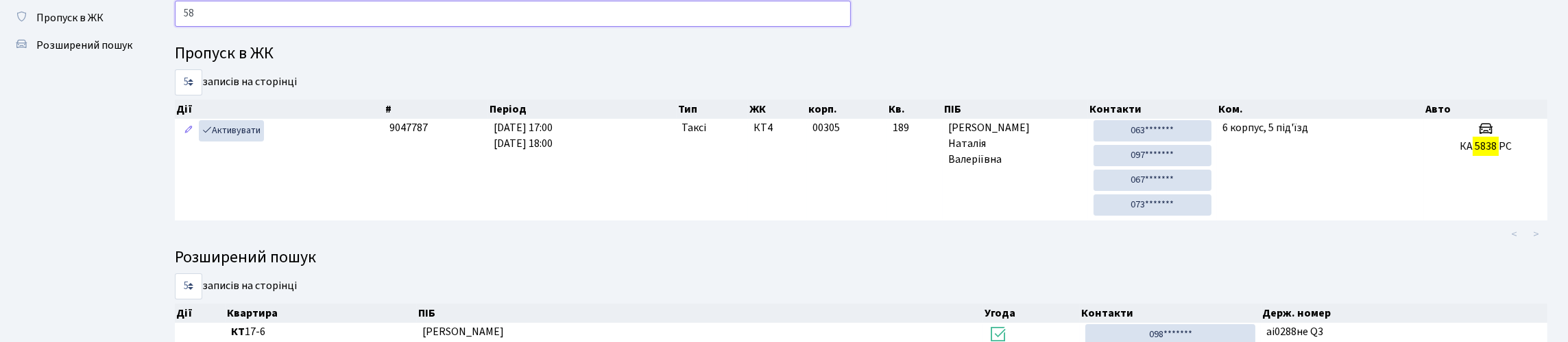
type input "5"
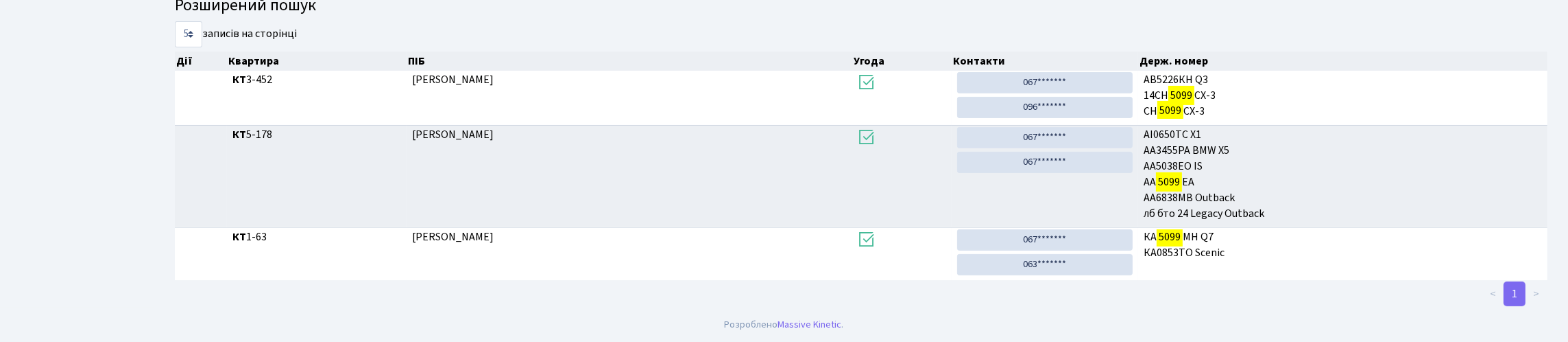
scroll to position [83, 0]
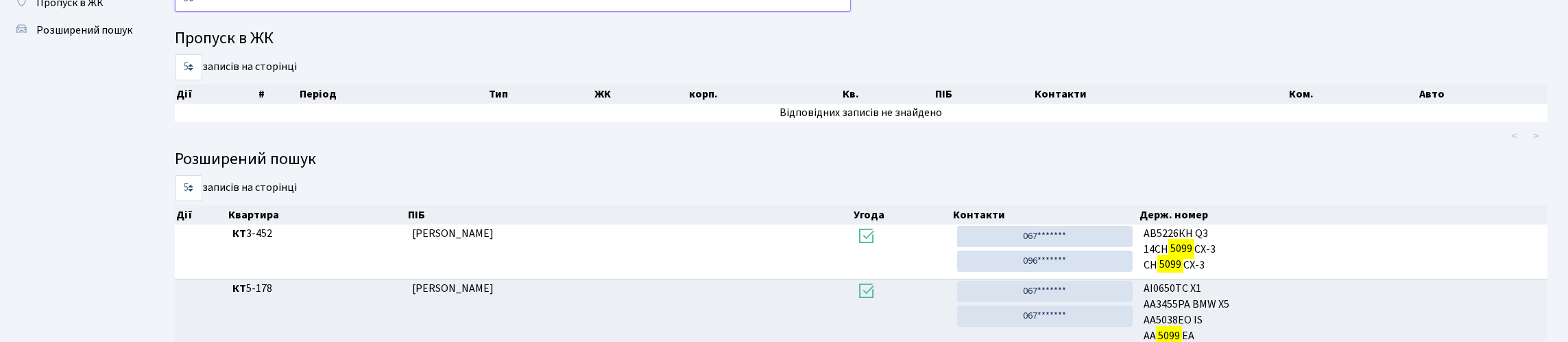
type input "5"
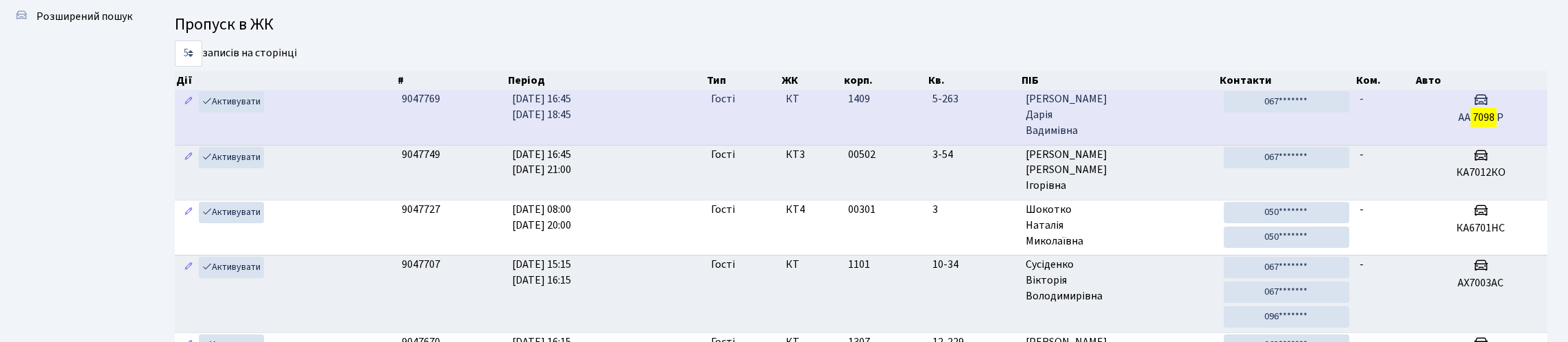
scroll to position [206, 0]
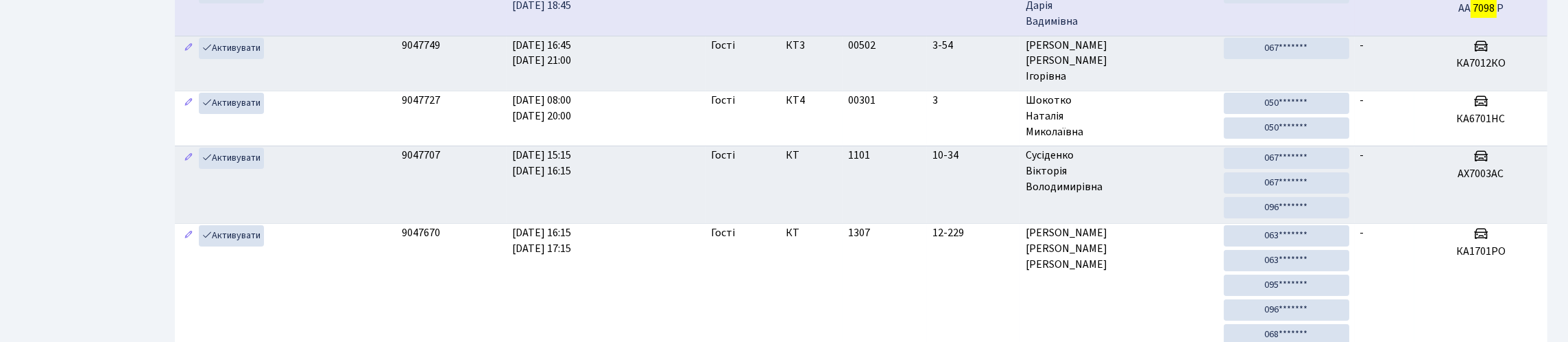
type input "7098"
click at [1415, 35] on td "AA 7098 P" at bounding box center [1481, 8] width 133 height 54
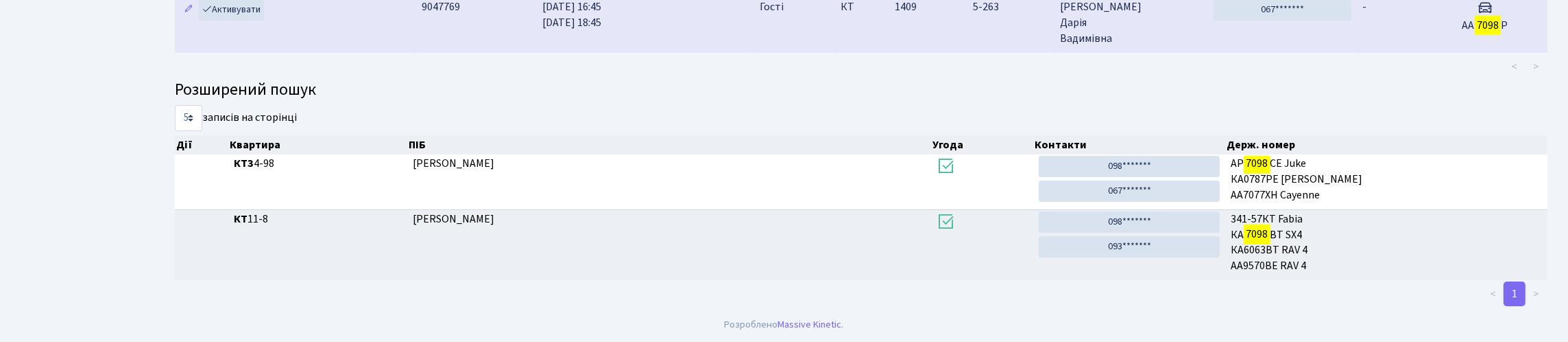
scroll to position [130, 0]
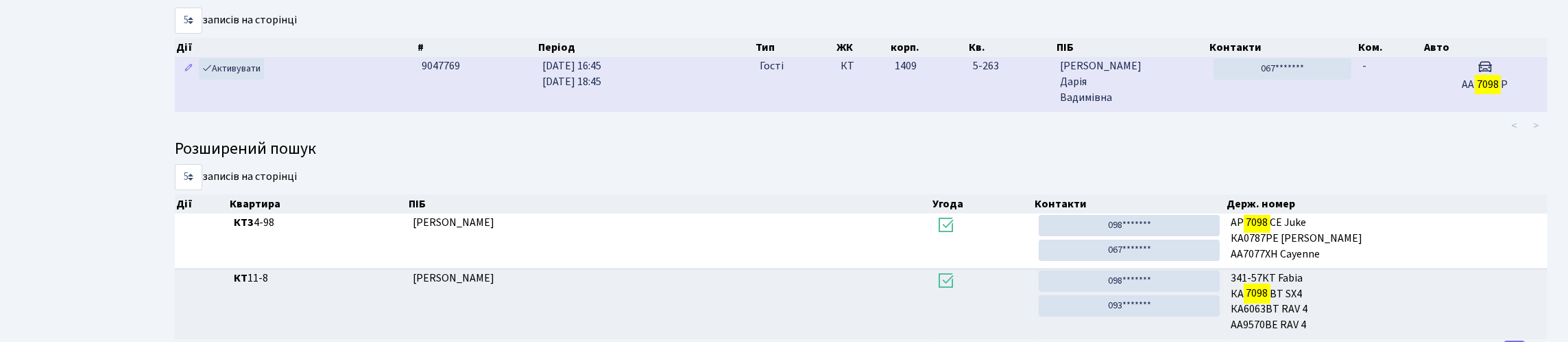
click at [1371, 112] on td "-" at bounding box center [1389, 84] width 66 height 54
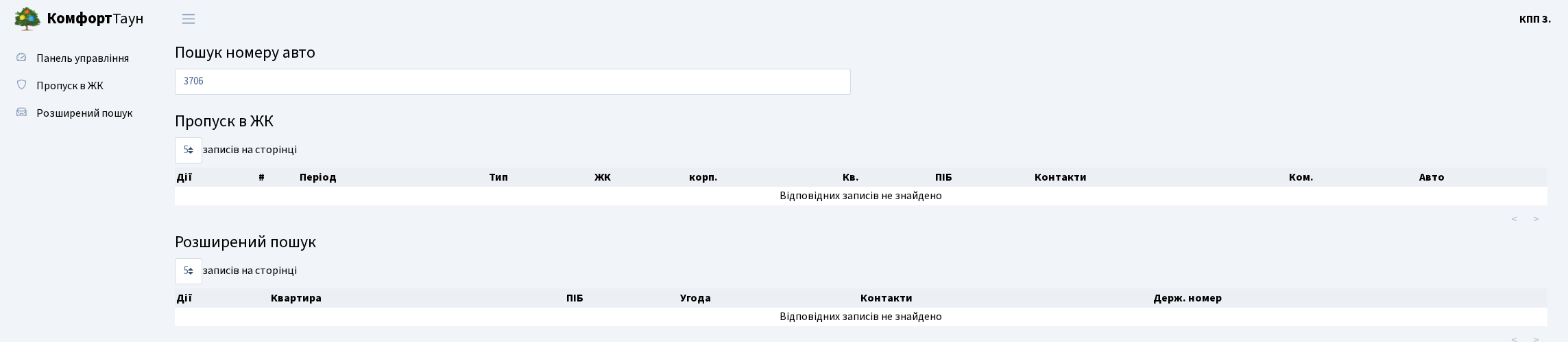
type input "3706"
click at [66, 93] on span "Пропуск в ЖК" at bounding box center [70, 85] width 67 height 15
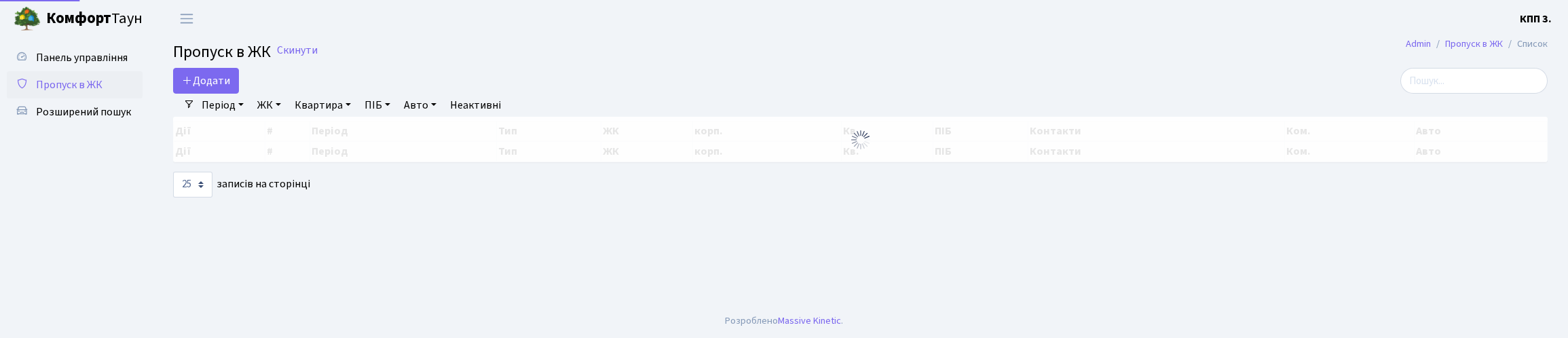
select select "25"
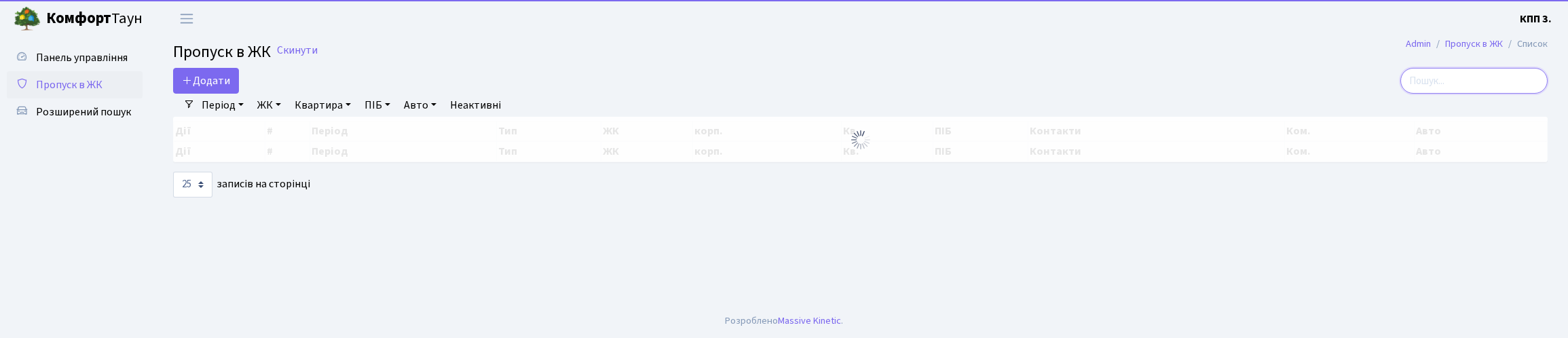
click at [1523, 92] on input "search" at bounding box center [1475, 81] width 148 height 26
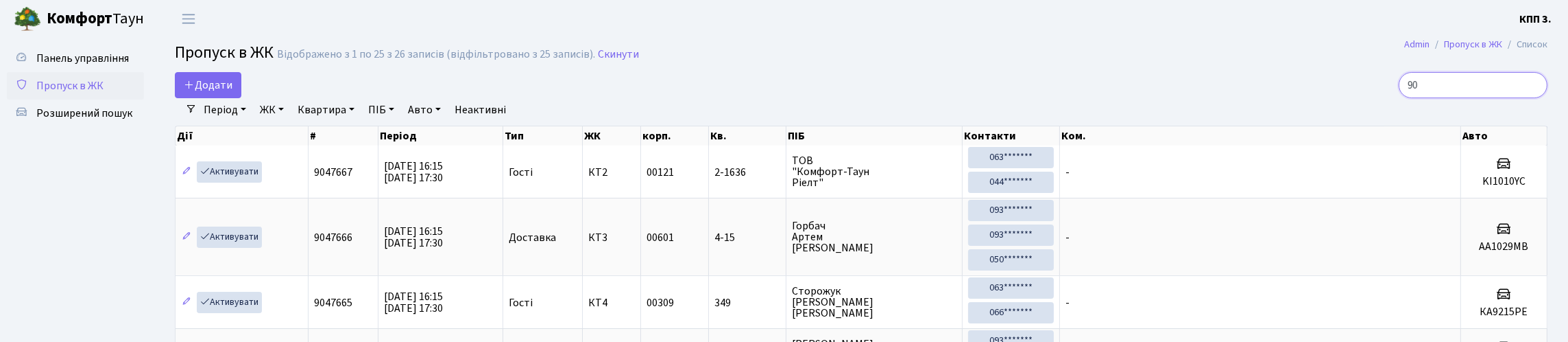
type input "9"
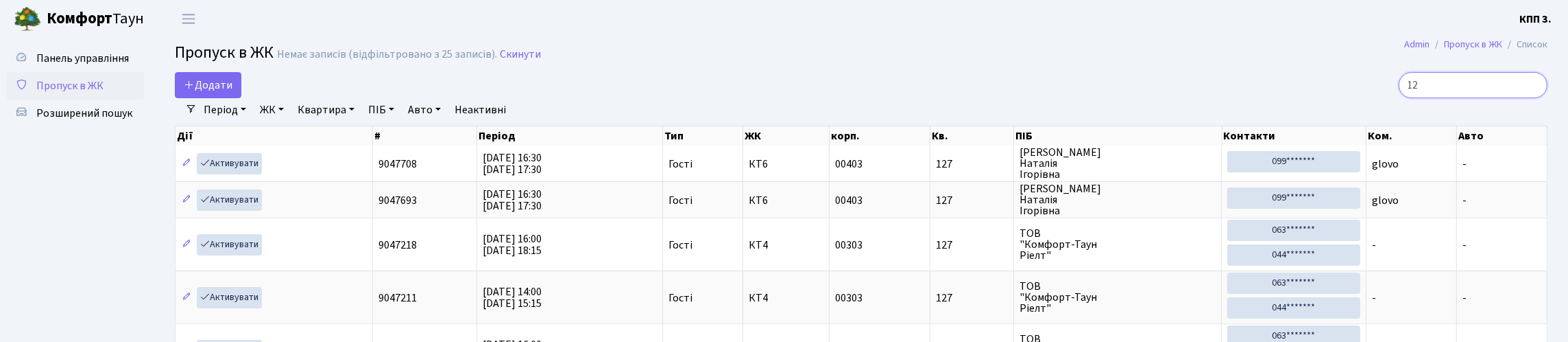
type input "1"
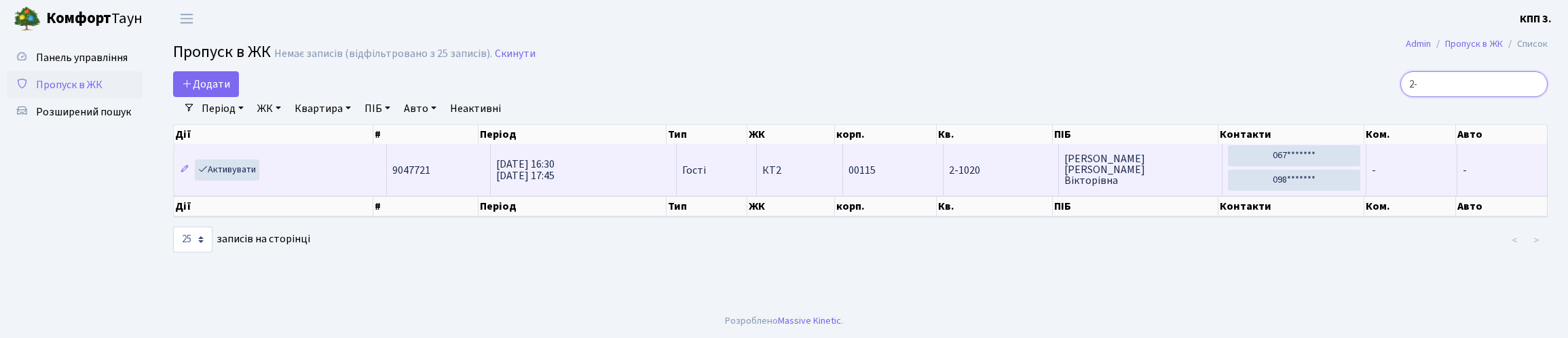
type input "2"
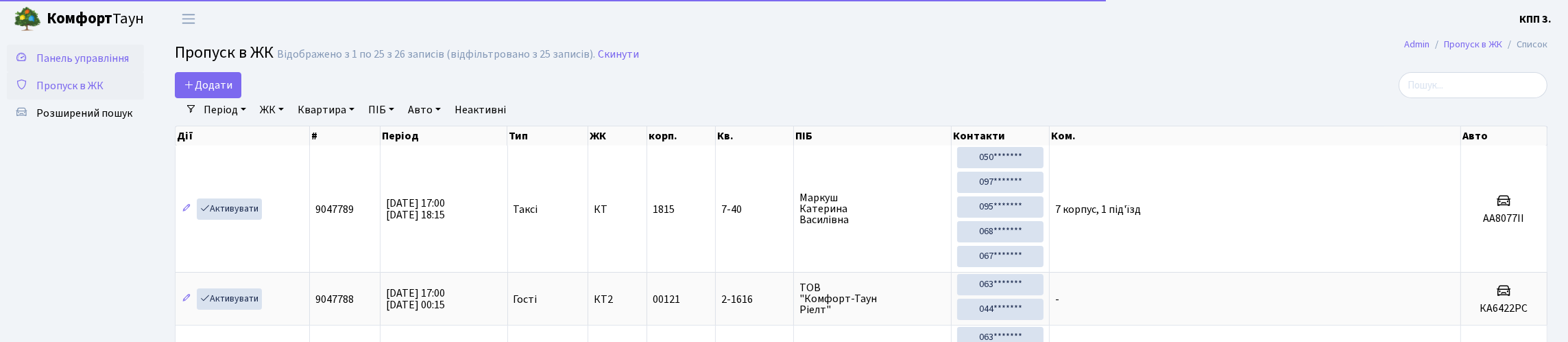
click at [65, 66] on span "Панель управління" at bounding box center [82, 58] width 93 height 15
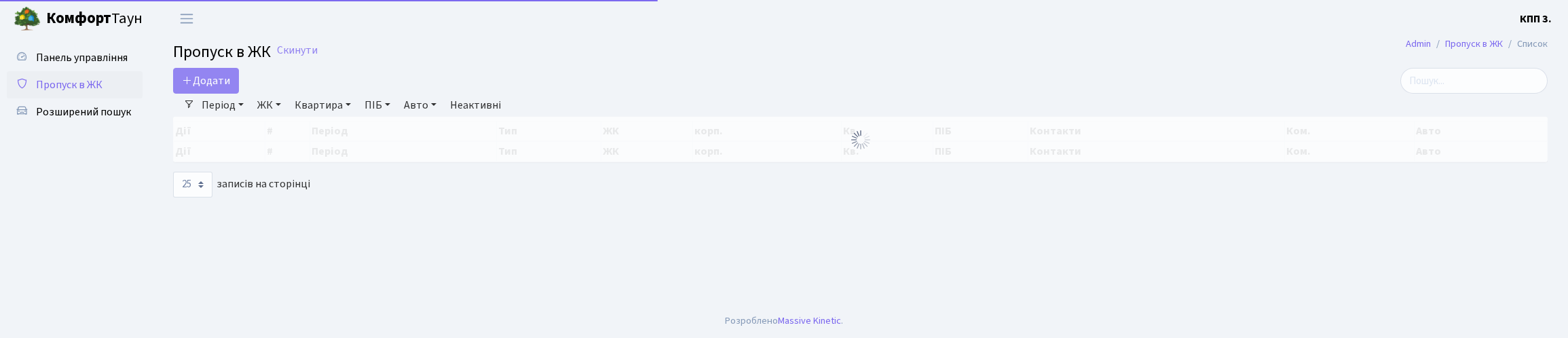
select select "25"
click at [1416, 89] on input "search" at bounding box center [1475, 81] width 148 height 26
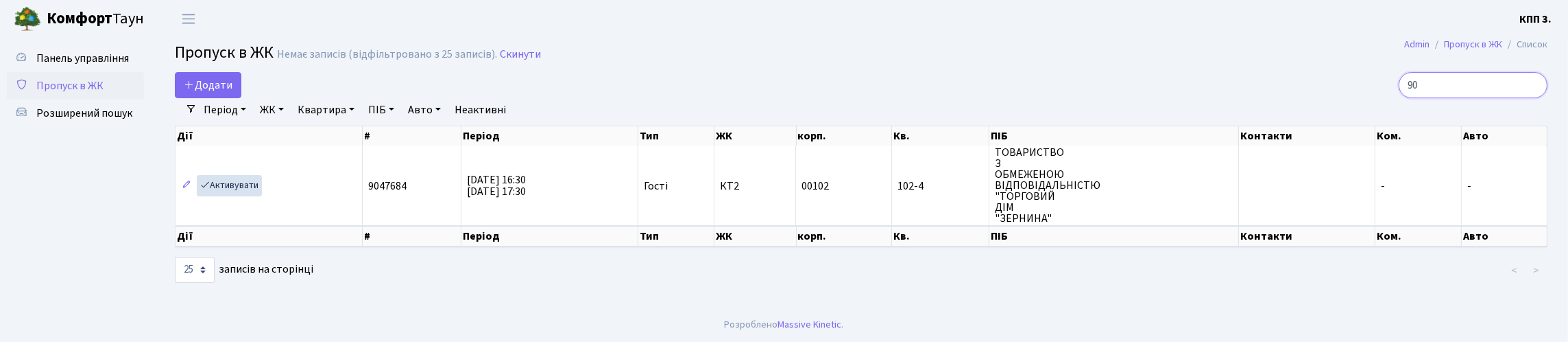
type input "9"
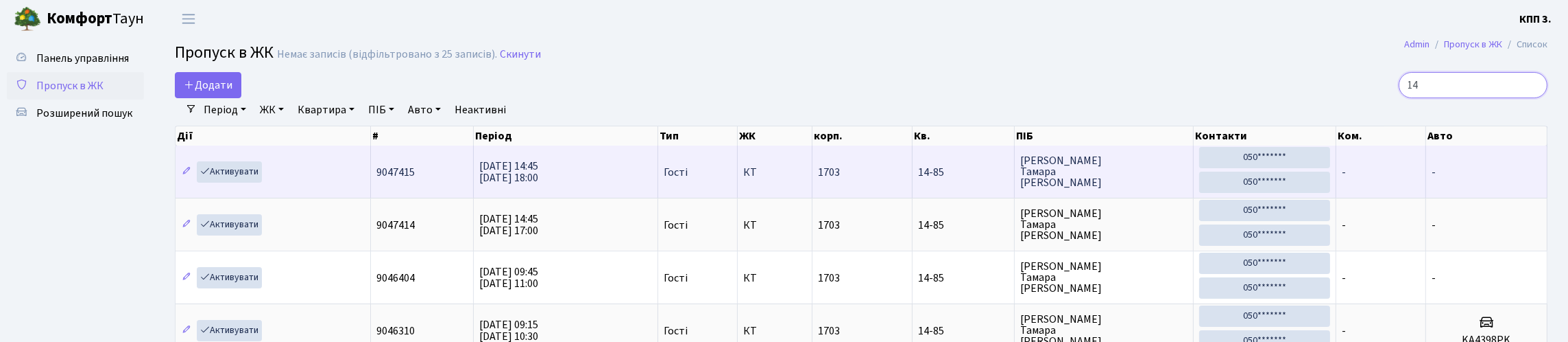
type input "1"
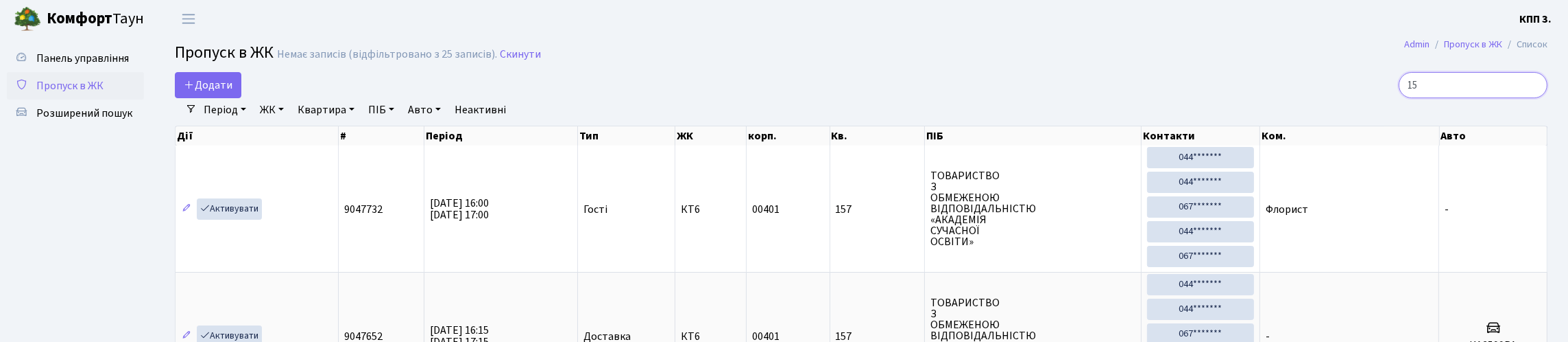
type input "1"
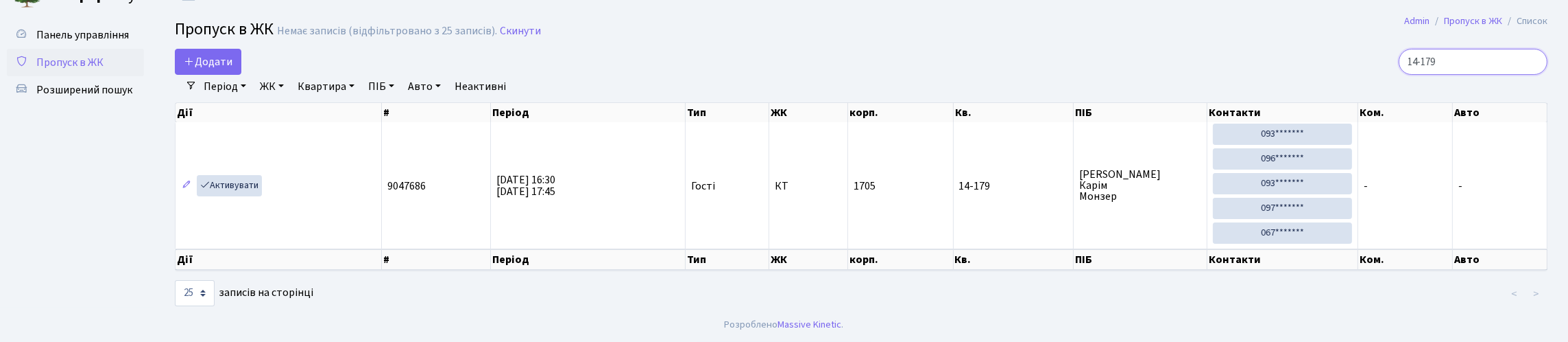
scroll to position [17, 0]
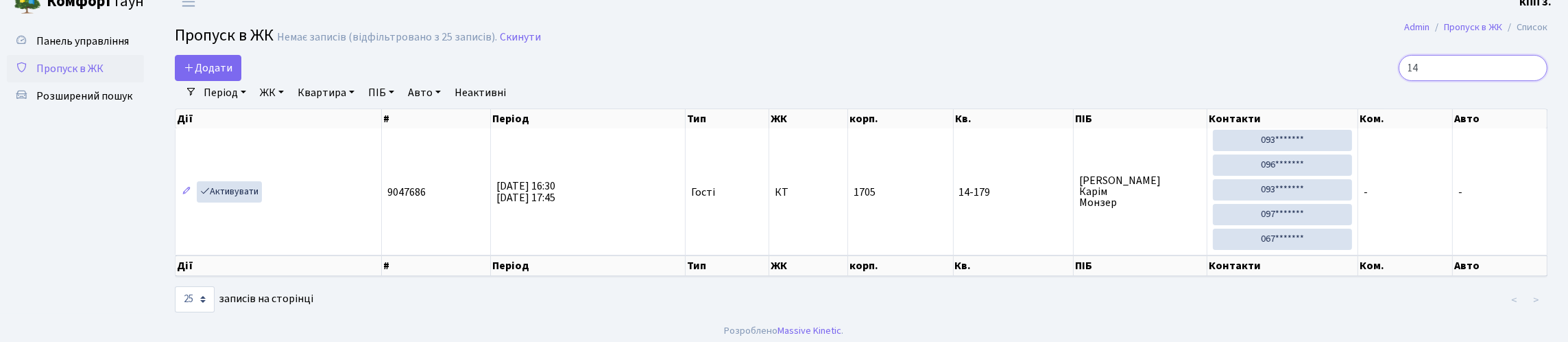
type input "1"
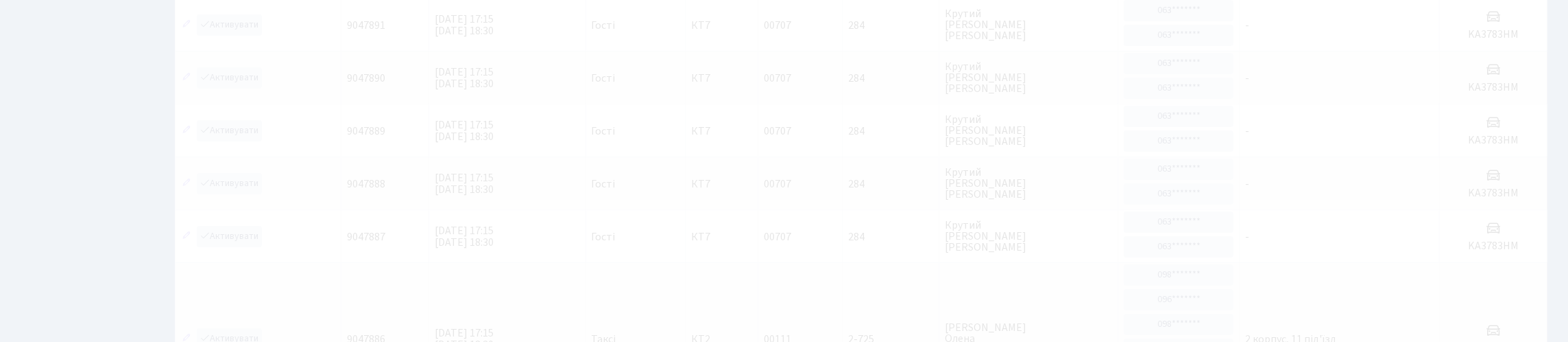
scroll to position [0, 0]
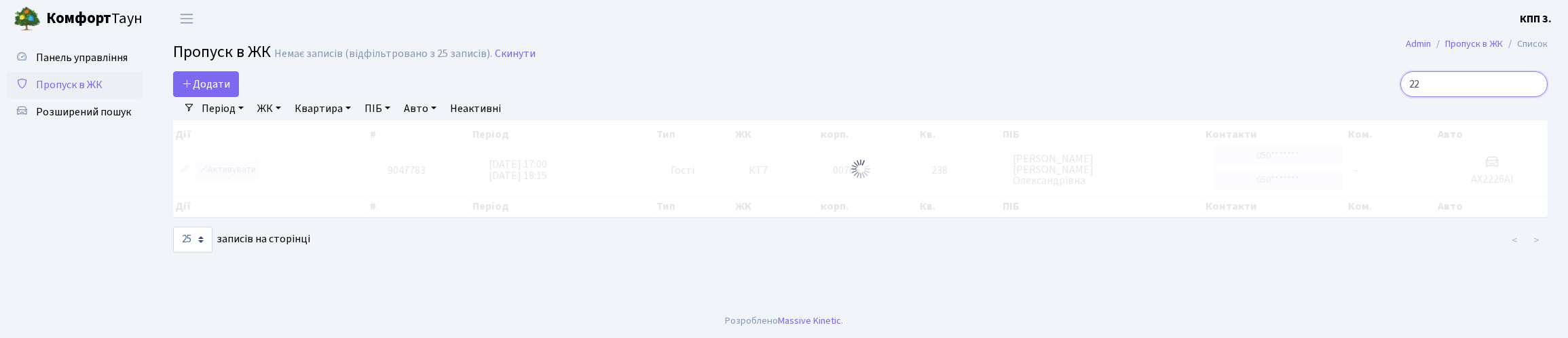
type input "2"
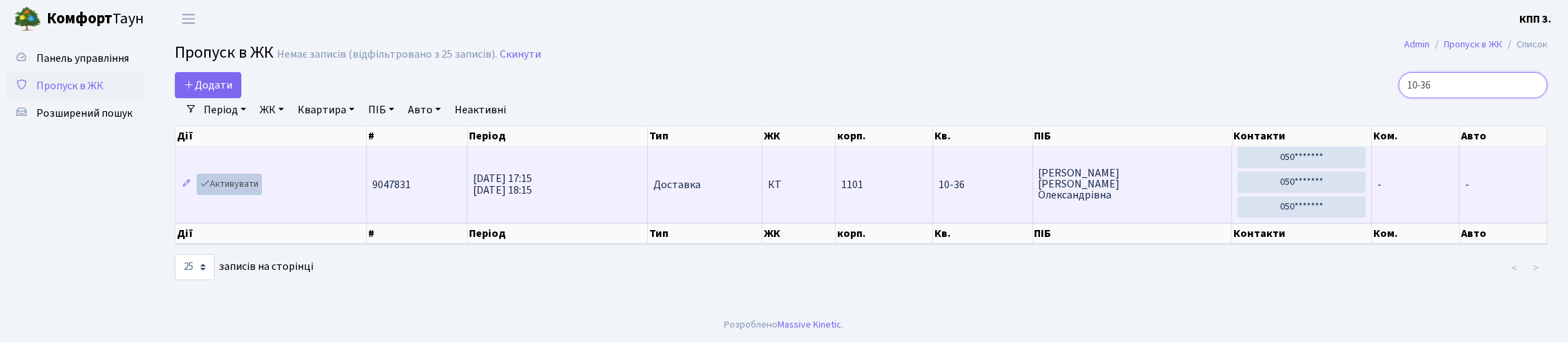
type input "10-36"
click at [262, 195] on link "Активувати" at bounding box center [229, 185] width 66 height 21
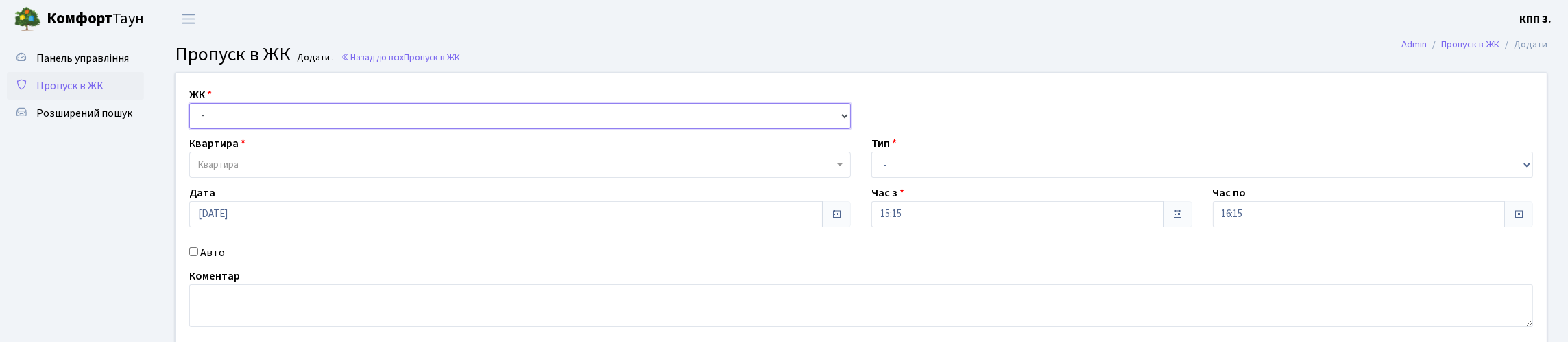
drag, startPoint x: 0, startPoint y: 0, endPoint x: 267, endPoint y: 150, distance: 306.2
click at [264, 129] on select "- КТ, вул. Регенераторна, 4 КТ2, просп. [STREET_ADDRESS] [STREET_ADDRESS] [PERS…" at bounding box center [520, 116] width 662 height 26
select select "271"
click at [193, 119] on select "- КТ, вул. Регенераторна, 4 КТ2, просп. Соборності, 17 КТ3, вул. Березнева, 16 …" at bounding box center [520, 116] width 662 height 26
select select
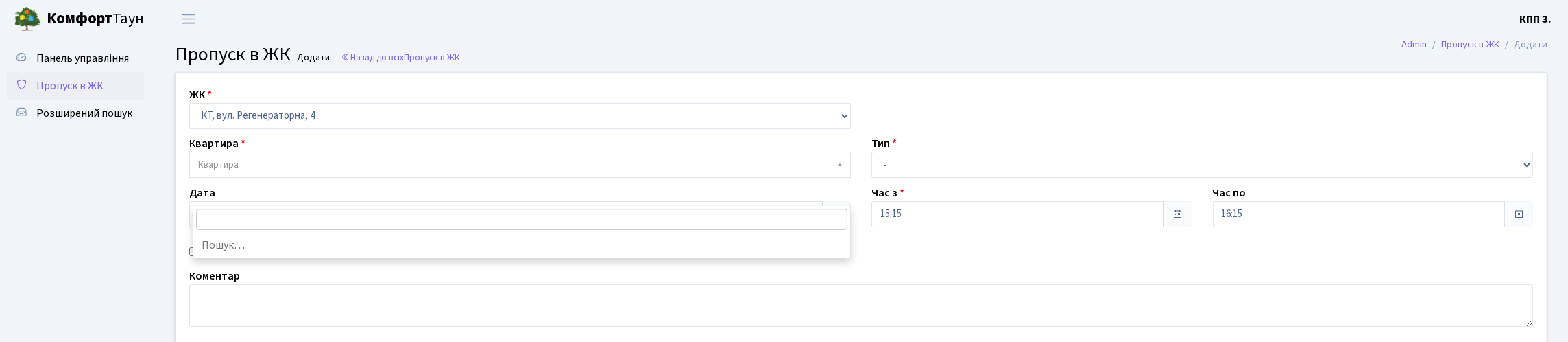
click at [268, 171] on span "Квартира" at bounding box center [516, 165] width 636 height 14
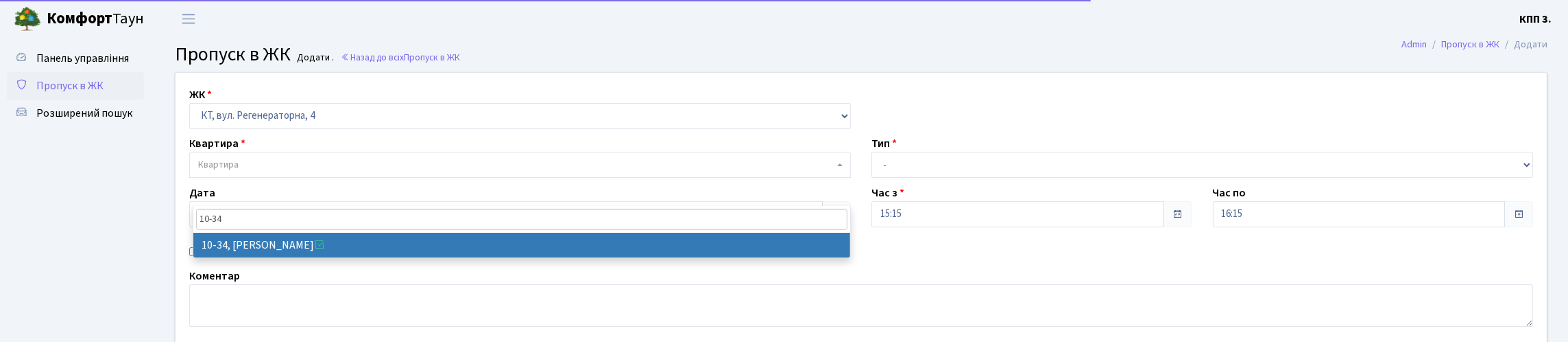
type input "10-34"
select select "6603"
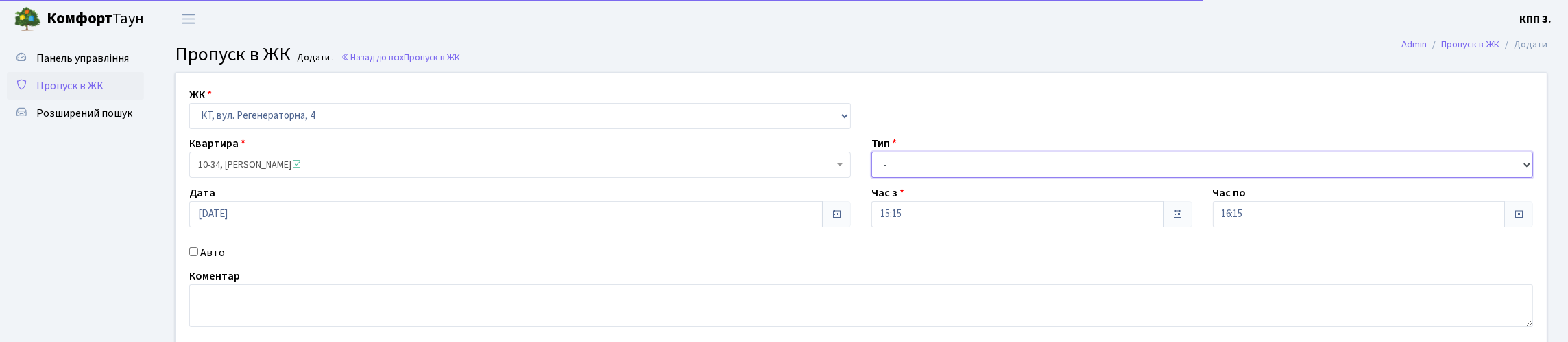
click at [932, 178] on select "- Доставка Таксі Гості Сервіс" at bounding box center [1203, 165] width 662 height 26
select select "3"
click at [872, 178] on select "- Доставка Таксі Гості Сервіс" at bounding box center [1203, 165] width 662 height 26
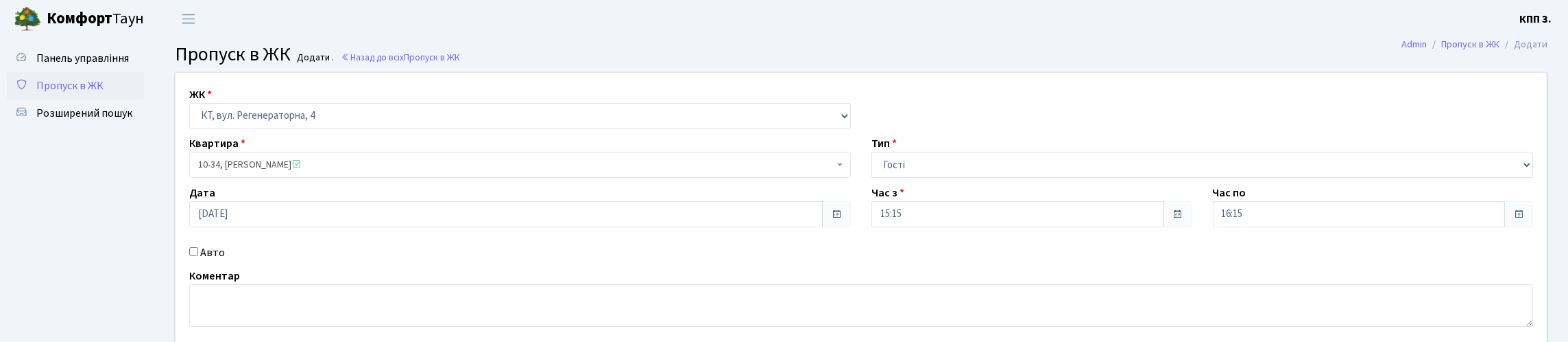
click at [209, 261] on label "Авто" at bounding box center [212, 253] width 25 height 16
click at [198, 256] on input "Авто" at bounding box center [193, 251] width 9 height 9
checkbox input "true"
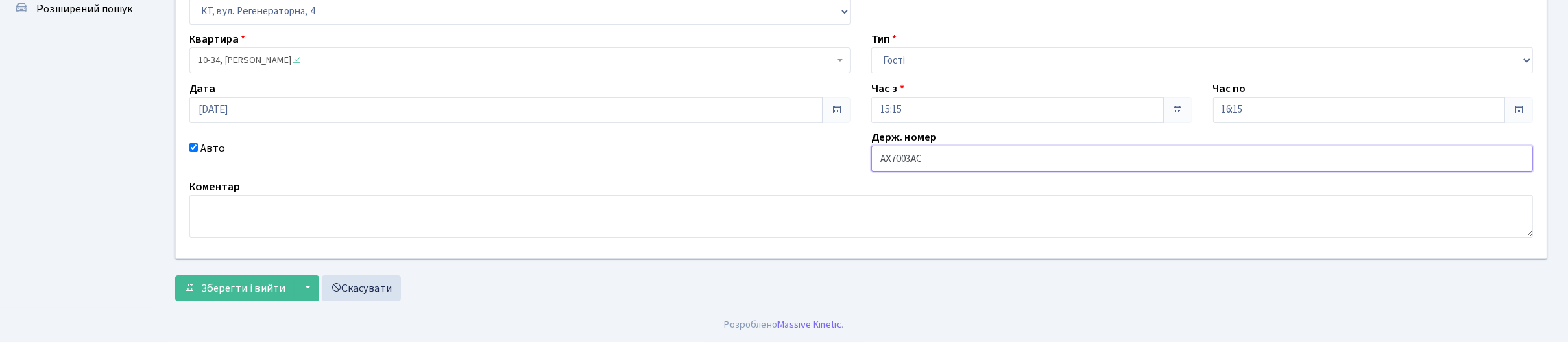
scroll to position [198, 0]
type input "АХ7003АС"
click at [285, 280] on span "Зберегти і вийти" at bounding box center [242, 288] width 84 height 15
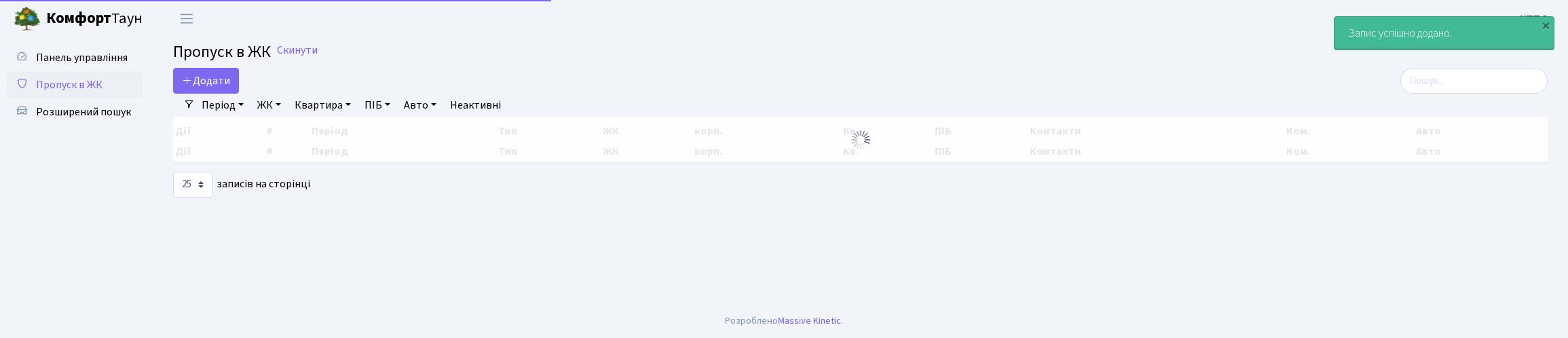
select select "25"
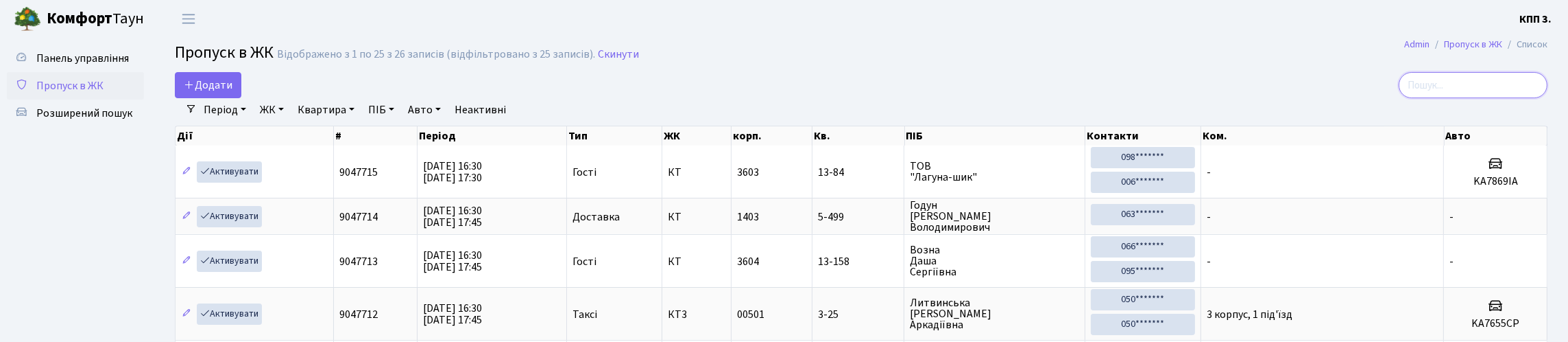
click at [1455, 98] on input "search" at bounding box center [1473, 85] width 149 height 26
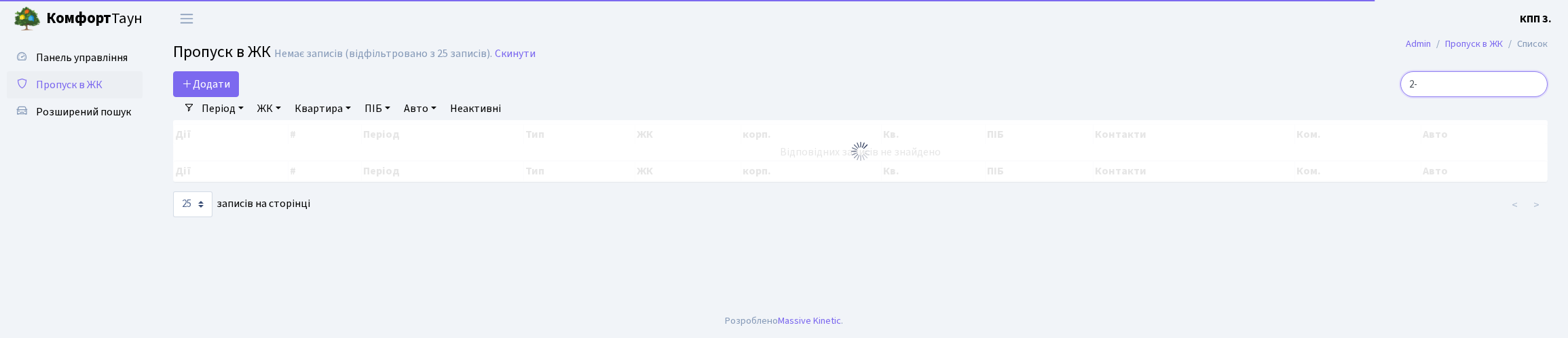
type input "2"
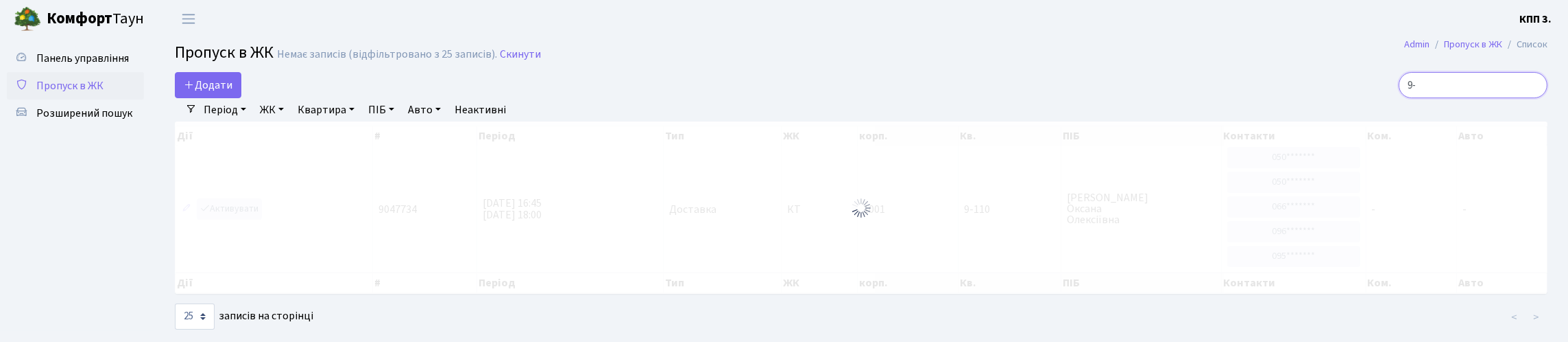
type input "9"
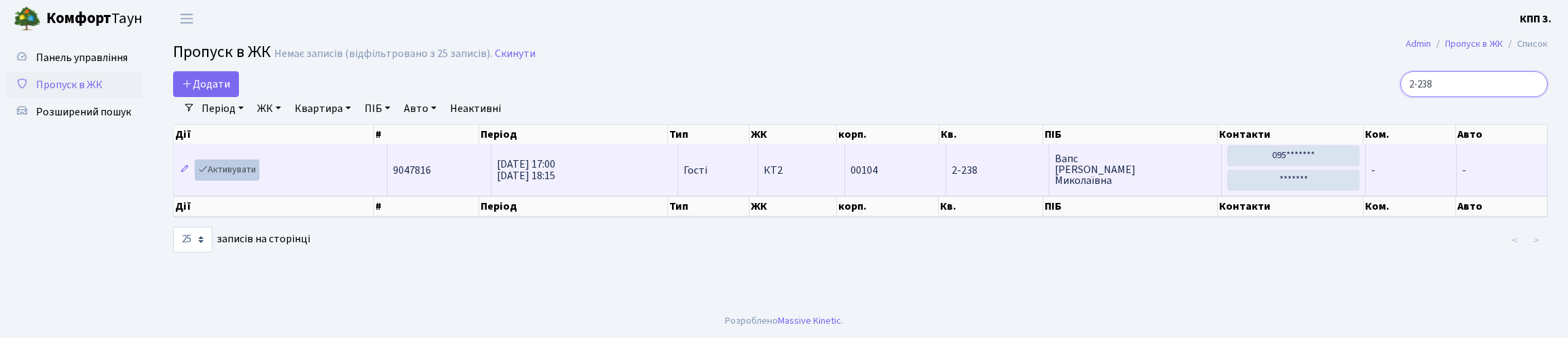
type input "2-238"
click at [260, 181] on link "Активувати" at bounding box center [227, 170] width 65 height 21
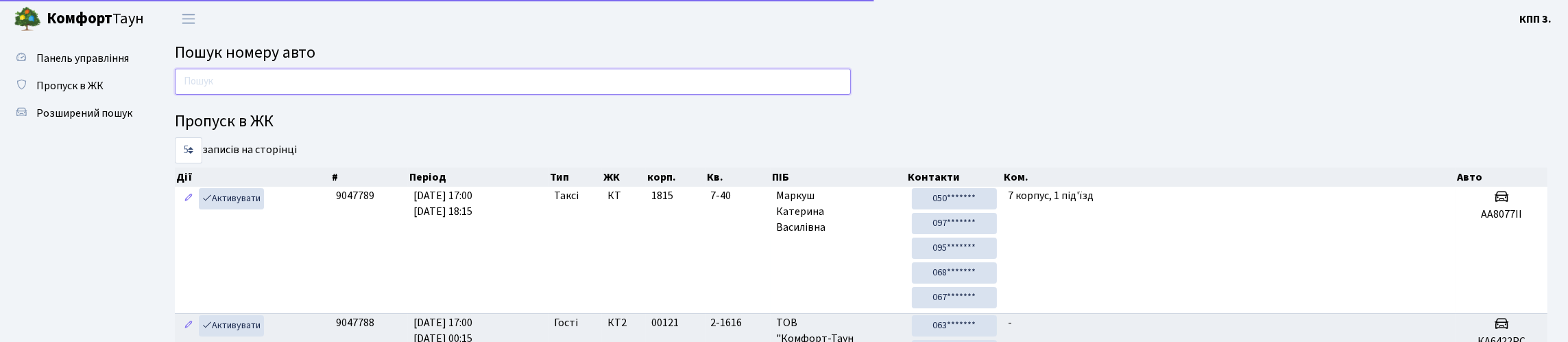
click at [284, 92] on input "text" at bounding box center [512, 82] width 676 height 26
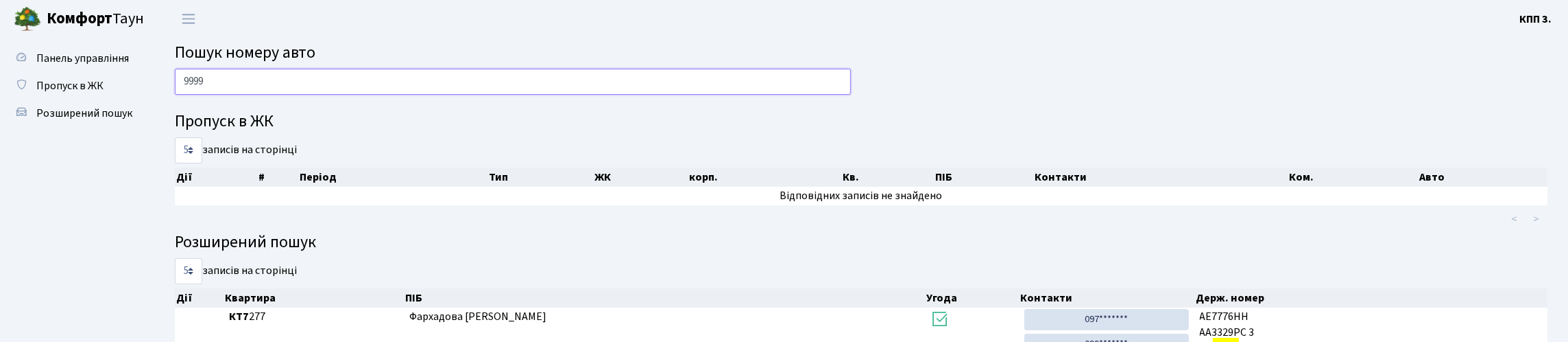
type input "9999"
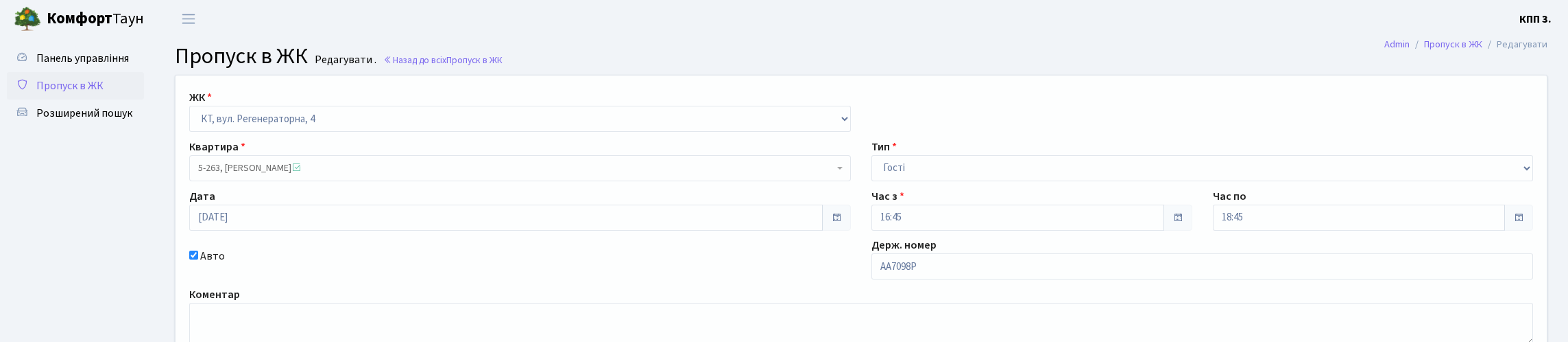
scroll to position [202, 0]
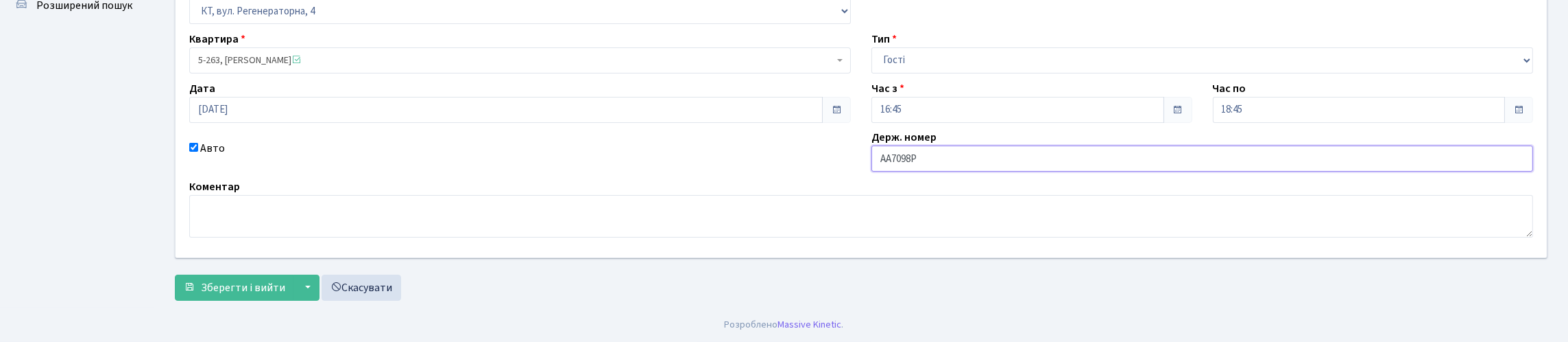
click at [962, 145] on input "AA7098P" at bounding box center [1203, 158] width 662 height 26
type input "AA7098PІ"
click at [294, 275] on button "Зберегти і вийти" at bounding box center [234, 288] width 120 height 26
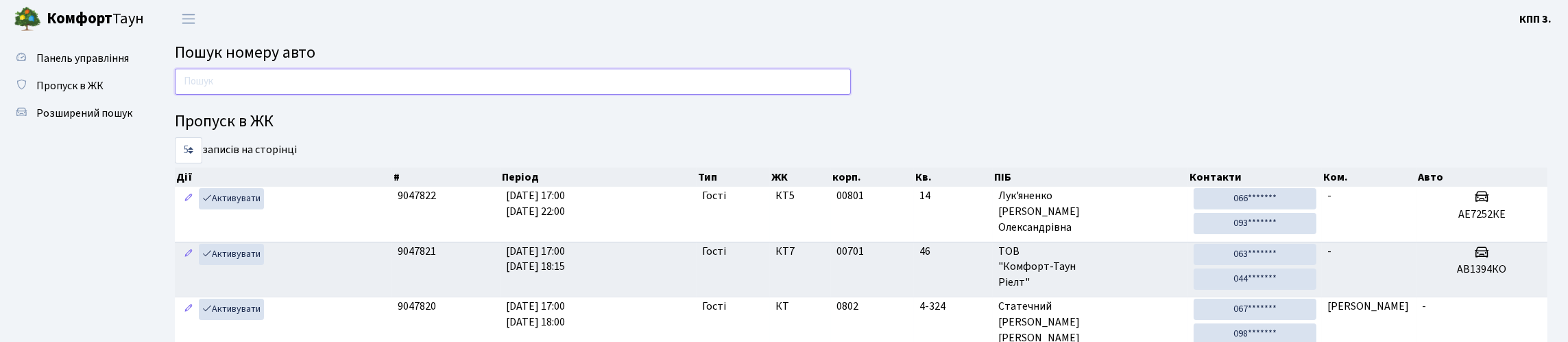
click at [281, 95] on input "text" at bounding box center [512, 82] width 676 height 26
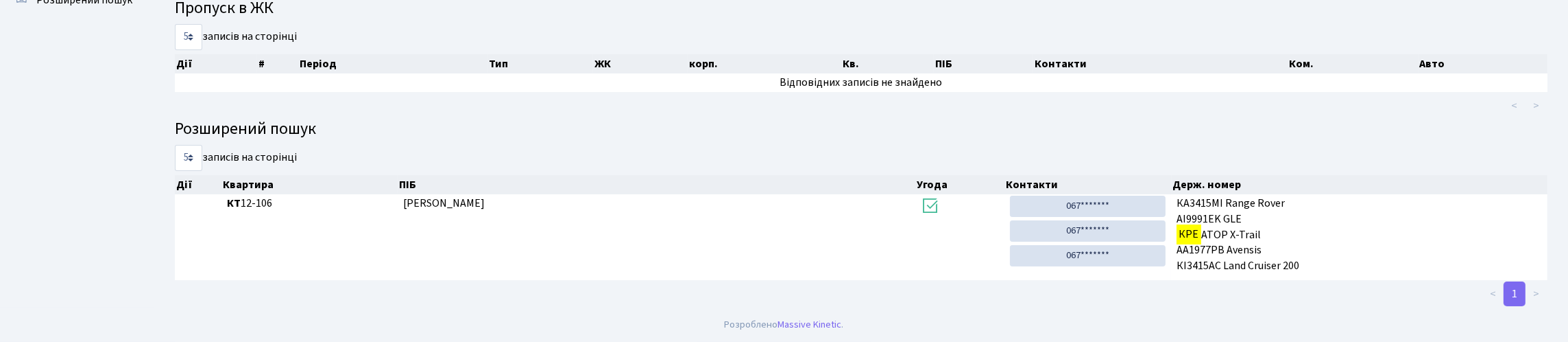
scroll to position [83, 0]
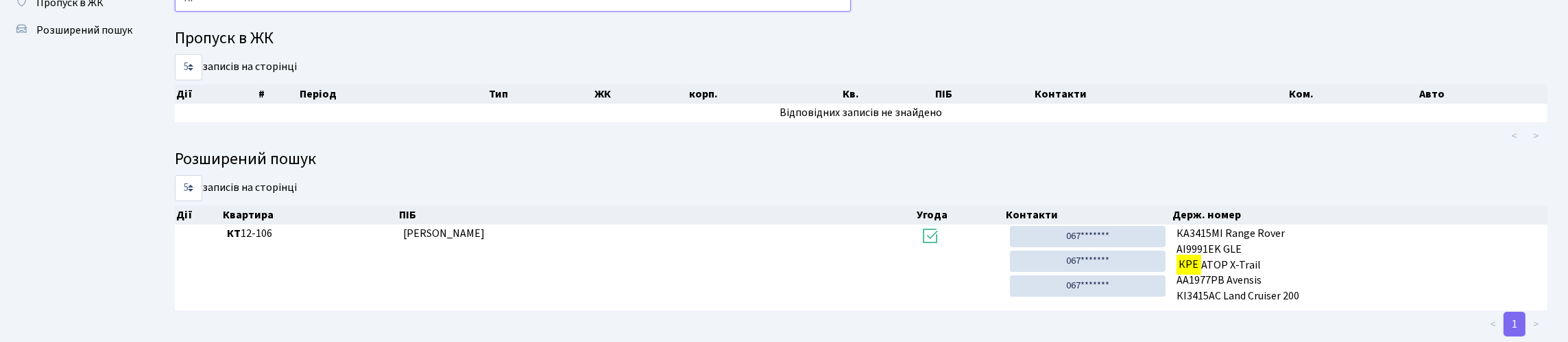
type input "К"
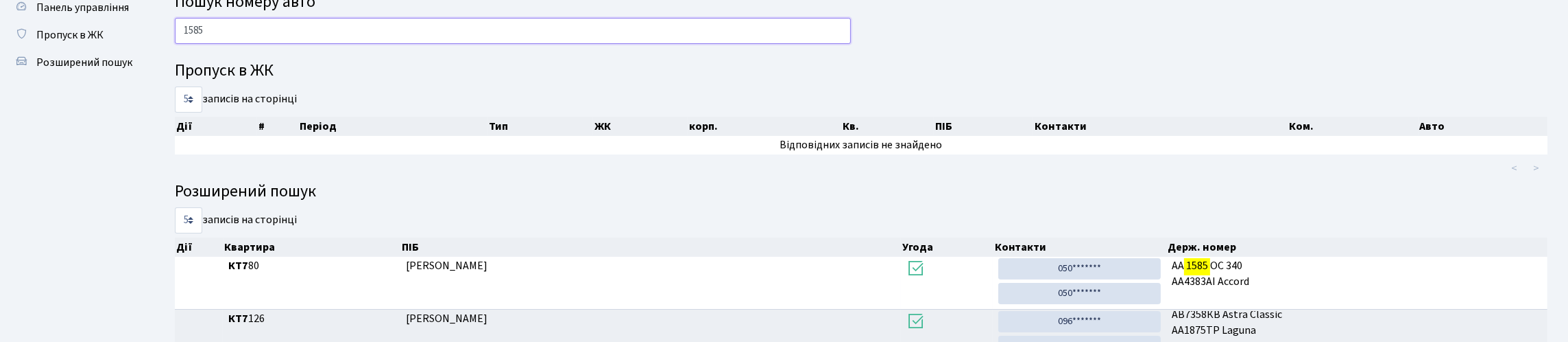
scroll to position [0, 0]
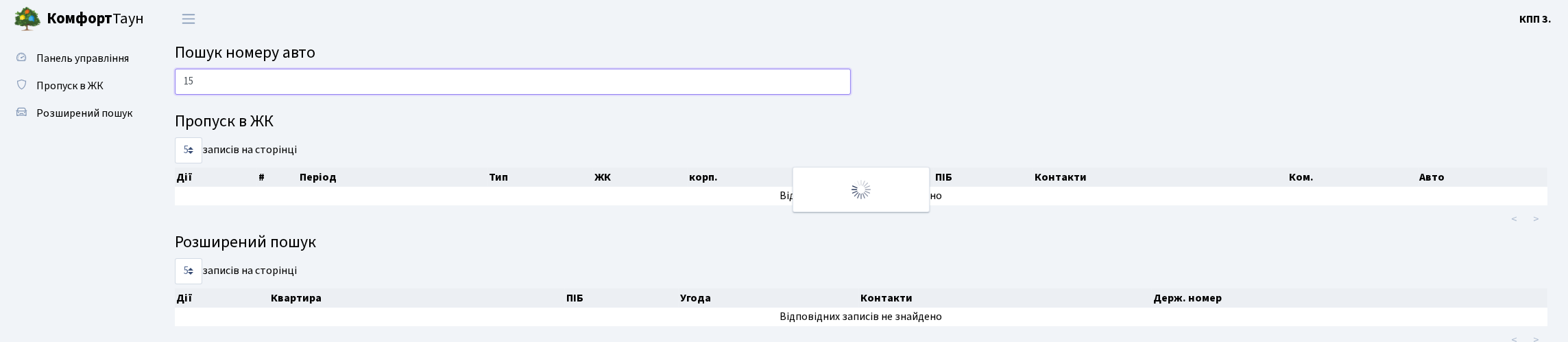
type input "1"
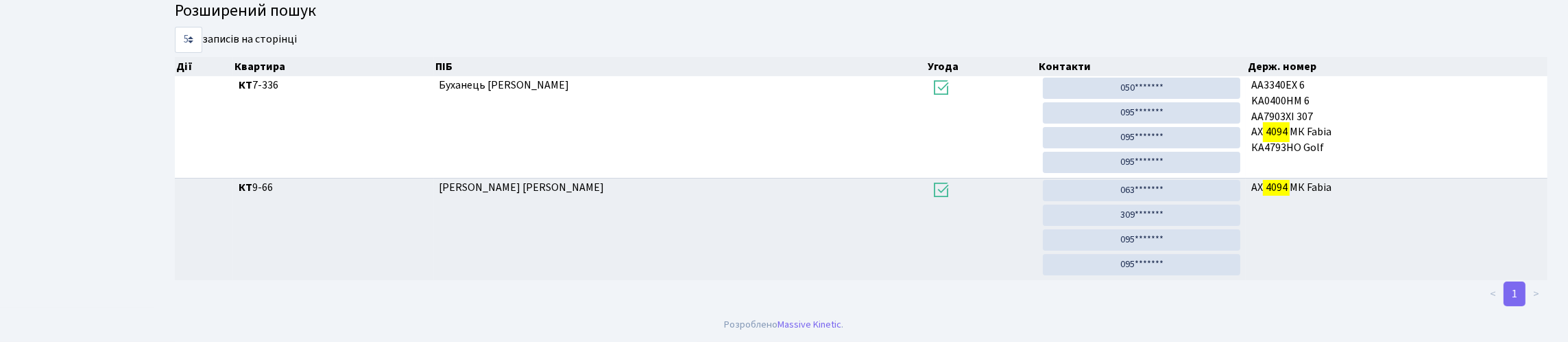
scroll to position [83, 0]
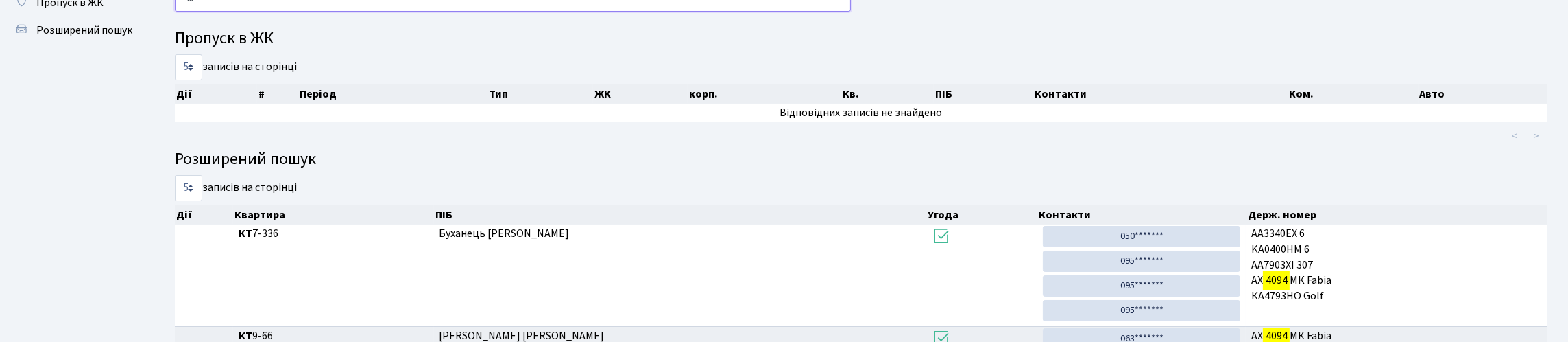
type input "4"
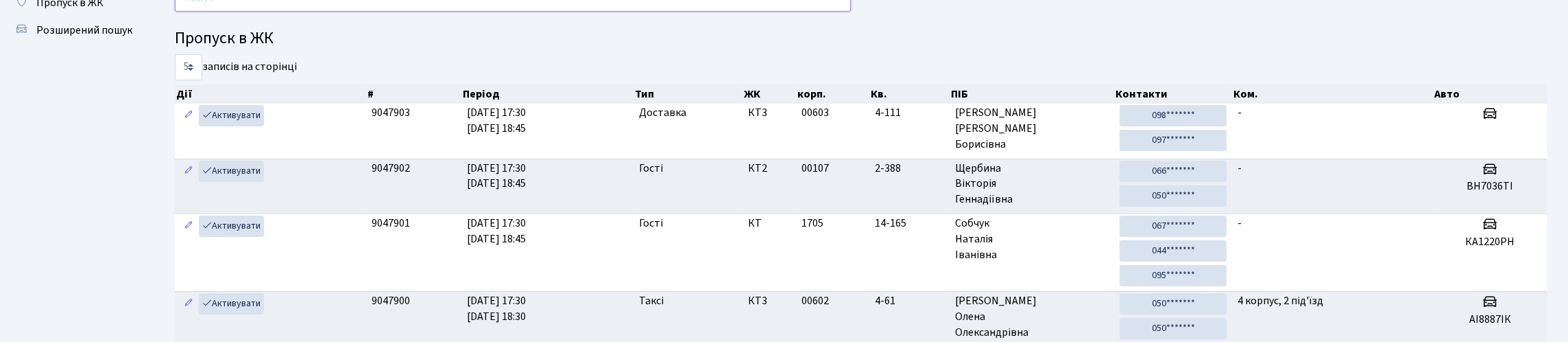
scroll to position [0, 0]
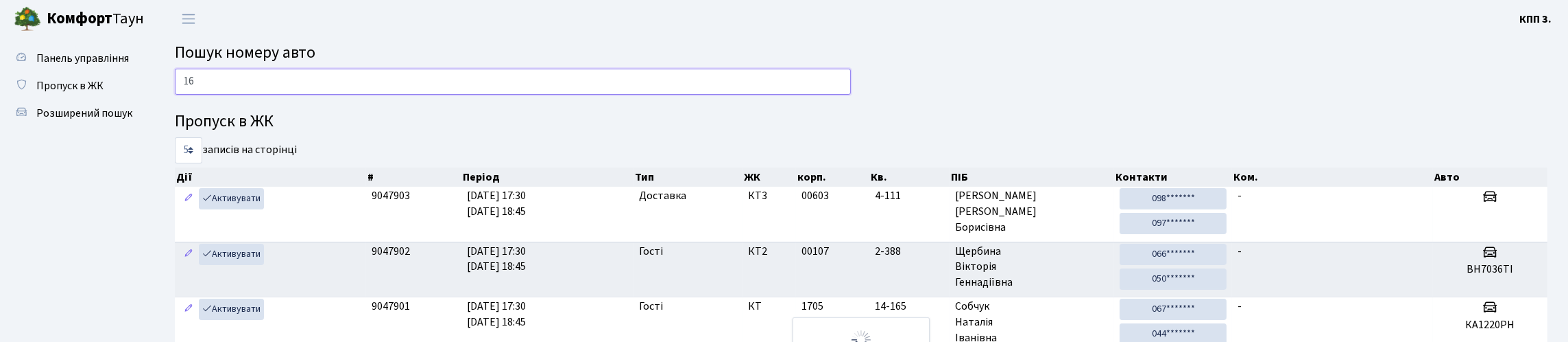
type input "1"
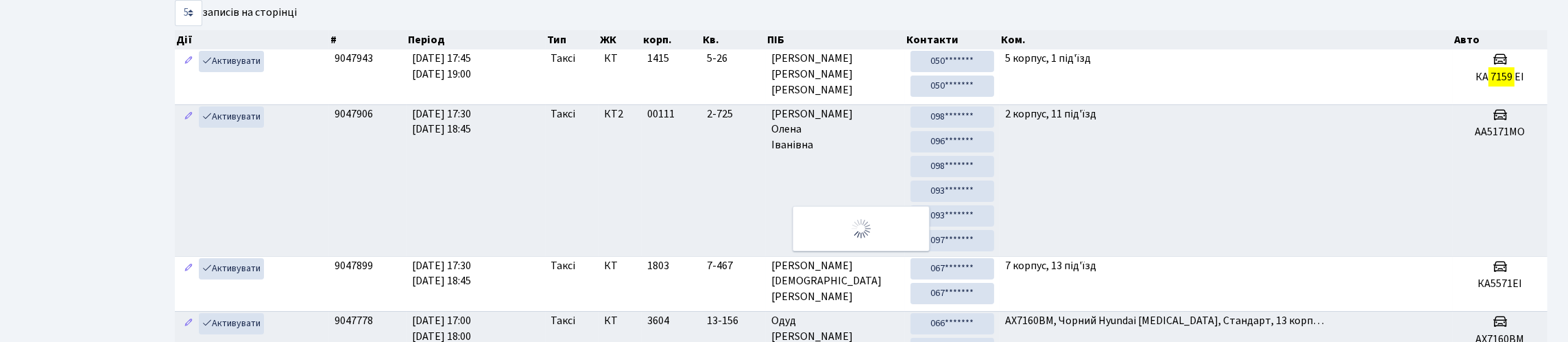
scroll to position [83, 0]
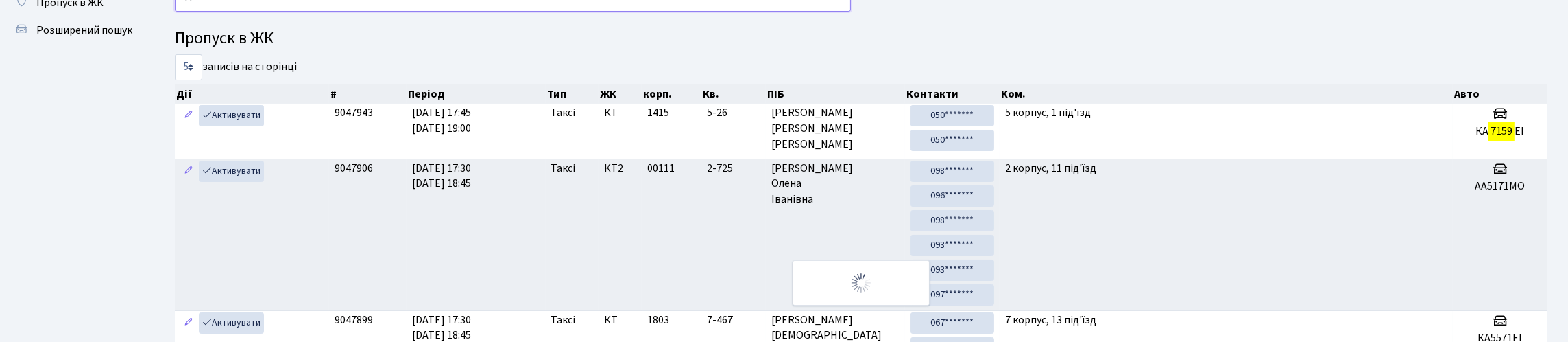
type input "7"
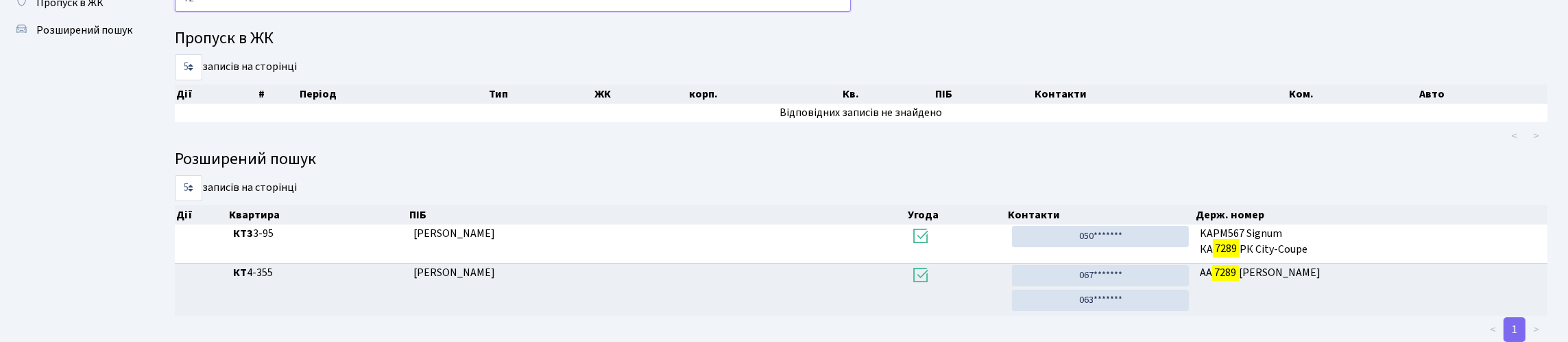
type input "7"
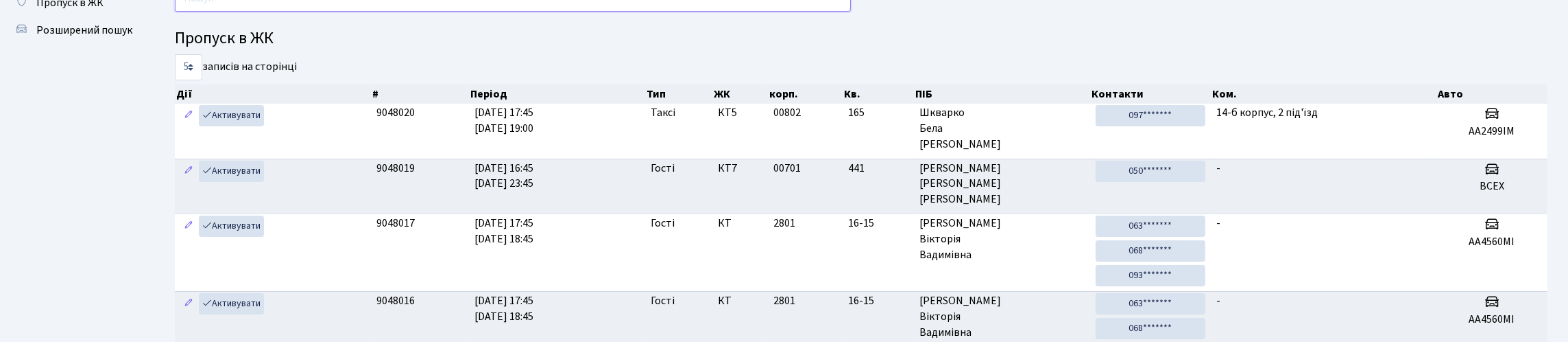
type input "+"
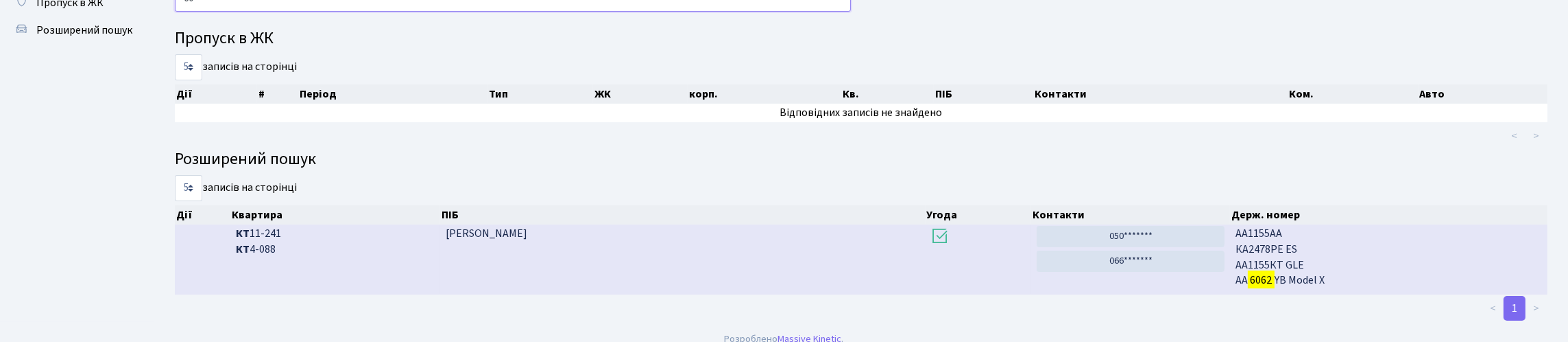
type input "6"
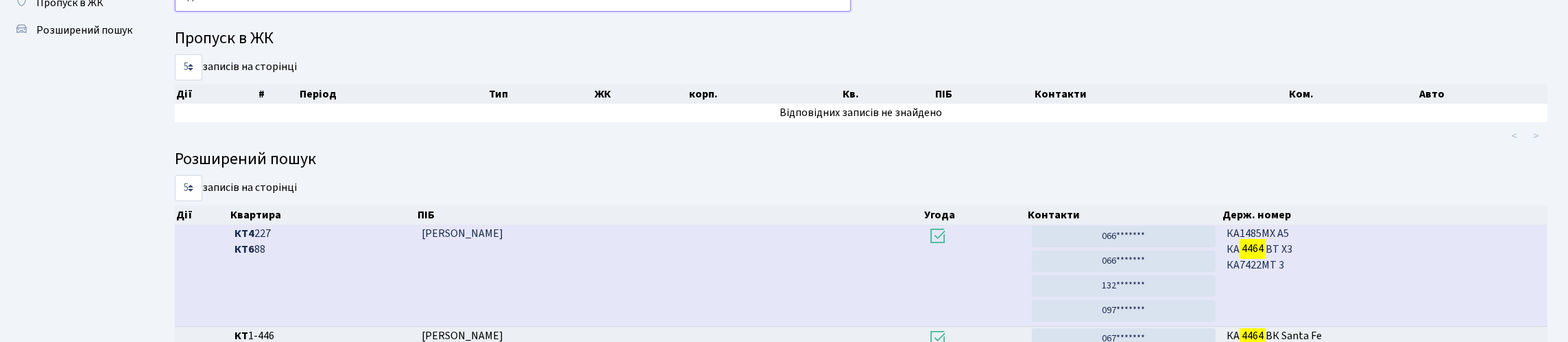
type input "4"
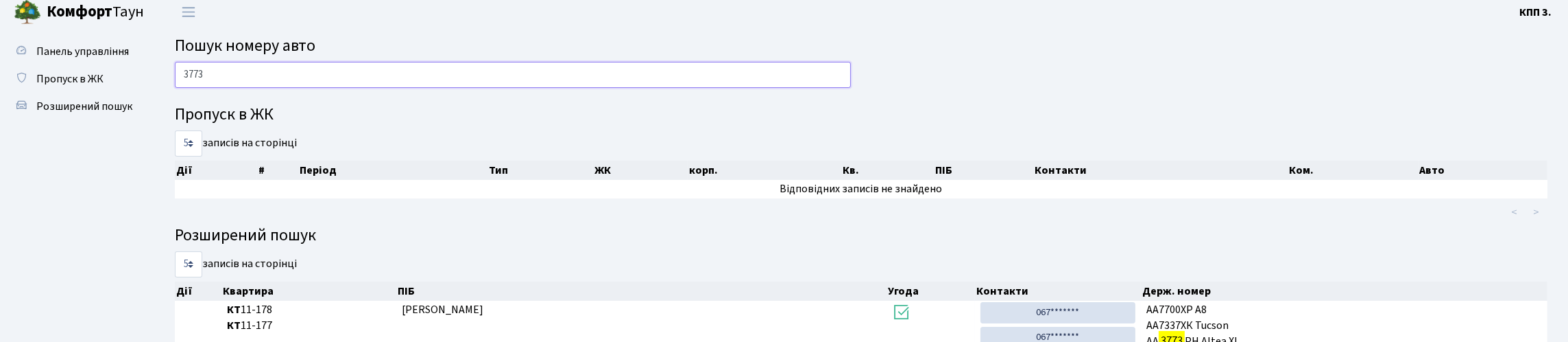
scroll to position [0, 0]
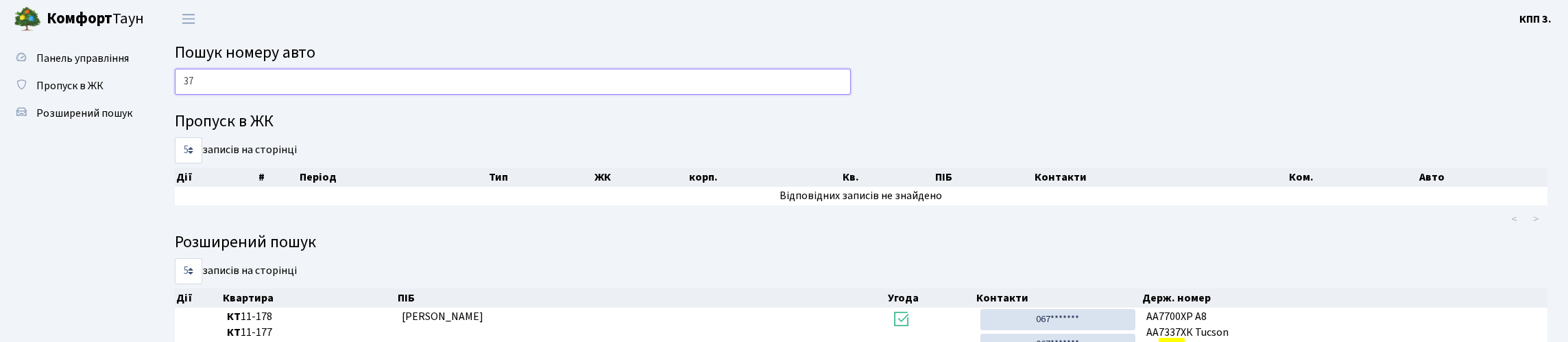
type input "3"
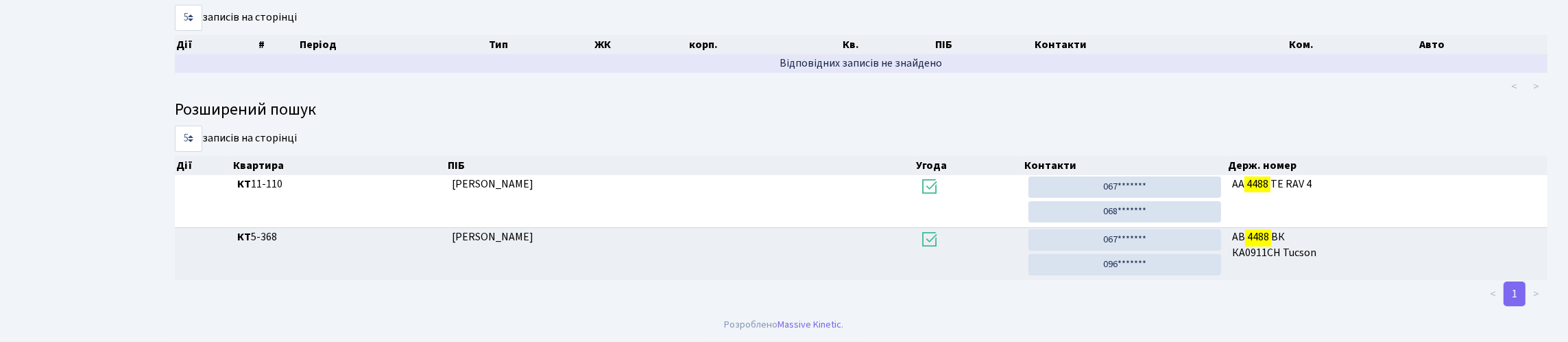
scroll to position [83, 0]
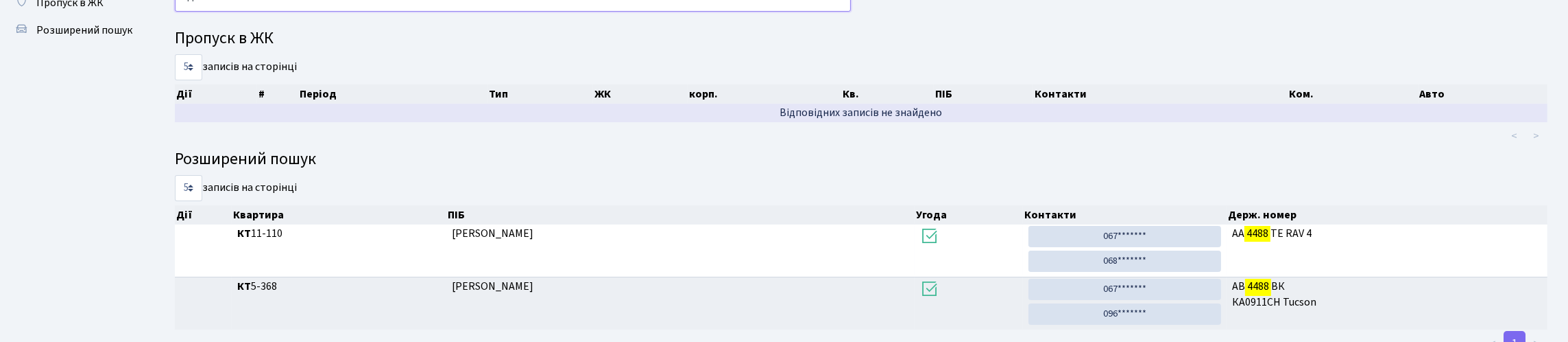
type input "4"
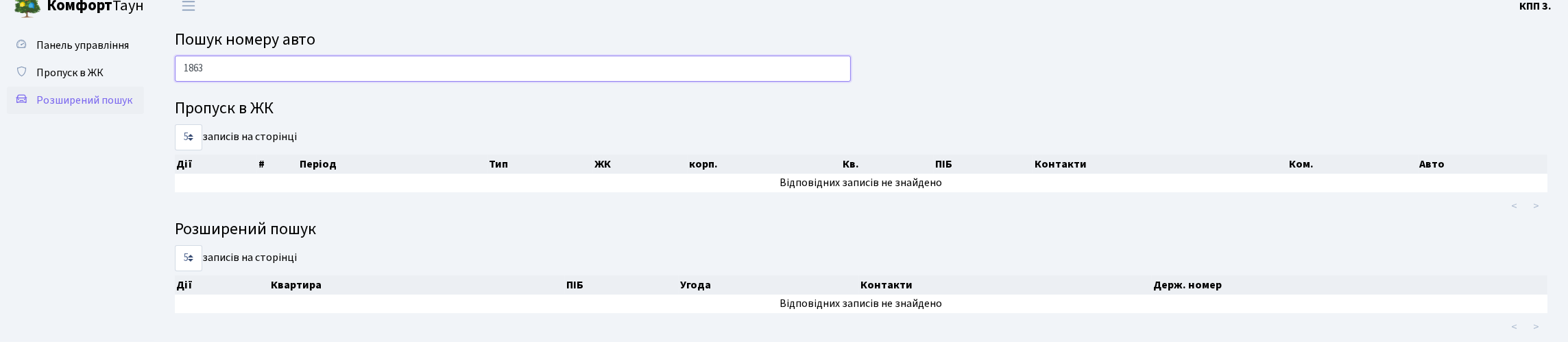
scroll to position [0, 0]
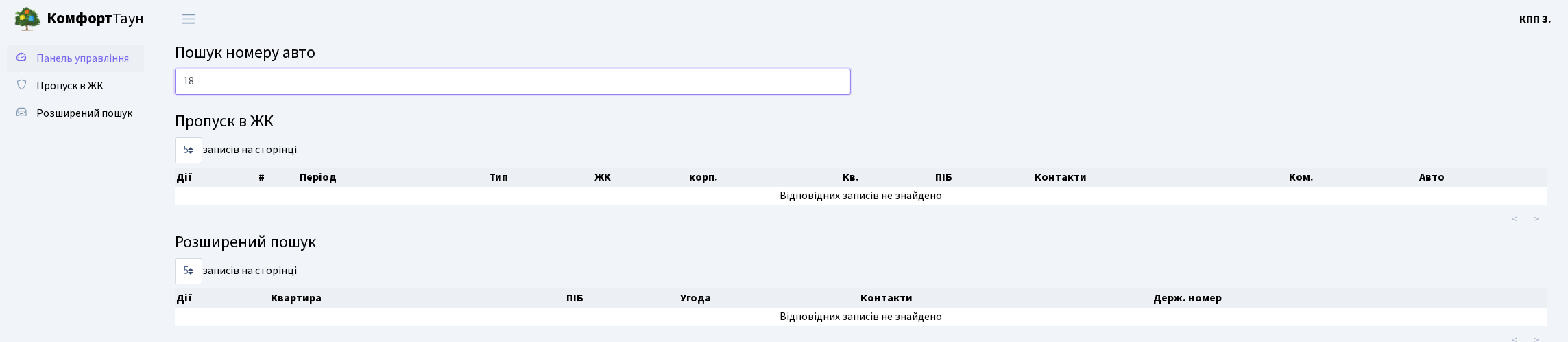
type input "1"
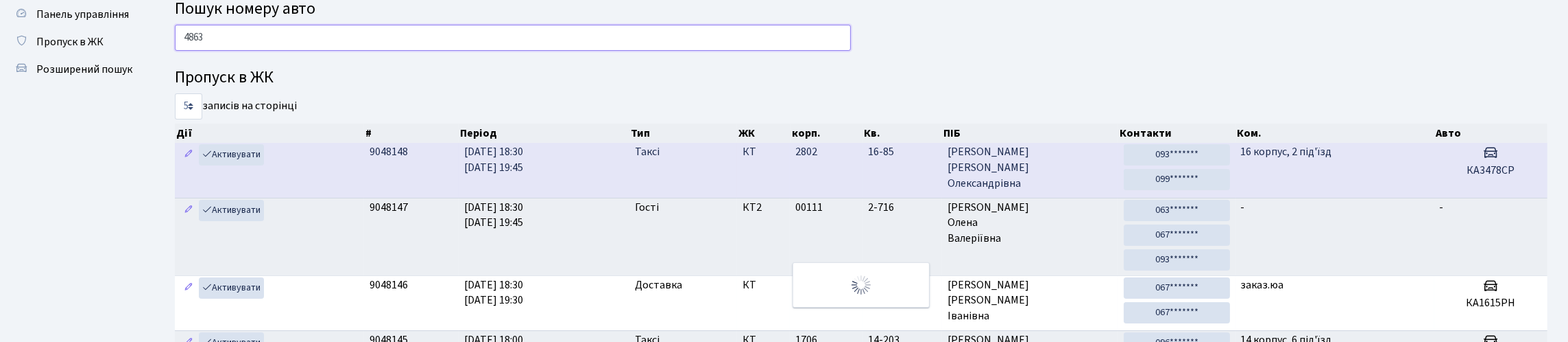
scroll to position [68, 0]
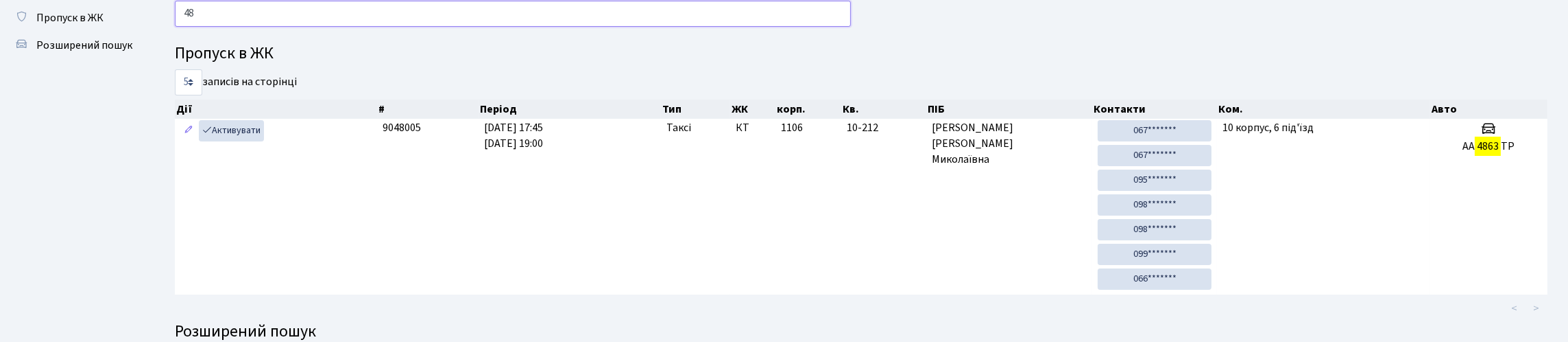
type input "4"
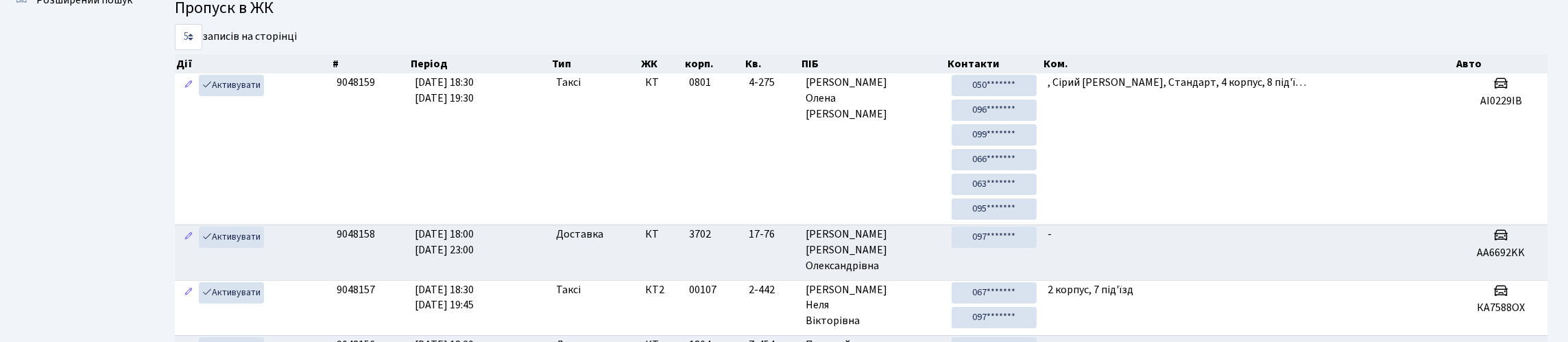
scroll to position [0, 0]
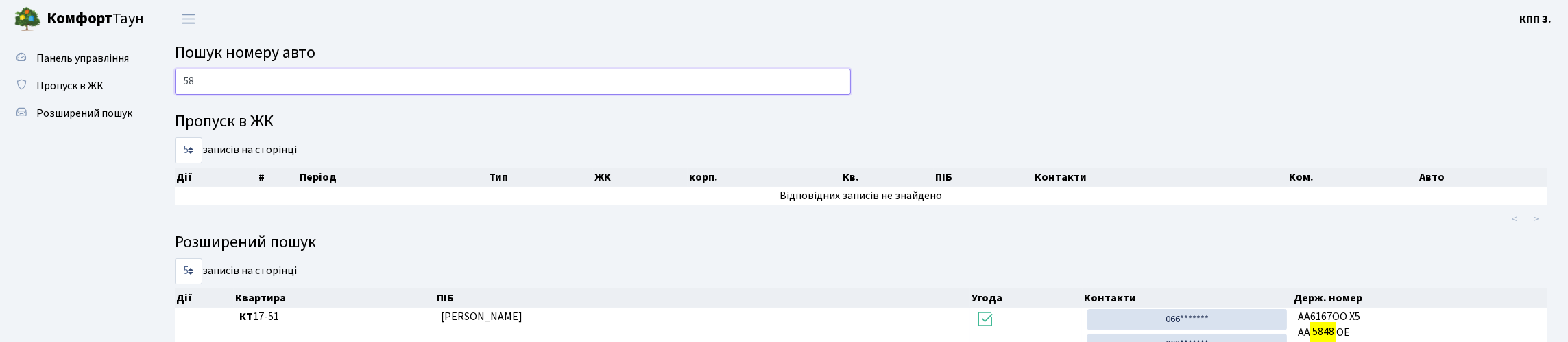
type input "5"
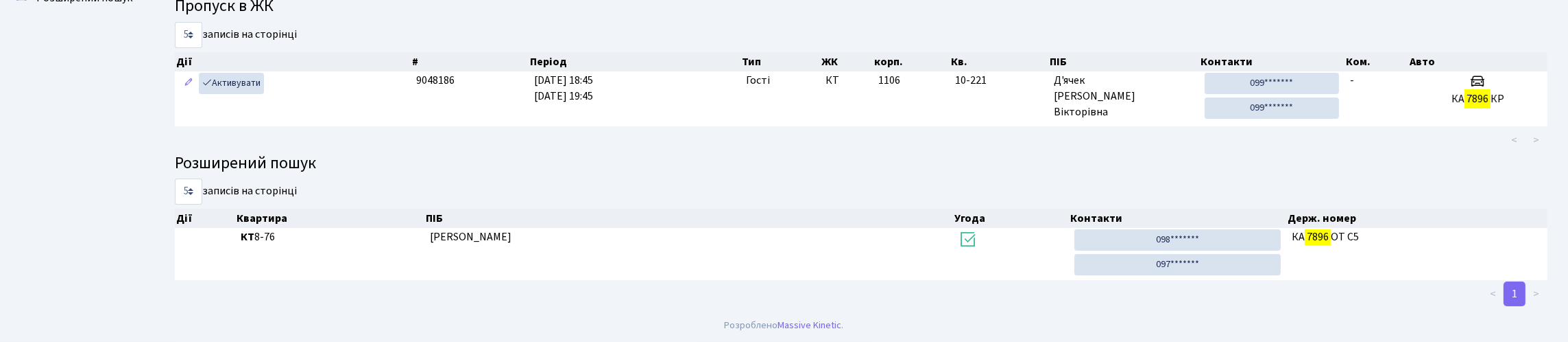
scroll to position [83, 0]
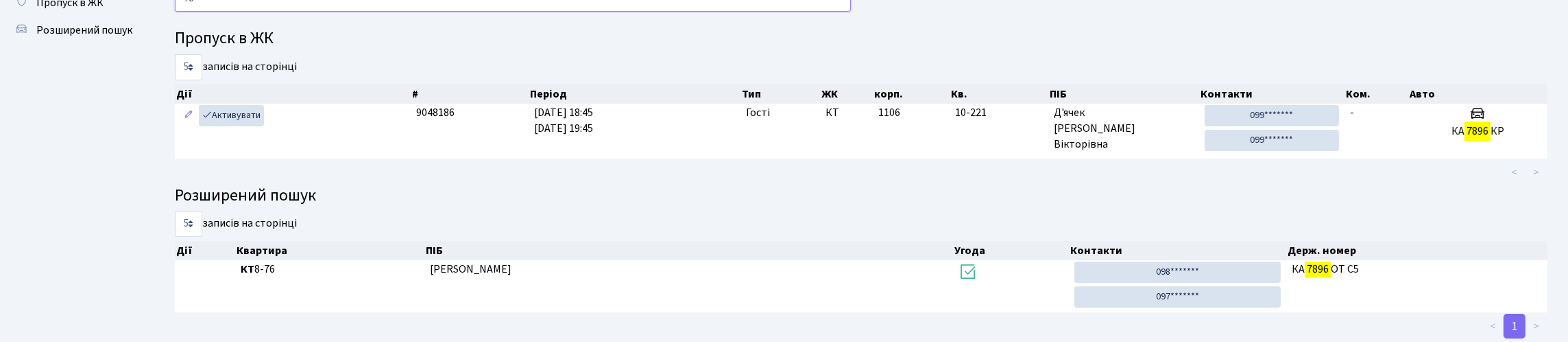
type input "7"
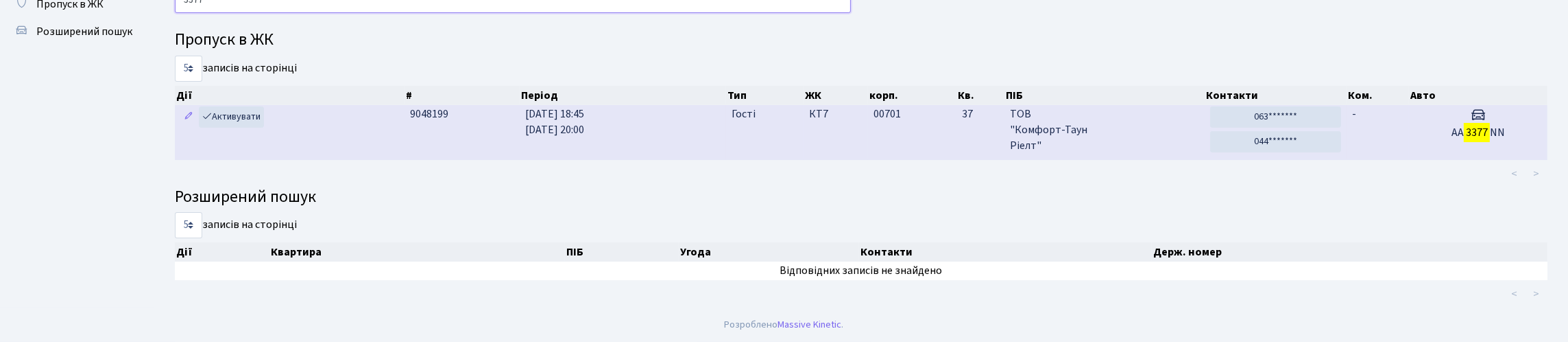
type input "3377"
click at [450, 159] on td "9048199" at bounding box center [462, 132] width 115 height 54
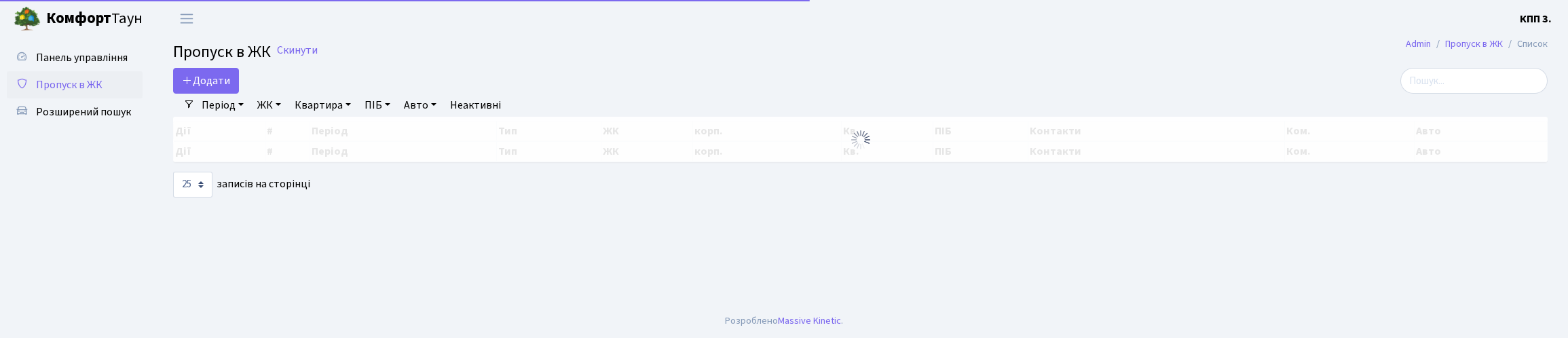
select select "25"
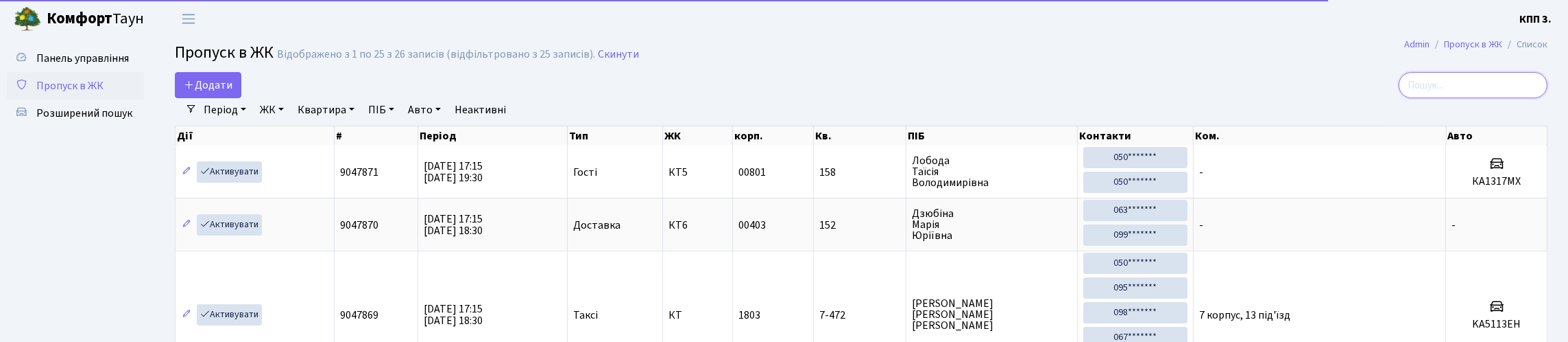
click at [1464, 98] on input "search" at bounding box center [1473, 85] width 149 height 26
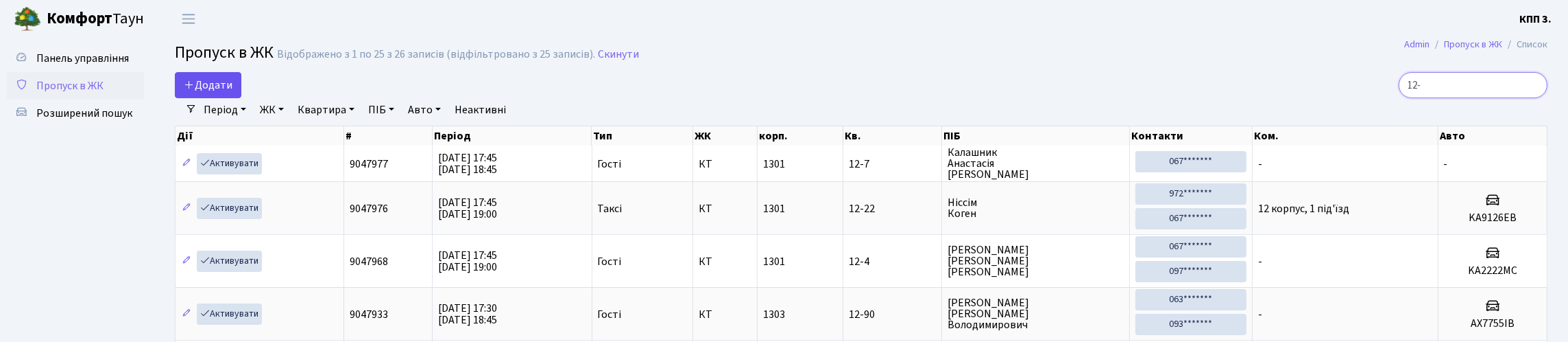
type input "12-"
click at [192, 90] on icon at bounding box center [188, 84] width 11 height 11
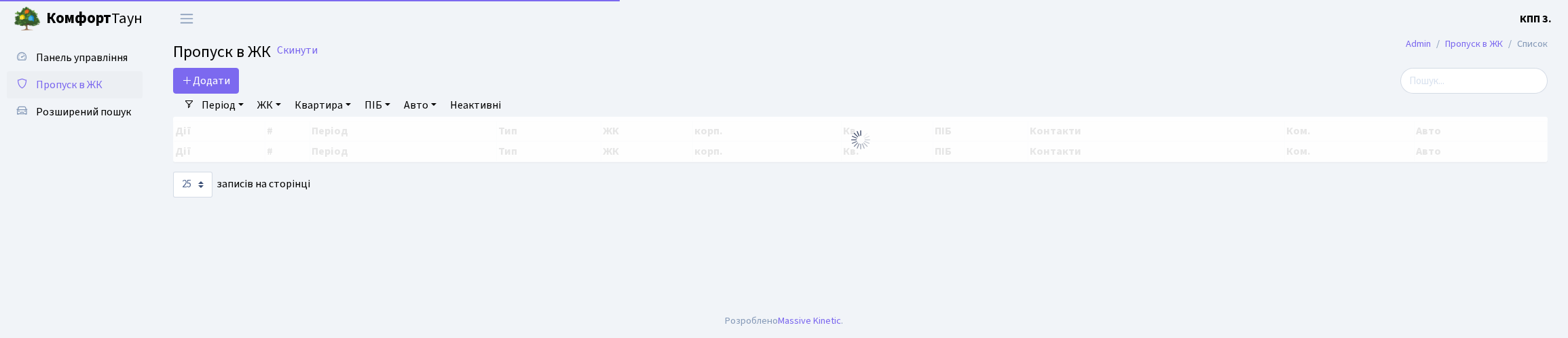
select select "25"
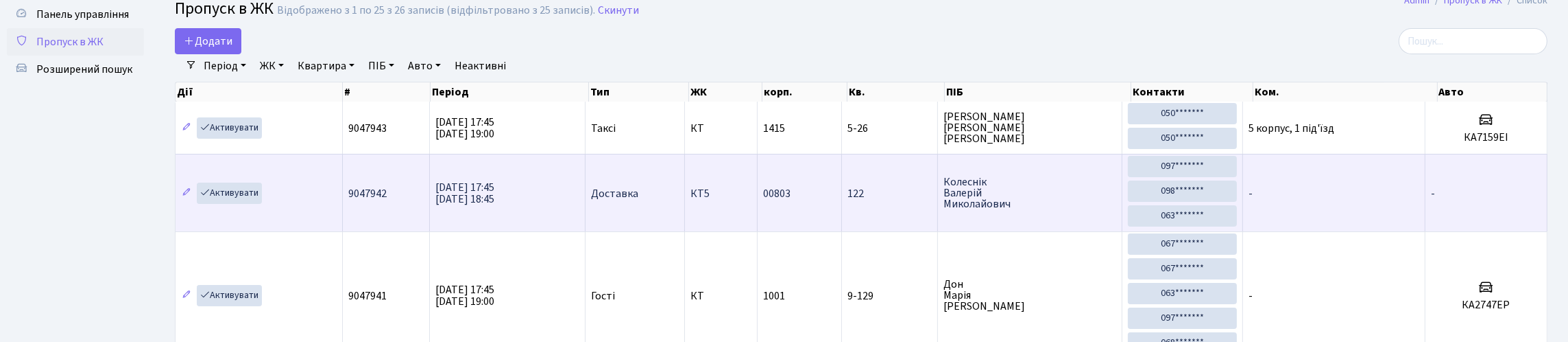
scroll to position [68, 0]
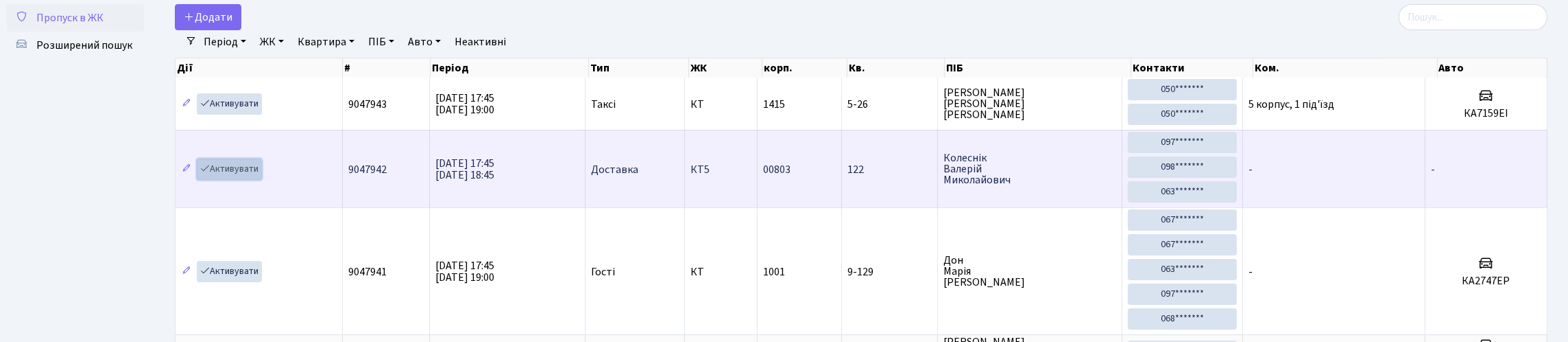
click at [210, 173] on icon at bounding box center [205, 168] width 10 height 10
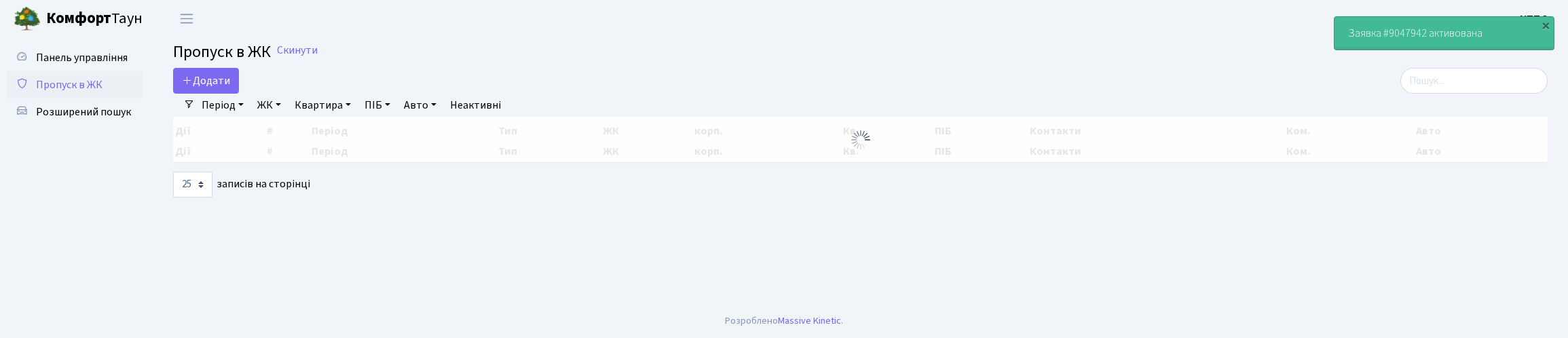
select select "25"
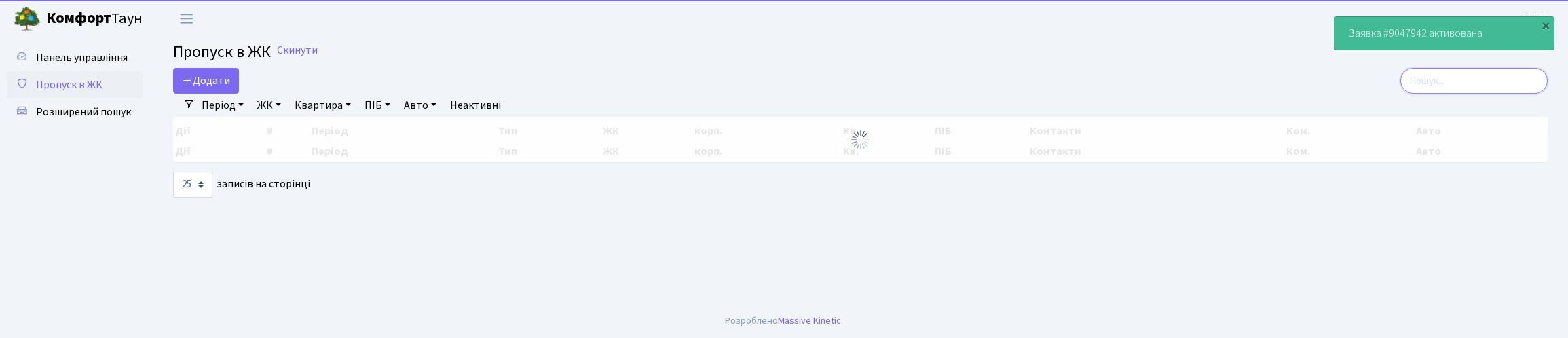
click at [1439, 92] on input "search" at bounding box center [1475, 81] width 148 height 26
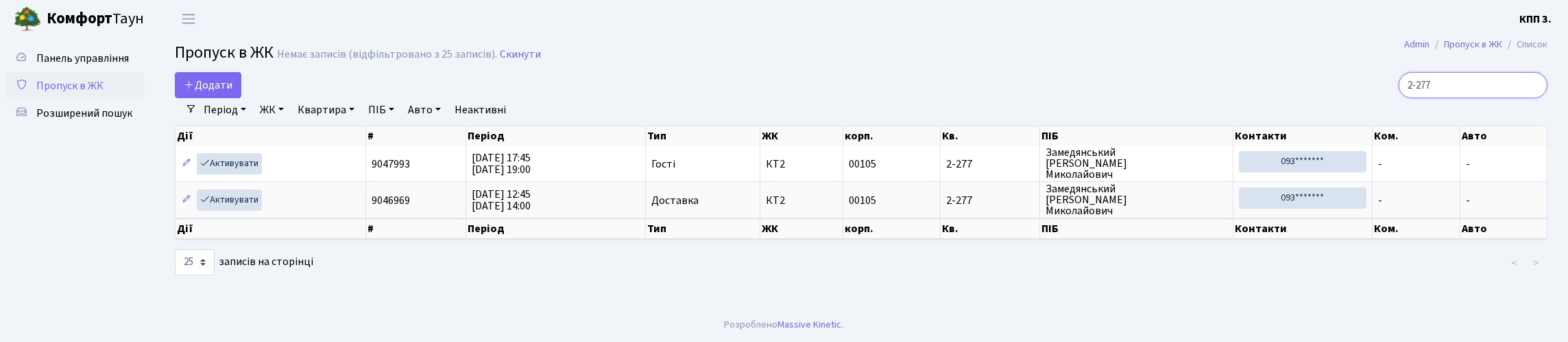
type input "2-277"
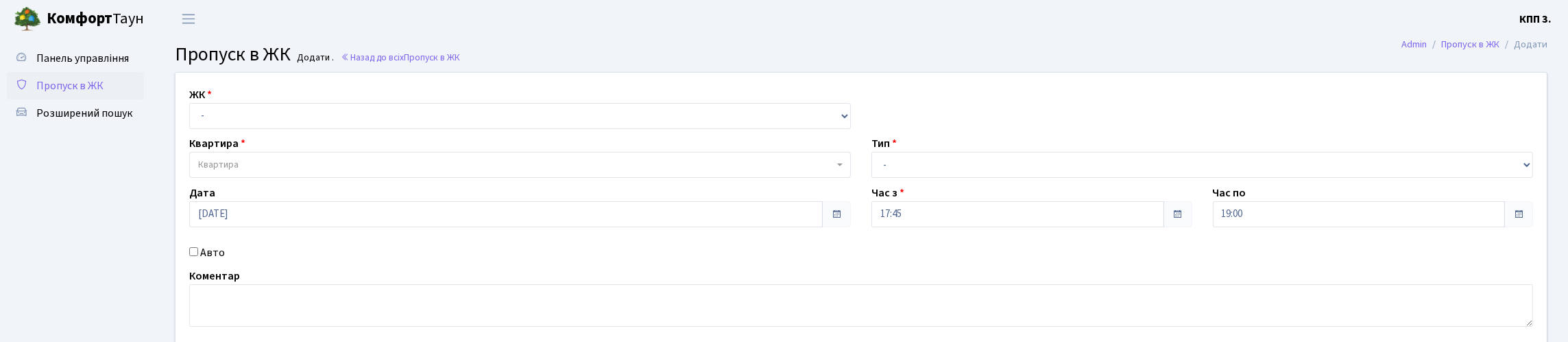
click at [213, 261] on label "Авто" at bounding box center [212, 253] width 25 height 16
click at [198, 256] on input "Авто" at bounding box center [193, 251] width 9 height 9
checkbox input "true"
type input "АА4863ТР"
drag, startPoint x: 216, startPoint y: 135, endPoint x: 208, endPoint y: 132, distance: 8.5
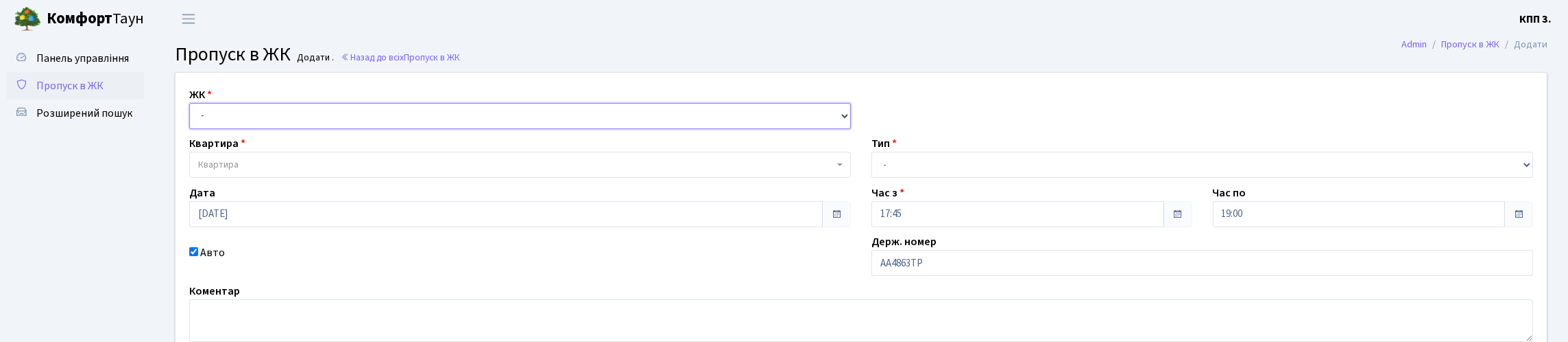
click at [216, 129] on select "- КТ, вул. Регенераторна, 4 КТ2, просп. [STREET_ADDRESS] [STREET_ADDRESS] [PERS…" at bounding box center [520, 116] width 662 height 26
select select "271"
click at [193, 119] on select "- КТ, вул. Регенераторна, 4 КТ2, просп. [STREET_ADDRESS] [STREET_ADDRESS] [PERS…" at bounding box center [520, 116] width 662 height 26
select select
click at [266, 171] on span "Квартира" at bounding box center [516, 165] width 636 height 14
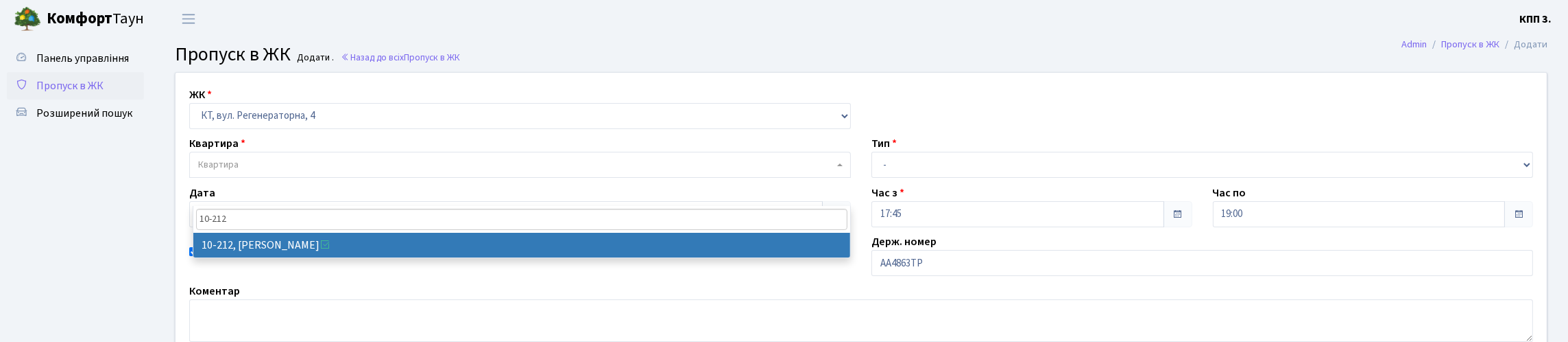
type input "10-212"
select select "6781"
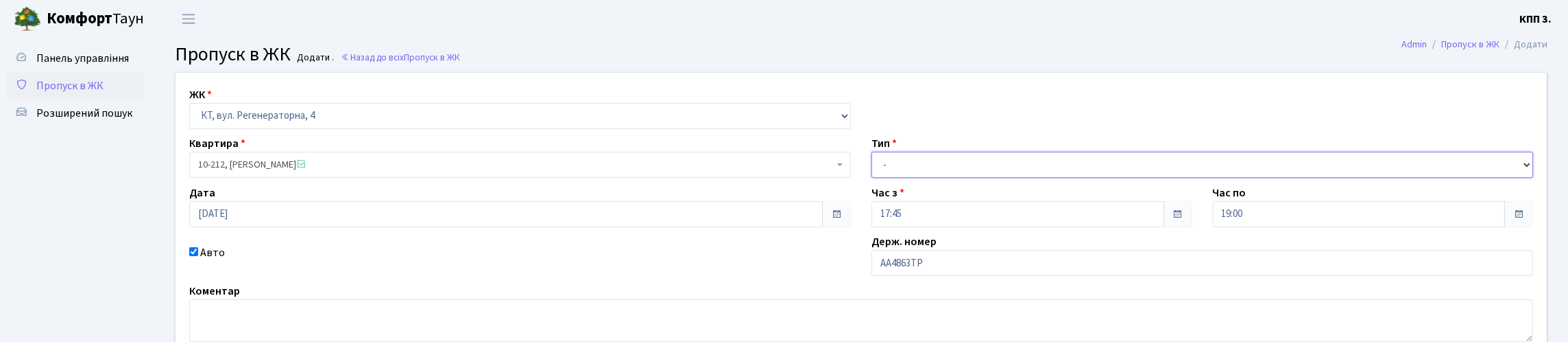
click at [945, 214] on div "ЖК - КТ, вул. Регенераторна, 4 КТ2, просп. [STREET_ADDRESS] [STREET_ADDRESS] [P…" at bounding box center [861, 217] width 1392 height 290
select select "2"
click at [872, 178] on select "- Доставка Таксі Гості Сервіс" at bounding box center [1203, 165] width 662 height 26
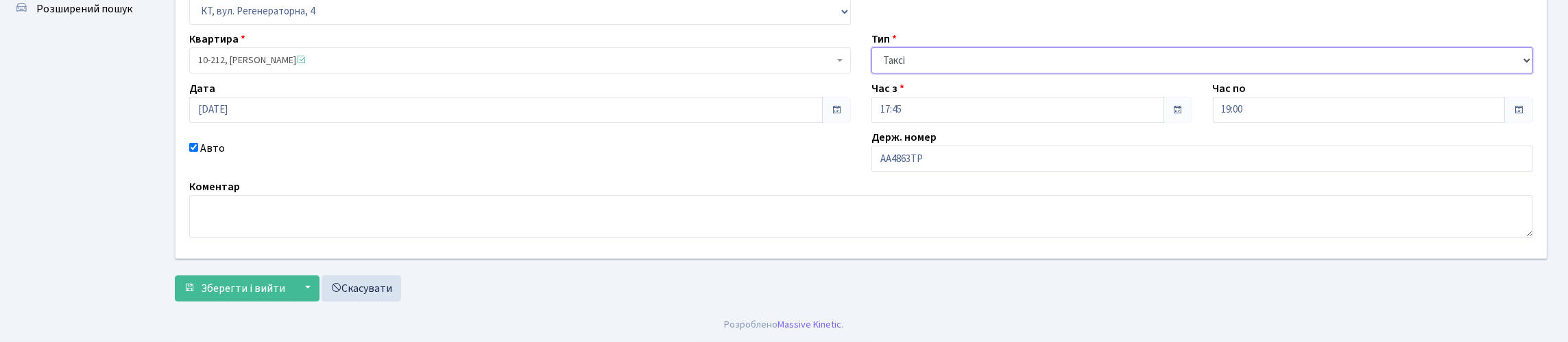
scroll to position [198, 0]
click at [206, 257] on form "ЖК - КТ, вул. Регенераторна, 4 КТ2, просп. [STREET_ADDRESS] [STREET_ADDRESS] [P…" at bounding box center [861, 135] width 1373 height 334
click at [240, 276] on button "Зберегти і вийти" at bounding box center [234, 289] width 120 height 26
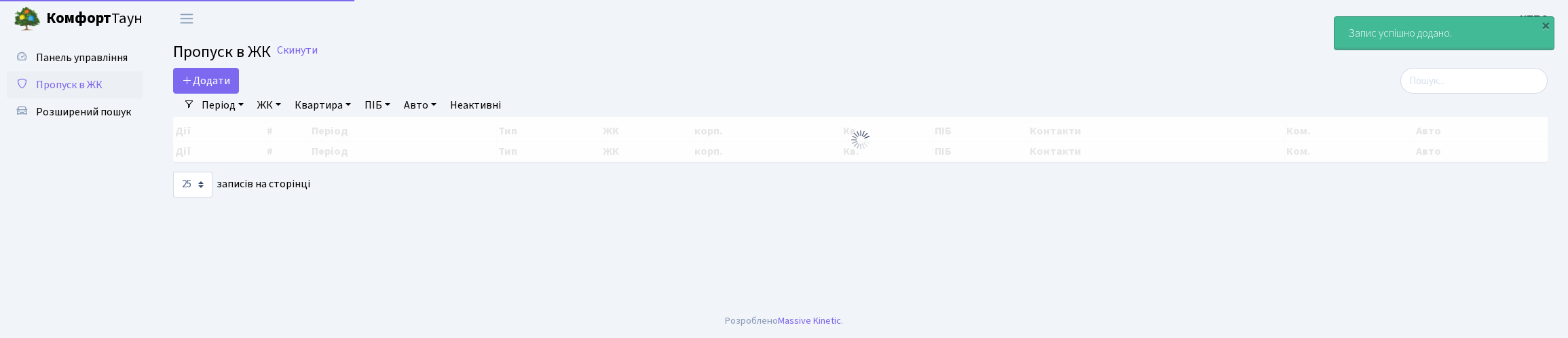
select select "25"
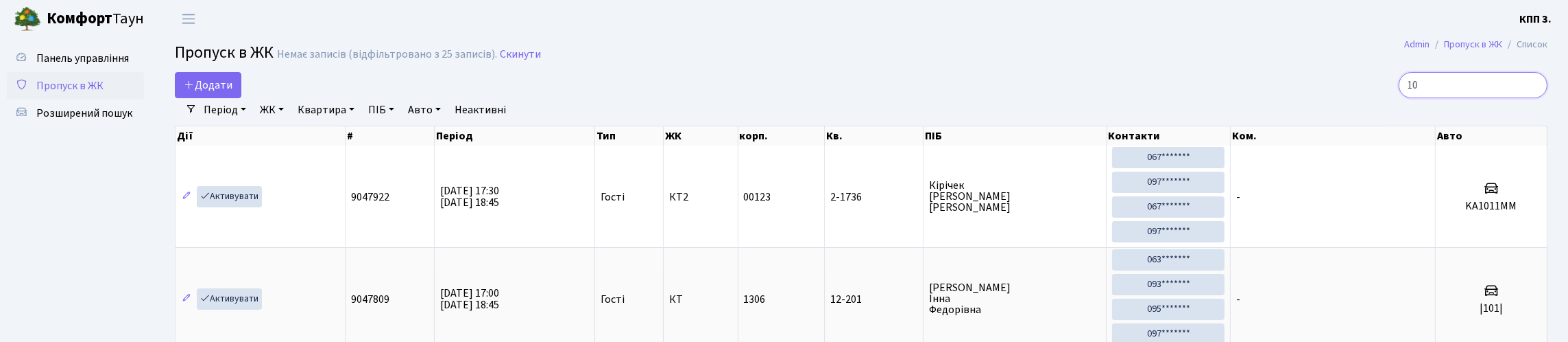
type input "1"
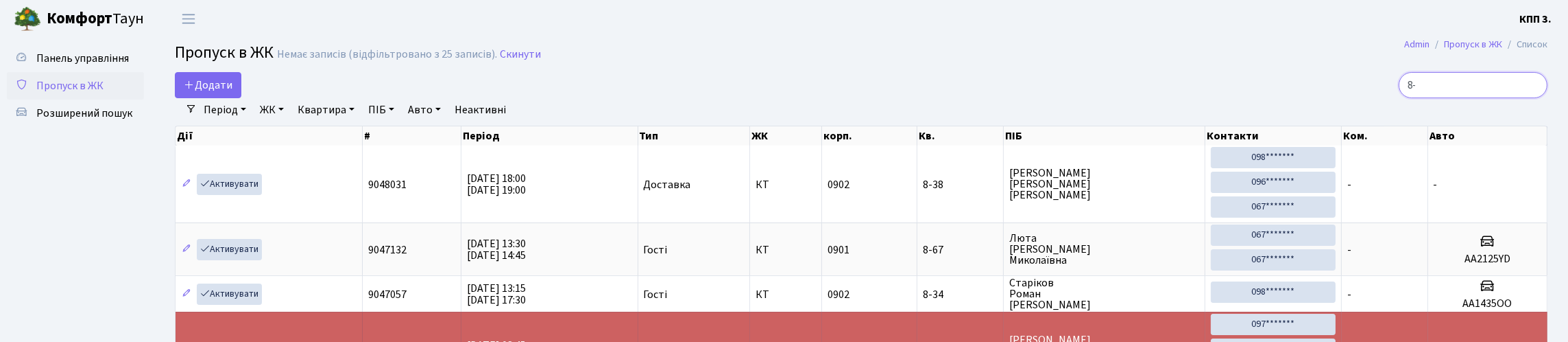
type input "8"
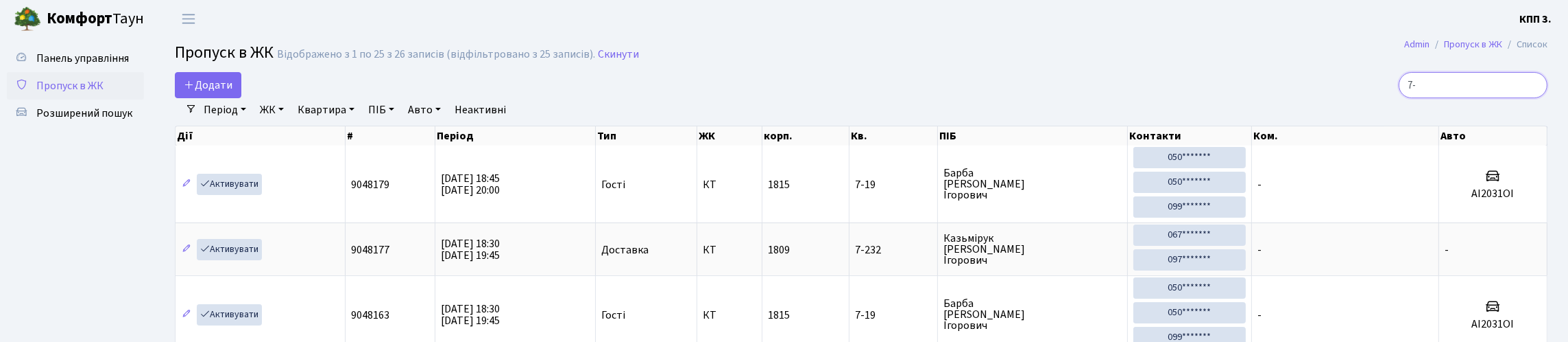
type input "7"
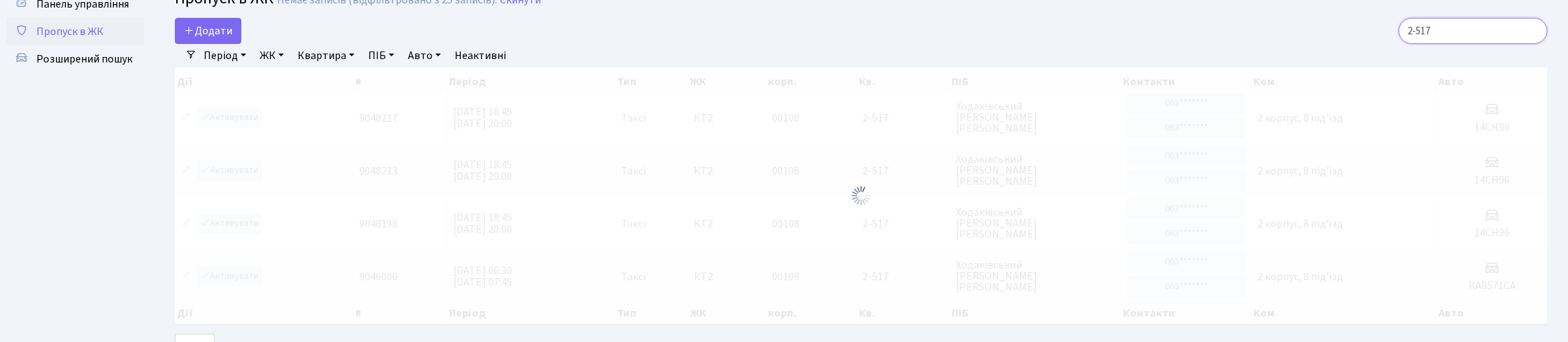
scroll to position [48, 0]
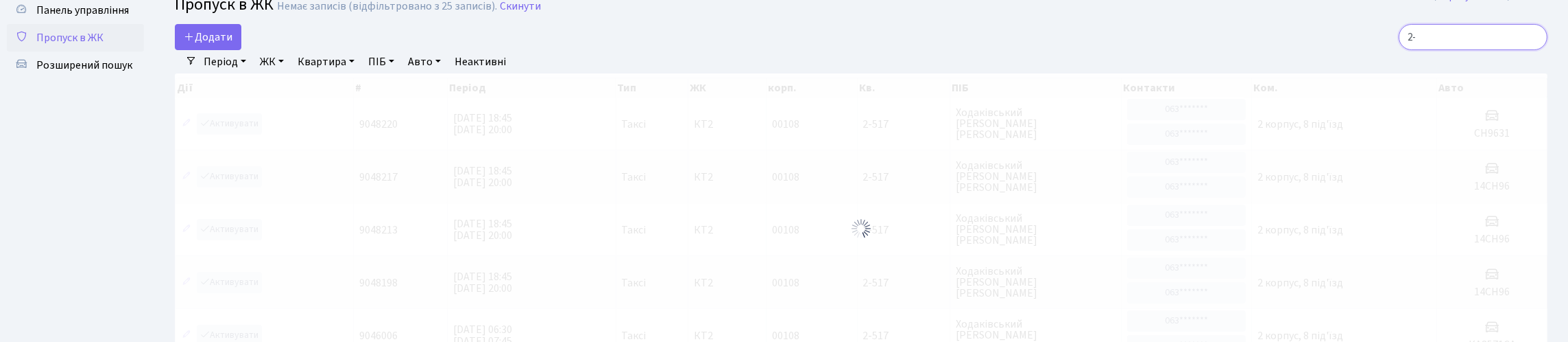
type input "2"
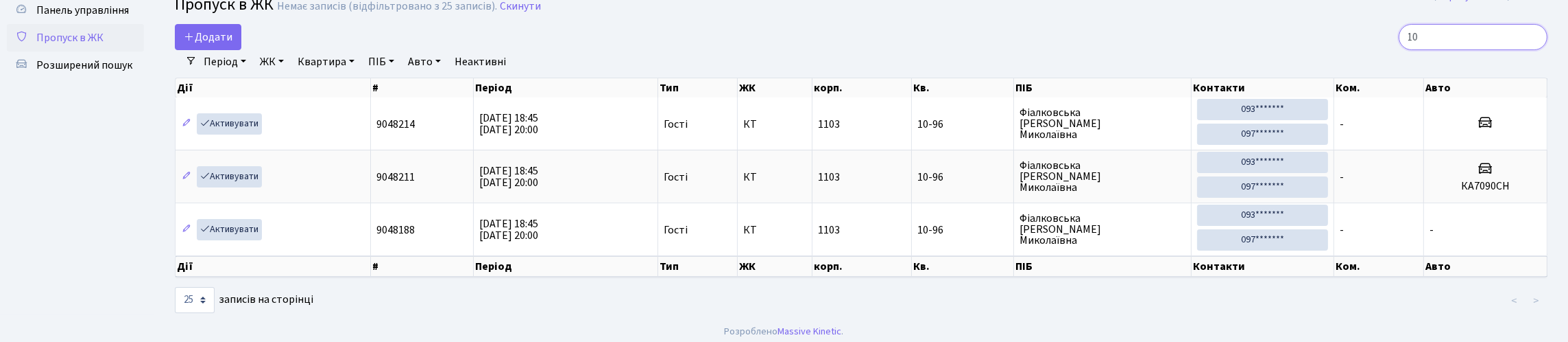
type input "1"
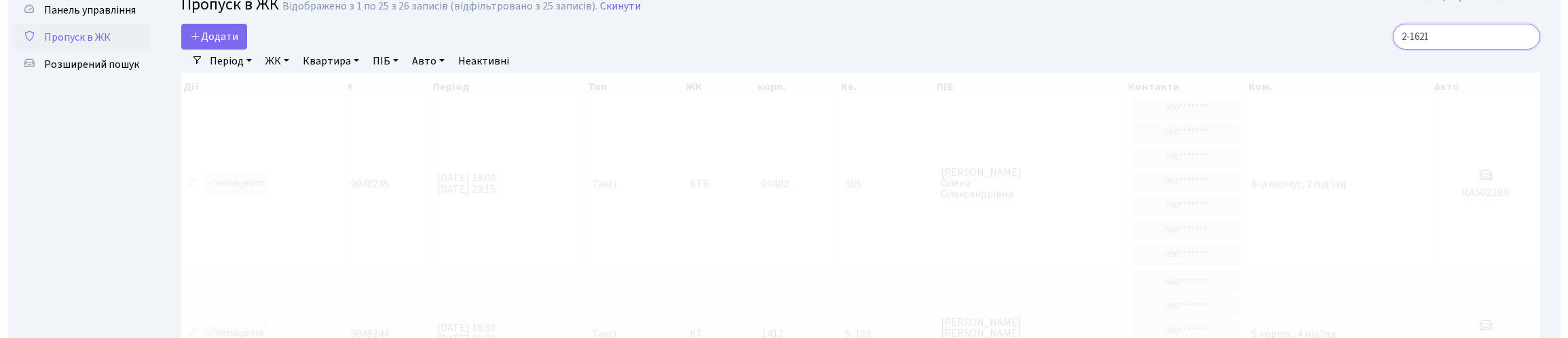
scroll to position [0, 0]
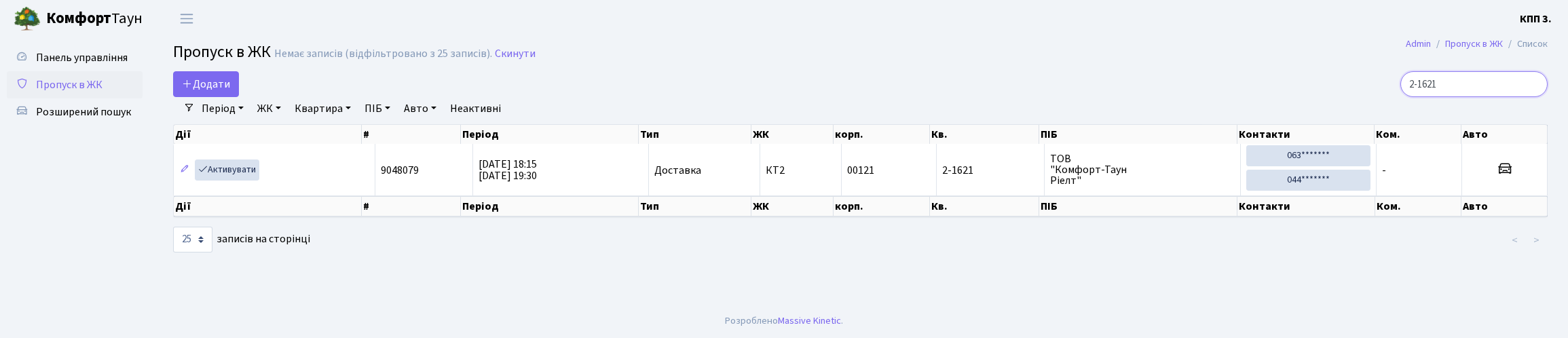
type input "2-1621"
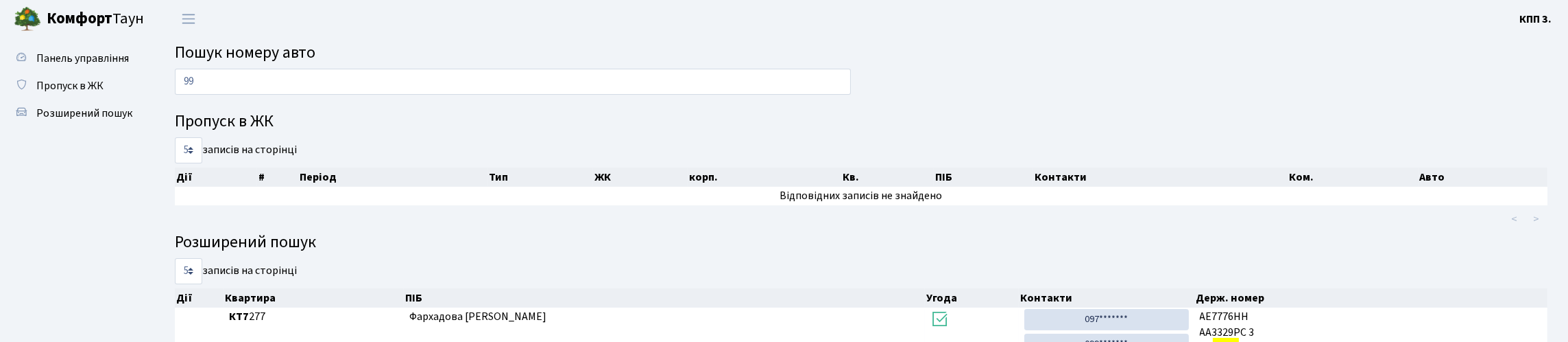
type input "9"
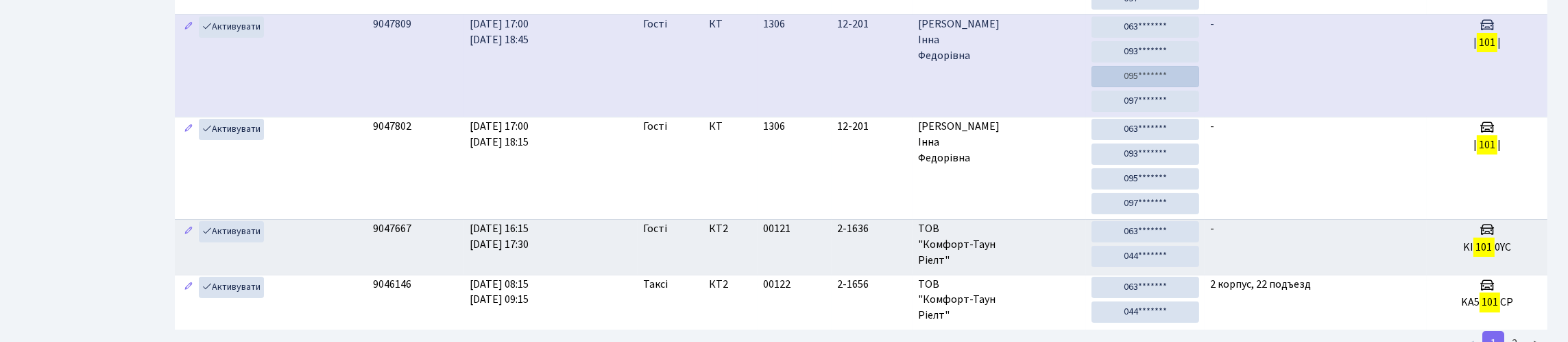
scroll to position [83, 0]
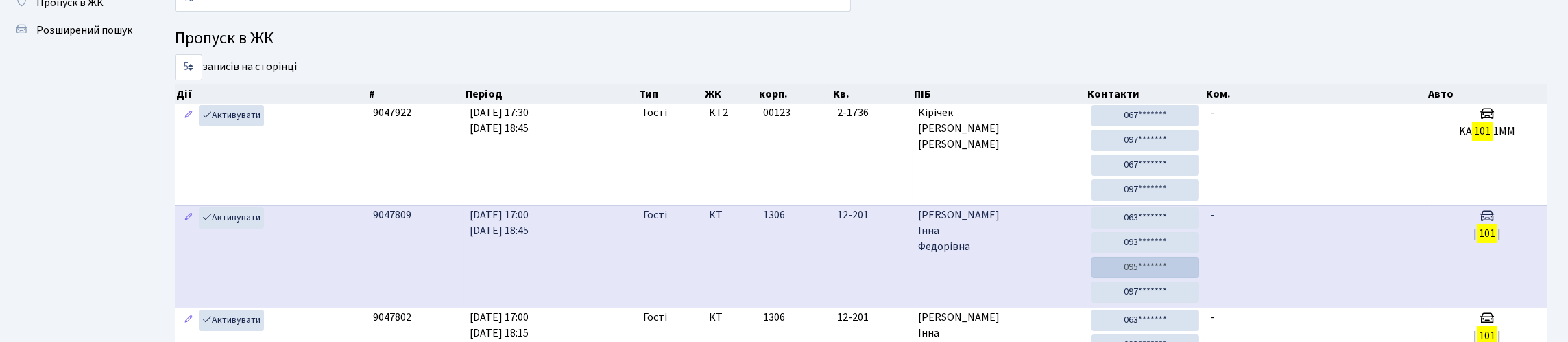
type input "1"
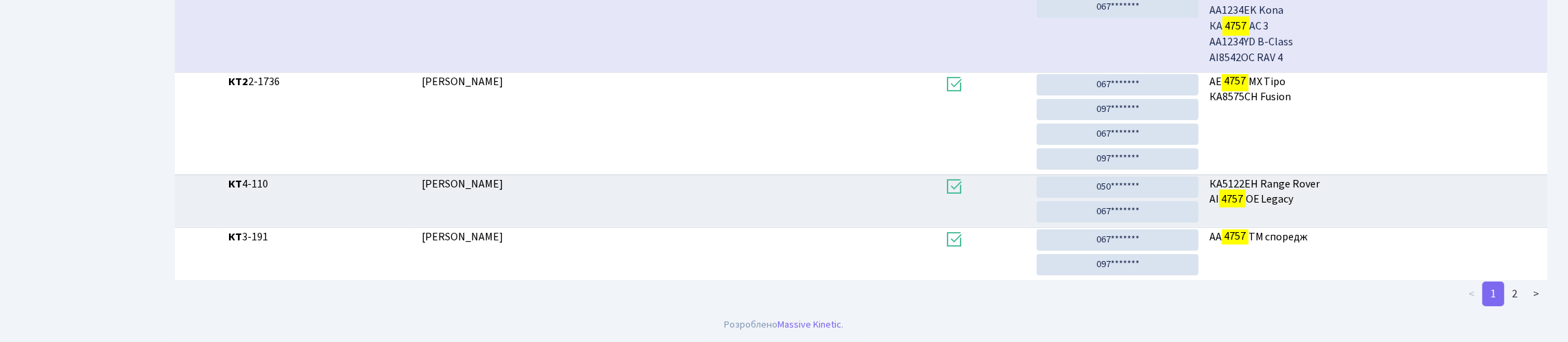
scroll to position [563, 0]
type input "4757"
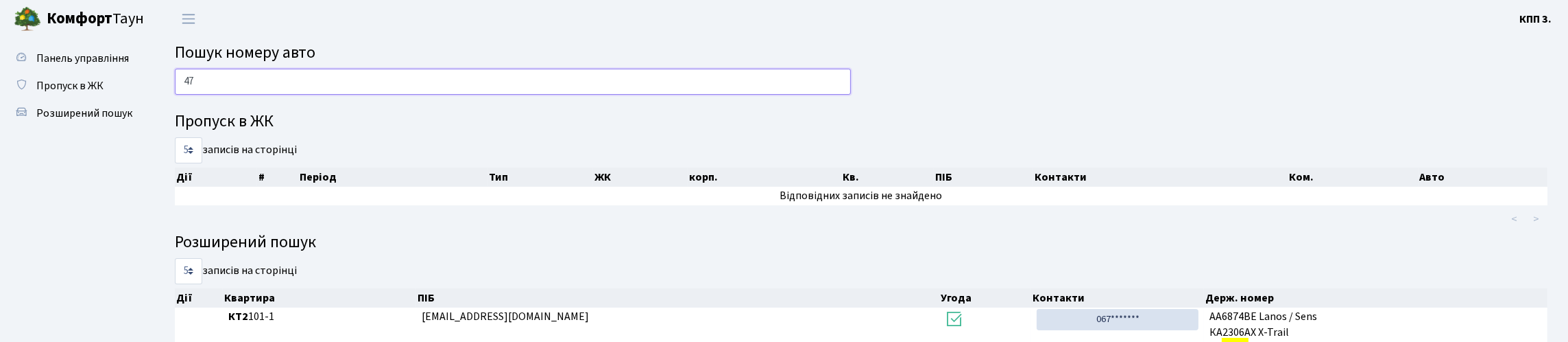
type input "4"
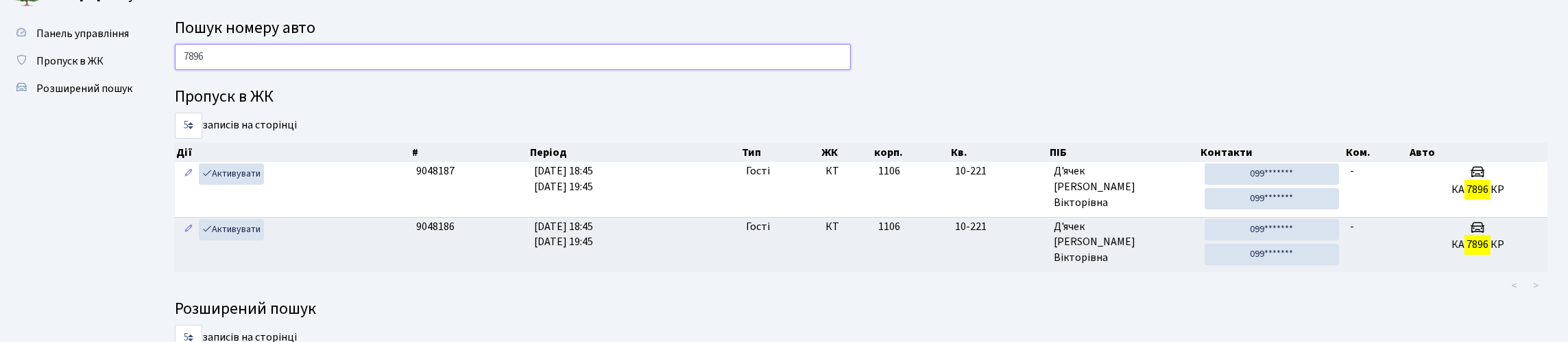
scroll to position [68, 0]
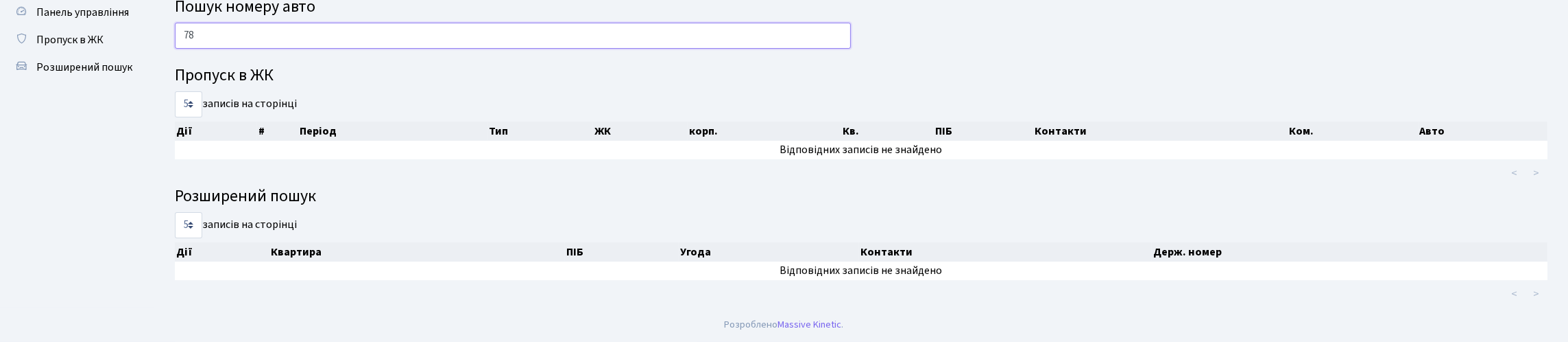
type input "7"
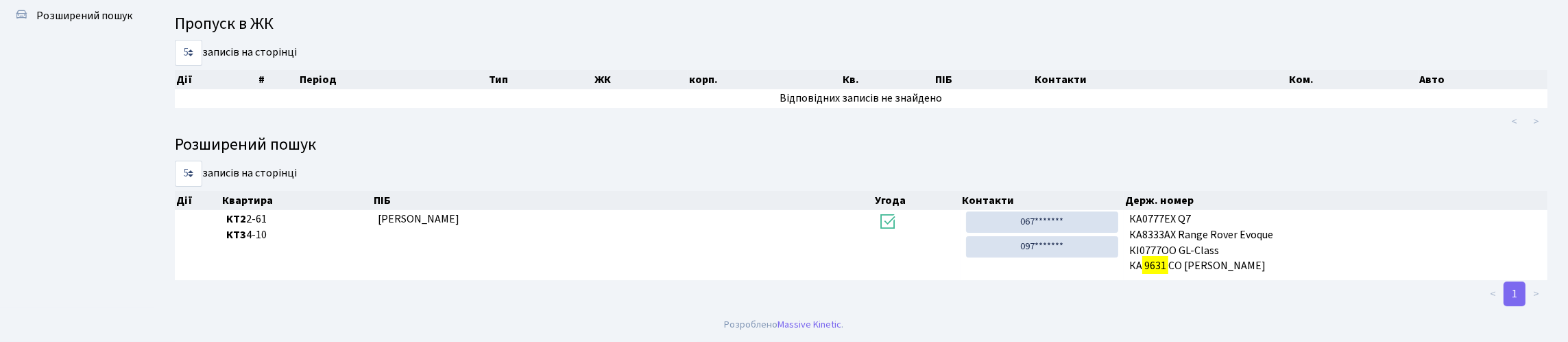
scroll to position [115, 0]
type input "9631"
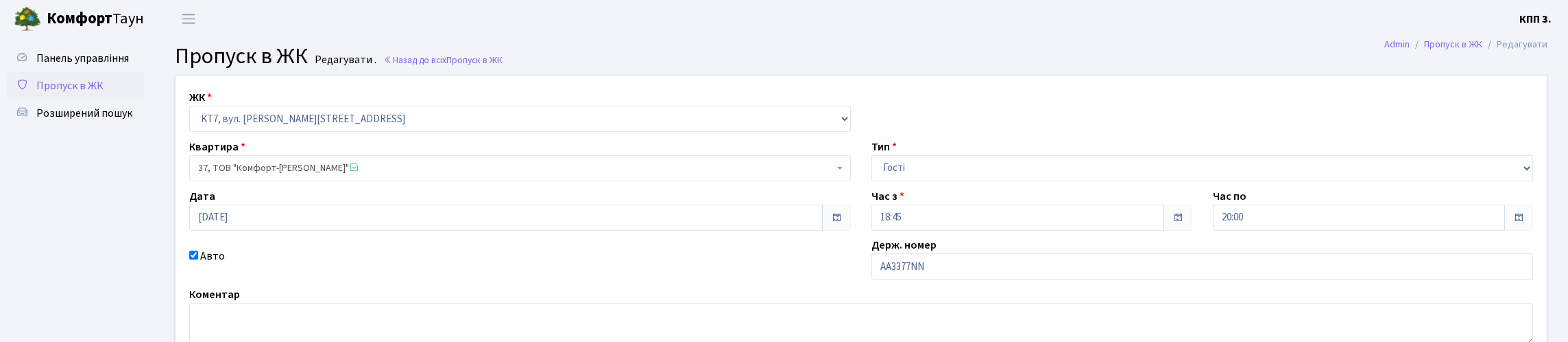
scroll to position [202, 0]
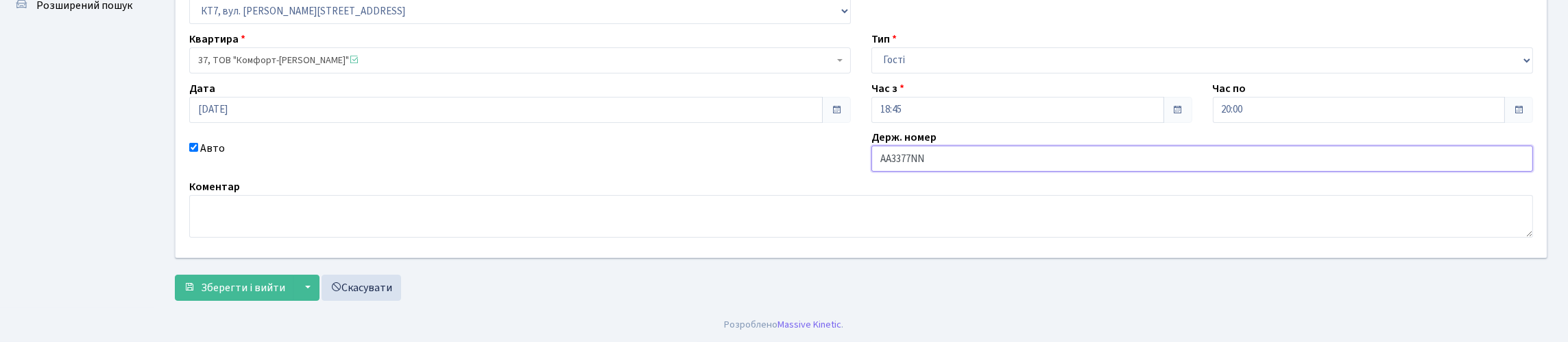
click at [990, 145] on input "AA3377NN" at bounding box center [1203, 158] width 662 height 26
type input "AA3377НН"
click at [285, 285] on span "Зберегти і вийти" at bounding box center [242, 287] width 84 height 15
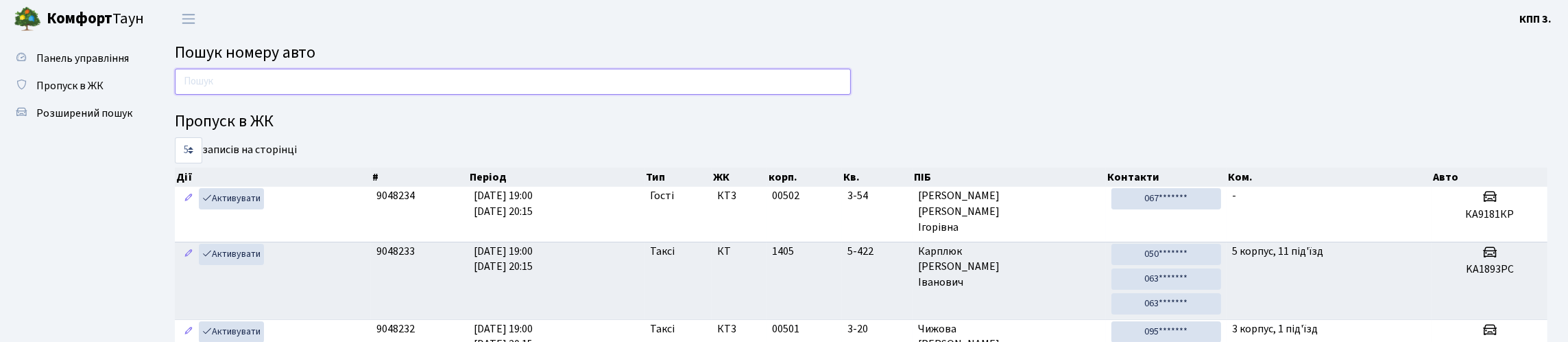
drag, startPoint x: 434, startPoint y: 96, endPoint x: 453, endPoint y: 82, distance: 23.6
click at [434, 95] on input "text" at bounding box center [512, 82] width 676 height 26
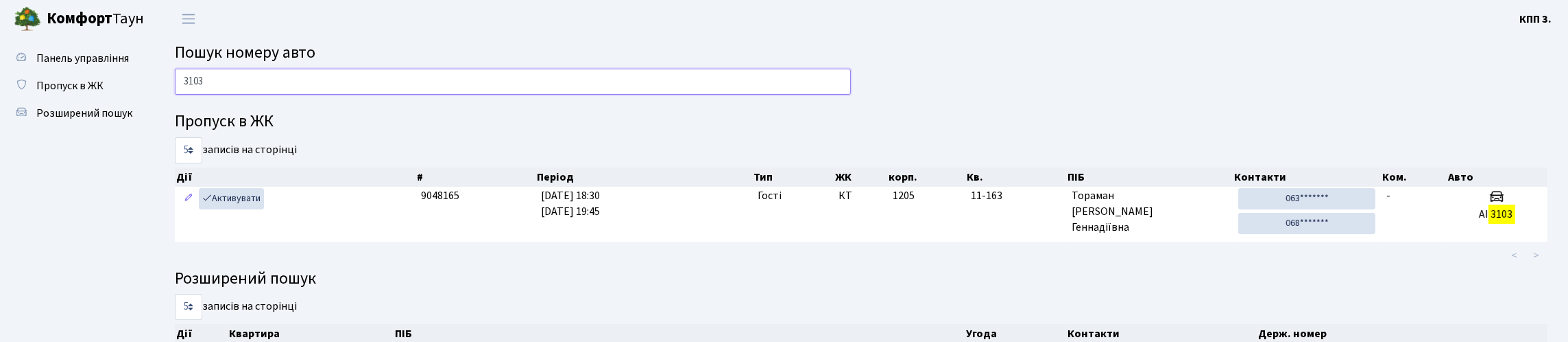
type input "3103"
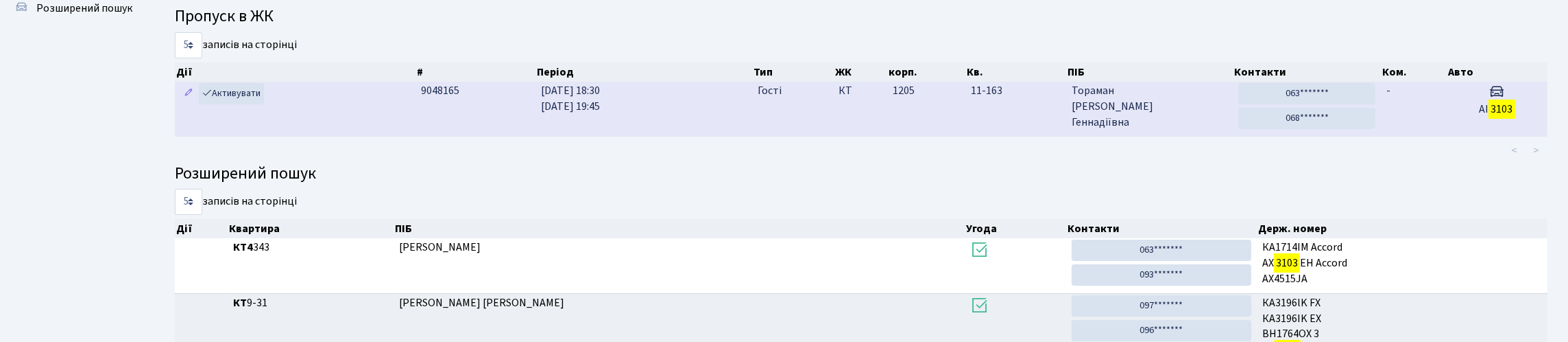
scroll to position [92, 0]
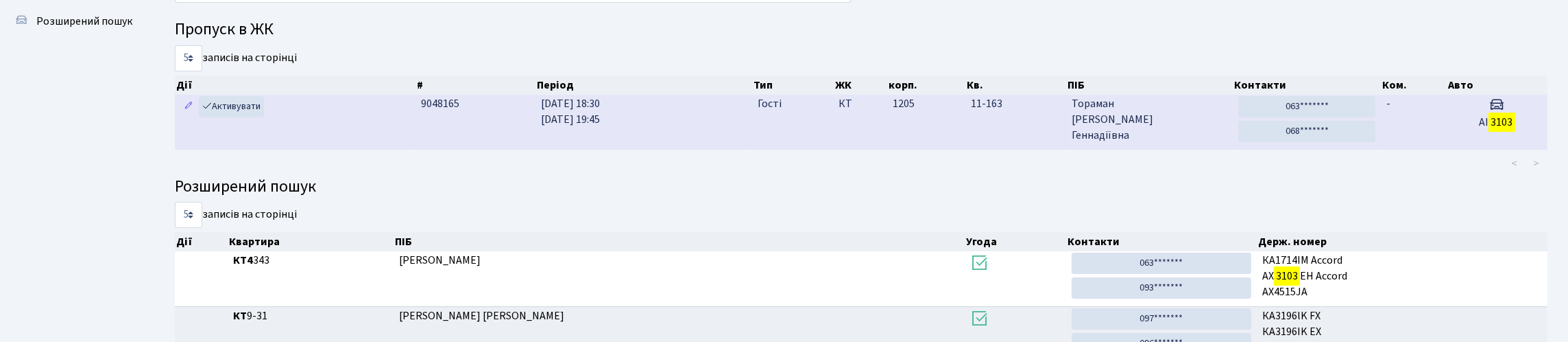
click at [841, 149] on td "КТ" at bounding box center [860, 122] width 53 height 54
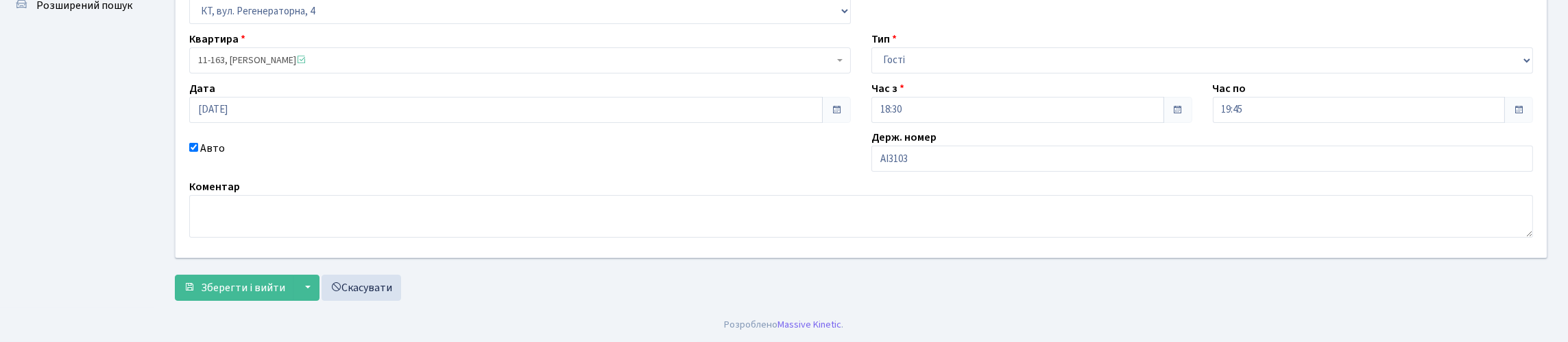
scroll to position [202, 0]
click at [928, 145] on input "АI3103" at bounding box center [1203, 158] width 662 height 26
type input "АI3103ОХ"
click at [207, 283] on button "Зберегти і вийти" at bounding box center [234, 288] width 120 height 26
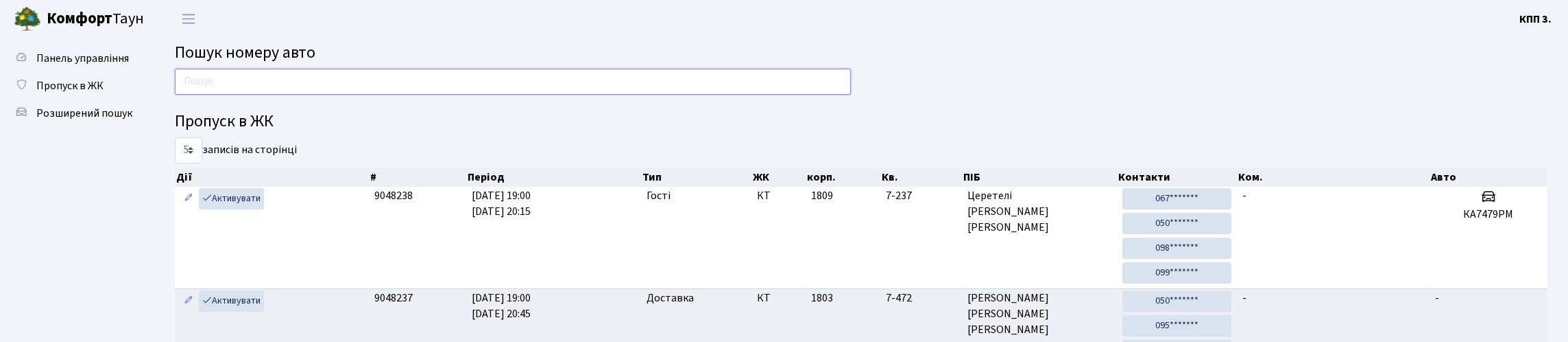
click at [225, 95] on input "text" at bounding box center [512, 82] width 676 height 26
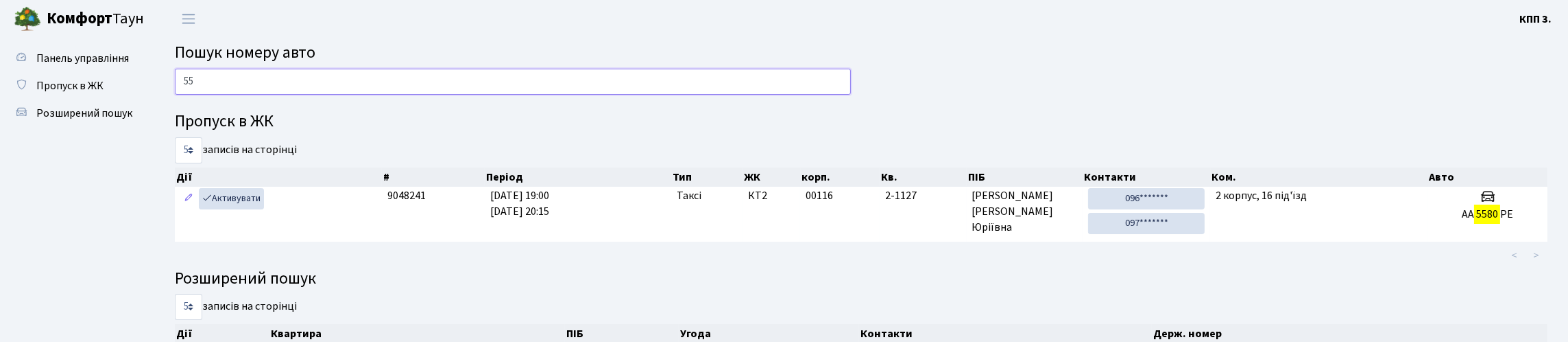
type input "5"
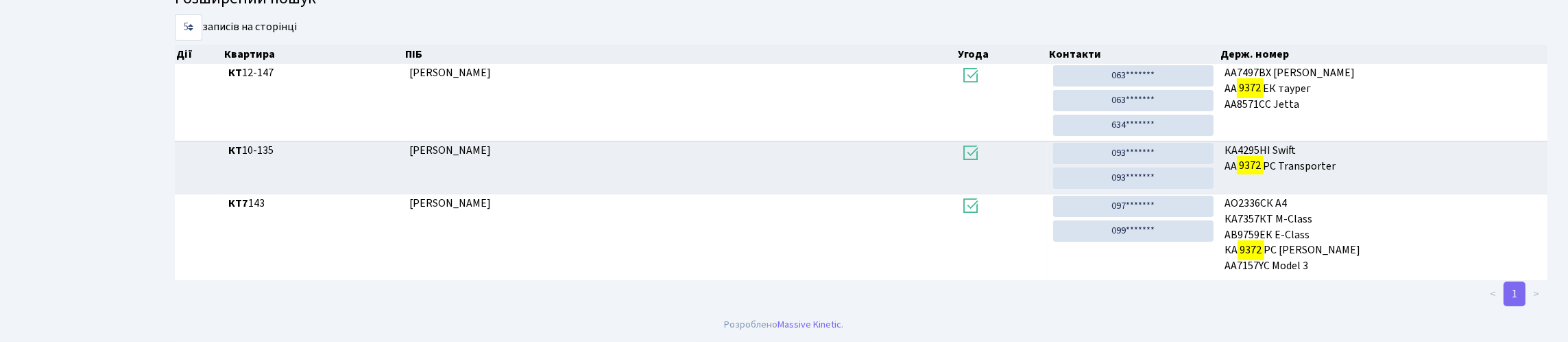
scroll to position [83, 0]
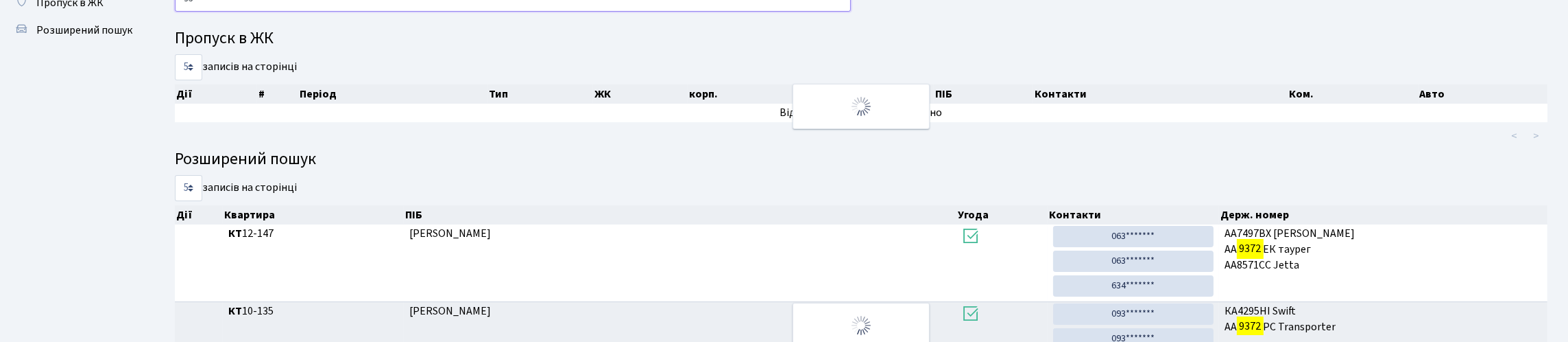
type input "9"
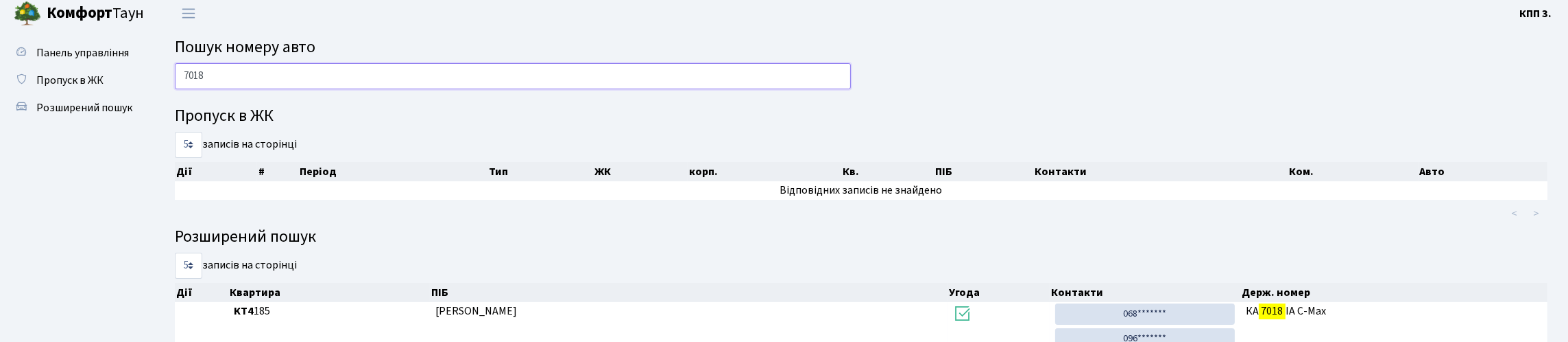
scroll to position [0, 0]
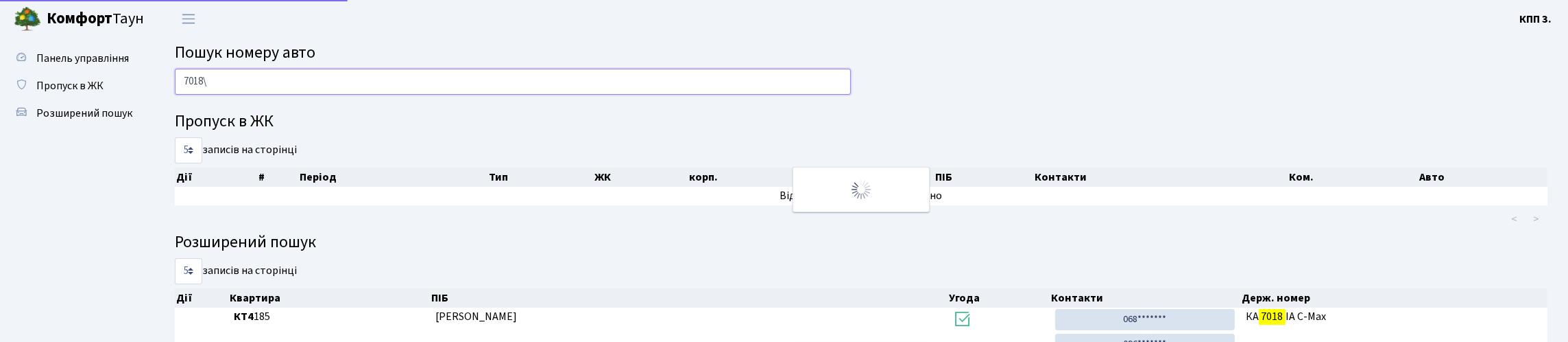
type input "7018"
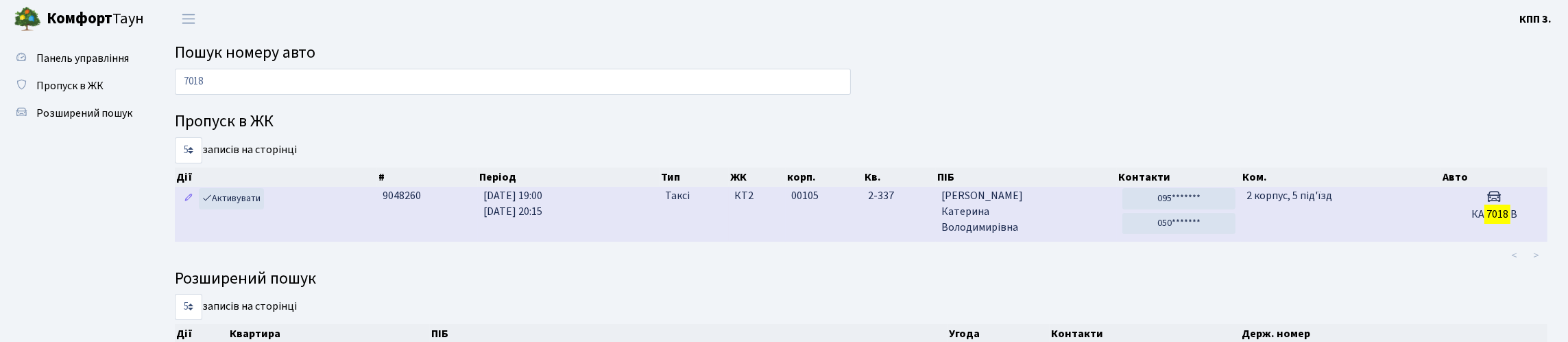
click at [1275, 241] on td "2 корпус, 5 під'їзд" at bounding box center [1341, 214] width 200 height 54
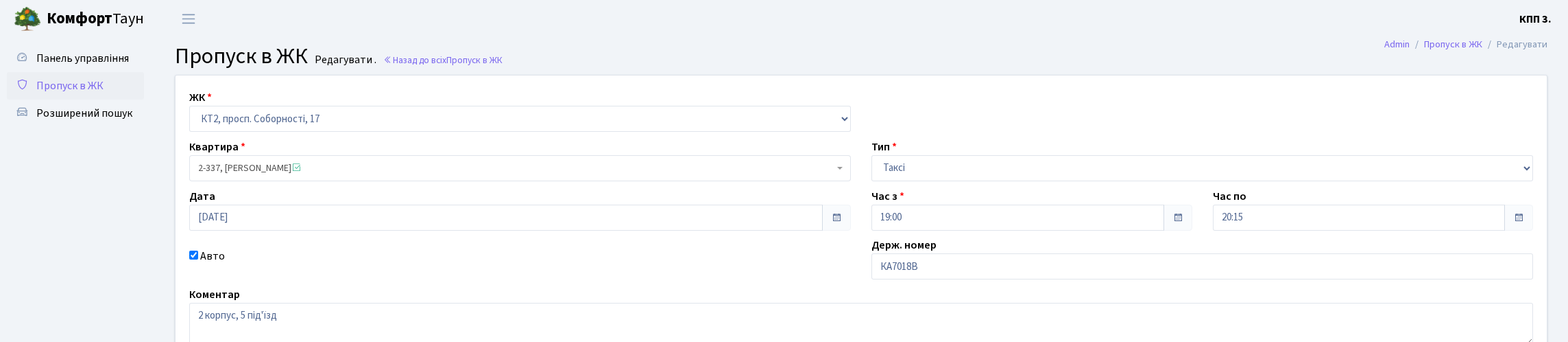
scroll to position [202, 0]
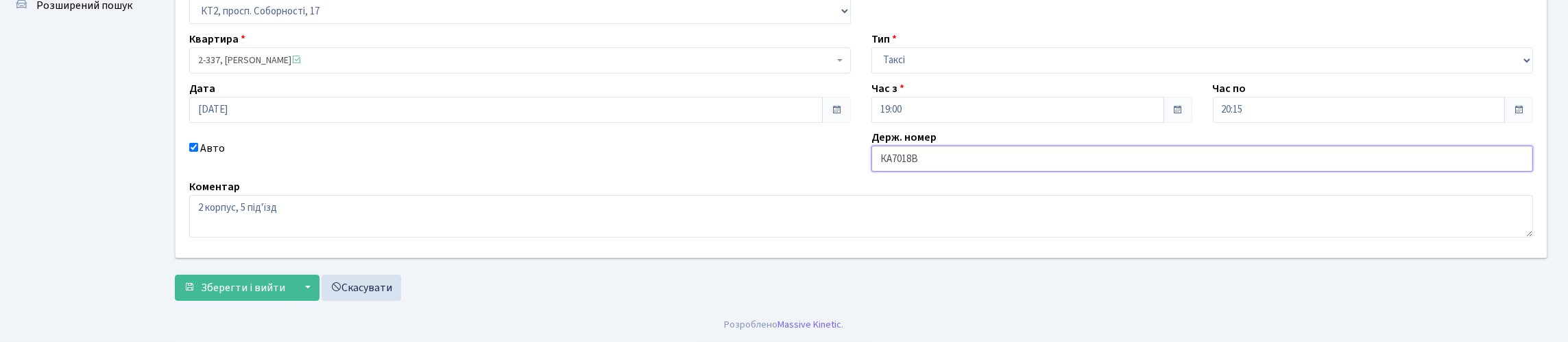
click at [1004, 145] on input "КА7018В" at bounding box center [1203, 158] width 662 height 26
type input "КА7018ВМ"
click at [294, 294] on button "Зберегти і вийти" at bounding box center [234, 288] width 120 height 26
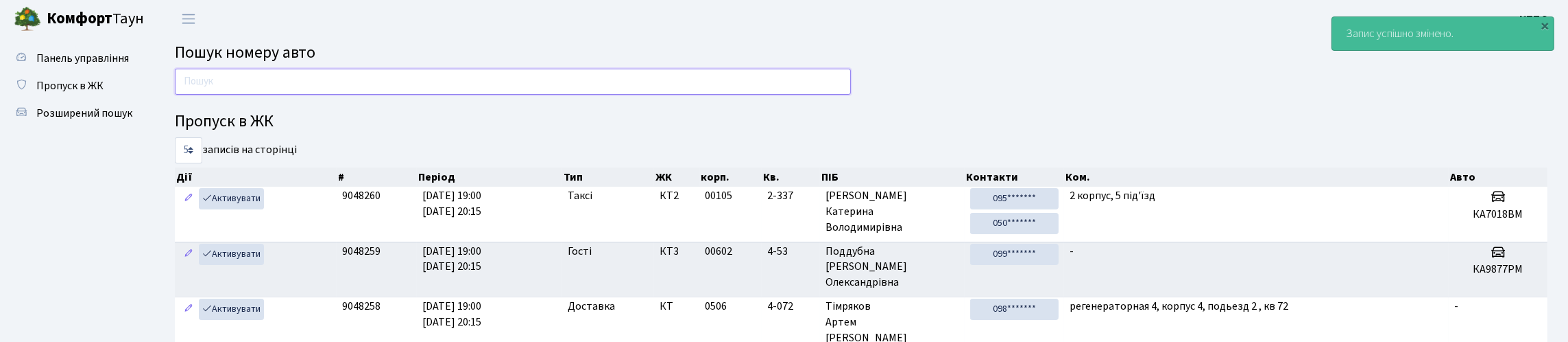
click at [456, 94] on input "text" at bounding box center [512, 82] width 676 height 26
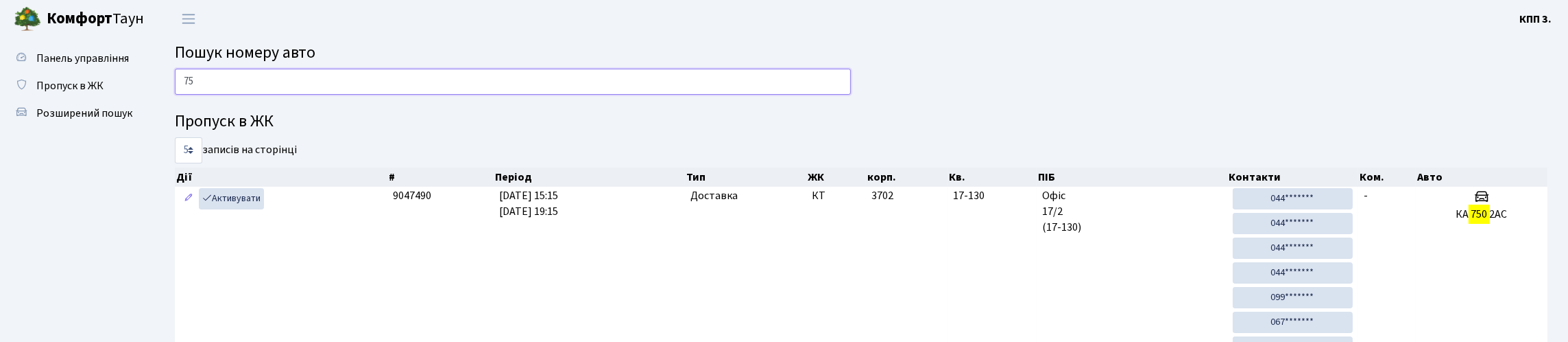
type input "7"
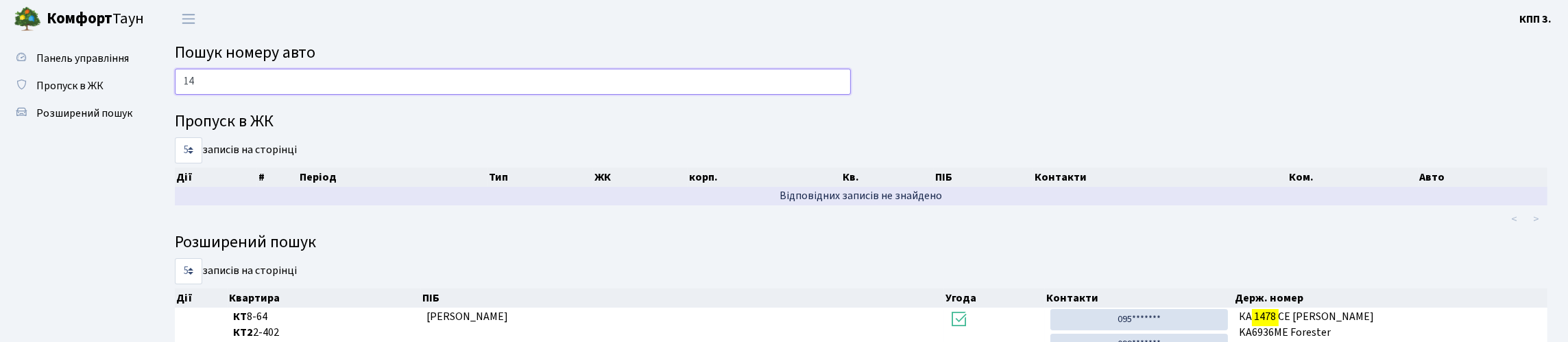
type input "1"
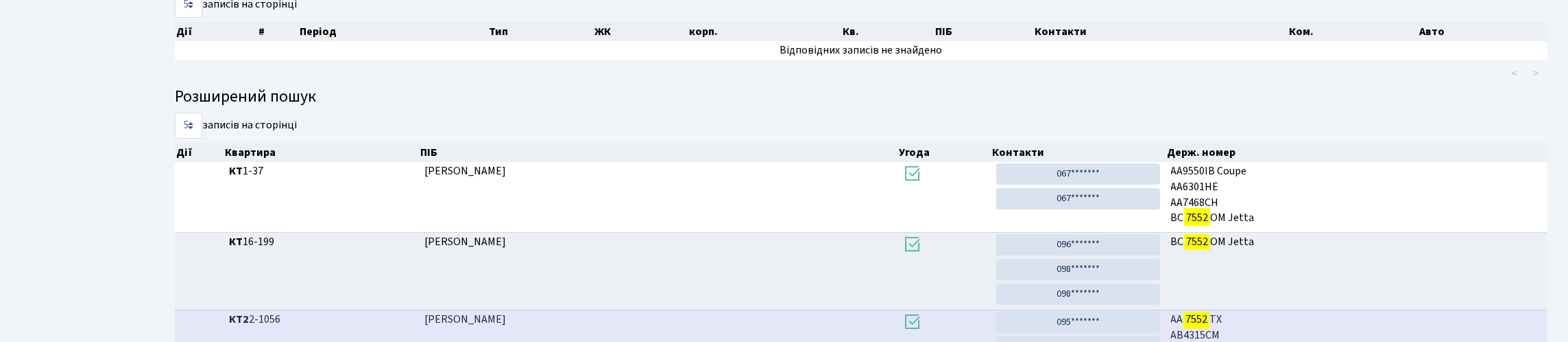
scroll to position [36, 0]
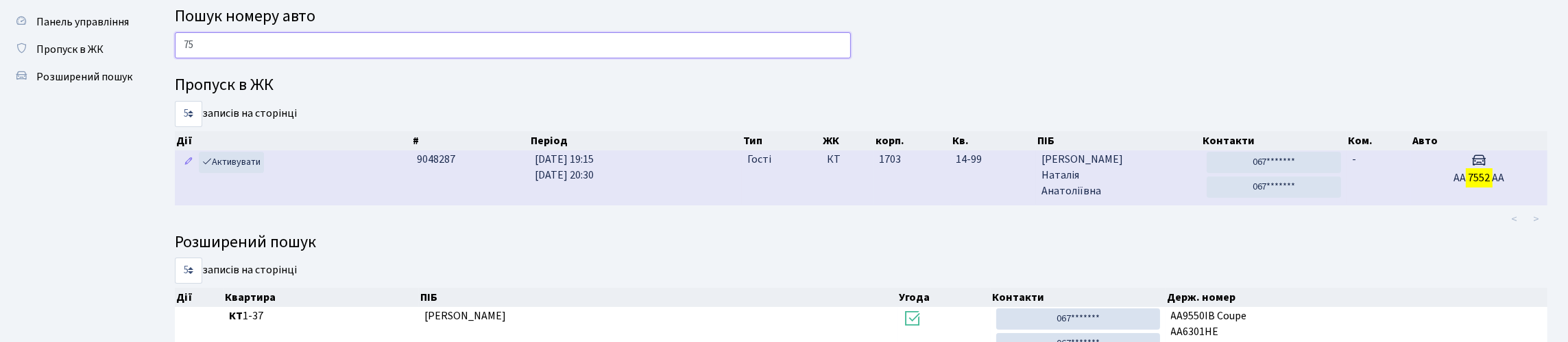
type input "7"
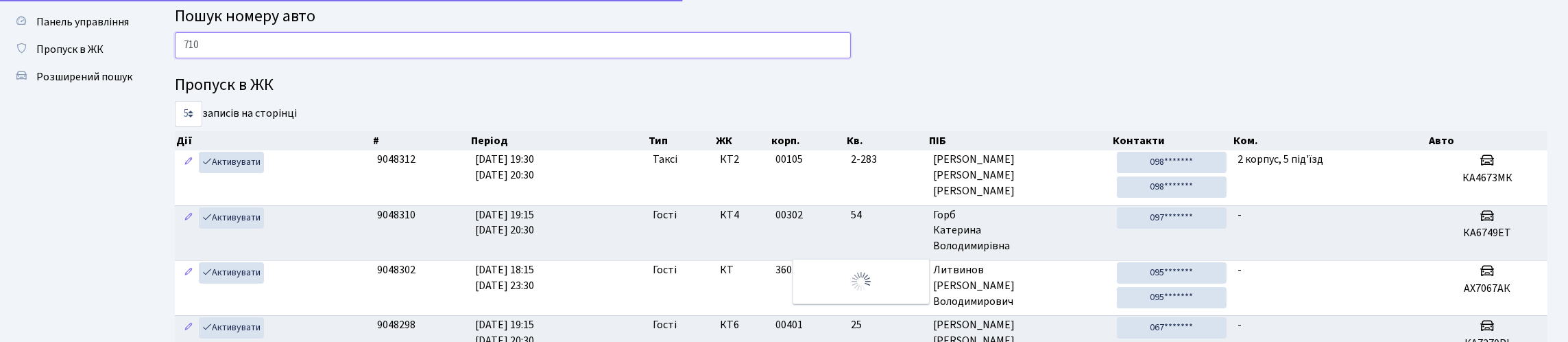
type input "7109"
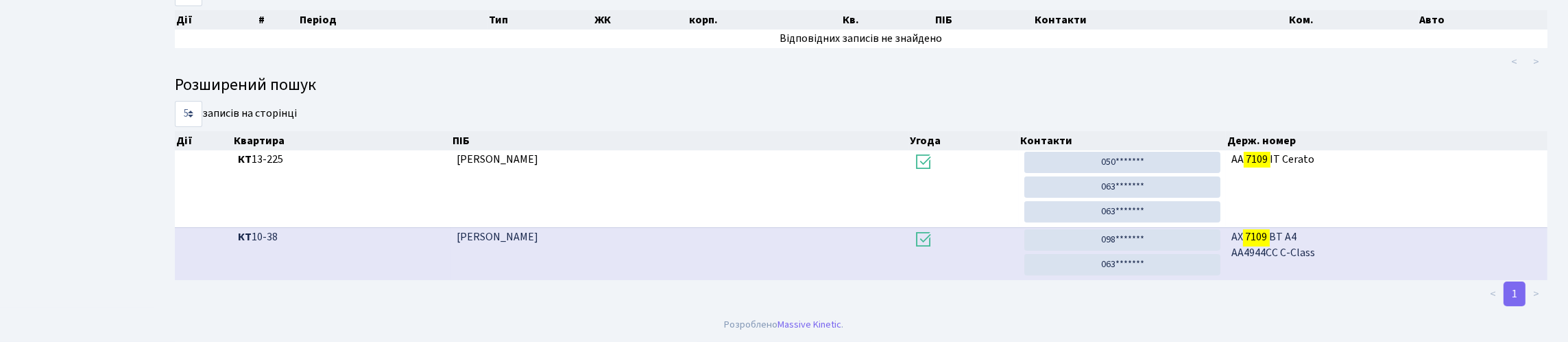
scroll to position [0, 0]
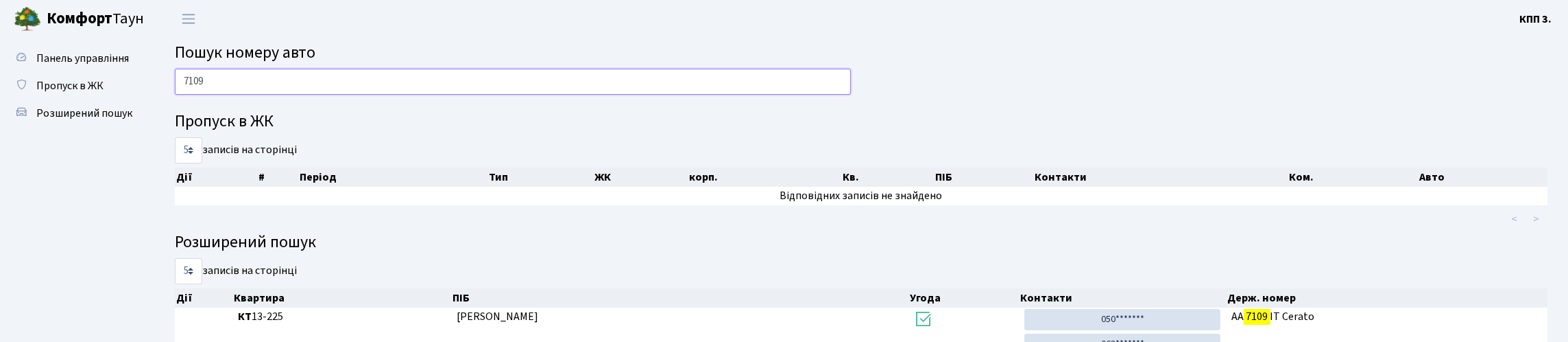
drag, startPoint x: 225, startPoint y: 93, endPoint x: 160, endPoint y: 125, distance: 72.4
click at [160, 125] on div "7109 Пропуск в ЖК 5 10 25 50 записів на сторінці Дії # Період Тип ЖК корп. Кв. …" at bounding box center [861, 267] width 1414 height 396
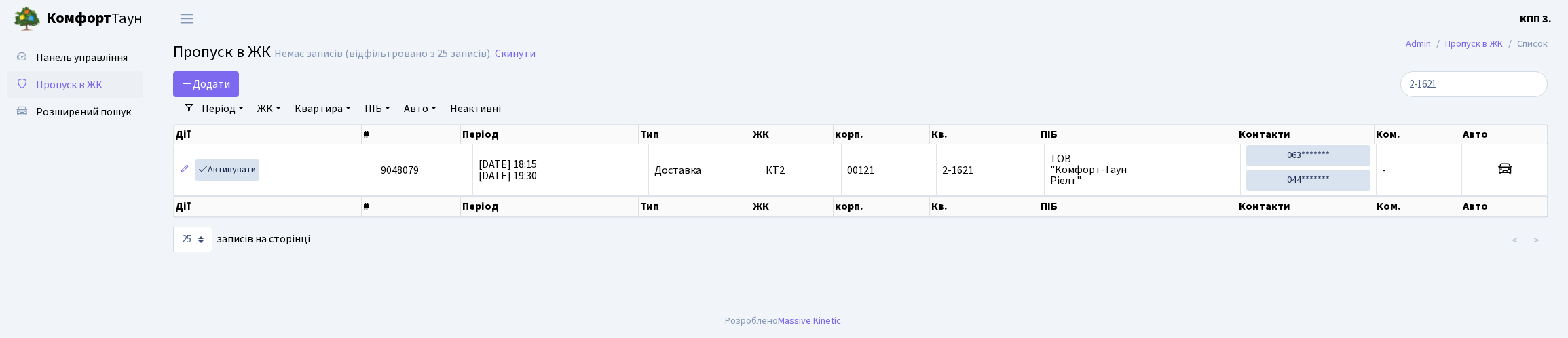
select select "25"
drag, startPoint x: 1403, startPoint y: 115, endPoint x: 1335, endPoint y: 109, distance: 68.3
click at [1339, 114] on div "Додати 2-1621 Фільтри Період 06.10.2025 - 06.10.2025 ЖК - КТ, вул. Регенераторн…" at bounding box center [861, 162] width 1395 height 182
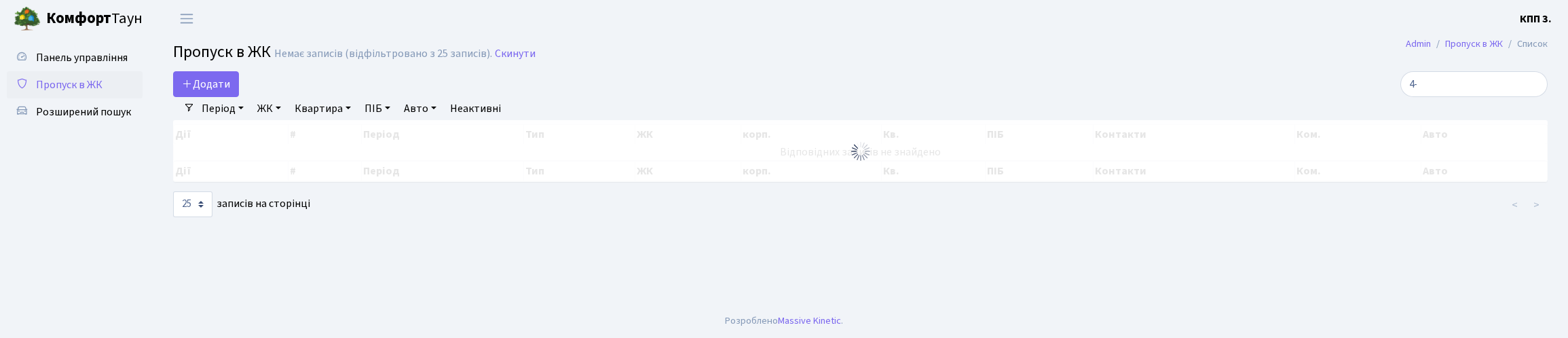
type input "4"
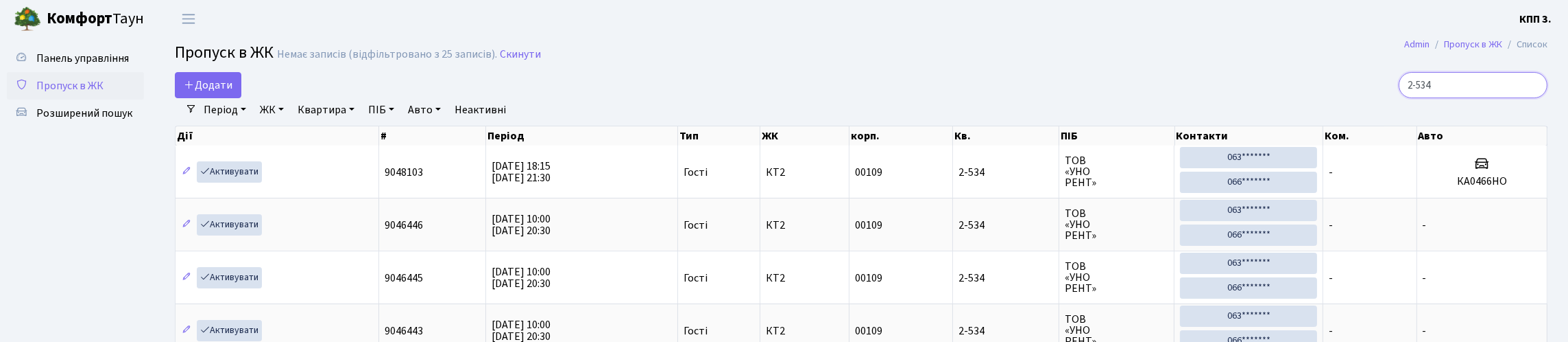
drag, startPoint x: 1443, startPoint y: 94, endPoint x: 1397, endPoint y: 107, distance: 47.8
click at [1398, 98] on input "2-534" at bounding box center [1473, 85] width 149 height 26
type input "2"
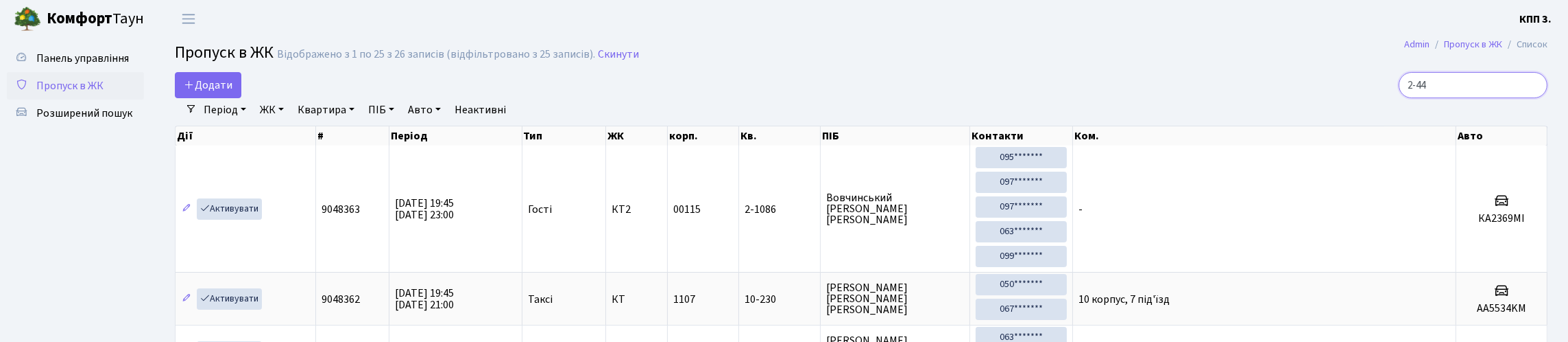
type input "2-444"
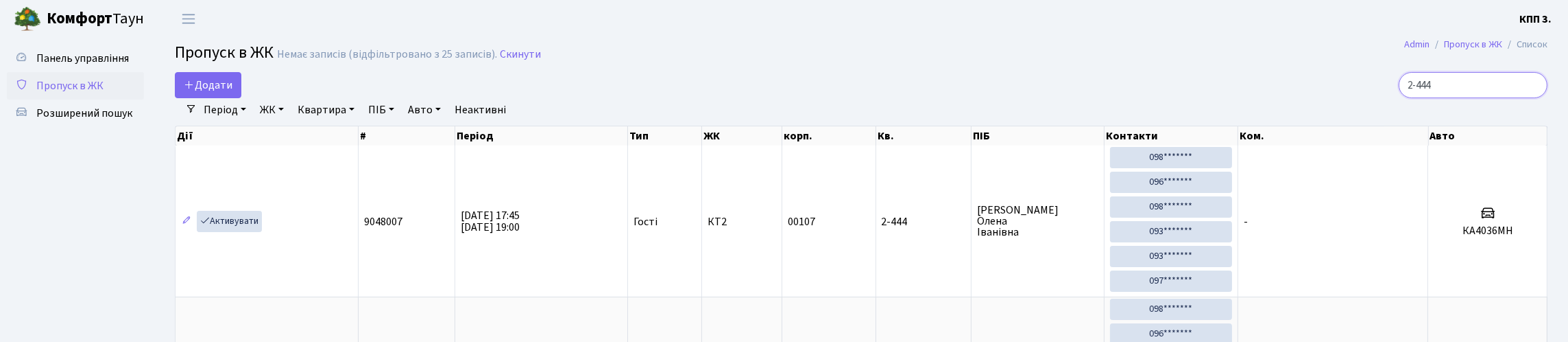
click at [1376, 125] on div "Додати 2-444 Фільтри Період 06.10.2025 - 06.10.2025 ЖК - КТ, вул. Регенераторна…" at bounding box center [861, 290] width 1394 height 435
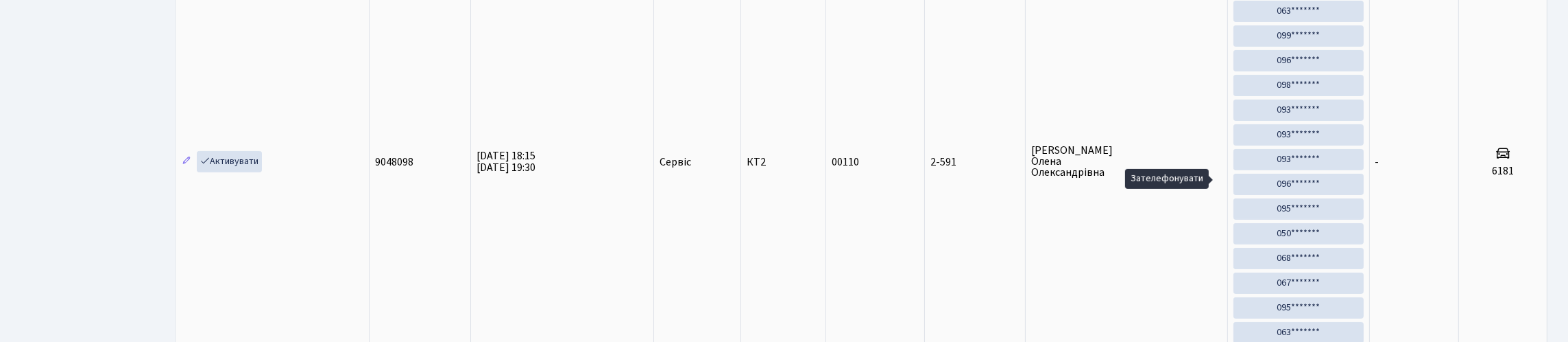
scroll to position [617, 0]
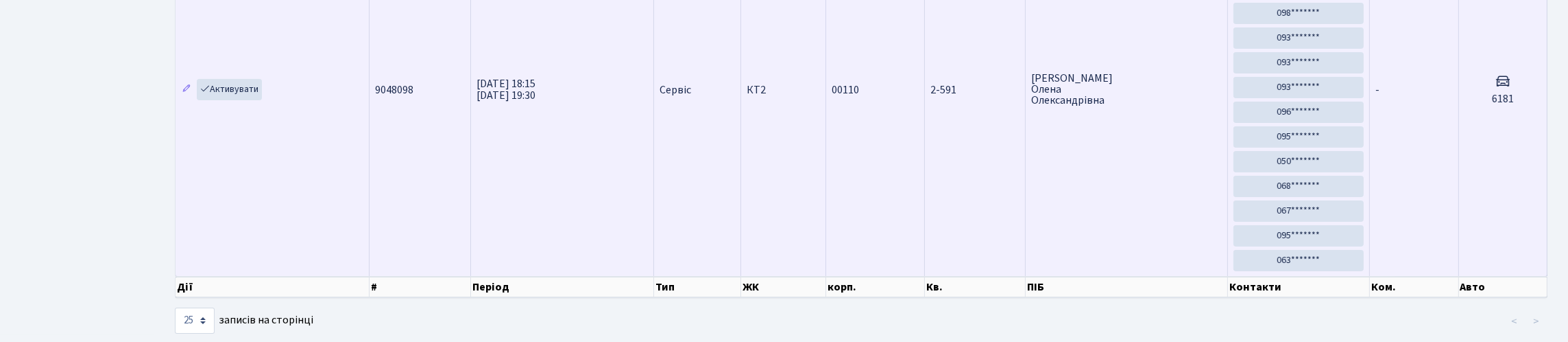
type input "6181"
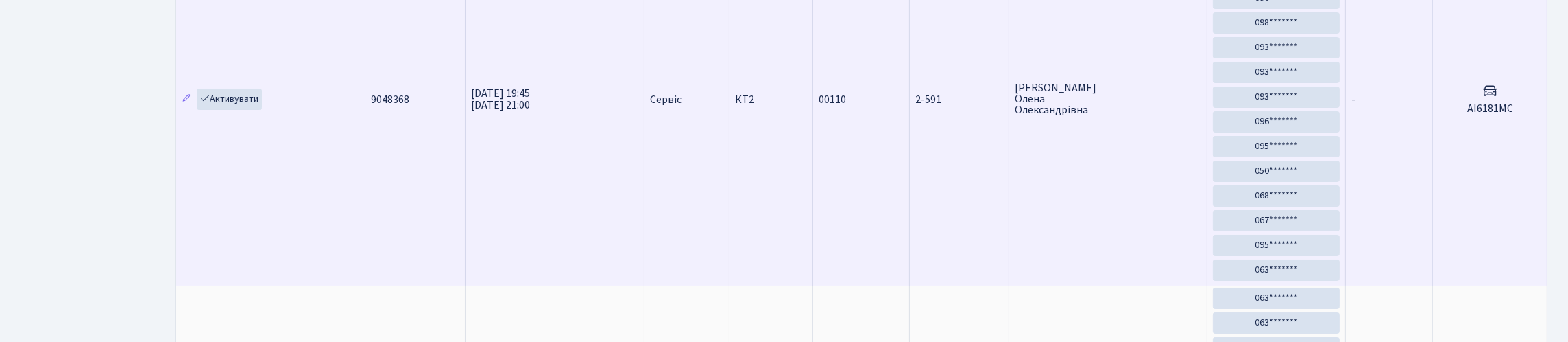
scroll to position [274, 0]
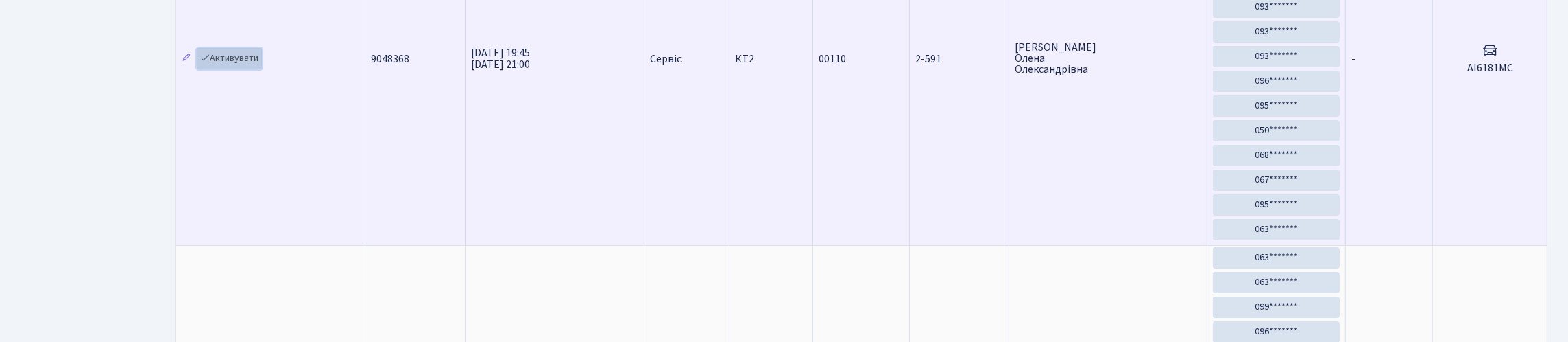
click at [233, 70] on link "Активувати" at bounding box center [229, 59] width 66 height 21
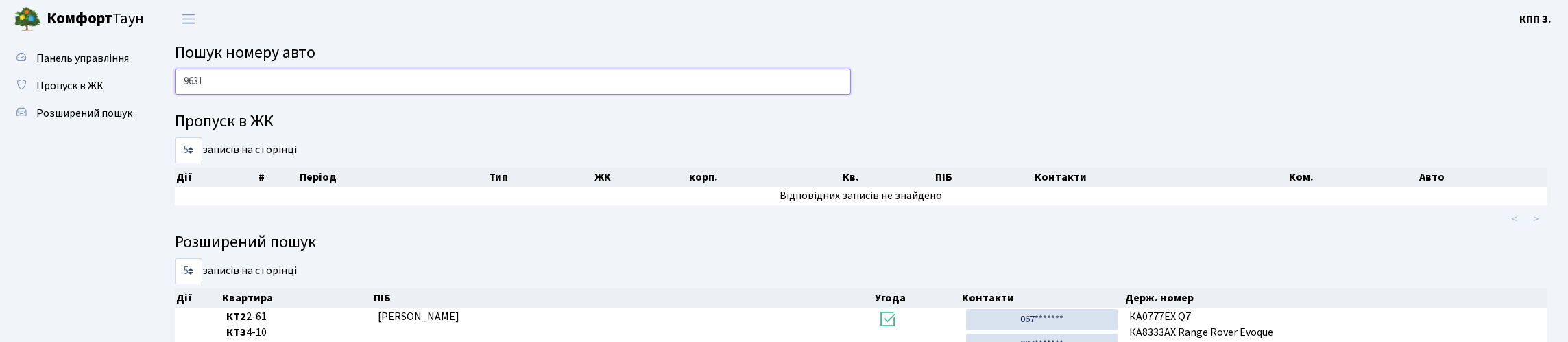
drag, startPoint x: 314, startPoint y: 109, endPoint x: 204, endPoint y: 111, distance: 110.0
click at [204, 102] on div "9631" at bounding box center [513, 85] width 696 height 33
click at [233, 95] on input "9631" at bounding box center [512, 82] width 676 height 26
drag, startPoint x: 233, startPoint y: 98, endPoint x: 223, endPoint y: 100, distance: 10.2
click at [231, 95] on input "9631" at bounding box center [512, 82] width 676 height 26
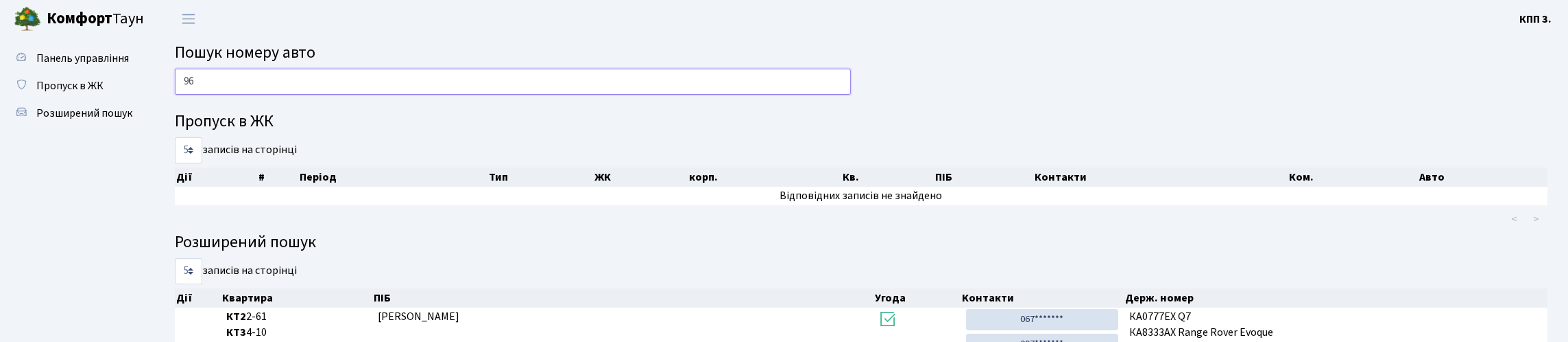
type input "9"
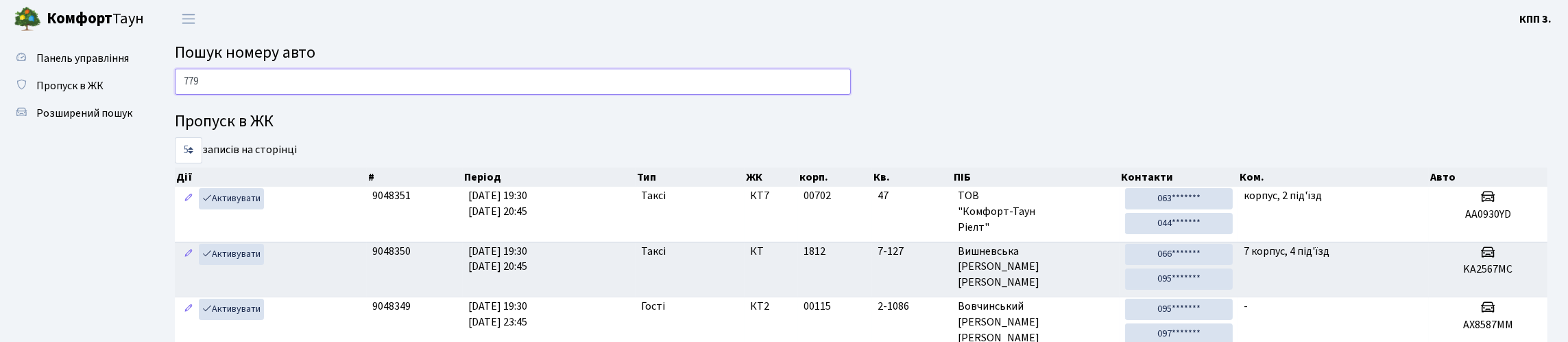
type input "7793"
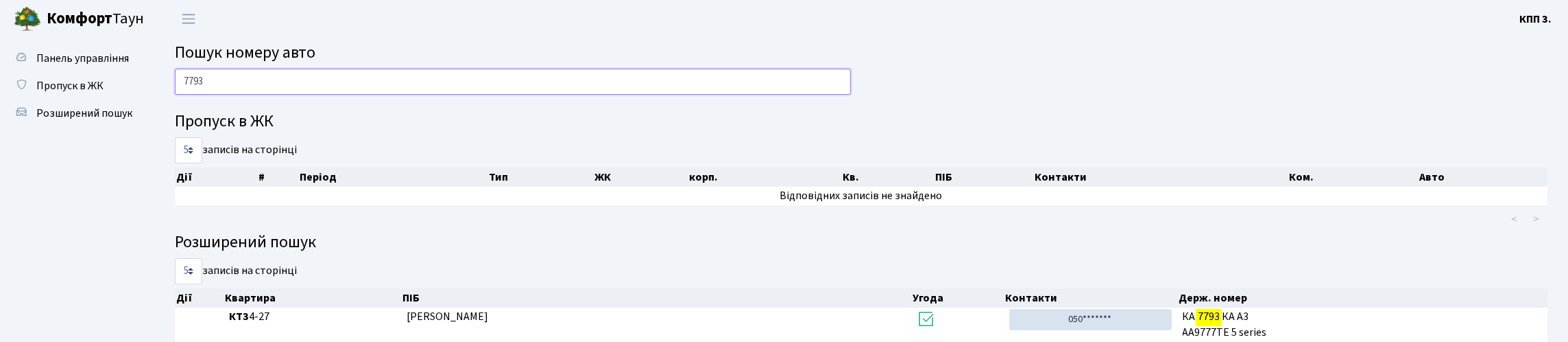
drag, startPoint x: 217, startPoint y: 90, endPoint x: 180, endPoint y: 109, distance: 41.6
click at [180, 102] on div "7793" at bounding box center [513, 85] width 696 height 33
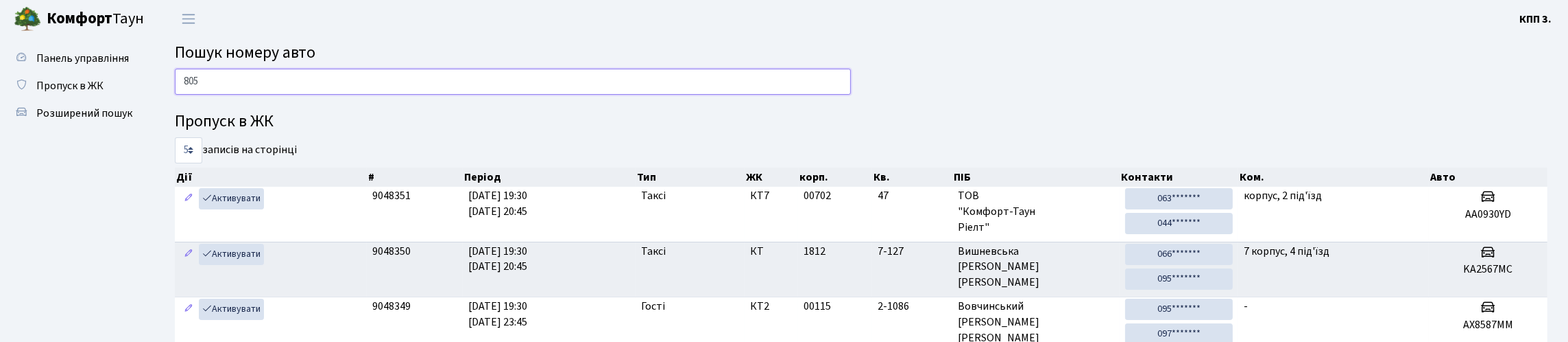
type input "8053"
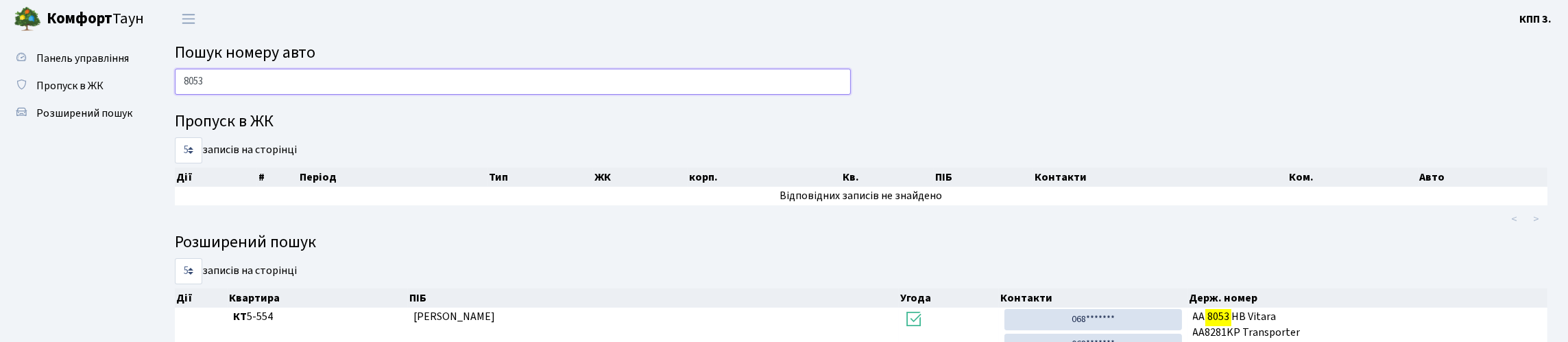
drag, startPoint x: 221, startPoint y: 97, endPoint x: 182, endPoint y: 113, distance: 42.2
click at [182, 102] on div "8053" at bounding box center [513, 85] width 696 height 33
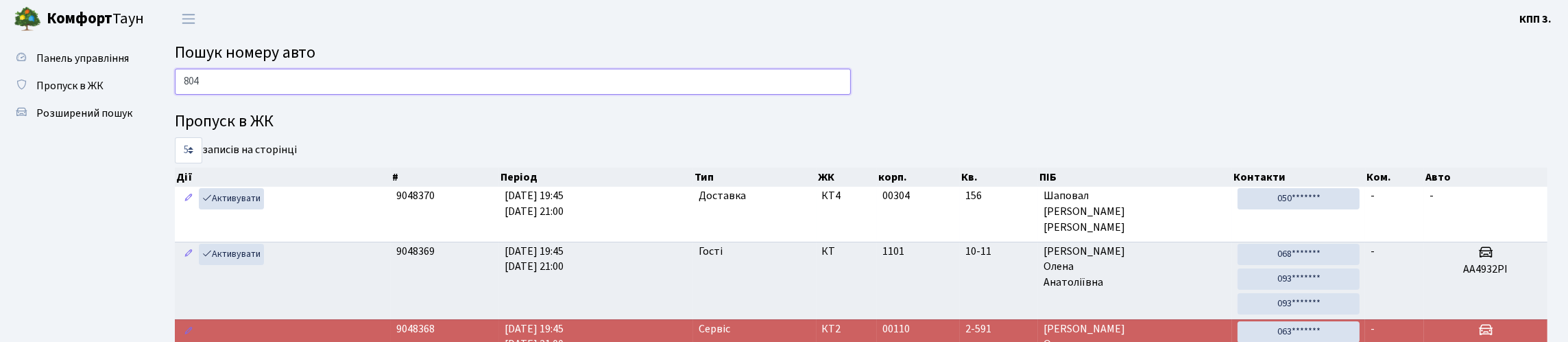
type input "8040"
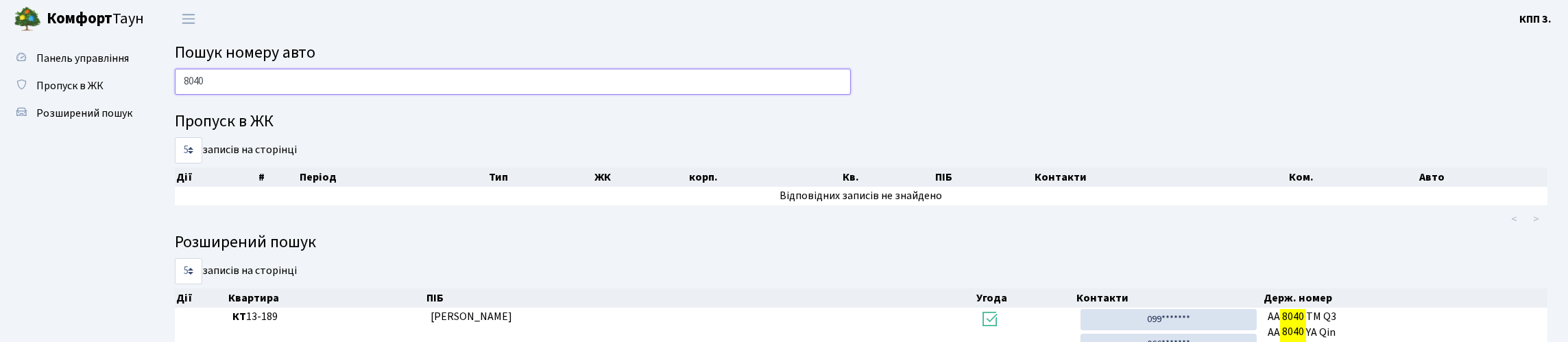
drag, startPoint x: 228, startPoint y: 96, endPoint x: 153, endPoint y: 105, distance: 75.5
click at [165, 102] on div "8040" at bounding box center [513, 85] width 696 height 33
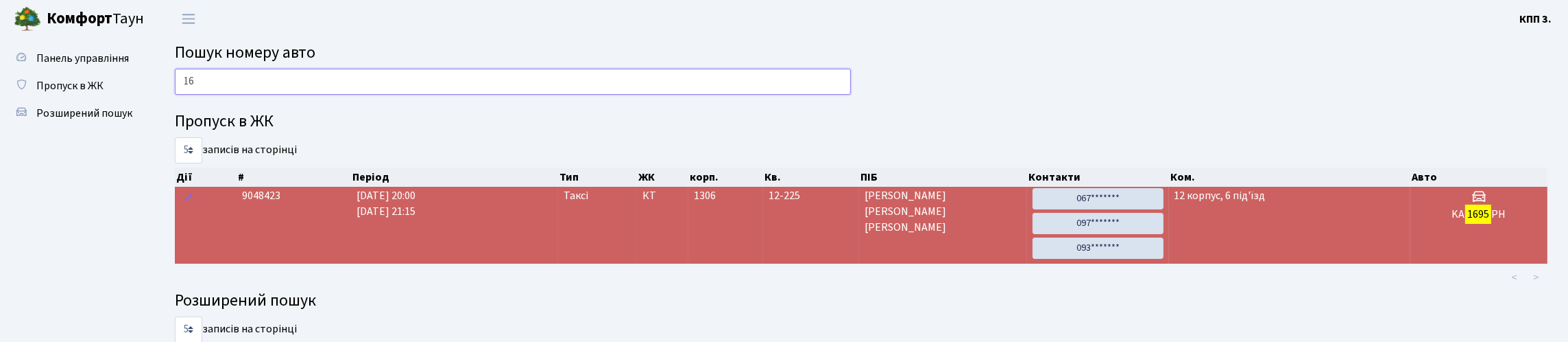
type input "1"
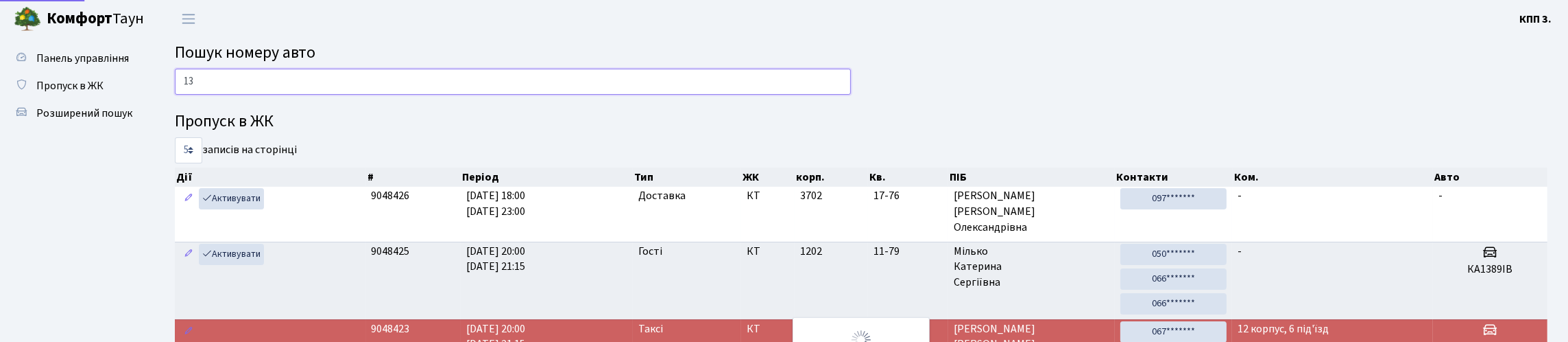
type input "1"
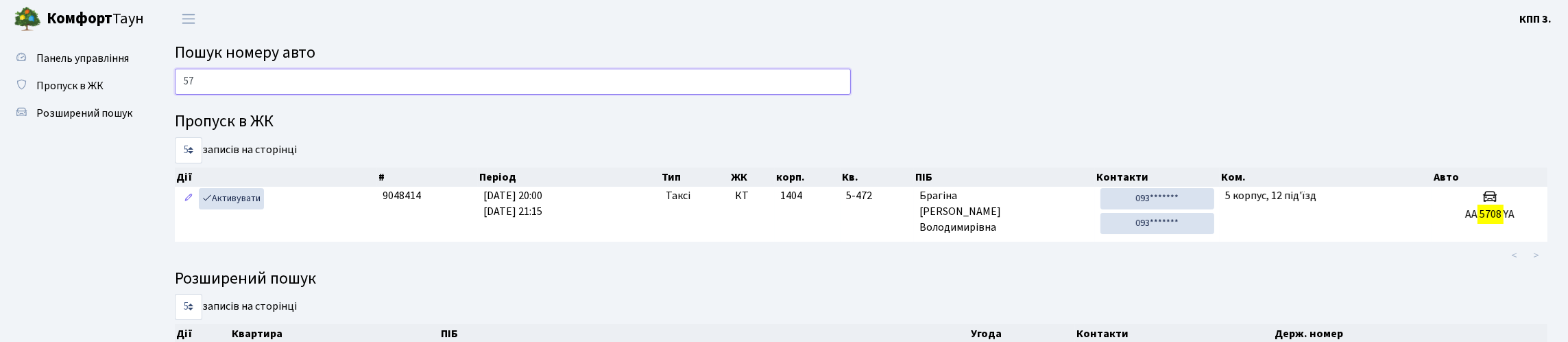
type input "5"
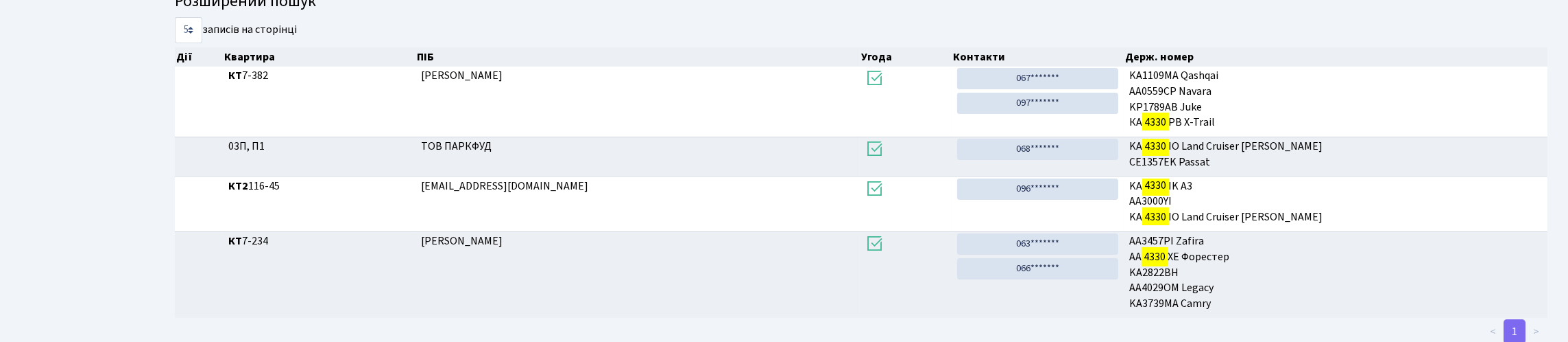
scroll to position [274, 0]
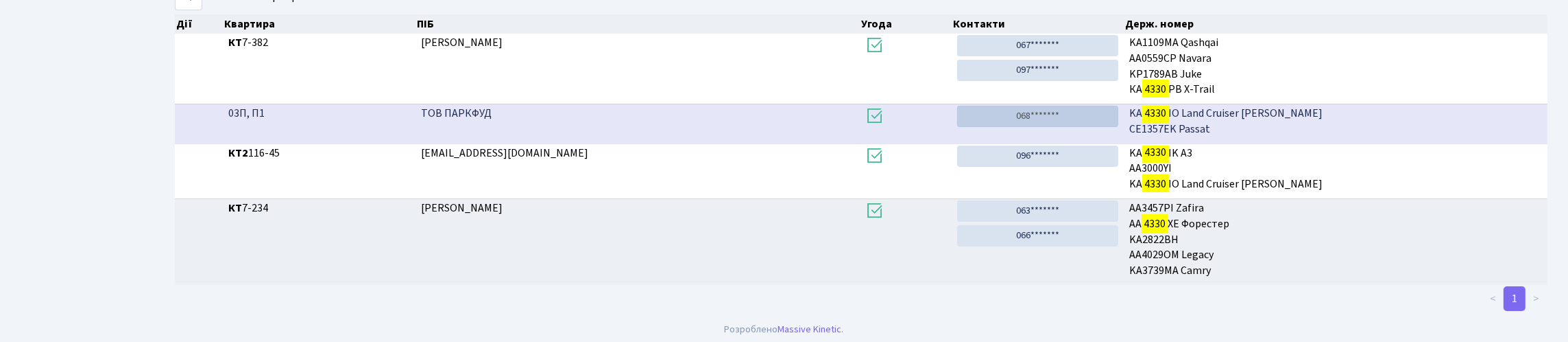
type input "4330"
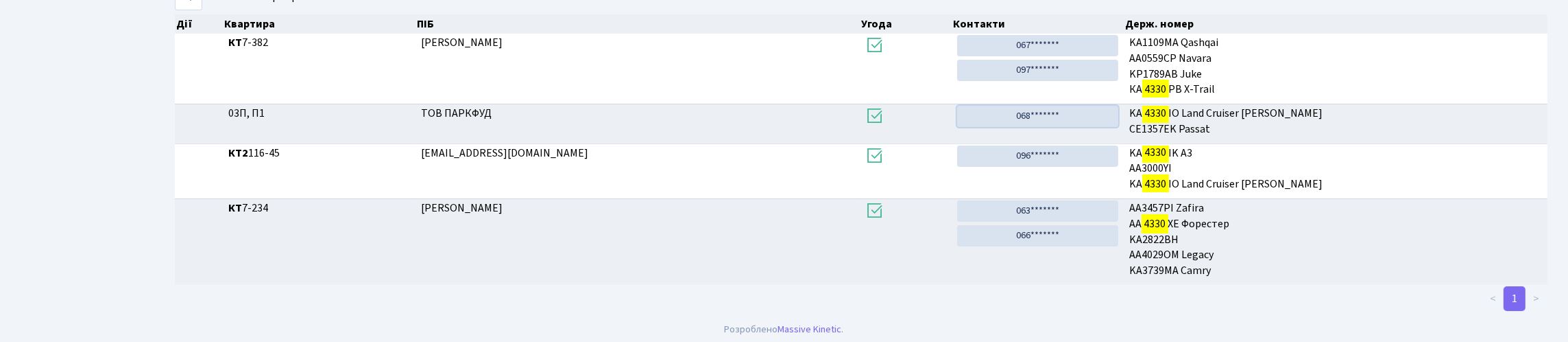
drag, startPoint x: 1059, startPoint y: 201, endPoint x: 884, endPoint y: 77, distance: 214.5
click at [1059, 127] on link "068*******" at bounding box center [1037, 116] width 161 height 21
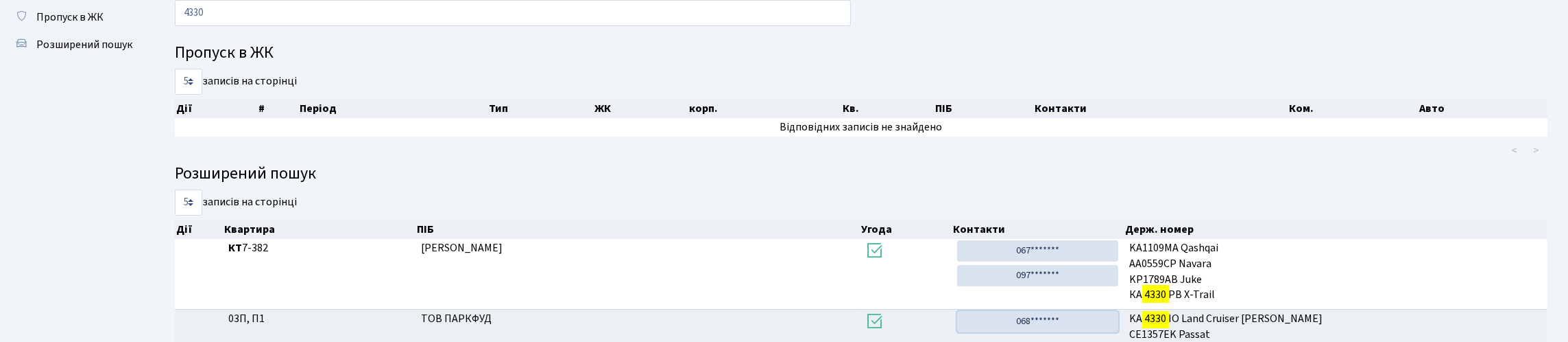
scroll to position [66, 0]
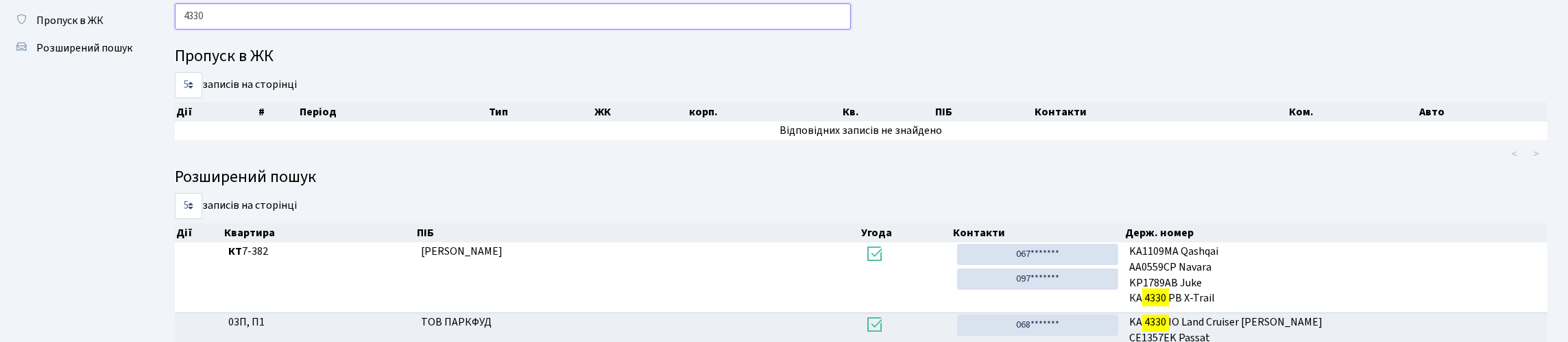
drag, startPoint x: 229, startPoint y: 16, endPoint x: 175, endPoint y: 51, distance: 64.4
click at [175, 36] on div "4330" at bounding box center [513, 20] width 696 height 33
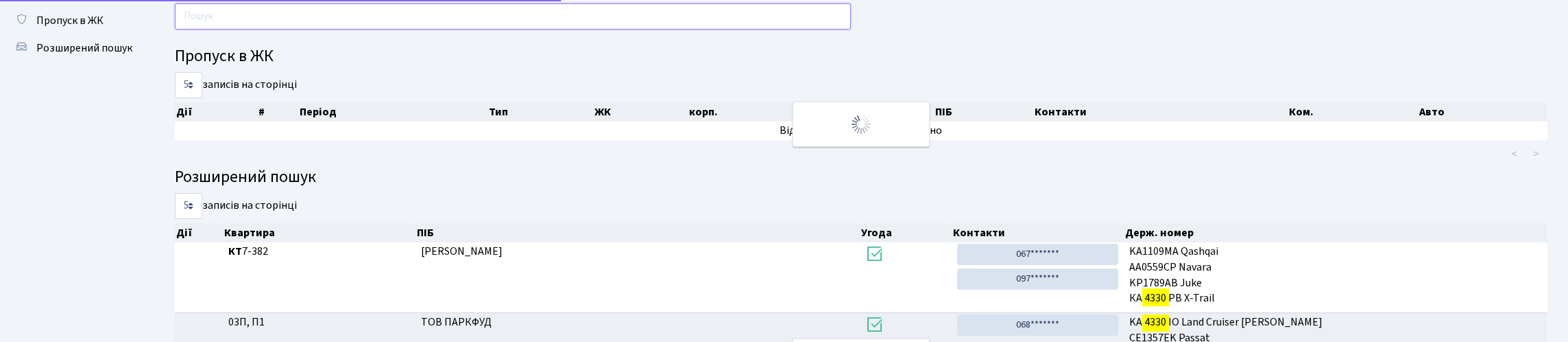
scroll to position [0, 0]
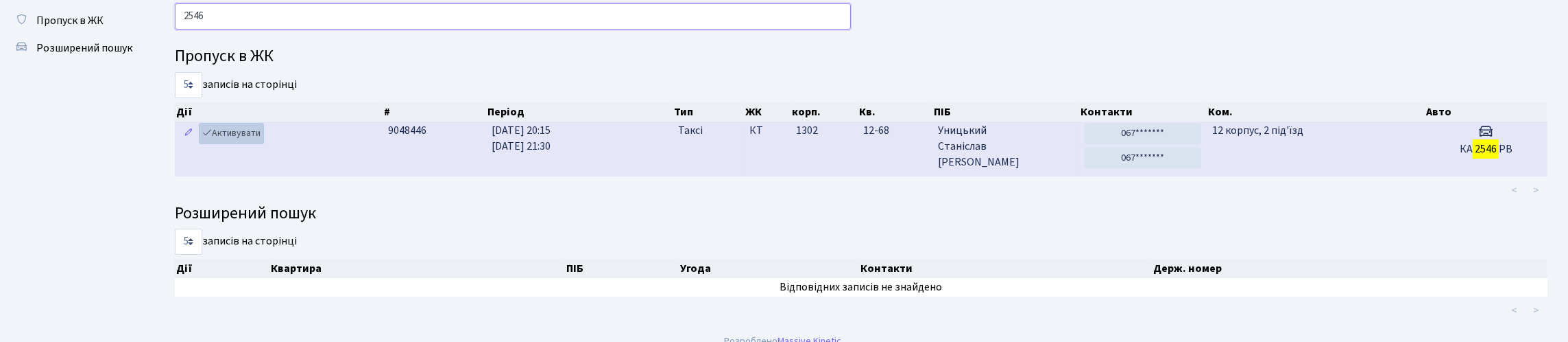
type input "2546"
click at [249, 144] on link "Активувати" at bounding box center [232, 134] width 66 height 21
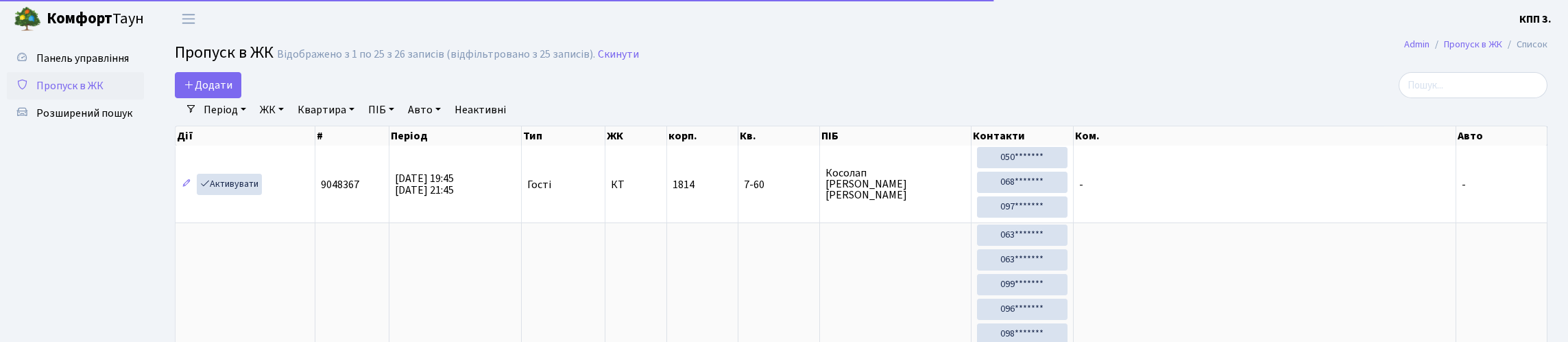
select select "25"
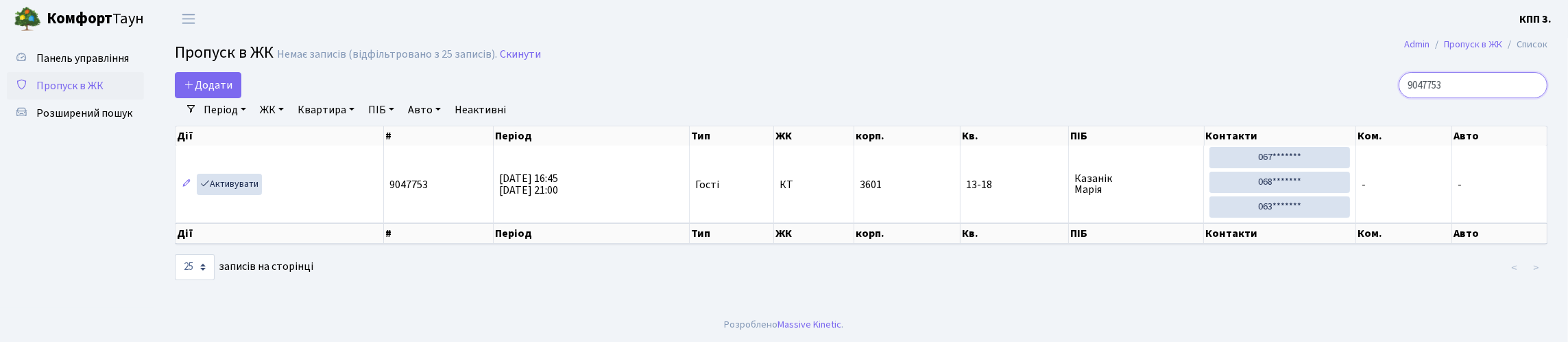
scroll to position [25, 0]
type input "9"
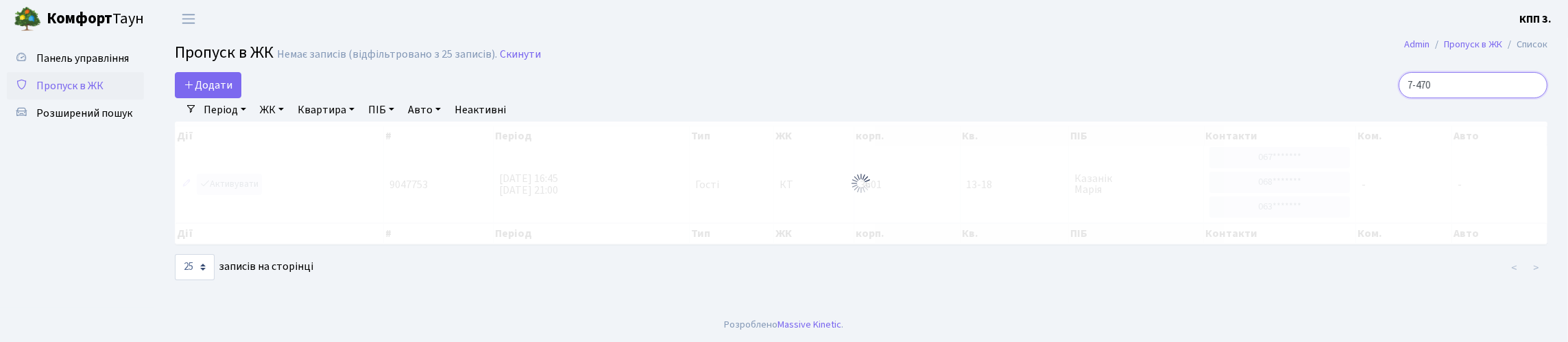
type input "7-470"
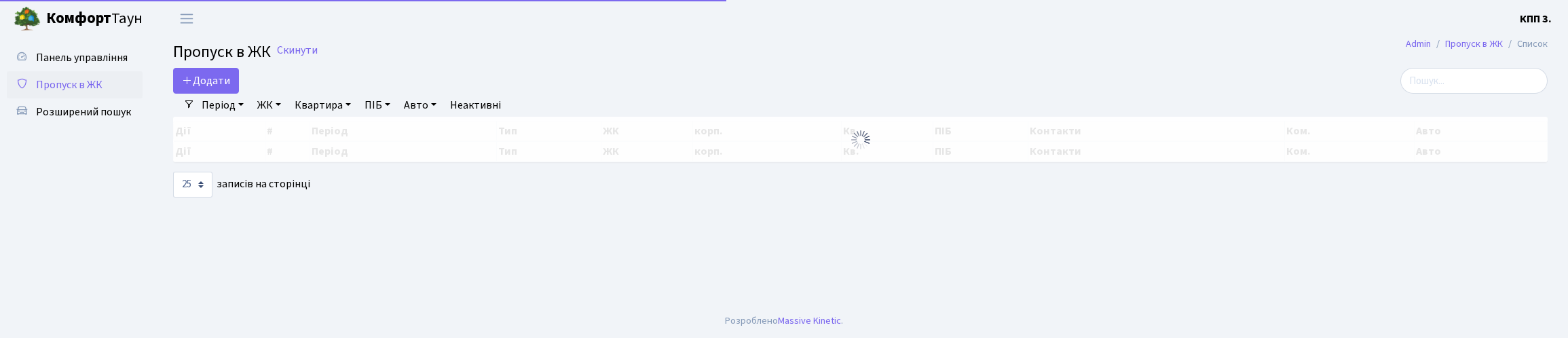
select select "25"
click at [1437, 92] on input "search" at bounding box center [1475, 81] width 148 height 26
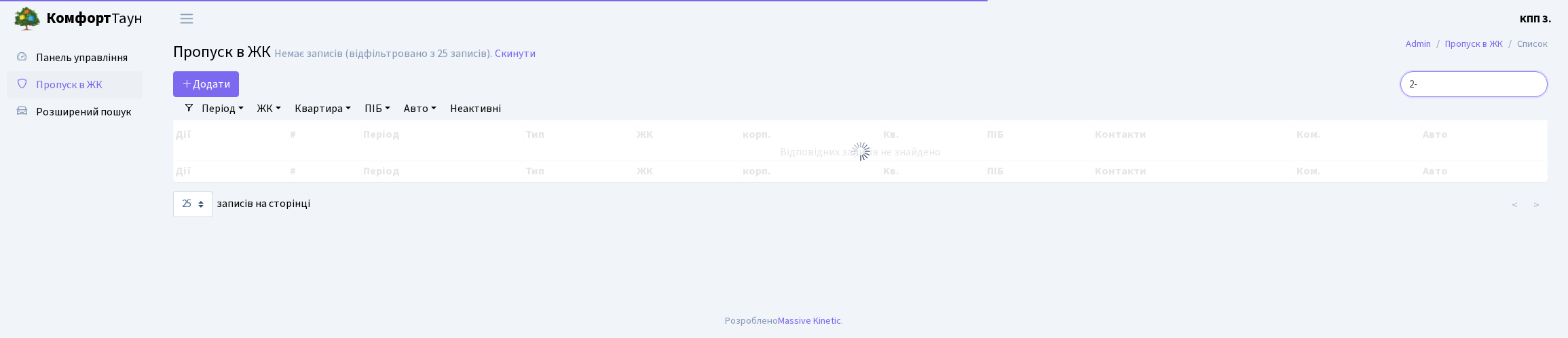
type input "2"
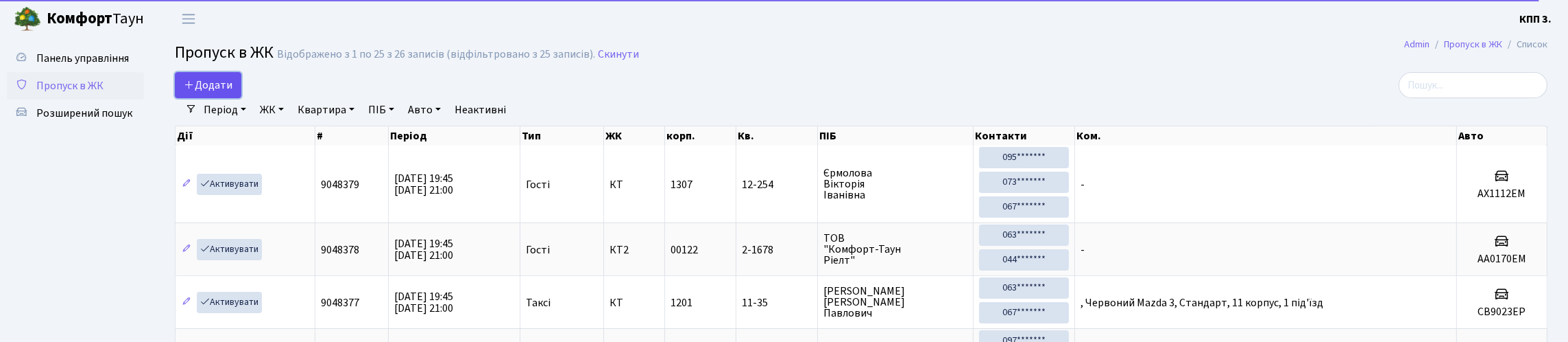
click at [223, 98] on link "Додати" at bounding box center [207, 85] width 66 height 26
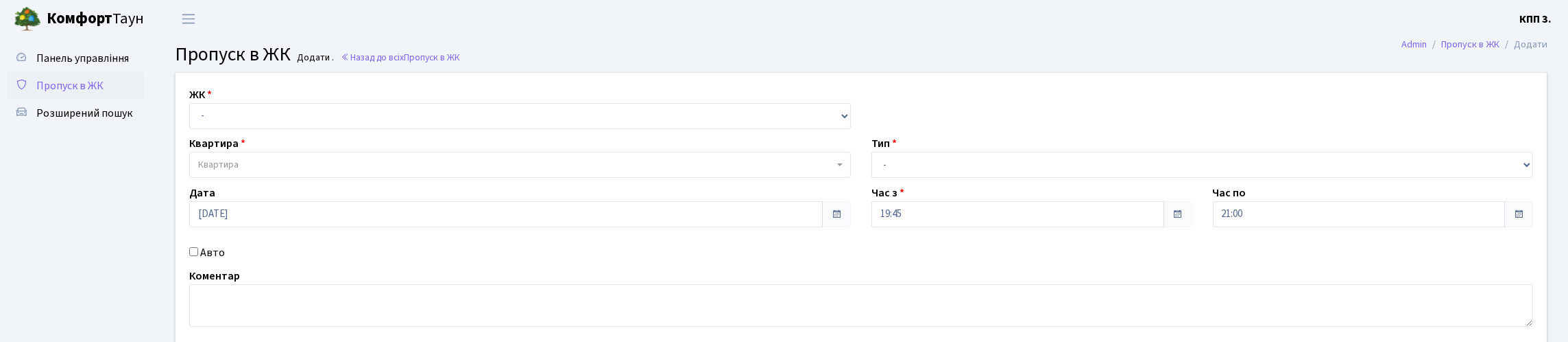
select select "271"
click at [193, 119] on select "- КТ, вул. Регенераторна, 4 КТ2, просп. [STREET_ADDRESS] [STREET_ADDRESS] [PERS…" at bounding box center [520, 116] width 662 height 26
select select
click at [448, 213] on div "ЖК - КТ, вул. Регенераторна, 4 КТ2, просп. [STREET_ADDRESS] [STREET_ADDRESS] [P…" at bounding box center [861, 210] width 1392 height 275
click at [442, 171] on span "Квартира" at bounding box center [516, 165] width 636 height 14
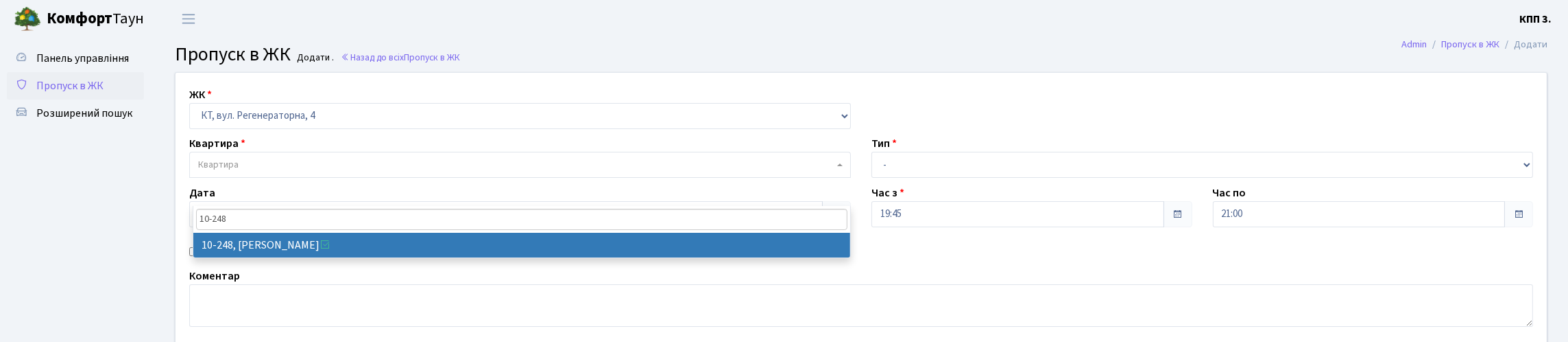
type input "10-248"
select select "6817"
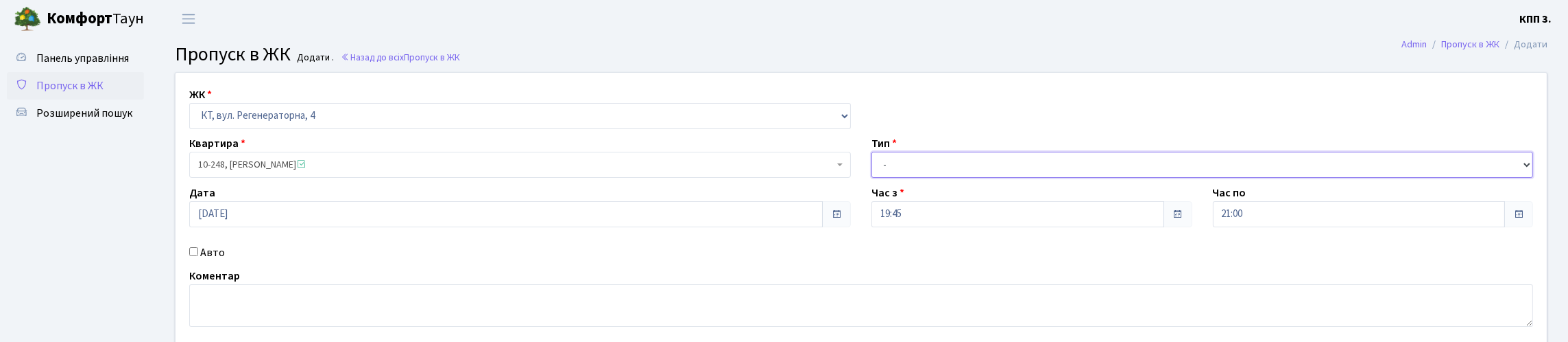
click at [916, 178] on select "- Доставка Таксі Гості Сервіс" at bounding box center [1203, 165] width 662 height 26
select select "2"
click at [872, 178] on select "- Доставка Таксі Гості Сервіс" at bounding box center [1203, 165] width 662 height 26
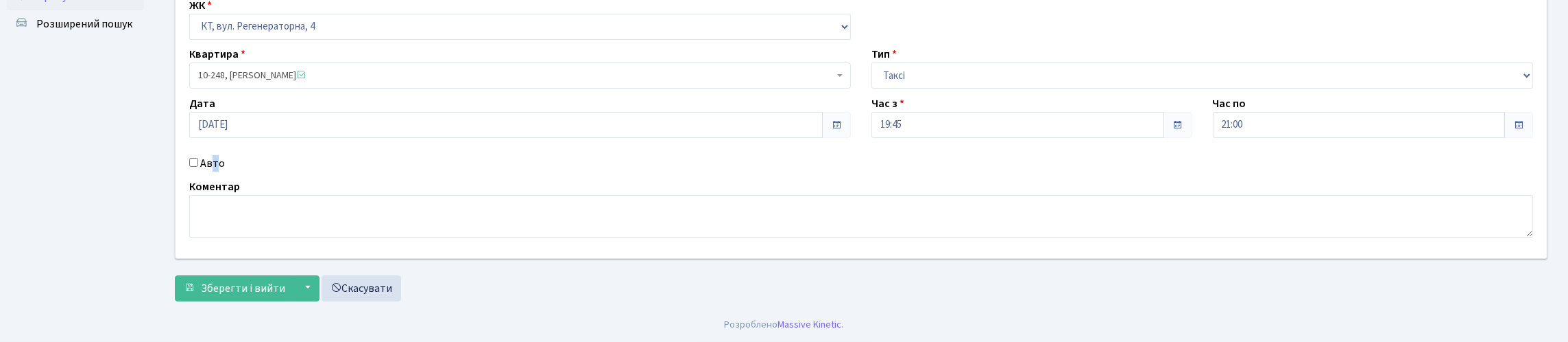
click at [221, 155] on label "Авто" at bounding box center [212, 163] width 25 height 16
click at [215, 155] on label "Авто" at bounding box center [212, 163] width 25 height 16
click at [198, 158] on input "Авто" at bounding box center [193, 162] width 9 height 9
checkbox input "true"
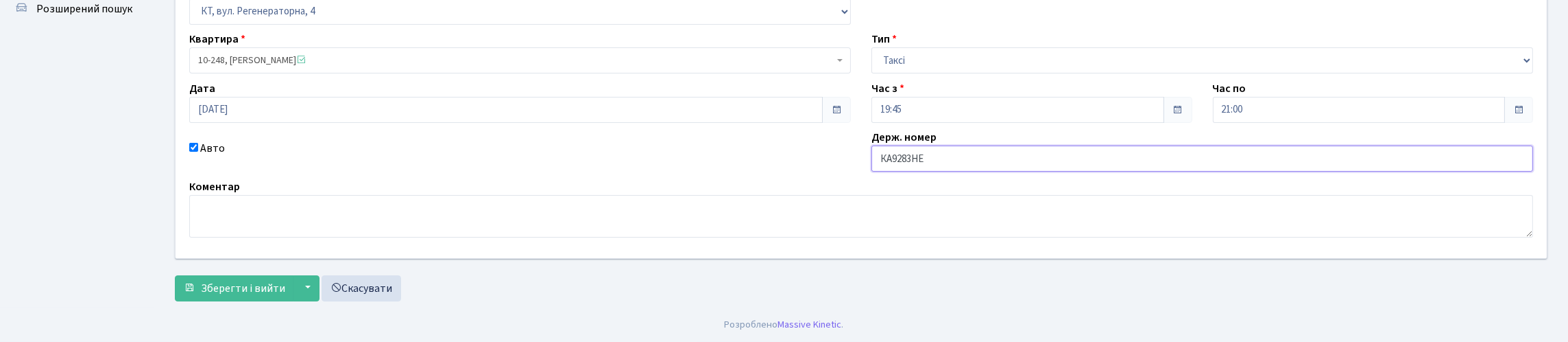
scroll to position [198, 0]
type input "КА9283НЕ"
click at [258, 281] on span "Зберегти і вийти" at bounding box center [242, 288] width 84 height 15
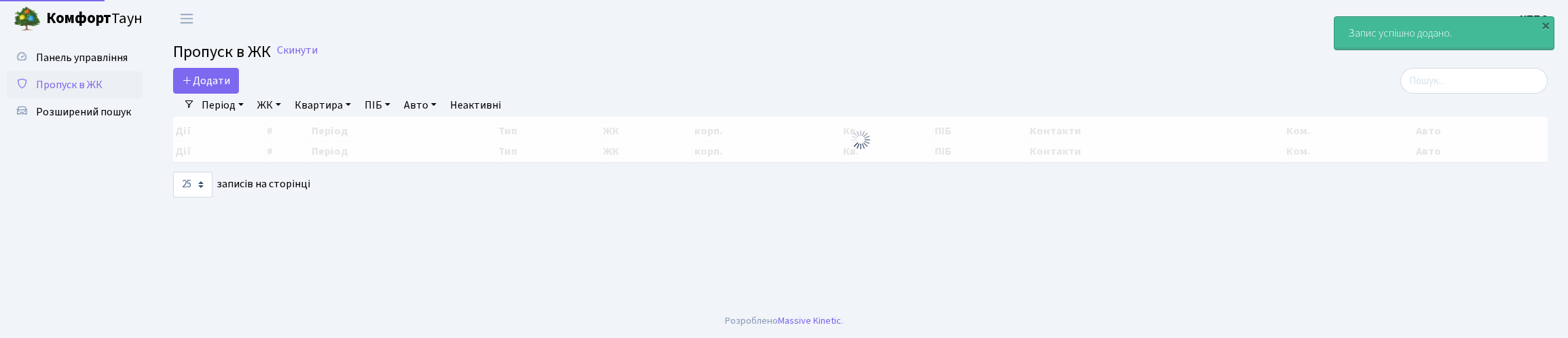
select select "25"
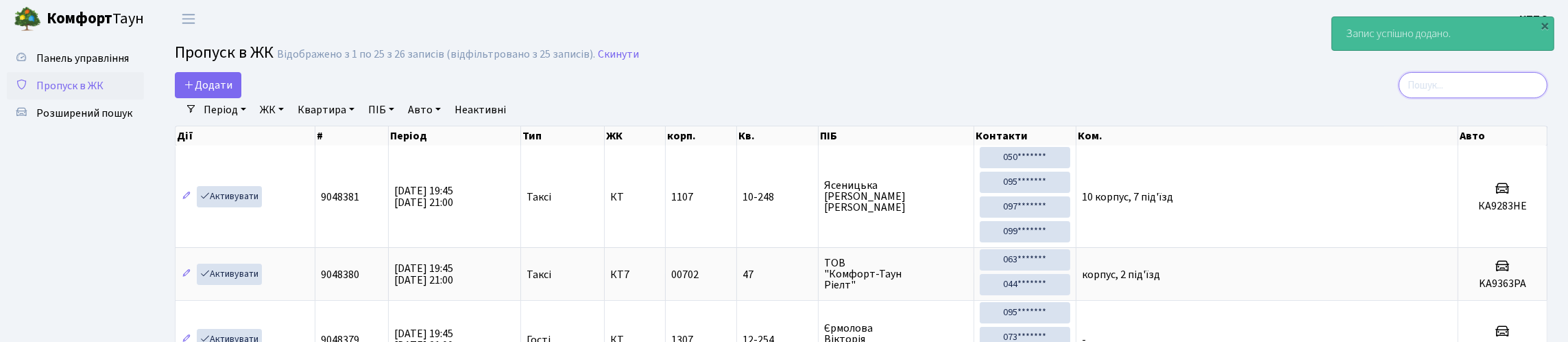
click at [1472, 98] on input "search" at bounding box center [1473, 85] width 149 height 26
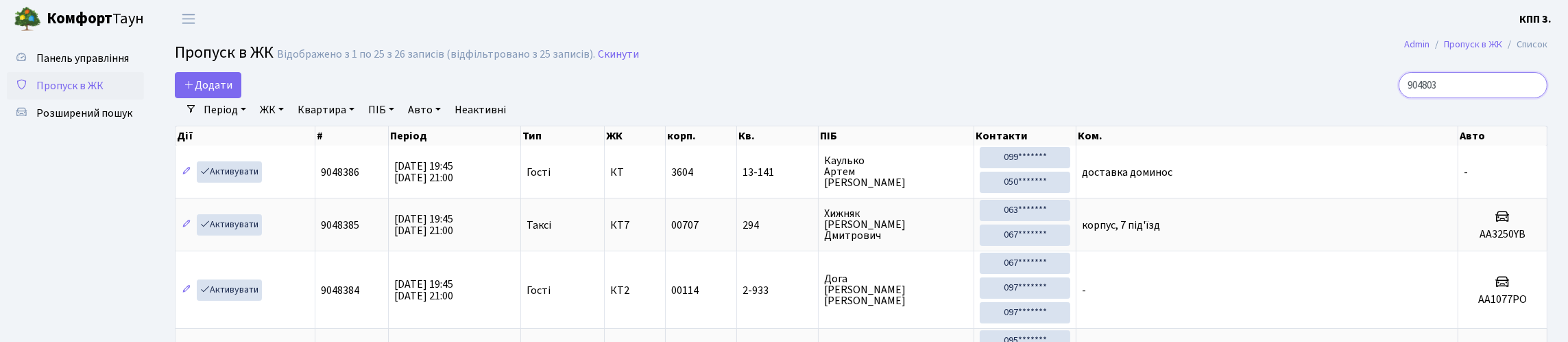
type input "9048036"
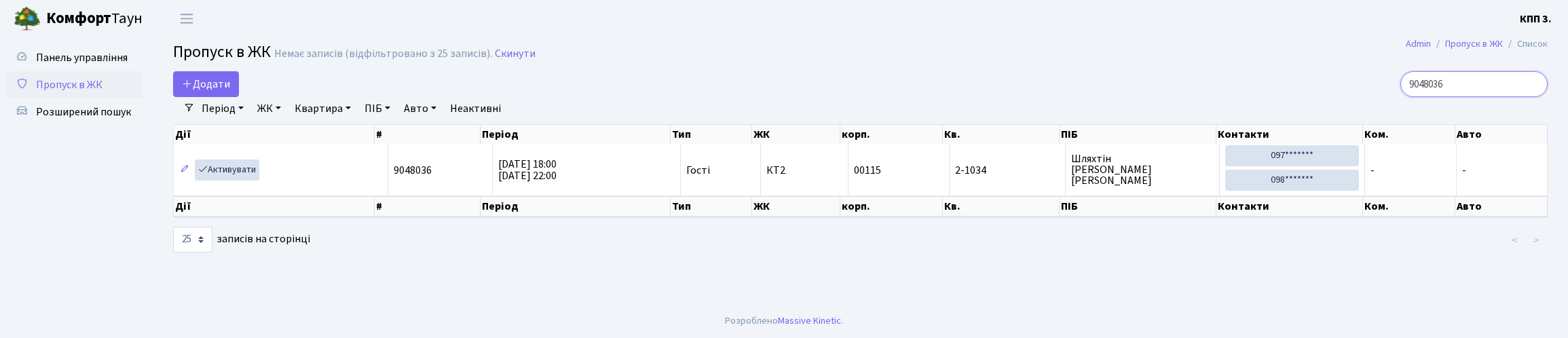
click at [1529, 94] on input "9048036" at bounding box center [1475, 84] width 148 height 26
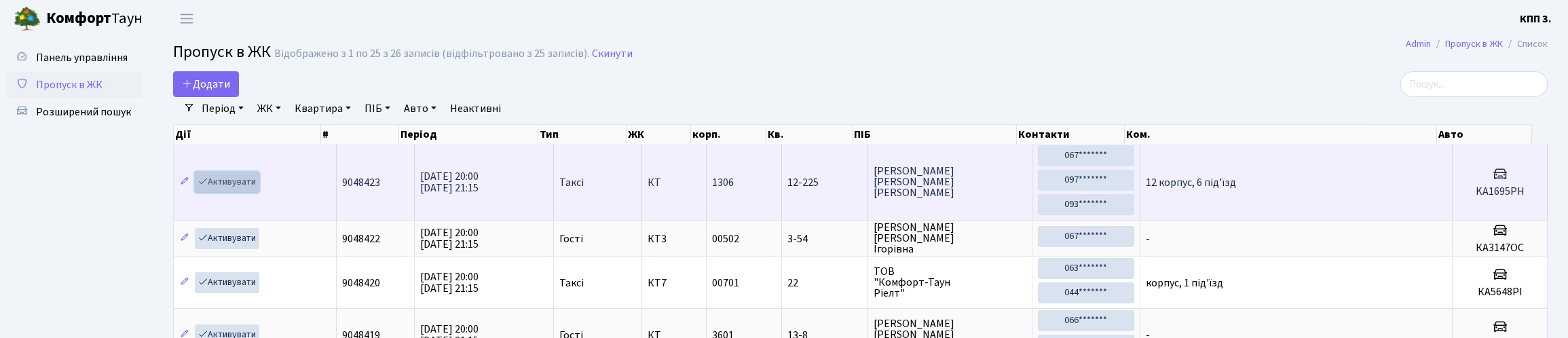
click at [251, 193] on link "Активувати" at bounding box center [227, 182] width 65 height 21
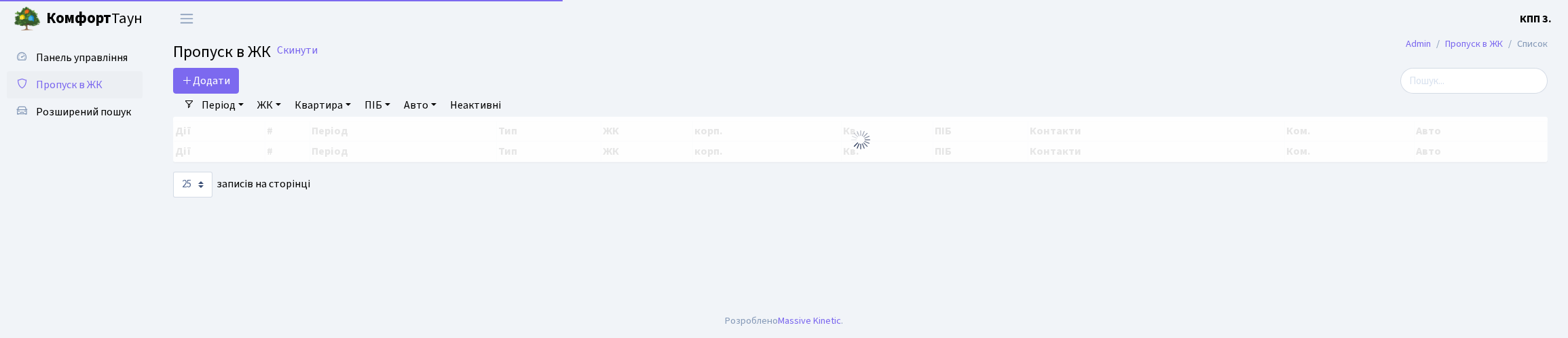
select select "25"
click at [1476, 87] on input "search" at bounding box center [1475, 81] width 148 height 26
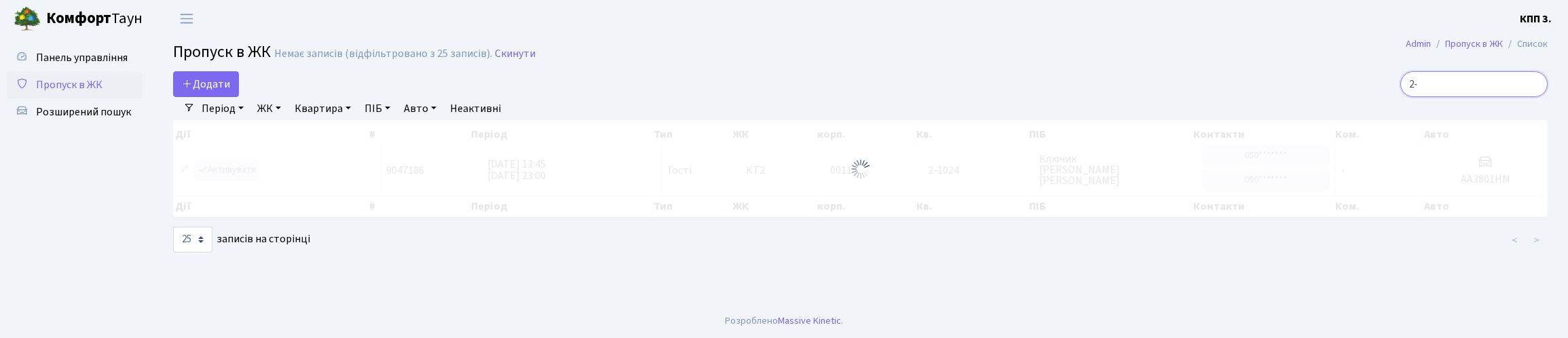
type input "2"
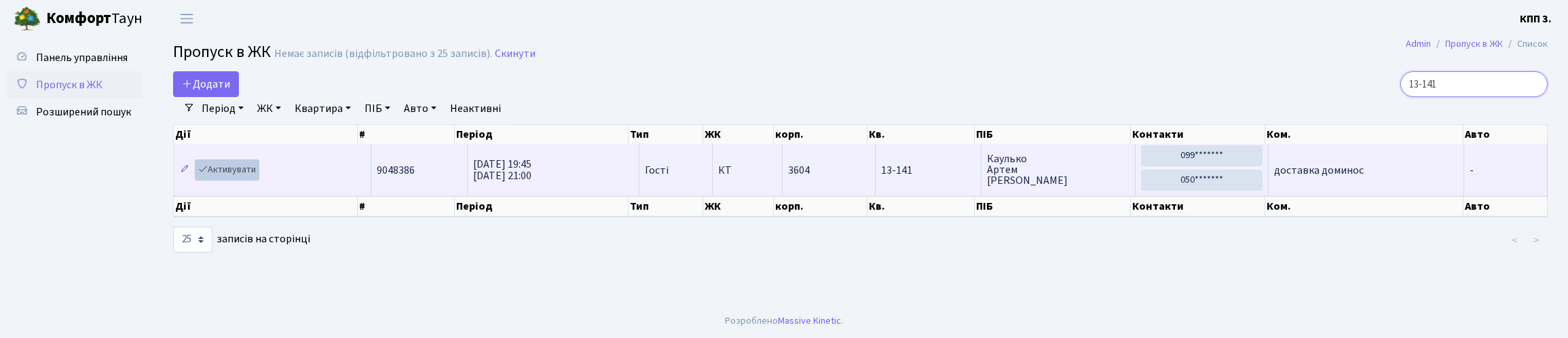
type input "13-141"
click at [239, 181] on link "Активувати" at bounding box center [227, 170] width 65 height 21
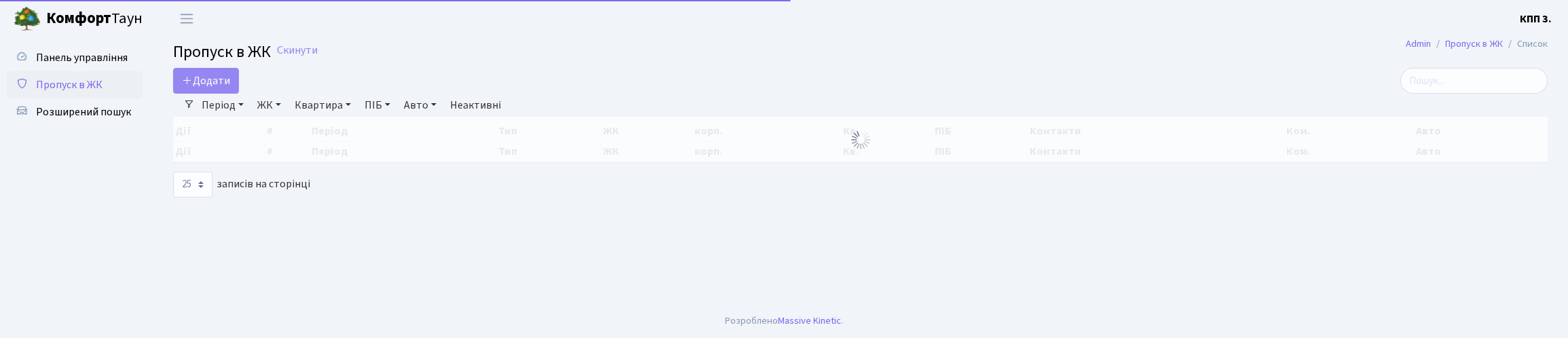
select select "25"
click at [70, 65] on span "Панель управління" at bounding box center [81, 58] width 92 height 15
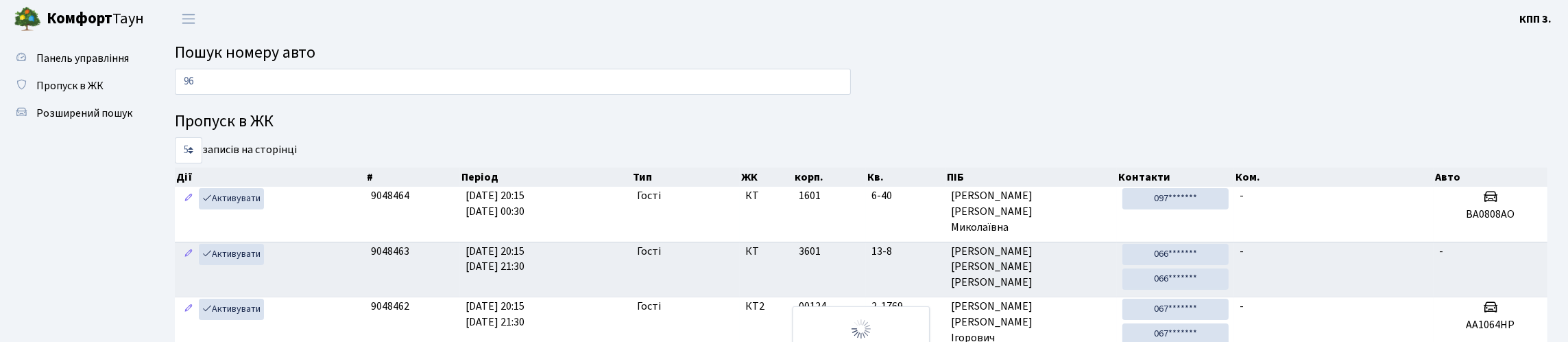
type input "9"
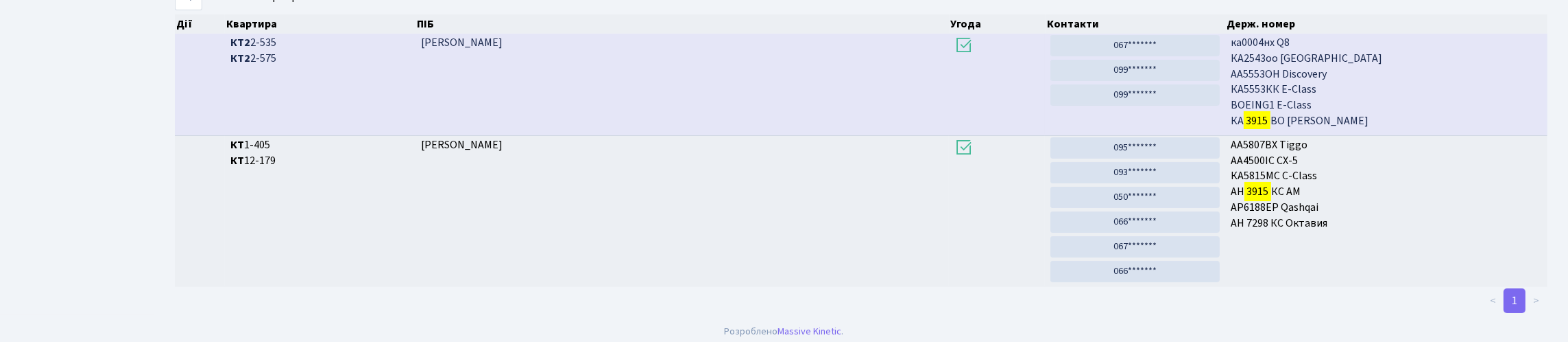
scroll to position [83, 0]
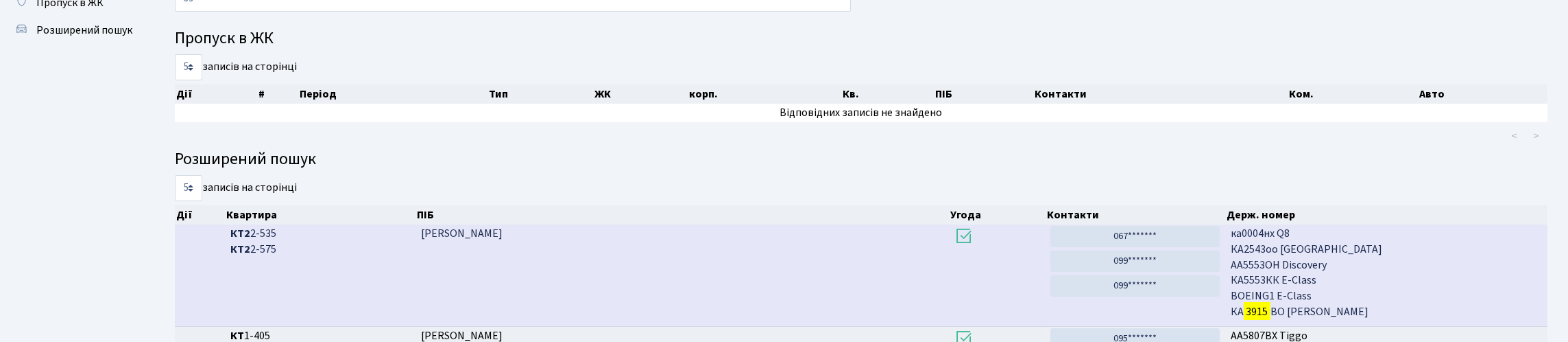
type input "3"
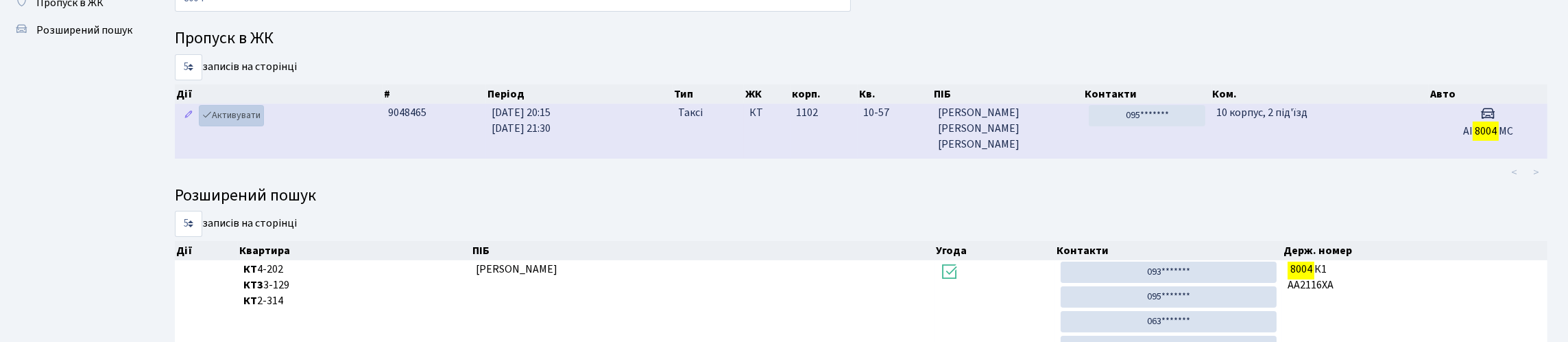
type input "8004"
click at [246, 126] on link "Активувати" at bounding box center [232, 116] width 66 height 21
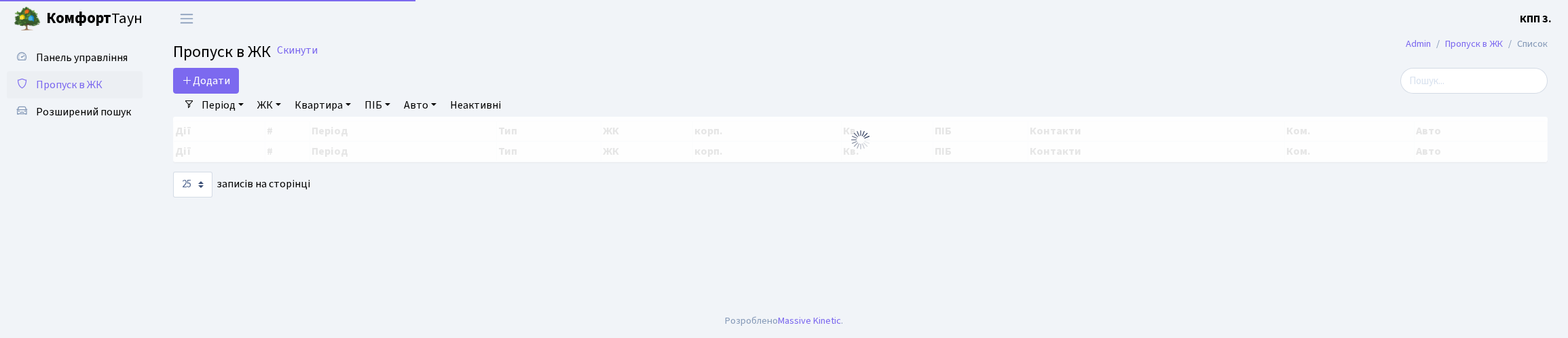
select select "25"
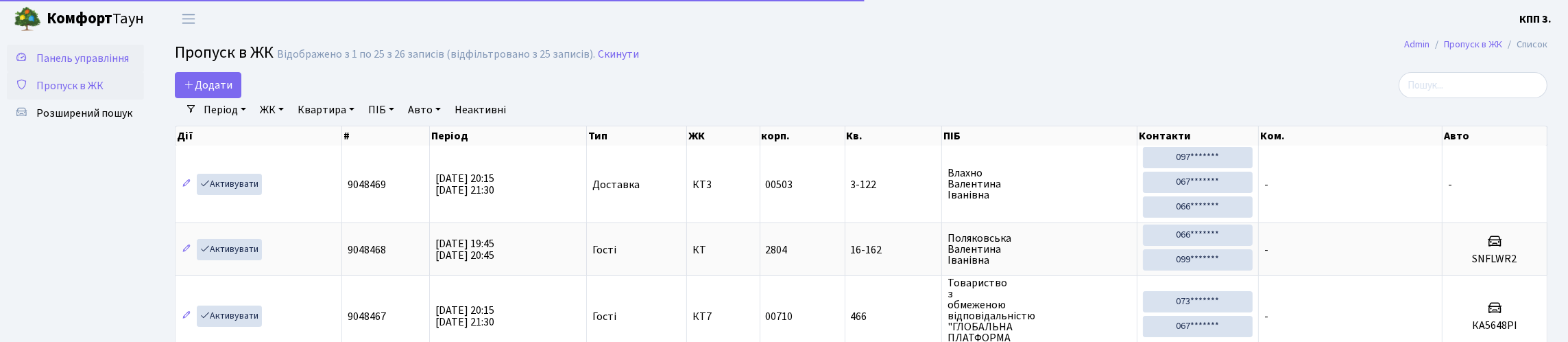
click at [36, 66] on span "Панель управління" at bounding box center [82, 58] width 93 height 15
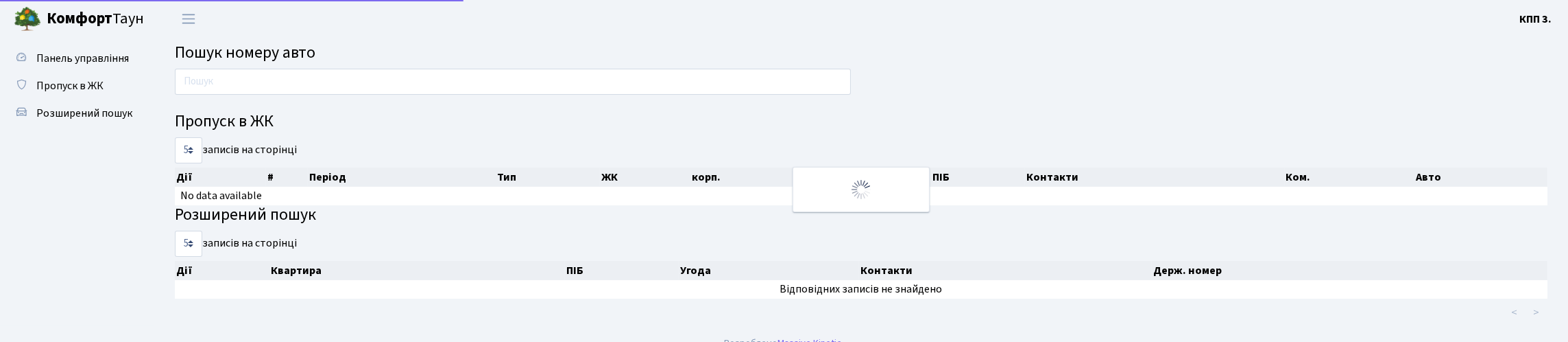
click at [208, 102] on div at bounding box center [513, 85] width 696 height 33
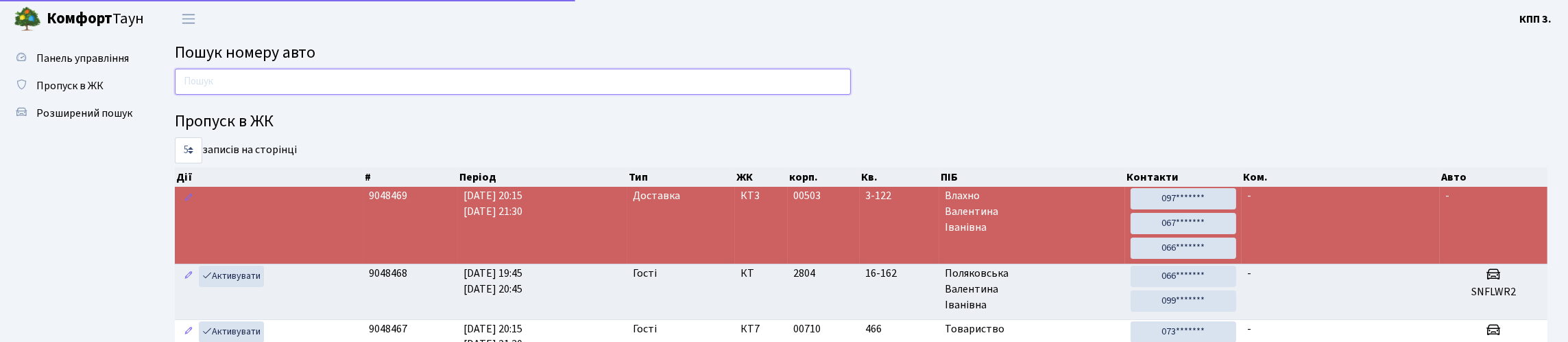
click at [225, 95] on input "text" at bounding box center [512, 82] width 676 height 26
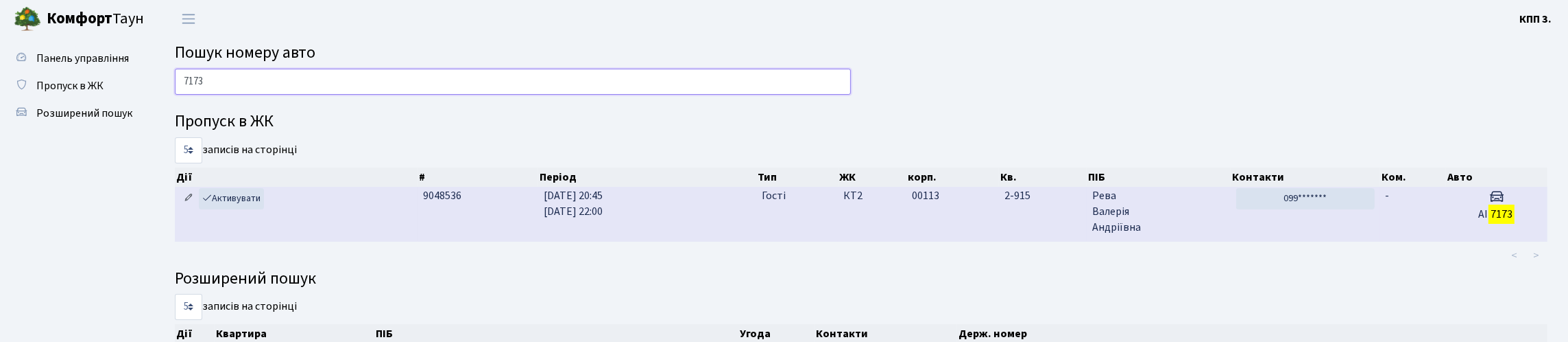
type input "7173"
click at [188, 203] on icon at bounding box center [188, 198] width 10 height 10
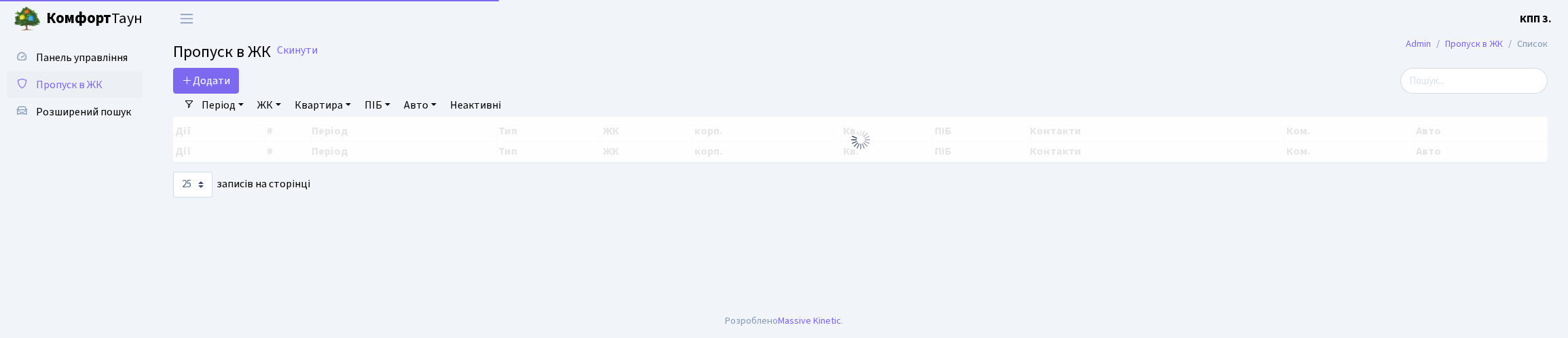
select select "25"
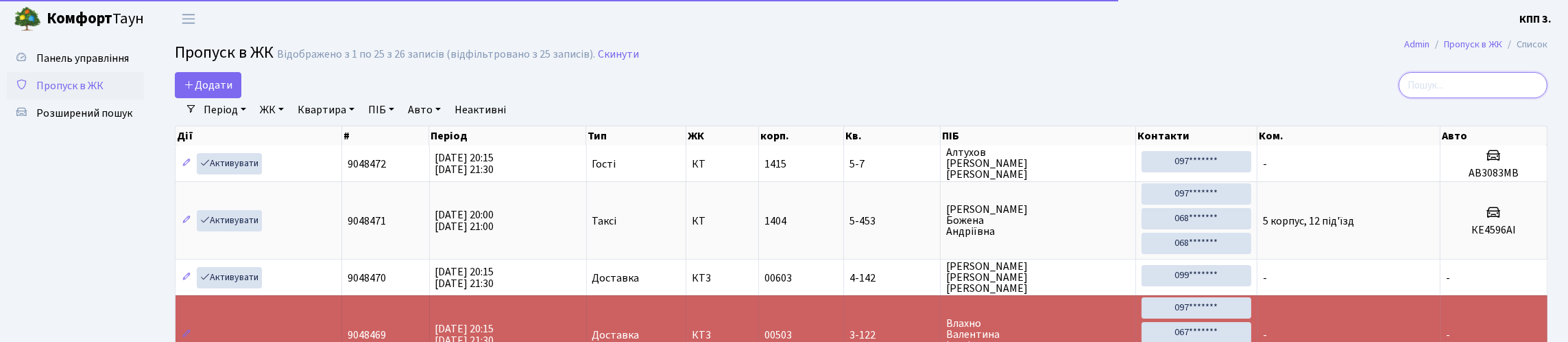
click at [1406, 90] on input "search" at bounding box center [1473, 85] width 149 height 26
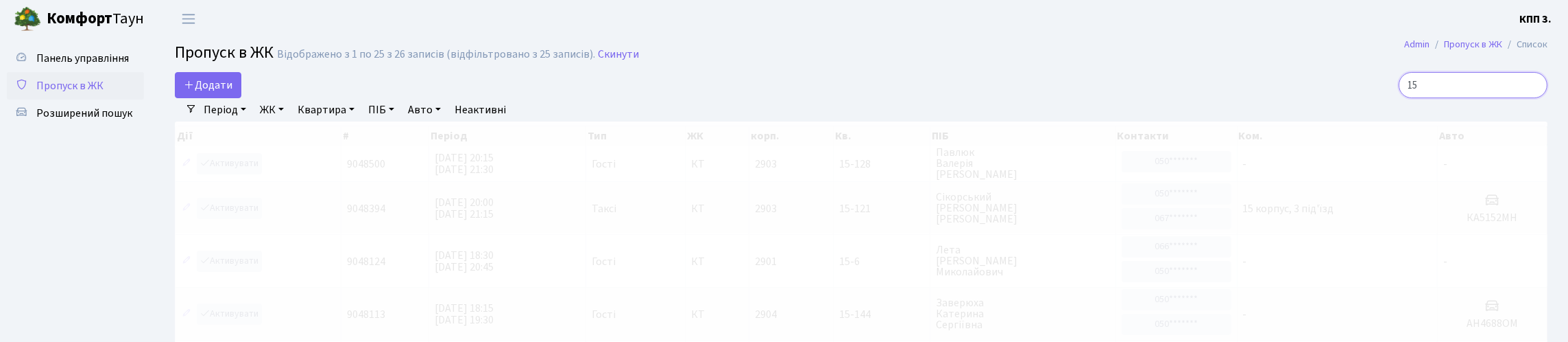
type input "1"
type input "4"
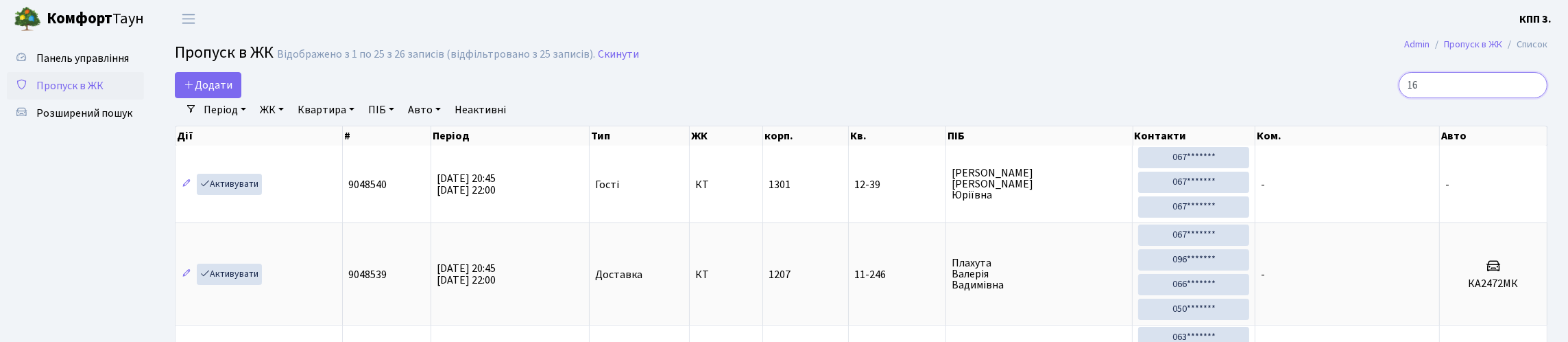
type input "165"
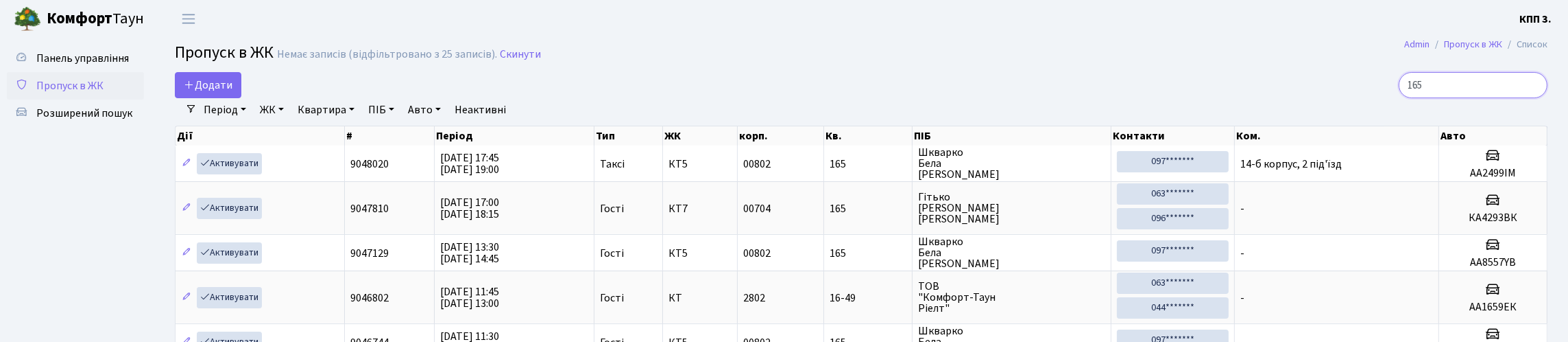
drag, startPoint x: 1419, startPoint y: 96, endPoint x: 1383, endPoint y: 125, distance: 46.2
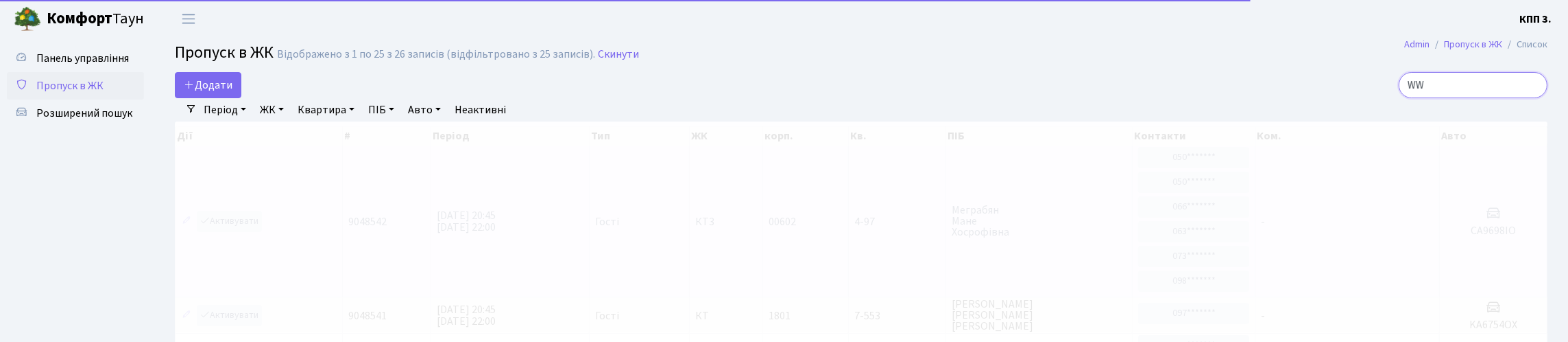
type input "WWW"
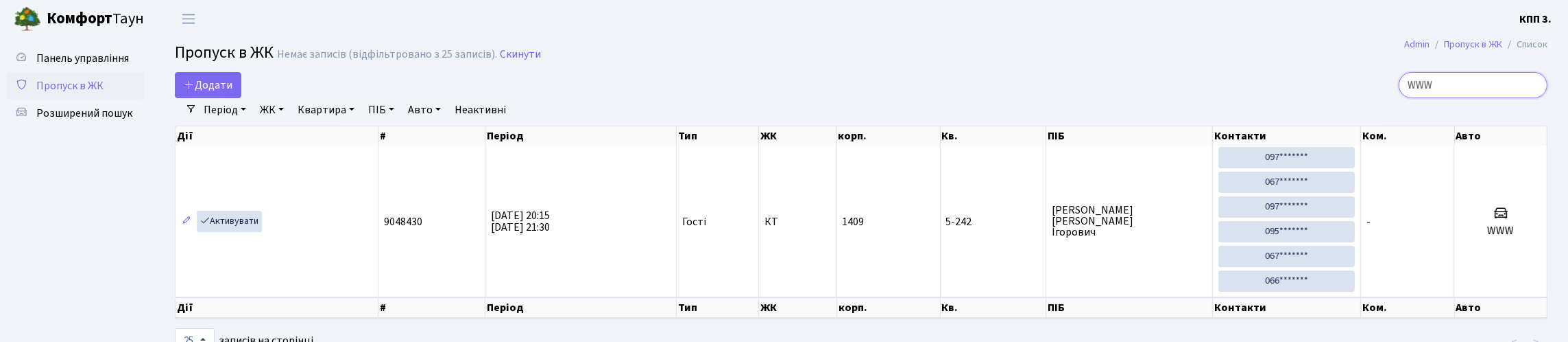
drag, startPoint x: 1449, startPoint y: 98, endPoint x: 1381, endPoint y: 122, distance: 72.1
click at [1381, 122] on div "Додати WWW Фільтри Період 06.10.2025 - 06.10.2025 ЖК - КТ, вул. Регенераторна, …" at bounding box center [861, 214] width 1394 height 284
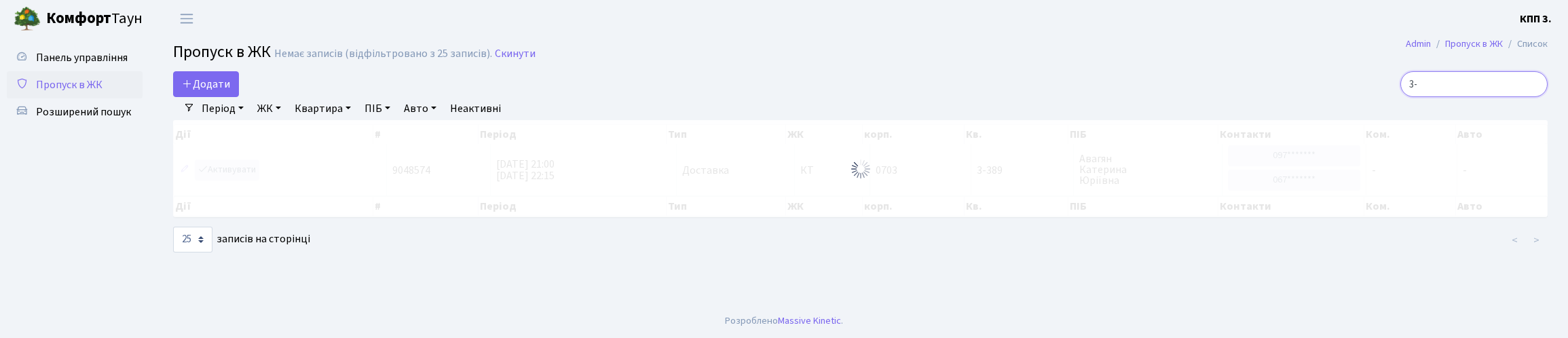
type input "3"
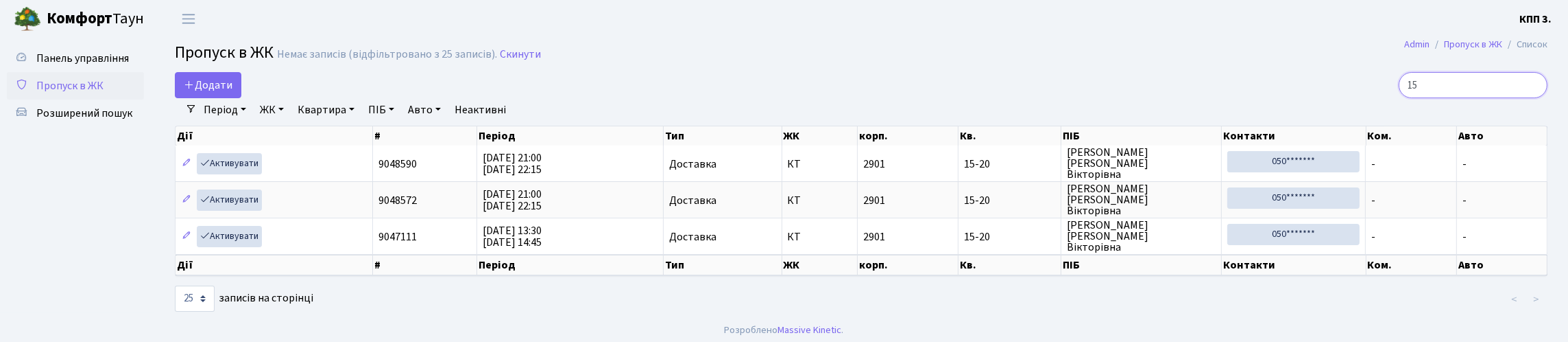
type input "1"
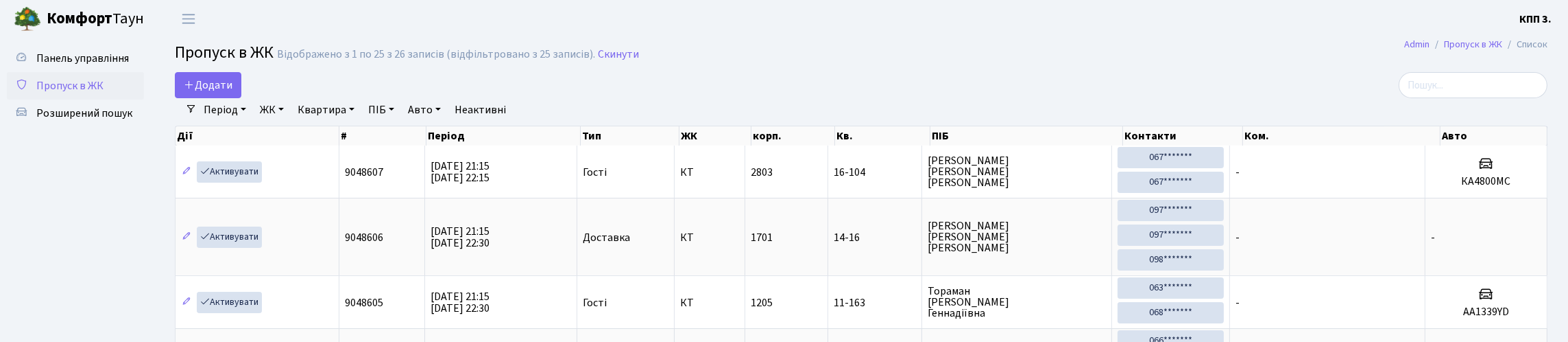
click at [200, 113] on nav "Фільтри Період 06.10.2025 - 06.10.2025 ЖК - КТ, вул. Регенераторна, 4 КТ2, прос…" at bounding box center [861, 110] width 1373 height 23
click at [208, 98] on link "Додати" at bounding box center [207, 85] width 66 height 26
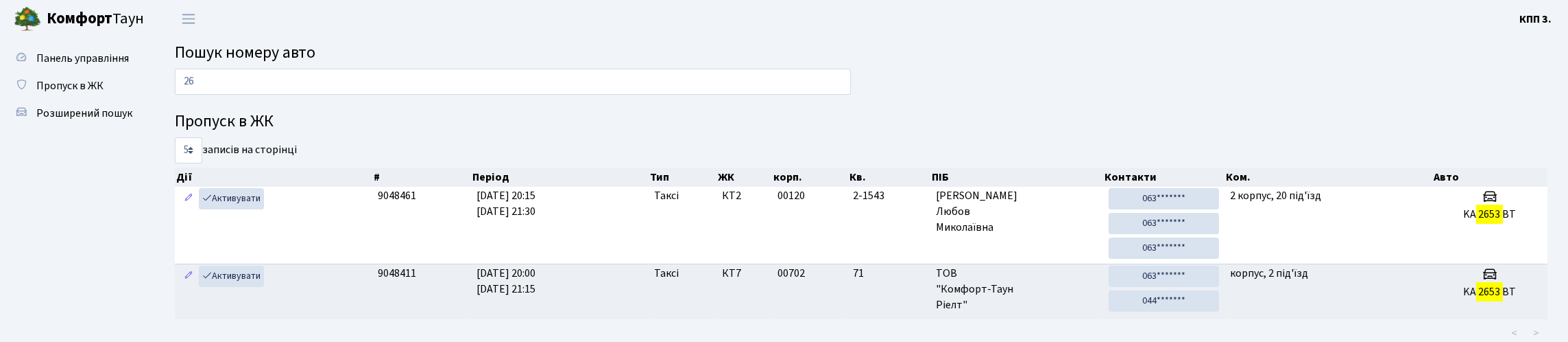
type input "2"
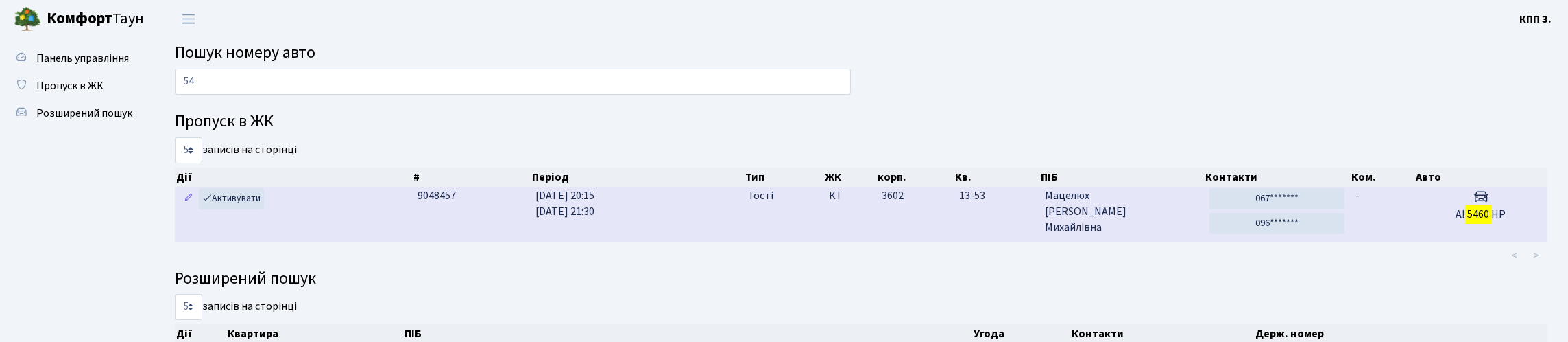
type input "5"
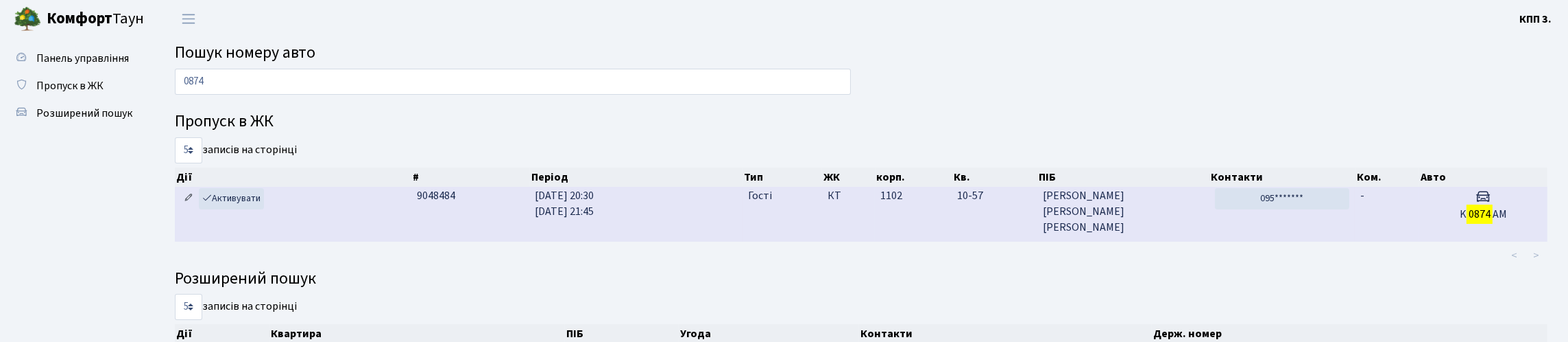
type input "0874"
click at [193, 203] on icon at bounding box center [188, 198] width 10 height 10
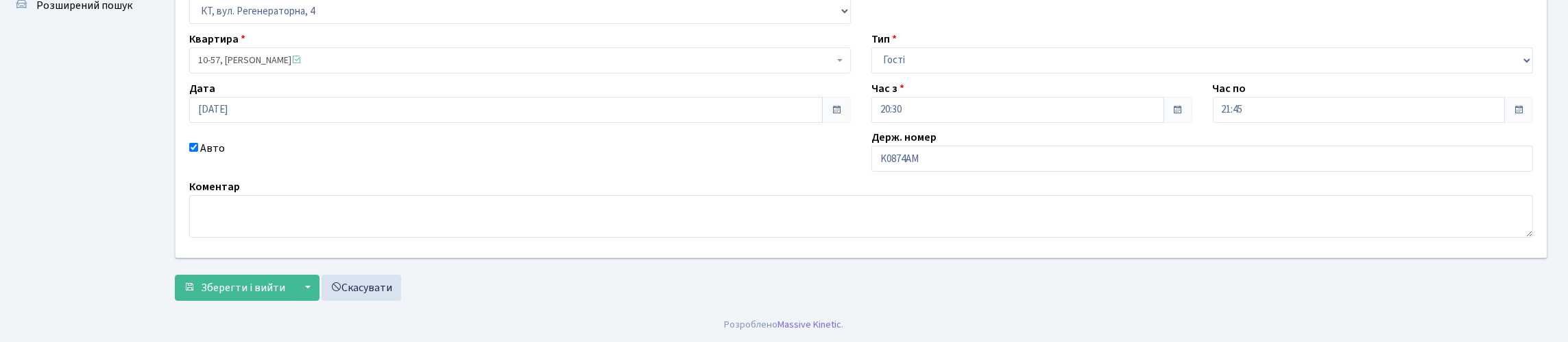
scroll to position [202, 0]
click at [890, 145] on input "K0874AM" at bounding box center [1203, 158] width 662 height 26
type input "KА0874AM"
click at [261, 280] on span "Зберегти і вийти" at bounding box center [242, 287] width 84 height 15
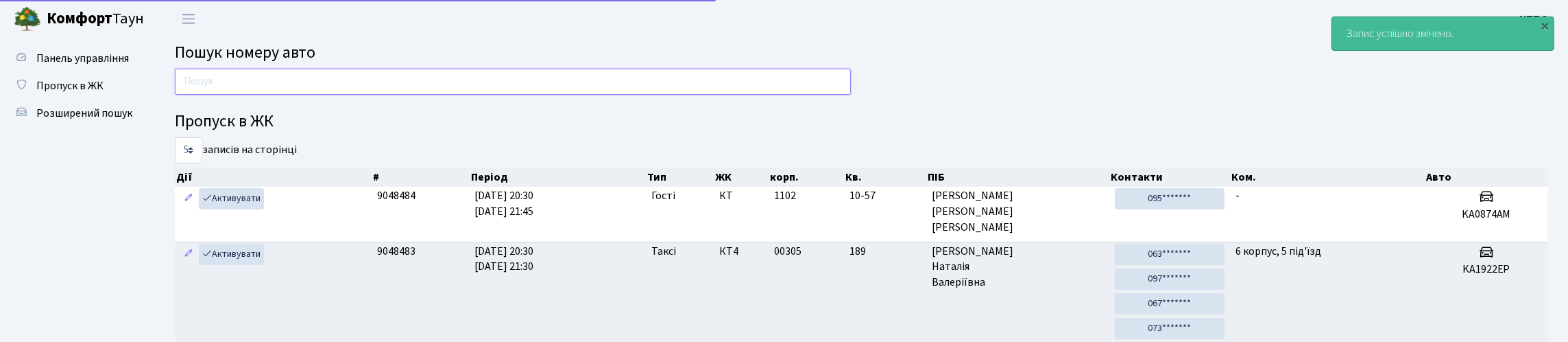
click at [578, 95] on input "text" at bounding box center [512, 82] width 676 height 26
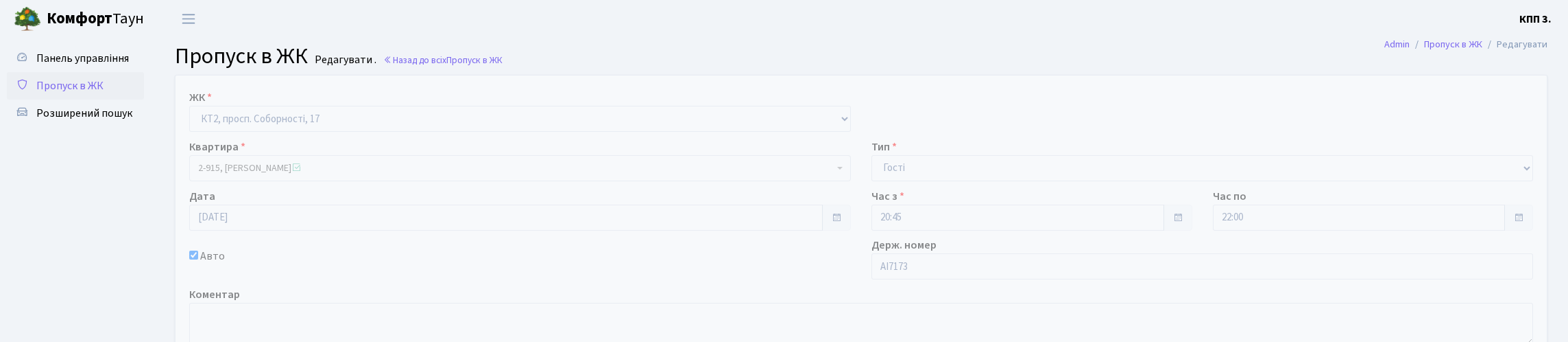
scroll to position [202, 0]
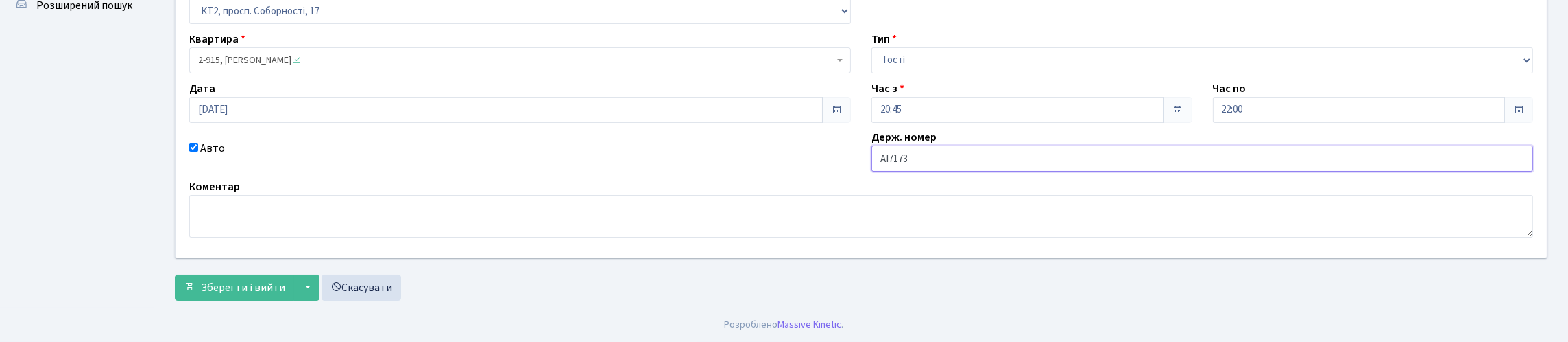
click at [1012, 145] on input "АІ7173" at bounding box center [1203, 158] width 662 height 26
type input "АІ7173МН"
click at [285, 280] on span "Зберегти і вийти" at bounding box center [242, 287] width 84 height 15
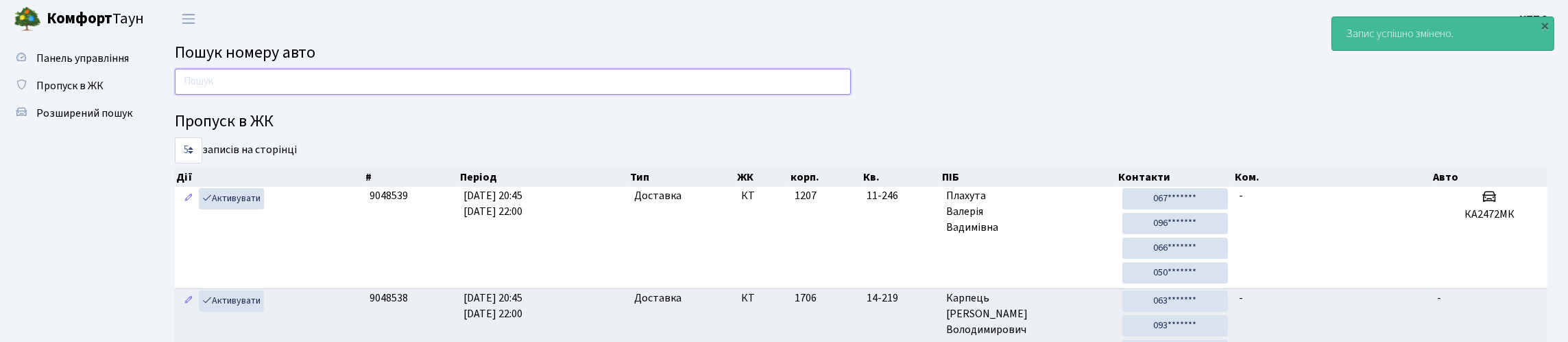
click at [265, 92] on input "text" at bounding box center [512, 82] width 676 height 26
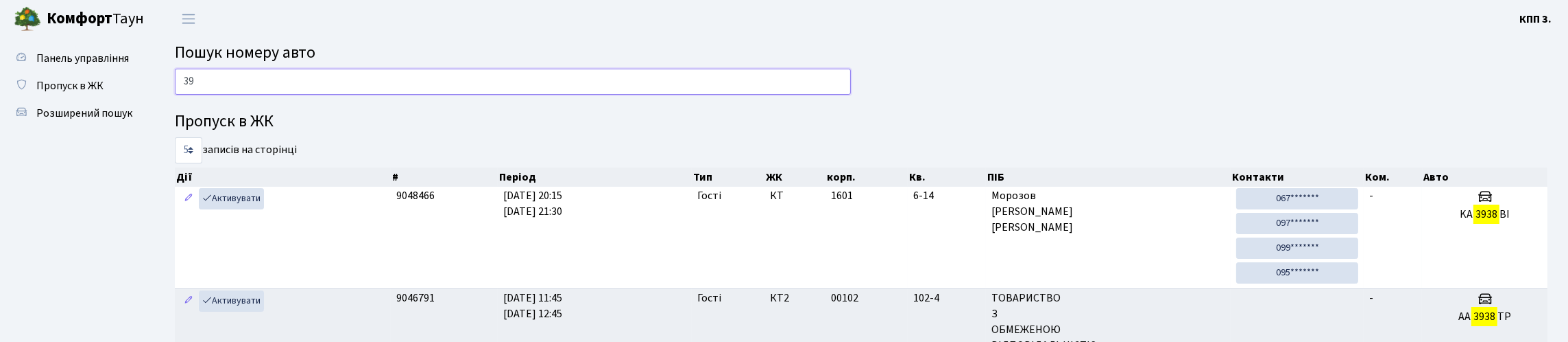
type input "3"
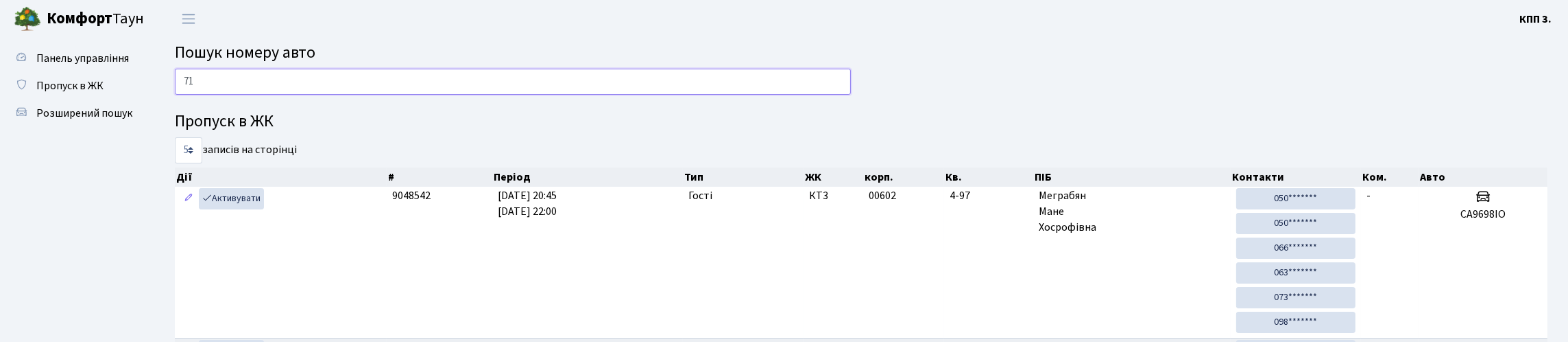
type input "7"
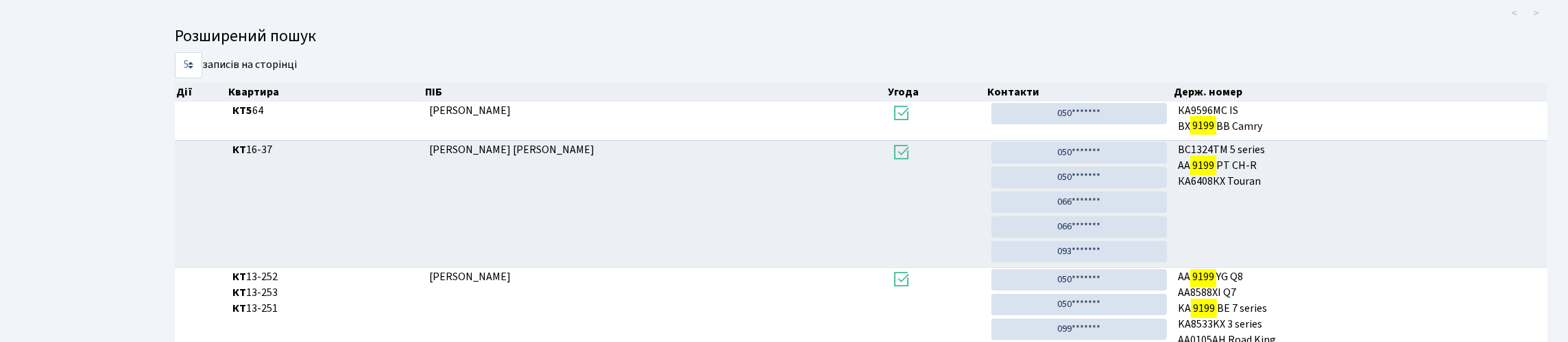
scroll to position [83, 0]
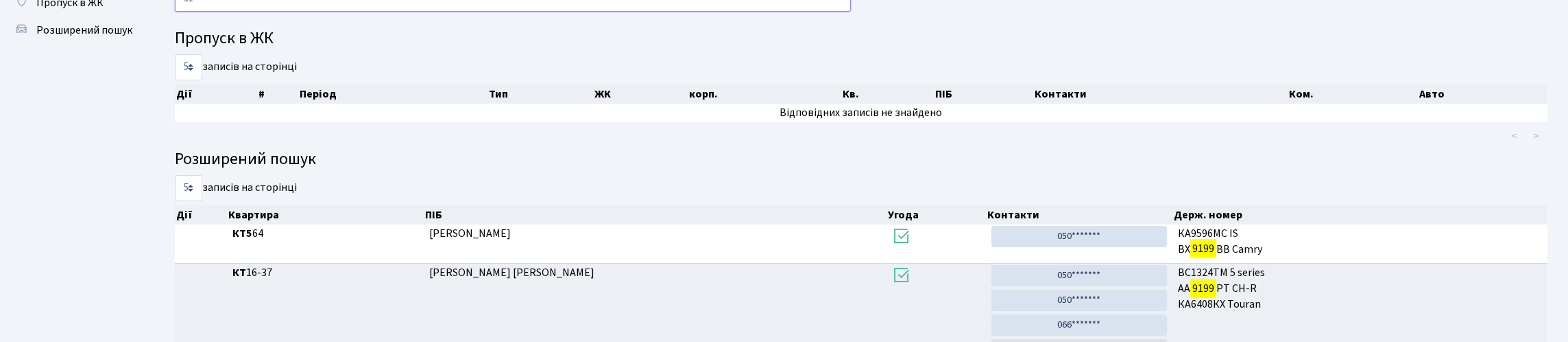
type input "9"
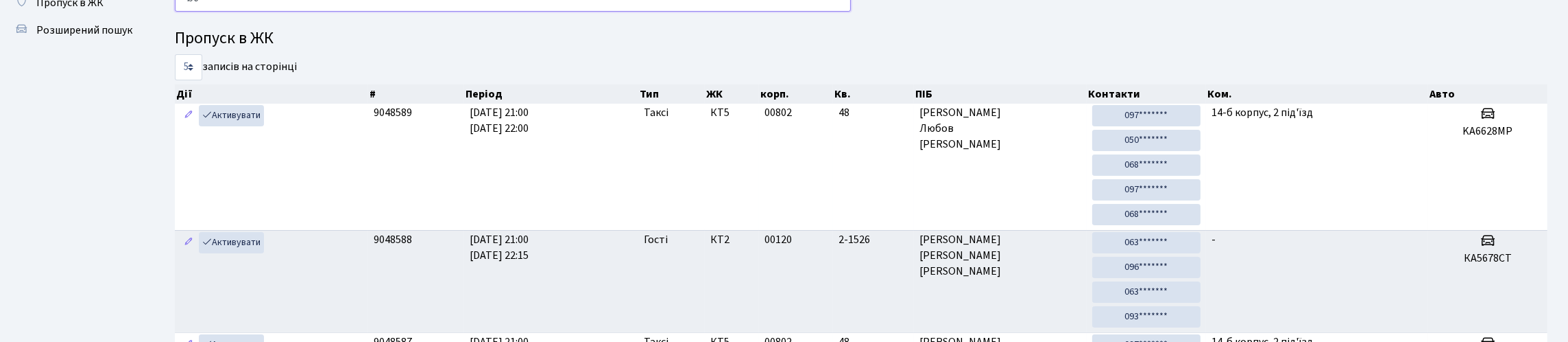
type input "4568"
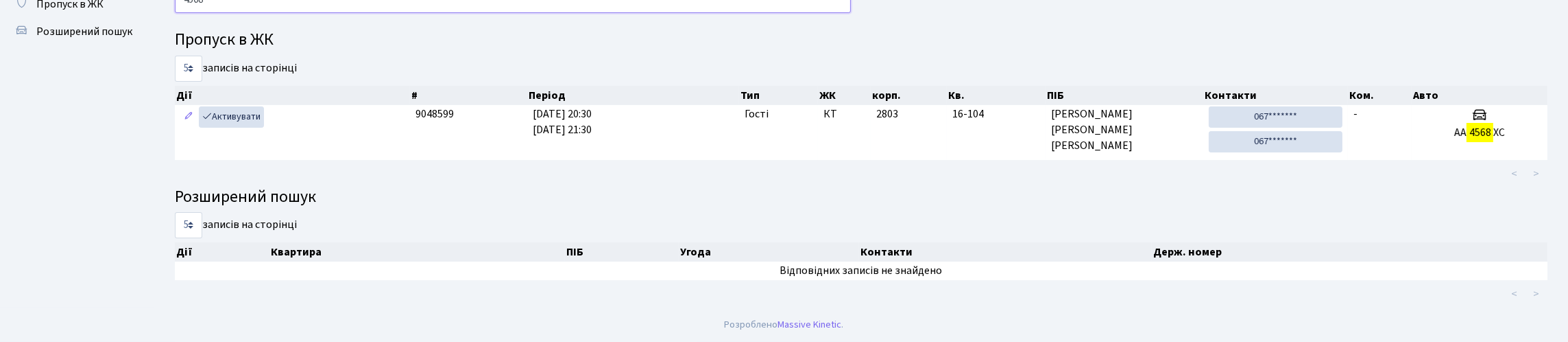
drag, startPoint x: 233, startPoint y: 12, endPoint x: 166, endPoint y: 39, distance: 72.2
click at [166, 39] on div "4568 Пропуск в ЖК 5 10 25 50 записів на сторінці Дії # Період Тип ЖК корп. Кв. …" at bounding box center [861, 147] width 1394 height 321
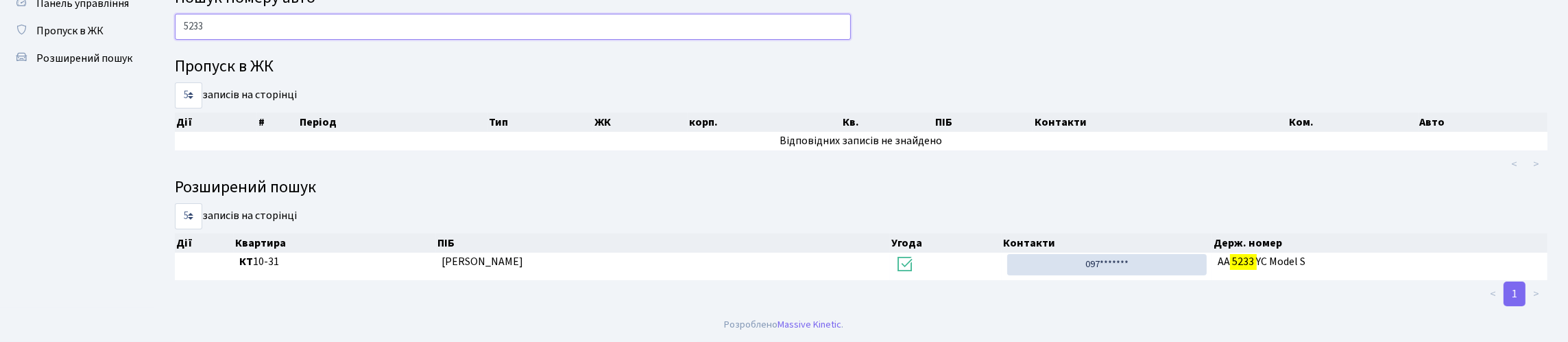
scroll to position [129, 0]
type input "5233"
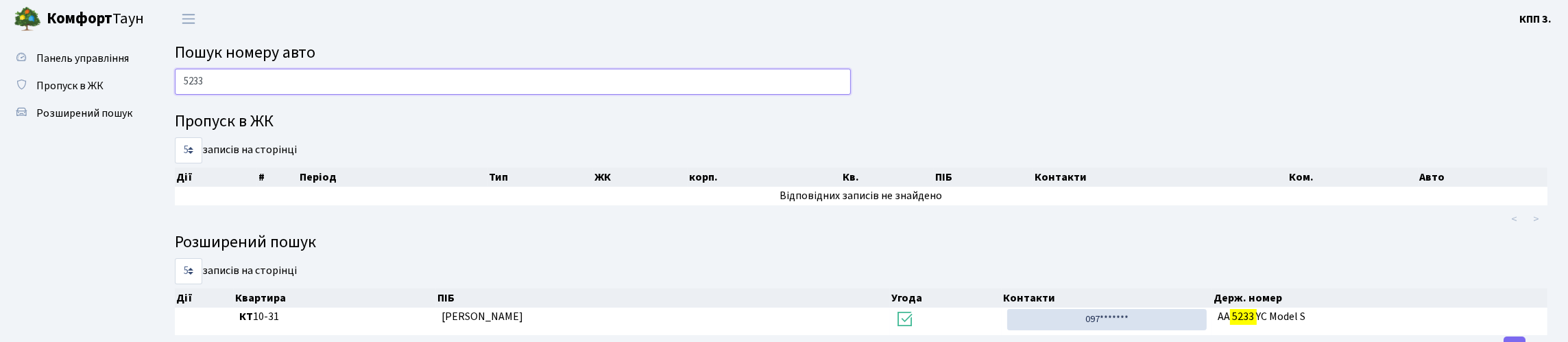
drag, startPoint x: 252, startPoint y: 98, endPoint x: 179, endPoint y: 130, distance: 79.7
click at [179, 130] on div "5233 Пропуск в ЖК 5 10 25 50 записів на сторінці Дії # Період Тип ЖК корп. Кв. …" at bounding box center [861, 216] width 1394 height 294
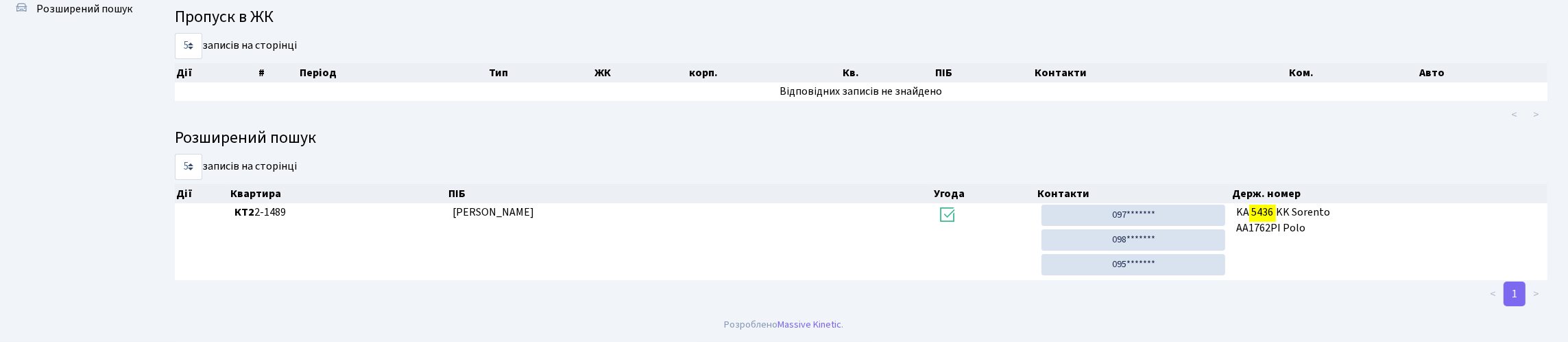
scroll to position [83, 0]
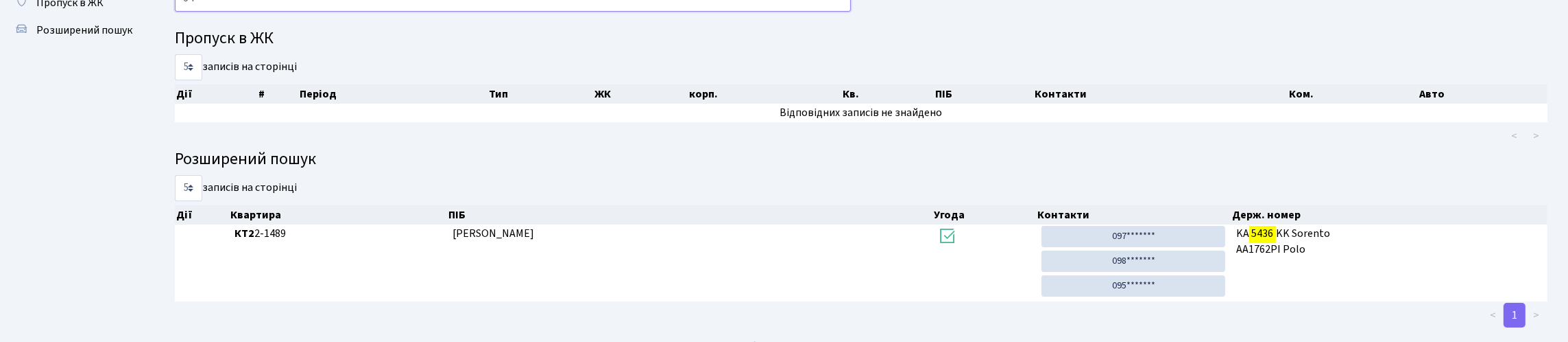
type input "5"
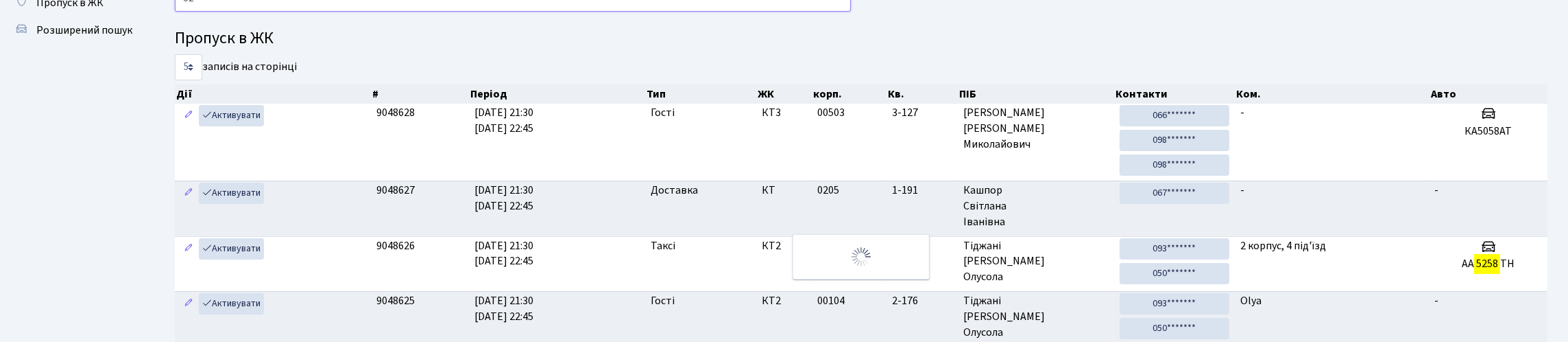
type input "5"
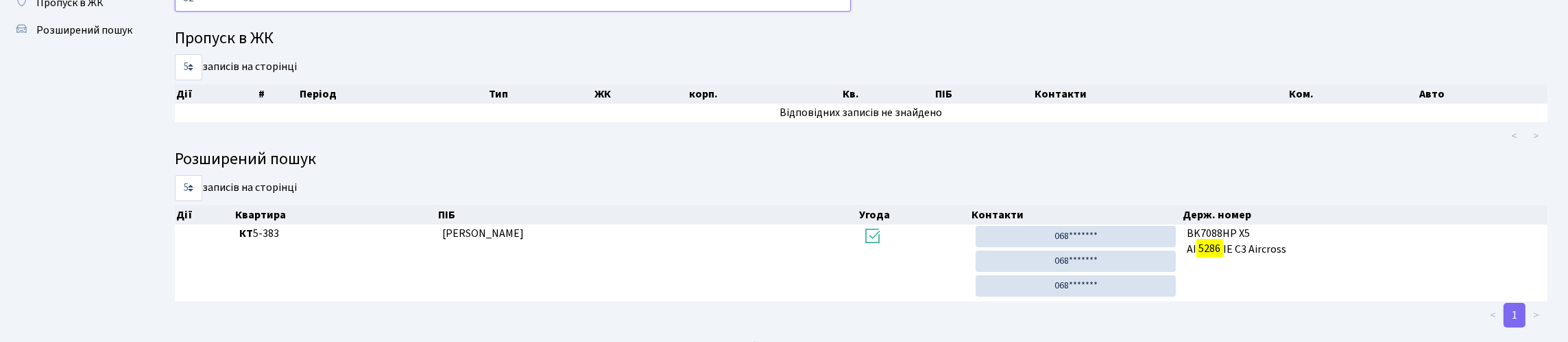
type input "5"
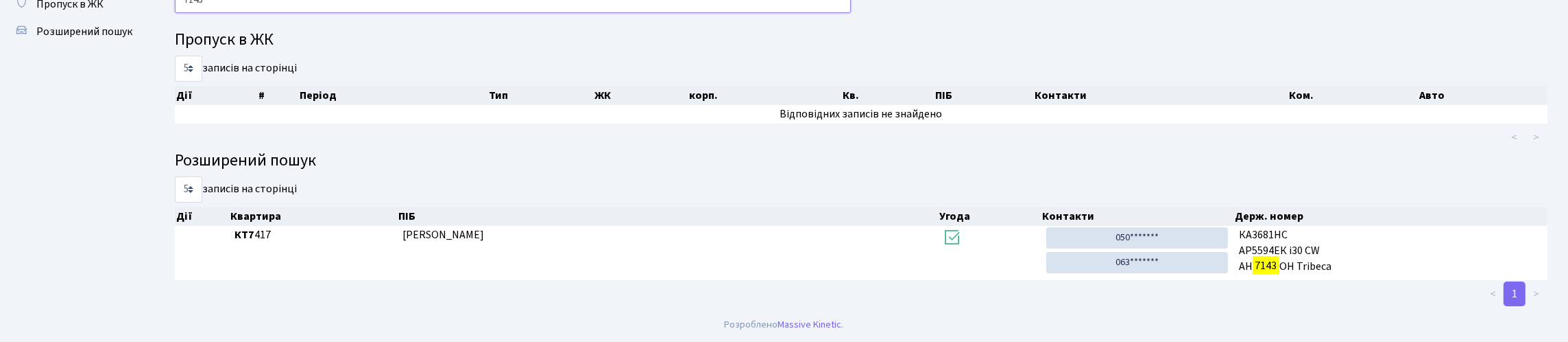
type input "7143"
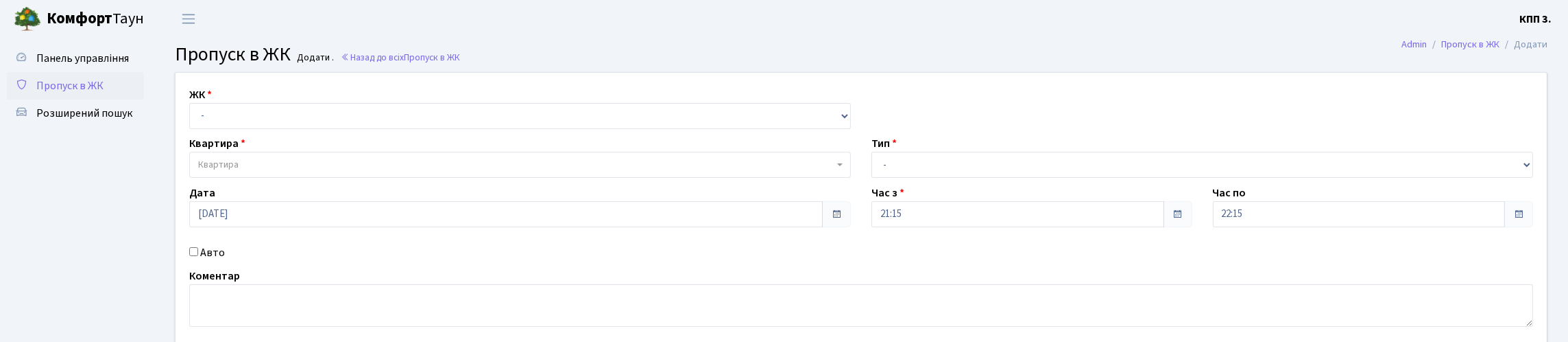
select select "271"
click at [193, 119] on select "- КТ, вул. Регенераторна, 4 КТ2, просп. [STREET_ADDRESS] [STREET_ADDRESS] [PERS…" at bounding box center [520, 116] width 662 height 26
select select
click at [225, 261] on label "Авто" at bounding box center [212, 253] width 25 height 16
click at [198, 256] on input "Авто" at bounding box center [193, 251] width 9 height 9
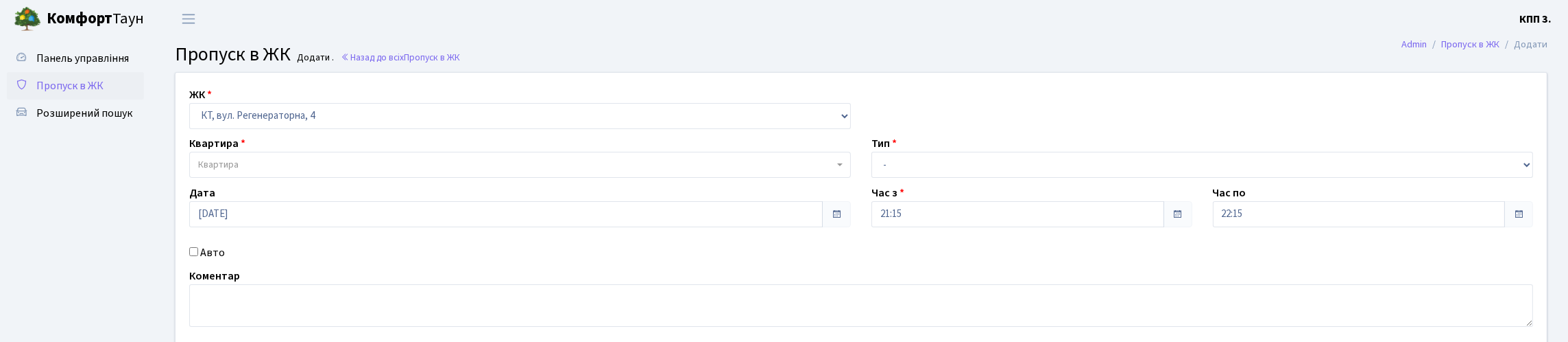
checkbox input "true"
type input "КА4536КН"
click at [389, 178] on span "Квартира" at bounding box center [520, 165] width 662 height 26
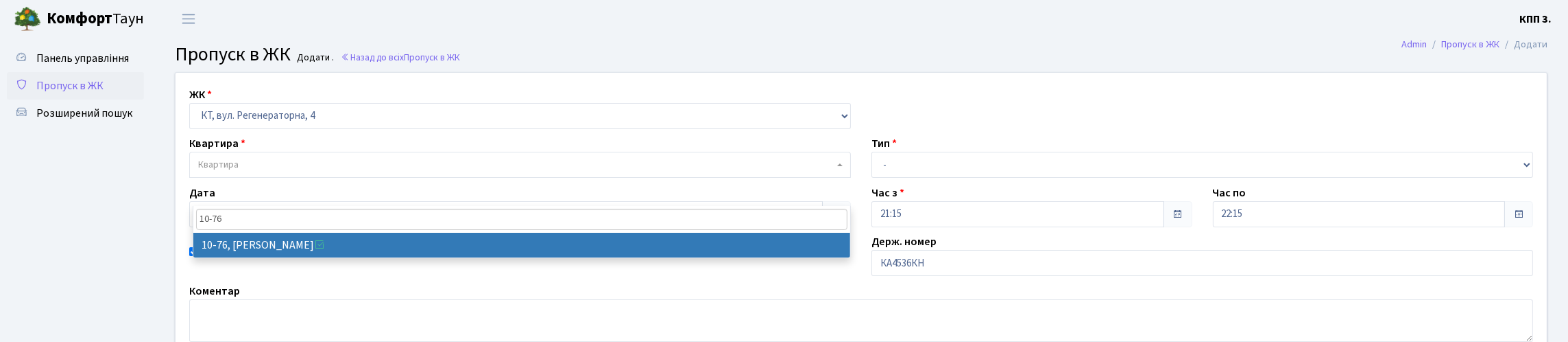
type input "10-76"
select select "6645"
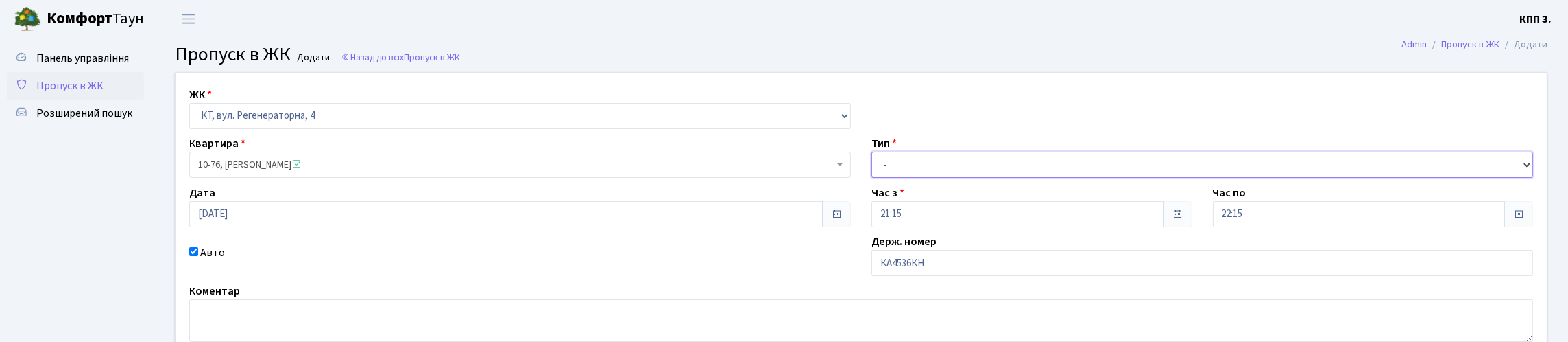
click at [955, 178] on select "- Доставка Таксі Гості Сервіс" at bounding box center [1203, 165] width 662 height 26
select select "2"
click at [872, 178] on select "- Доставка Таксі Гості Сервіс" at bounding box center [1203, 165] width 662 height 26
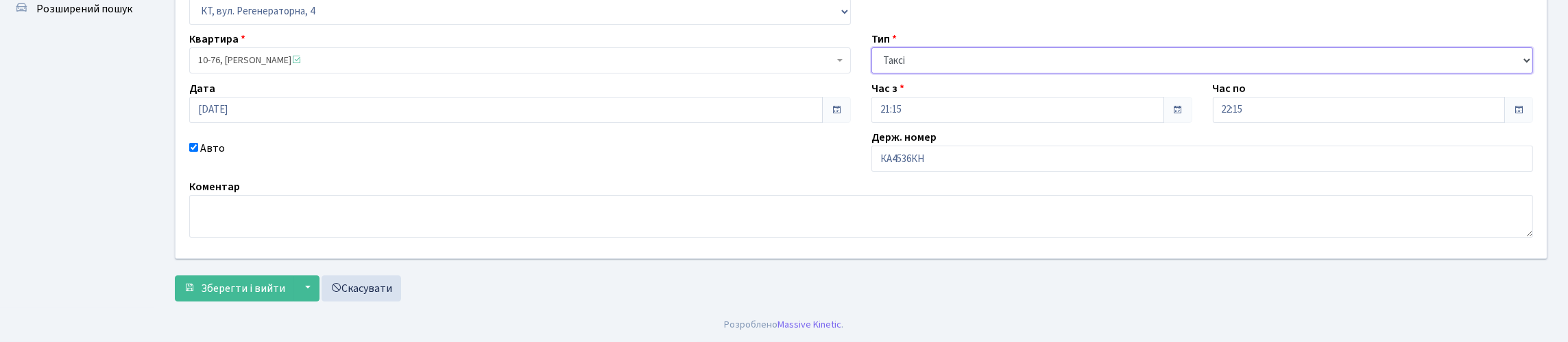
scroll to position [198, 0]
click at [248, 299] on div "ЖК - КТ, вул. Регенераторна, 4 КТ2, просп. [STREET_ADDRESS] [STREET_ADDRESS] [P…" at bounding box center [861, 138] width 1394 height 340
click at [253, 294] on button "Зберегти і вийти" at bounding box center [234, 289] width 120 height 26
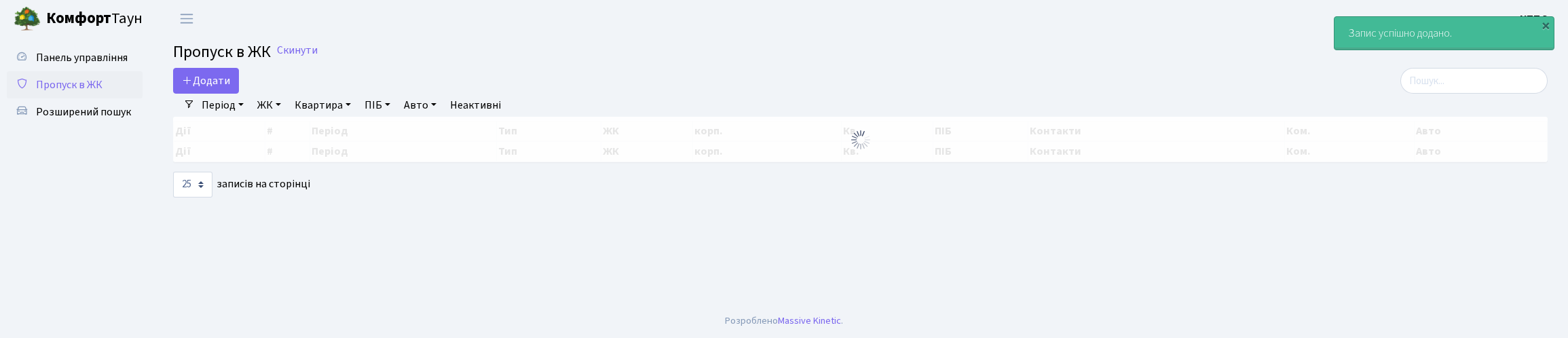
select select "25"
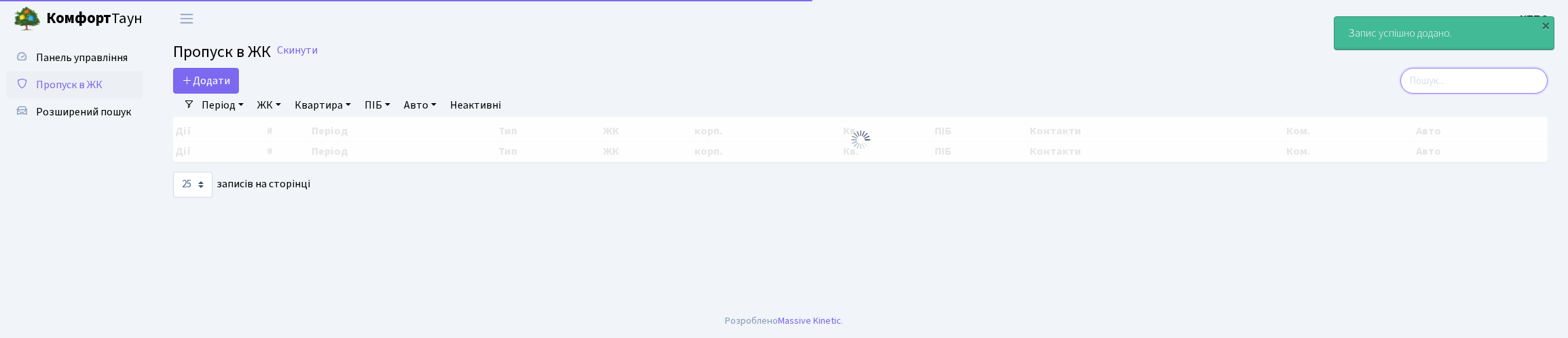
click at [1424, 93] on input "search" at bounding box center [1475, 81] width 148 height 26
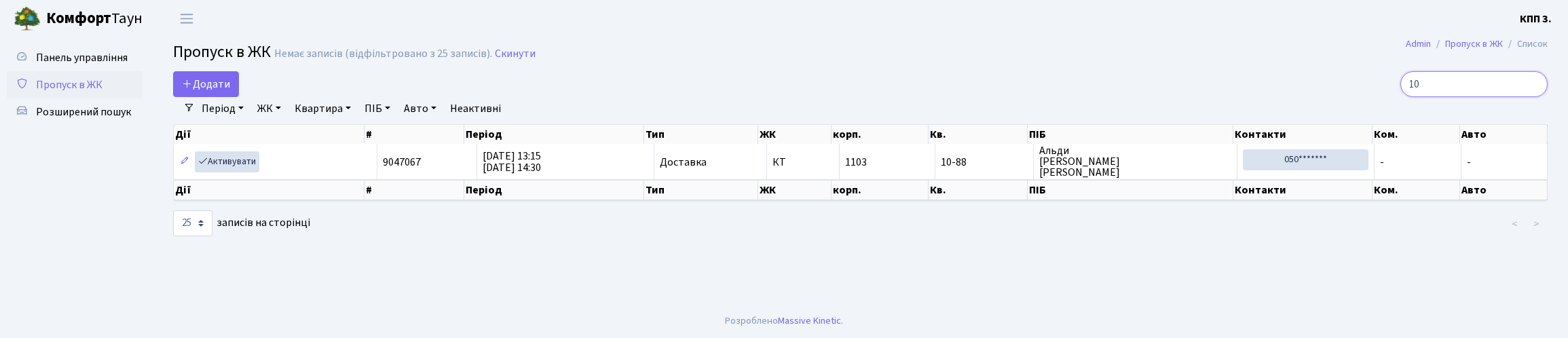
type input "1"
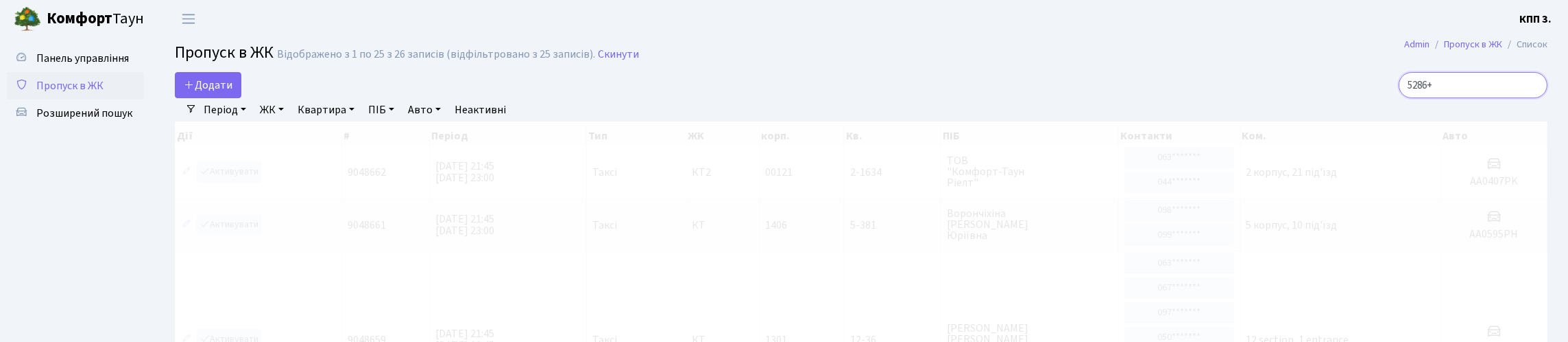
type input "5286"
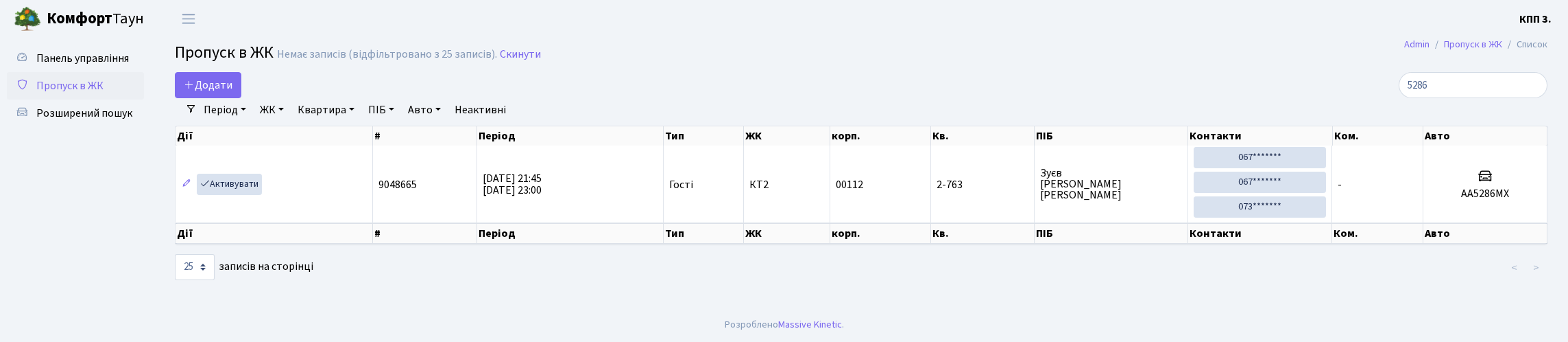
select select "25"
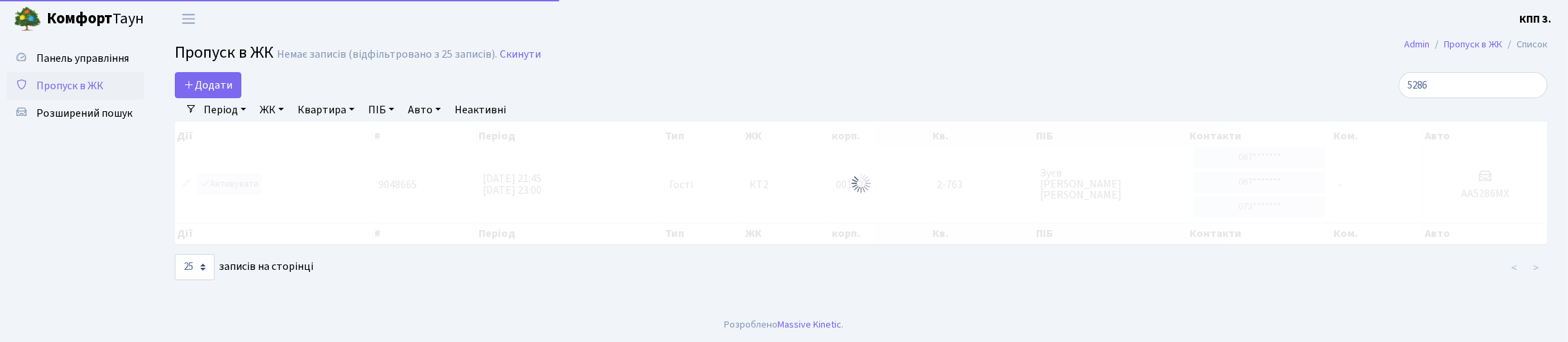
type input "5286"
click at [224, 214] on div at bounding box center [861, 183] width 1373 height 123
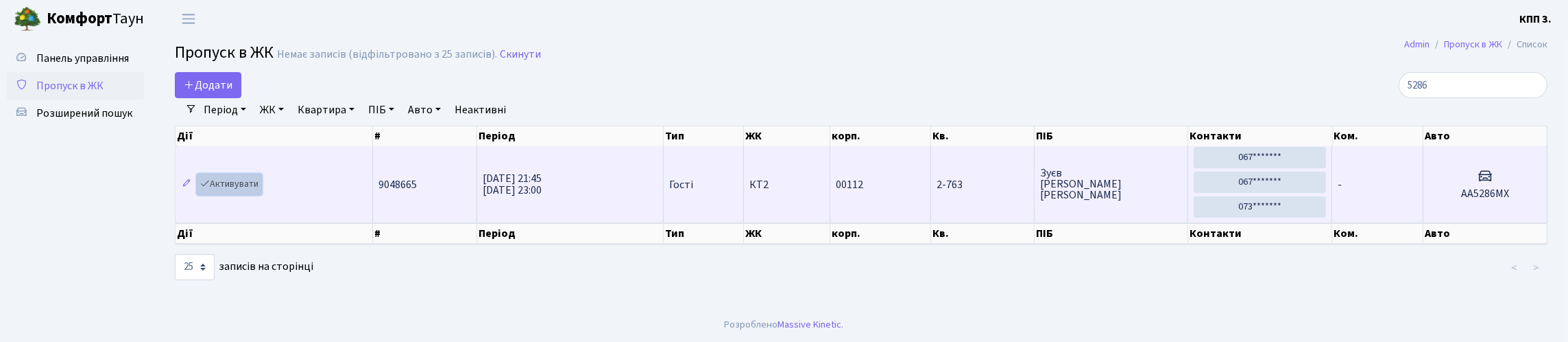
click at [258, 195] on link "Активувати" at bounding box center [229, 185] width 66 height 21
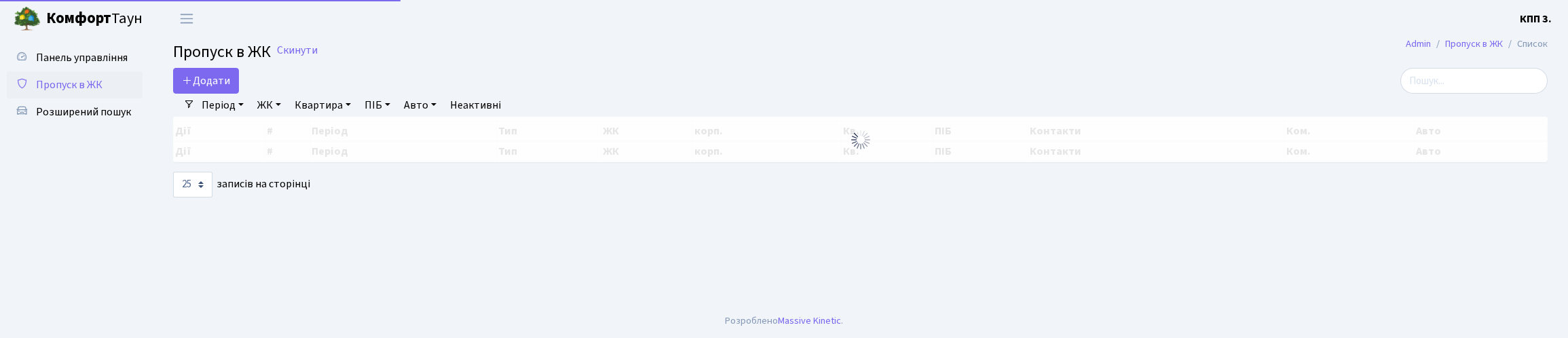
select select "25"
click at [1401, 94] on input "search" at bounding box center [1475, 81] width 148 height 26
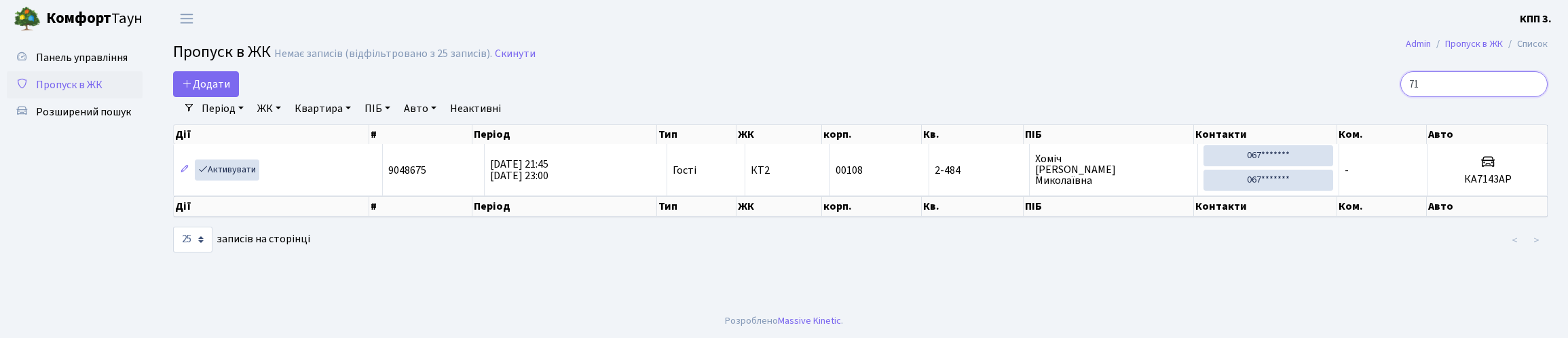
type input "7"
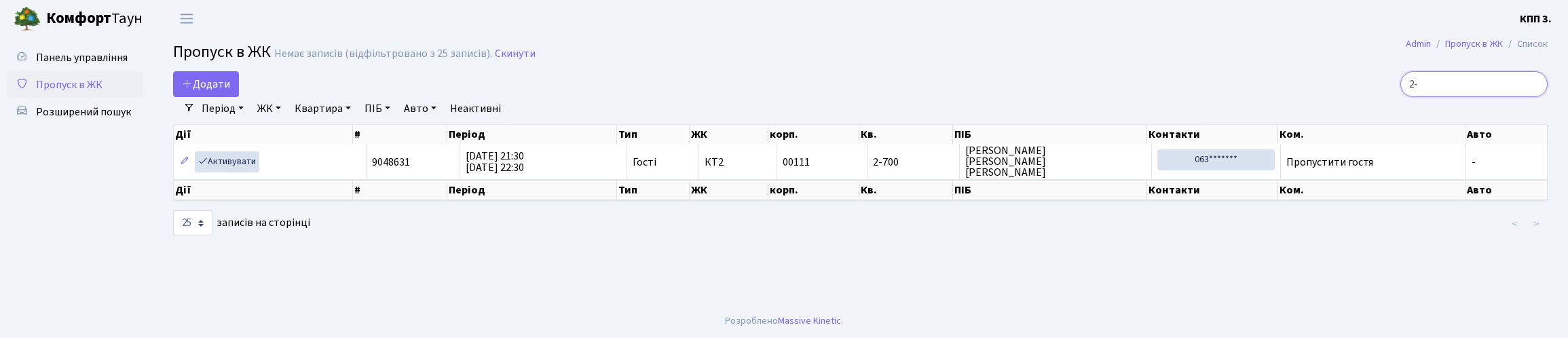
type input "2"
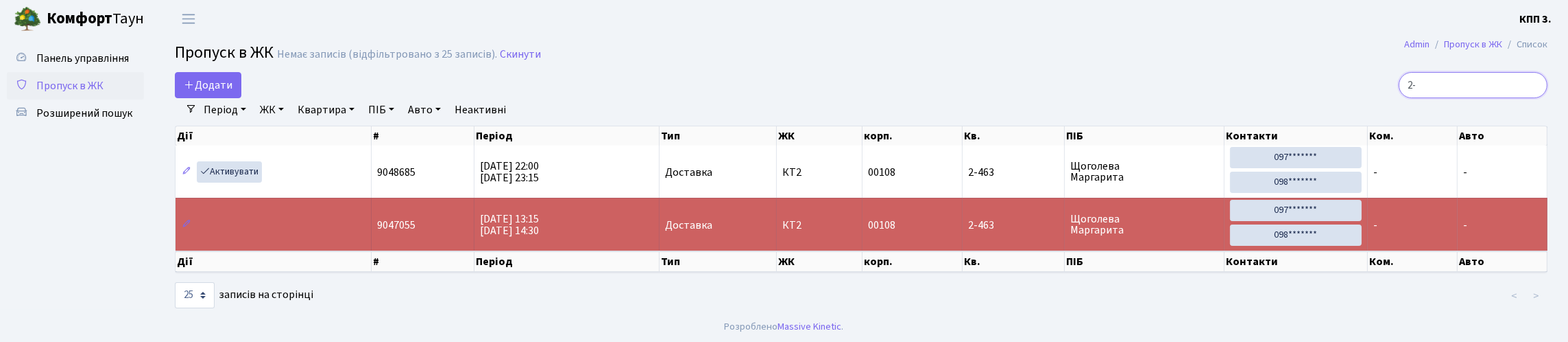
type input "2"
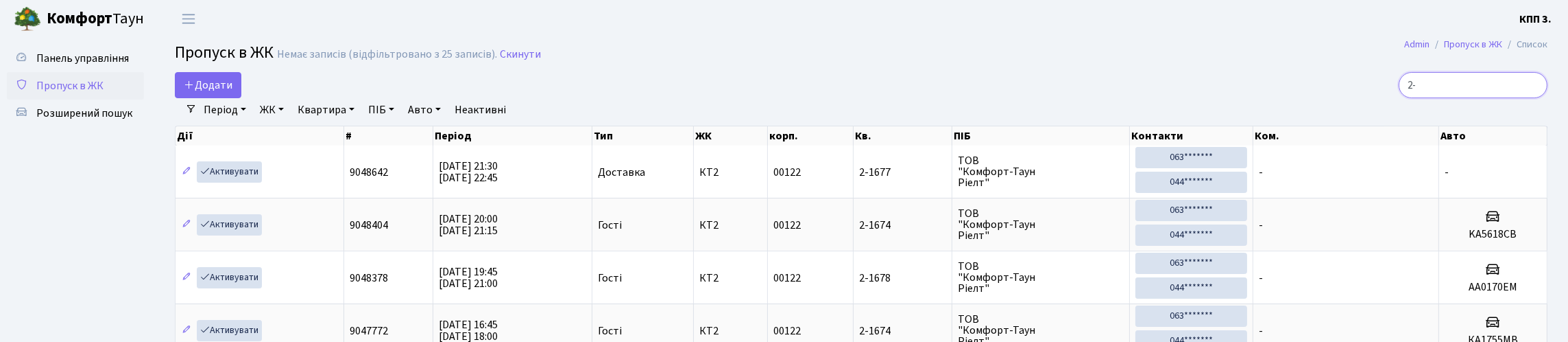
type input "2"
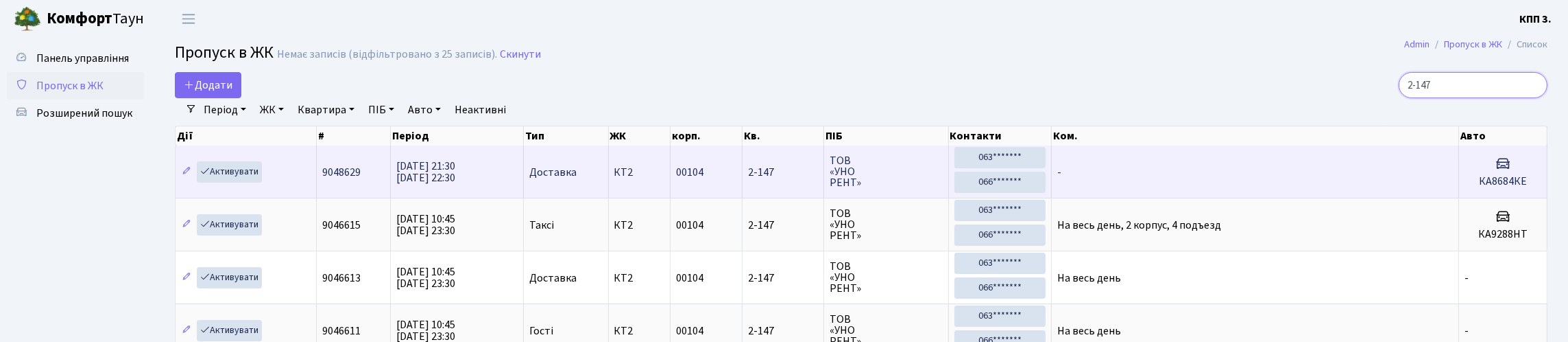
scroll to position [2, 0]
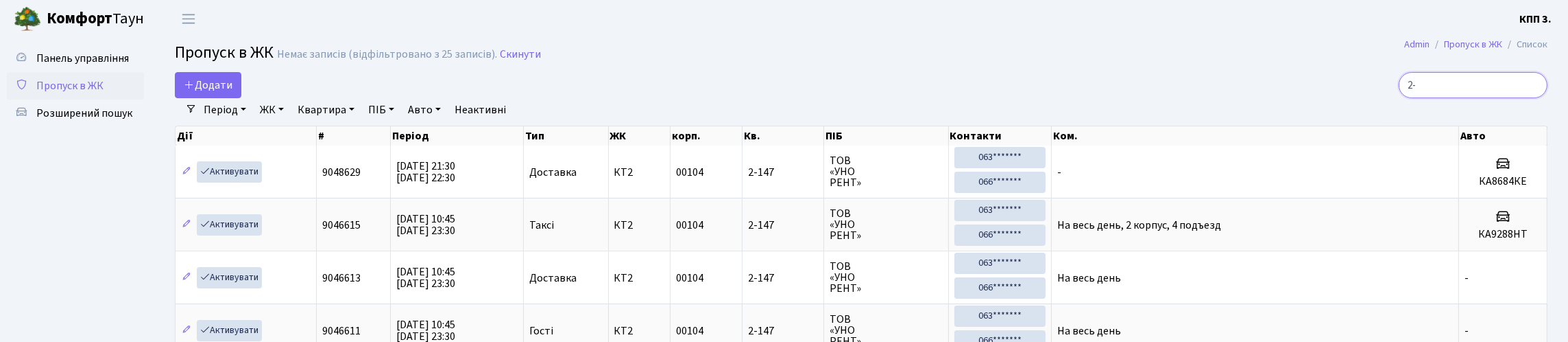
type input "2"
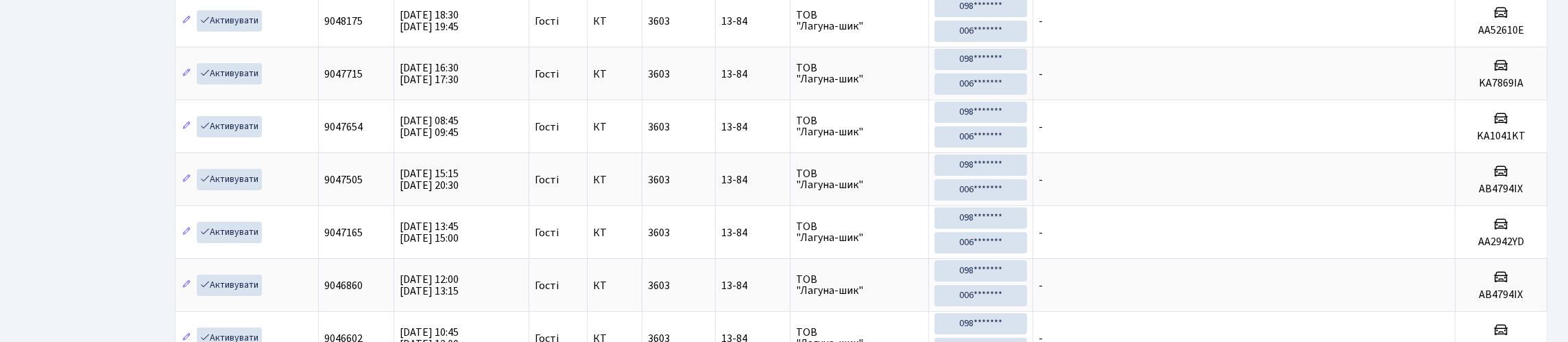
scroll to position [0, 0]
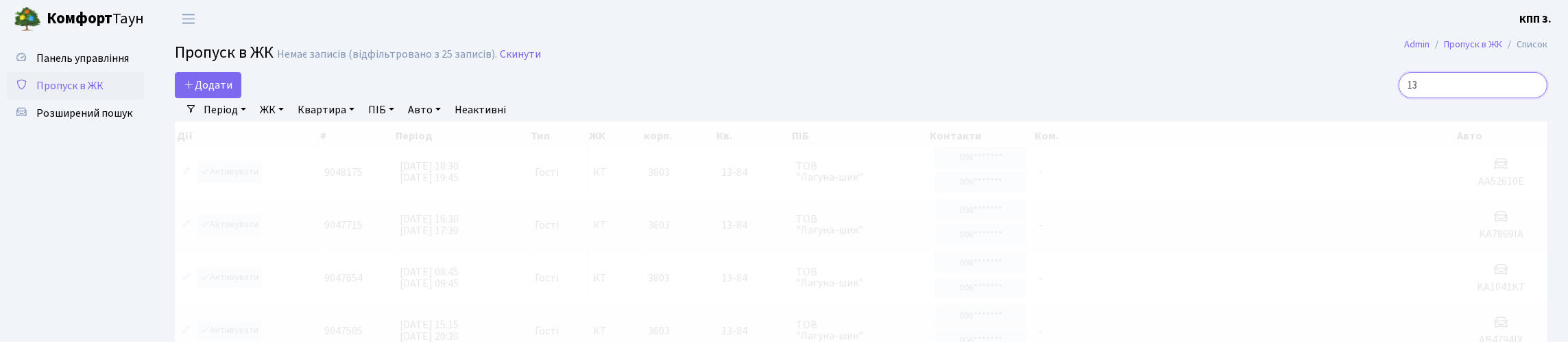
type input "1"
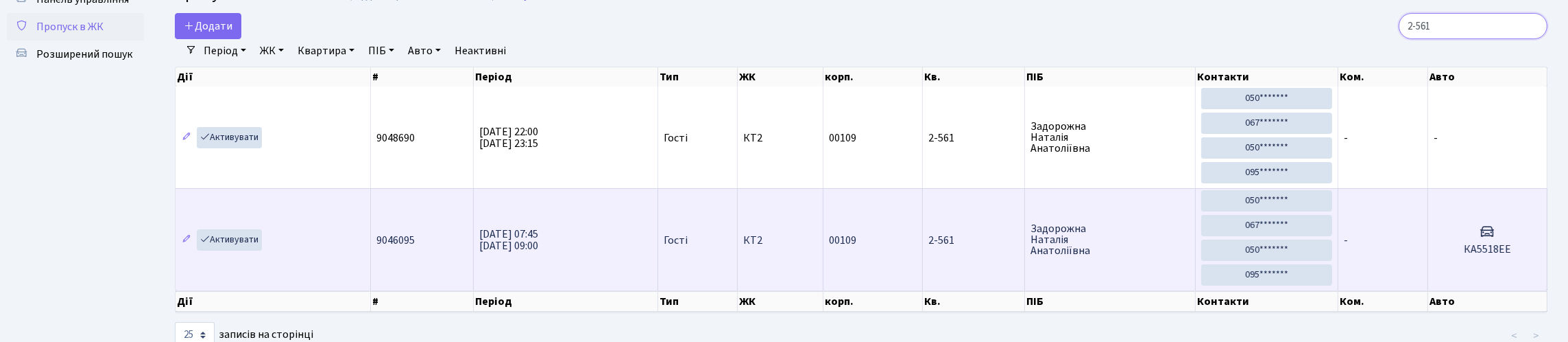
scroll to position [2, 0]
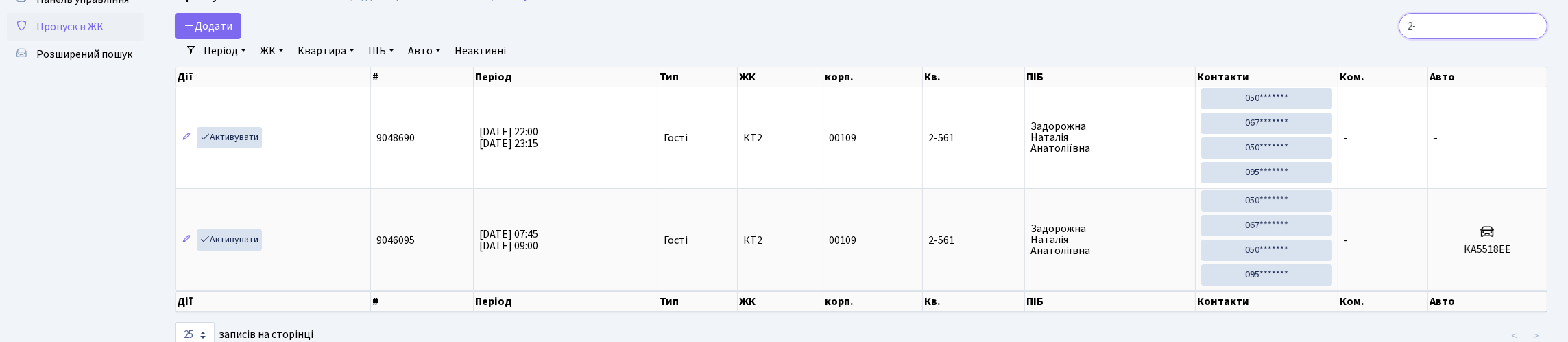
type input "2"
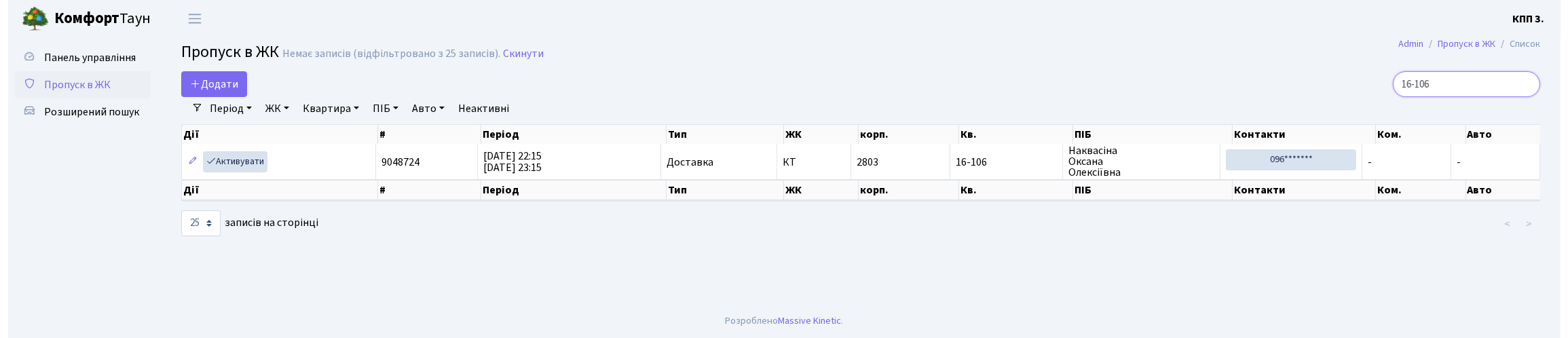
scroll to position [0, 0]
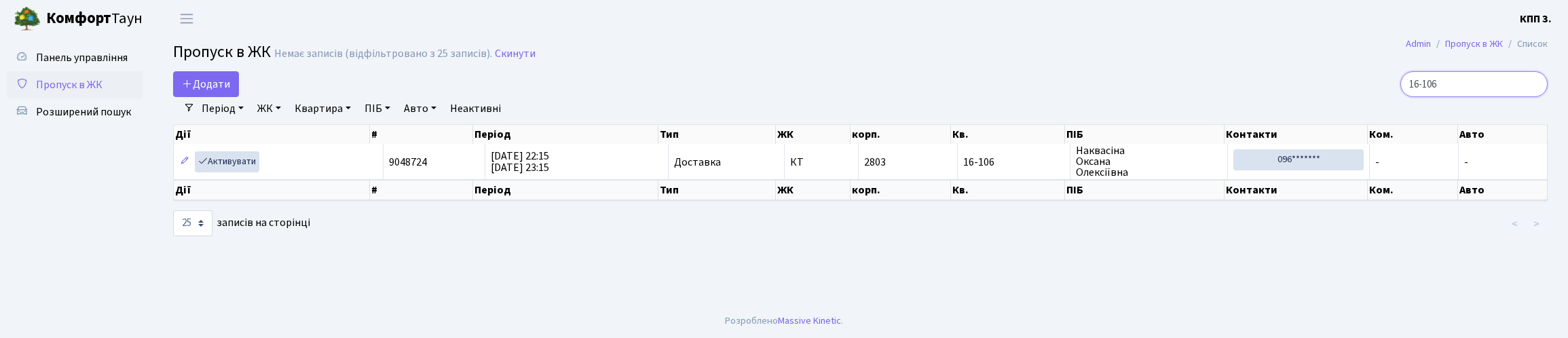
type input "16-106"
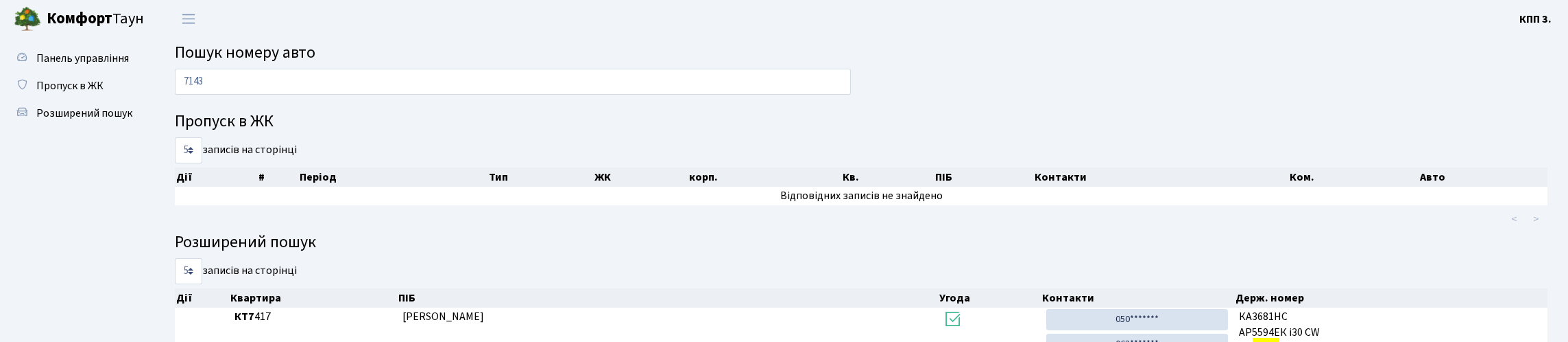
scroll to position [83, 0]
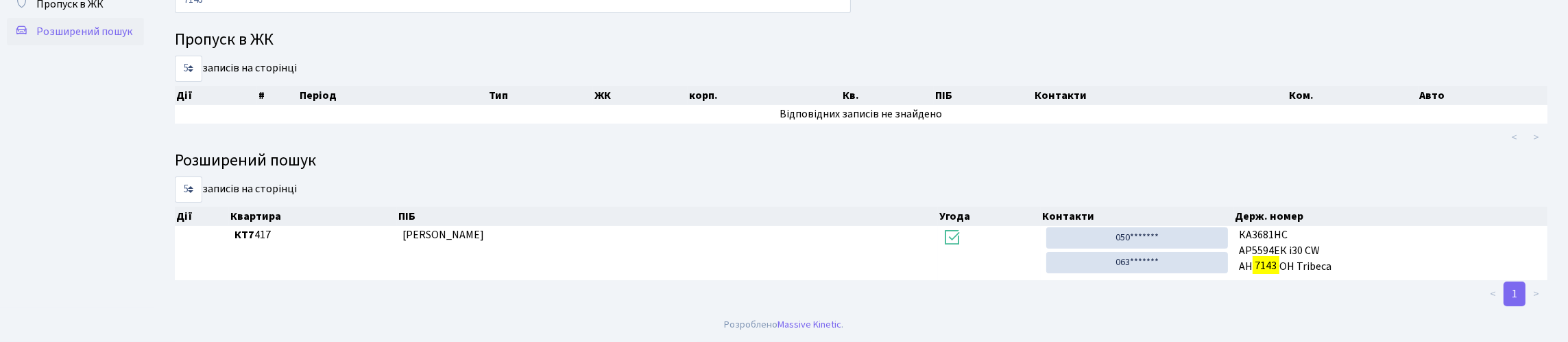
click at [78, 39] on span "Розширений пошук" at bounding box center [84, 31] width 96 height 15
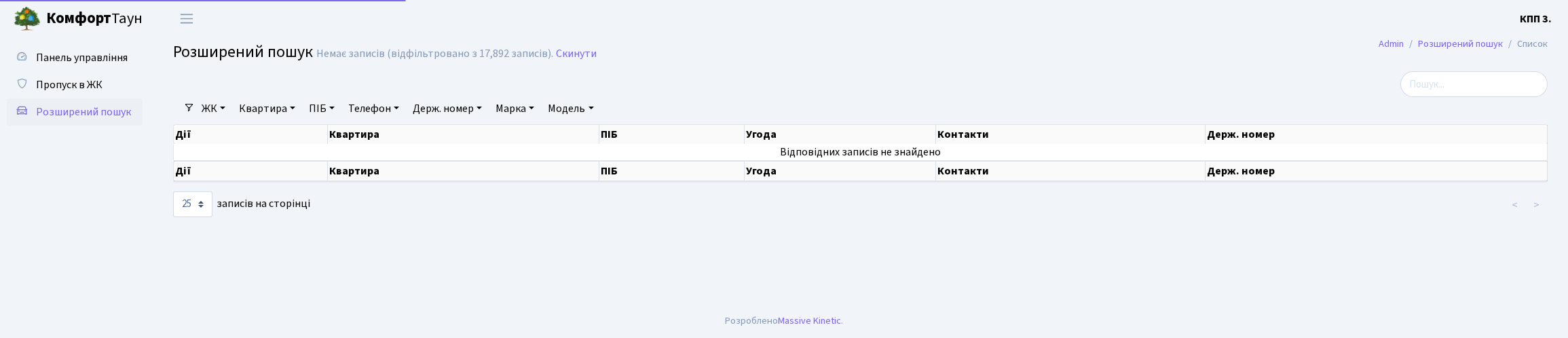
select select "25"
click at [284, 120] on link "Квартира" at bounding box center [267, 109] width 67 height 23
type input "11-62"
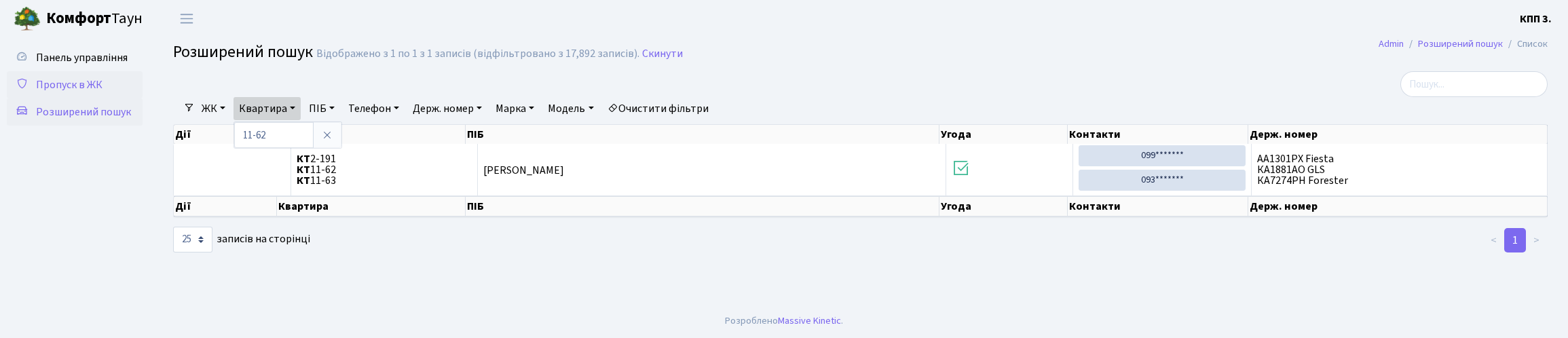
click at [83, 92] on span "Пропуск в ЖК" at bounding box center [69, 84] width 67 height 15
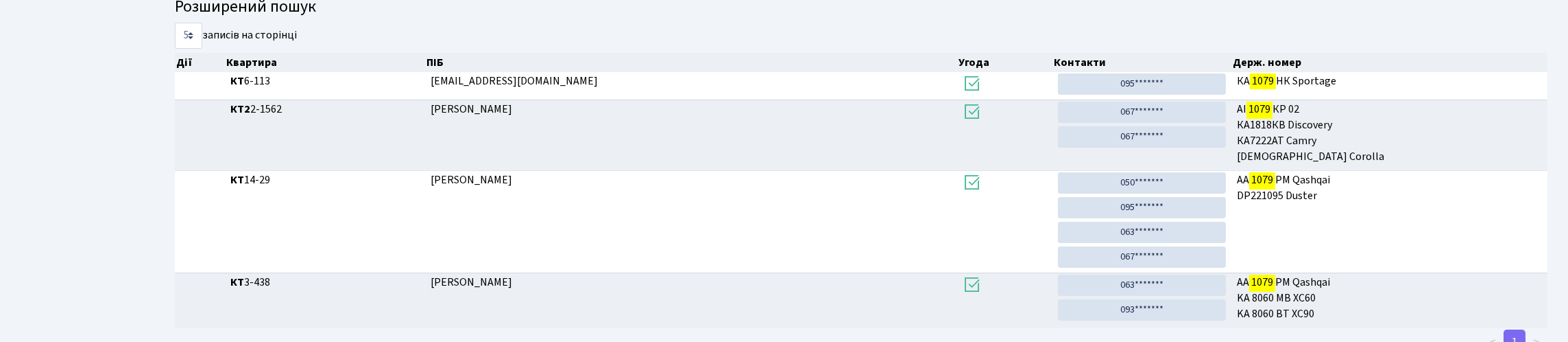
scroll to position [28, 0]
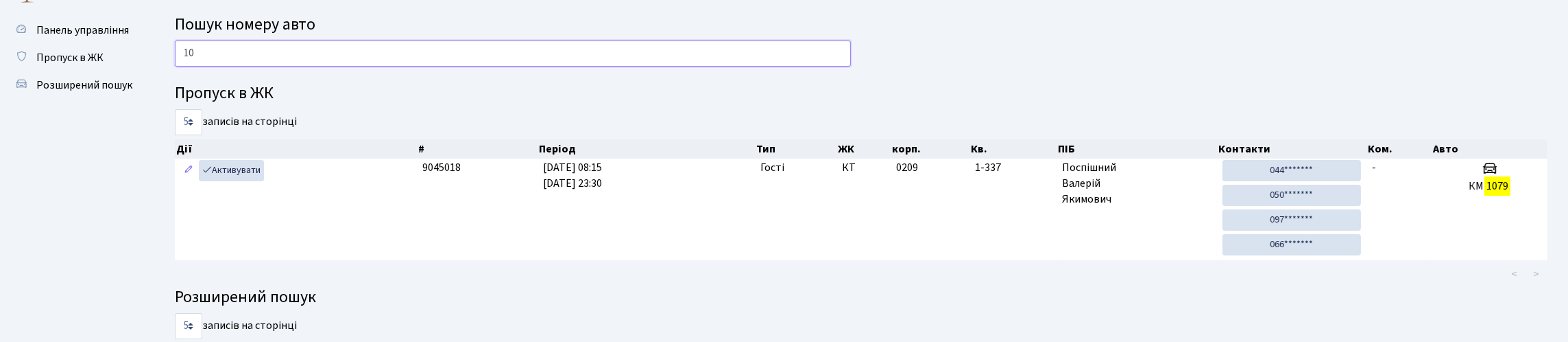
type input "1"
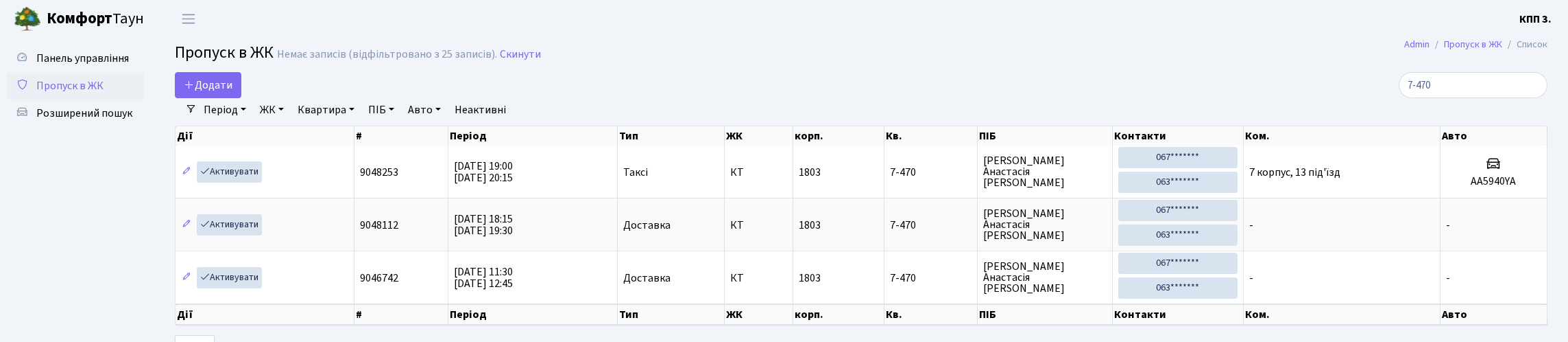
select select "25"
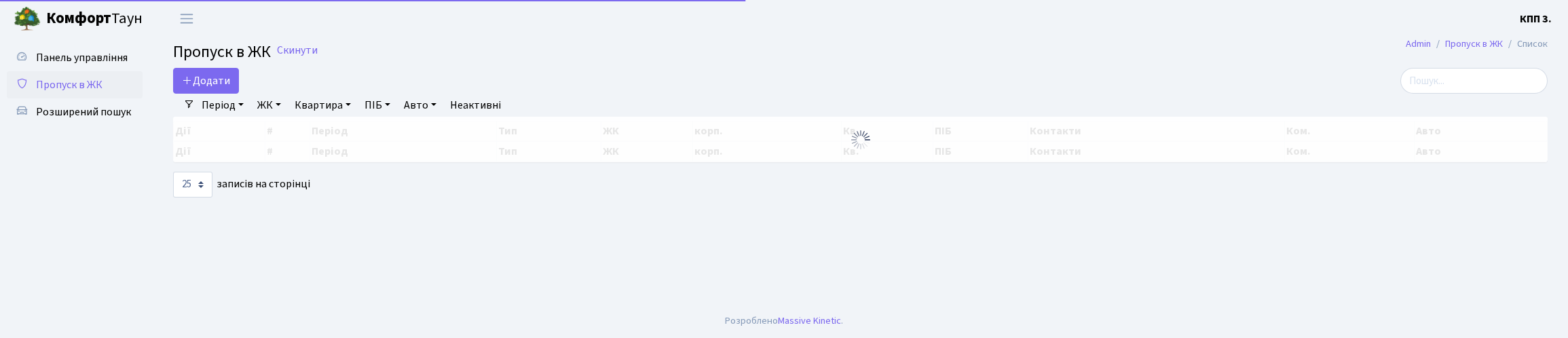
select select "25"
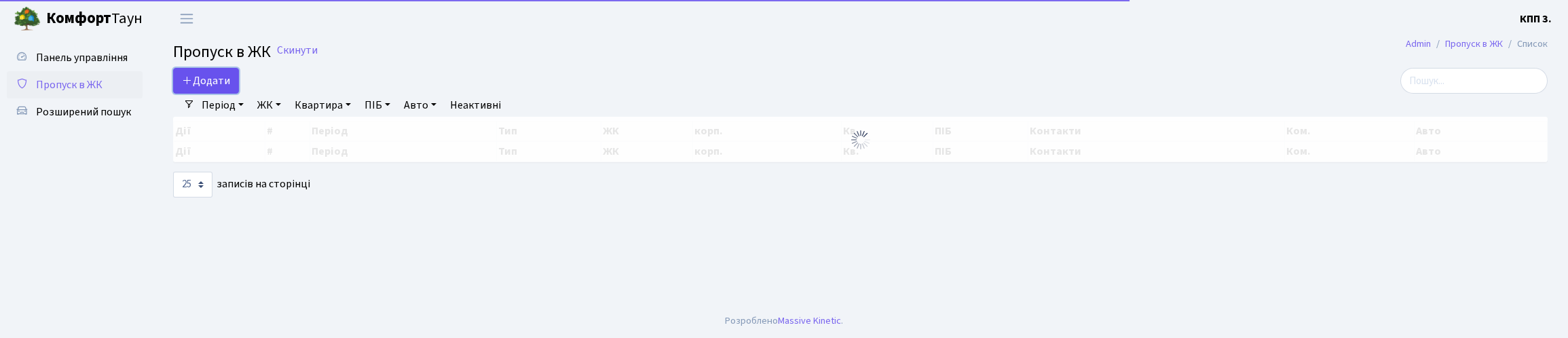
click at [199, 88] on span "Додати" at bounding box center [205, 80] width 48 height 15
